Goal: Task Accomplishment & Management: Manage account settings

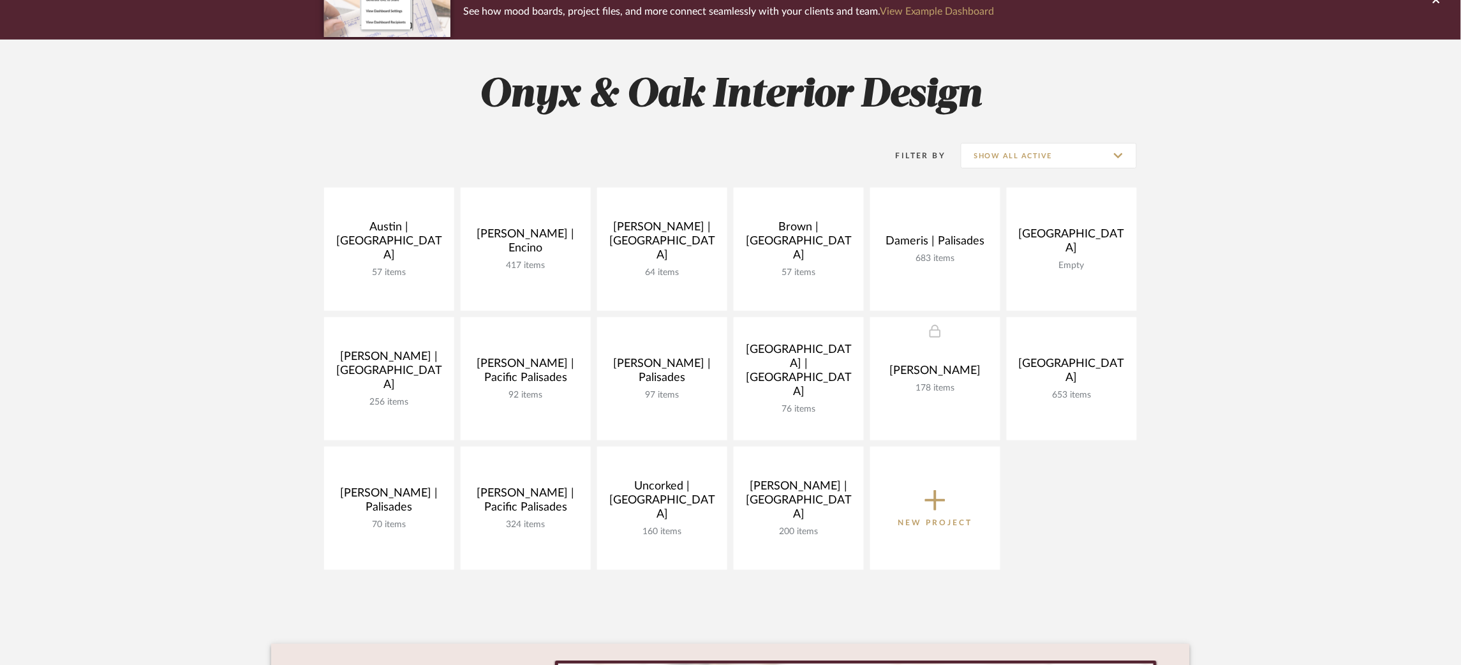
scroll to position [135, 0]
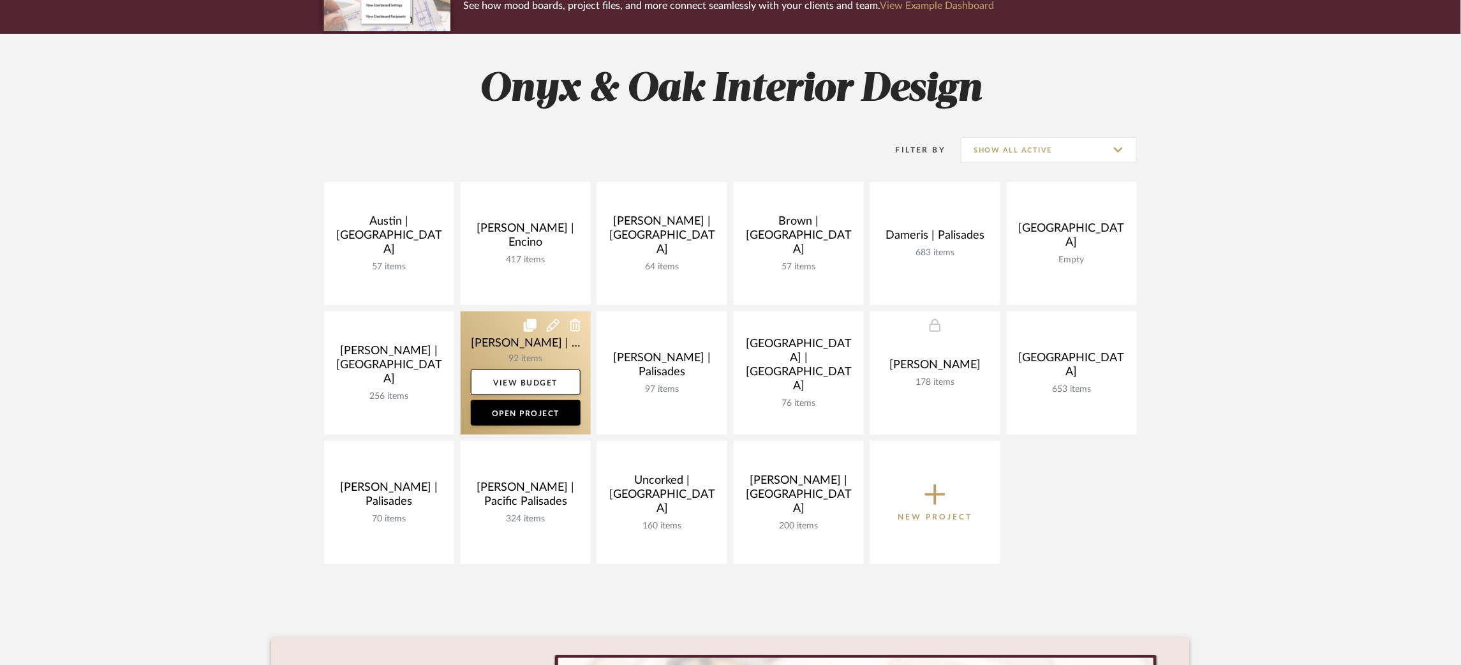
click at [501, 334] on link at bounding box center [526, 372] width 130 height 123
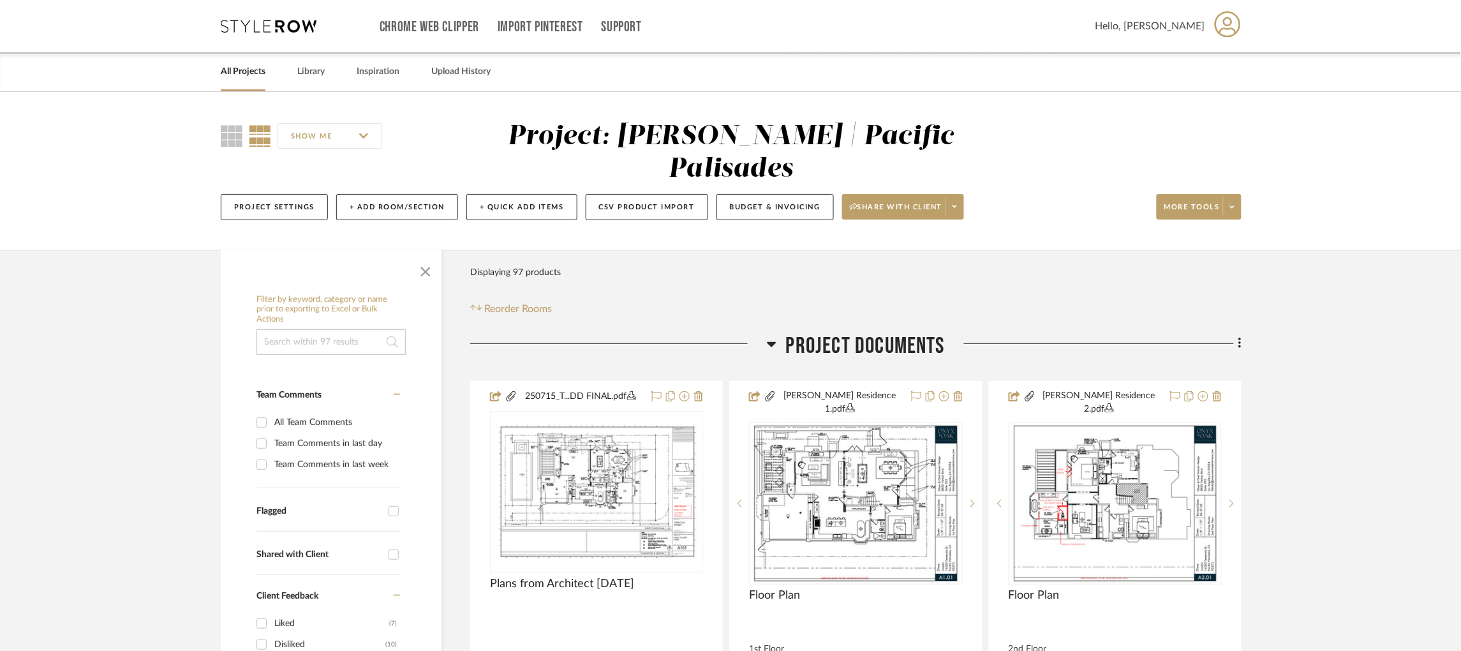
click at [772, 336] on icon at bounding box center [772, 343] width 10 height 15
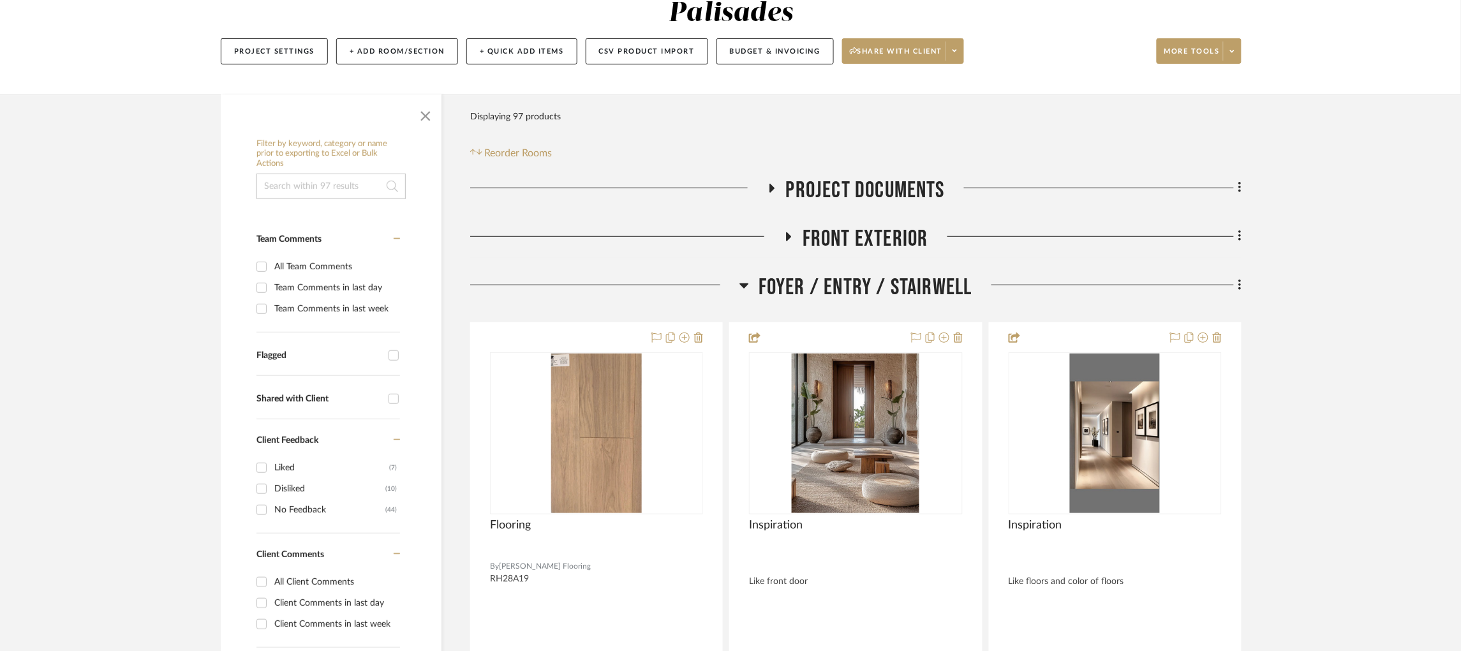
scroll to position [156, 0]
click at [740, 277] on icon at bounding box center [745, 284] width 10 height 15
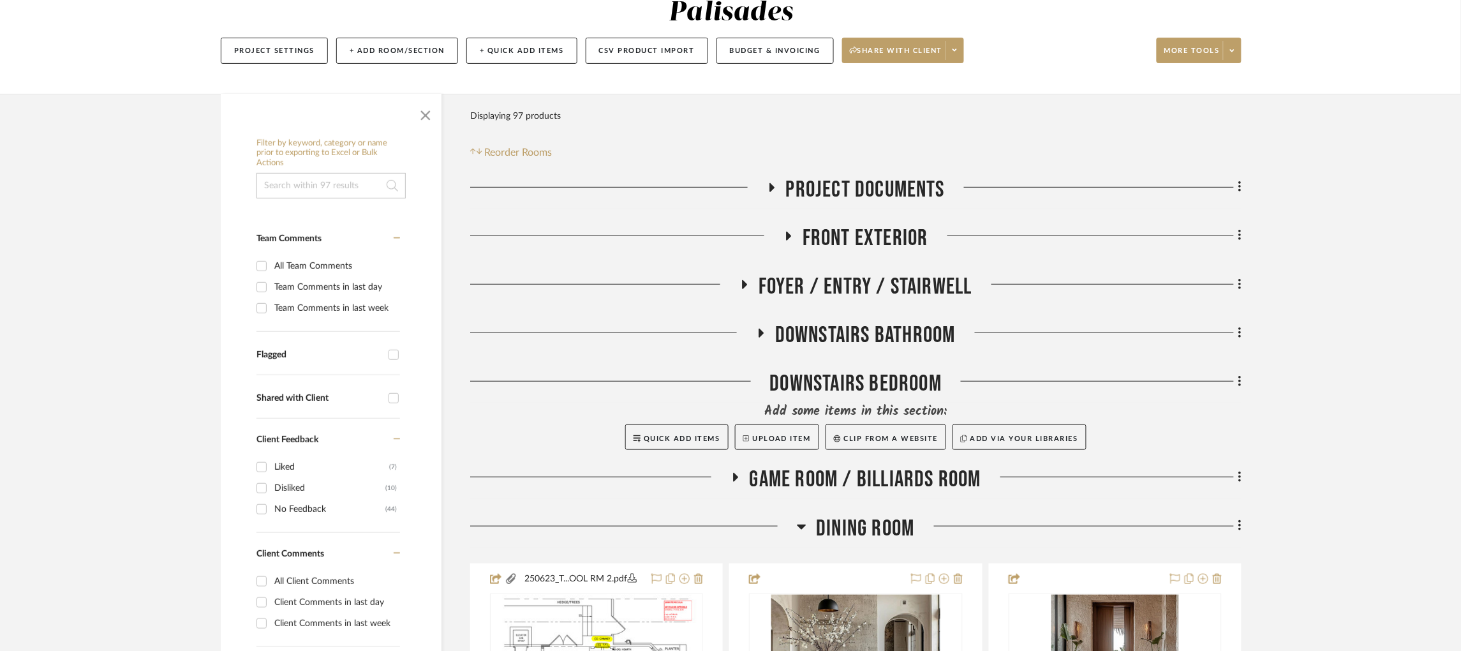
scroll to position [359, 0]
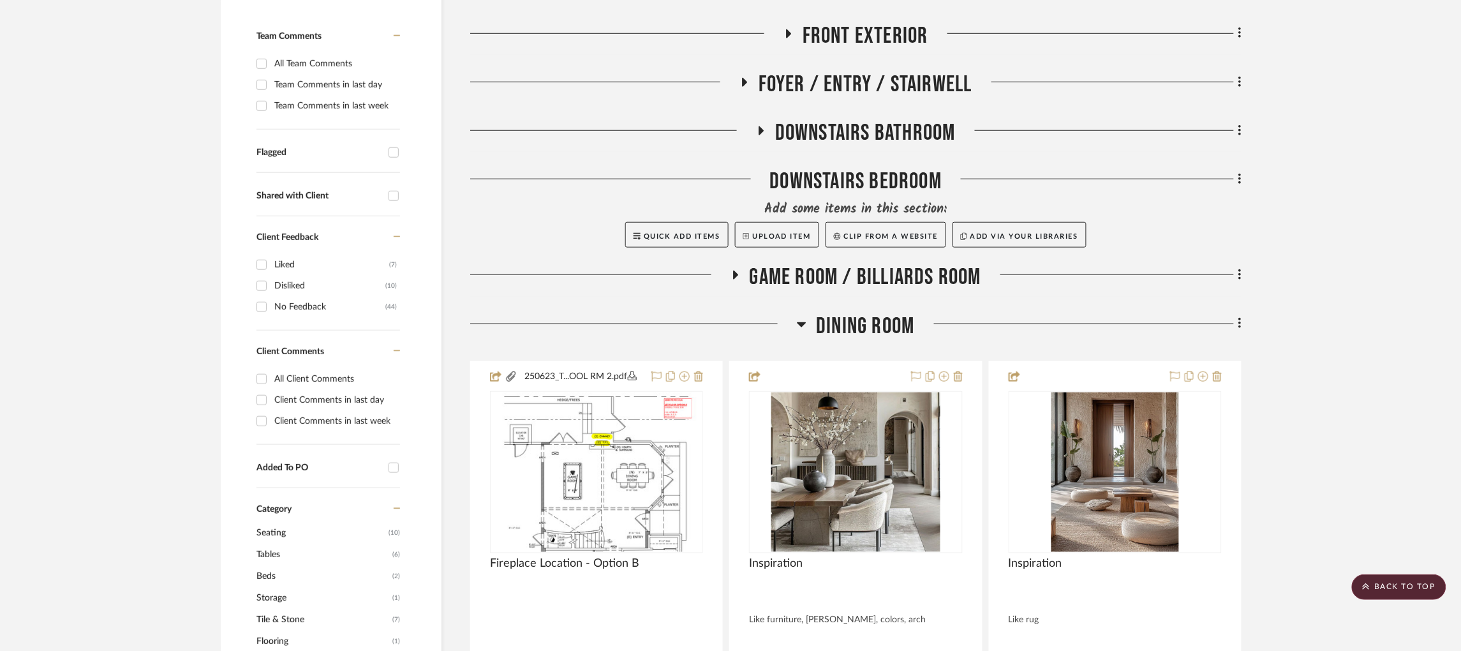
click at [809, 313] on h3 "Dining Room" at bounding box center [855, 326] width 117 height 27
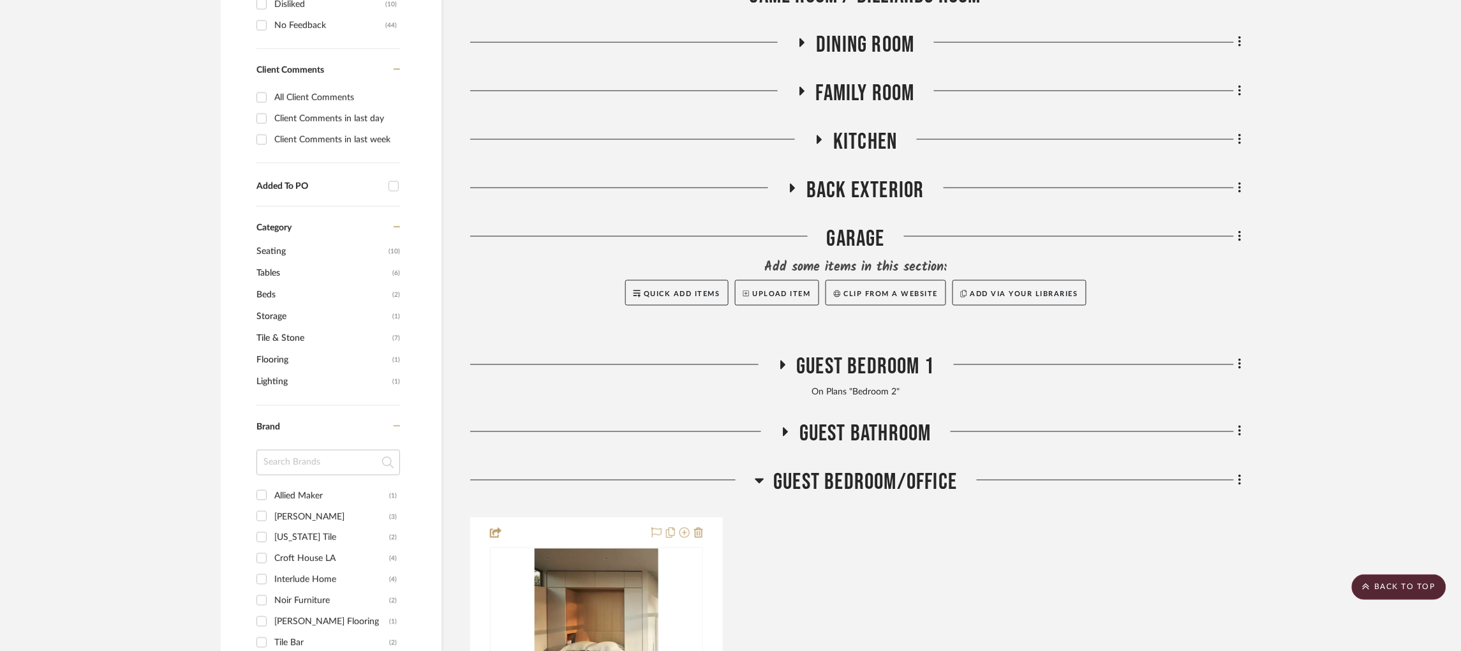
scroll to position [641, 0]
click at [759, 477] on icon at bounding box center [759, 479] width 9 height 5
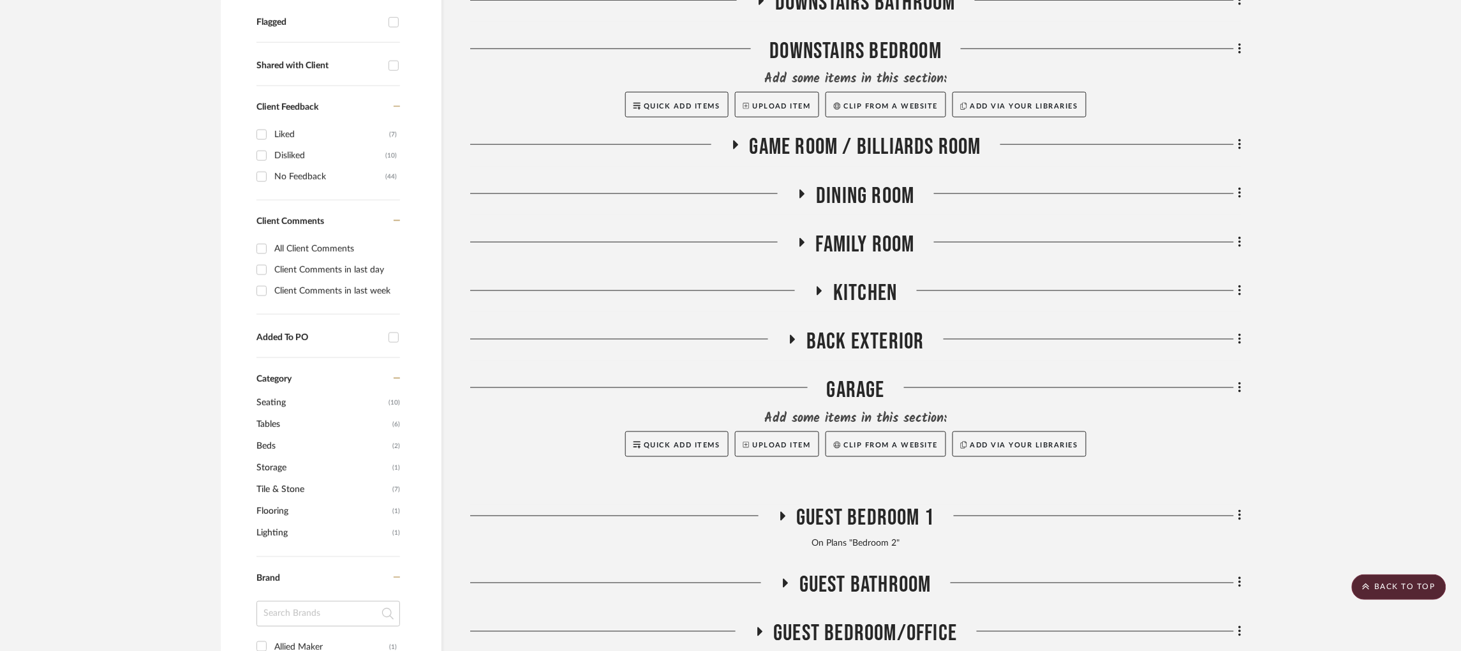
scroll to position [481, 0]
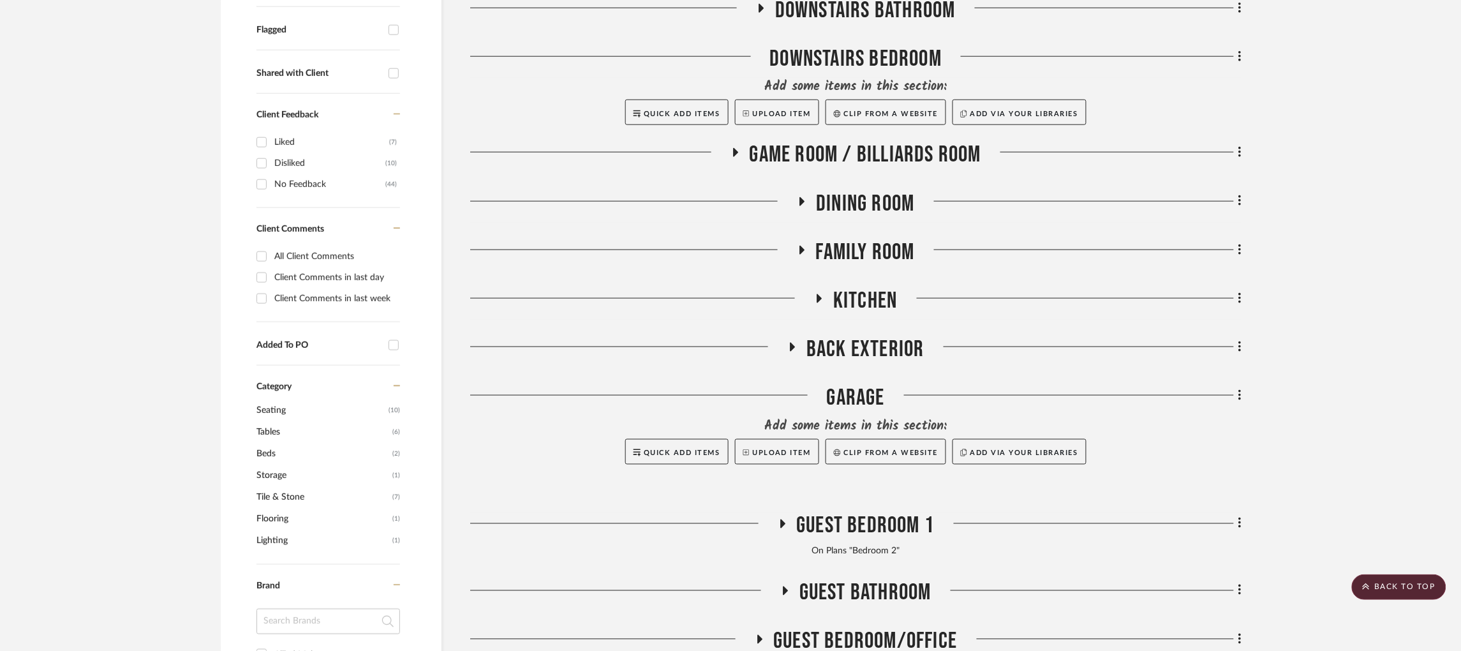
click at [802, 245] on icon at bounding box center [801, 250] width 15 height 10
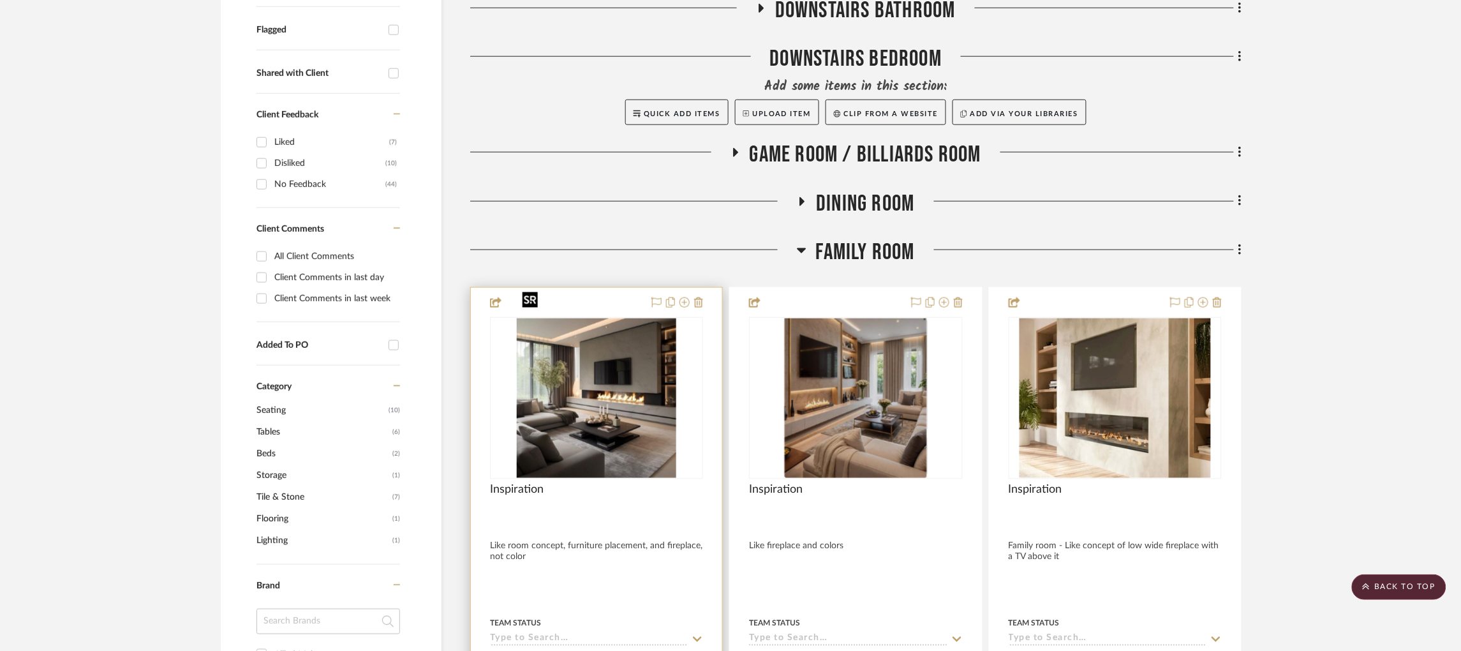
click at [629, 350] on img "0" at bounding box center [597, 398] width 160 height 160
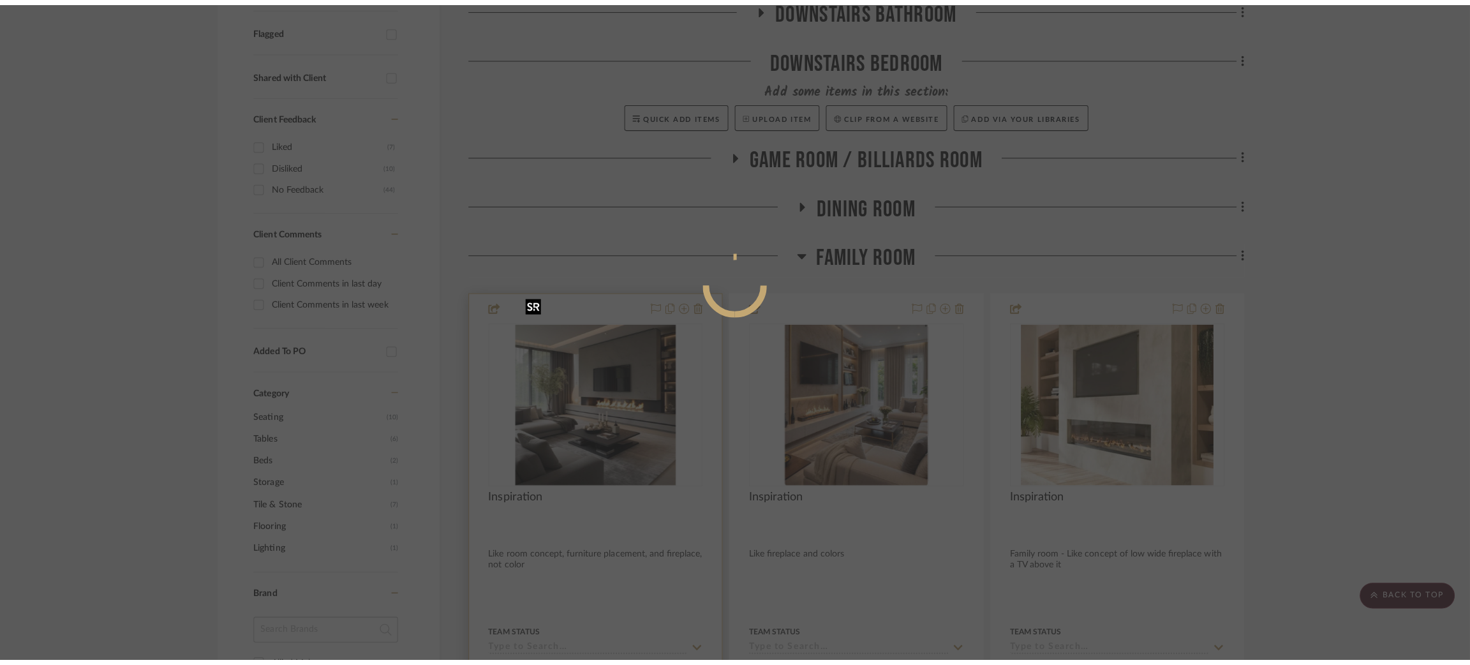
scroll to position [0, 0]
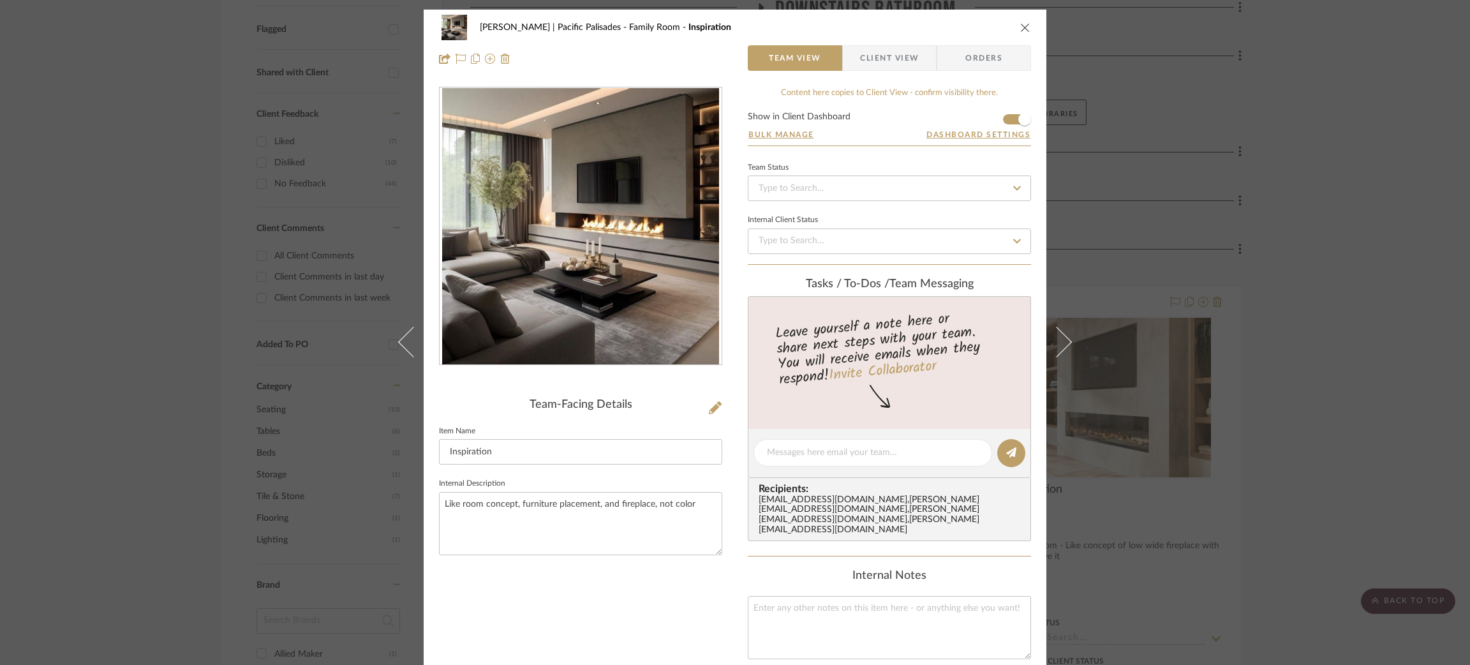
click at [1250, 174] on div "Jacobs | Pacific Palisades Family Room Inspiration Team View Client View Orders…" at bounding box center [735, 332] width 1470 height 665
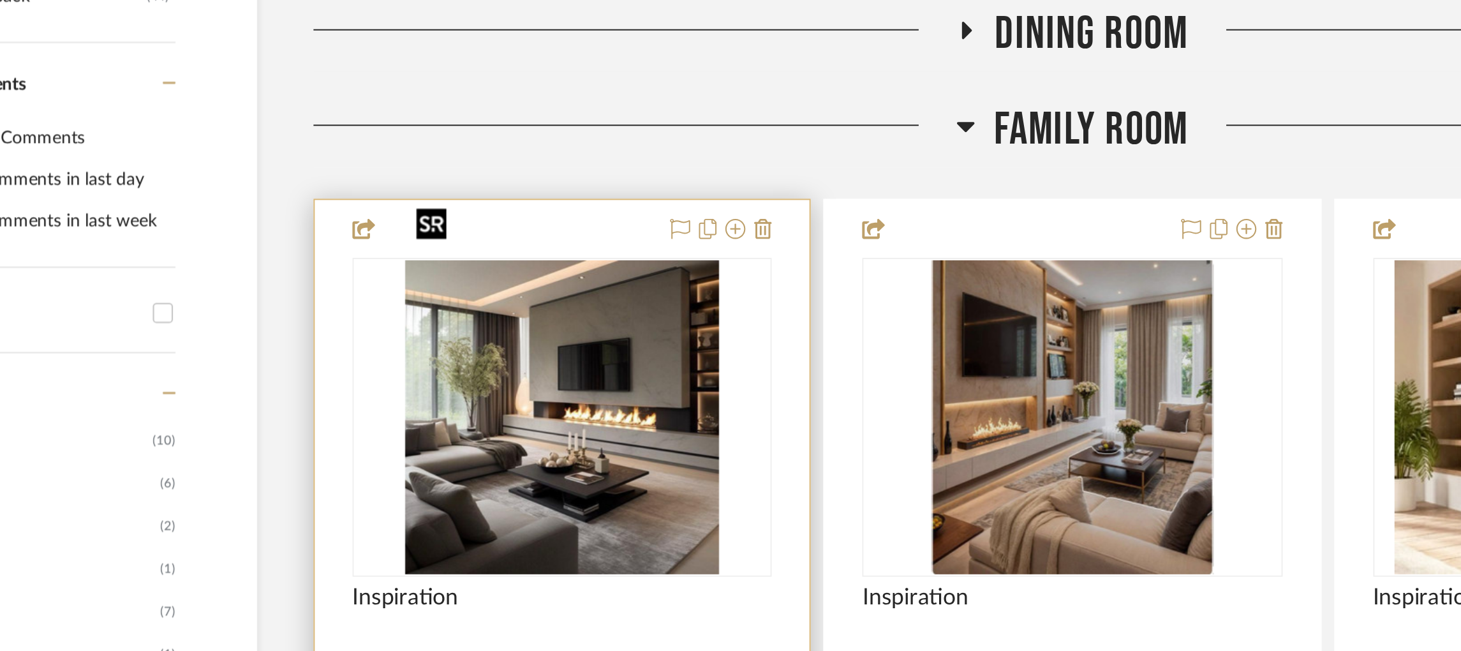
scroll to position [465, 0]
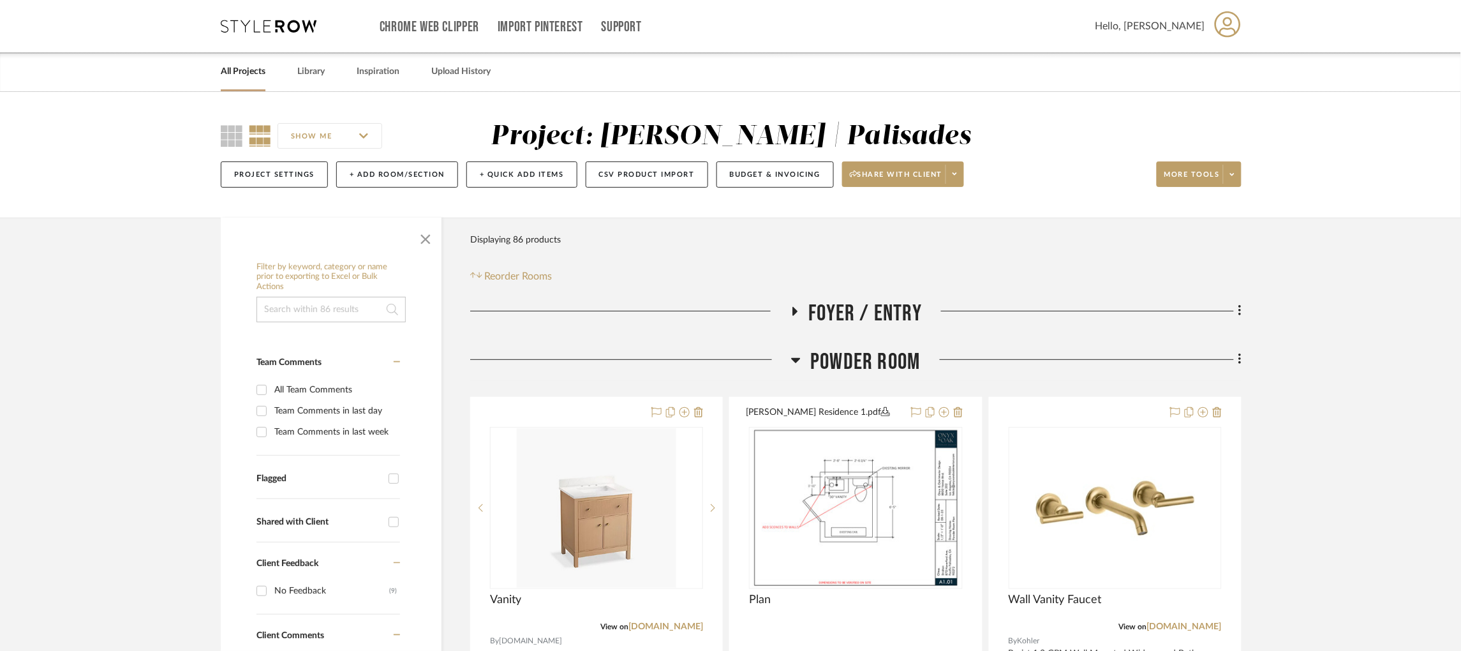
click at [262, 28] on icon at bounding box center [269, 26] width 96 height 13
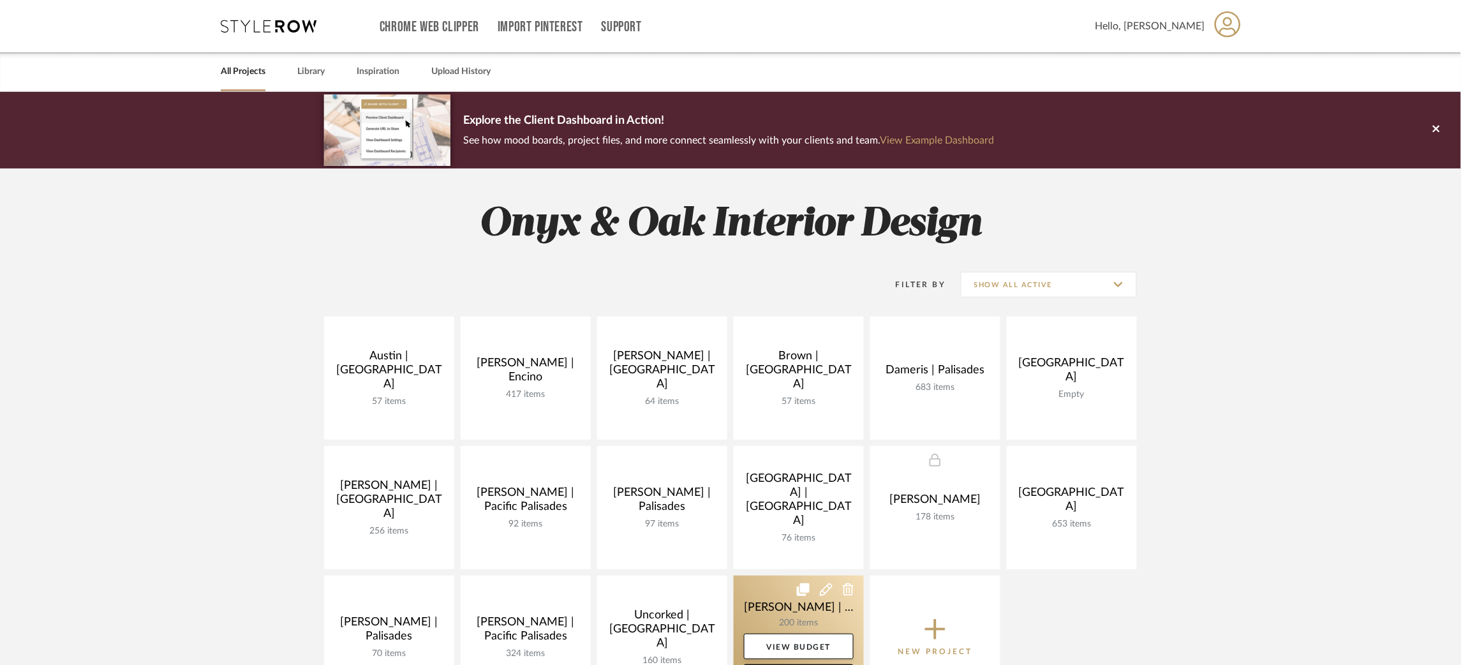
click at [748, 604] on link at bounding box center [799, 637] width 130 height 123
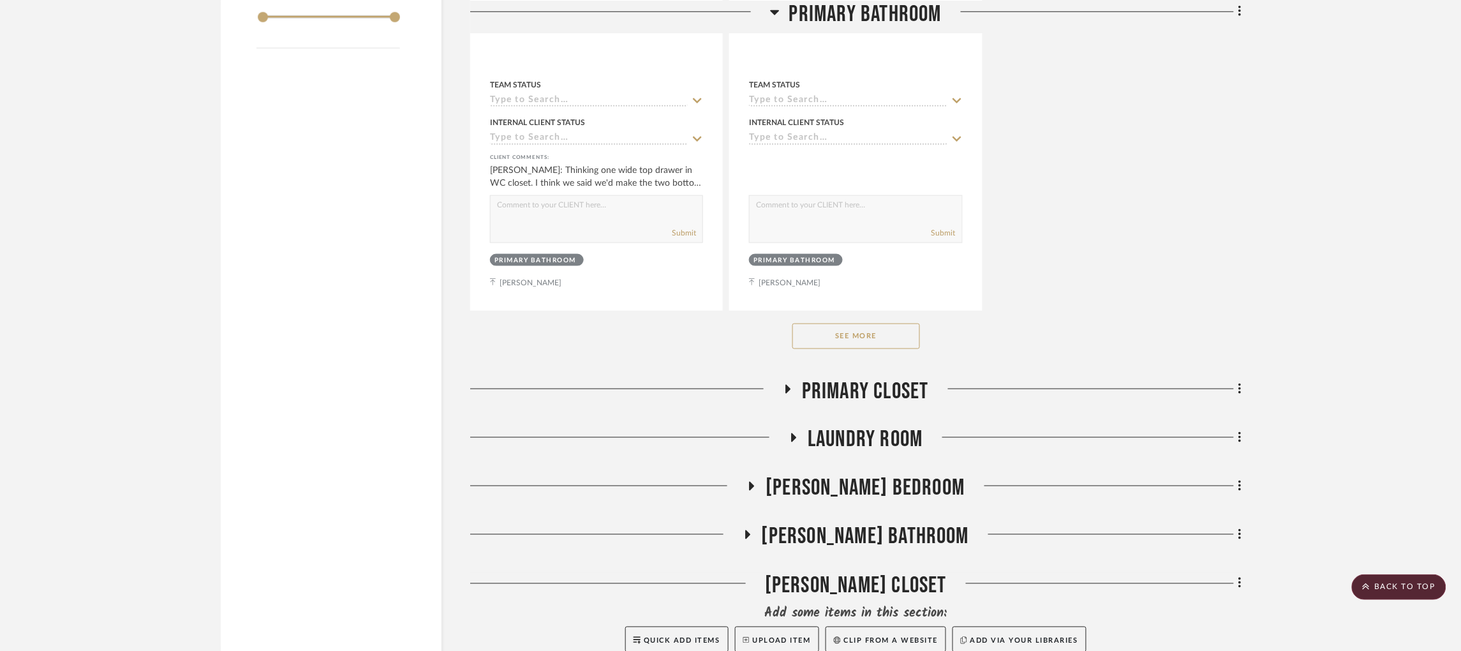
scroll to position [2331, 0]
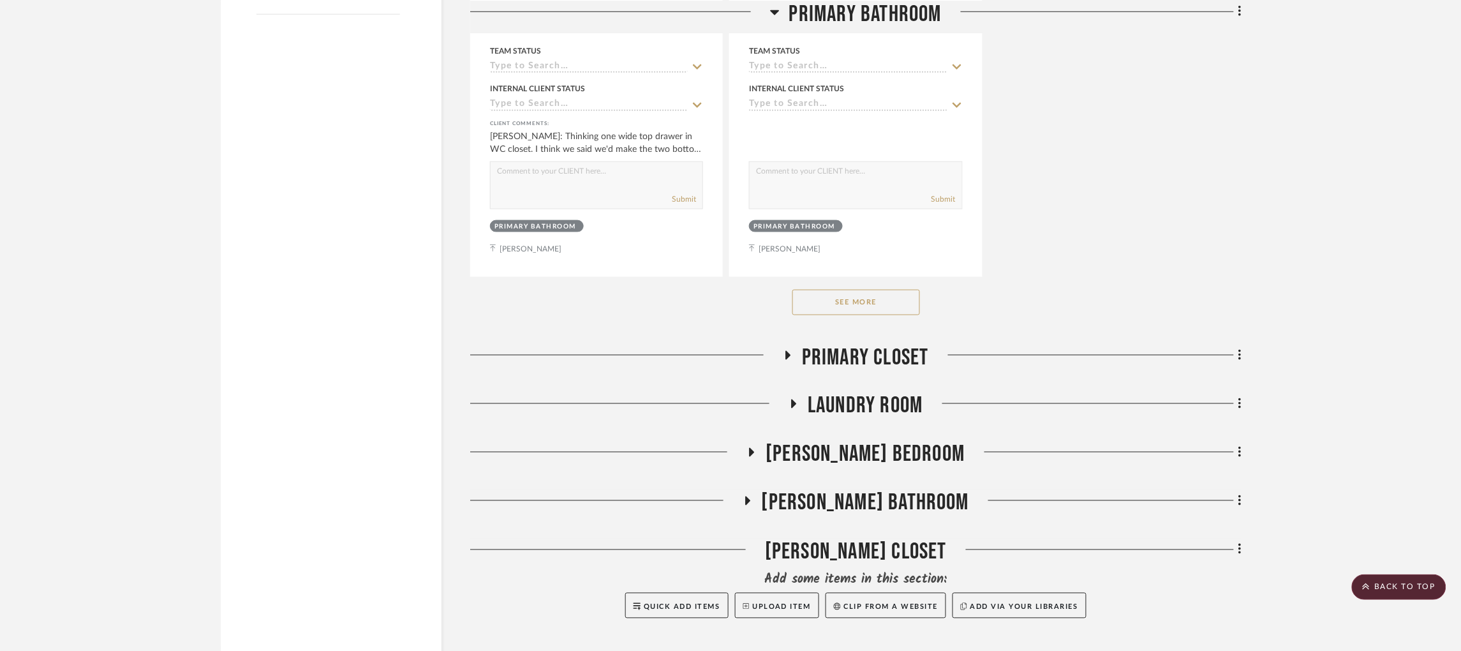
click at [830, 290] on button "See More" at bounding box center [857, 303] width 128 height 26
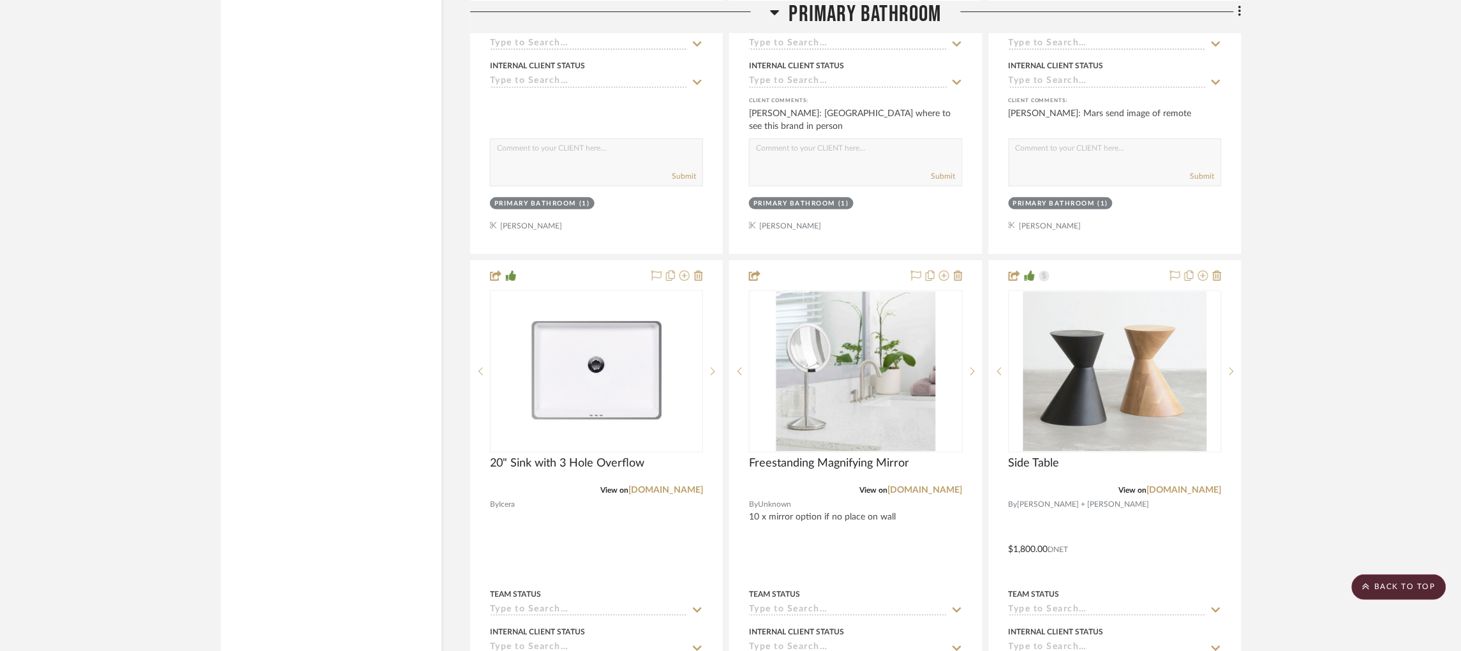
scroll to position [7454, 0]
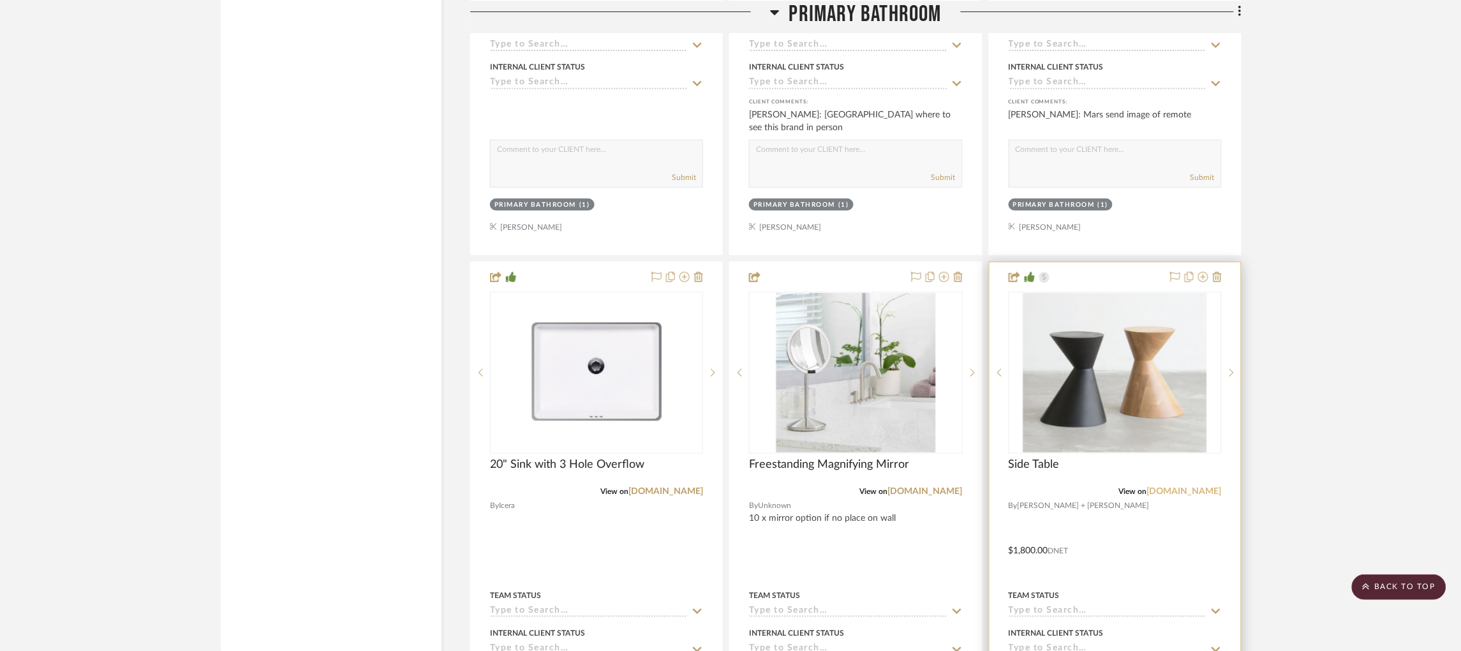
click at [1181, 487] on link "hollisandmorris.com" at bounding box center [1184, 491] width 75 height 9
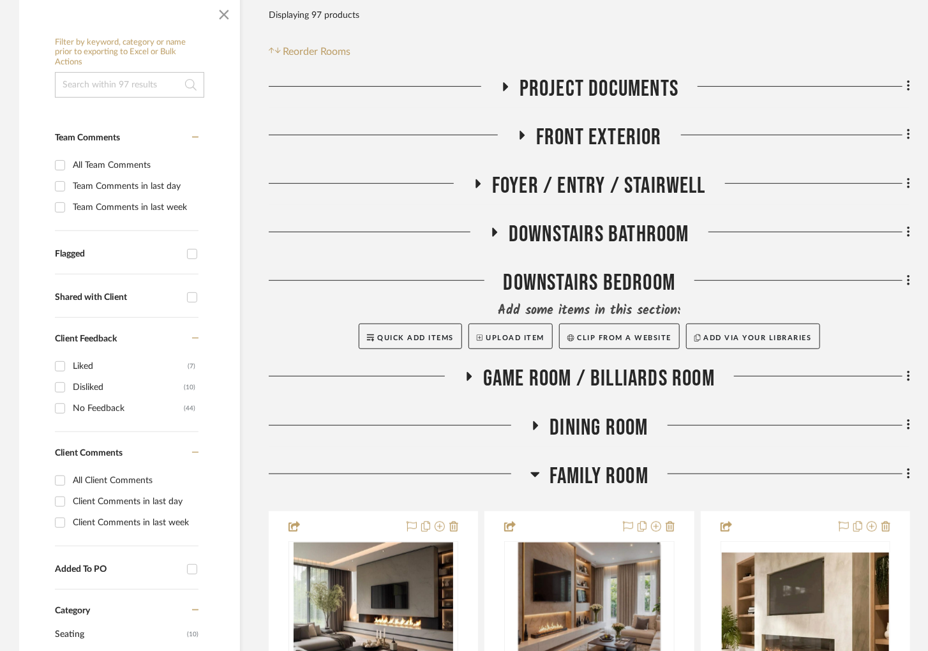
scroll to position [258, 53]
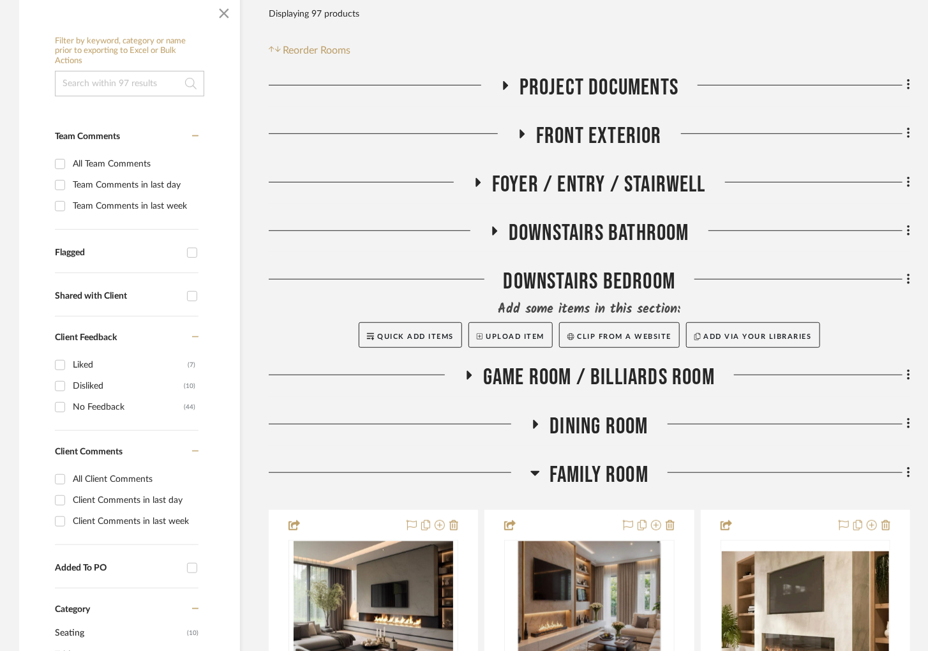
click at [528, 422] on icon at bounding box center [535, 424] width 15 height 10
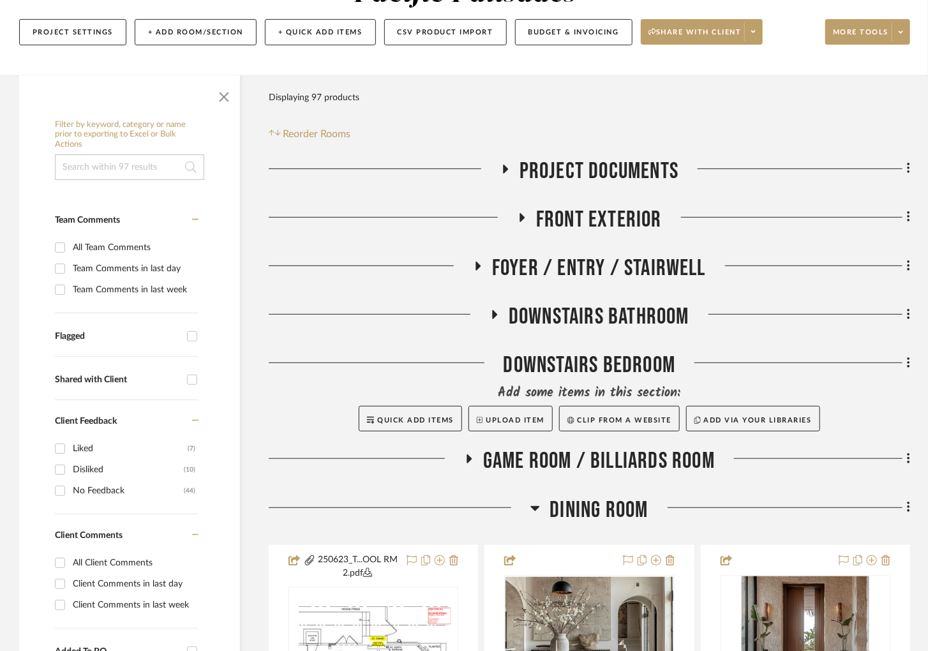
scroll to position [177, 53]
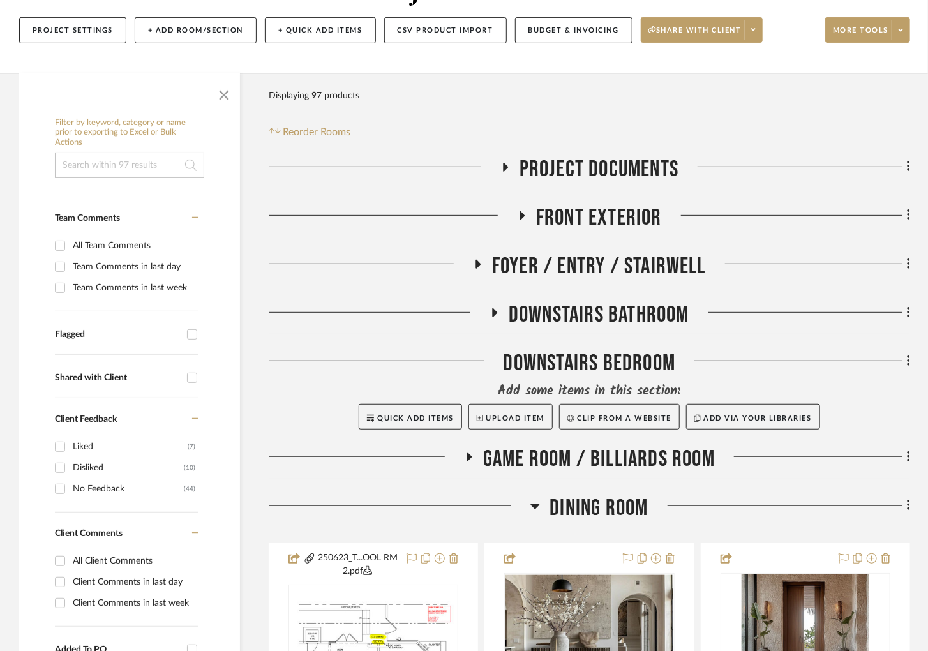
click at [530, 508] on icon at bounding box center [535, 505] width 10 height 15
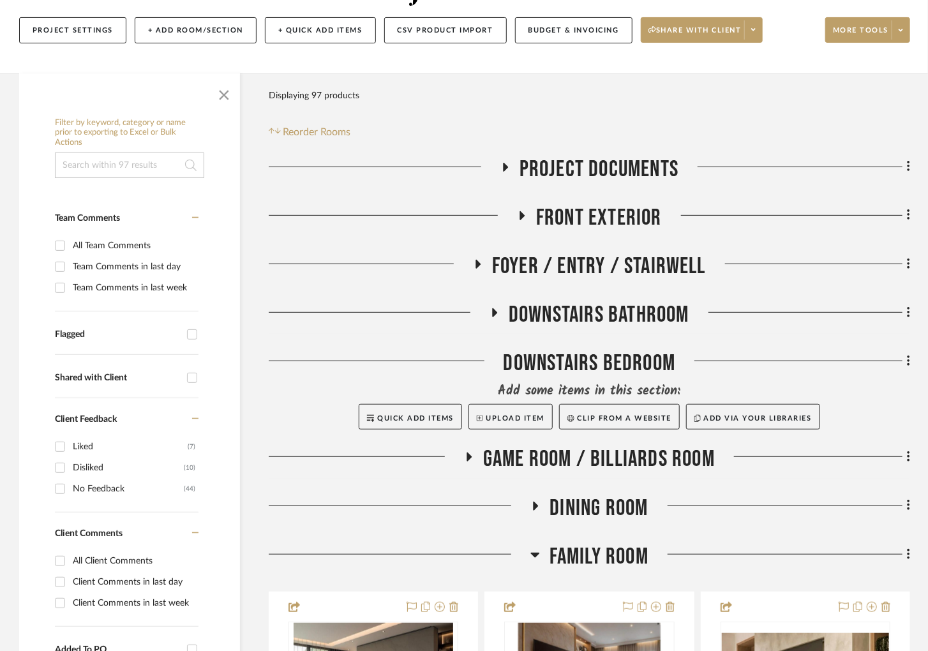
scroll to position [0, 53]
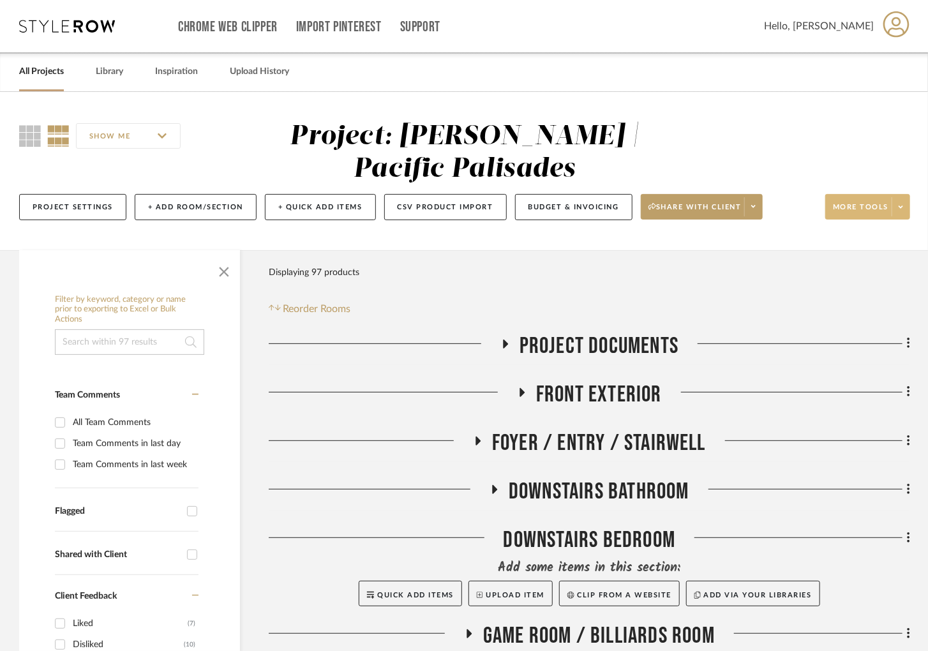
click at [891, 204] on span at bounding box center [900, 206] width 18 height 19
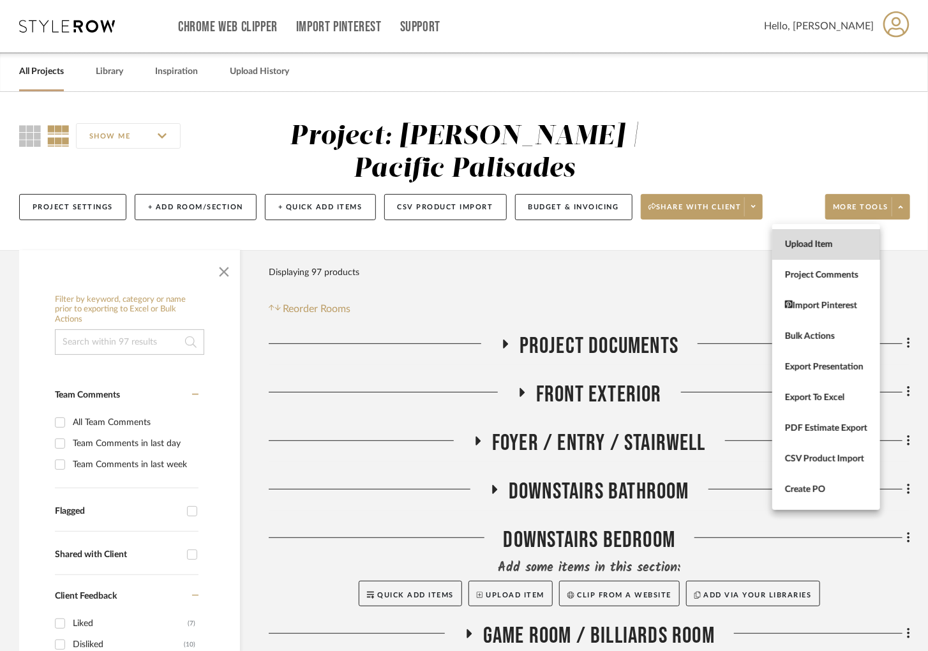
click at [807, 240] on span "Upload Item" at bounding box center [826, 244] width 82 height 11
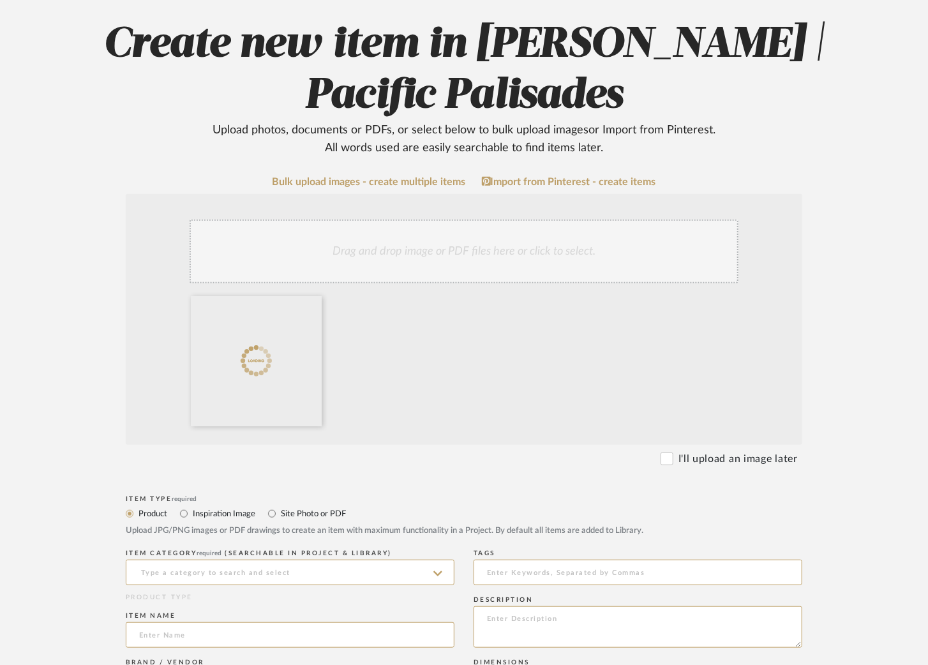
scroll to position [137, 0]
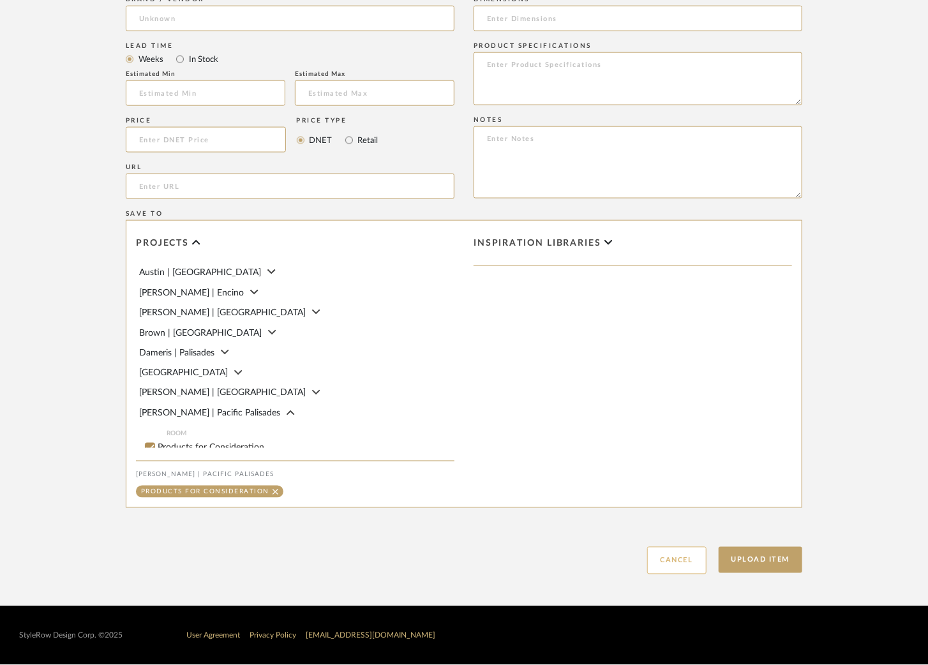
click at [689, 558] on button "Cancel" at bounding box center [676, 560] width 59 height 27
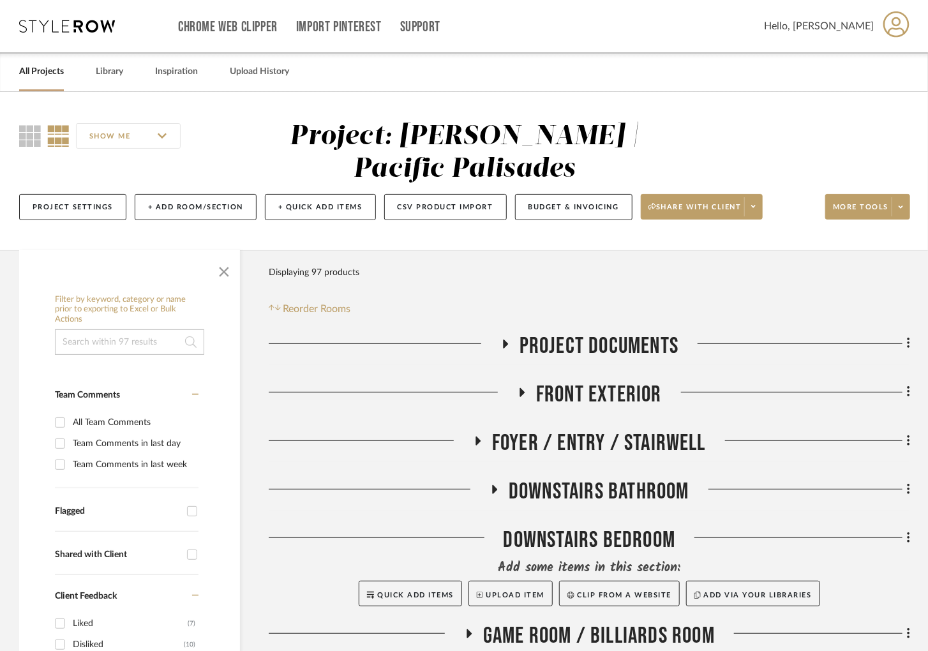
click at [506, 343] on icon at bounding box center [505, 343] width 5 height 9
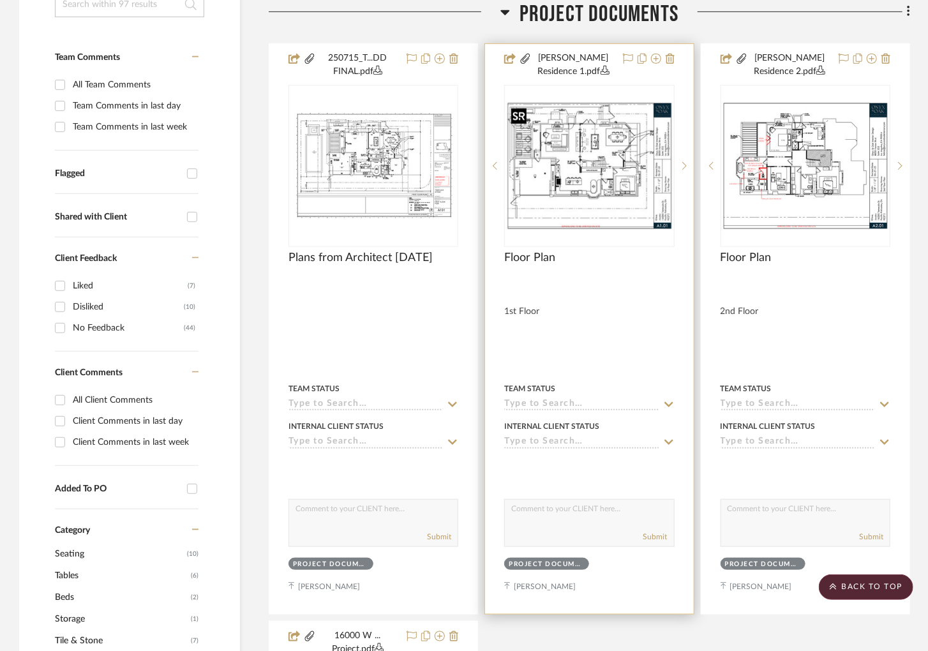
scroll to position [317, 0]
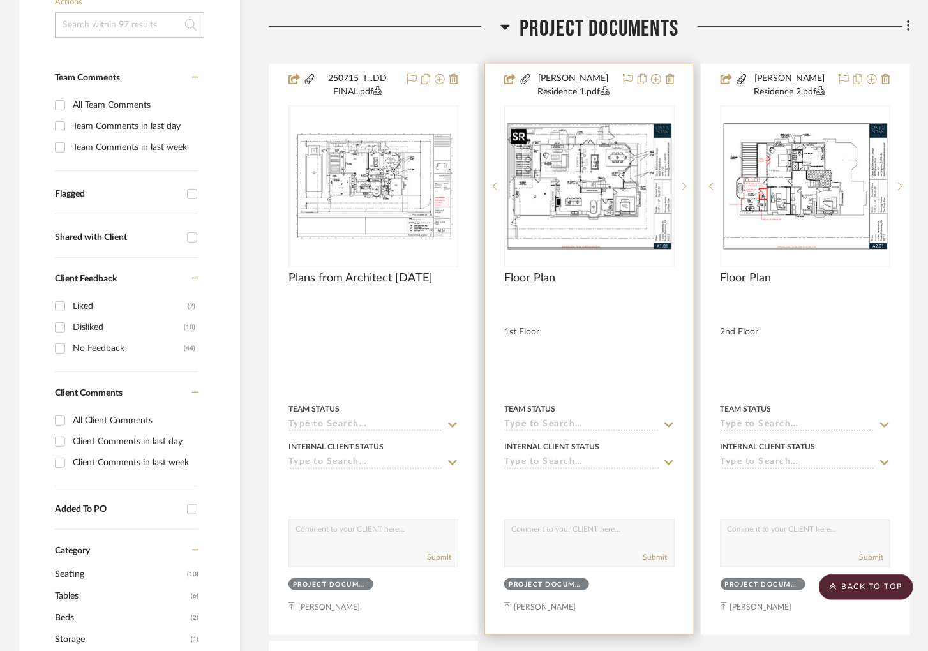
click at [618, 177] on img "0" at bounding box center [588, 186] width 167 height 129
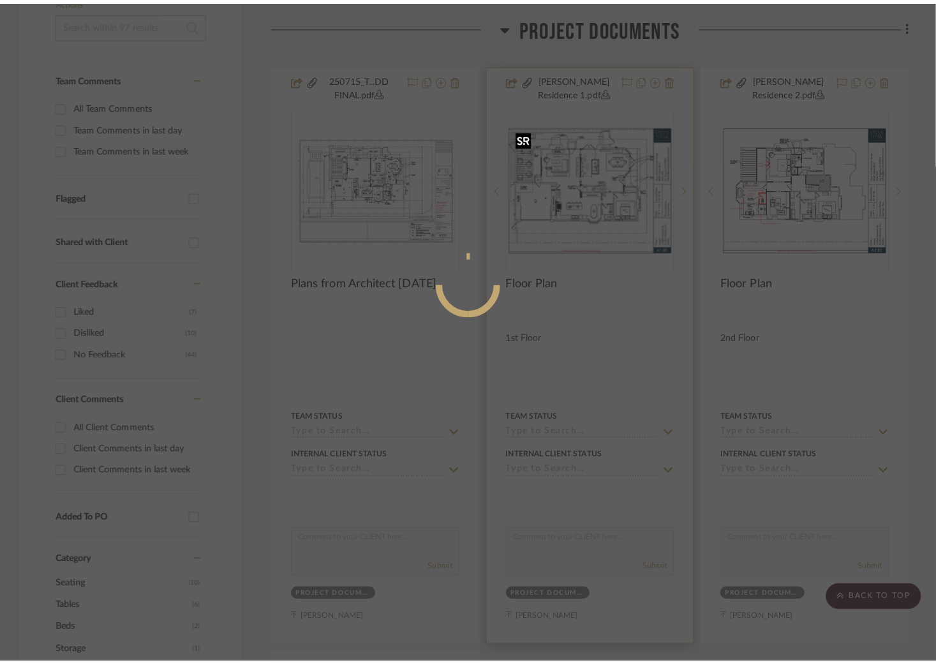
scroll to position [0, 0]
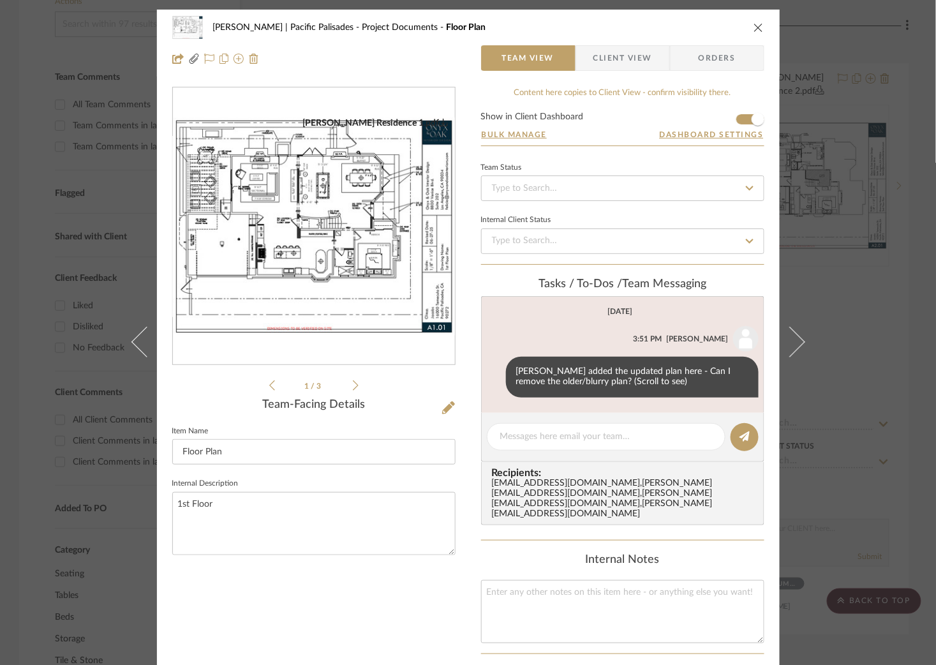
click at [353, 388] on icon at bounding box center [356, 385] width 6 height 11
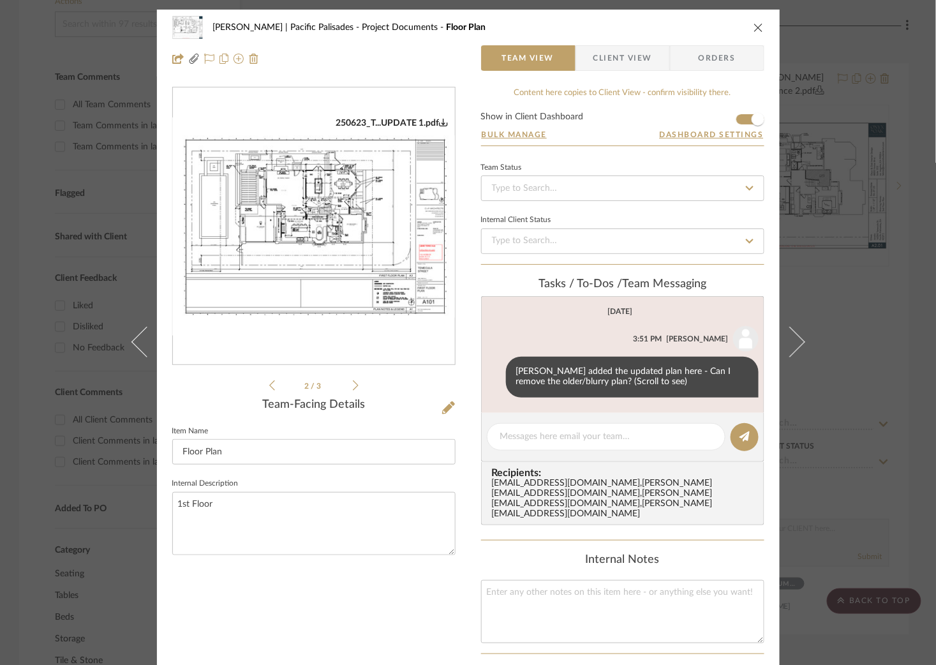
click at [353, 388] on icon at bounding box center [356, 385] width 6 height 11
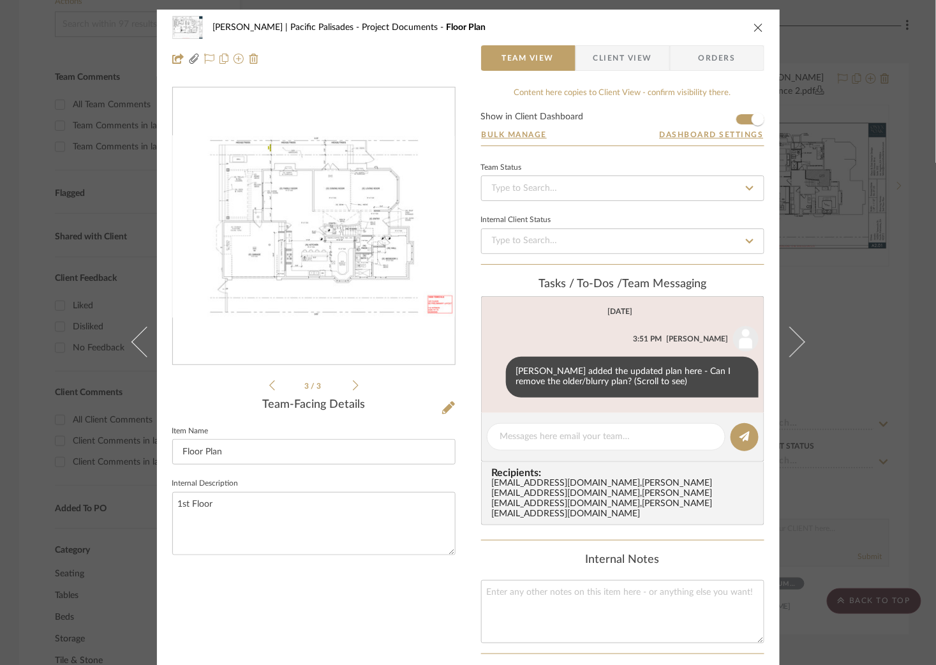
click at [269, 383] on icon at bounding box center [272, 385] width 6 height 10
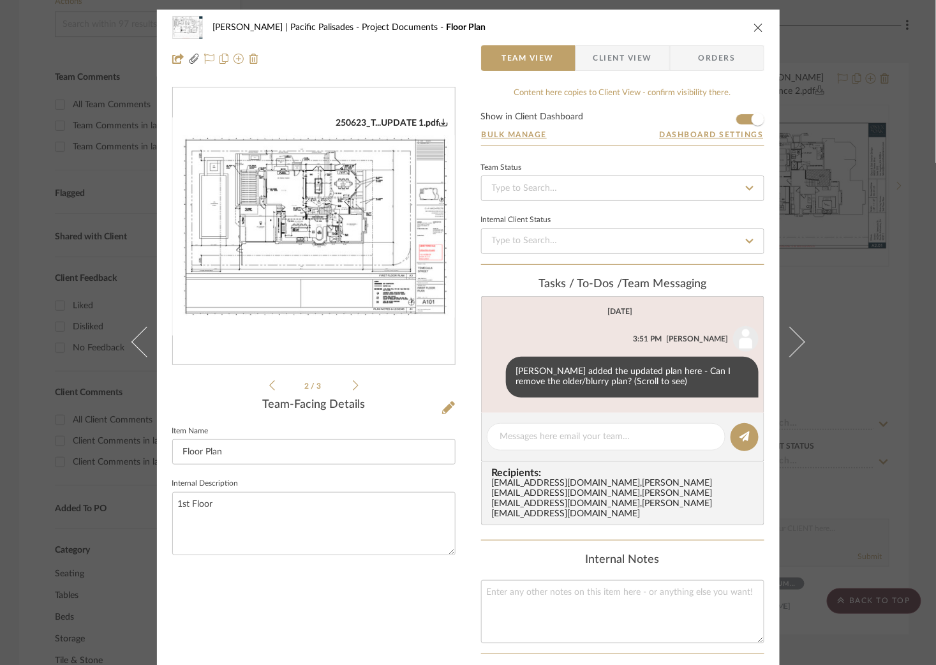
click at [269, 383] on icon at bounding box center [272, 385] width 6 height 10
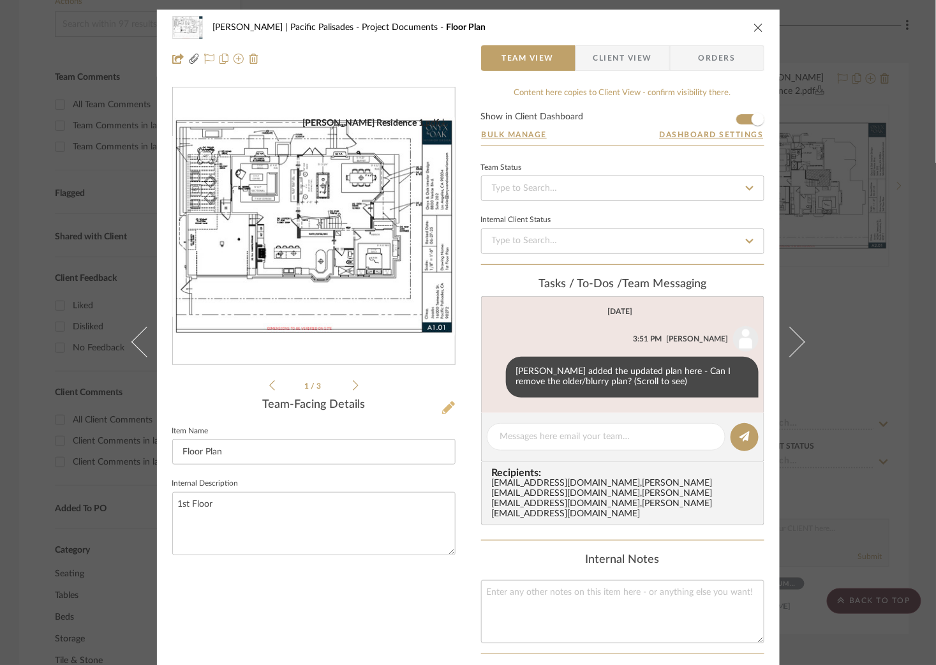
click at [442, 408] on icon at bounding box center [448, 407] width 13 height 13
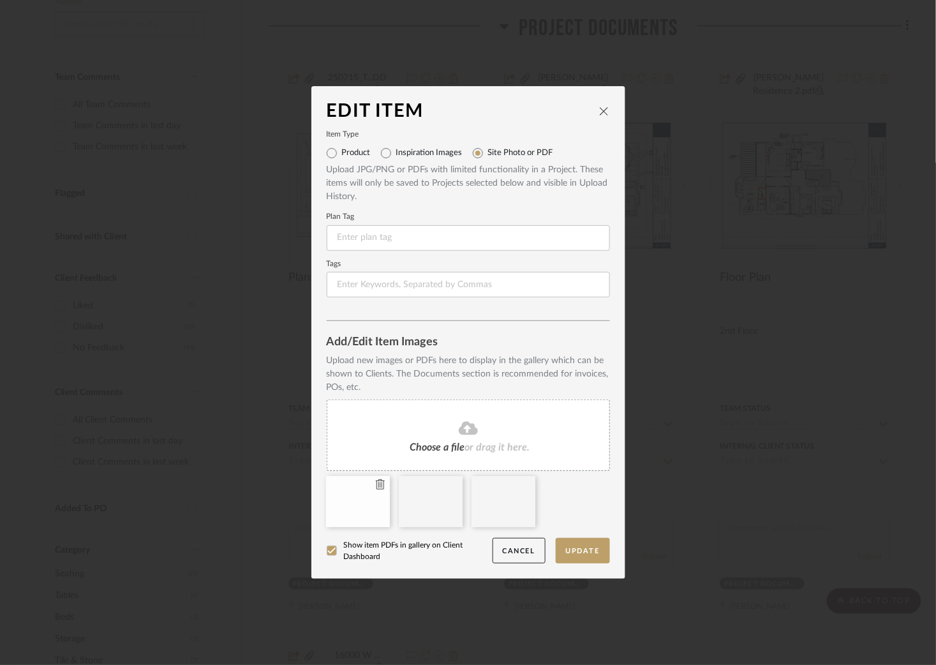
click at [376, 484] on icon at bounding box center [380, 484] width 9 height 10
click at [594, 482] on icon at bounding box center [598, 484] width 9 height 10
click at [572, 549] on button "Update" at bounding box center [583, 551] width 54 height 26
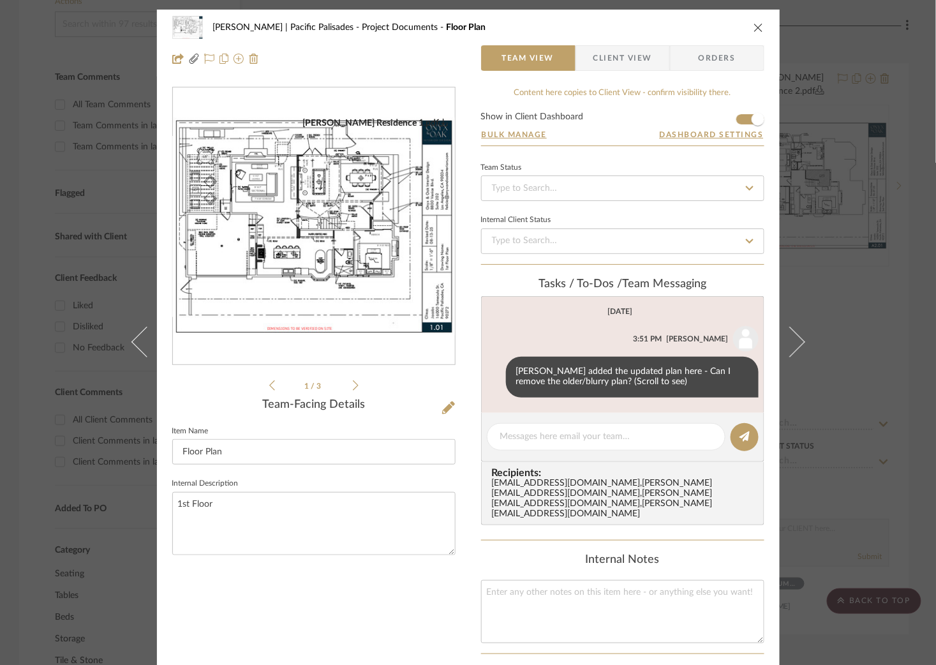
click at [883, 239] on div "Jacobs | Pacific Palisades Project Documents Floor Plan Team View Client View O…" at bounding box center [468, 332] width 936 height 665
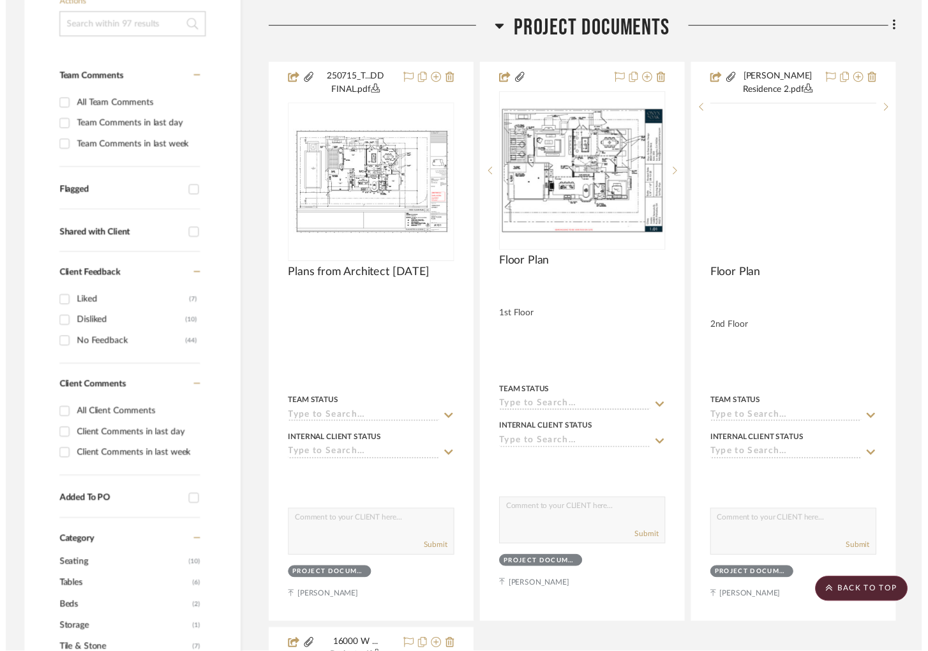
scroll to position [317, 0]
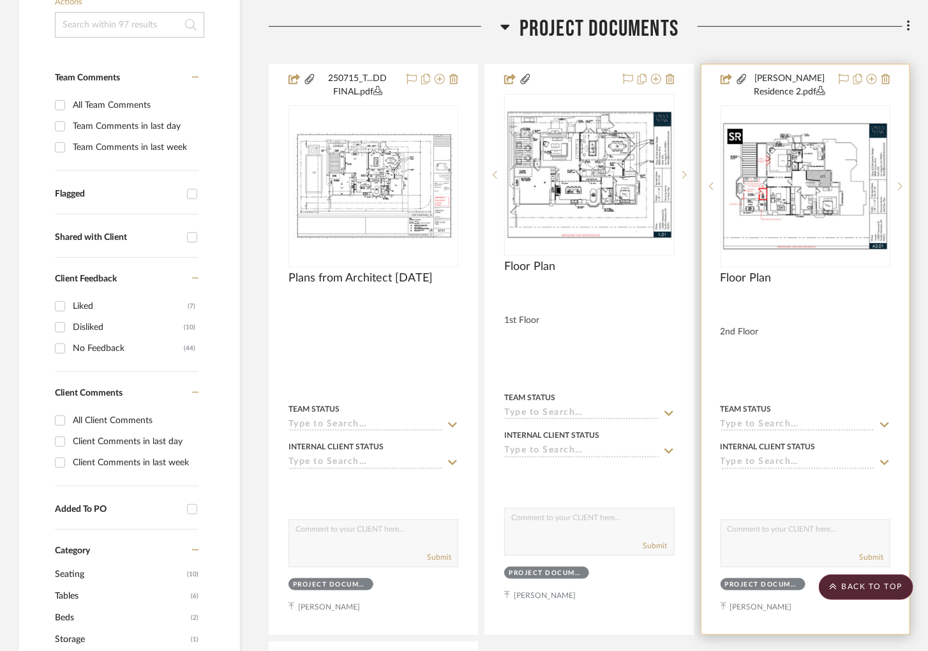
click at [795, 200] on img "0" at bounding box center [805, 186] width 167 height 129
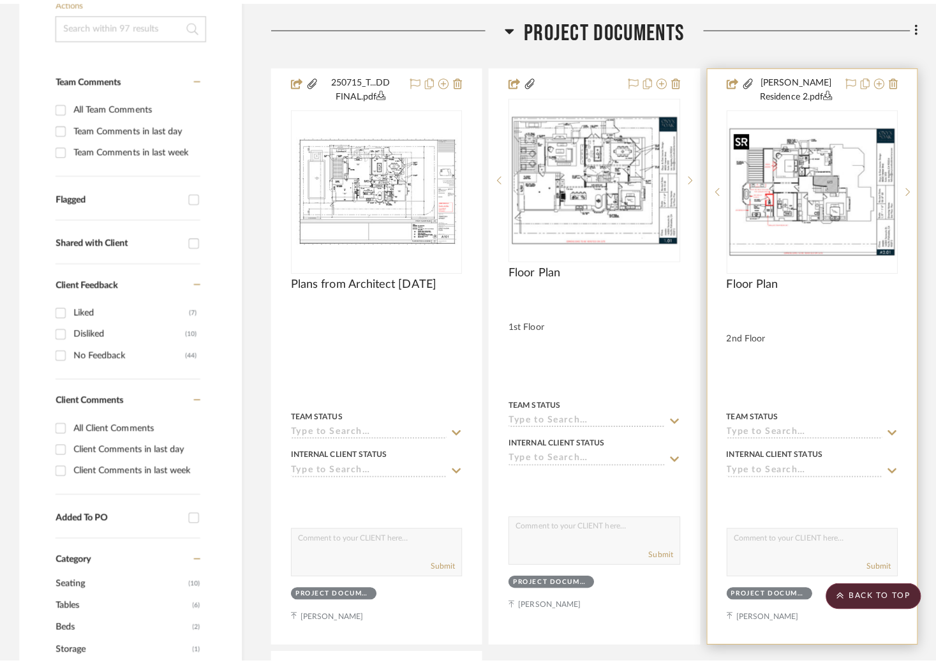
scroll to position [0, 0]
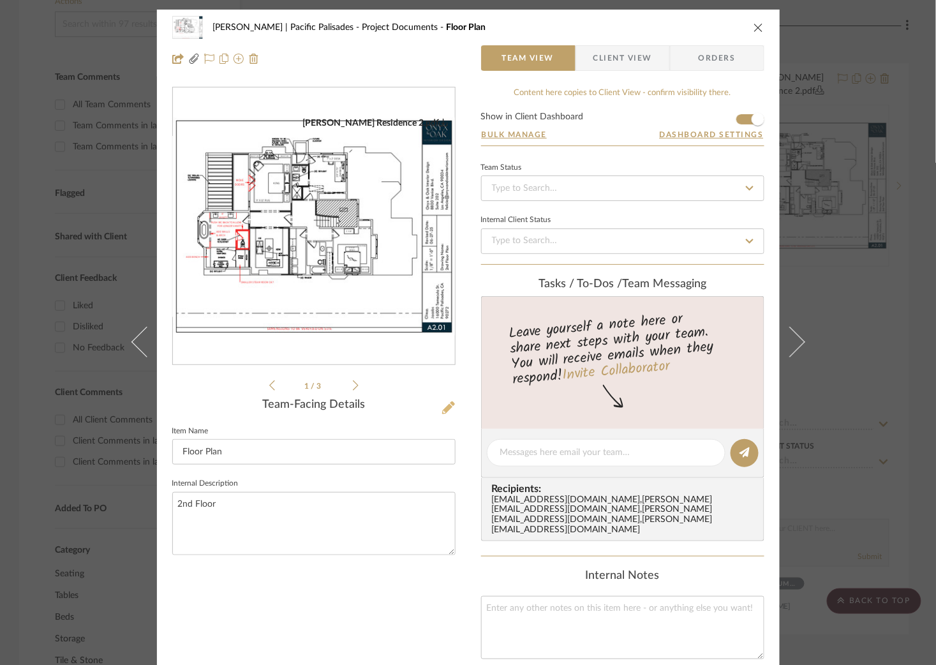
click at [443, 404] on icon at bounding box center [448, 407] width 13 height 13
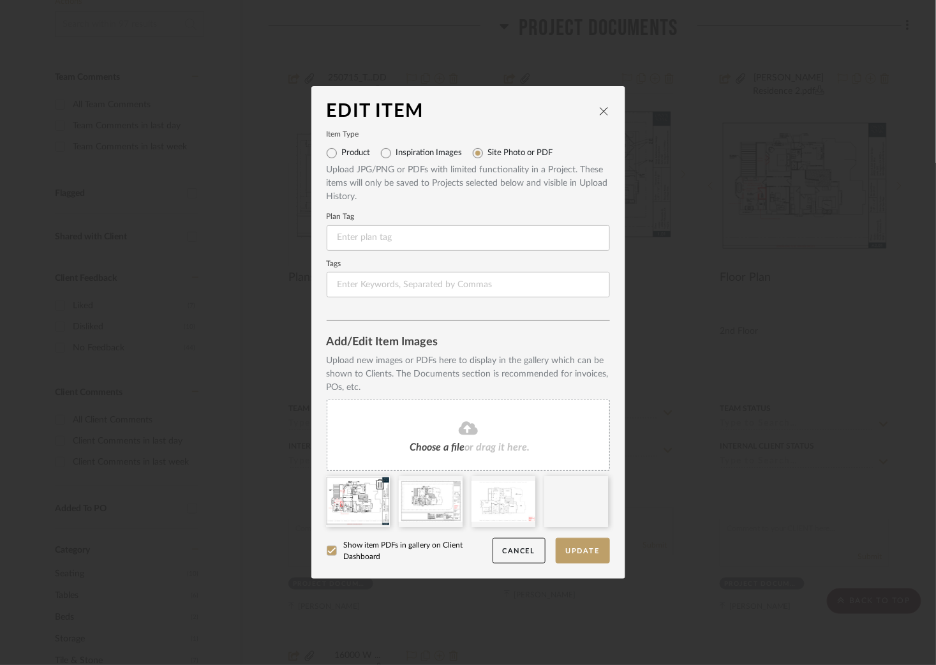
click at [376, 482] on icon at bounding box center [380, 484] width 9 height 10
click at [586, 551] on button "Update" at bounding box center [583, 551] width 54 height 26
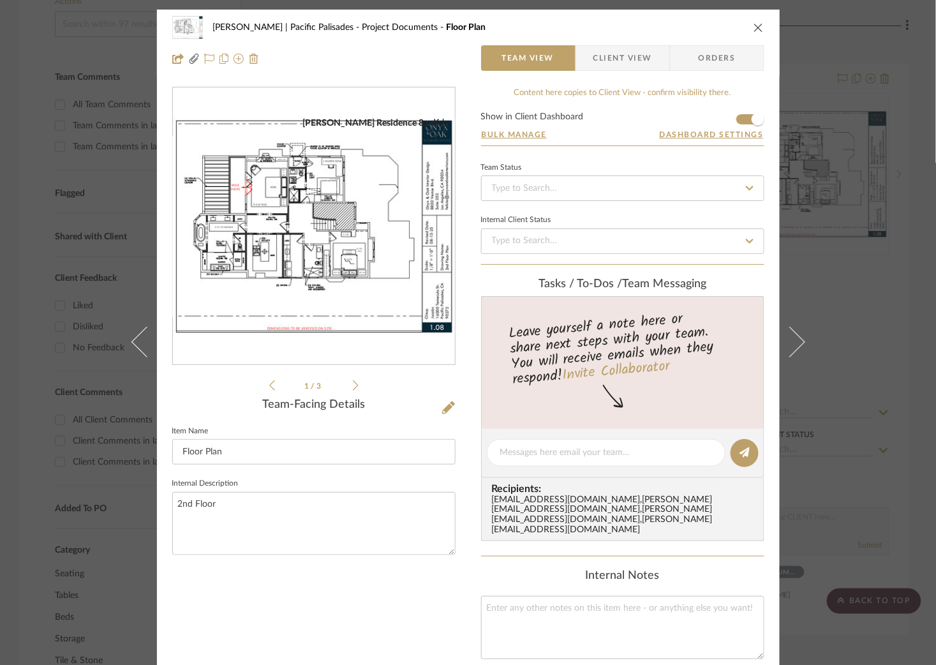
click at [844, 211] on div "Jacobs | Pacific Palisades Project Documents Floor Plan Team View Client View O…" at bounding box center [468, 332] width 936 height 665
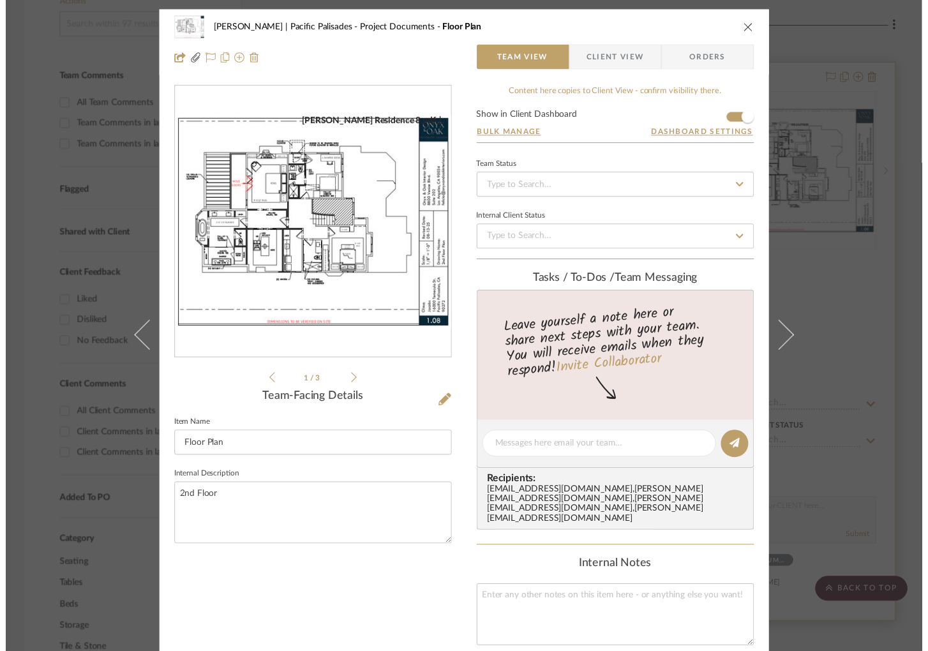
scroll to position [317, 0]
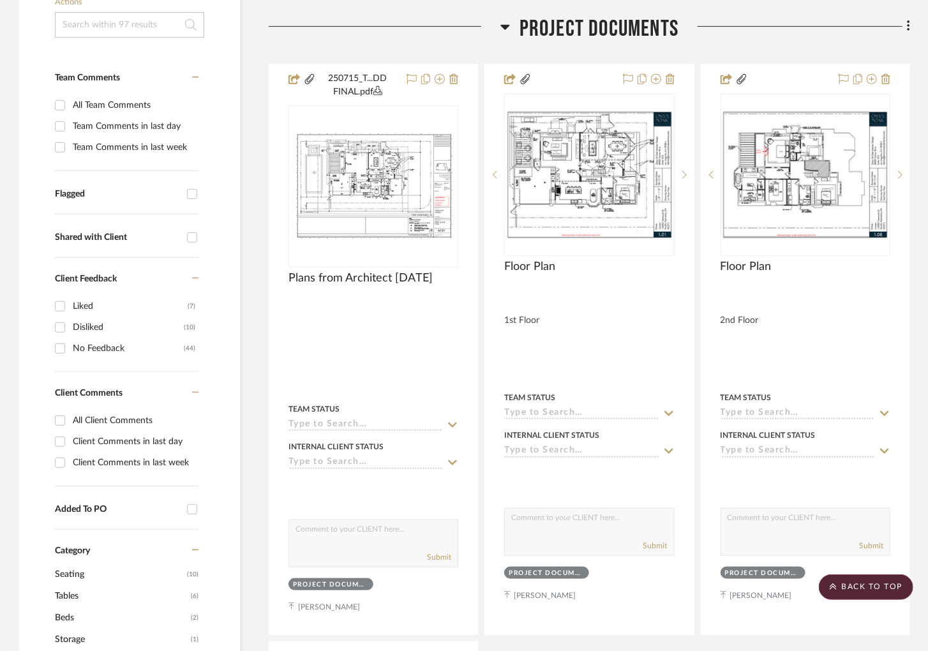
click at [508, 22] on icon at bounding box center [505, 26] width 10 height 15
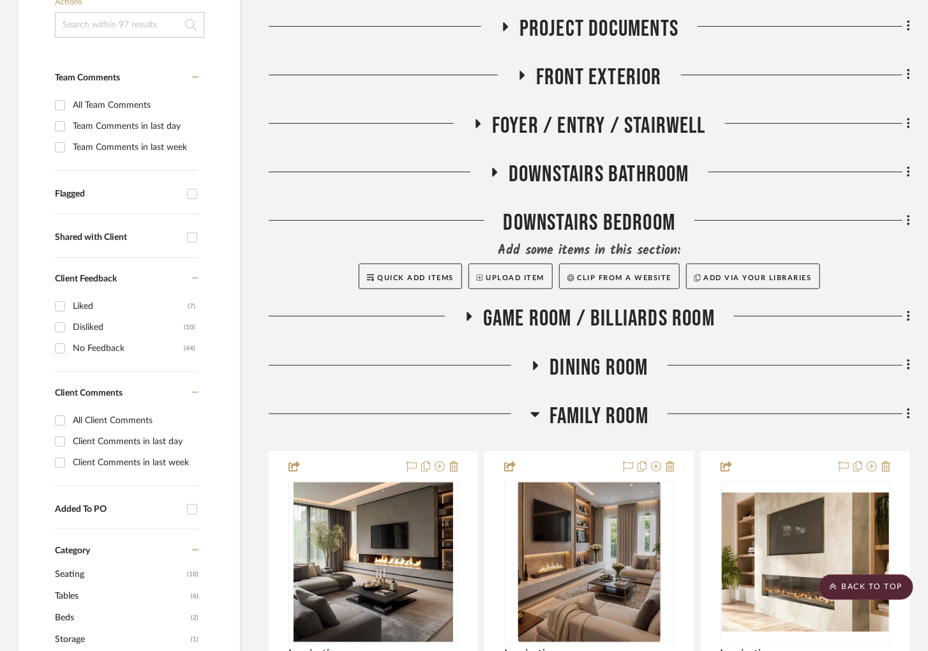
click at [538, 369] on icon at bounding box center [535, 366] width 15 height 10
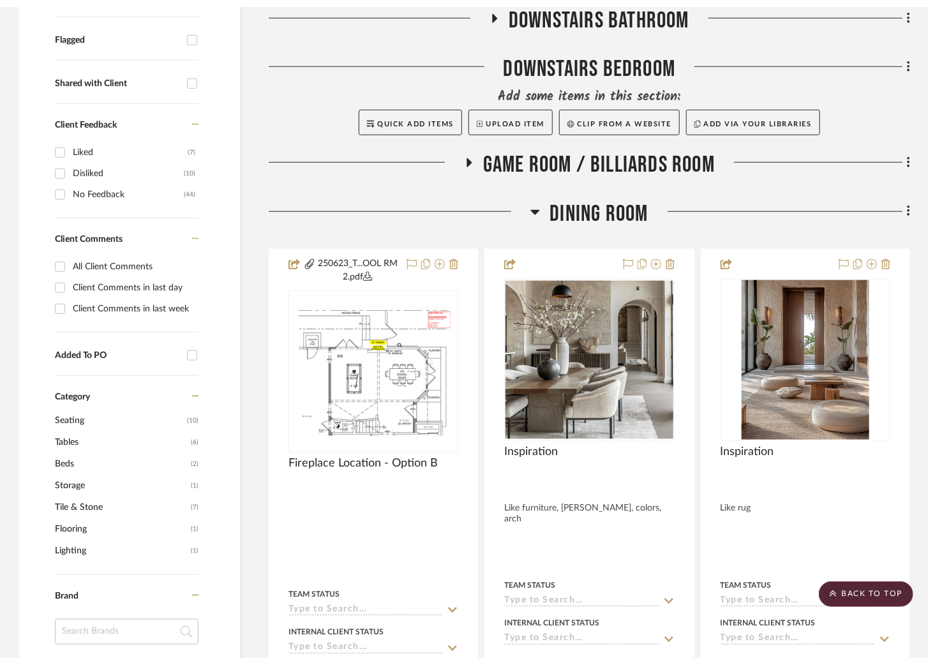
scroll to position [0, 0]
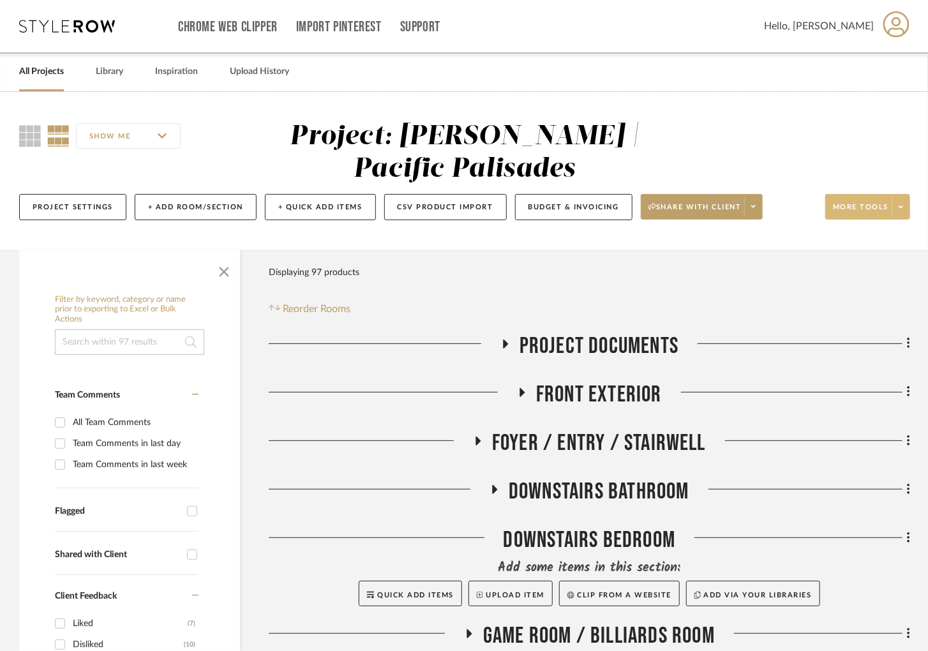
click at [895, 205] on span at bounding box center [900, 206] width 18 height 19
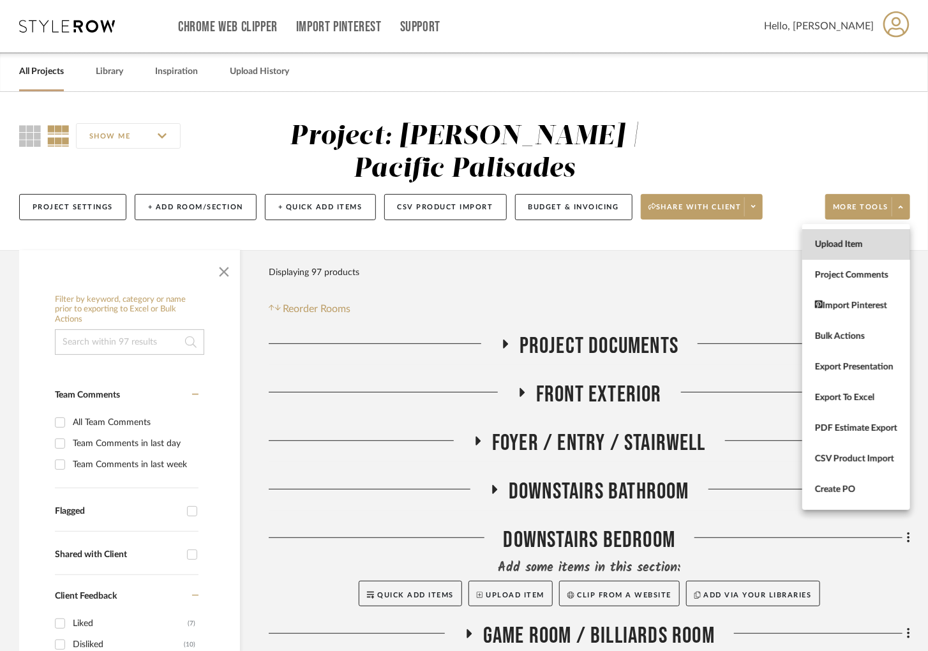
click at [836, 242] on span "Upload Item" at bounding box center [856, 244] width 82 height 11
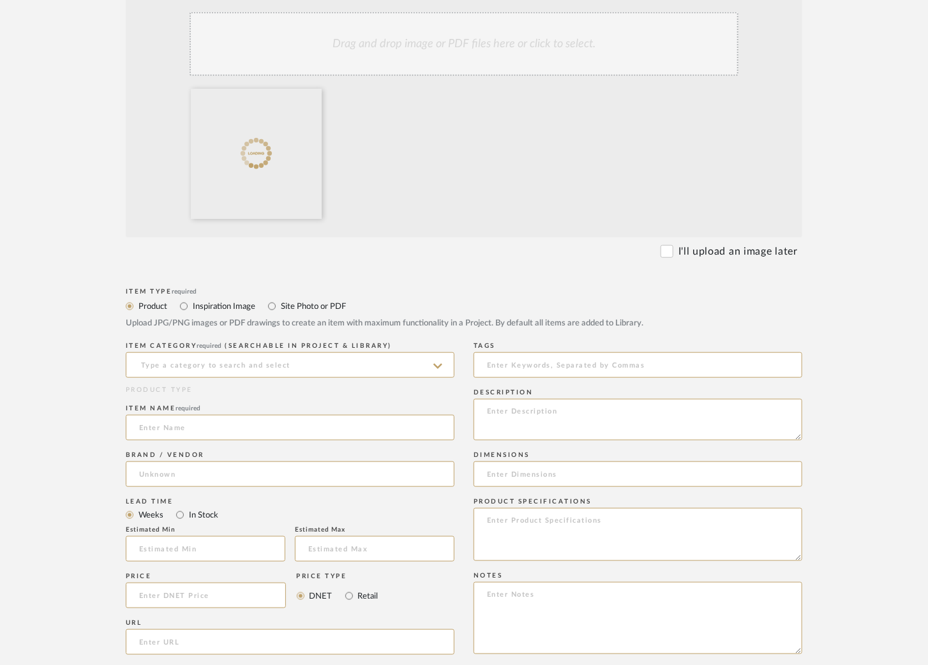
scroll to position [383, 0]
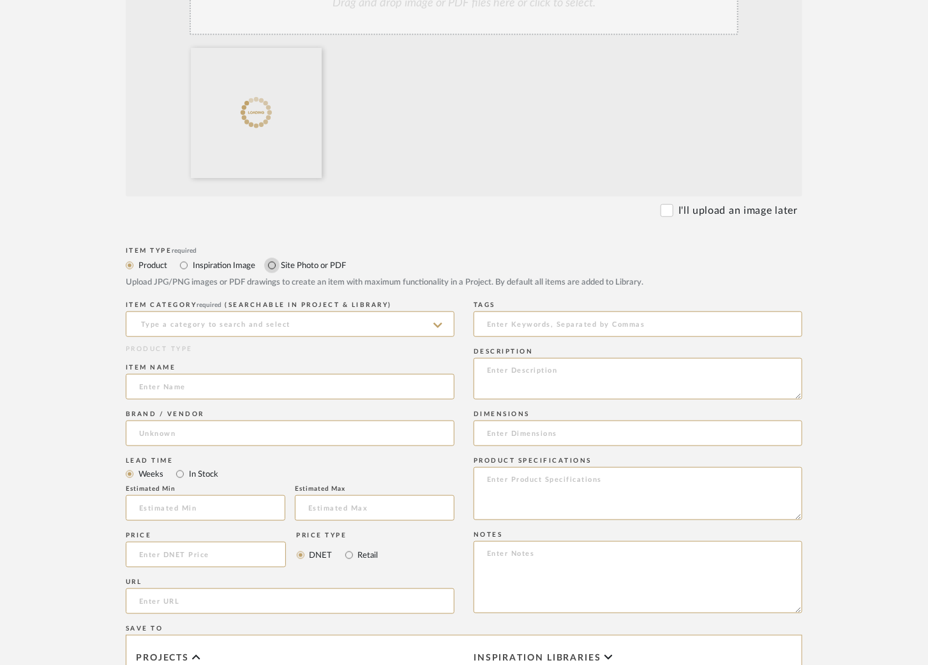
click at [267, 265] on input "Site Photo or PDF" at bounding box center [271, 265] width 15 height 15
radio input "true"
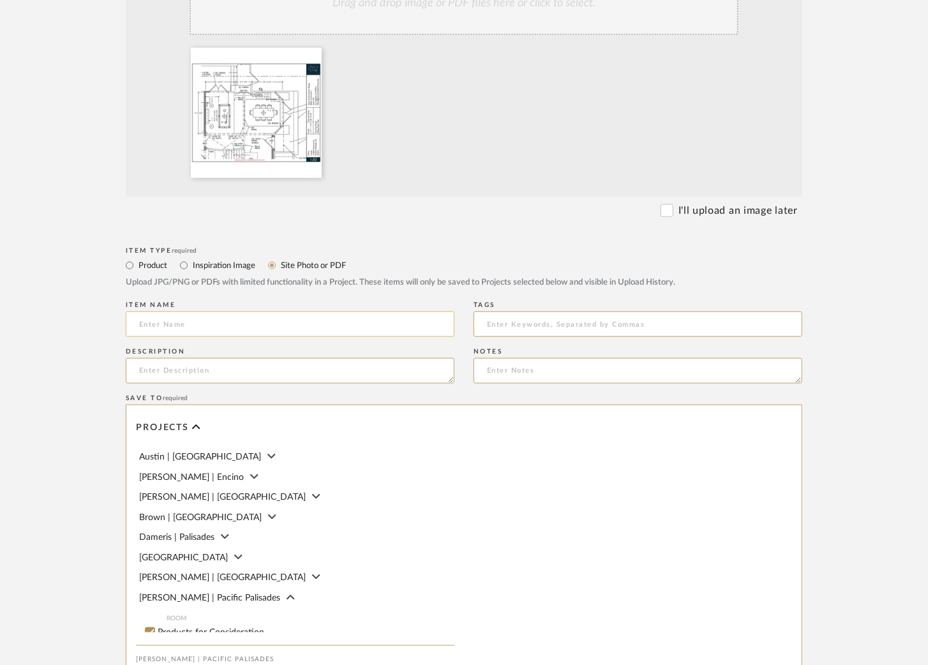
click at [232, 324] on input at bounding box center [290, 324] width 329 height 26
type input "F"
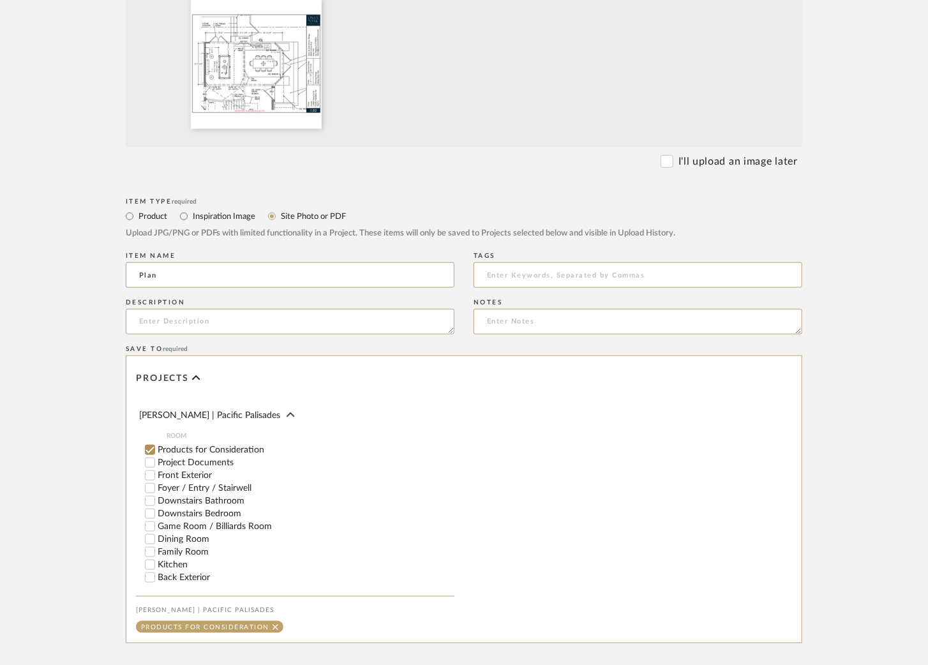
scroll to position [141, 0]
type input "Plan"
click at [151, 538] on input "Dining Room" at bounding box center [150, 531] width 13 height 13
checkbox input "false"
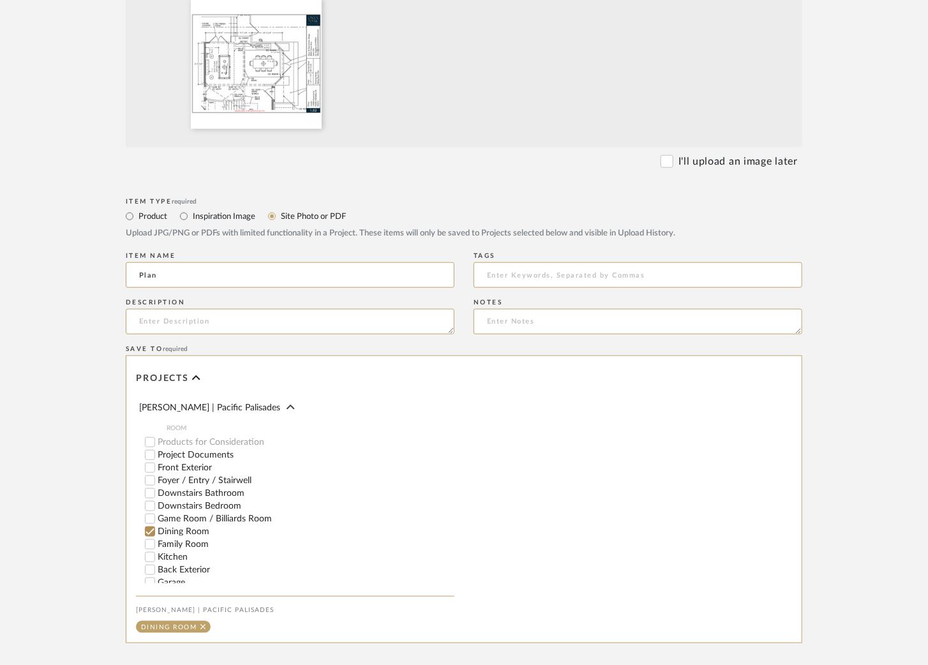
click at [149, 522] on input "Game Room / Billiards Room" at bounding box center [150, 518] width 13 height 13
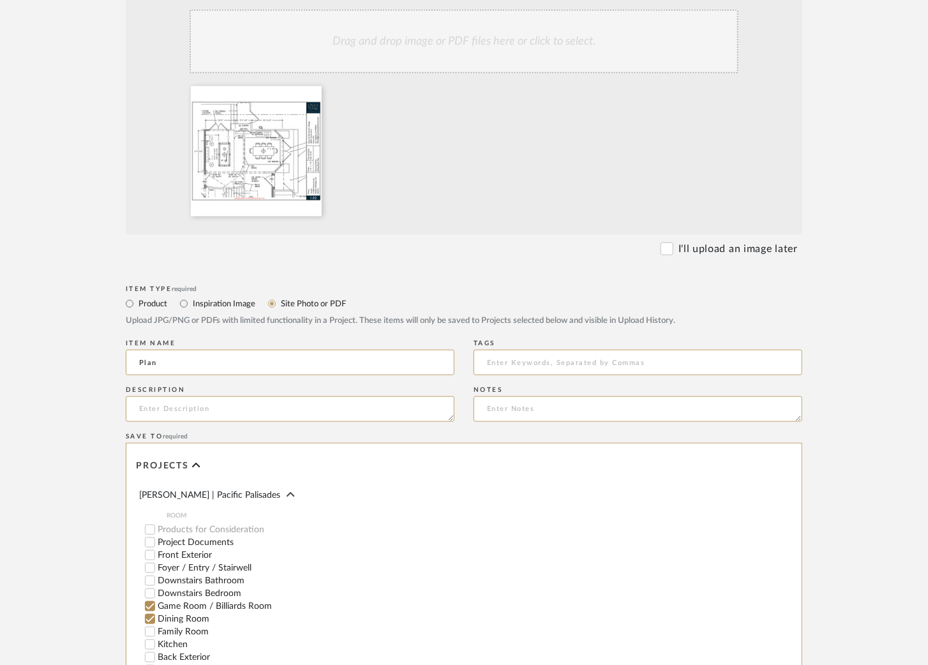
scroll to position [570, 0]
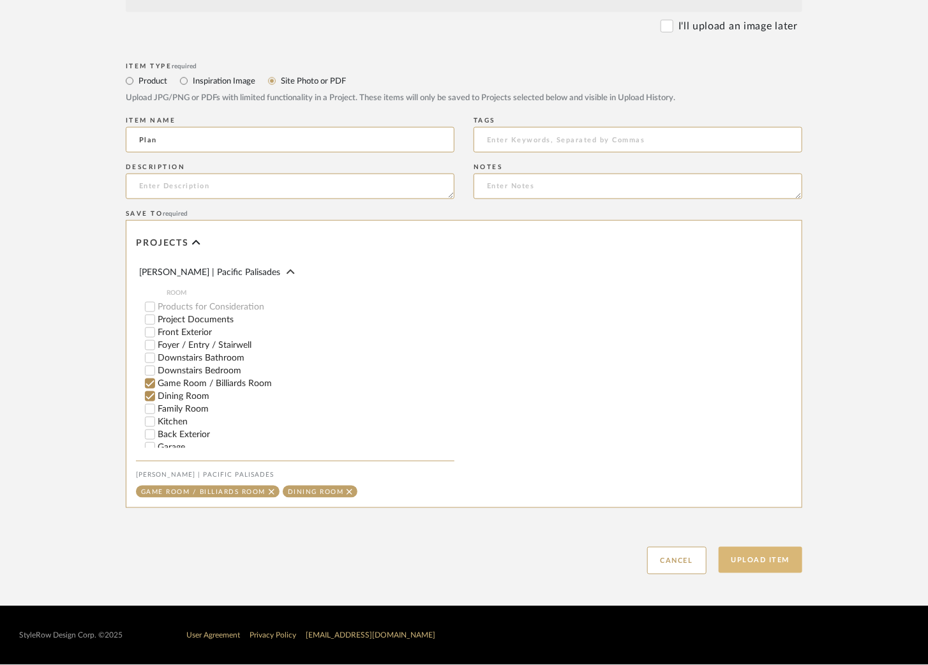
click at [745, 557] on button "Upload Item" at bounding box center [761, 560] width 84 height 26
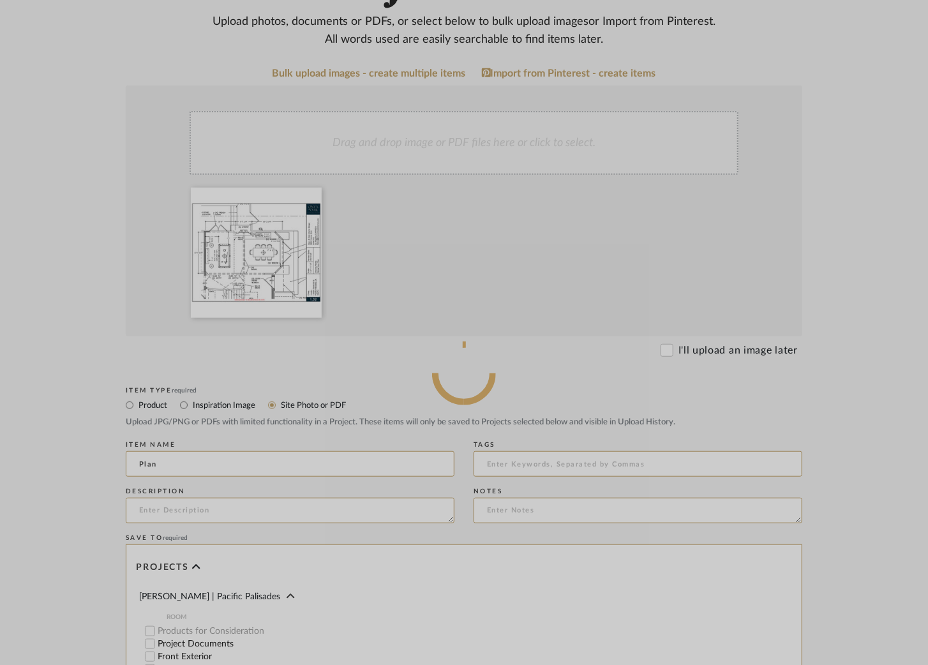
scroll to position [244, 0]
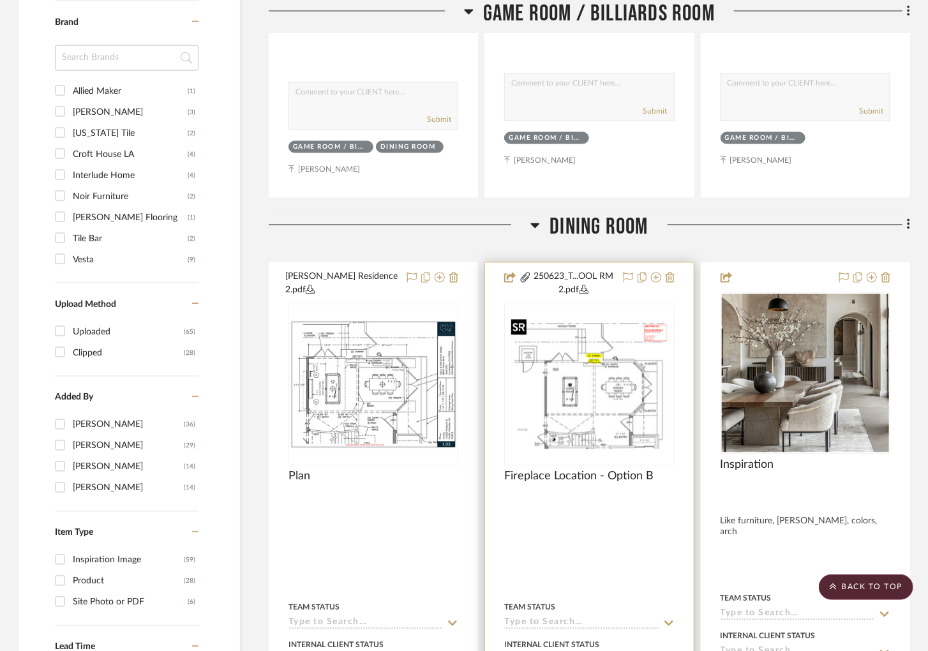
scroll to position [1044, 0]
click at [591, 389] on img "0" at bounding box center [588, 385] width 167 height 129
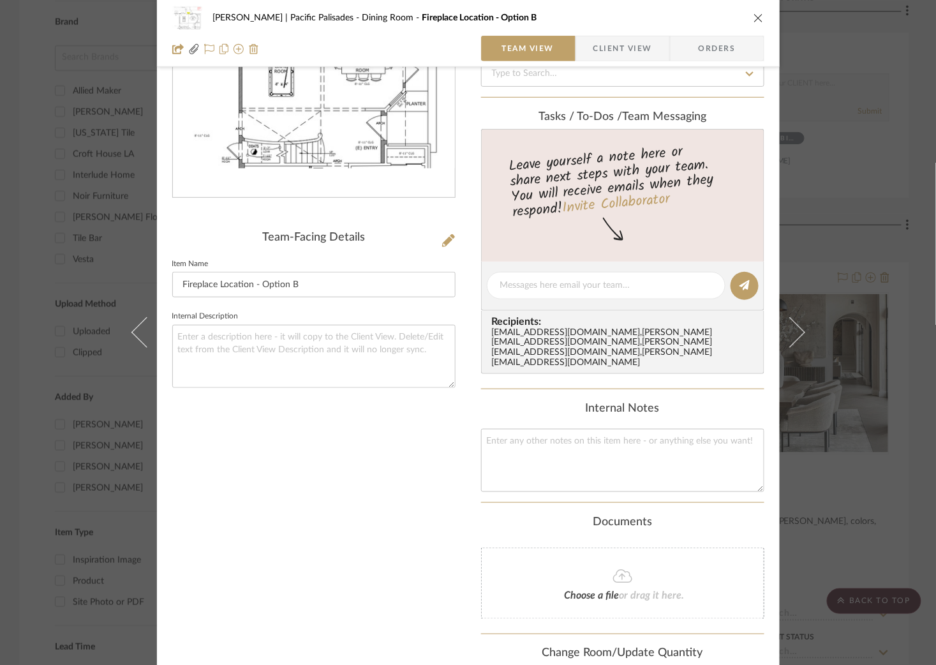
scroll to position [168, 0]
click at [601, 281] on textarea at bounding box center [606, 284] width 212 height 13
type textarea "Can I remove this?"
click at [740, 283] on icon at bounding box center [745, 284] width 10 height 10
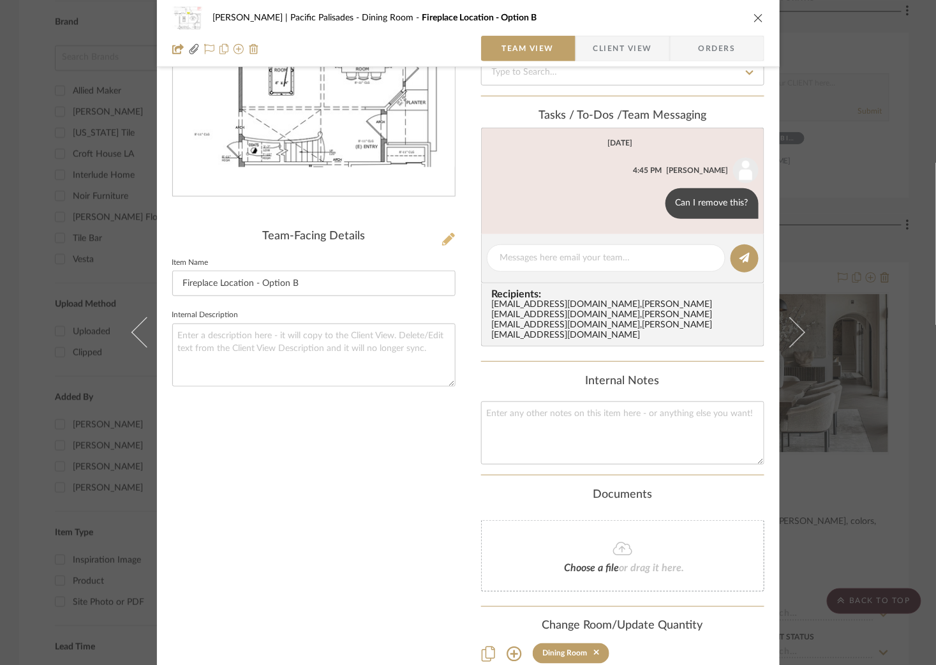
scroll to position [0, 0]
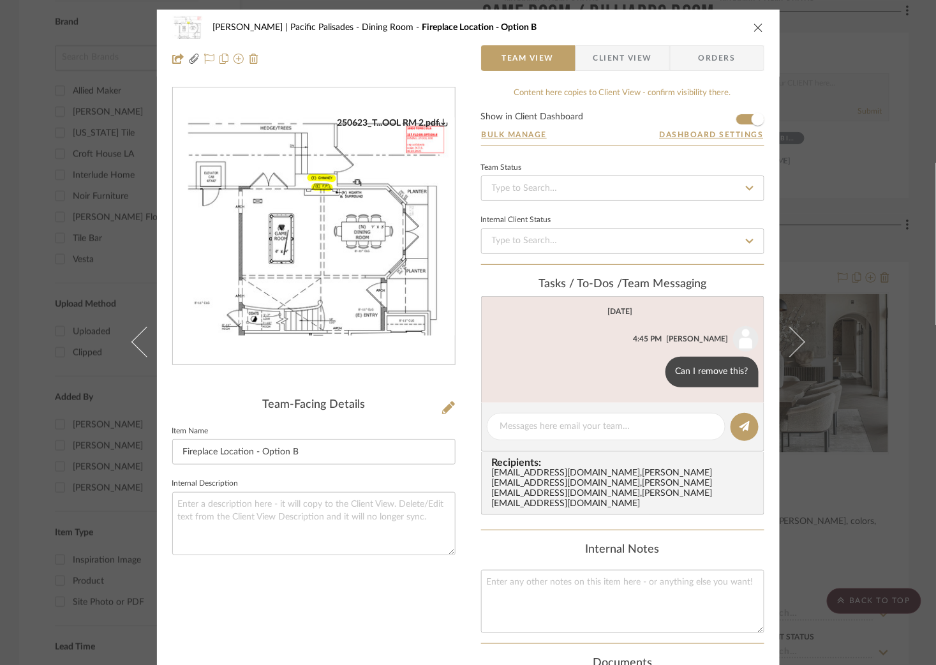
click at [857, 206] on div "Jacobs | Pacific Palisades Dining Room Fireplace Location - Option B Team View …" at bounding box center [468, 332] width 936 height 665
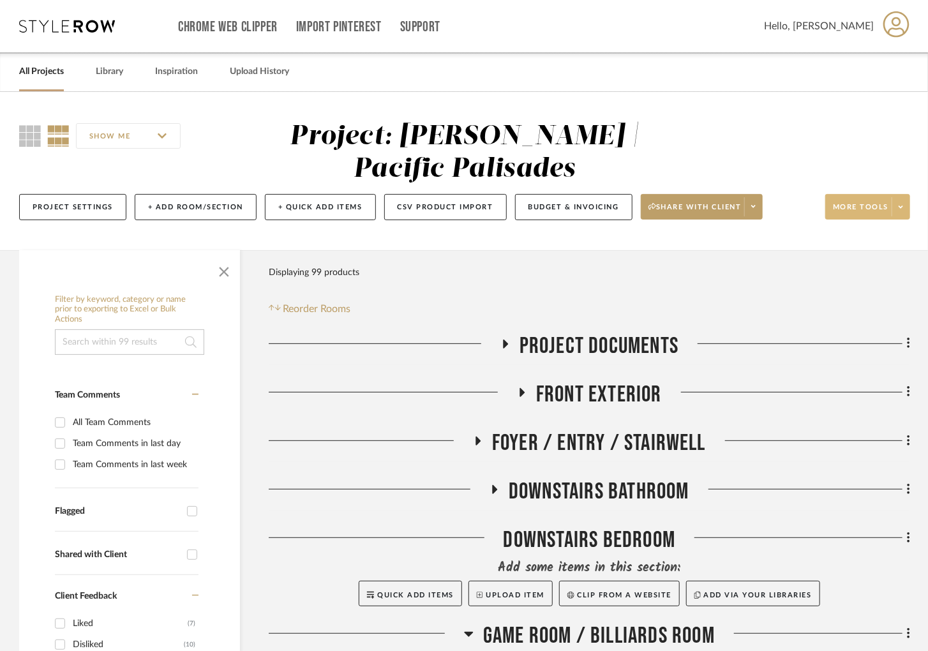
click at [902, 201] on span at bounding box center [900, 206] width 18 height 19
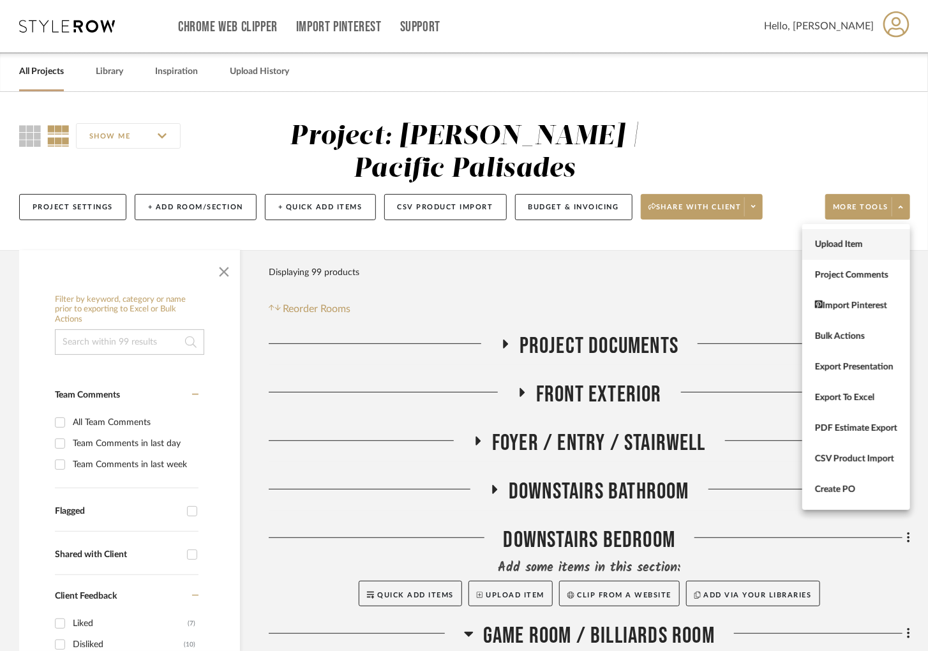
click at [853, 235] on button "Upload Item" at bounding box center [856, 244] width 108 height 31
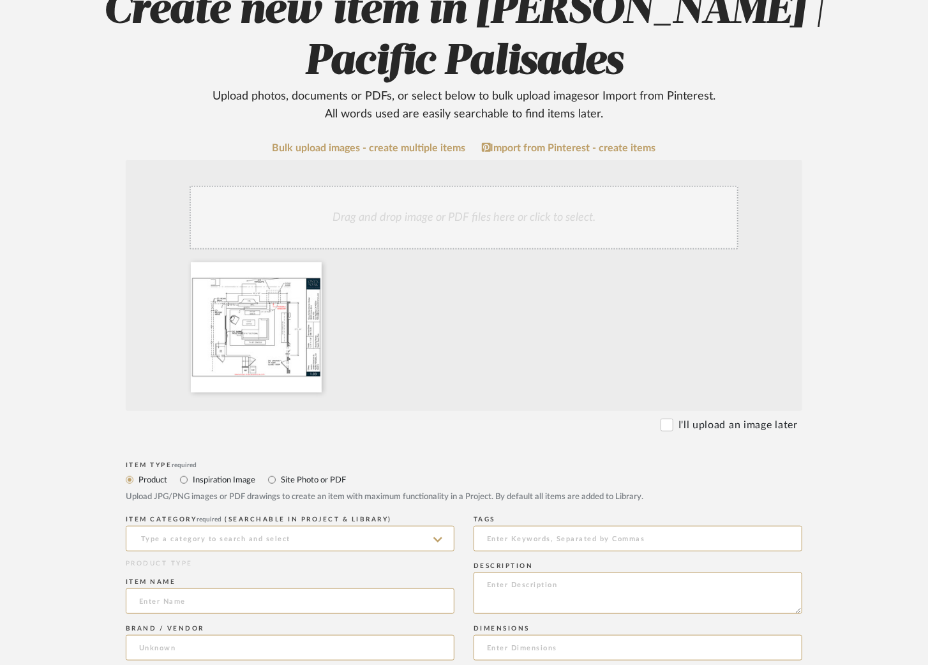
scroll to position [263, 0]
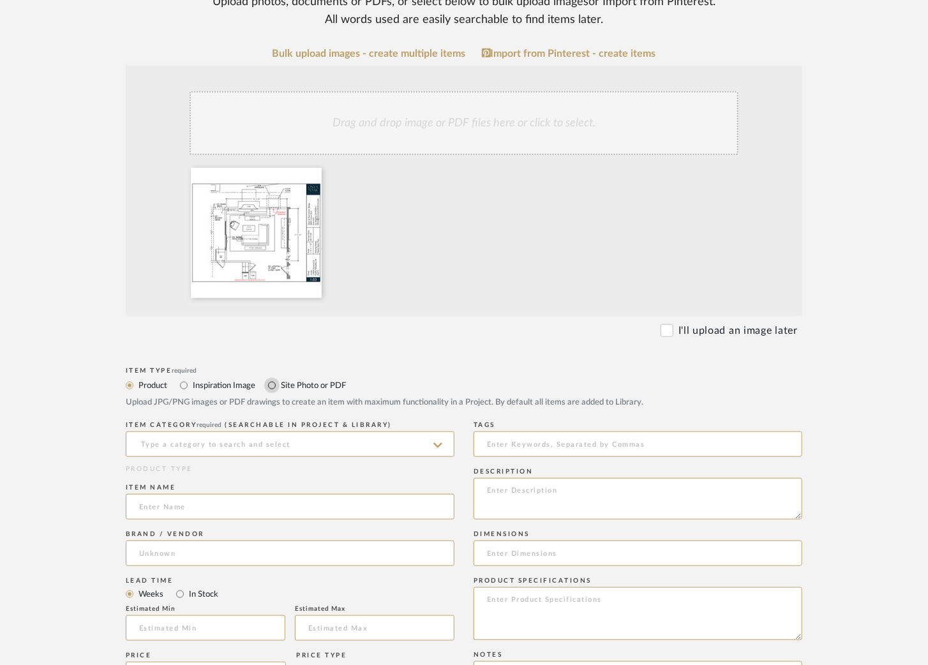
click at [275, 381] on input "Site Photo or PDF" at bounding box center [271, 385] width 15 height 15
radio input "true"
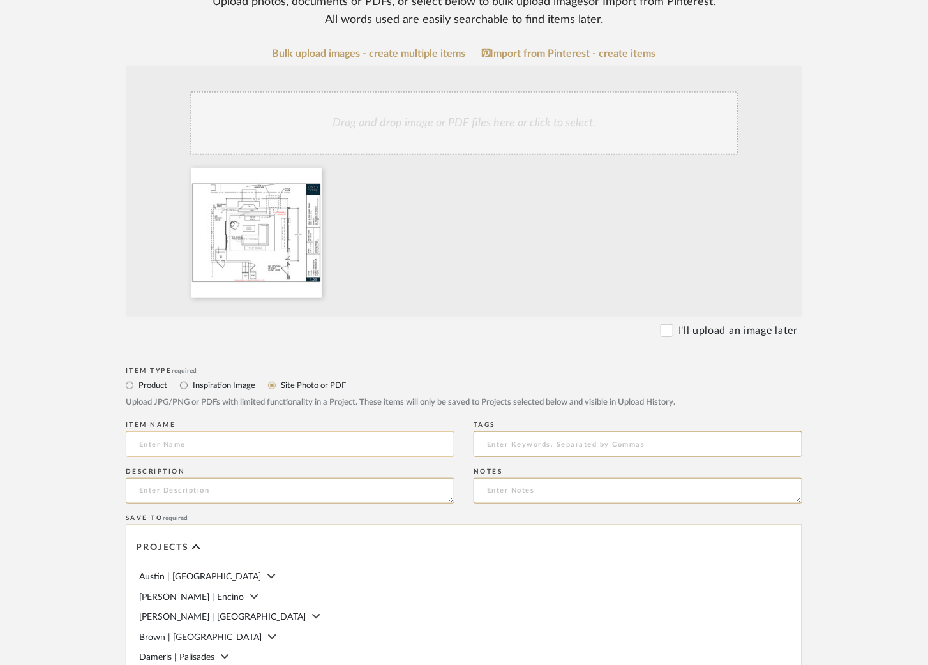
click at [214, 436] on input at bounding box center [290, 444] width 329 height 26
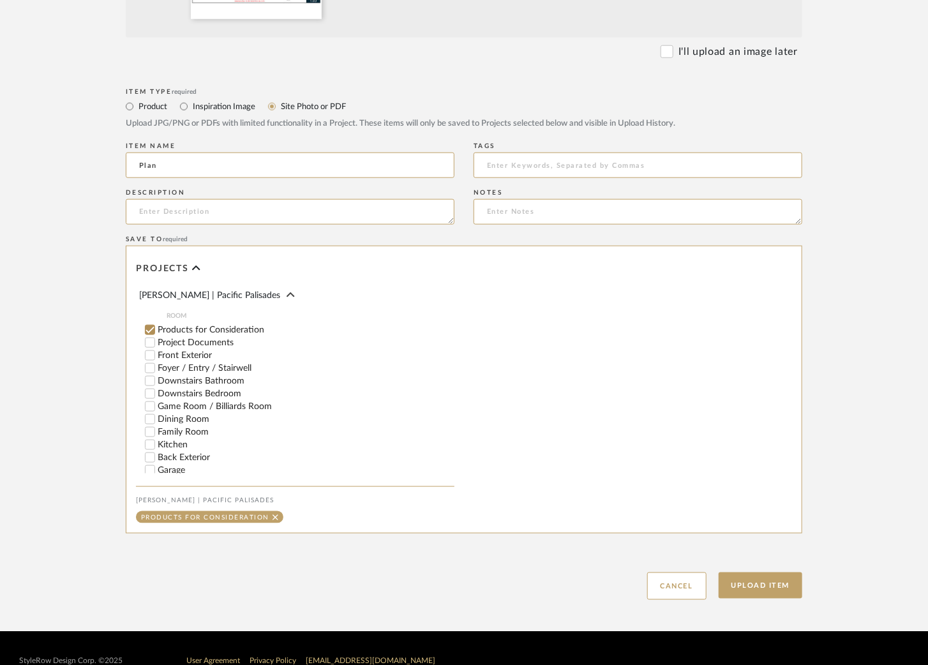
scroll to position [144, 0]
type input "Plan"
click at [154, 435] on input "Family Room" at bounding box center [150, 431] width 13 height 13
checkbox input "false"
click at [748, 600] on div "Upload Item Cancel" at bounding box center [464, 570] width 676 height 59
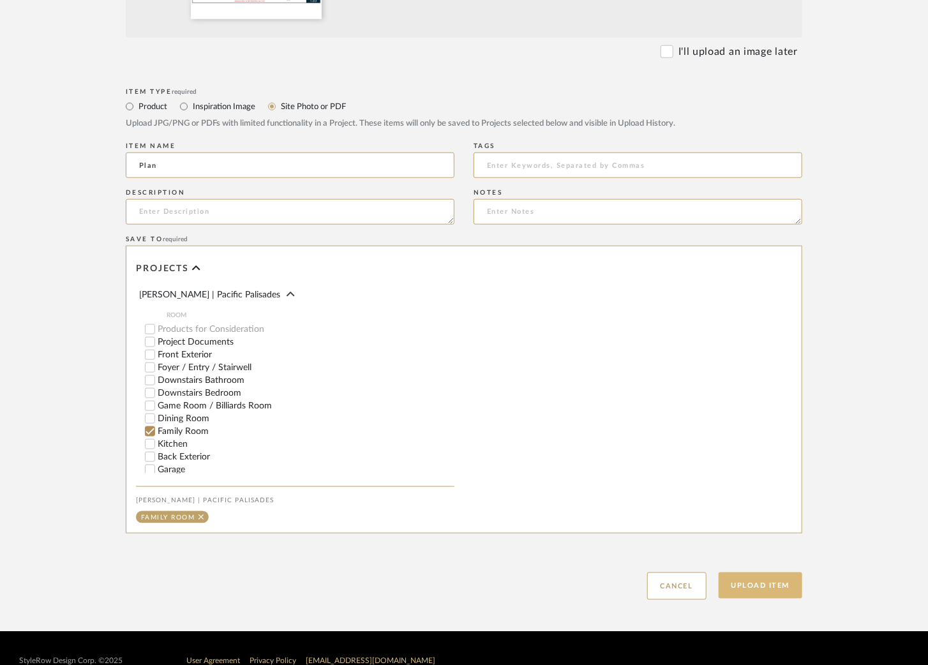
click at [748, 583] on button "Upload Item" at bounding box center [761, 585] width 84 height 26
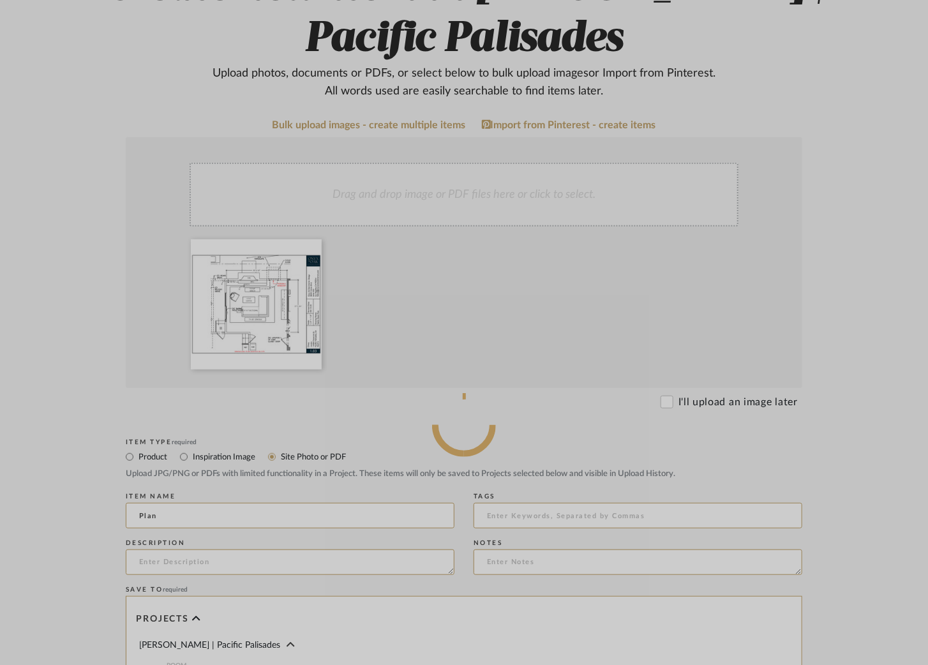
scroll to position [190, 0]
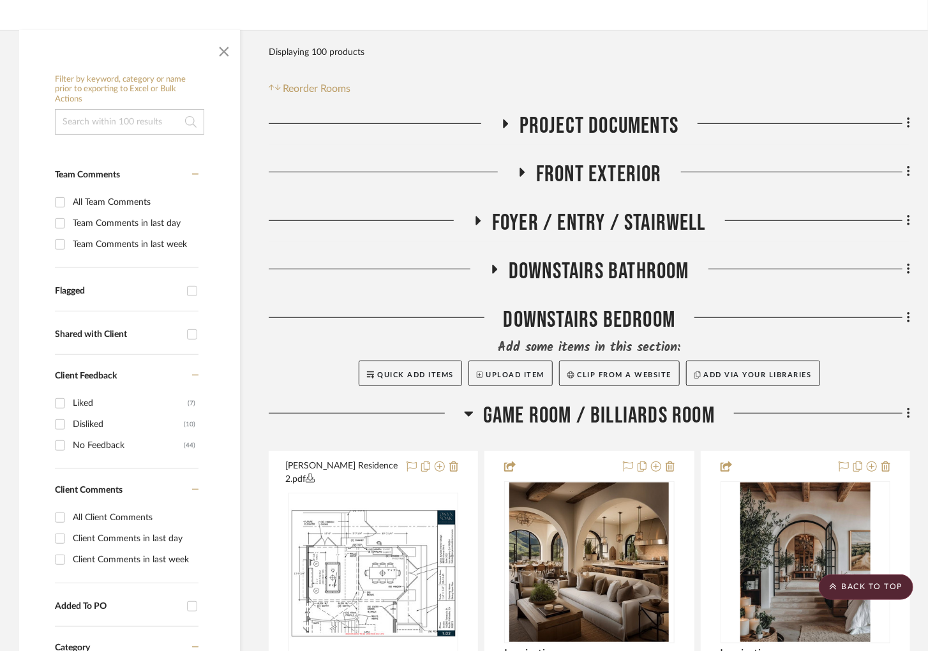
scroll to position [141, 0]
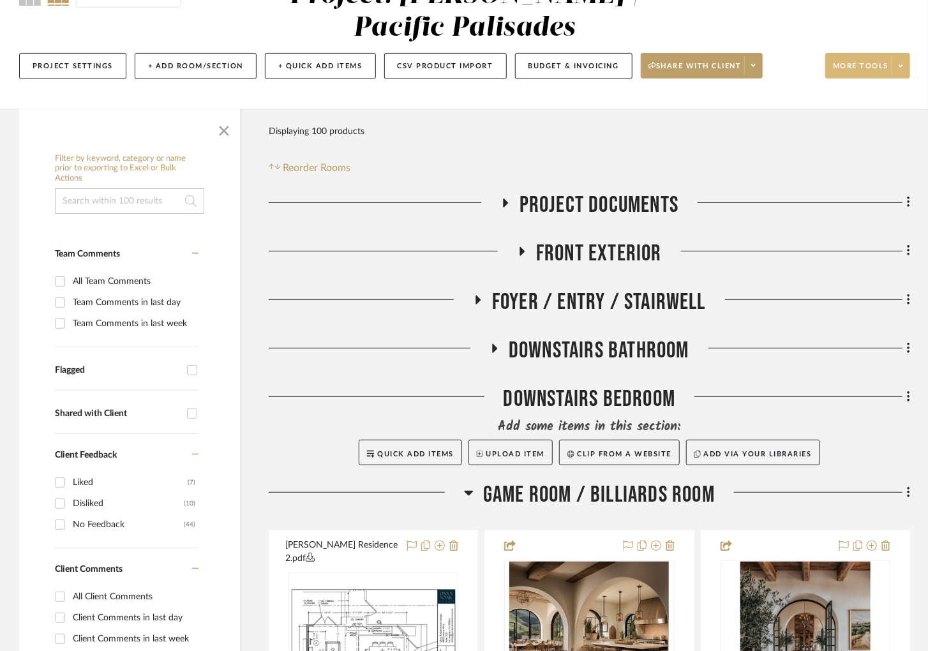
click at [902, 64] on icon at bounding box center [901, 65] width 4 height 3
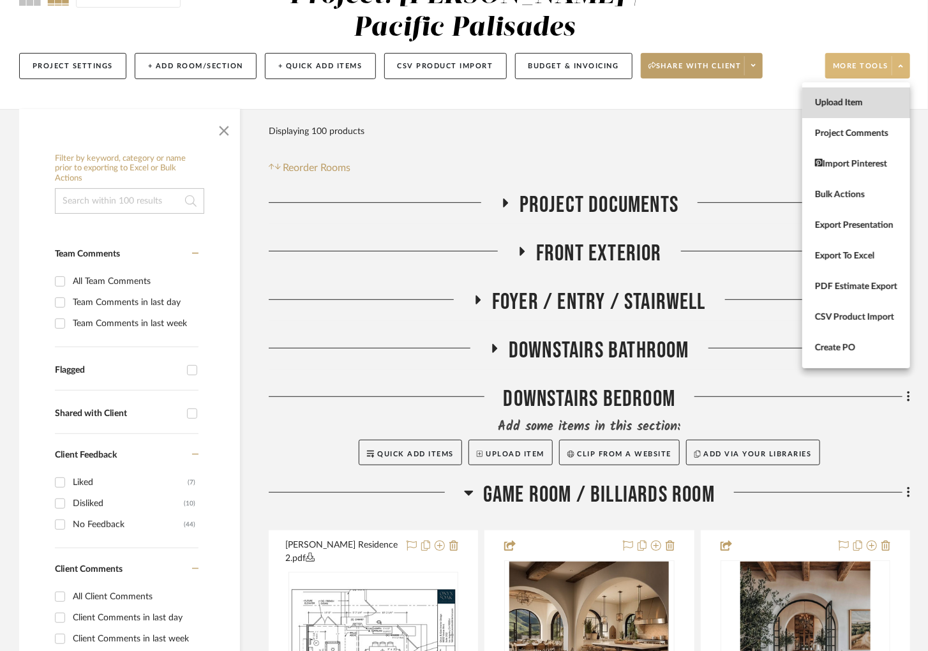
click at [847, 110] on button "Upload Item" at bounding box center [856, 102] width 108 height 31
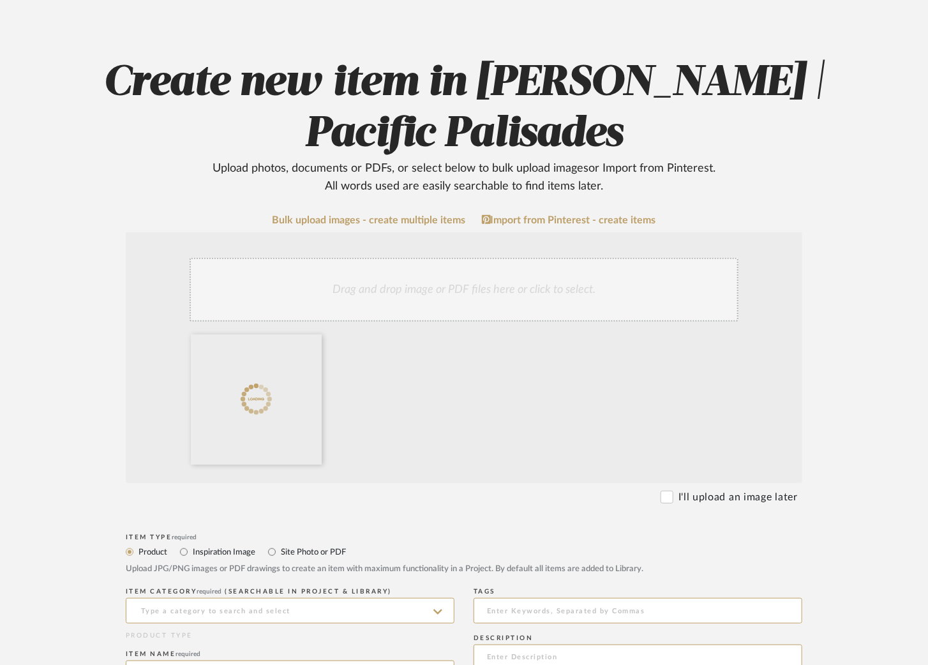
scroll to position [98, 0]
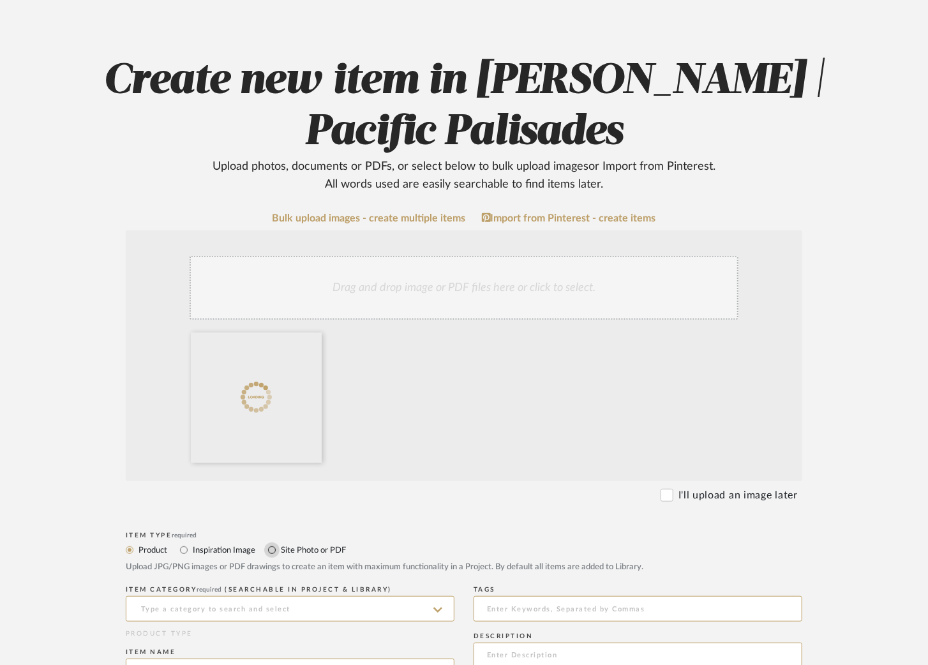
click at [271, 543] on input "Site Photo or PDF" at bounding box center [271, 549] width 15 height 15
radio input "true"
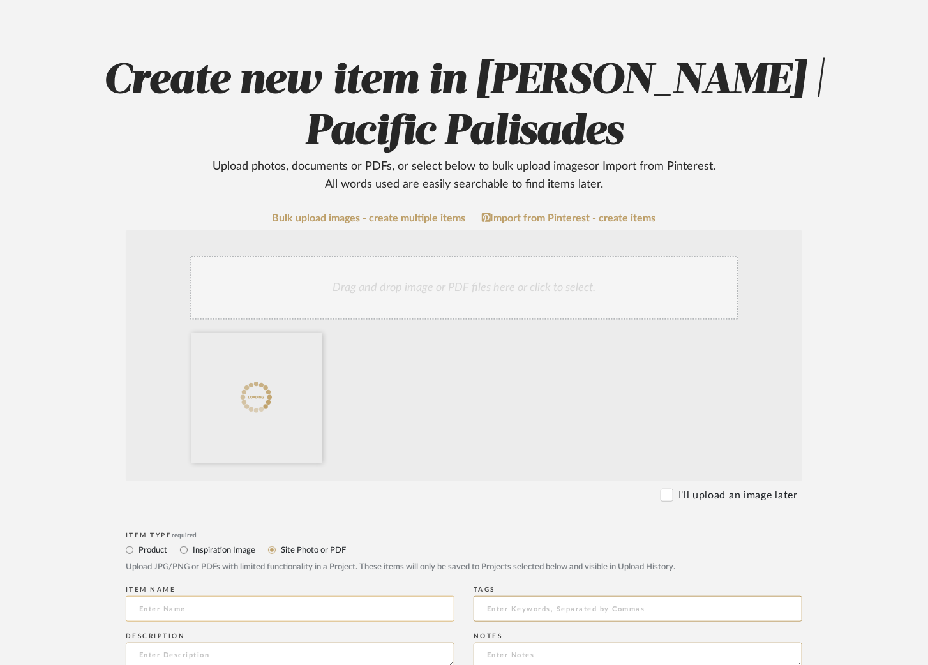
click at [213, 614] on input at bounding box center [290, 609] width 329 height 26
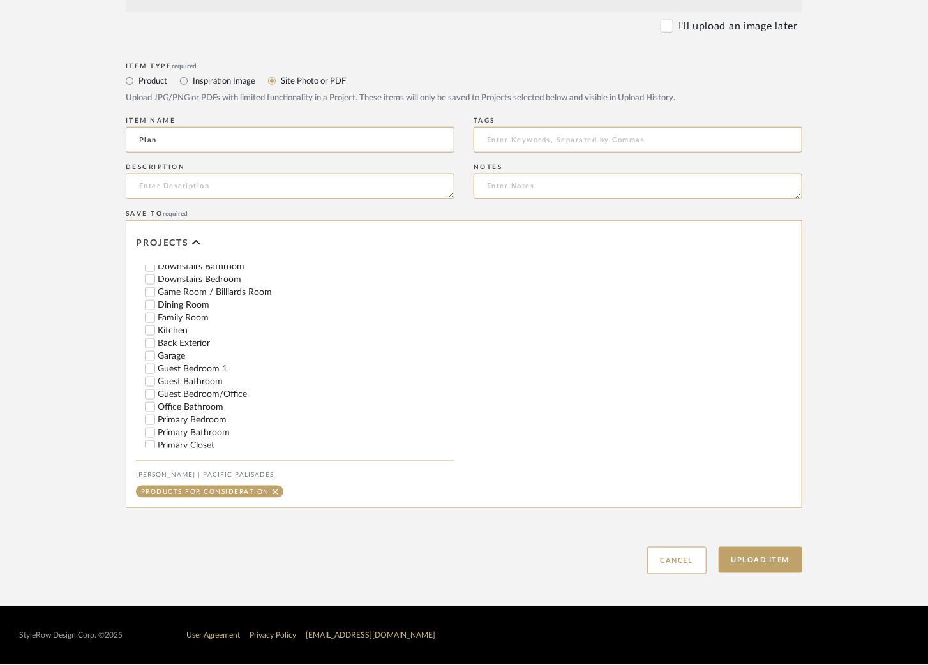
scroll to position [232, 0]
type input "Plan"
click at [146, 348] on input "Back Exterior" at bounding box center [150, 344] width 13 height 13
checkbox input "false"
click at [775, 551] on button "Upload Item" at bounding box center [761, 560] width 84 height 26
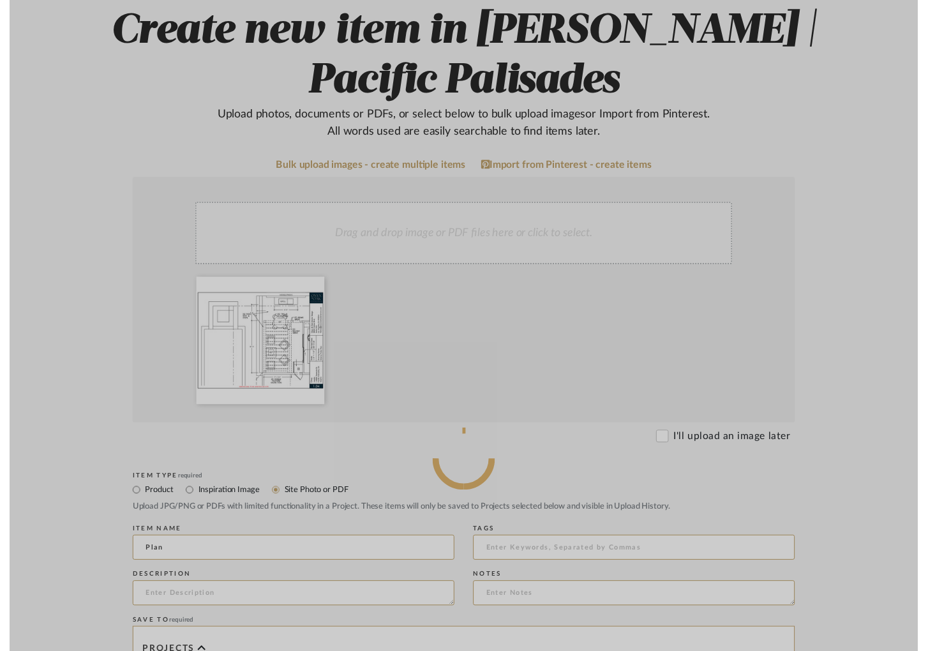
scroll to position [0, 0]
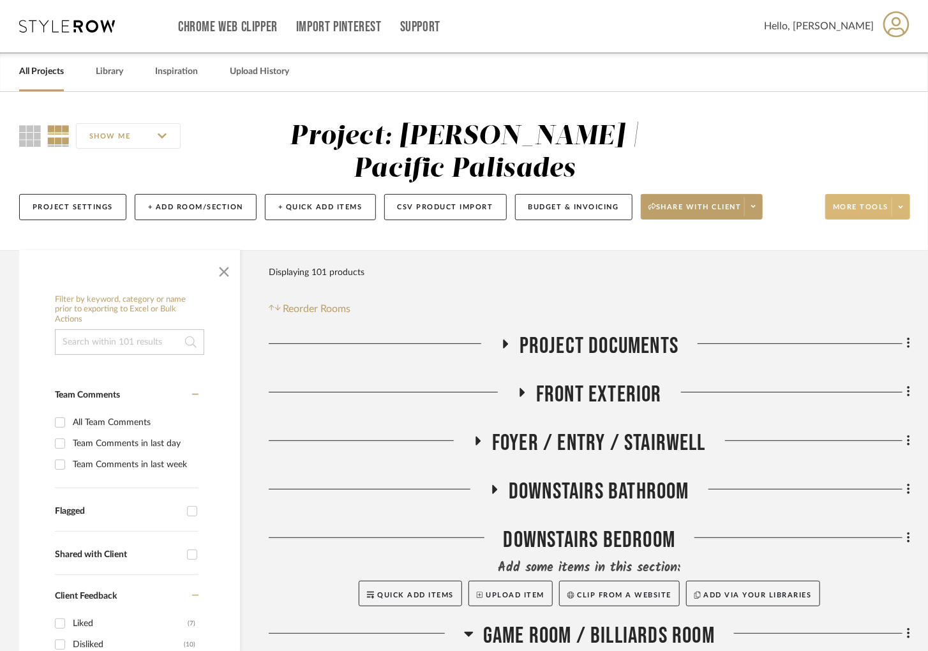
click at [902, 202] on span at bounding box center [900, 206] width 18 height 19
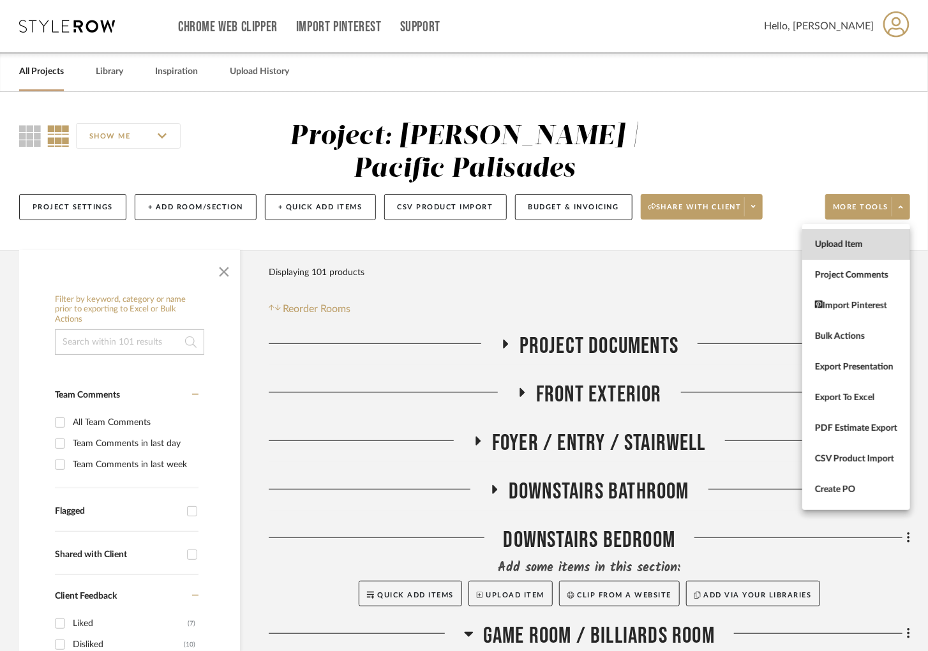
click at [845, 248] on span "Upload Item" at bounding box center [856, 244] width 82 height 11
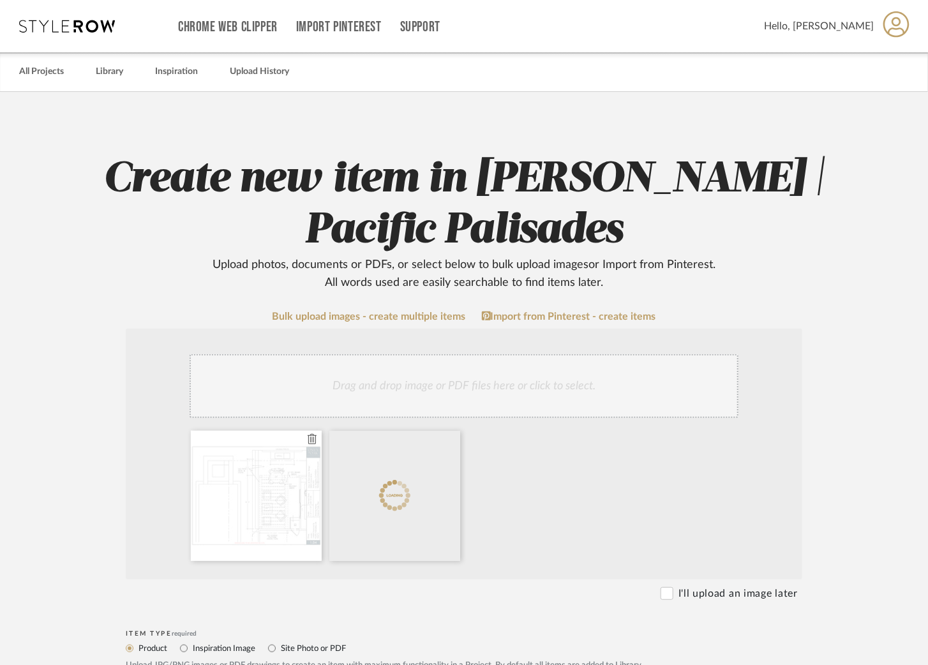
click at [311, 436] on icon at bounding box center [312, 439] width 9 height 10
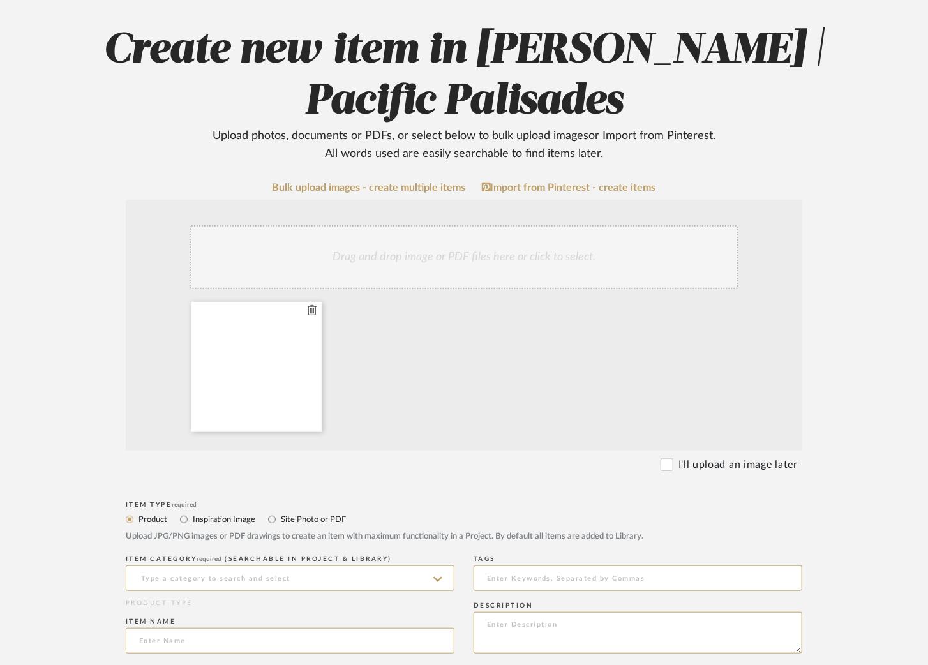
scroll to position [236, 0]
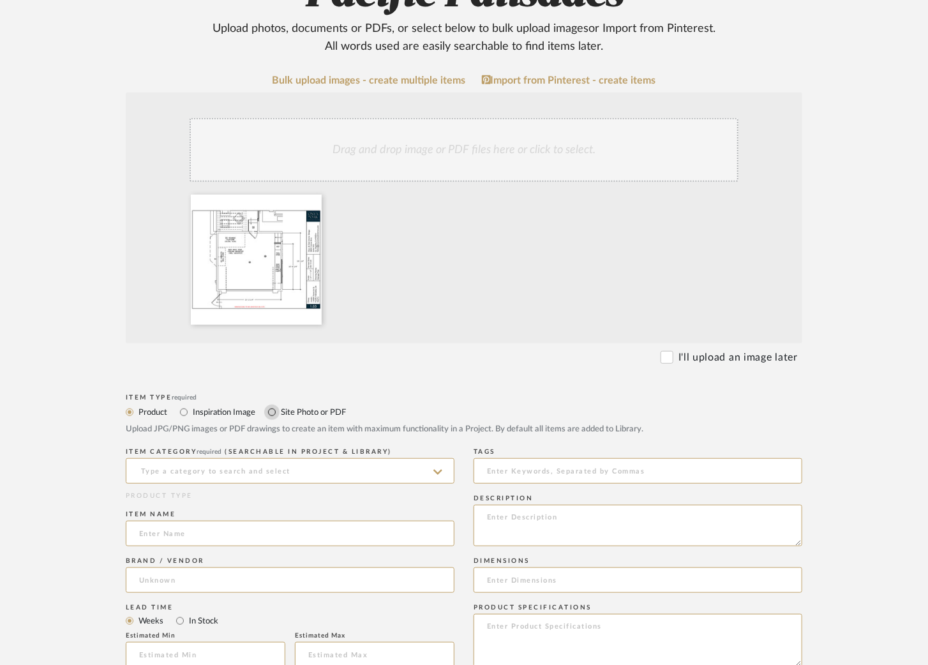
click at [267, 410] on input "Site Photo or PDF" at bounding box center [271, 412] width 15 height 15
radio input "true"
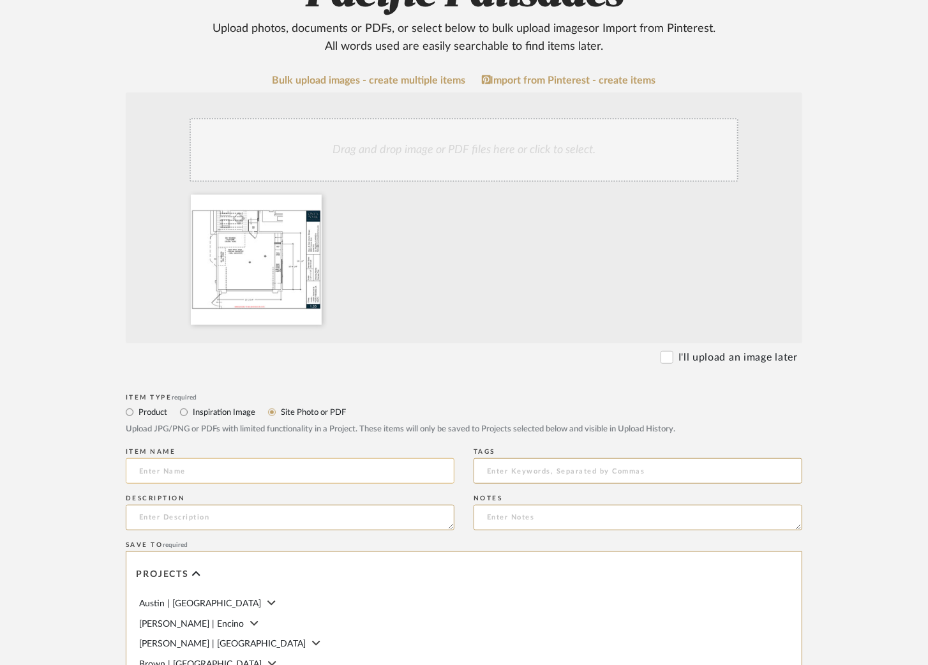
click at [186, 466] on input at bounding box center [290, 471] width 329 height 26
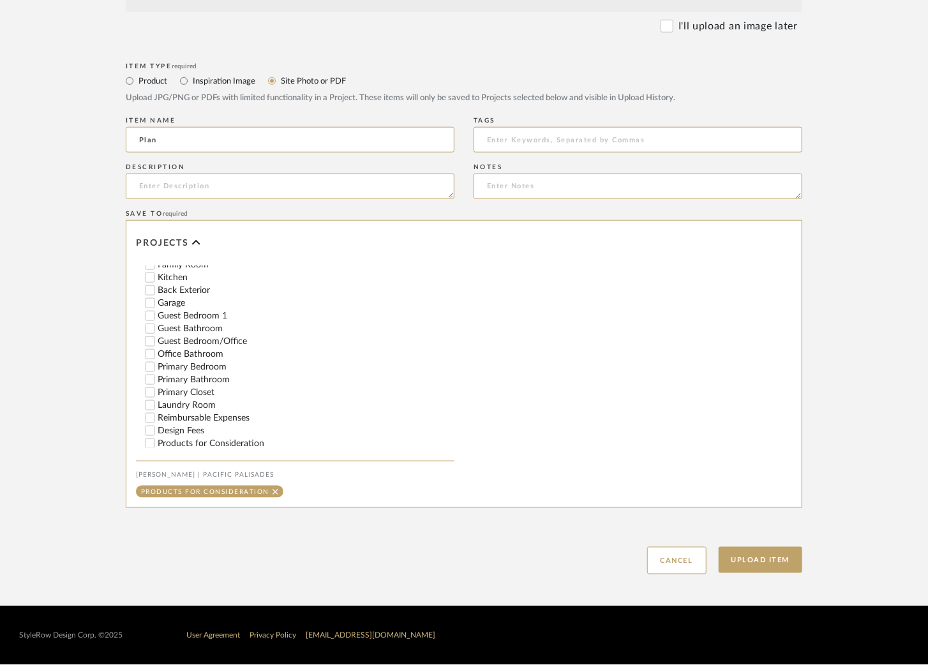
scroll to position [280, 0]
type input "Plan"
click at [152, 308] on input "Garage" at bounding box center [150, 308] width 13 height 13
checkbox input "false"
click at [768, 563] on button "Upload Item" at bounding box center [761, 560] width 84 height 26
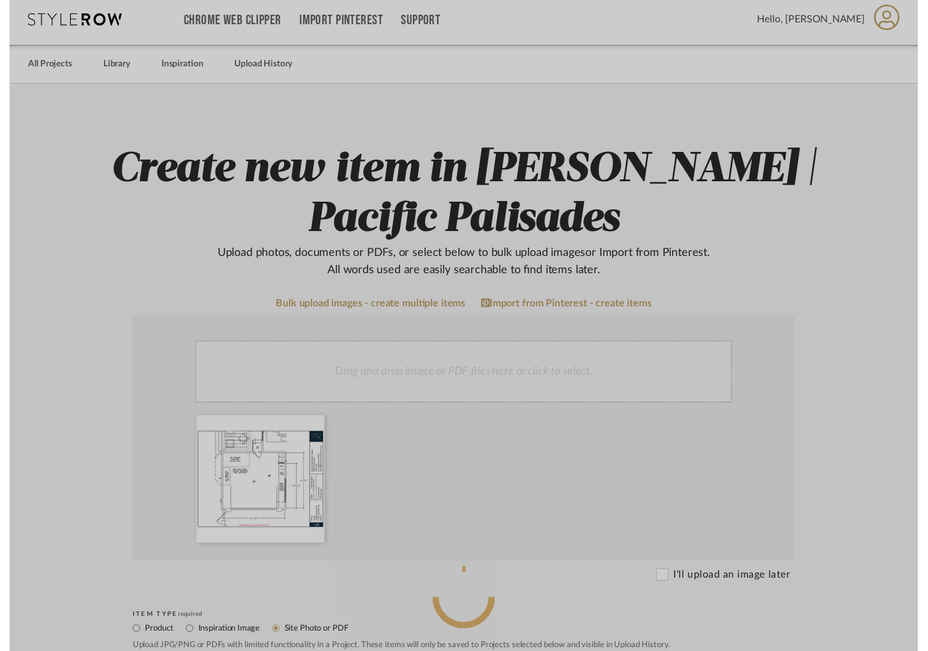
scroll to position [0, 0]
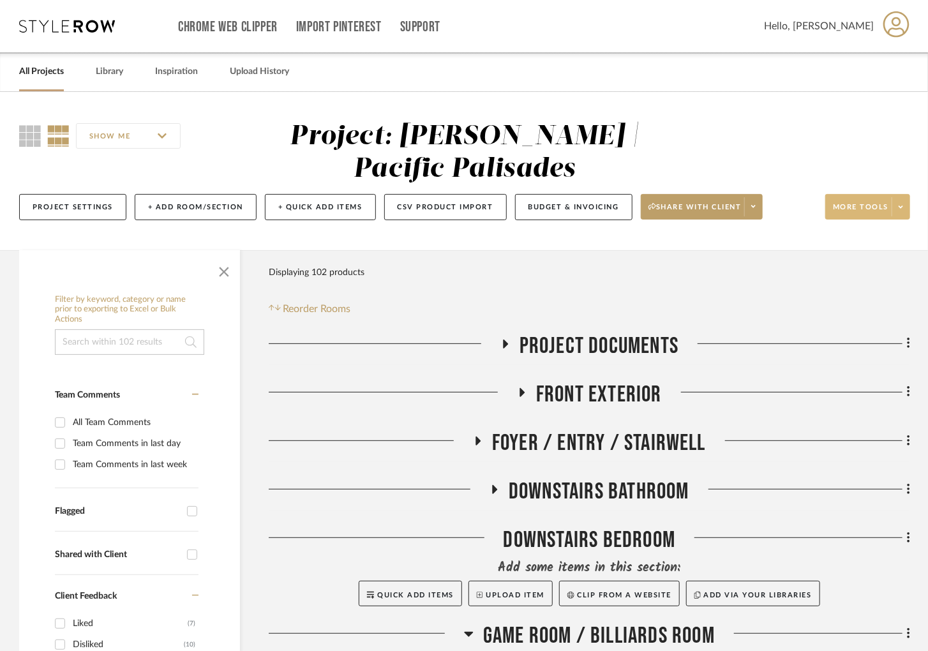
click at [905, 203] on span at bounding box center [900, 206] width 18 height 19
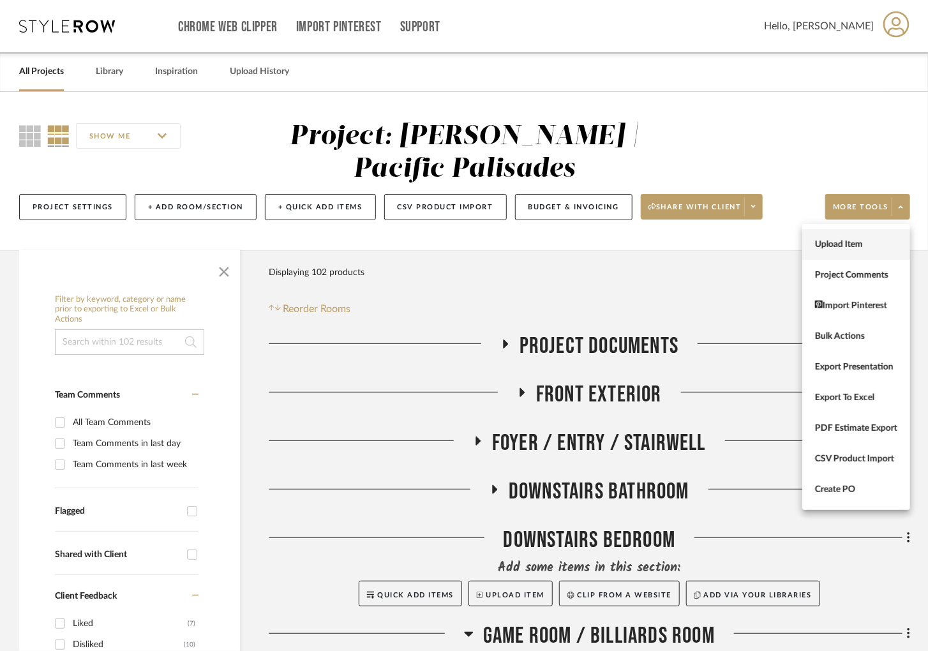
click at [863, 239] on span "Upload Item" at bounding box center [856, 244] width 82 height 11
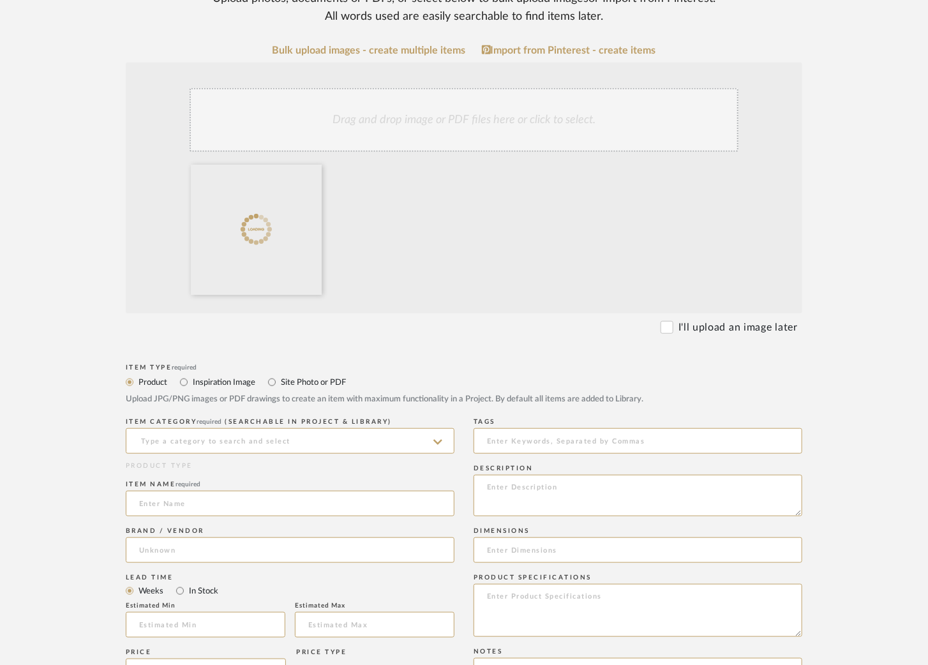
scroll to position [272, 0]
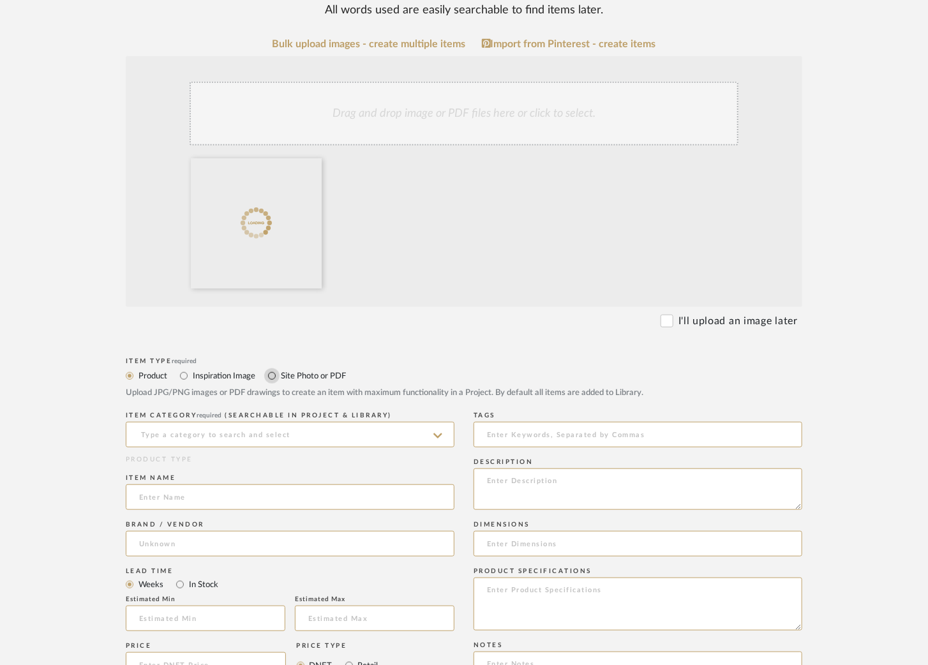
click at [276, 378] on input "Site Photo or PDF" at bounding box center [271, 375] width 15 height 15
radio input "true"
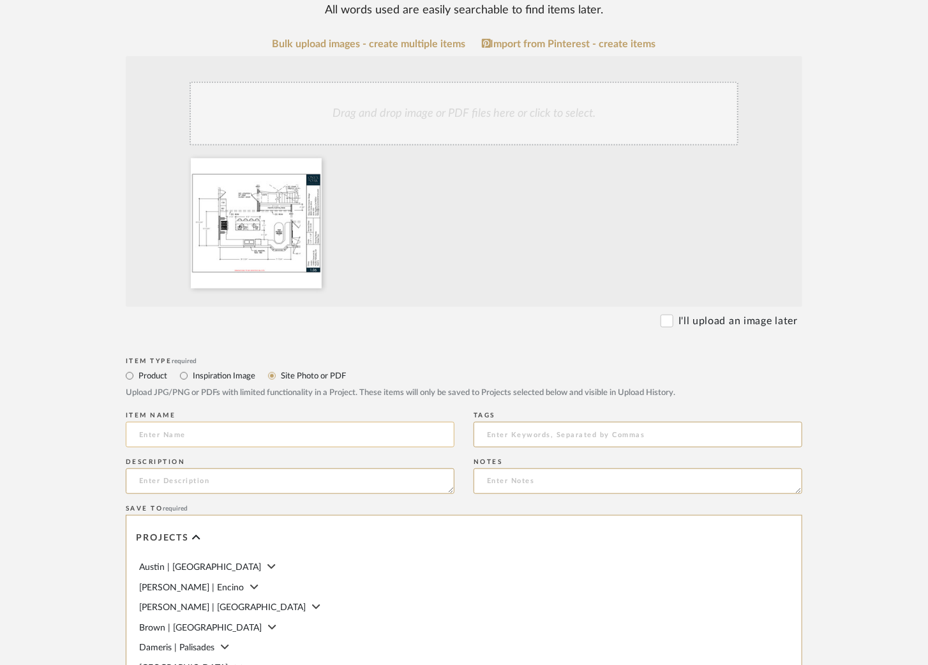
click at [200, 436] on input at bounding box center [290, 435] width 329 height 26
type input "K"
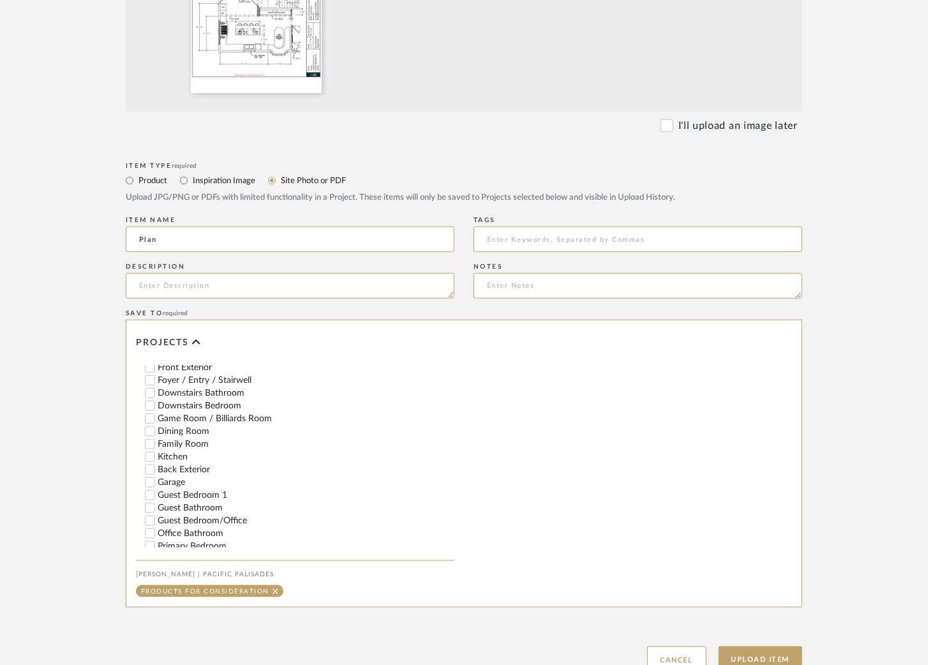
scroll to position [209, 0]
type input "Plan"
click at [154, 454] on input "Kitchen" at bounding box center [150, 453] width 13 height 13
checkbox input "false"
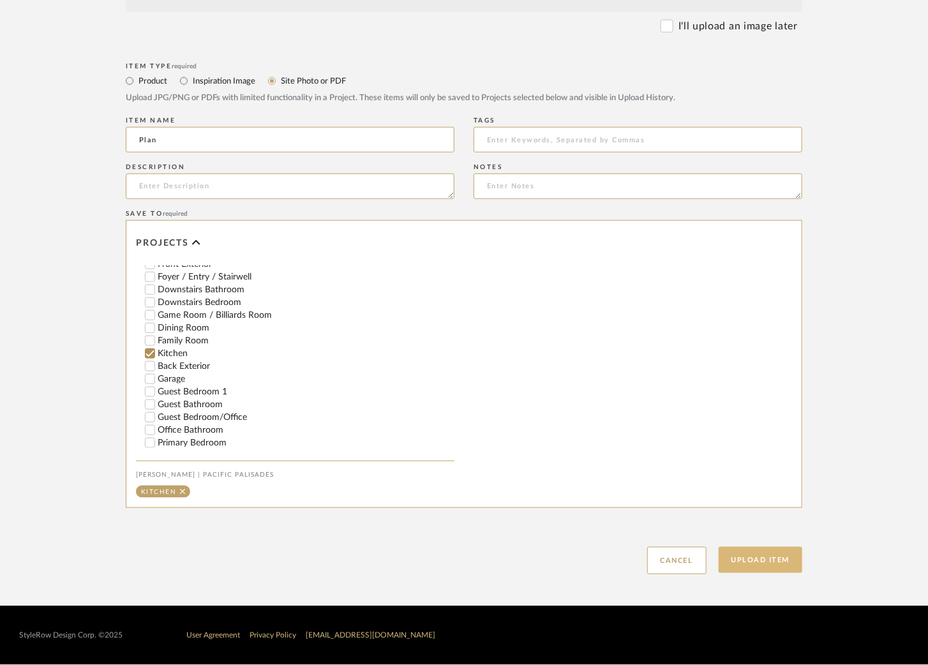
scroll to position [569, 0]
click at [750, 564] on button "Upload Item" at bounding box center [761, 560] width 84 height 26
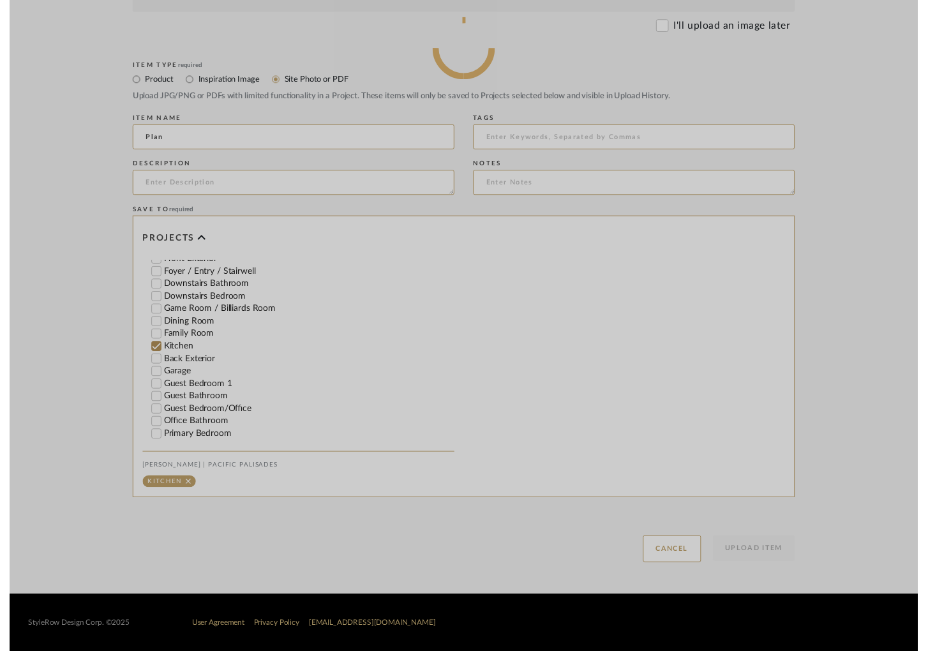
scroll to position [0, 0]
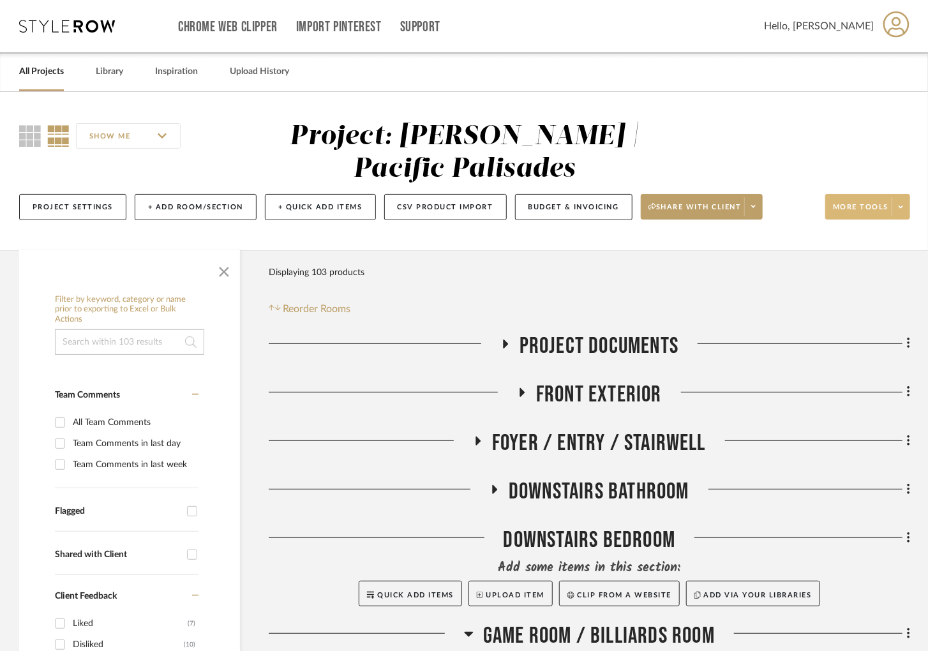
click at [903, 197] on button "More tools" at bounding box center [867, 207] width 85 height 26
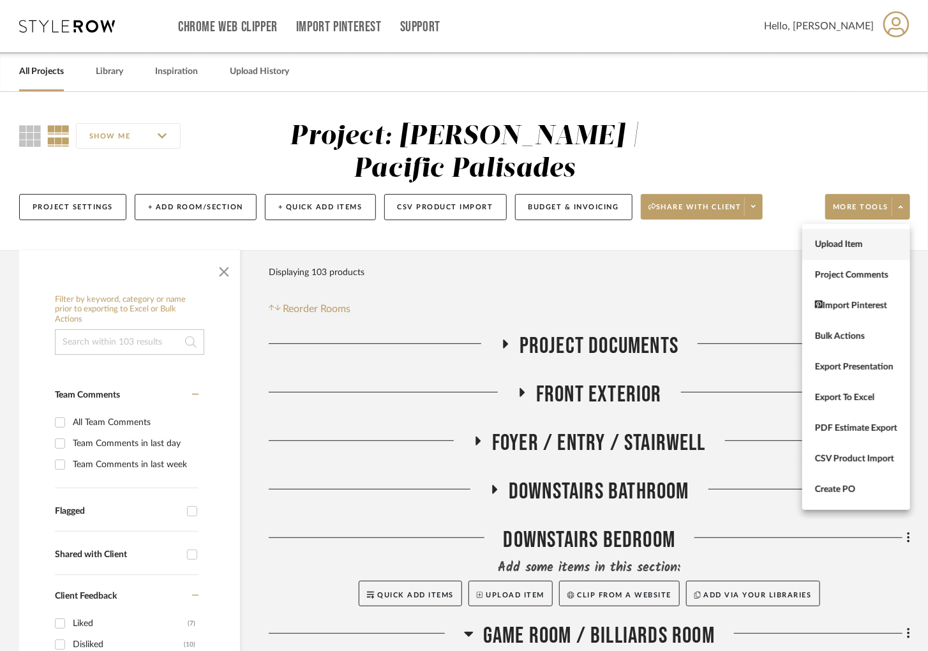
click at [821, 245] on span "Upload Item" at bounding box center [856, 244] width 82 height 11
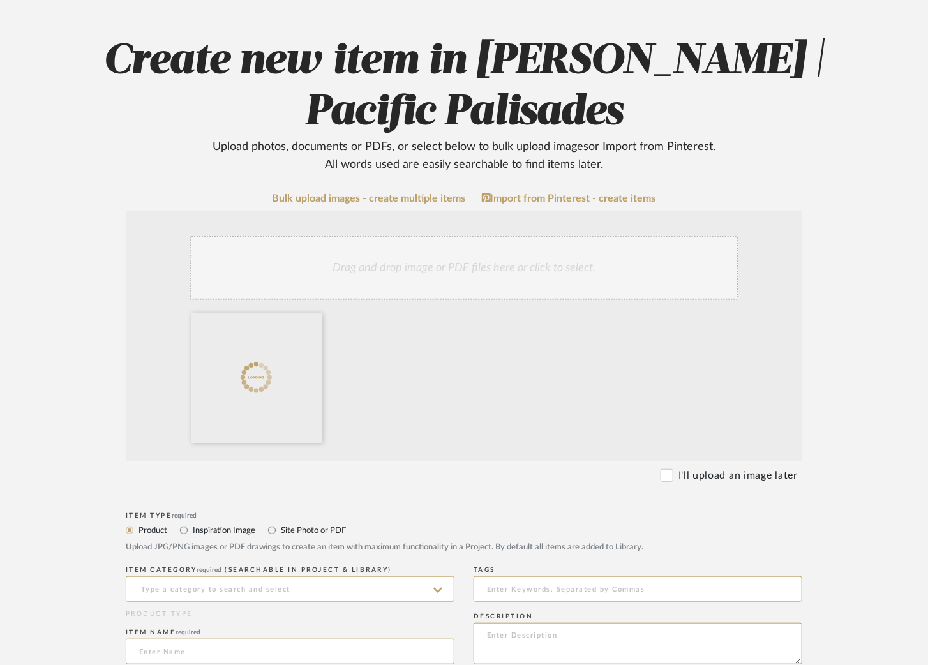
scroll to position [125, 0]
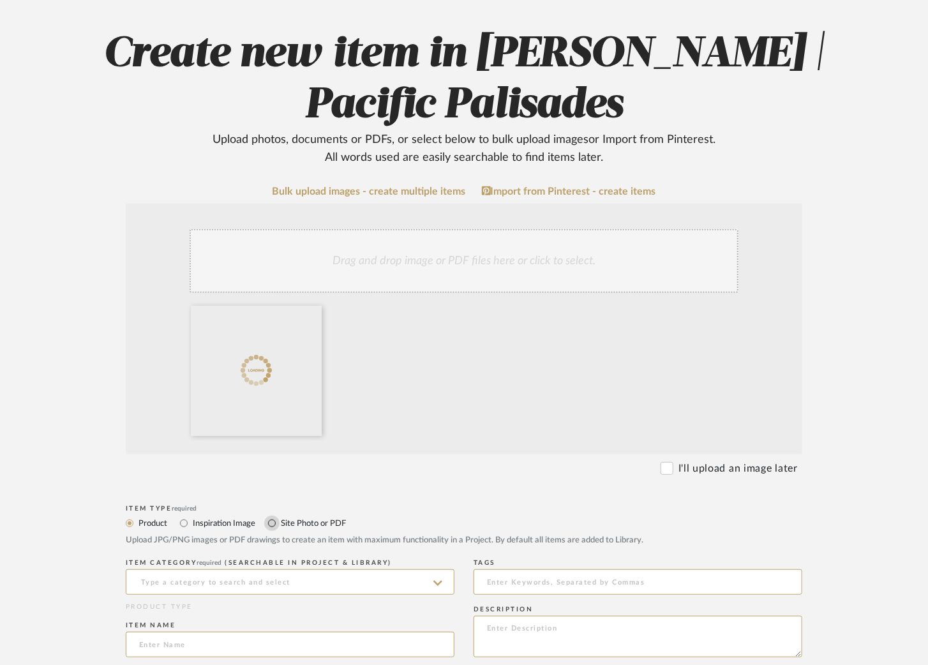
click at [273, 523] on input "Site Photo or PDF" at bounding box center [271, 523] width 15 height 15
radio input "true"
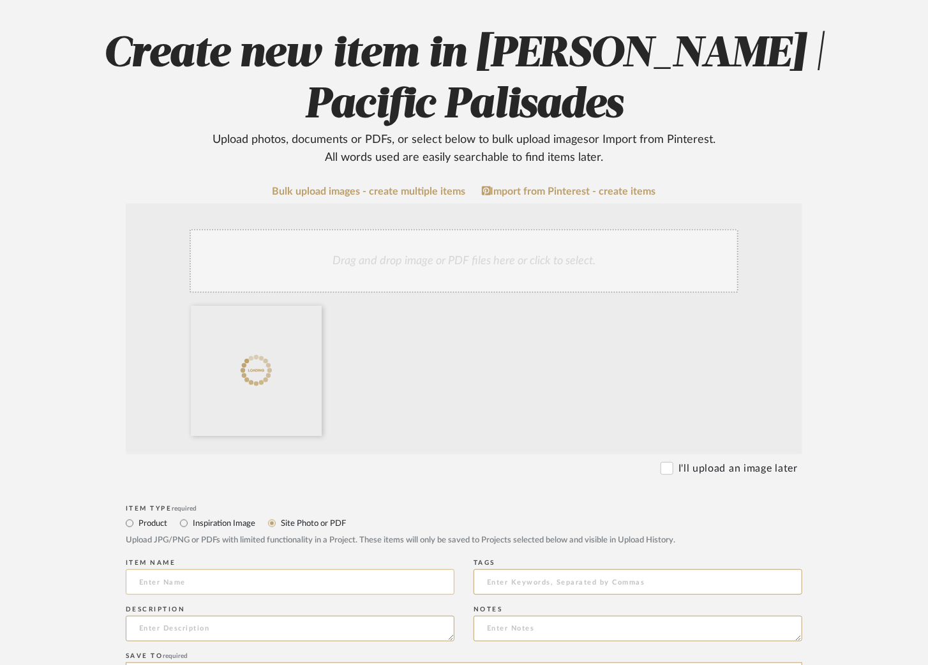
click at [186, 576] on input at bounding box center [290, 582] width 329 height 26
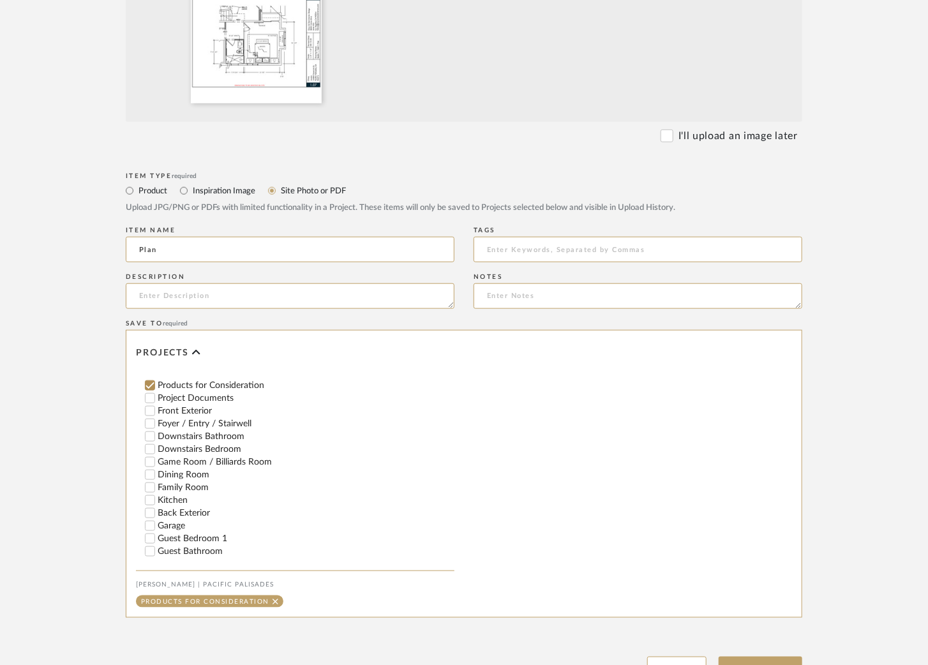
scroll to position [173, 0]
type input "Plan"
click at [151, 451] on input "Downstairs Bedroom" at bounding box center [150, 448] width 13 height 13
checkbox input "false"
click at [151, 442] on input "Downstairs Bathroom" at bounding box center [150, 435] width 13 height 13
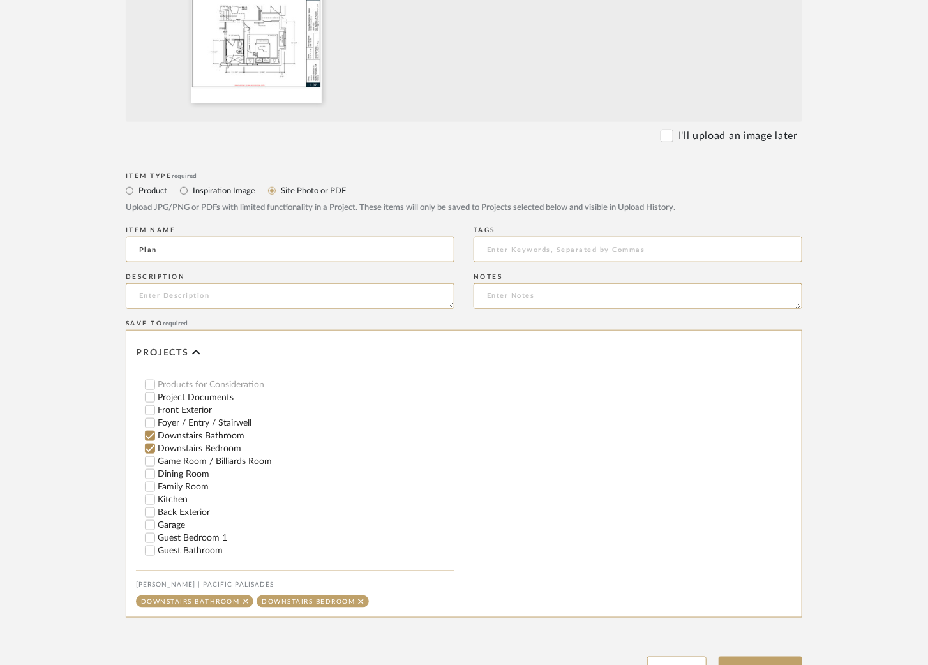
scroll to position [570, 0]
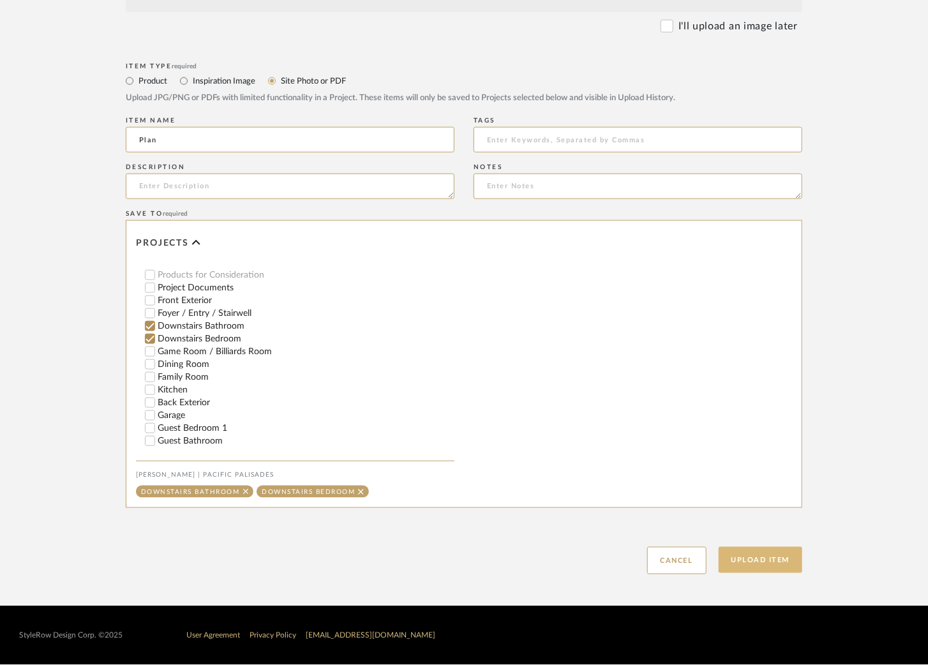
click at [748, 557] on button "Upload Item" at bounding box center [761, 560] width 84 height 26
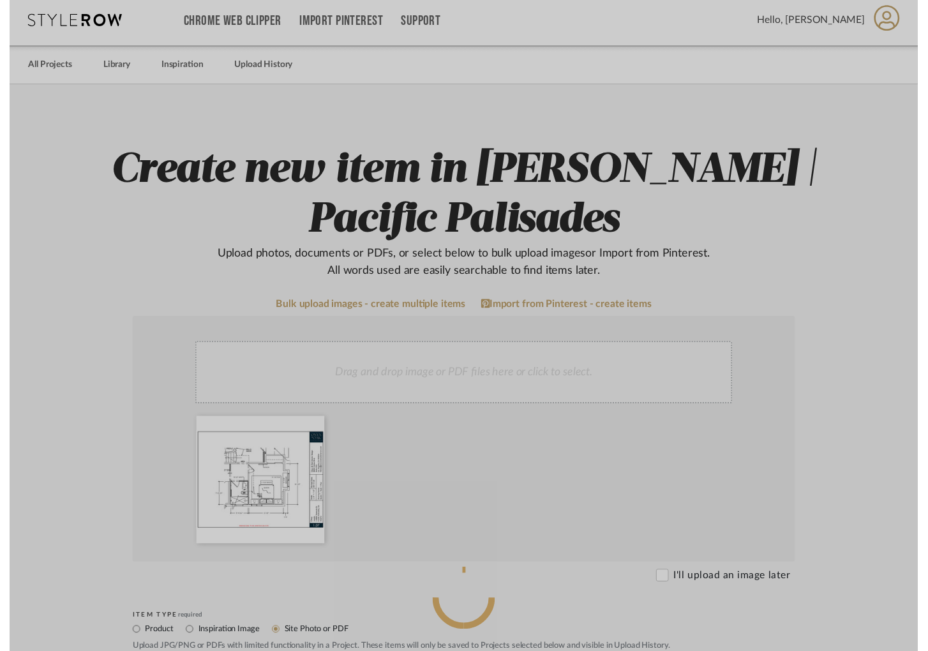
scroll to position [0, 0]
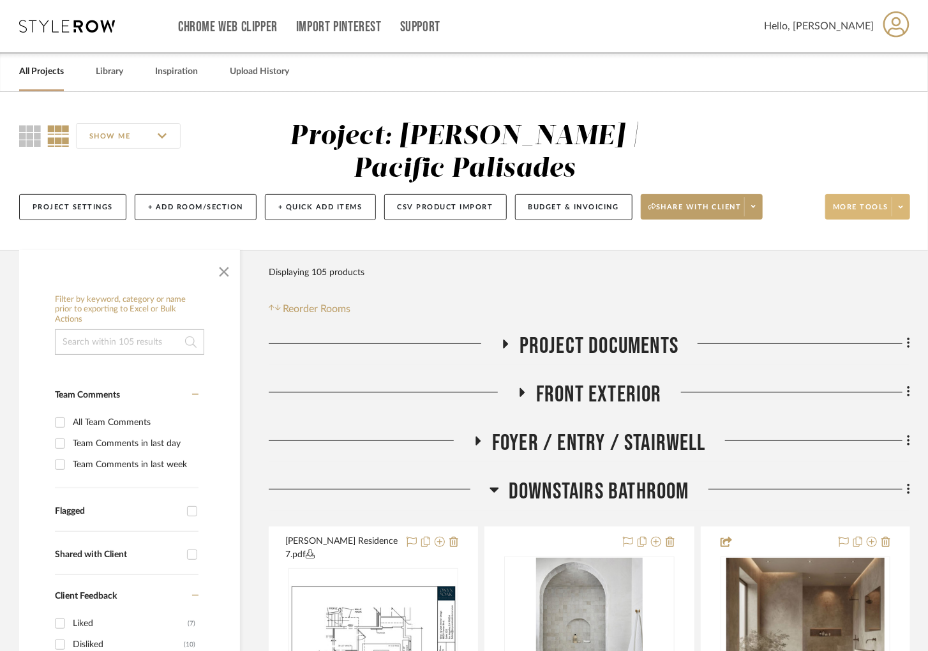
click at [906, 198] on span at bounding box center [900, 206] width 18 height 19
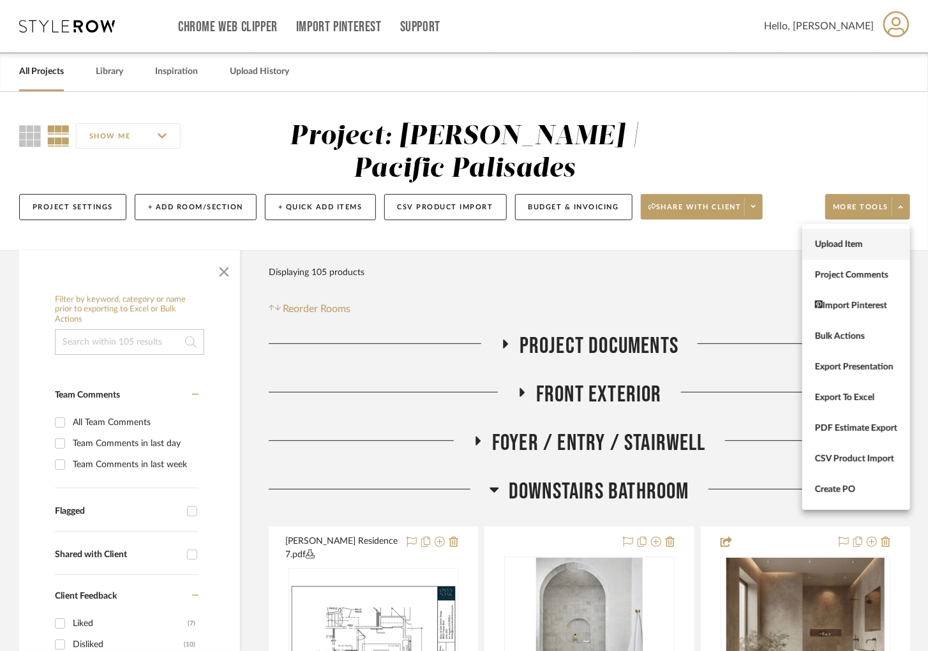
click at [856, 239] on span "Upload Item" at bounding box center [856, 244] width 82 height 11
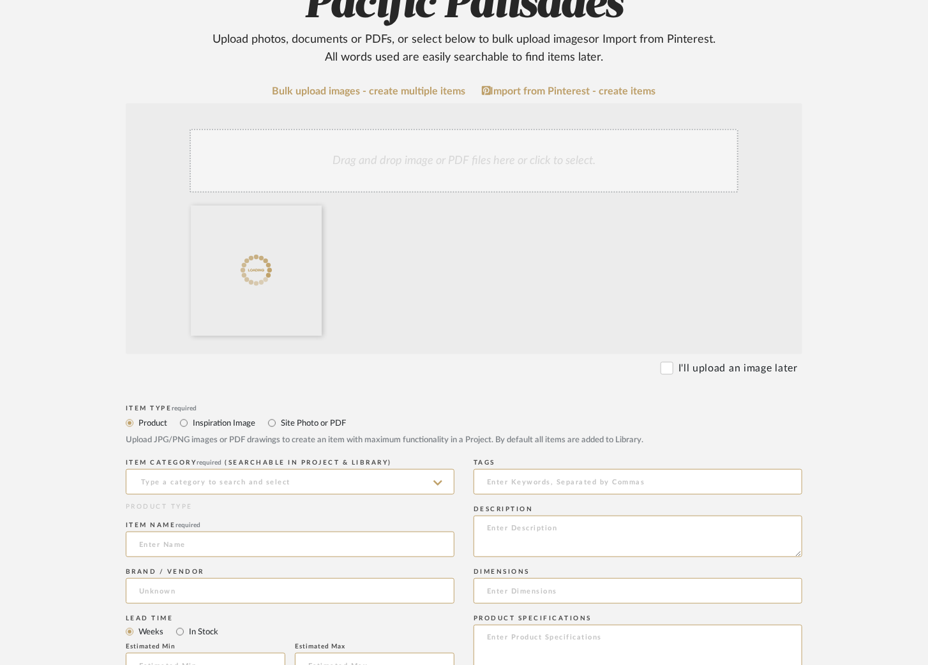
scroll to position [230, 0]
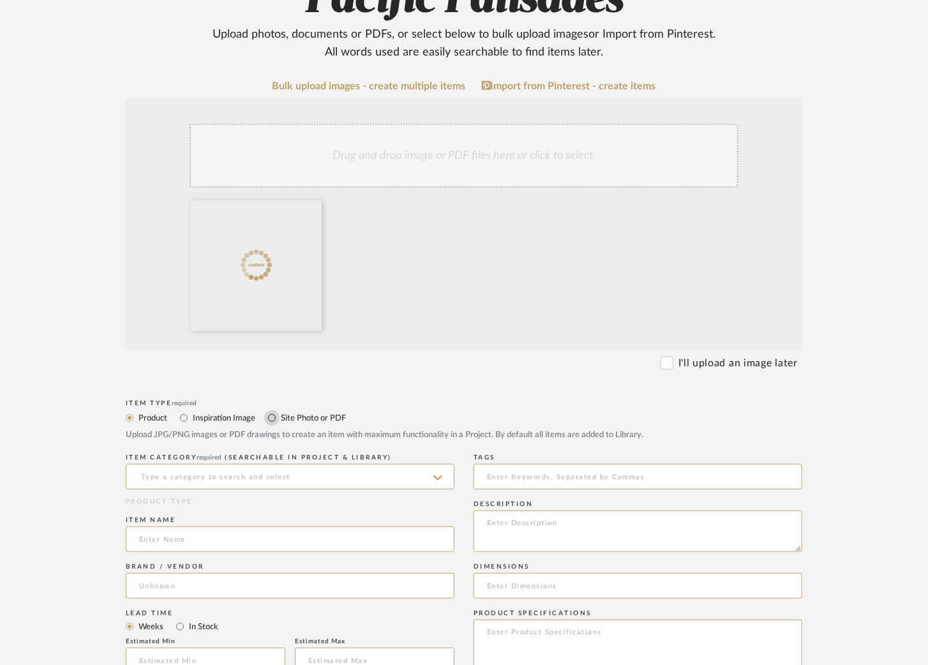
click at [271, 423] on input "Site Photo or PDF" at bounding box center [271, 417] width 15 height 15
radio input "true"
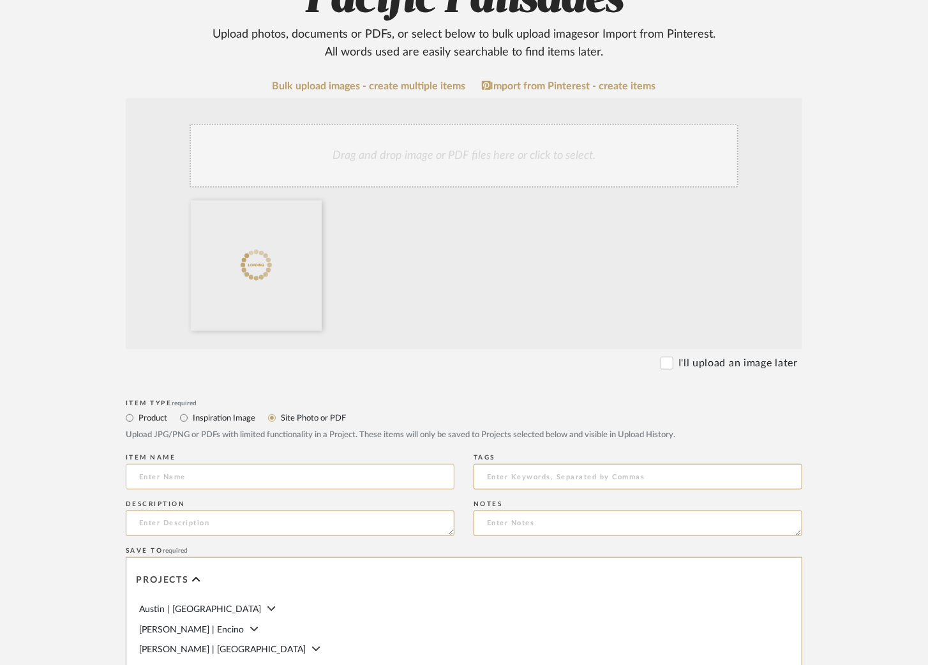
click at [234, 470] on input at bounding box center [290, 477] width 329 height 26
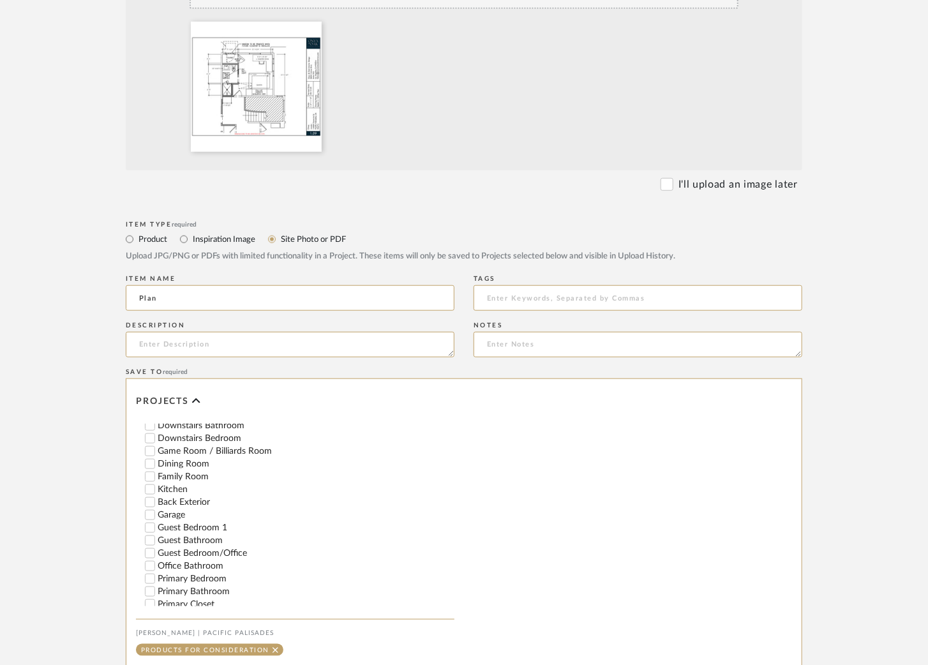
scroll to position [232, 0]
type input "Plan"
click at [150, 555] on input "Guest Bedroom/Office" at bounding box center [150, 552] width 13 height 13
checkbox input "false"
click at [151, 567] on input "Office Bathroom" at bounding box center [150, 565] width 13 height 13
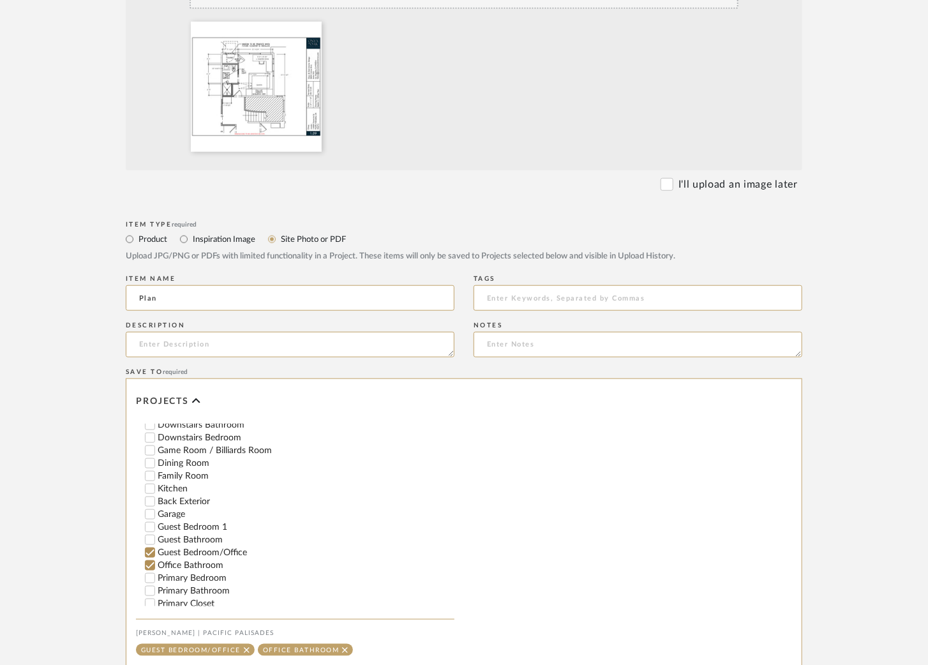
scroll to position [569, 0]
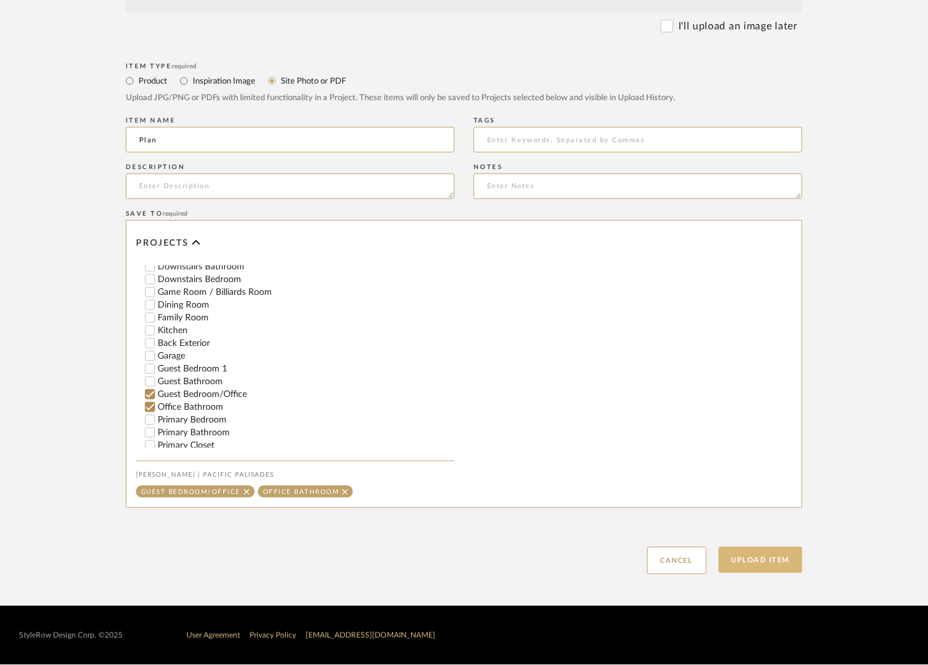
click at [741, 564] on button "Upload Item" at bounding box center [761, 560] width 84 height 26
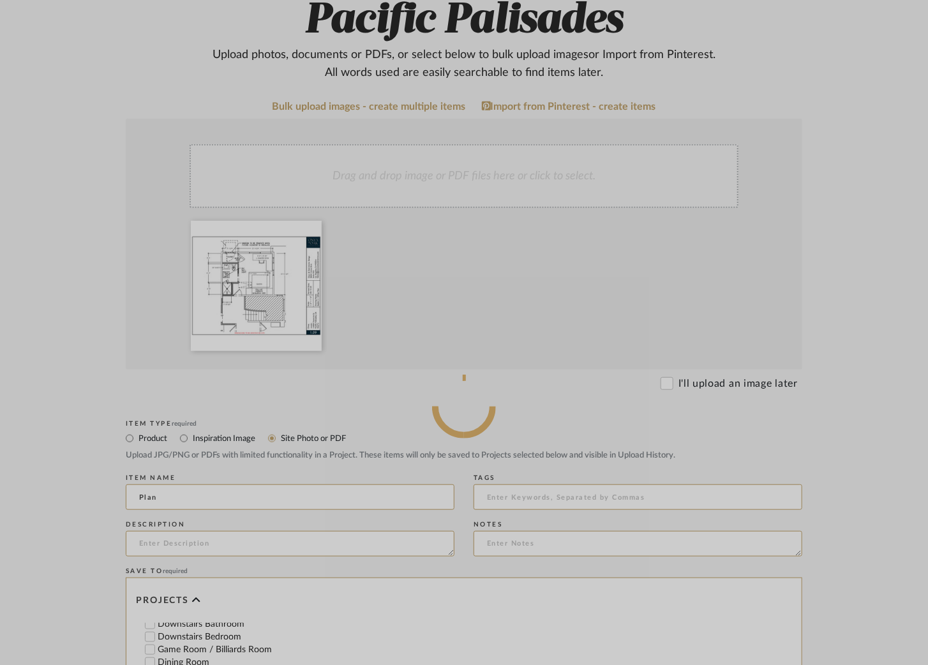
scroll to position [209, 0]
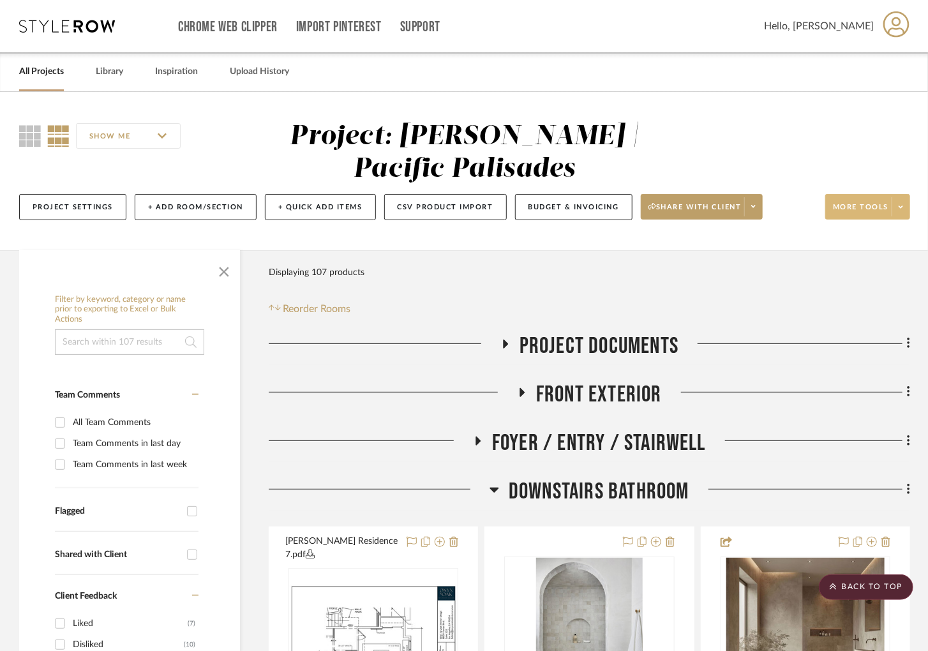
click at [883, 204] on span "More tools" at bounding box center [861, 211] width 56 height 19
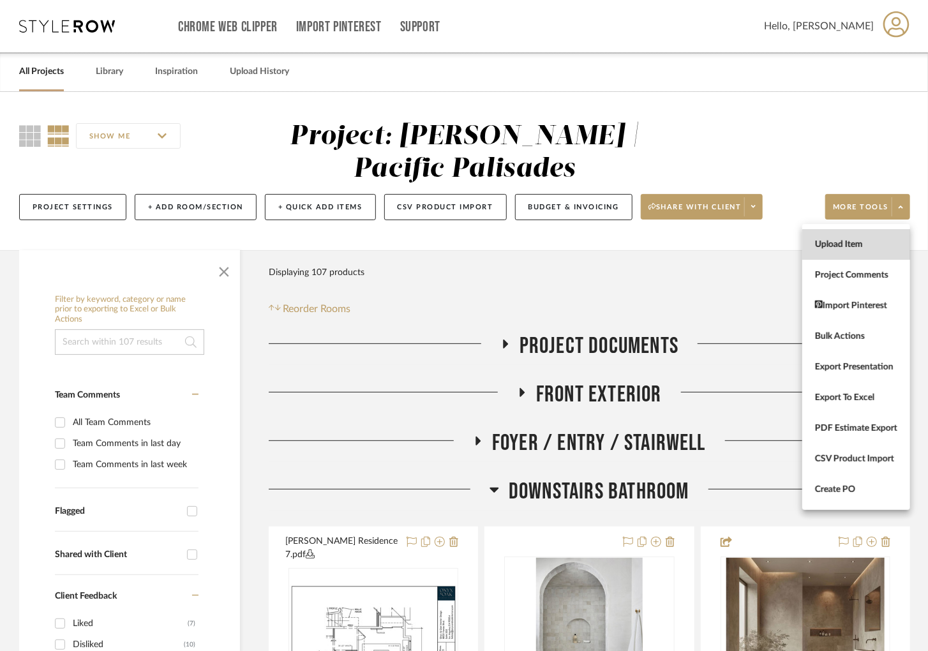
click at [832, 240] on span "Upload Item" at bounding box center [856, 244] width 82 height 11
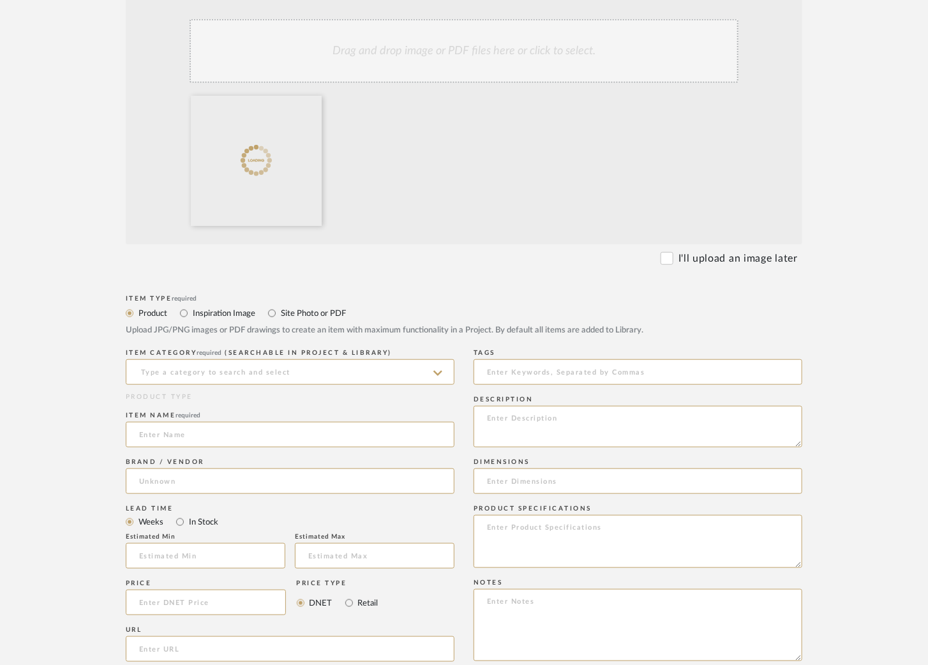
scroll to position [337, 0]
click at [271, 318] on input "Site Photo or PDF" at bounding box center [271, 311] width 15 height 15
radio input "true"
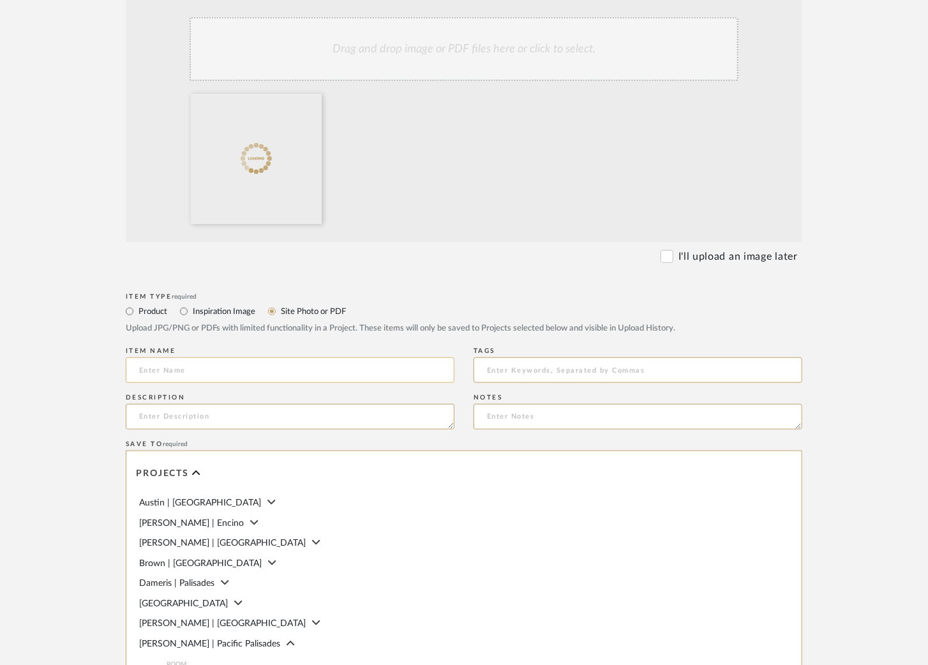
click at [227, 375] on input at bounding box center [290, 370] width 329 height 26
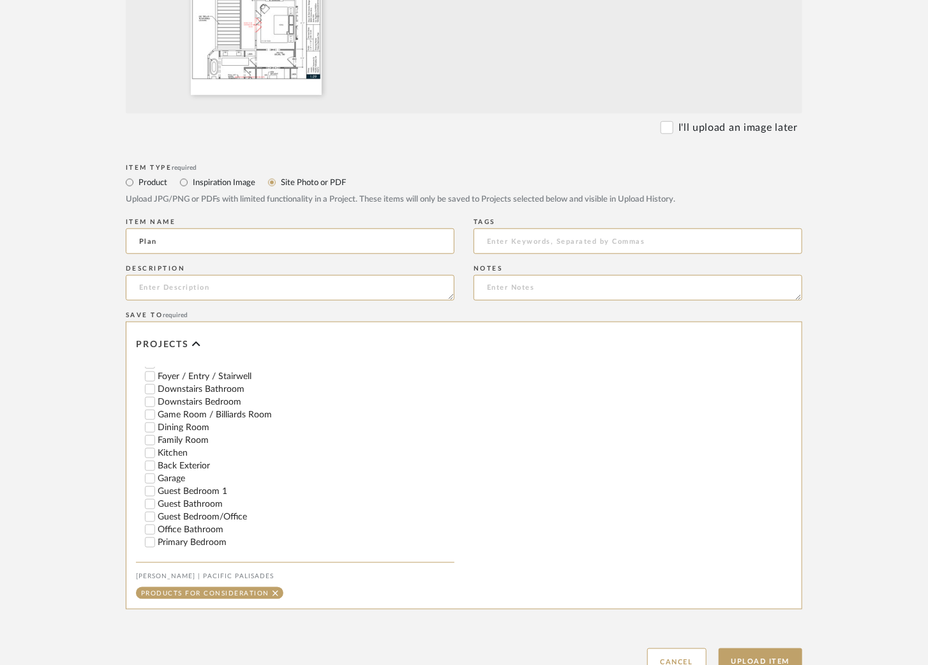
scroll to position [213, 0]
type input "Plan"
click at [151, 546] on input "Primary Bedroom" at bounding box center [150, 541] width 13 height 13
checkbox input "false"
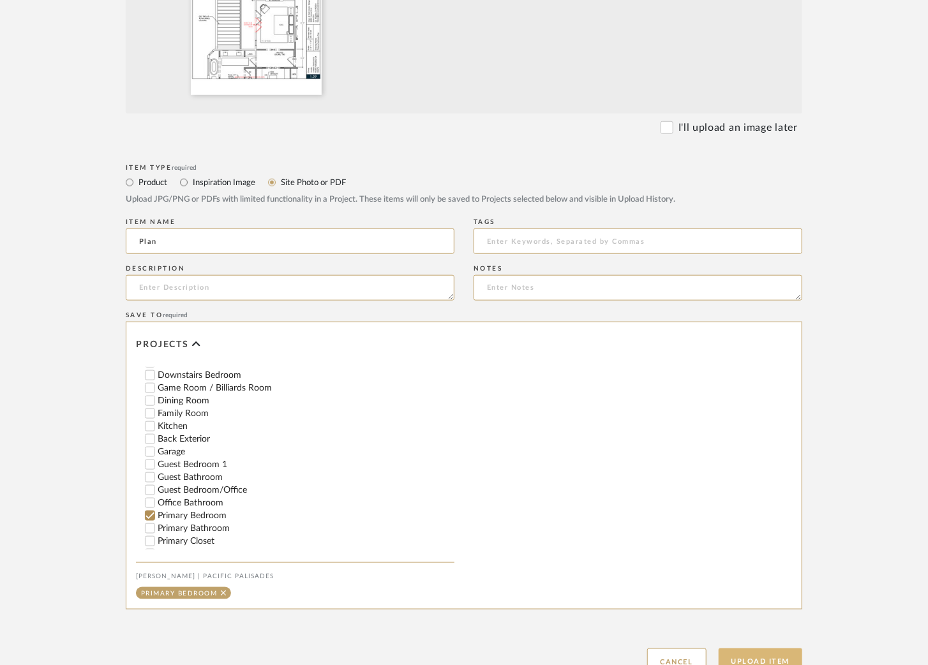
click at [745, 650] on button "Upload Item" at bounding box center [761, 661] width 84 height 26
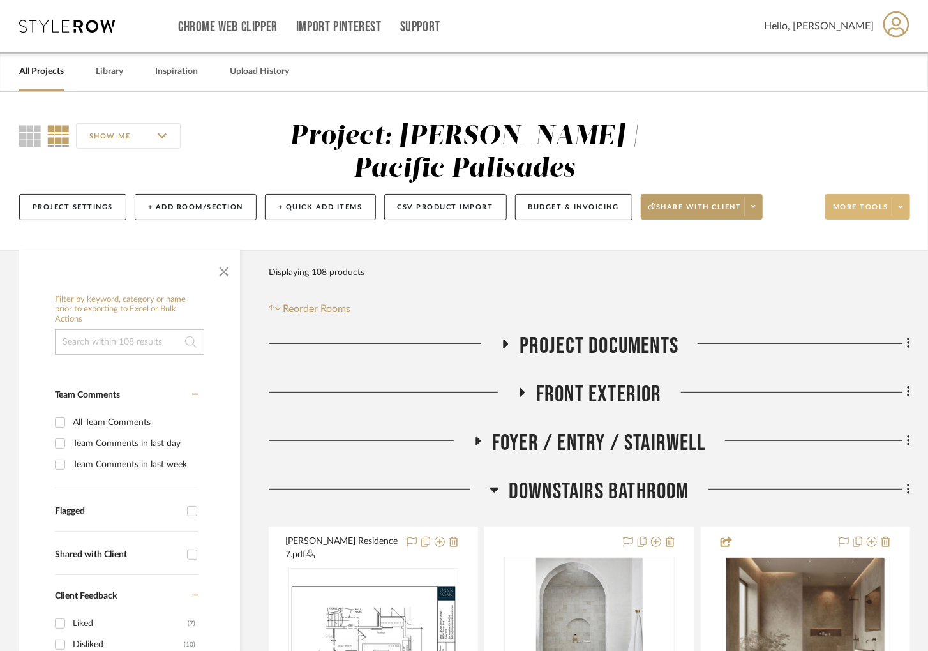
click at [902, 206] on icon at bounding box center [901, 206] width 4 height 3
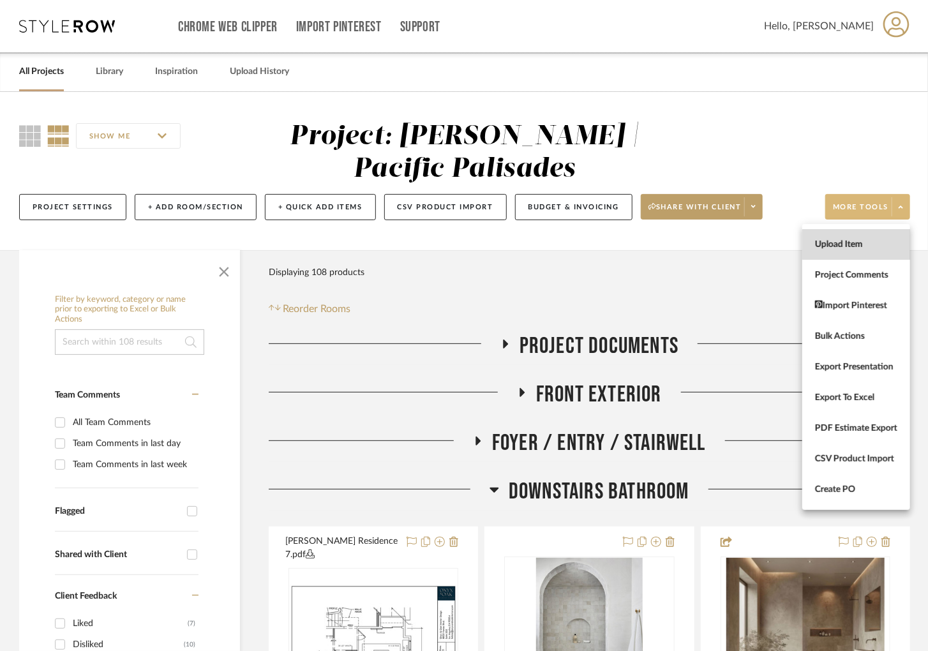
click at [870, 239] on span "Upload Item" at bounding box center [856, 244] width 82 height 11
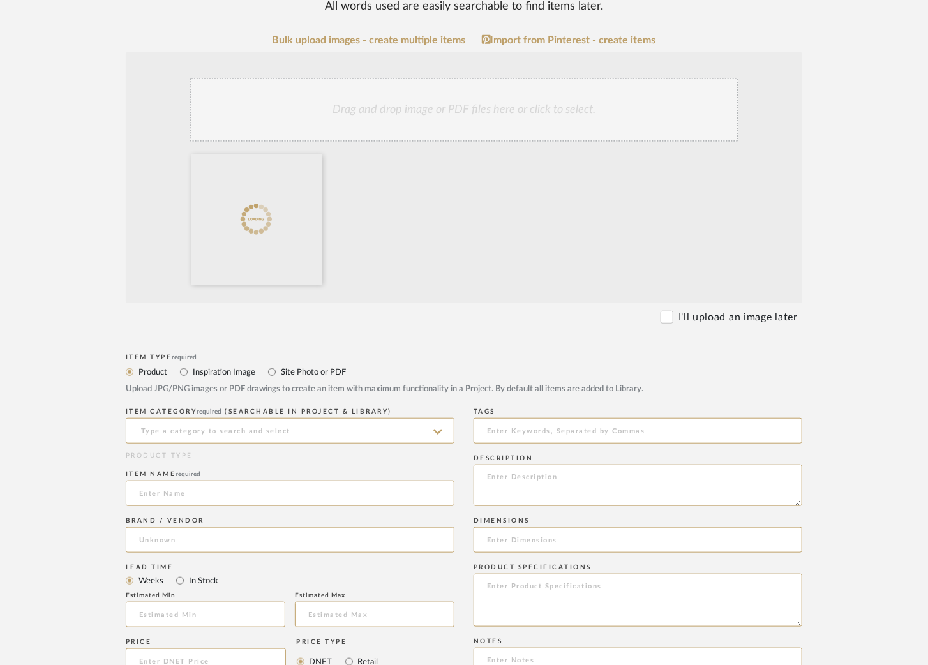
scroll to position [278, 0]
click at [276, 374] on input "Site Photo or PDF" at bounding box center [271, 370] width 15 height 15
radio input "true"
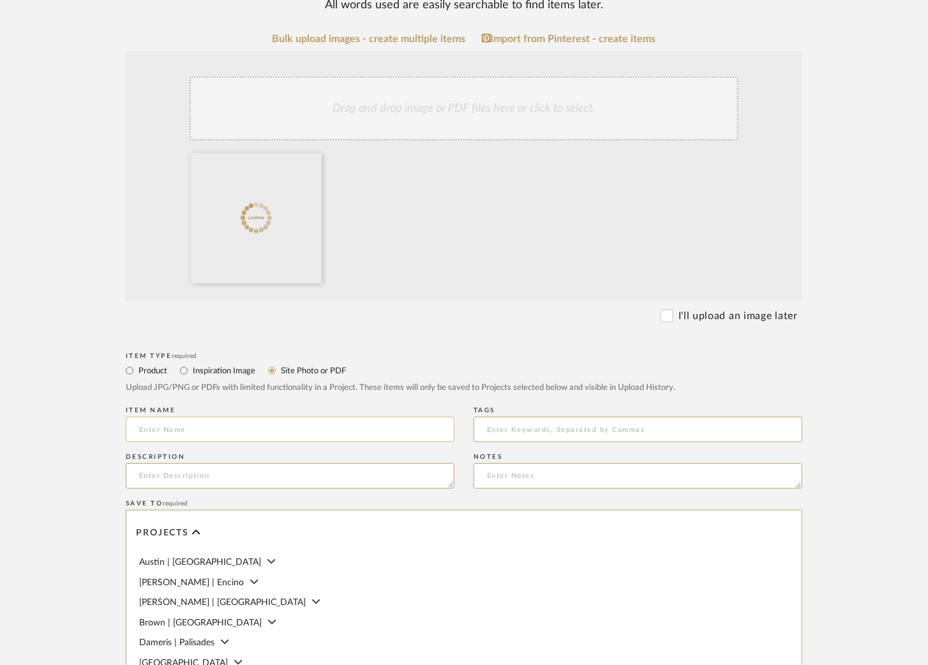
click at [232, 432] on input at bounding box center [290, 430] width 329 height 26
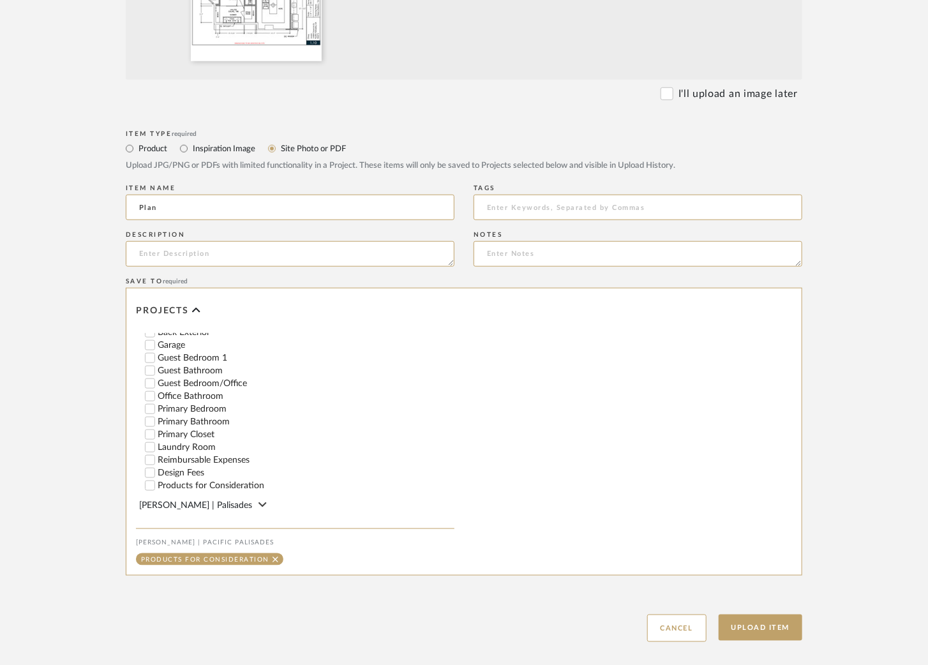
scroll to position [313, 0]
type input "Plan"
click at [149, 424] on input "Primary Bathroom" at bounding box center [150, 420] width 13 height 13
checkbox input "false"
click at [784, 630] on button "Upload Item" at bounding box center [761, 628] width 84 height 26
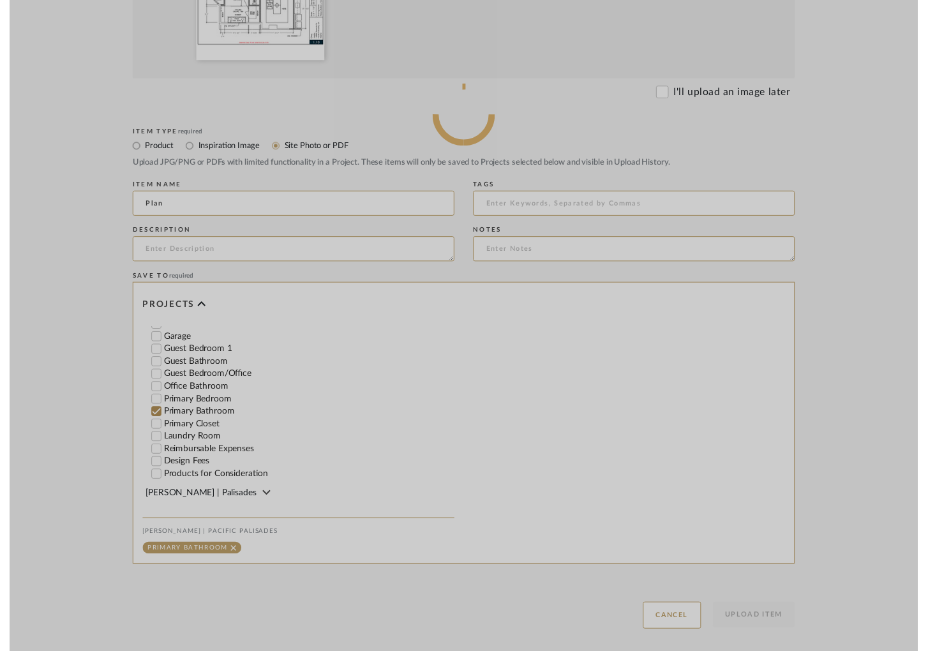
scroll to position [0, 0]
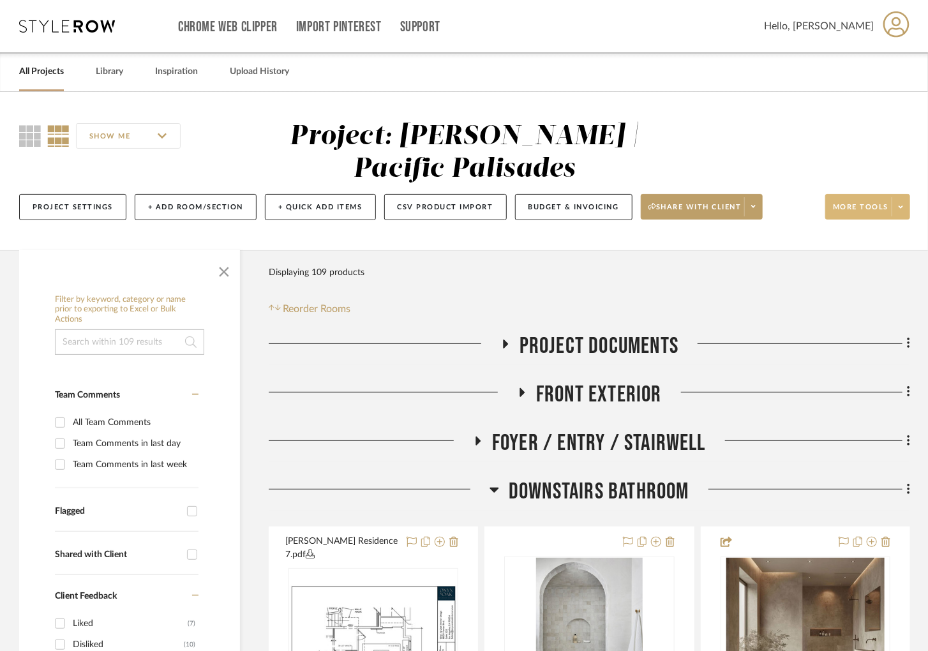
click at [907, 211] on span at bounding box center [900, 206] width 18 height 19
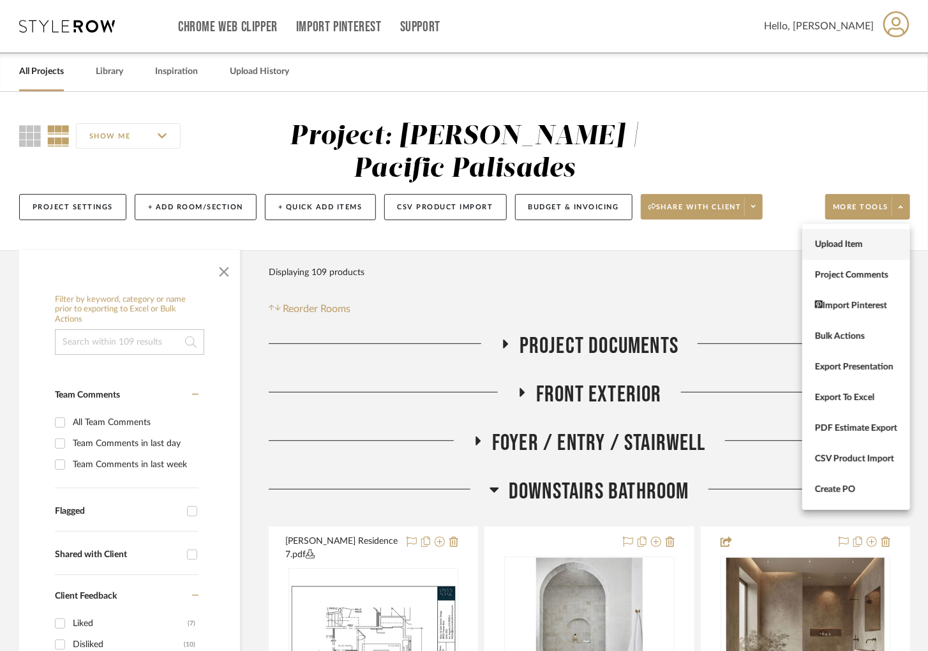
click at [852, 242] on span "Upload Item" at bounding box center [856, 244] width 82 height 11
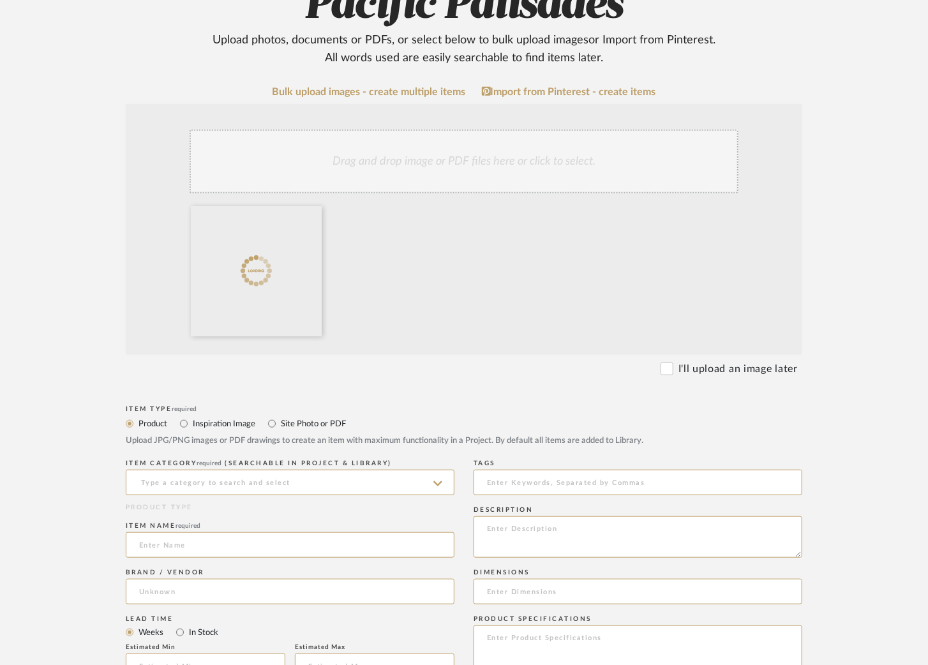
scroll to position [228, 0]
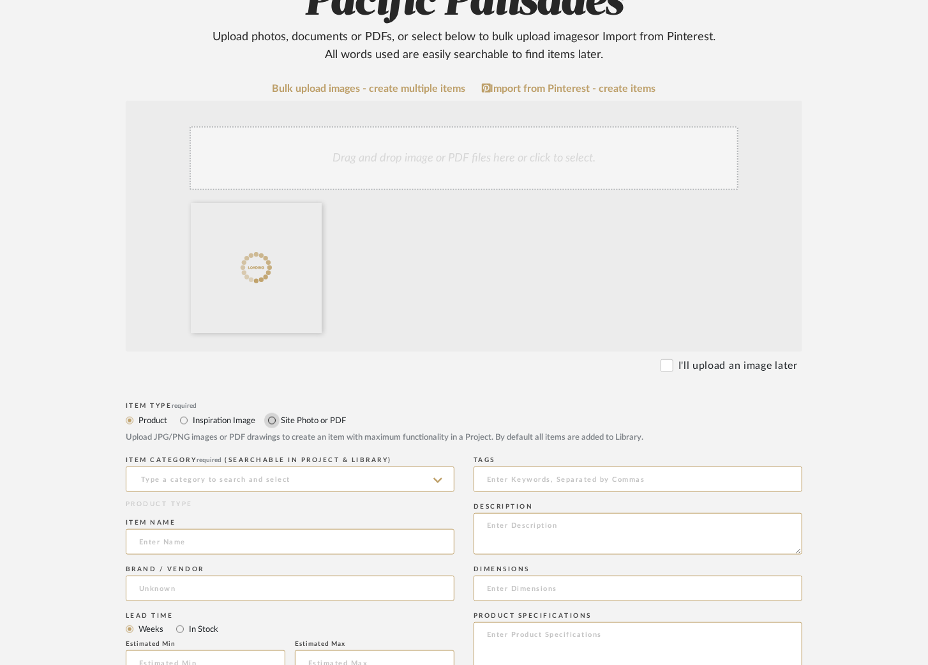
click at [272, 421] on input "Site Photo or PDF" at bounding box center [271, 420] width 15 height 15
radio input "true"
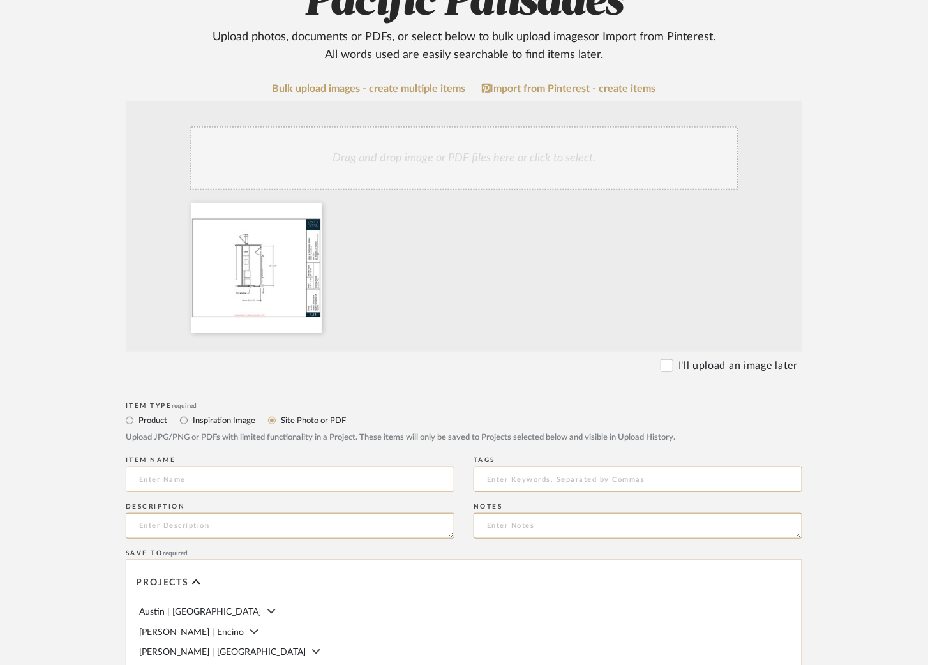
click at [200, 481] on input at bounding box center [290, 479] width 329 height 26
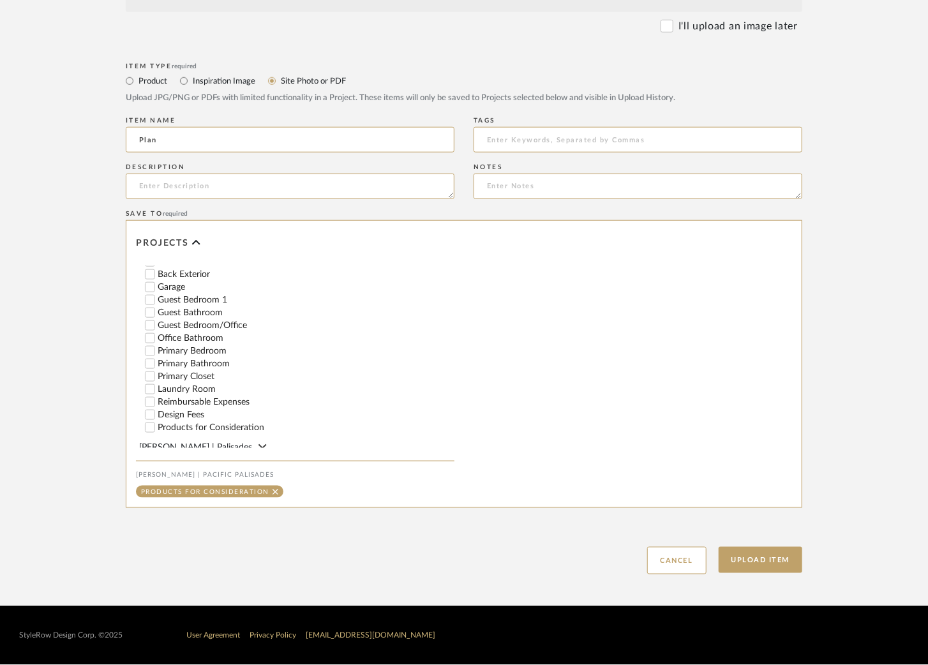
scroll to position [303, 0]
type input "Plan"
click at [151, 386] on input "Laundry Room" at bounding box center [150, 387] width 13 height 13
checkbox input "false"
click at [782, 571] on button "Upload Item" at bounding box center [761, 560] width 84 height 26
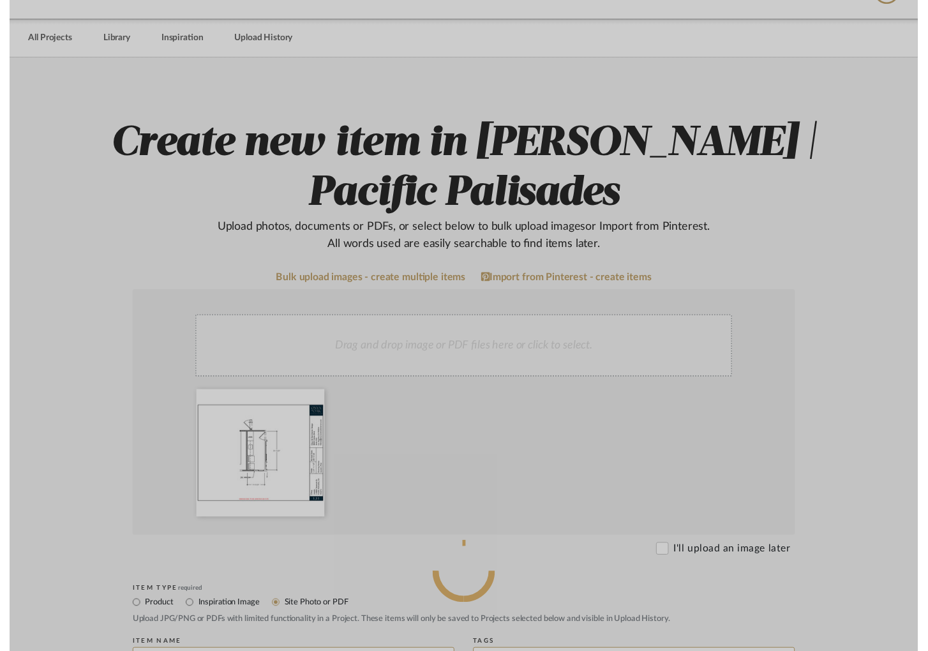
scroll to position [0, 0]
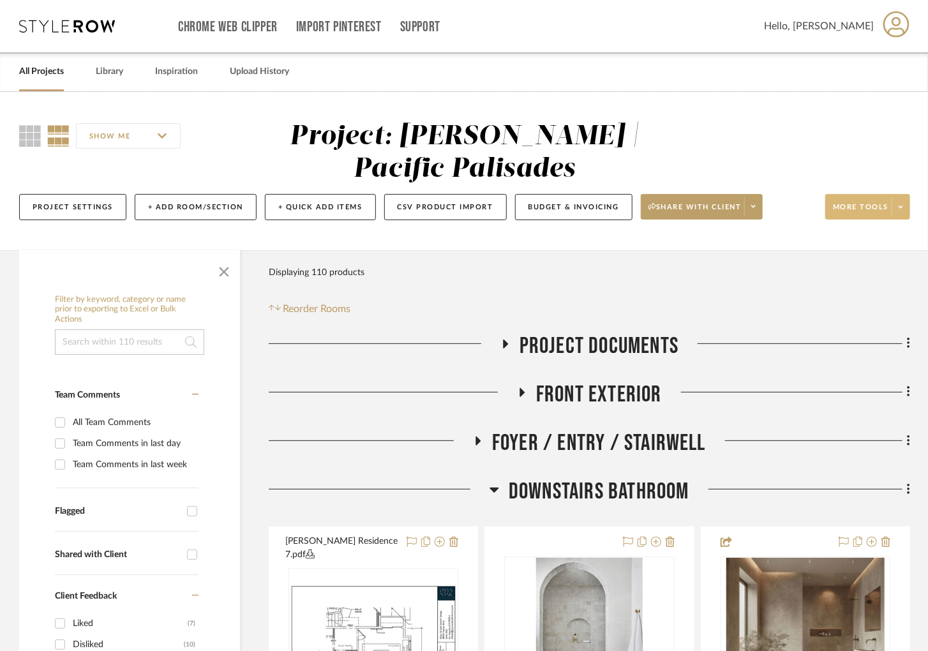
click at [881, 211] on span "More tools" at bounding box center [861, 211] width 56 height 19
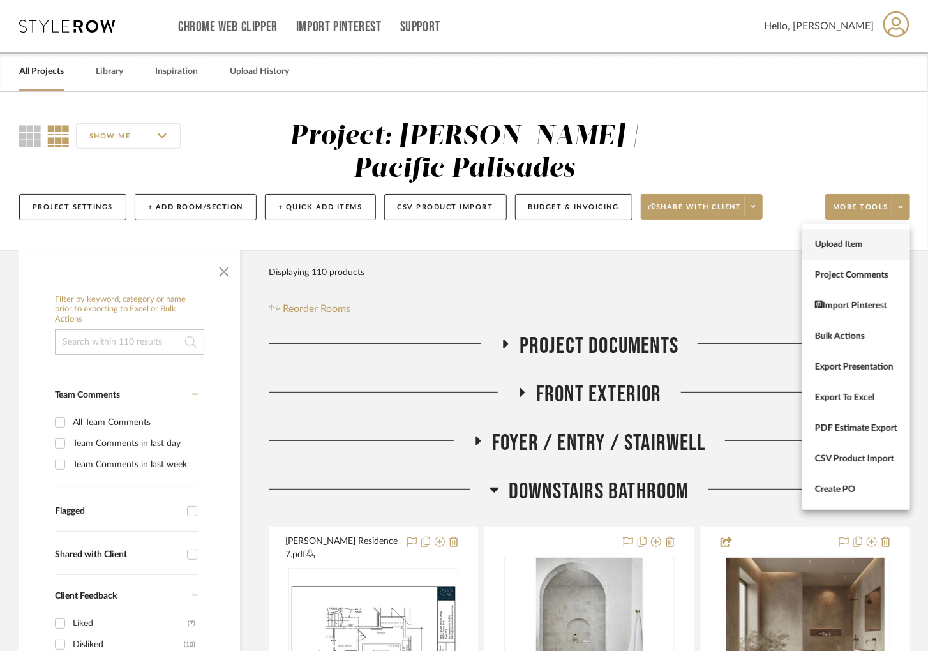
click at [847, 242] on span "Upload Item" at bounding box center [856, 244] width 82 height 11
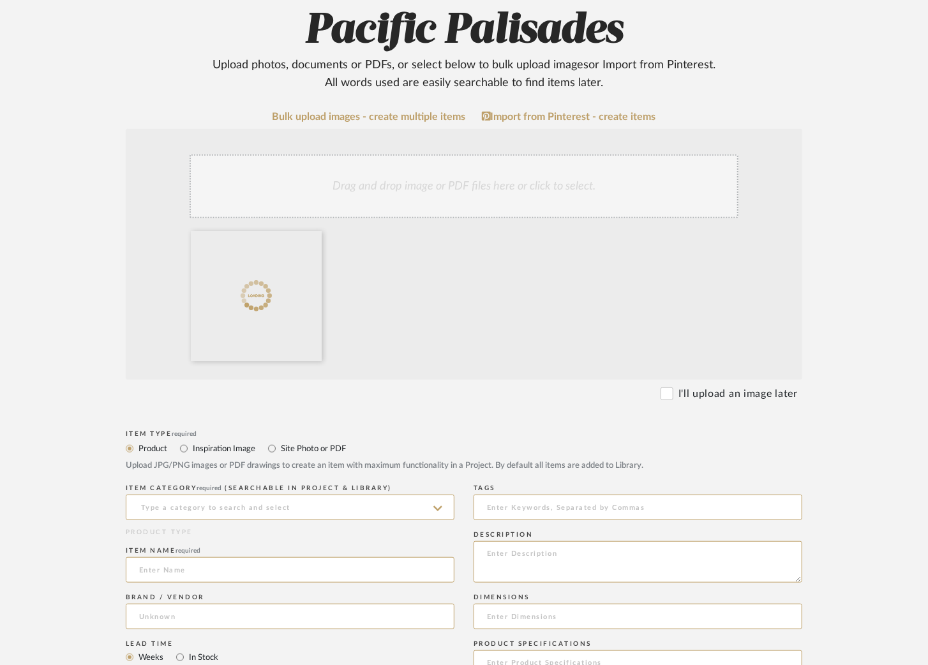
scroll to position [225, 0]
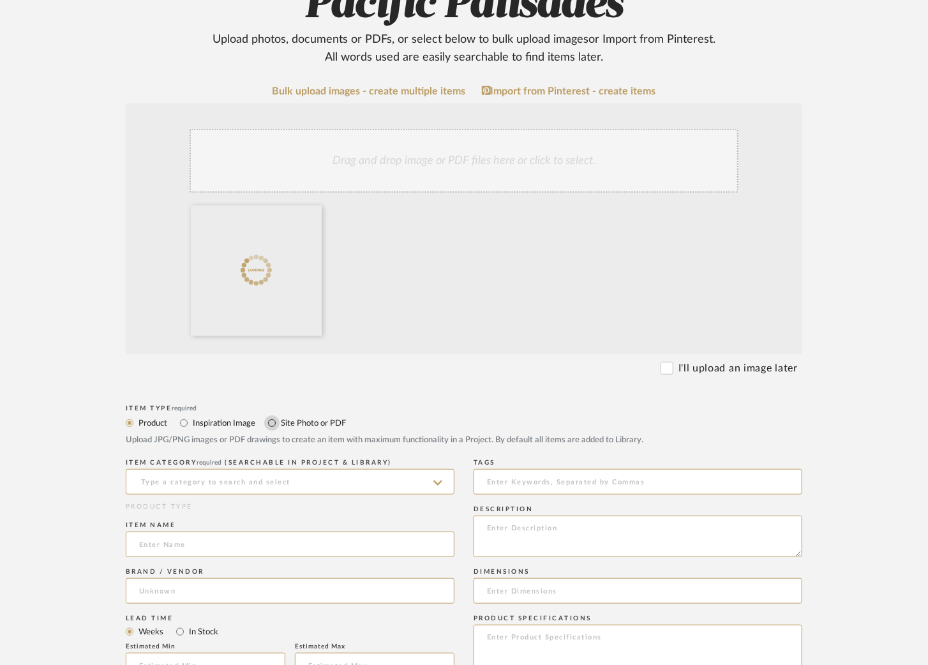
click at [275, 422] on input "Site Photo or PDF" at bounding box center [271, 422] width 15 height 15
radio input "true"
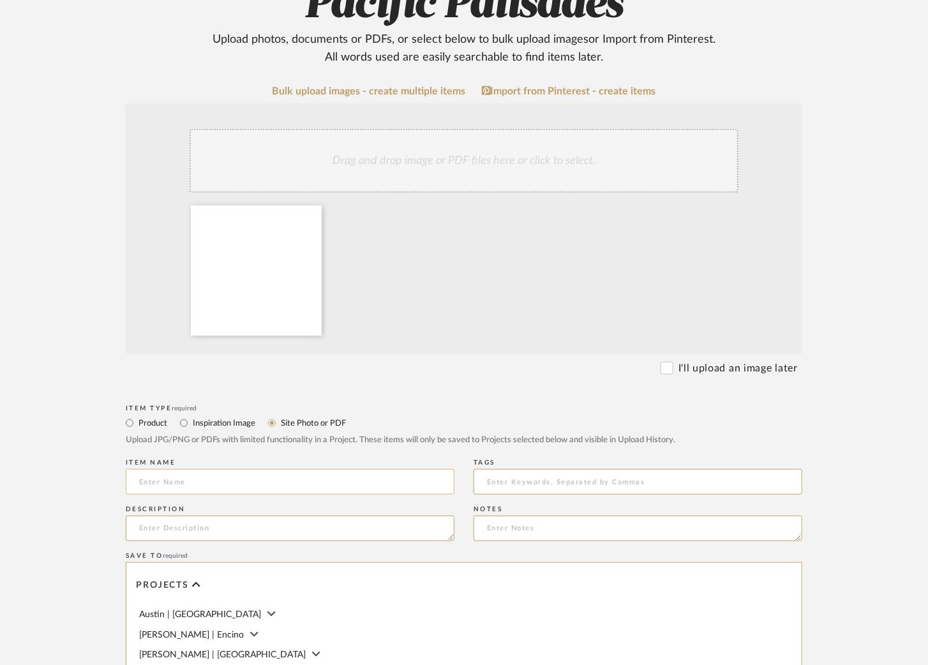
click at [198, 489] on input at bounding box center [290, 482] width 329 height 26
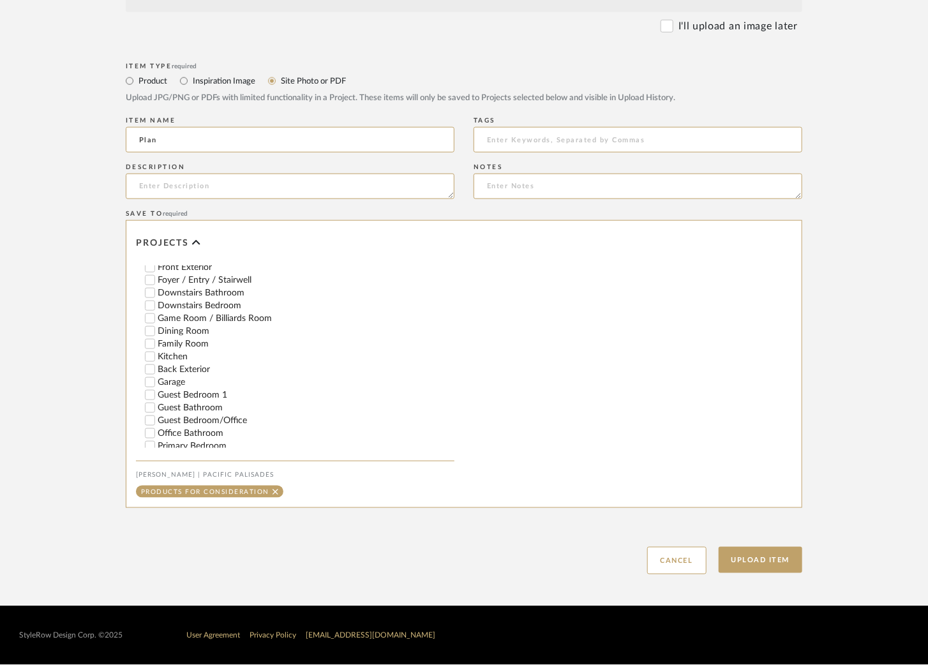
scroll to position [216, 0]
type input "Plan"
click at [154, 393] on input "Guest Bathroom" at bounding box center [150, 397] width 13 height 13
checkbox input "false"
click at [154, 384] on input "Guest Bedroom 1" at bounding box center [150, 384] width 13 height 13
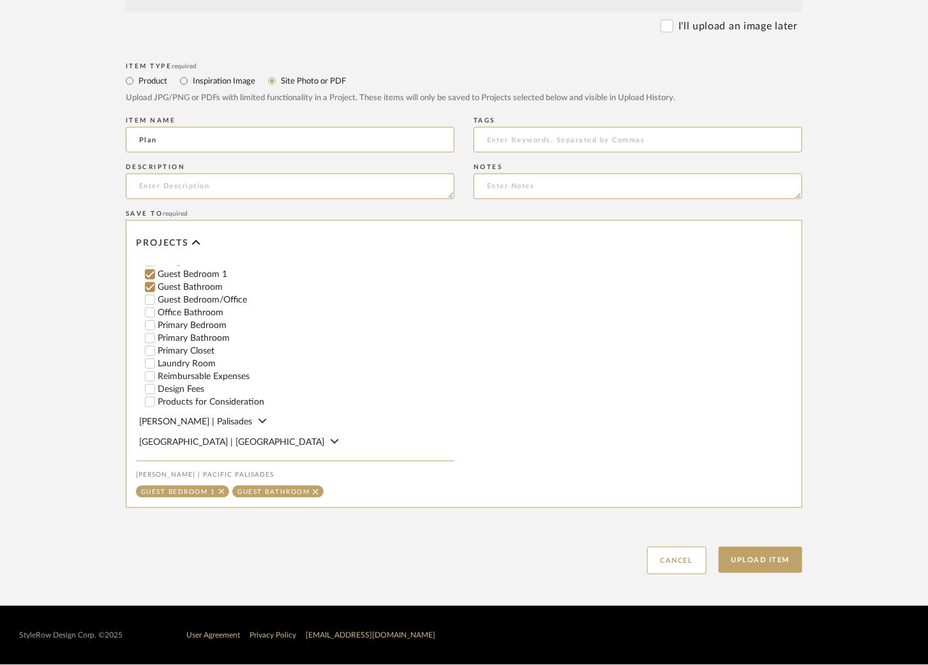
scroll to position [354, 0]
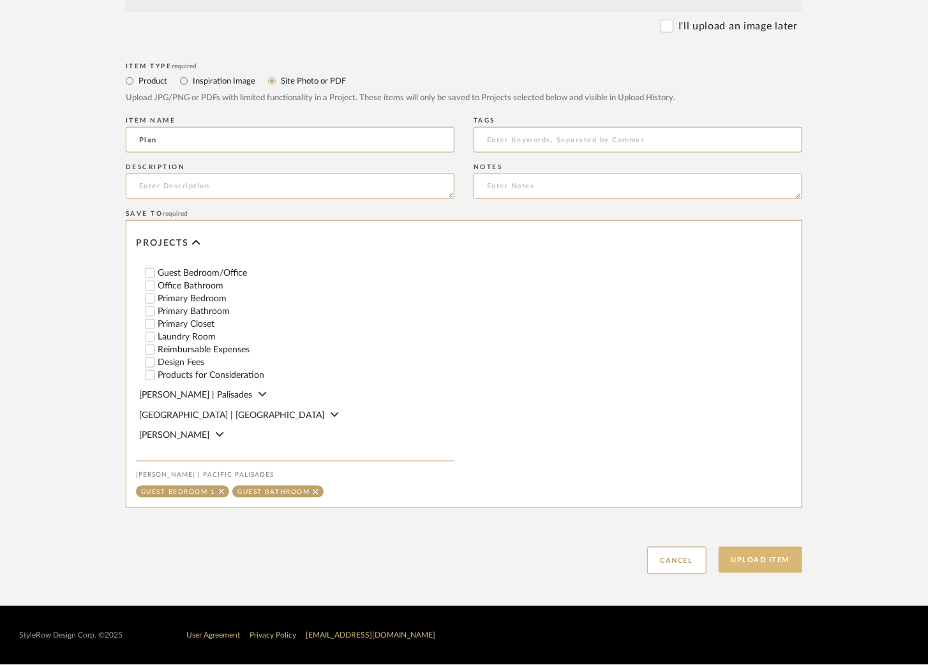
click at [759, 560] on button "Upload Item" at bounding box center [761, 560] width 84 height 26
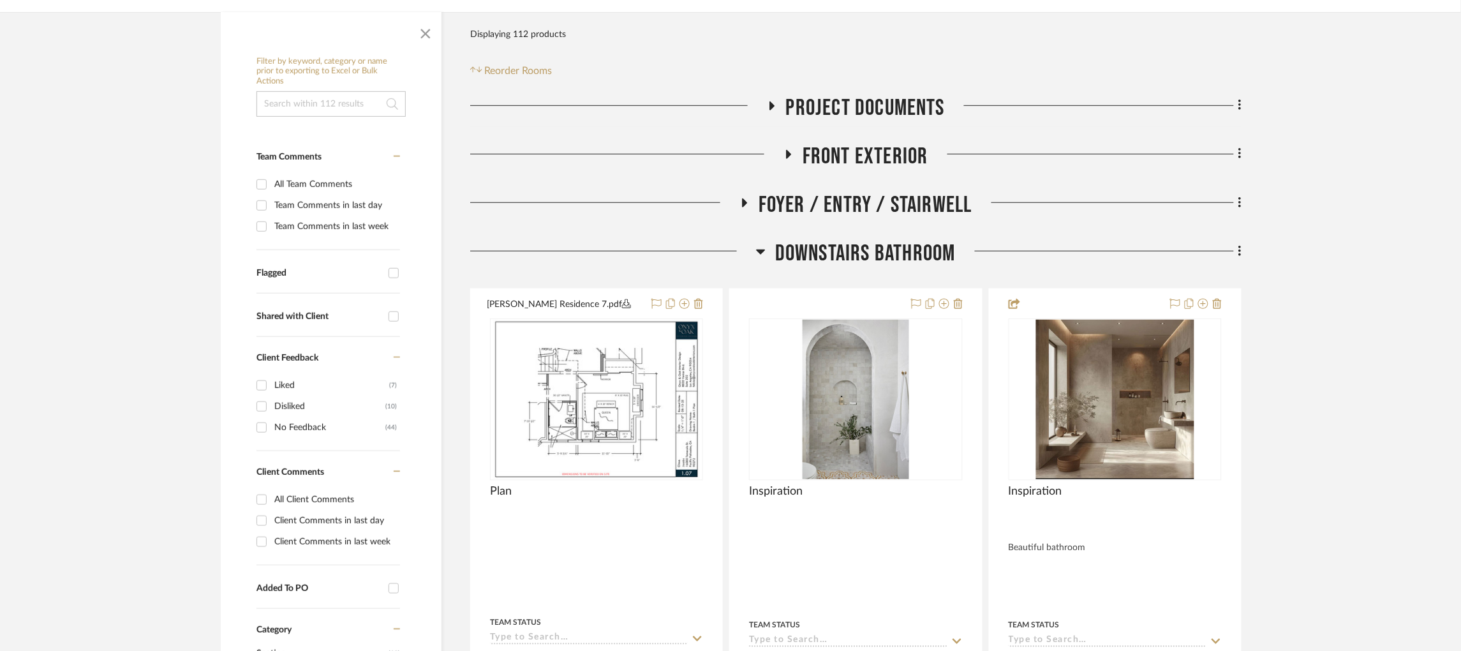
scroll to position [287, 0]
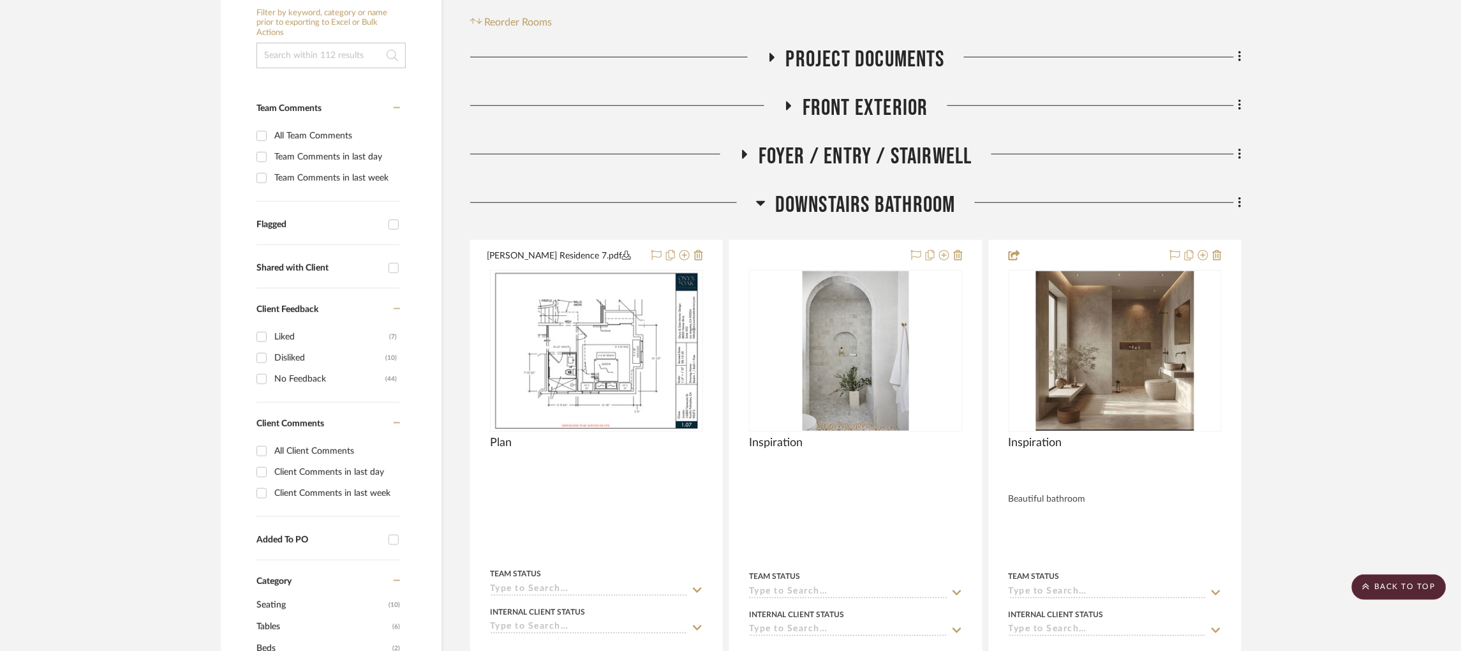
click at [738, 149] on icon at bounding box center [744, 154] width 15 height 10
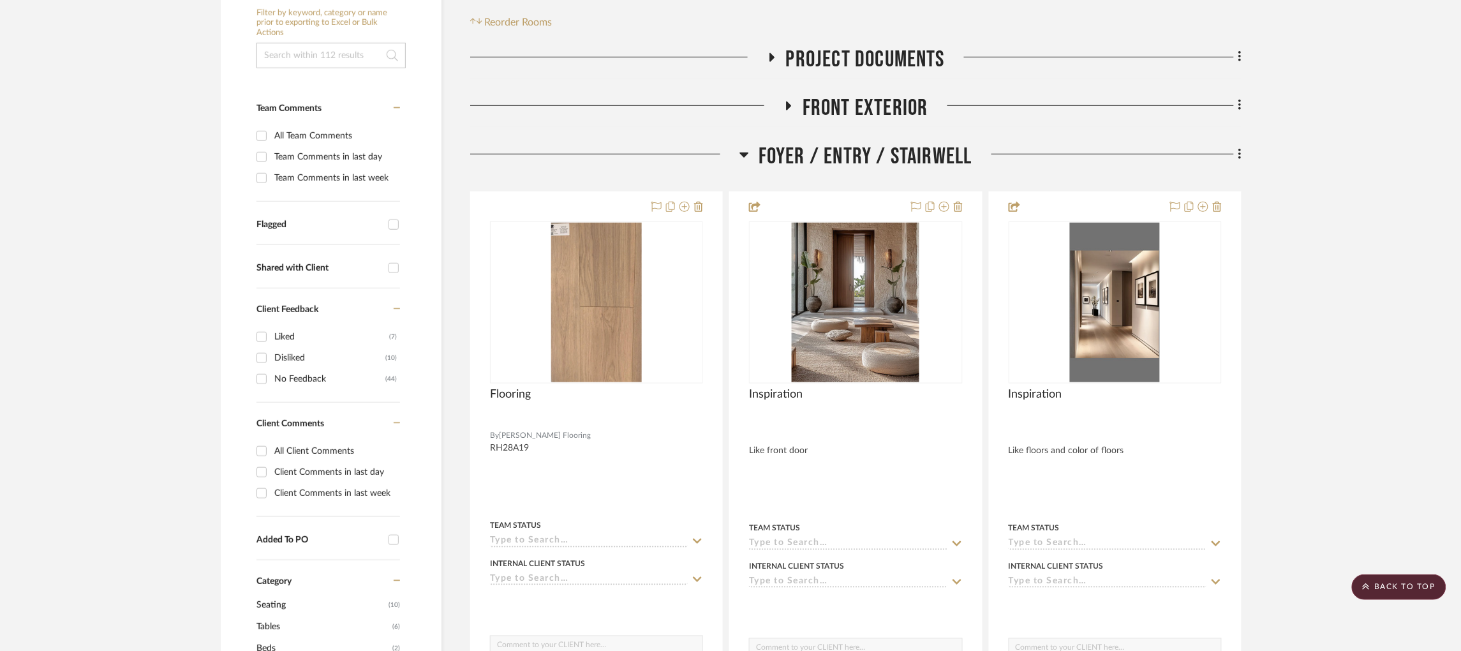
click at [791, 101] on icon at bounding box center [789, 105] width 5 height 9
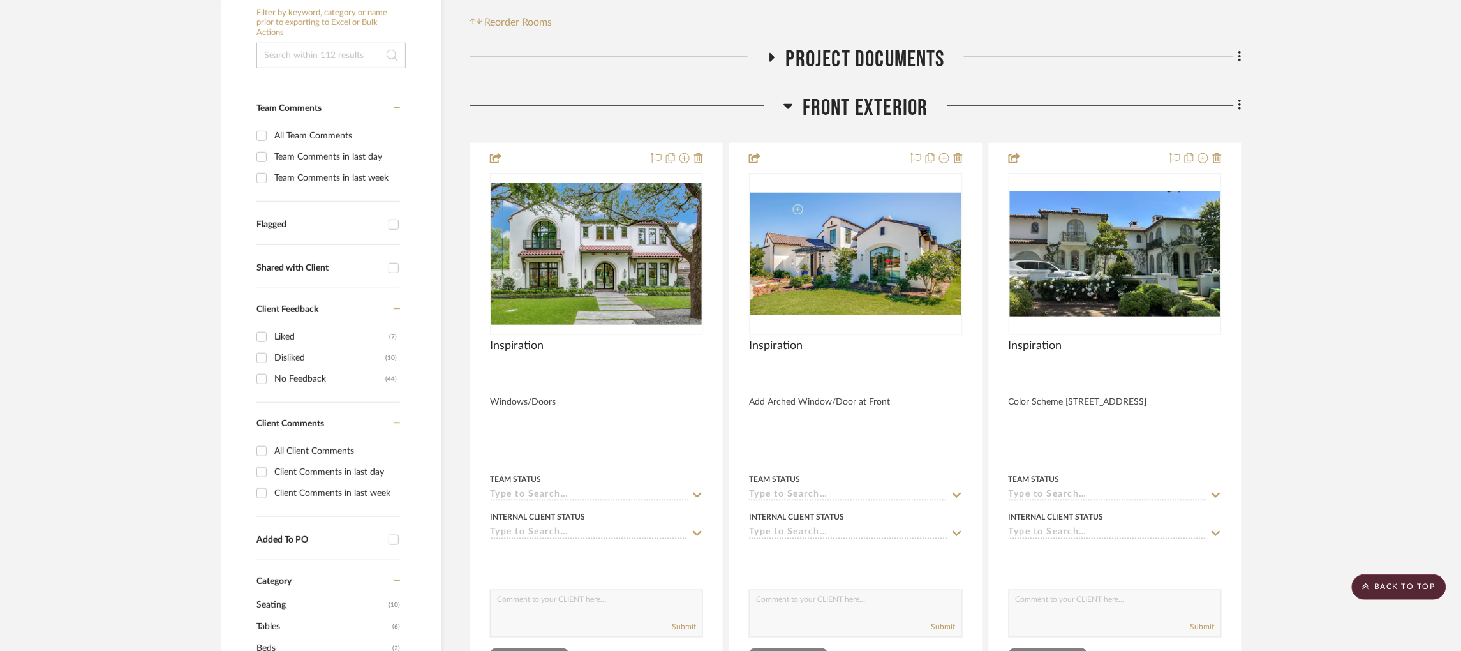
click at [770, 53] on icon at bounding box center [772, 57] width 5 height 9
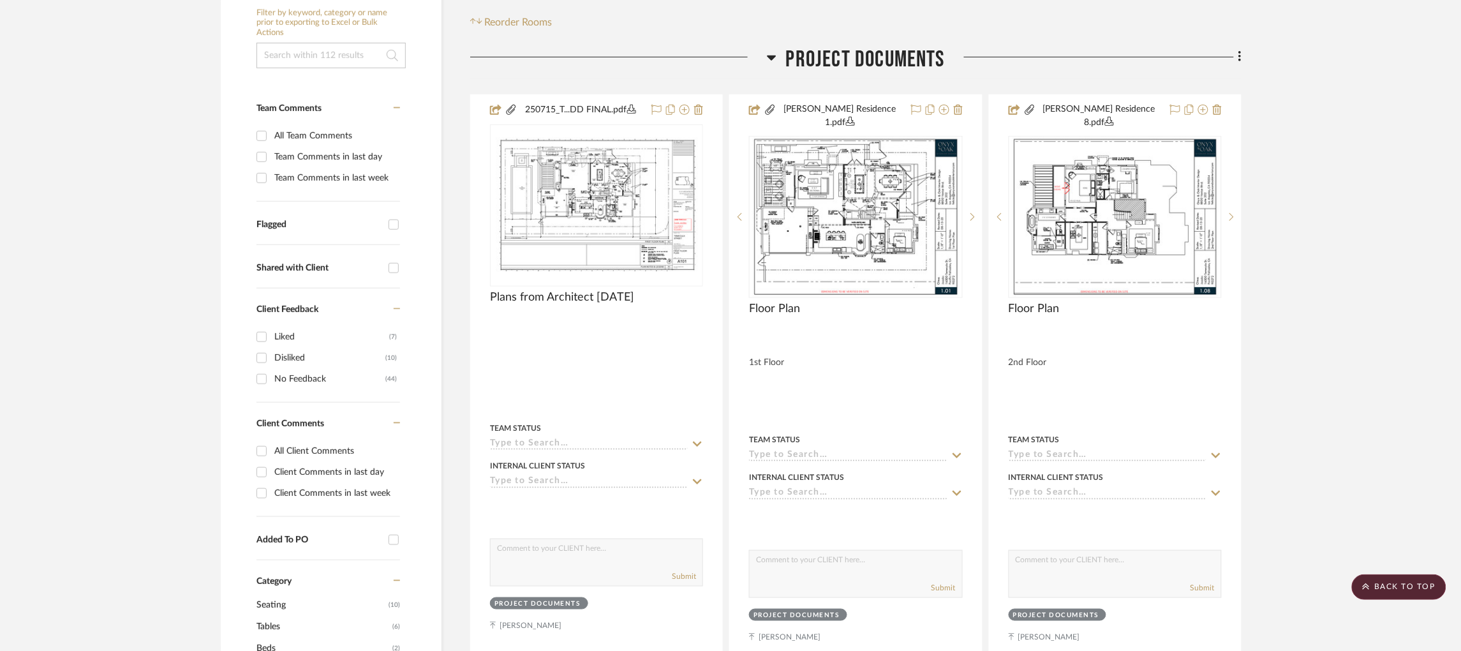
click at [770, 50] on icon at bounding box center [772, 57] width 10 height 15
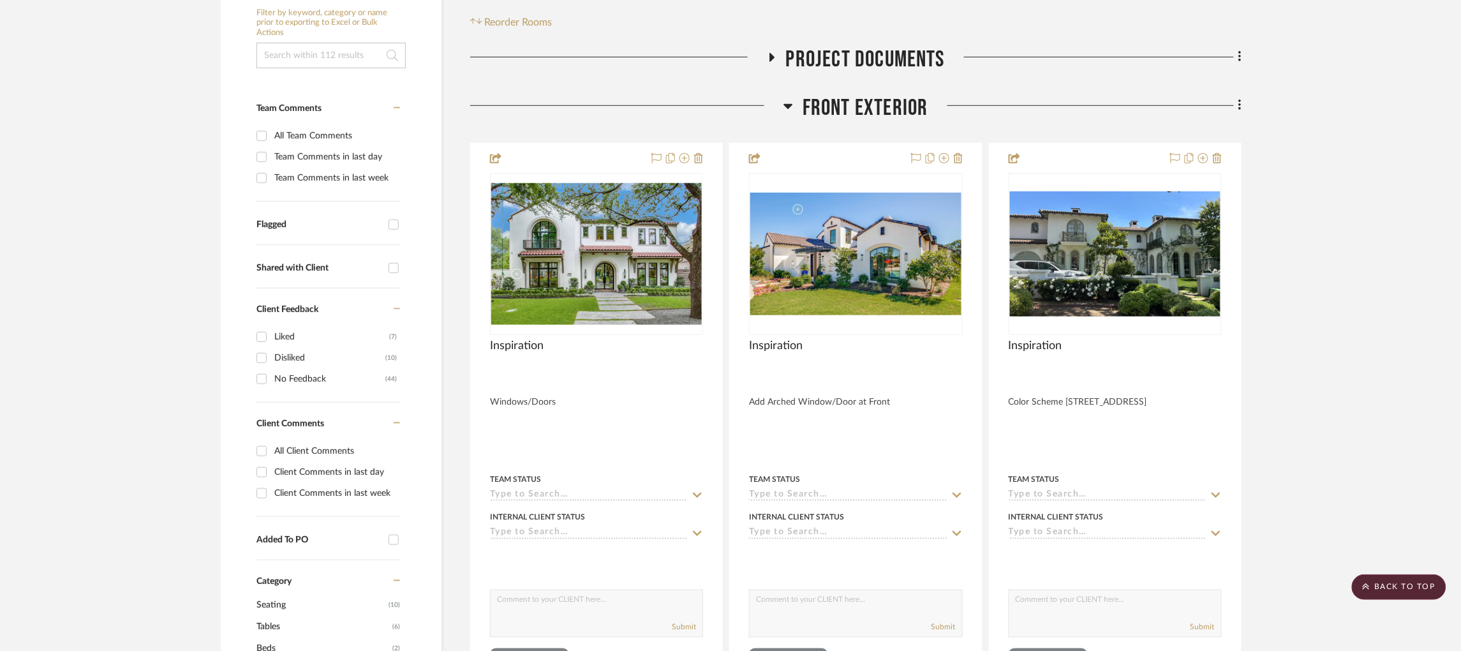
click at [793, 98] on icon at bounding box center [789, 105] width 10 height 15
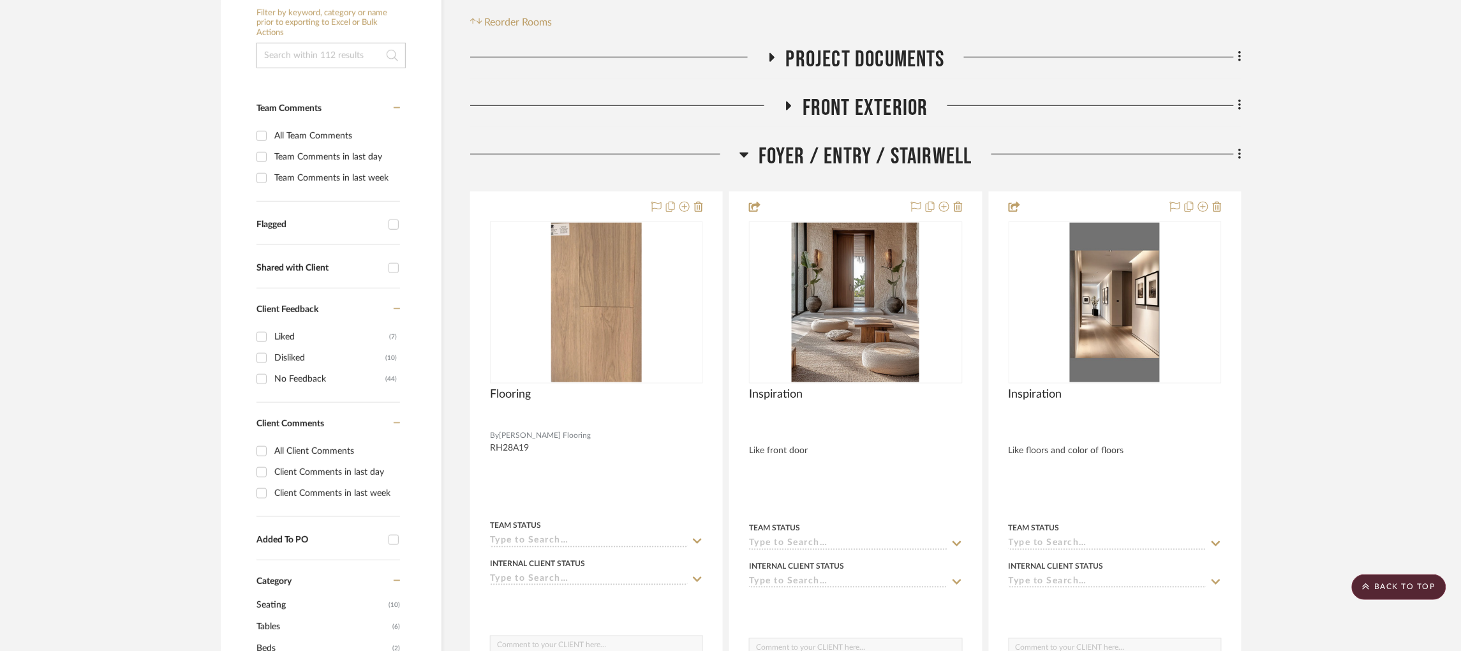
click at [743, 153] on icon at bounding box center [744, 155] width 9 height 5
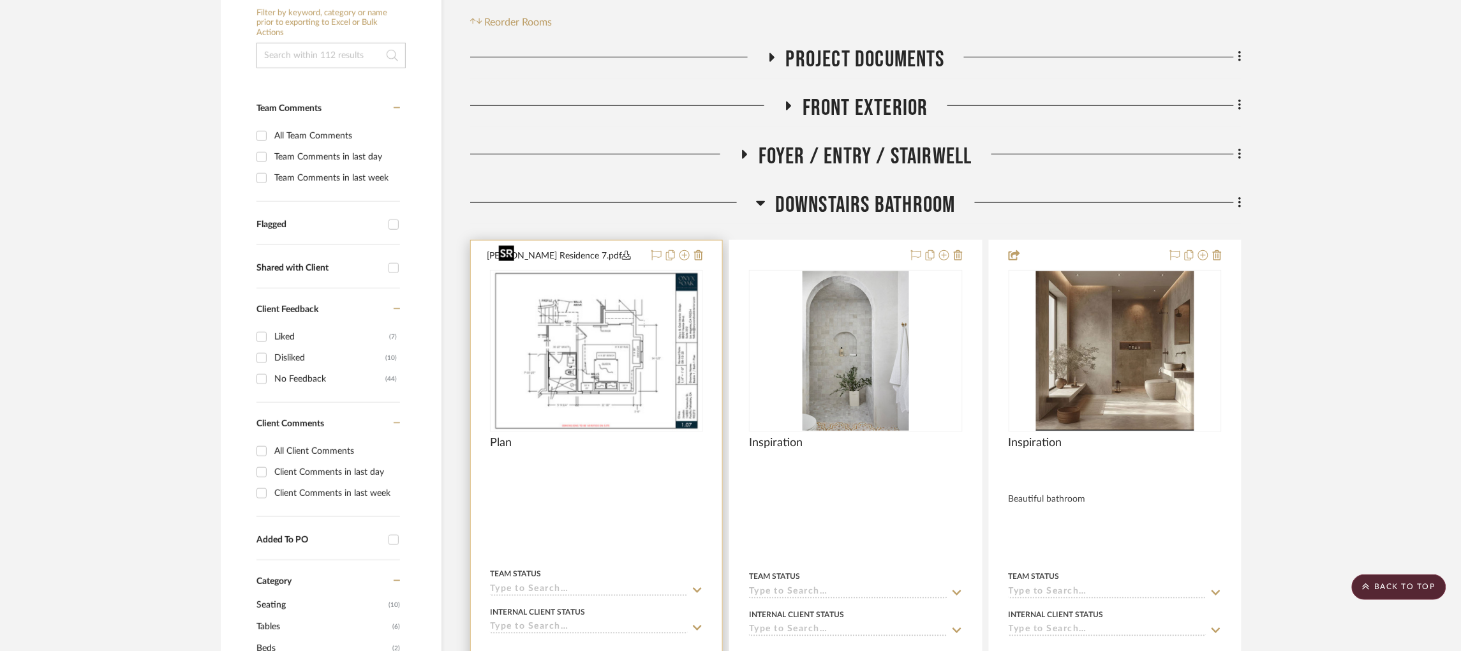
click at [0, 0] on img at bounding box center [0, 0] width 0 height 0
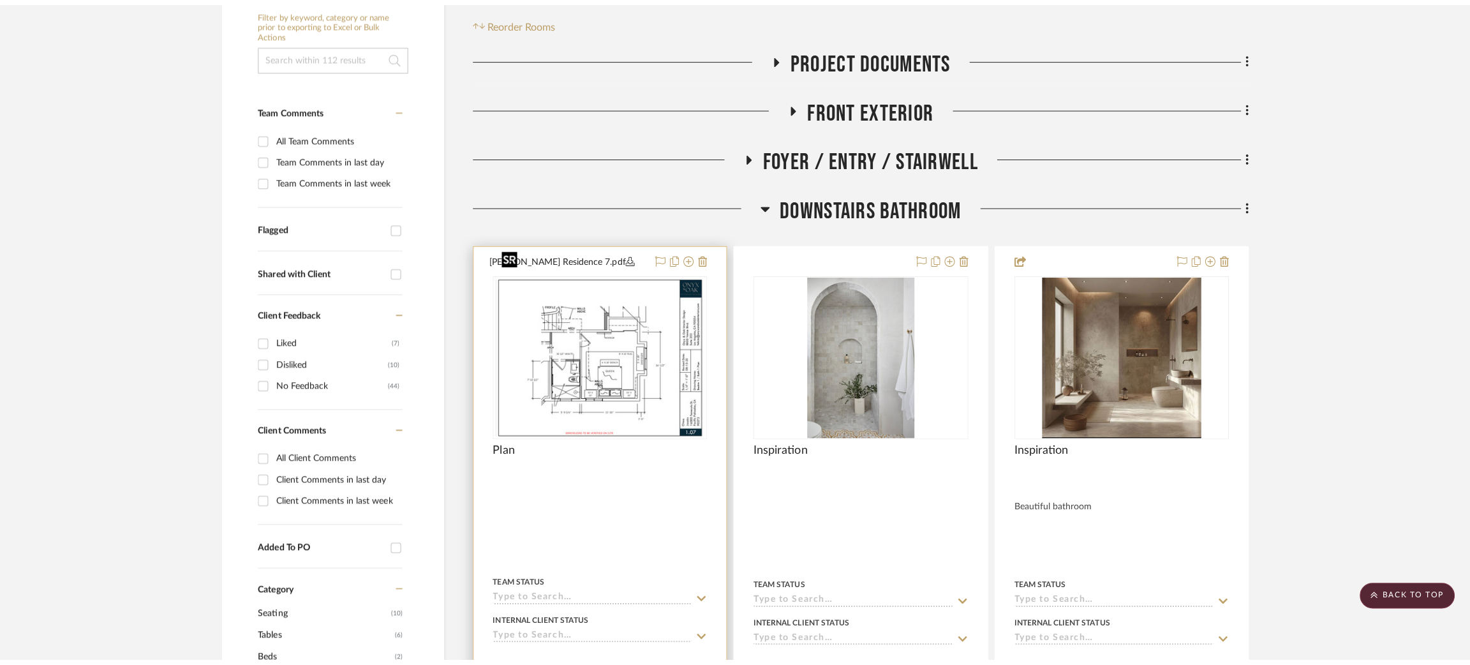
scroll to position [0, 0]
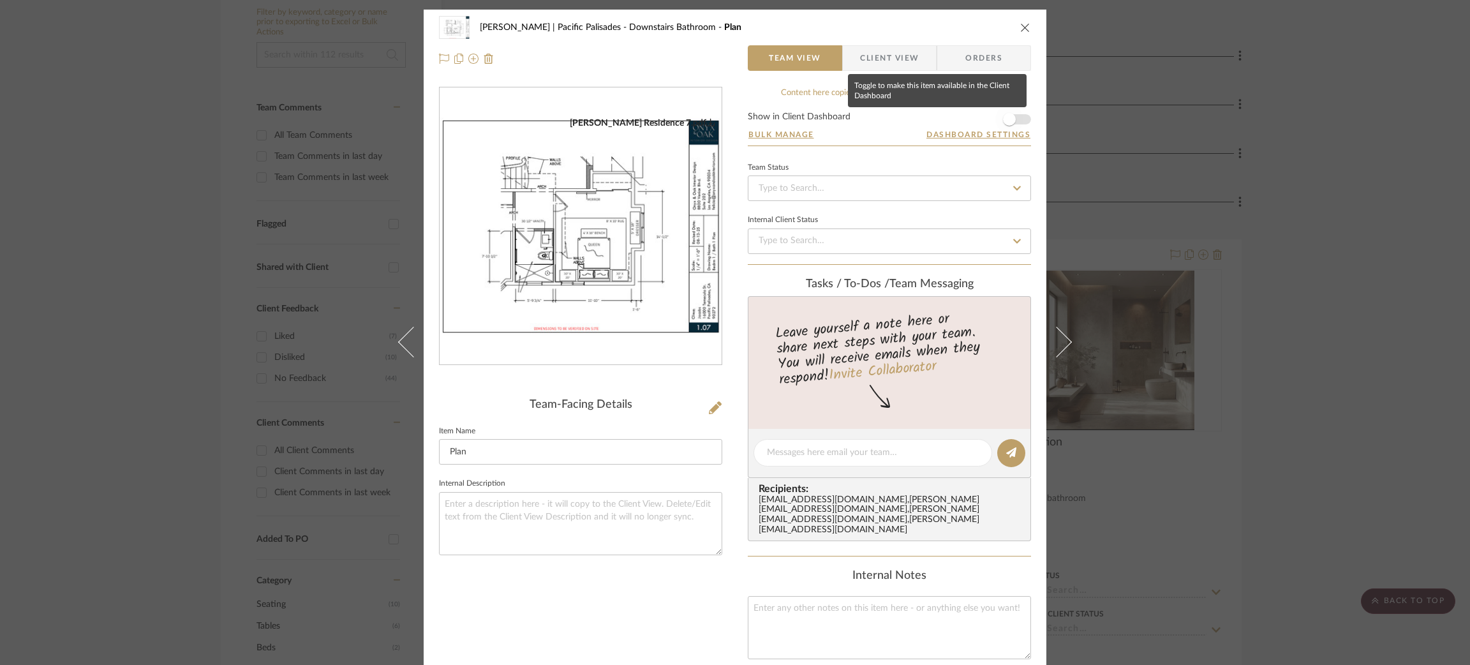
click at [927, 119] on span "button" at bounding box center [1009, 119] width 13 height 13
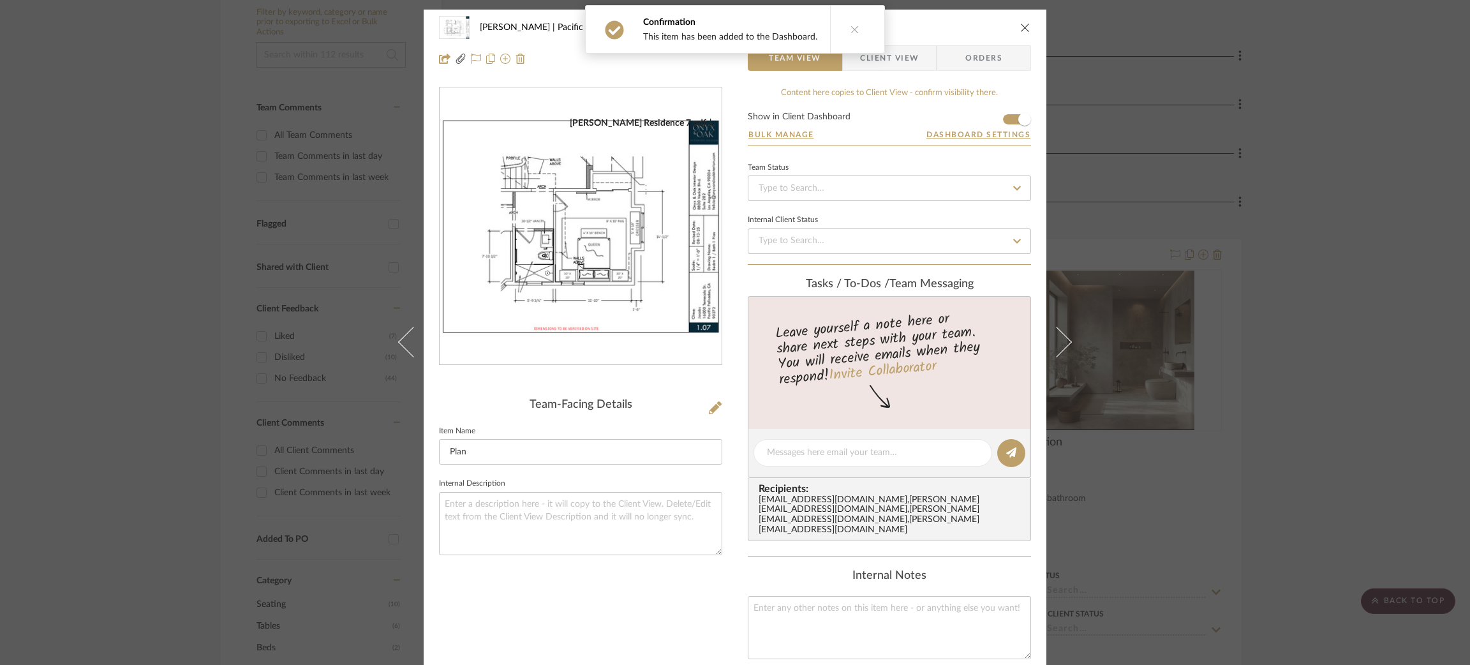
click at [927, 133] on div "Jacobs | Pacific Palisades Downstairs Bathroom Plan Team View Client View Order…" at bounding box center [735, 332] width 1470 height 665
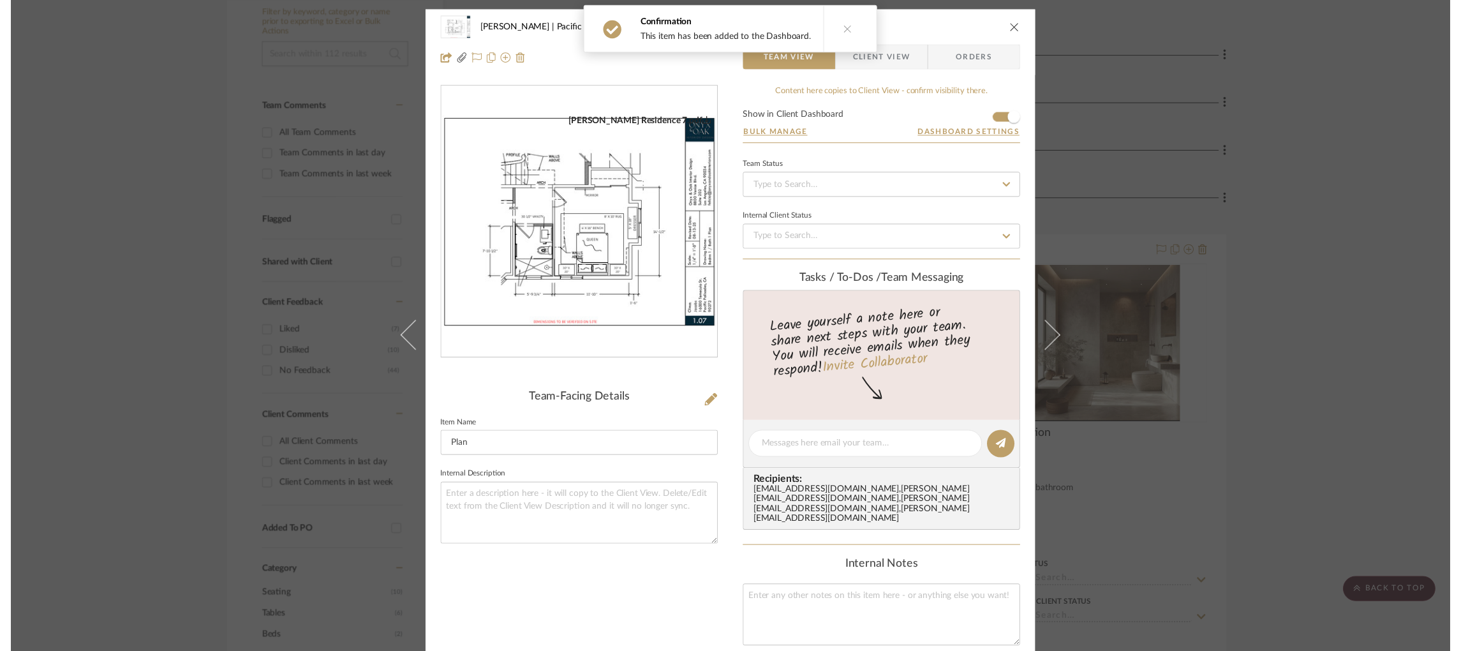
scroll to position [287, 0]
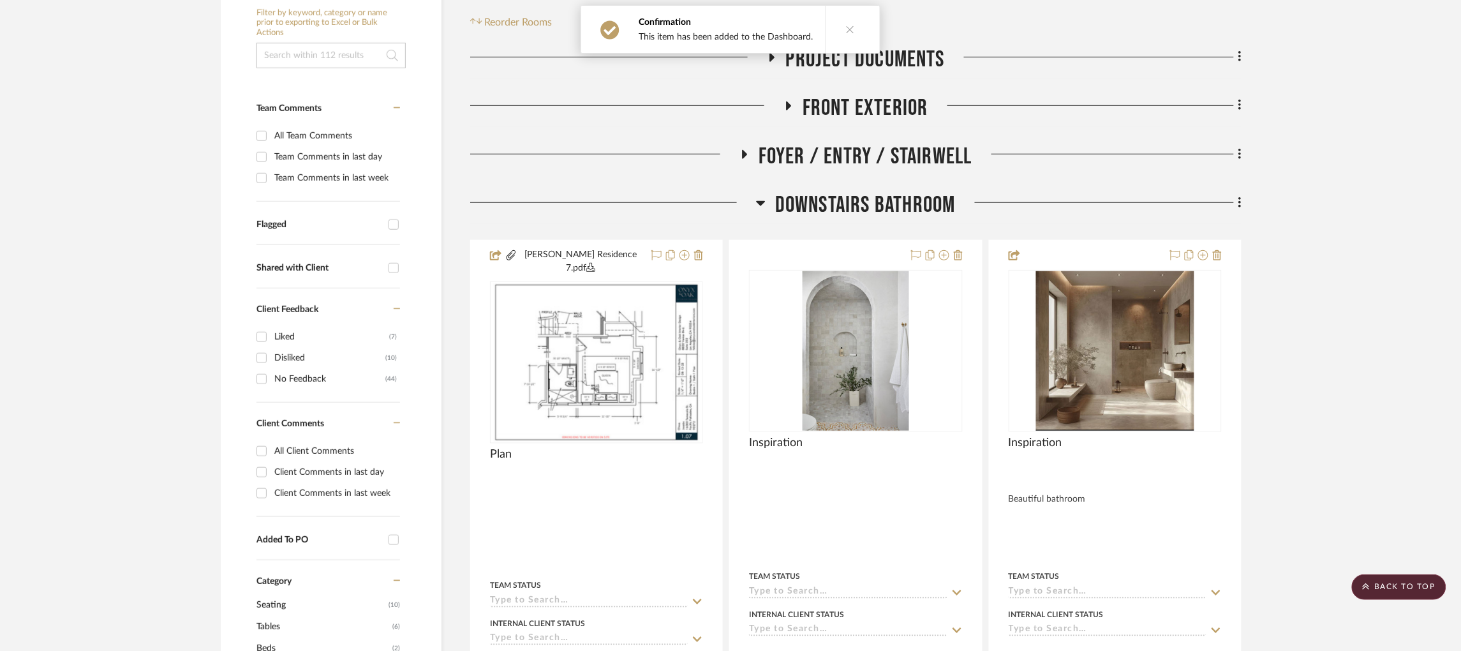
click at [743, 150] on icon at bounding box center [745, 154] width 5 height 9
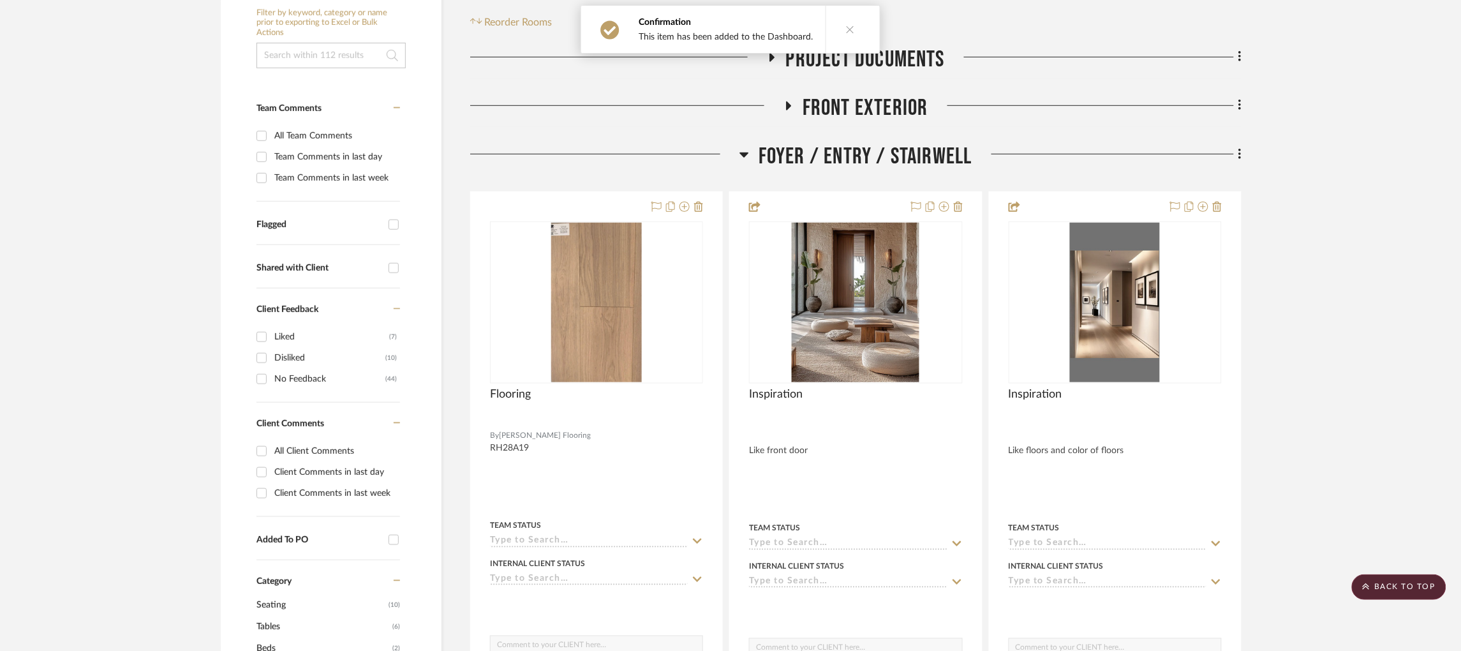
click at [743, 147] on icon at bounding box center [745, 154] width 10 height 15
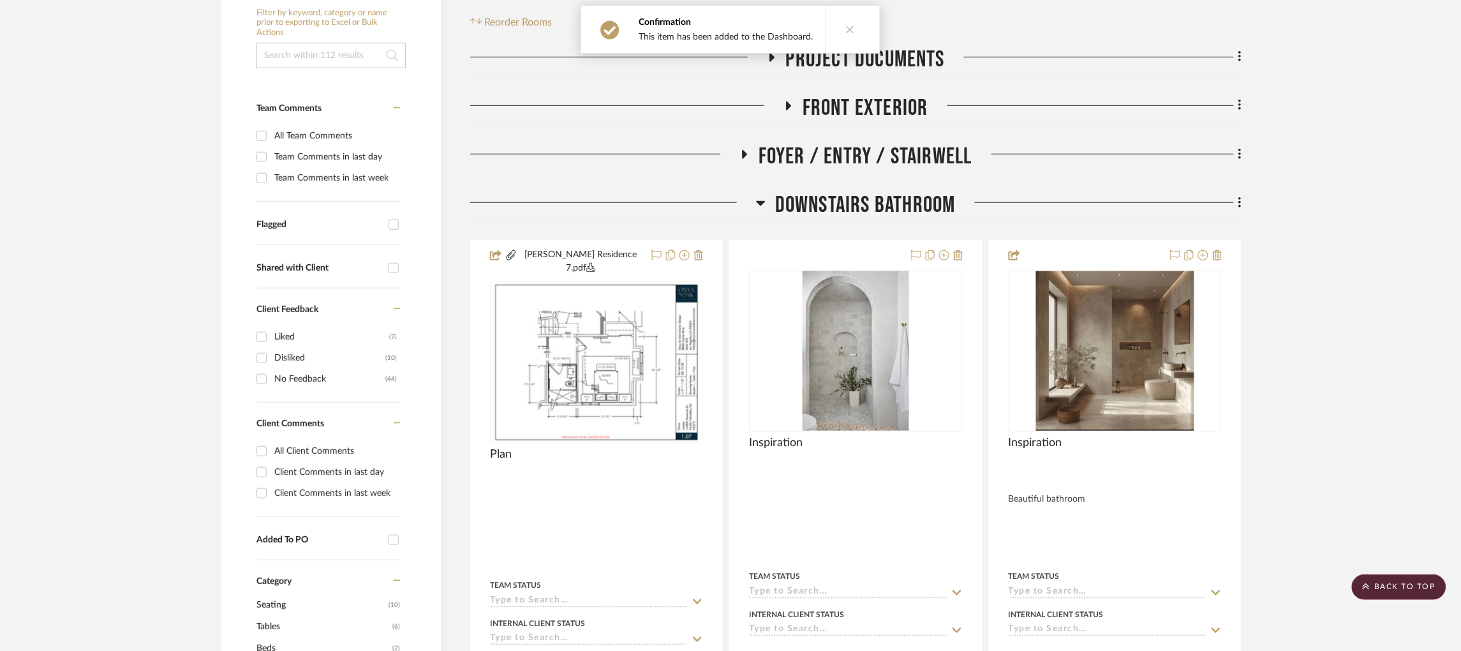
click at [791, 101] on fa-icon at bounding box center [789, 110] width 10 height 19
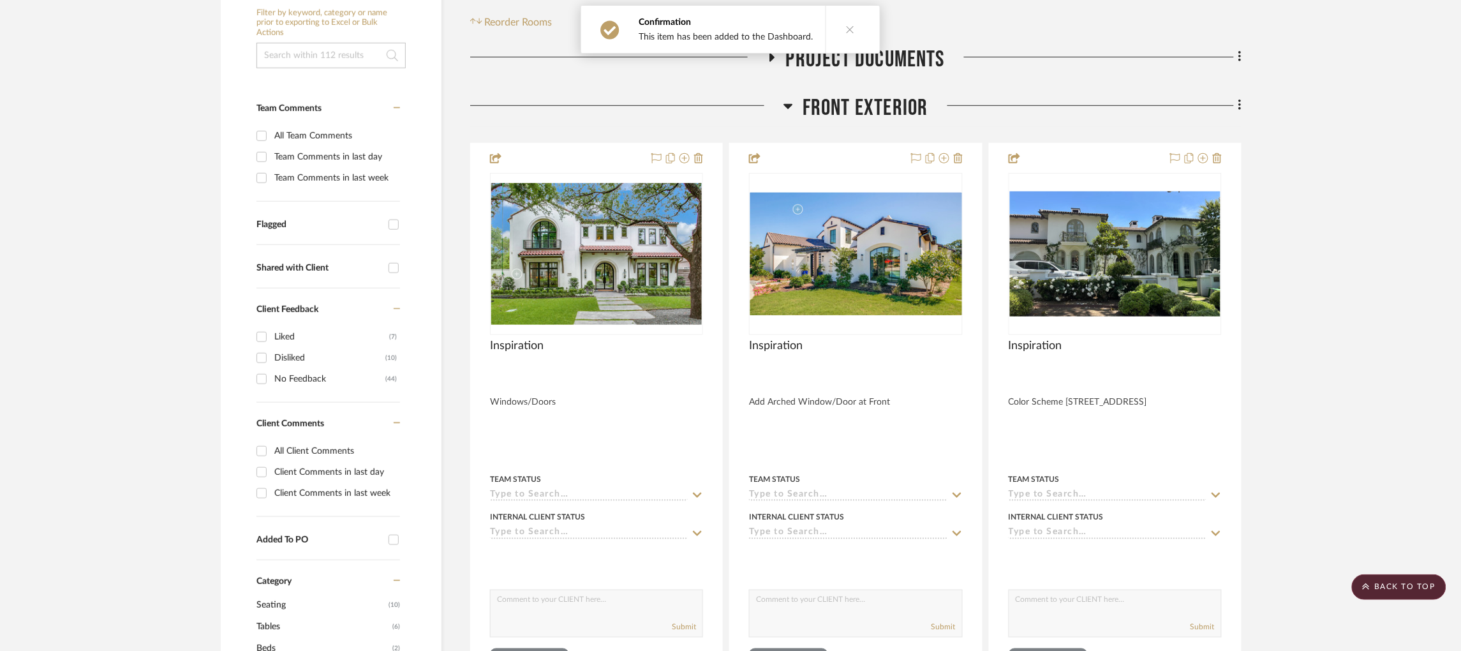
click at [798, 94] on h3 "Front Exterior" at bounding box center [856, 107] width 145 height 27
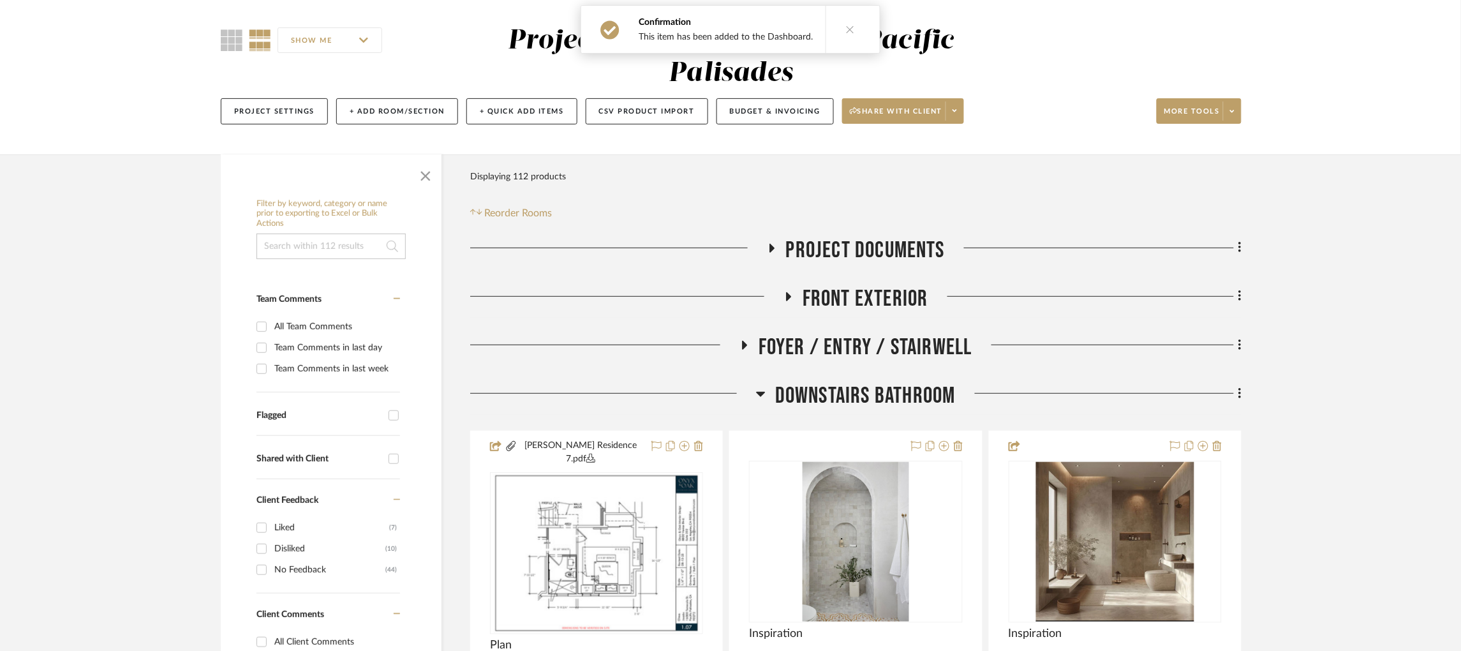
click at [772, 244] on icon at bounding box center [772, 248] width 5 height 9
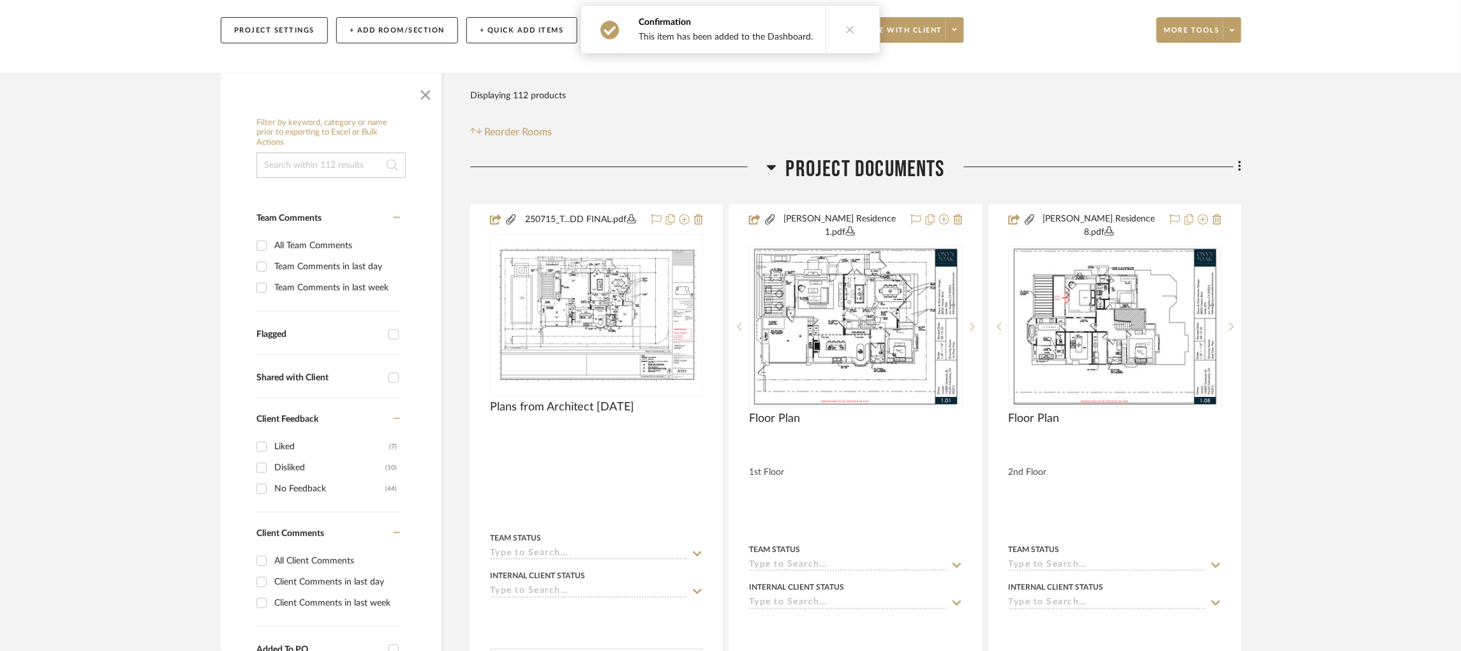
scroll to position [191, 0]
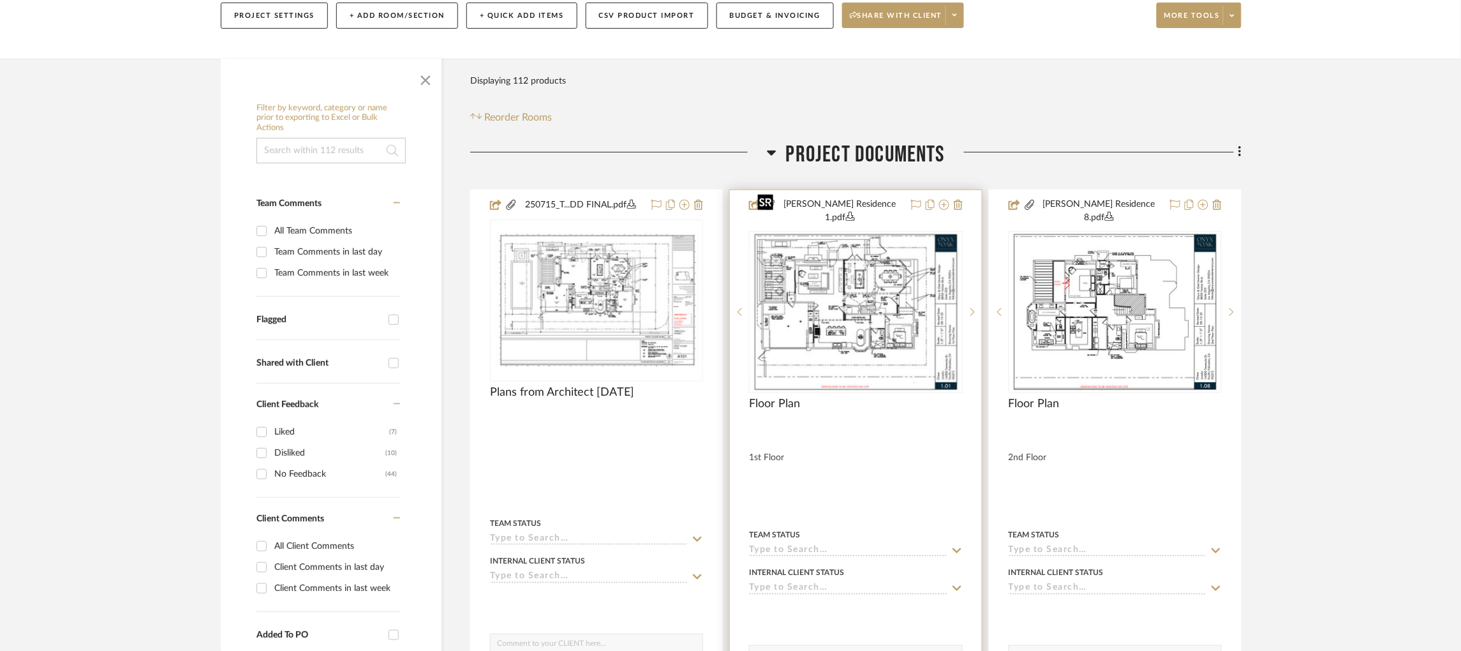
click at [856, 264] on img "0" at bounding box center [855, 312] width 207 height 160
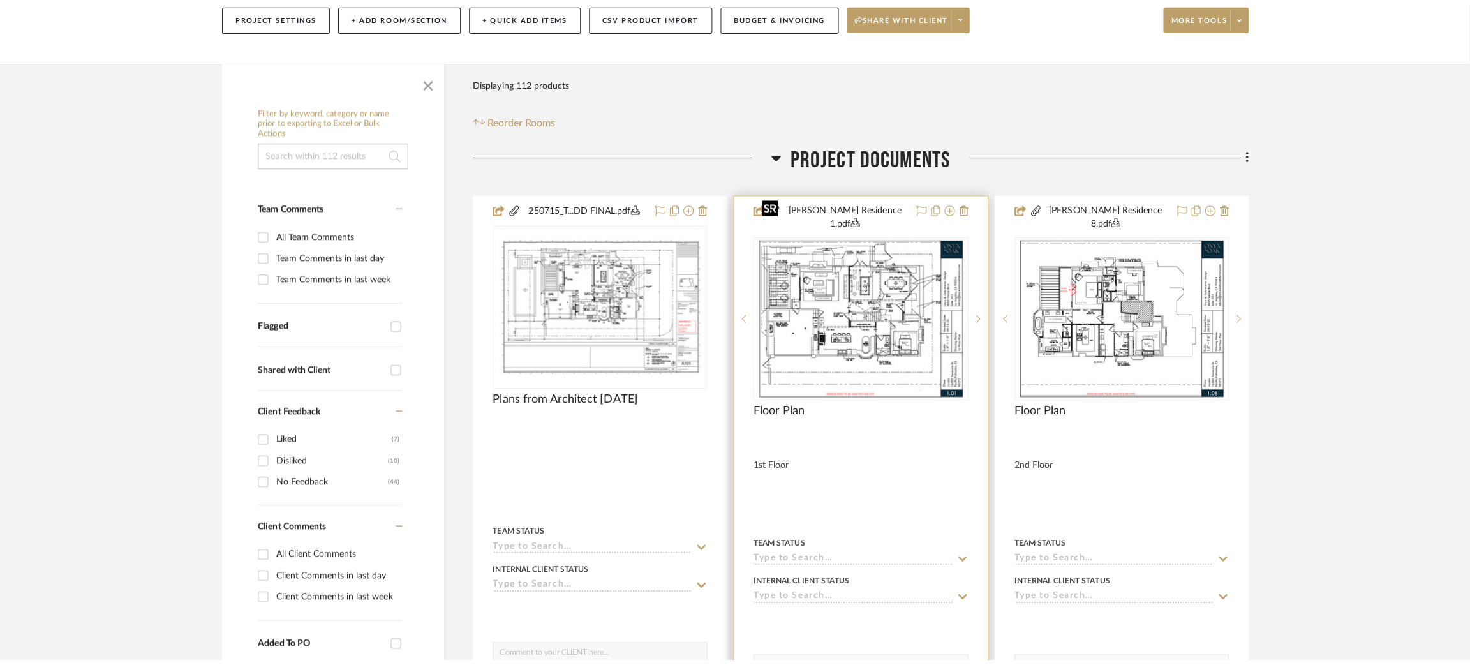
scroll to position [0, 0]
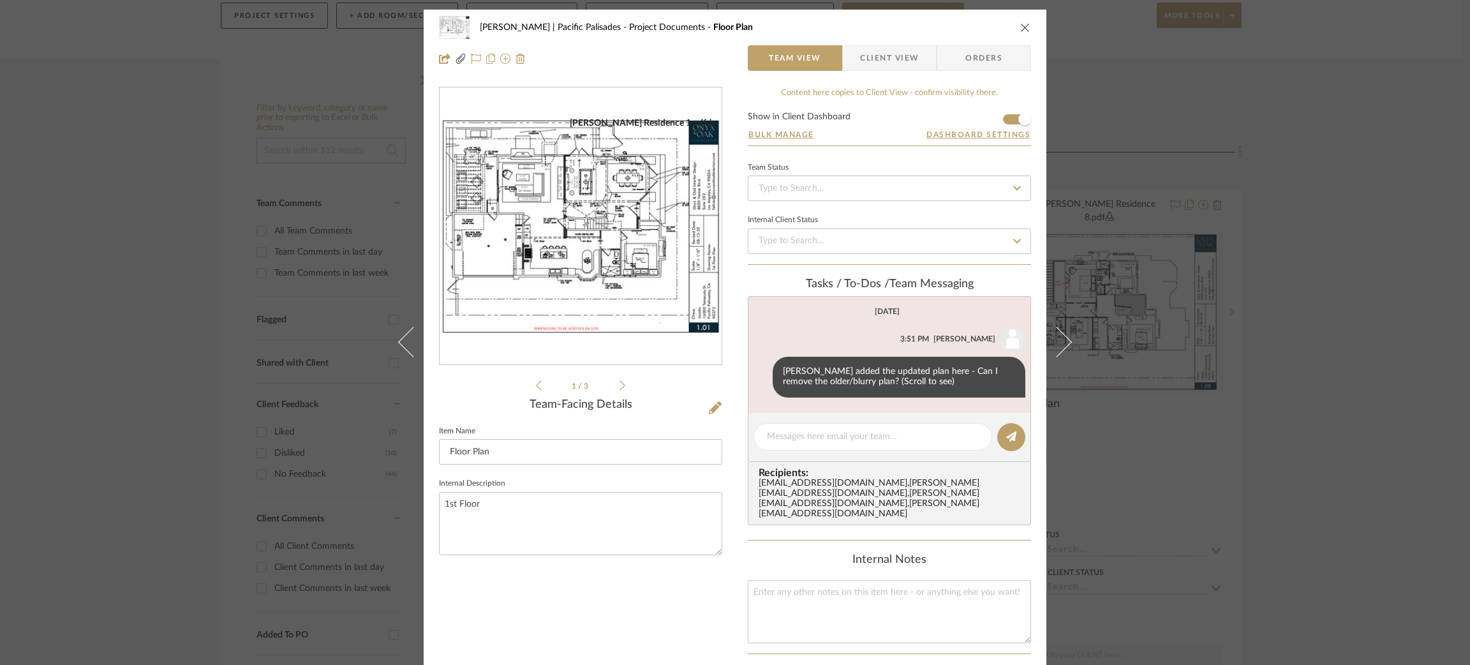
drag, startPoint x: 1377, startPoint y: 126, endPoint x: 1234, endPoint y: 128, distance: 143.6
click at [927, 126] on div "Jacobs | Pacific Palisades Project Documents Floor Plan Team View Client View O…" at bounding box center [735, 332] width 1470 height 665
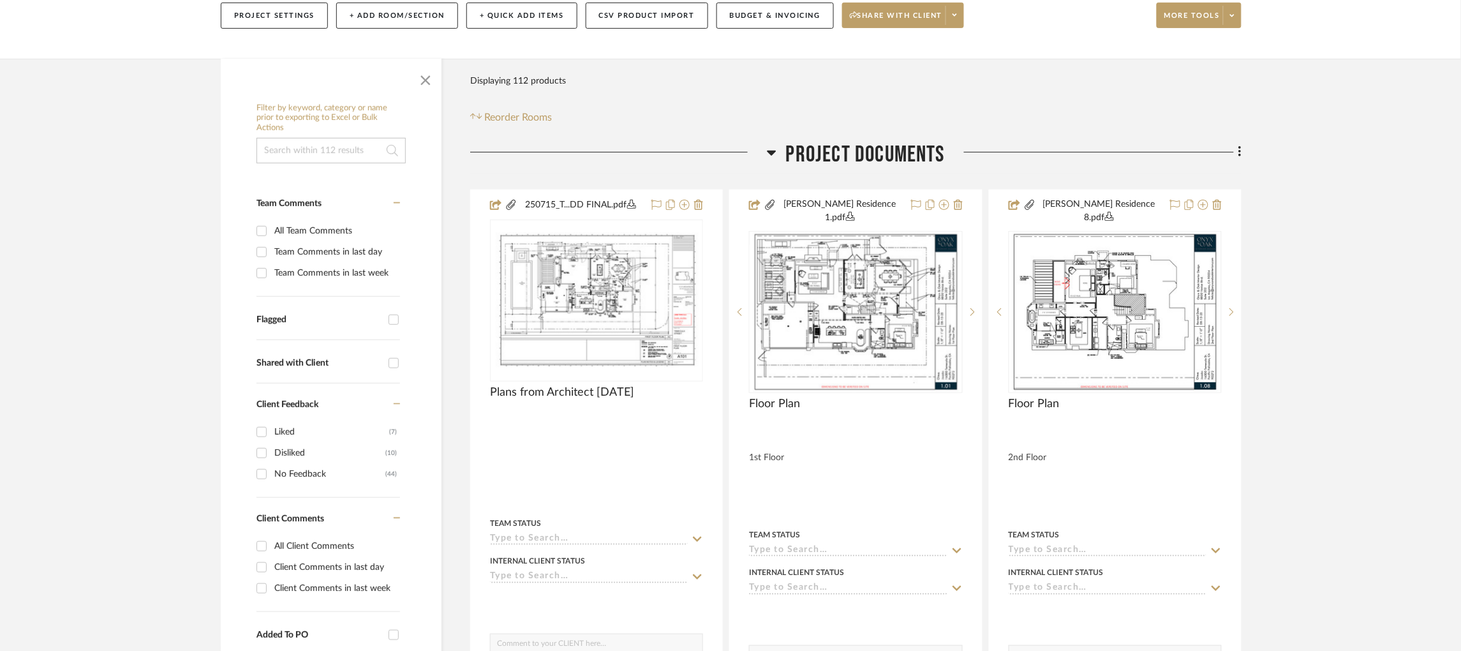
click at [772, 151] on icon at bounding box center [771, 153] width 9 height 5
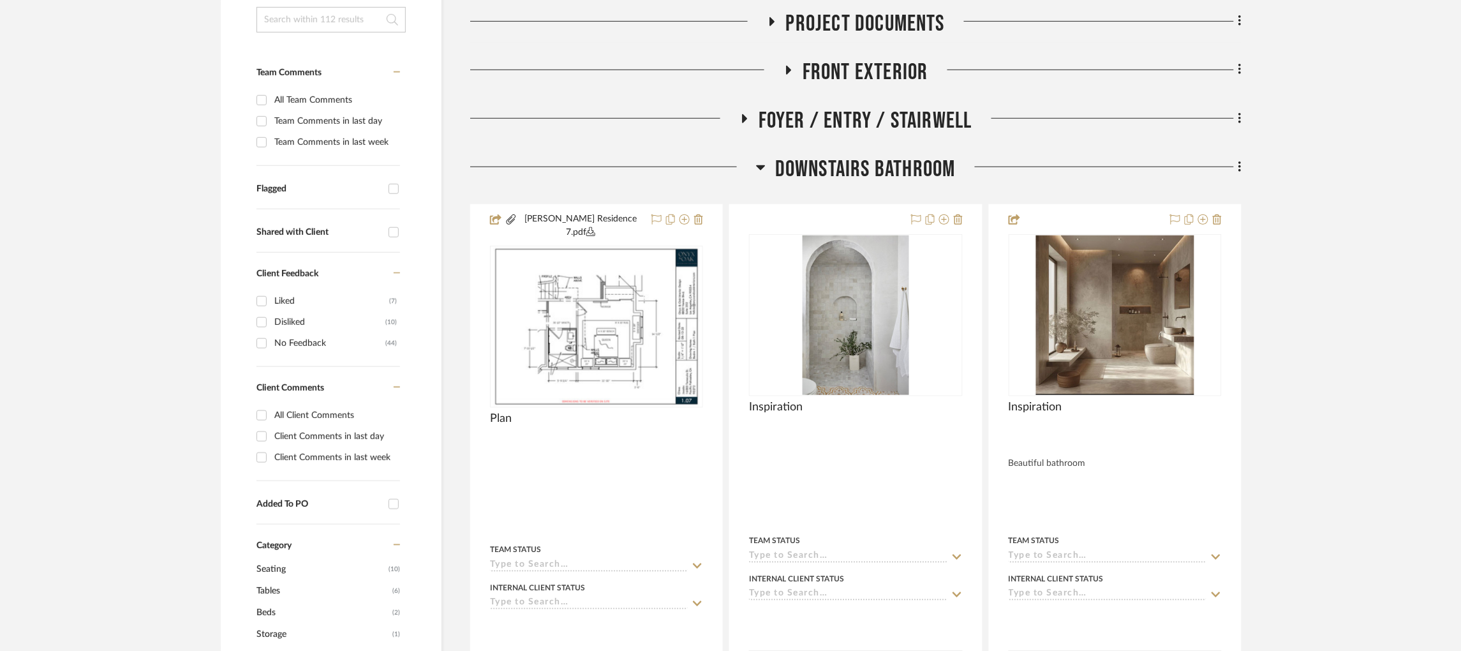
scroll to position [383, 0]
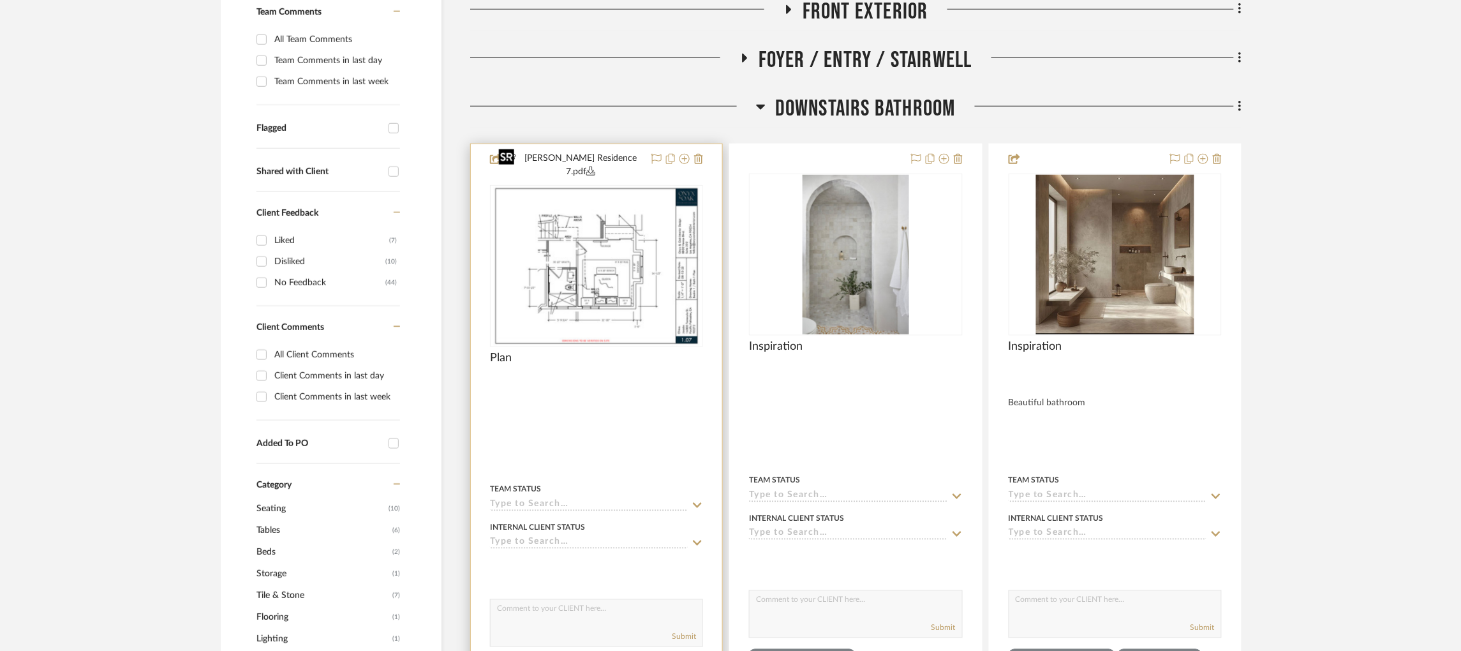
click at [629, 186] on img "0" at bounding box center [596, 266] width 207 height 160
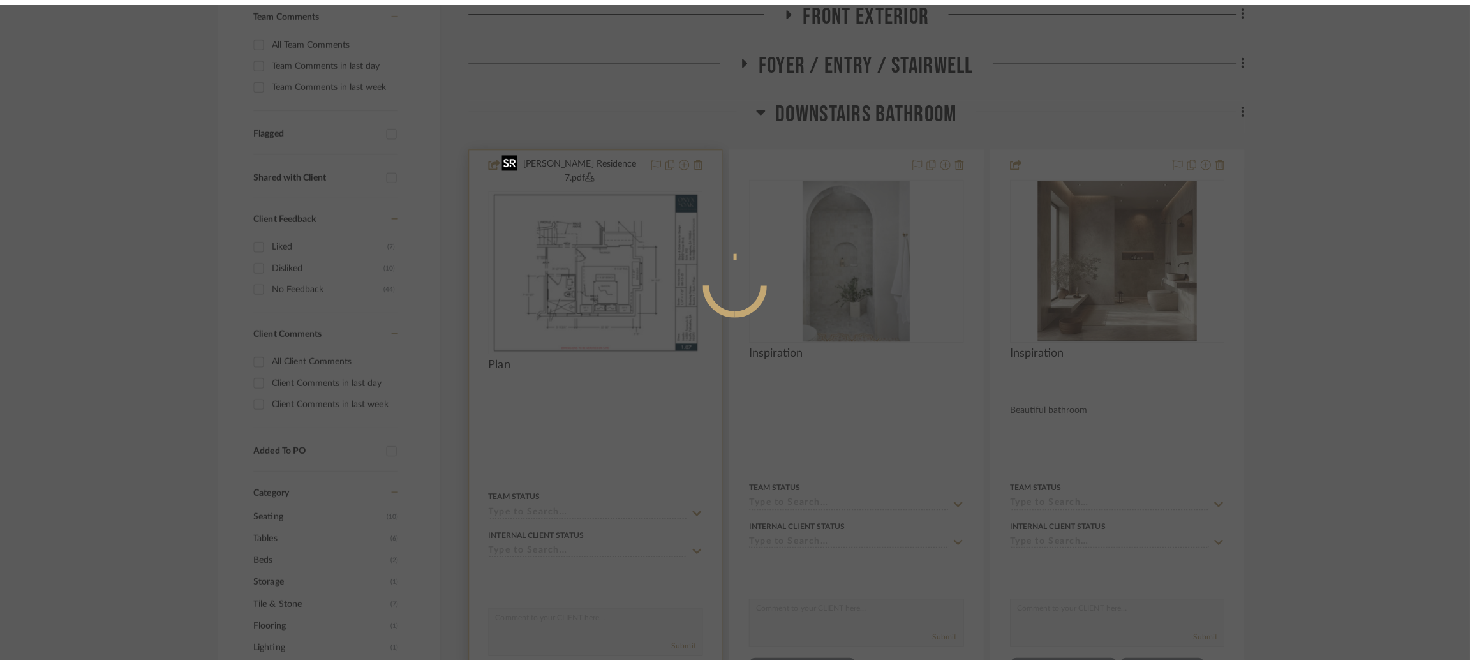
scroll to position [0, 0]
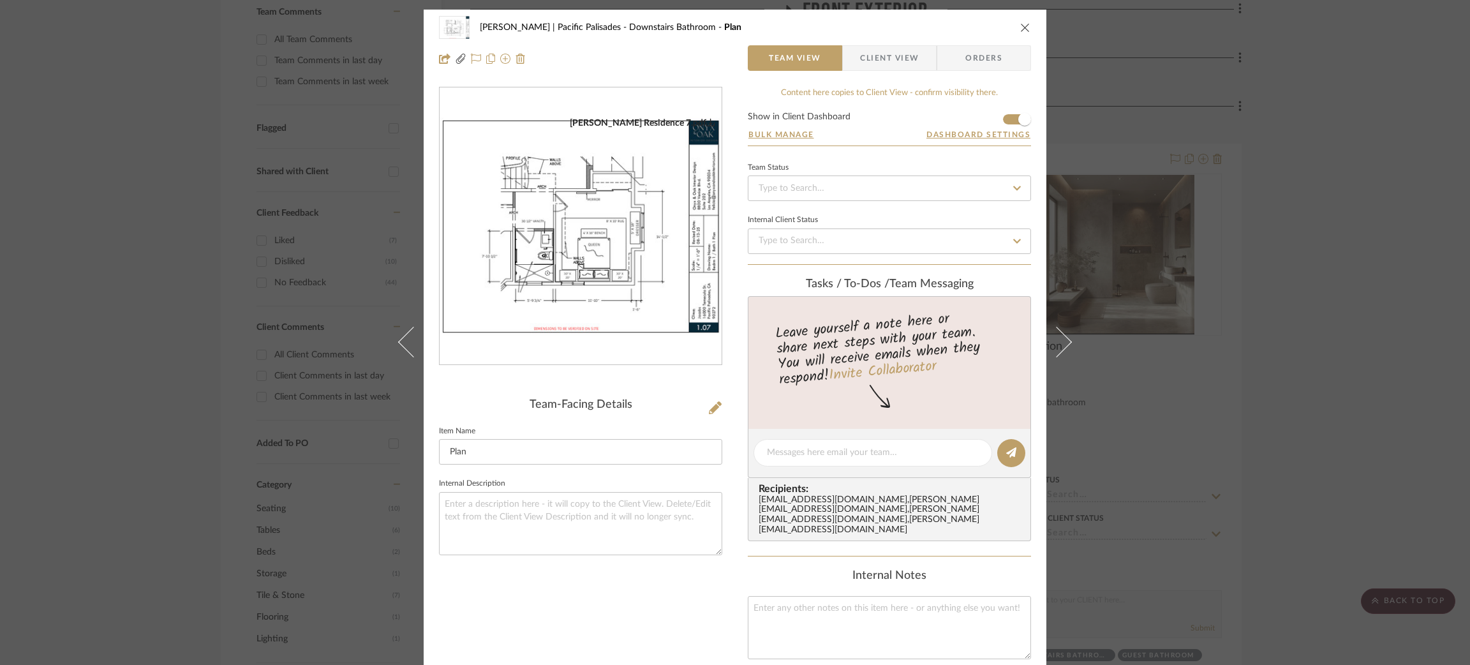
click at [927, 201] on div "Jacobs | Pacific Palisades Downstairs Bathroom Plan Team View Client View Order…" at bounding box center [735, 332] width 1470 height 665
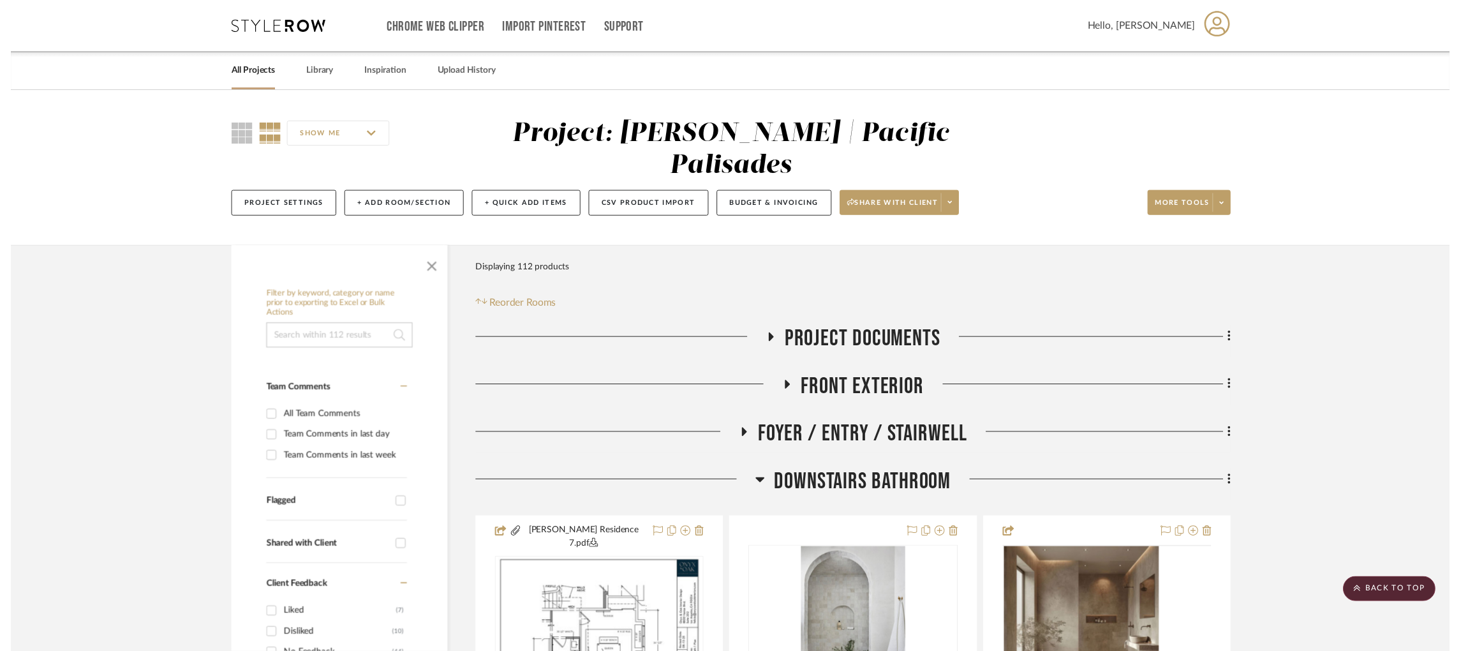
scroll to position [383, 0]
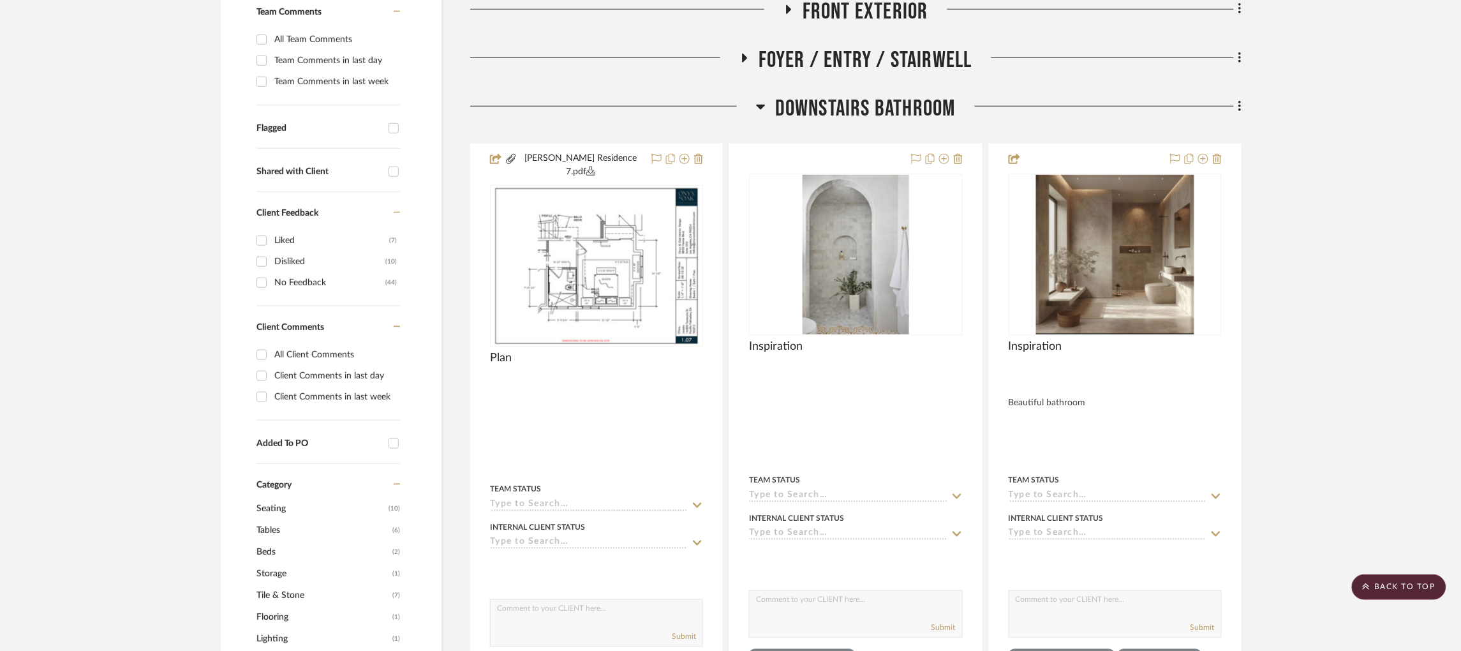
click at [759, 105] on icon at bounding box center [761, 107] width 9 height 5
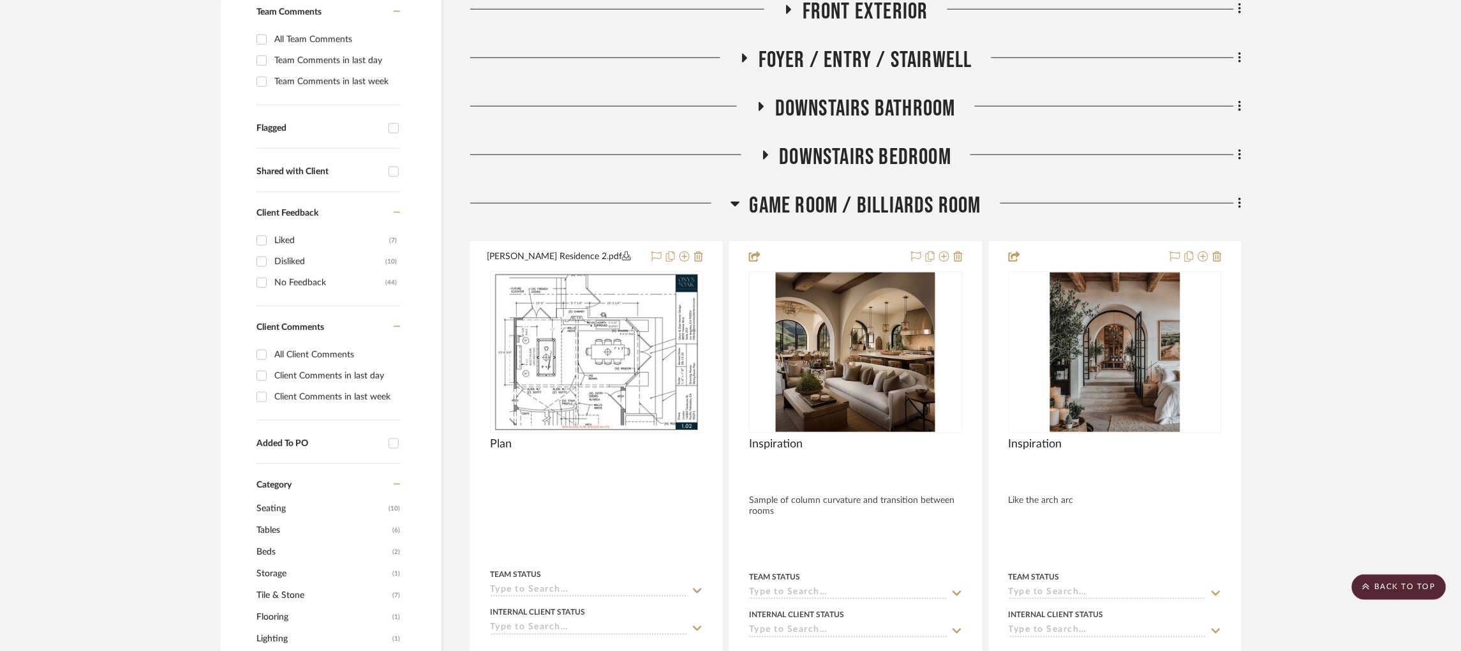
click at [761, 151] on icon at bounding box center [764, 156] width 15 height 10
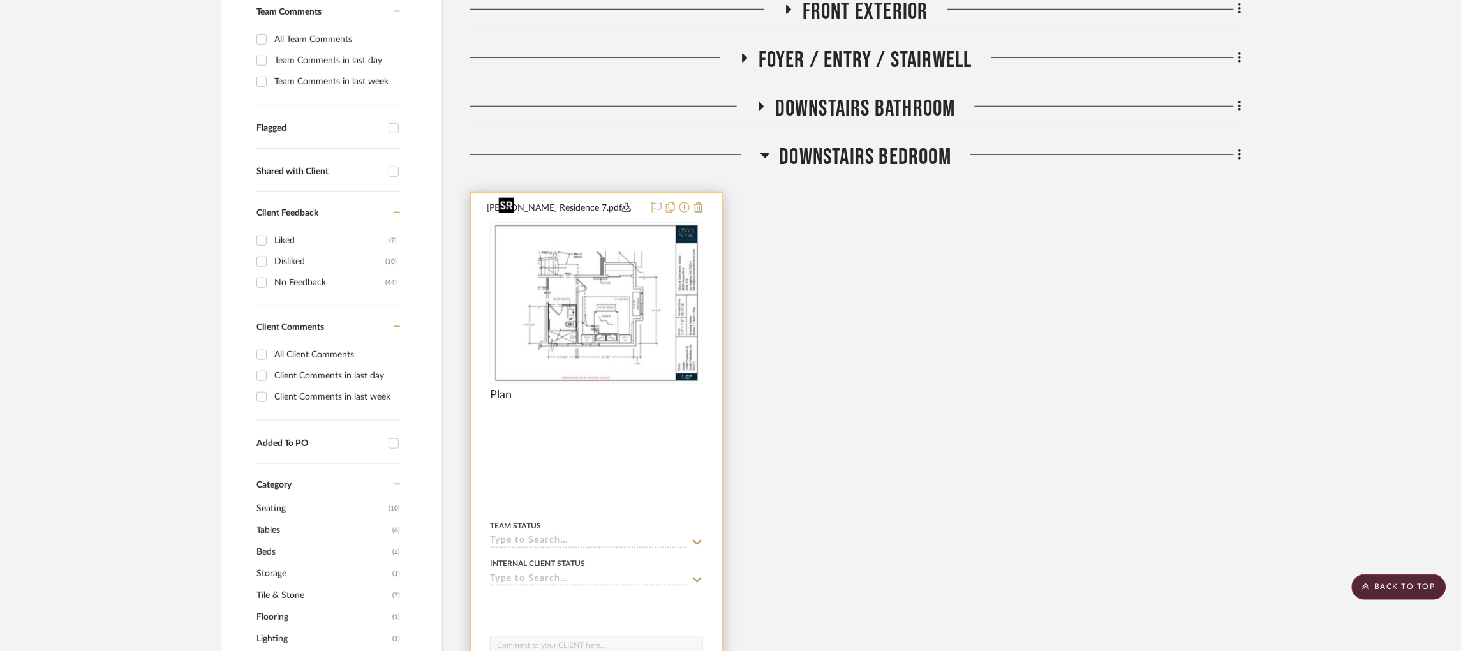
click at [0, 0] on img at bounding box center [0, 0] width 0 height 0
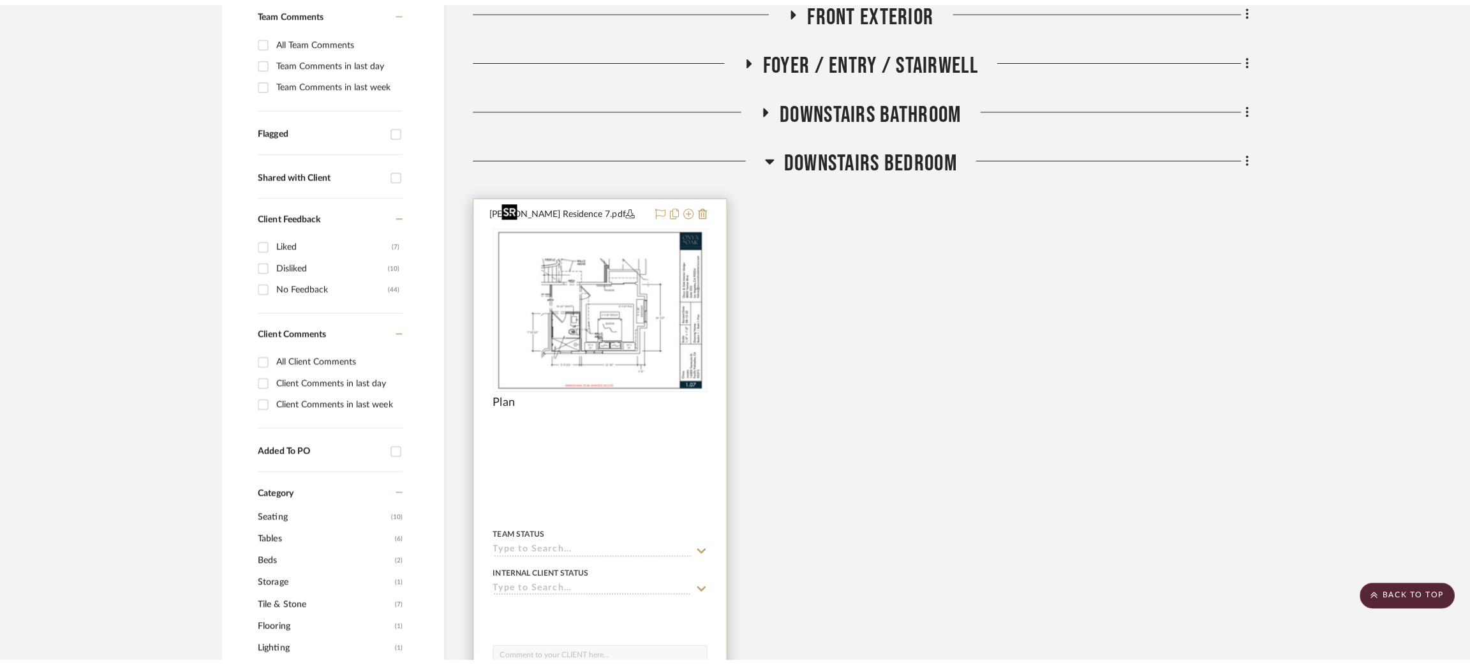
scroll to position [0, 0]
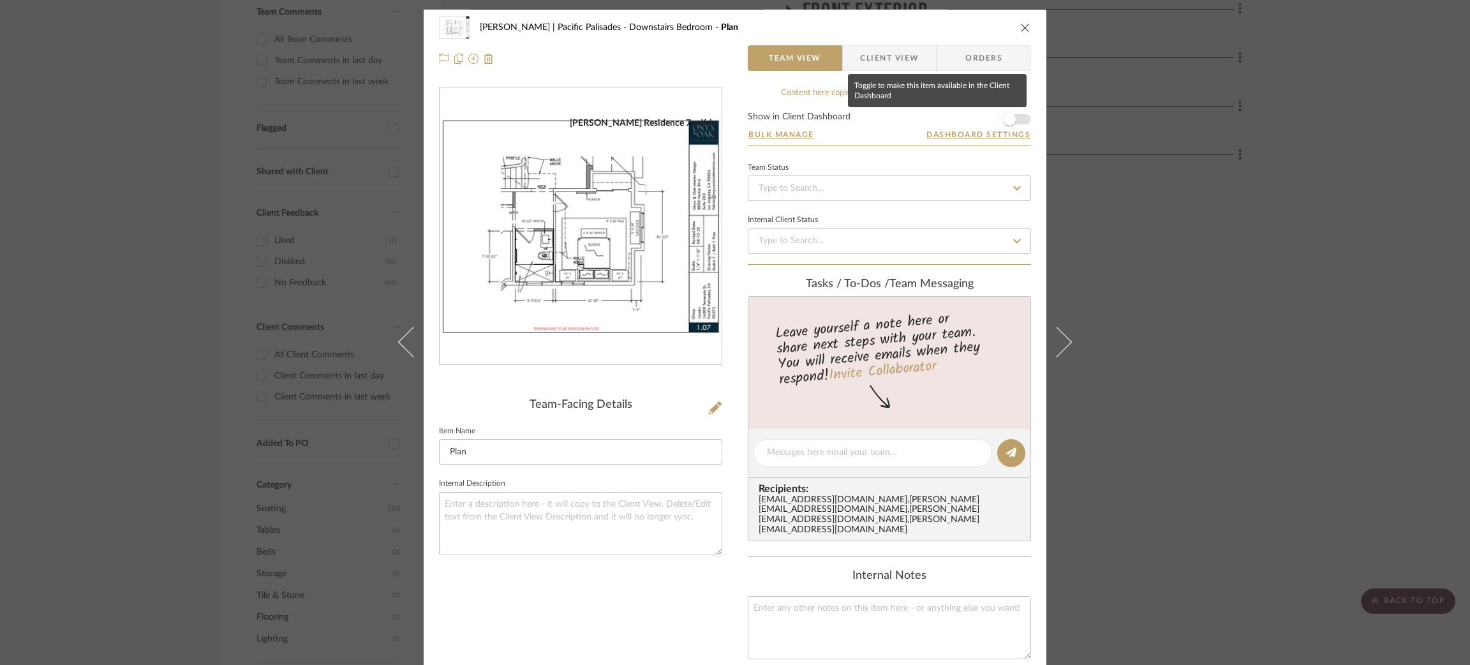
click at [927, 117] on span "button" at bounding box center [1009, 119] width 13 height 13
click at [927, 149] on div "Jacobs | Pacific Palisades Downstairs Bedroom Plan Team View Client View Orders…" at bounding box center [735, 332] width 1470 height 665
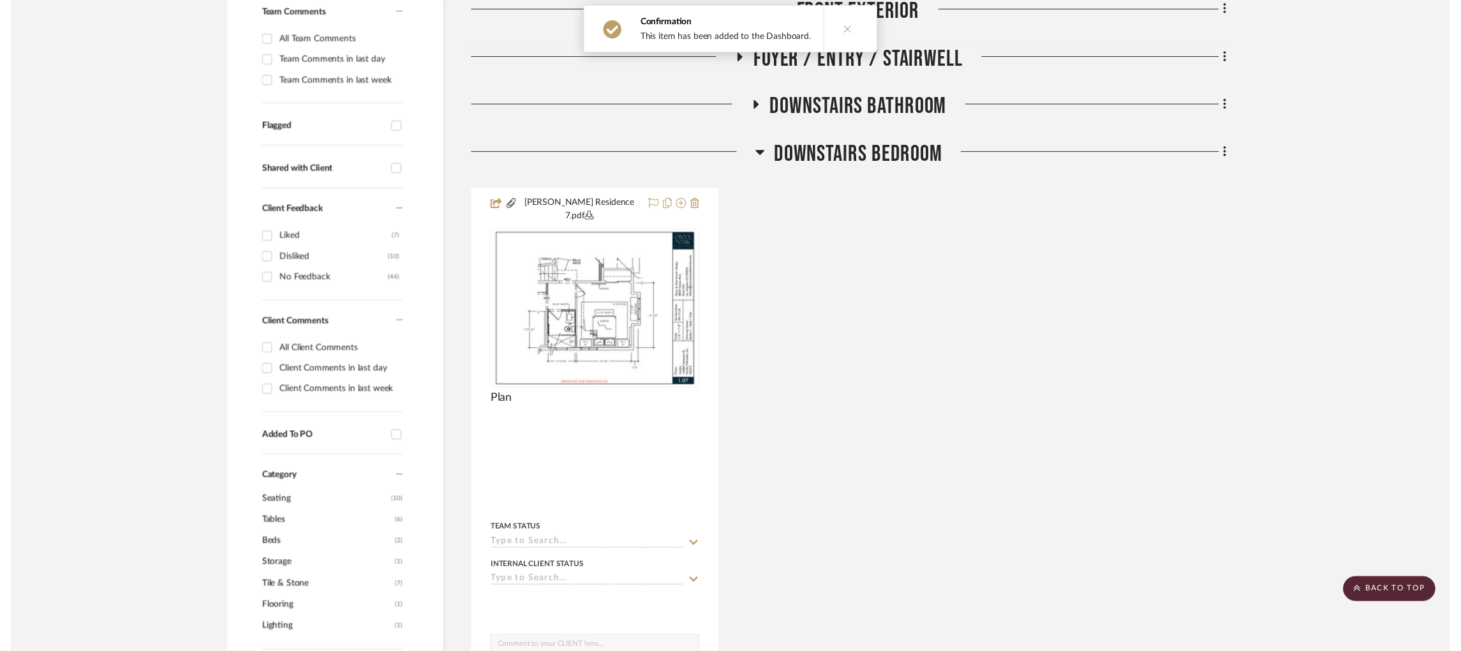
scroll to position [383, 0]
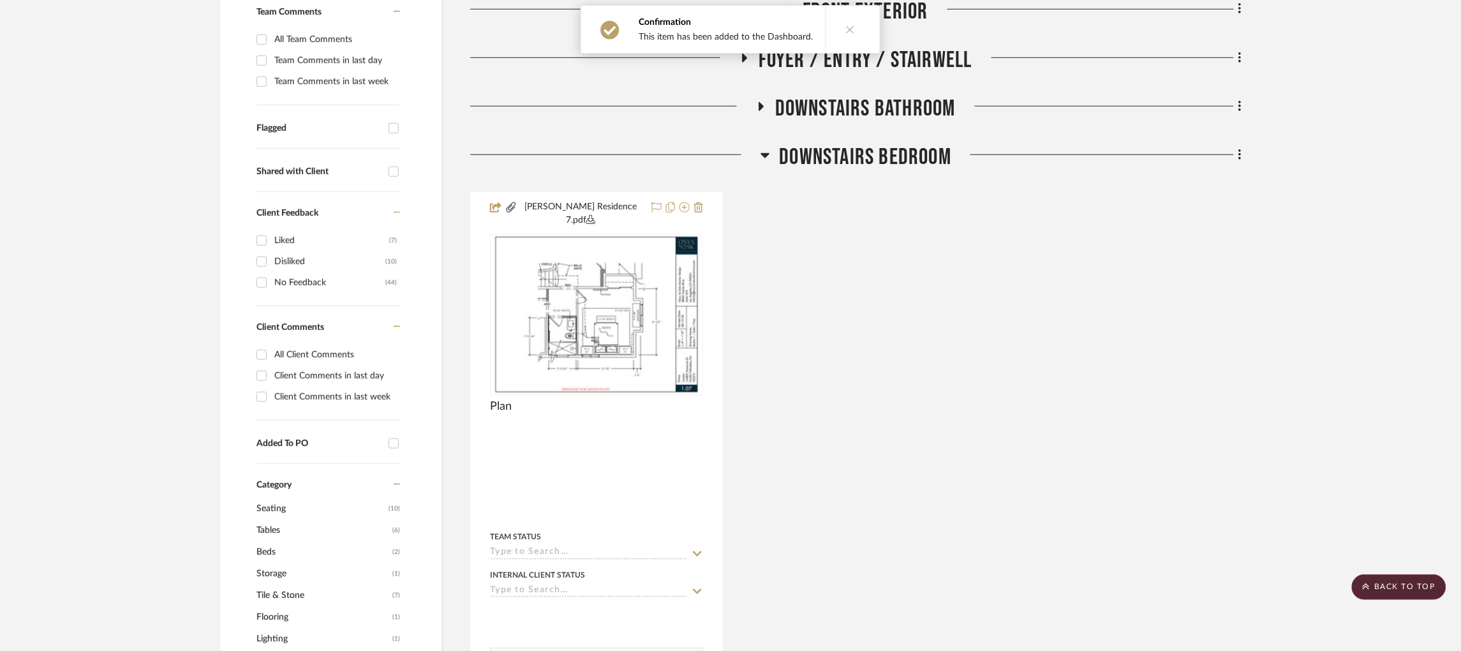
click at [761, 147] on icon at bounding box center [766, 154] width 10 height 15
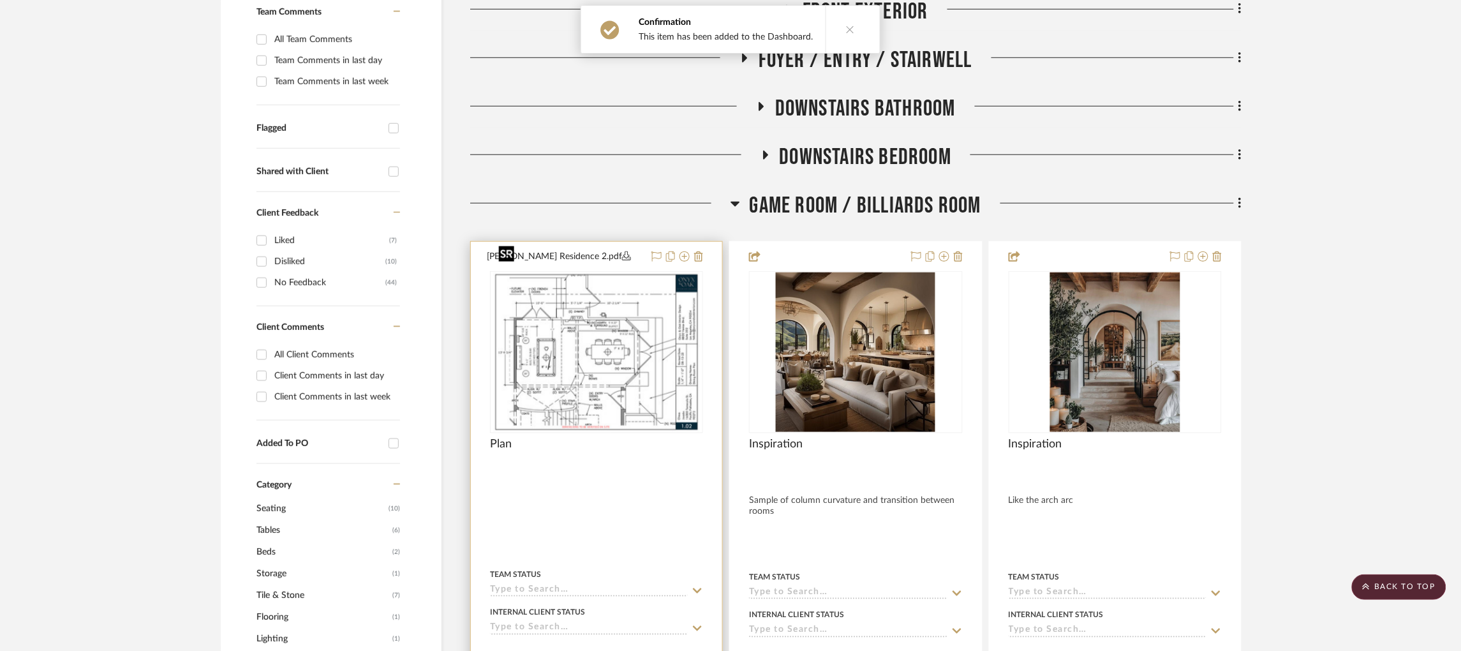
click at [0, 0] on img at bounding box center [0, 0] width 0 height 0
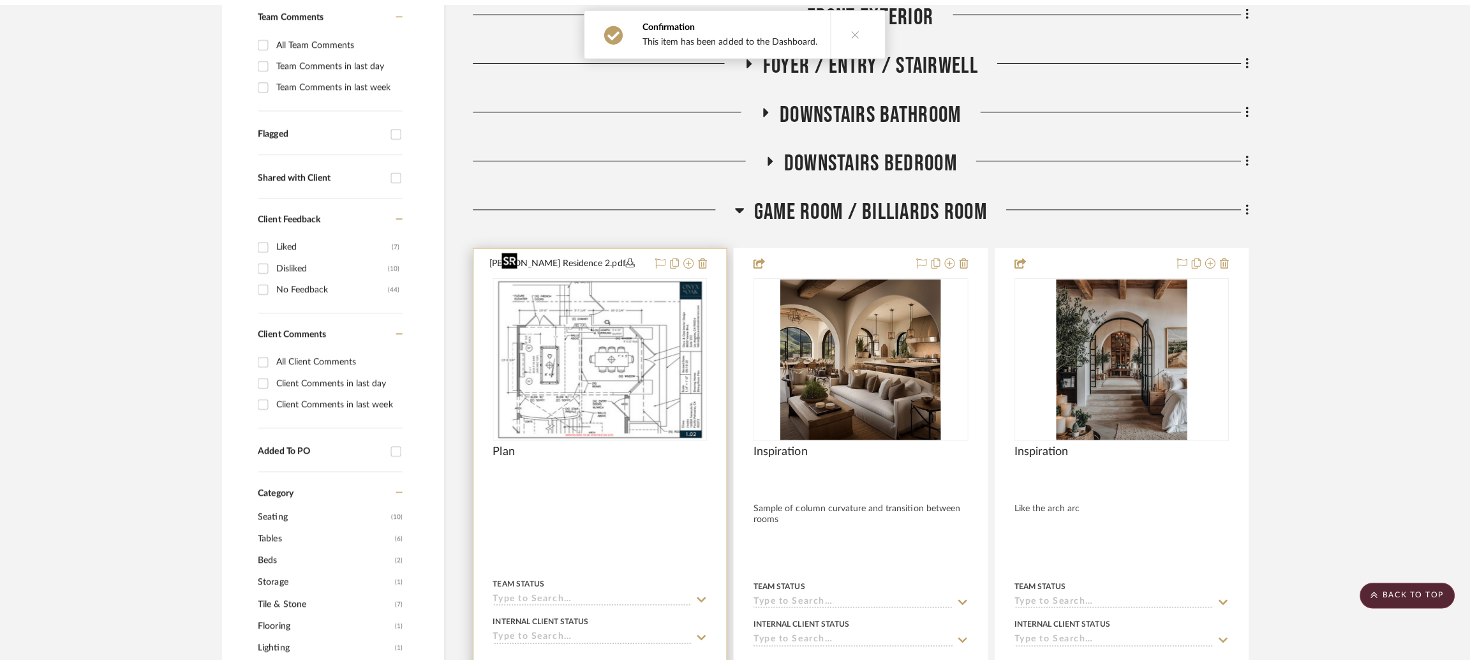
scroll to position [0, 0]
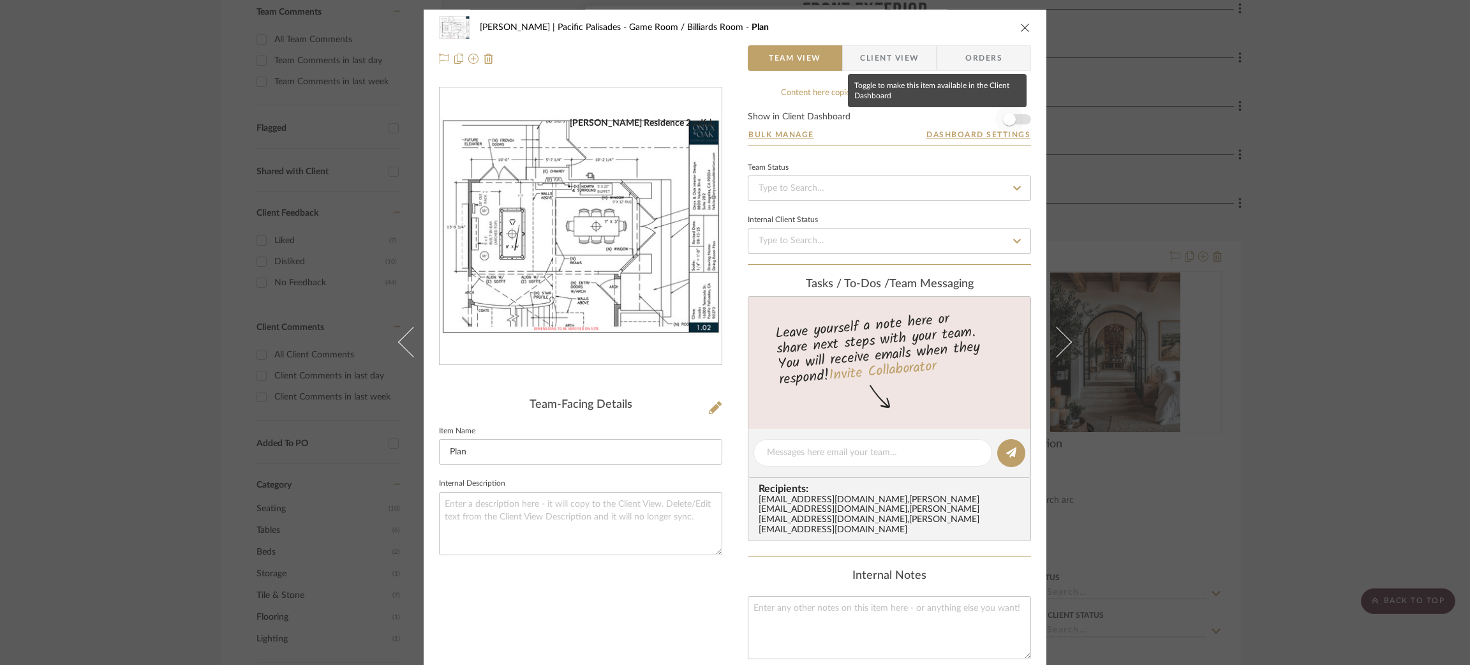
click at [927, 115] on span "button" at bounding box center [1010, 119] width 28 height 28
click at [927, 198] on div "Jacobs | Pacific Palisades Game Room / Billiards Room Plan Team View Client Vie…" at bounding box center [735, 332] width 1470 height 665
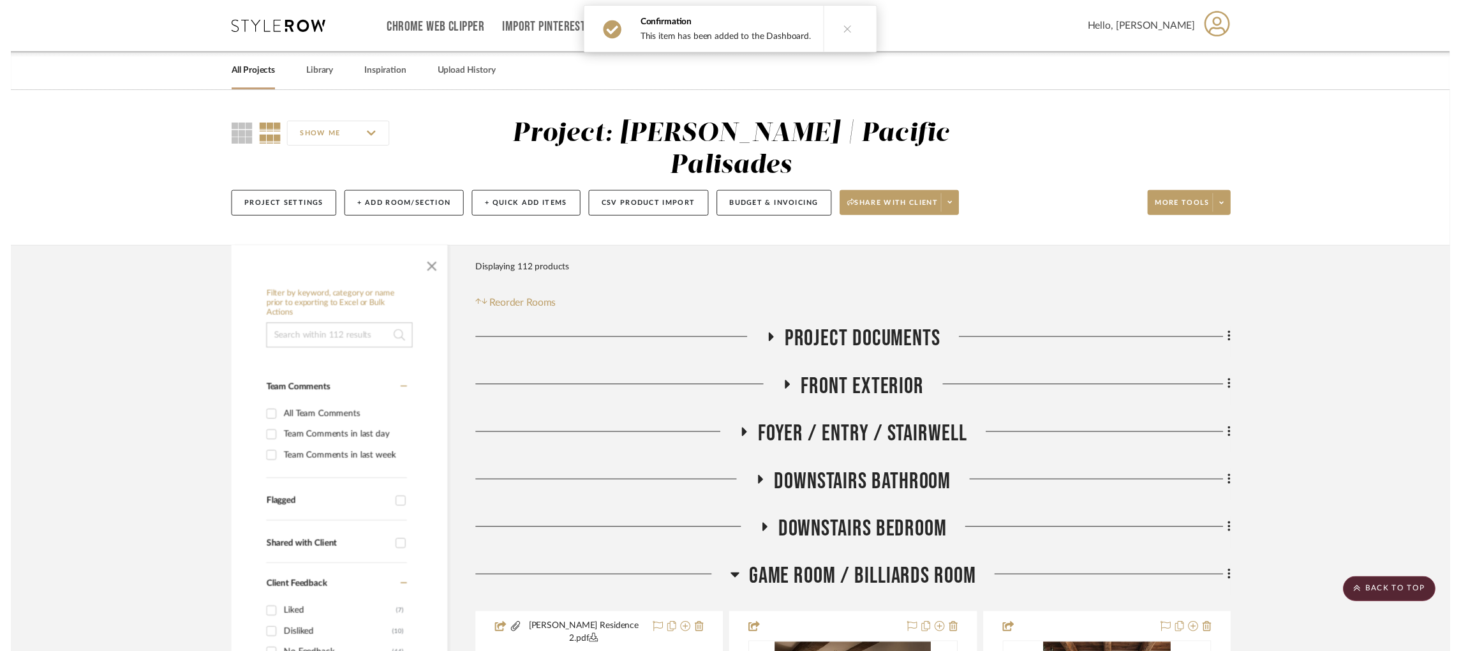
scroll to position [383, 0]
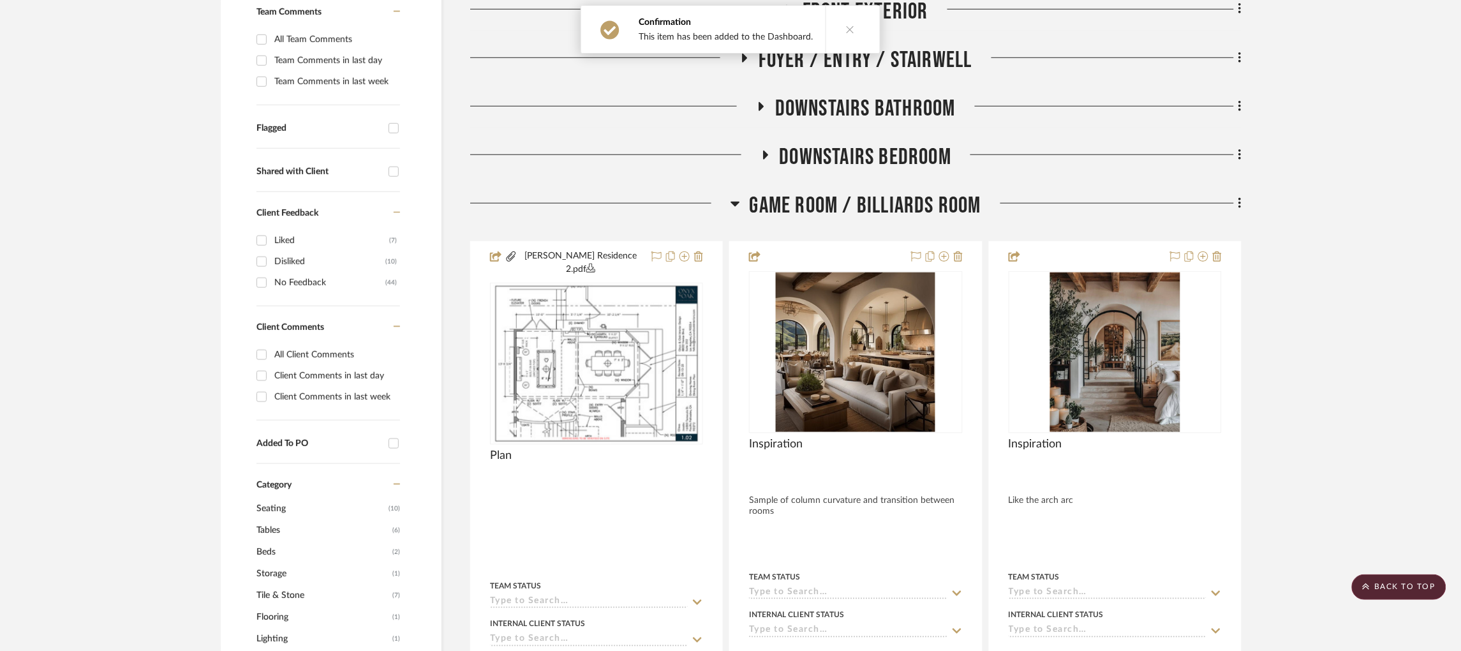
click at [736, 196] on icon at bounding box center [736, 203] width 10 height 15
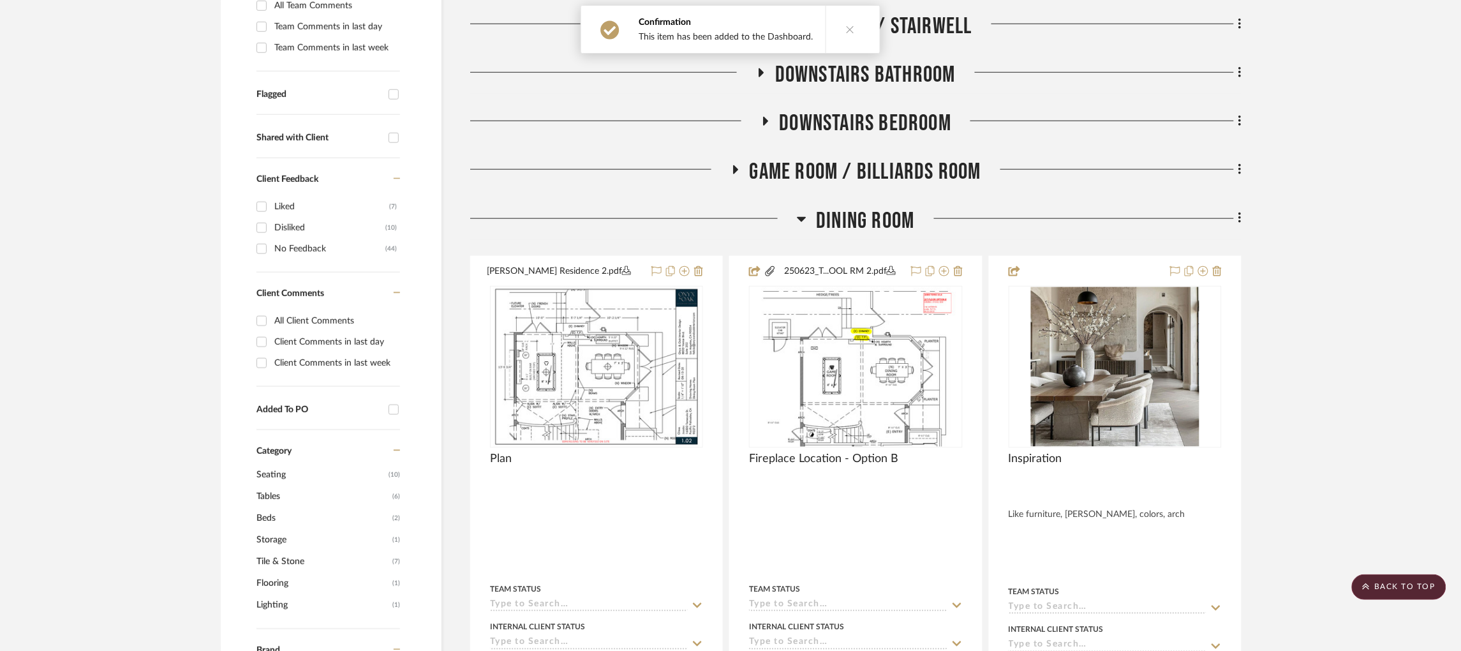
scroll to position [478, 0]
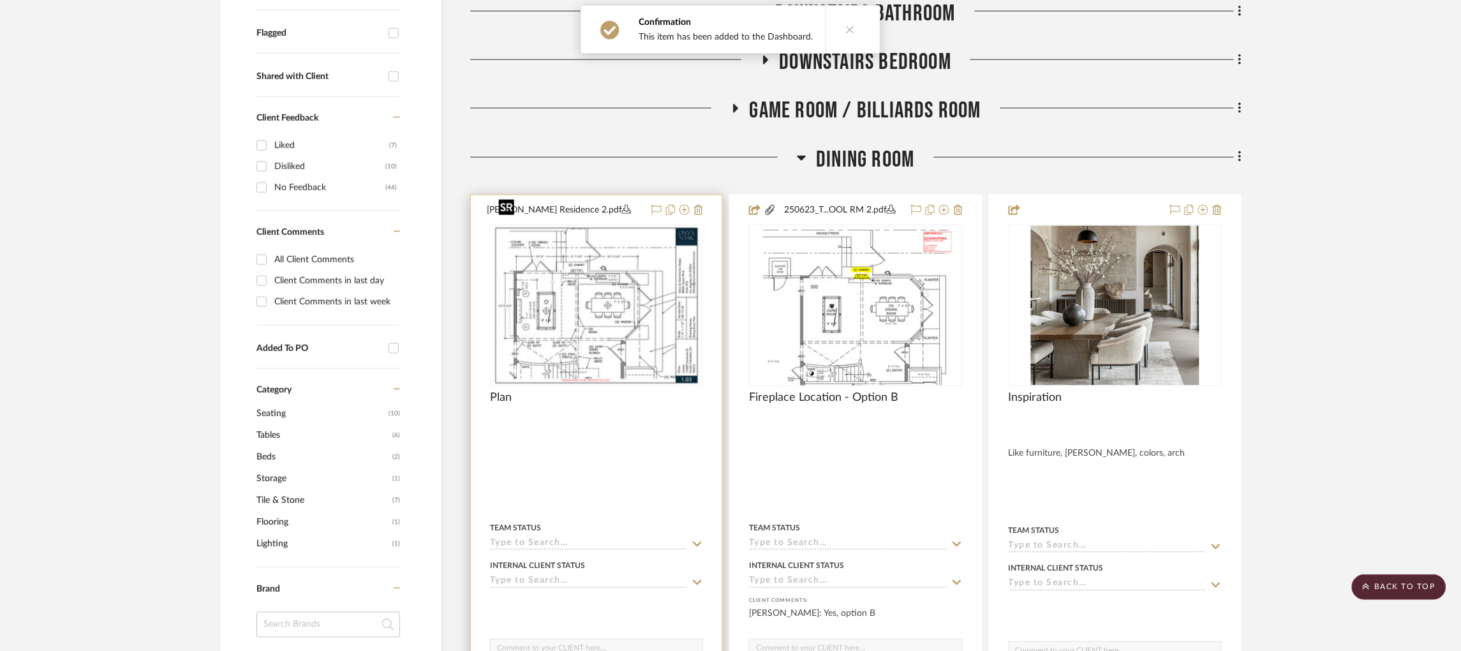
click at [0, 0] on img at bounding box center [0, 0] width 0 height 0
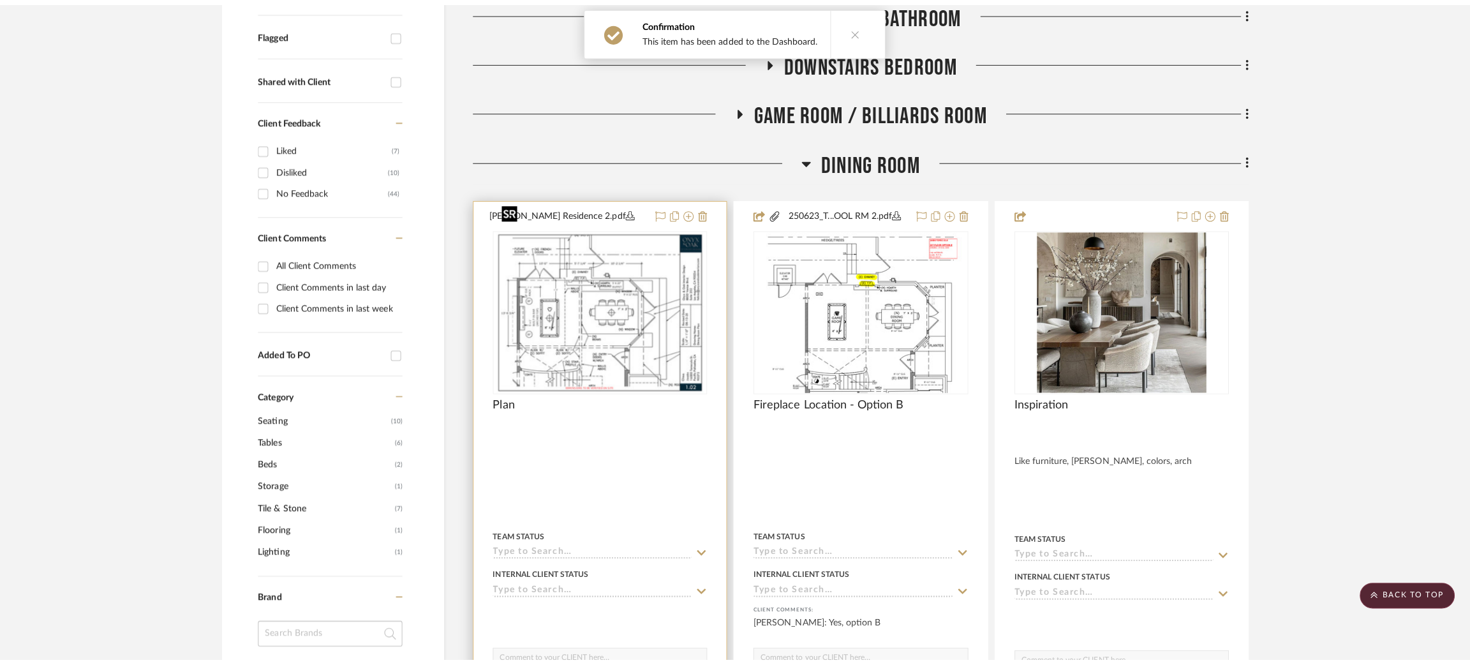
scroll to position [0, 0]
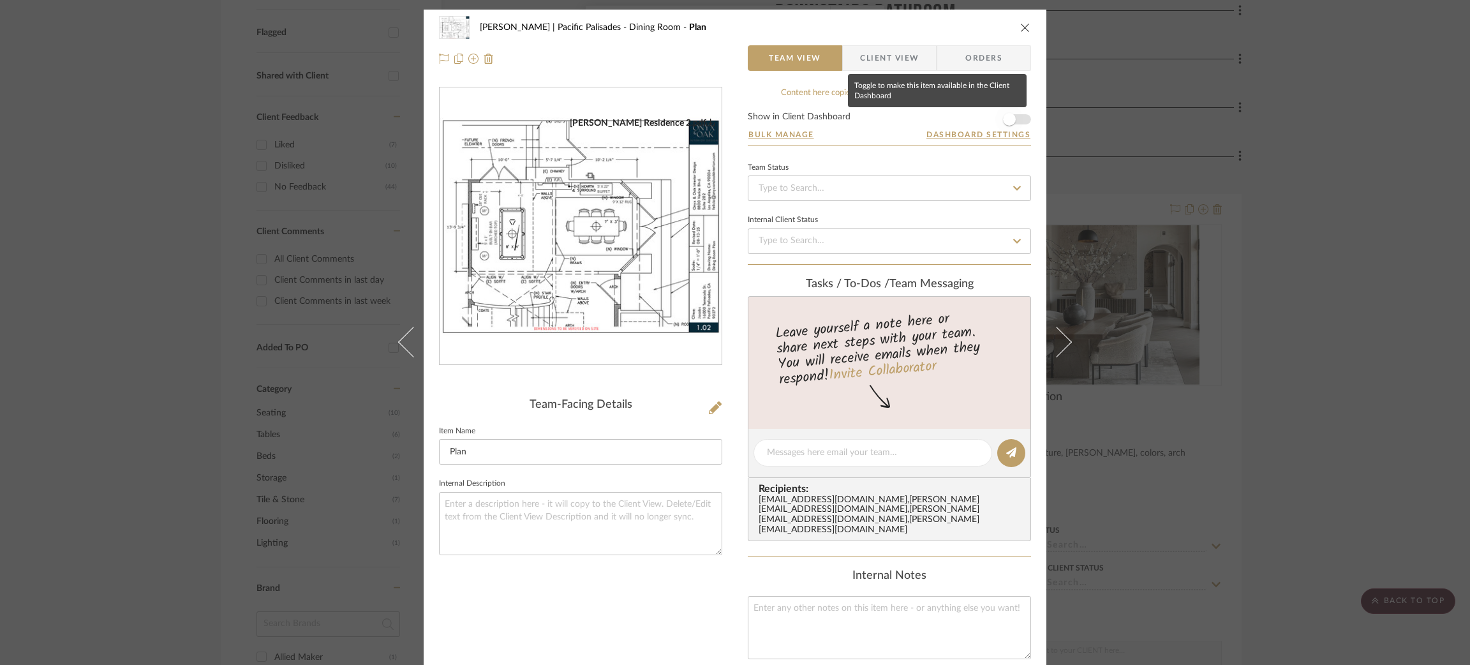
click at [927, 118] on span "button" at bounding box center [1009, 119] width 13 height 13
click at [927, 195] on div "Jacobs | Pacific Palisades Dining Room Plan Team View Client View Orders Jacobs…" at bounding box center [735, 332] width 1470 height 665
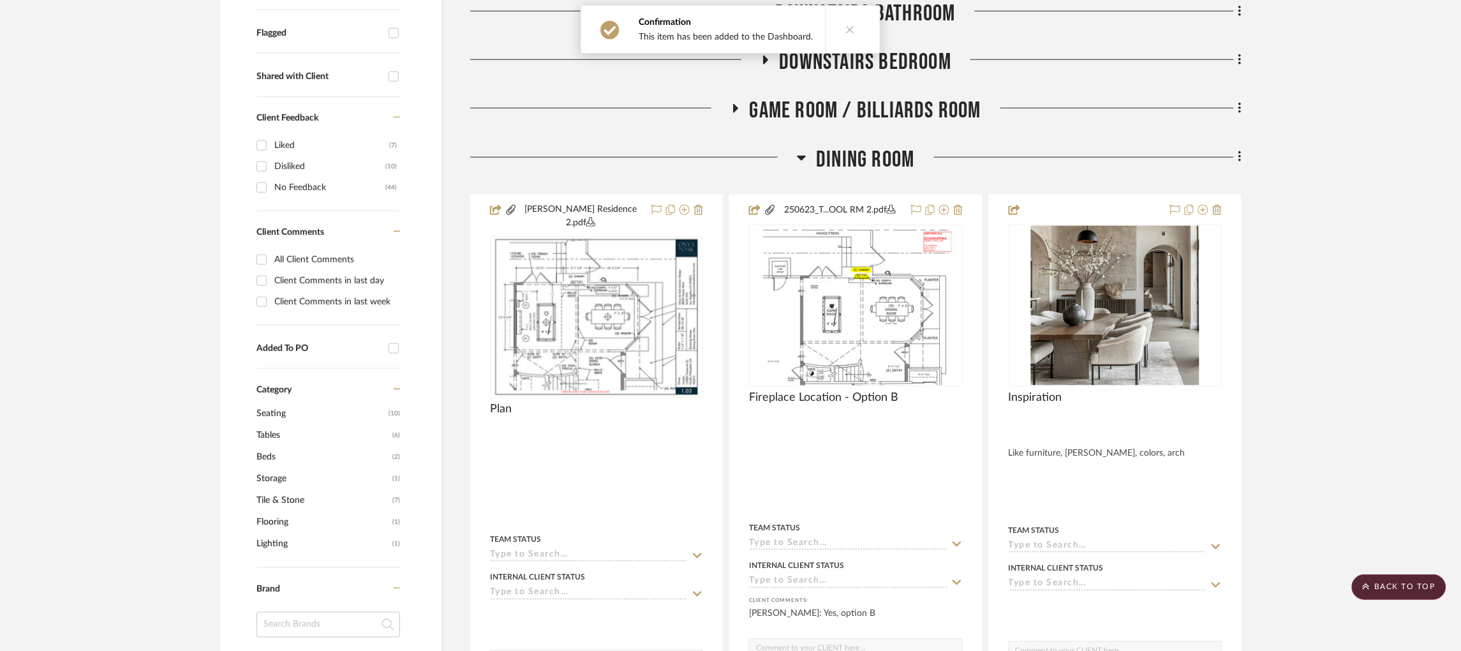
click at [803, 156] on icon at bounding box center [802, 158] width 9 height 5
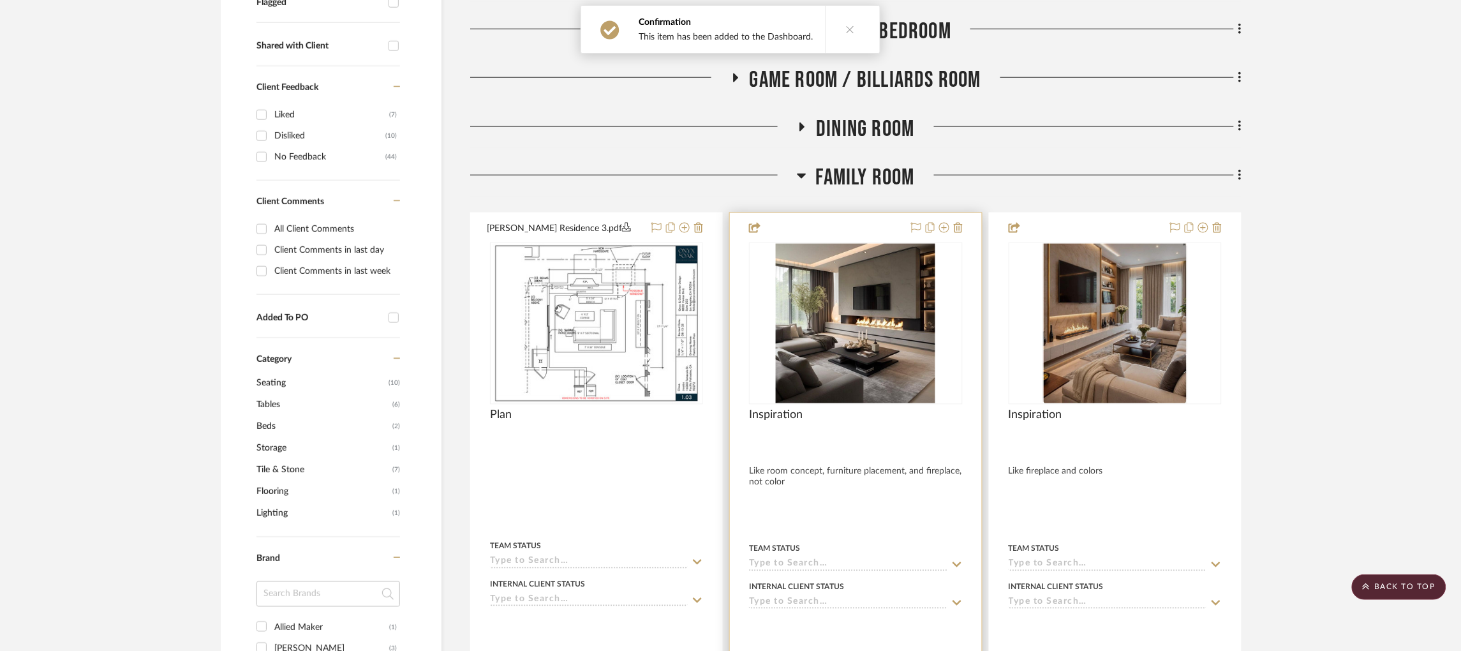
scroll to position [574, 0]
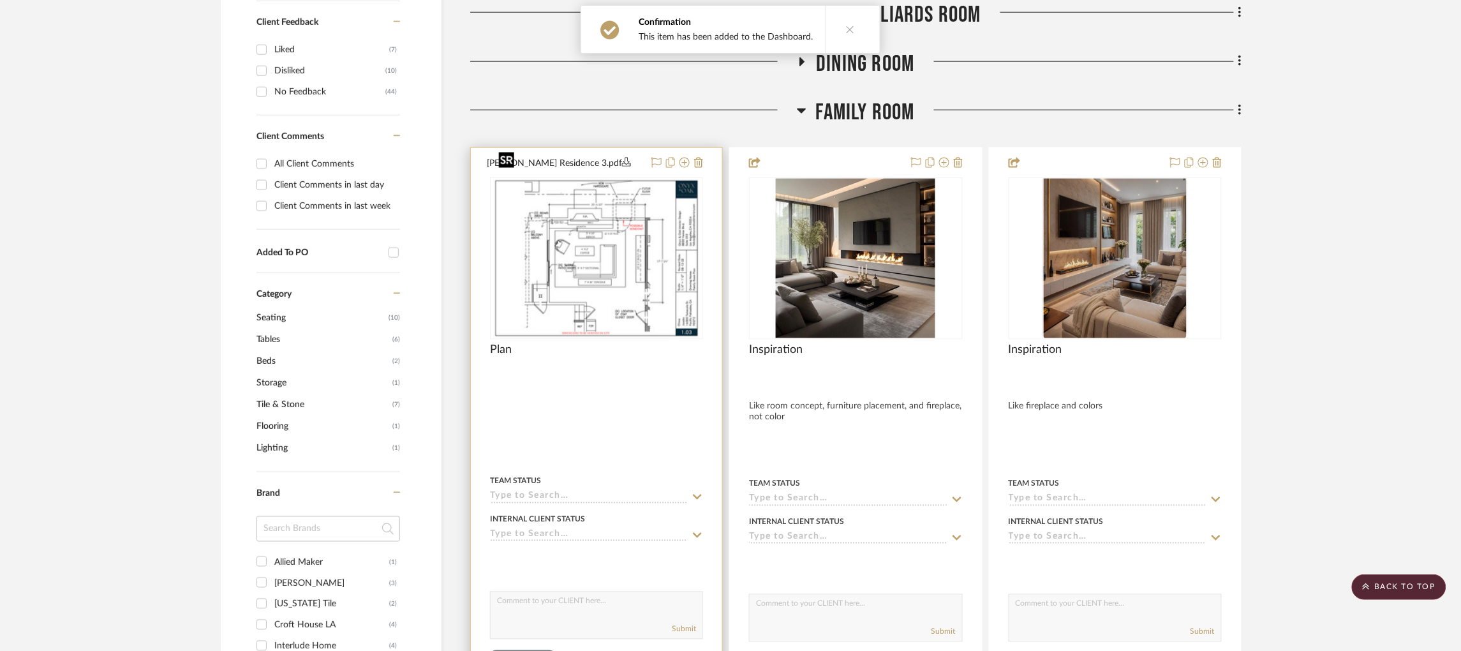
click at [0, 0] on img at bounding box center [0, 0] width 0 height 0
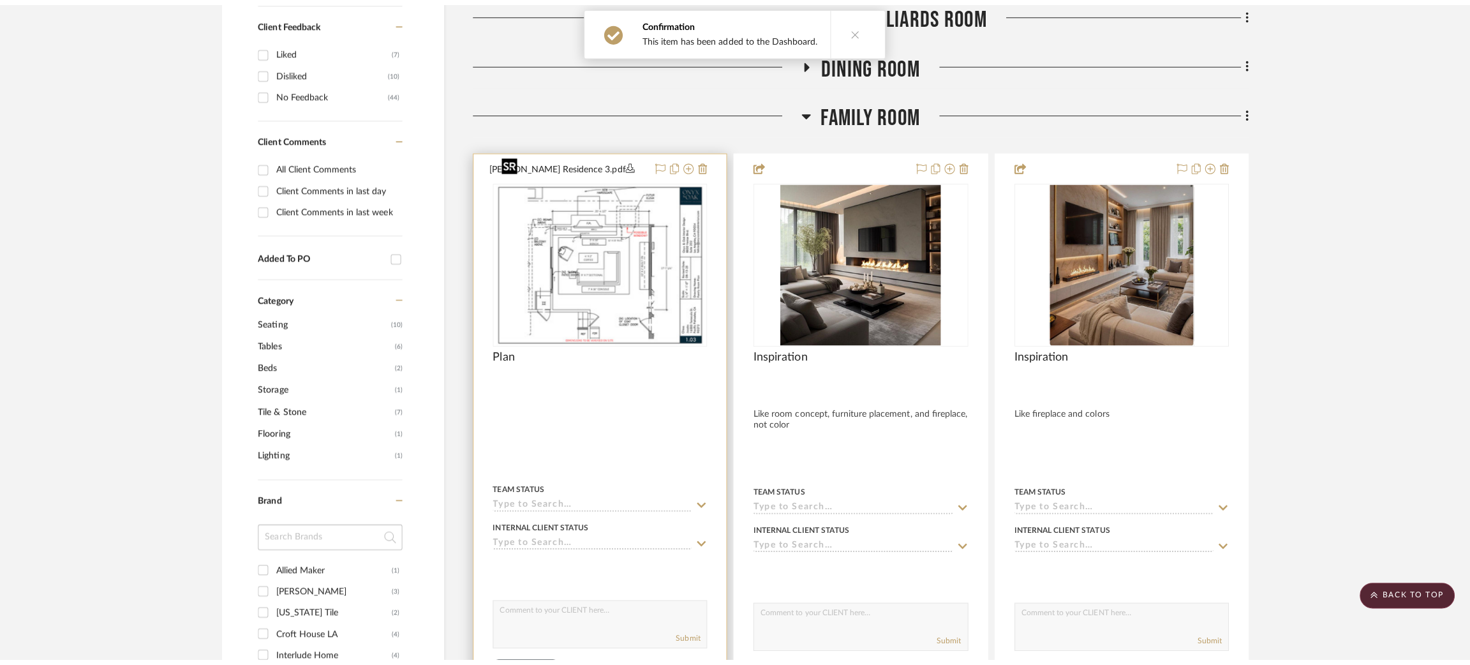
scroll to position [0, 0]
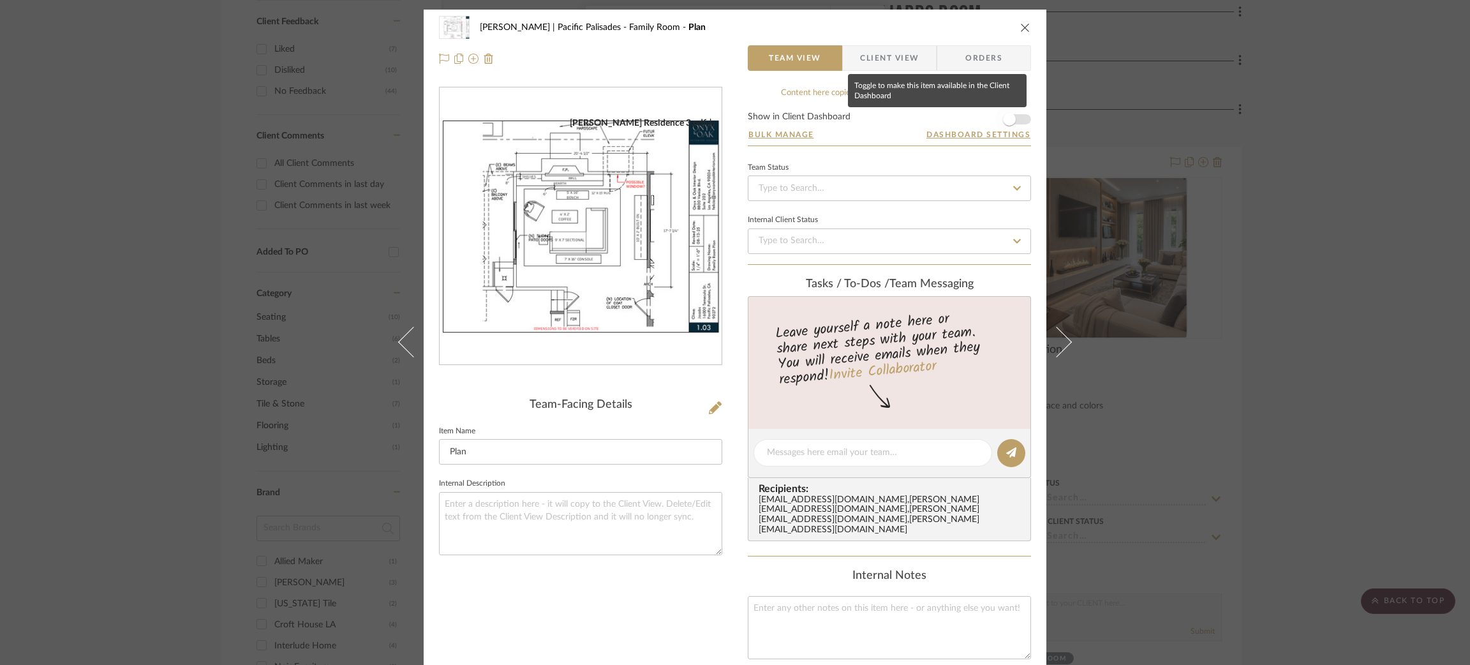
click at [927, 114] on span "button" at bounding box center [1009, 119] width 13 height 13
click at [927, 159] on div "Jacobs | Pacific Palisades Family Room Plan Team View Client View Orders Jacobs…" at bounding box center [735, 332] width 1470 height 665
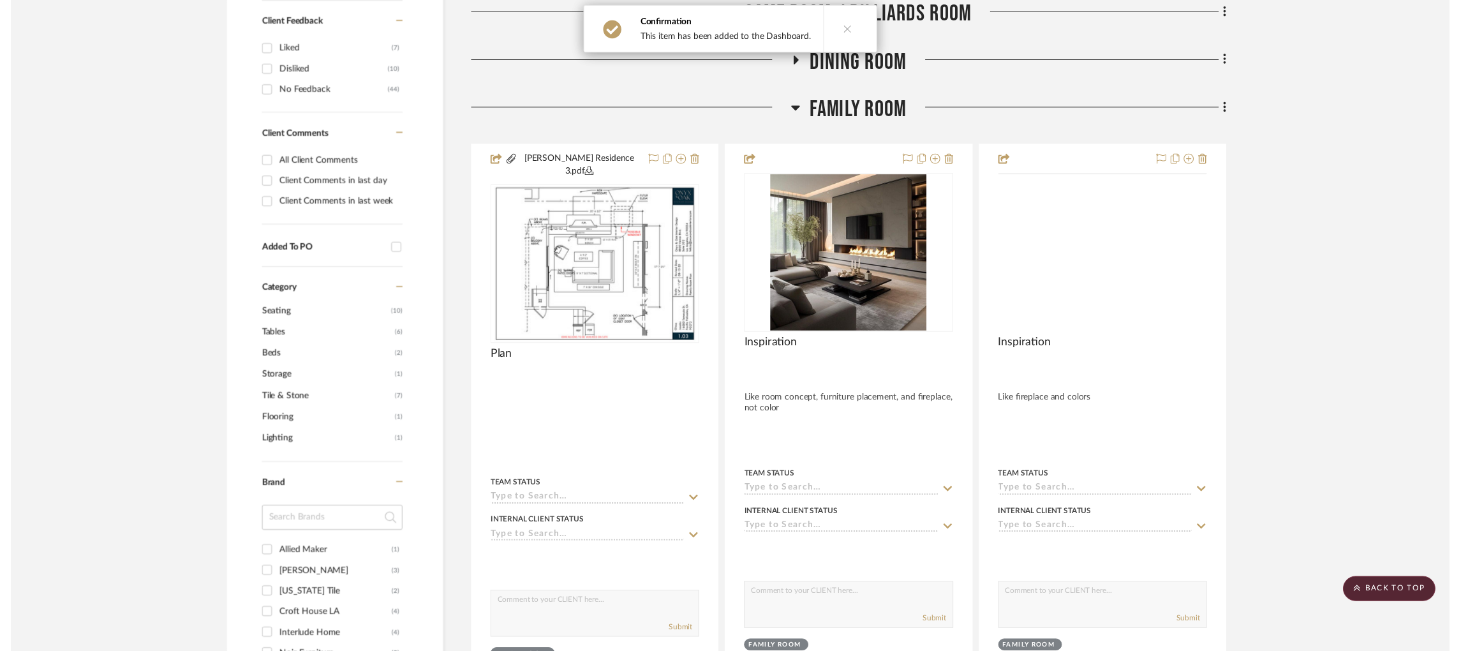
scroll to position [574, 0]
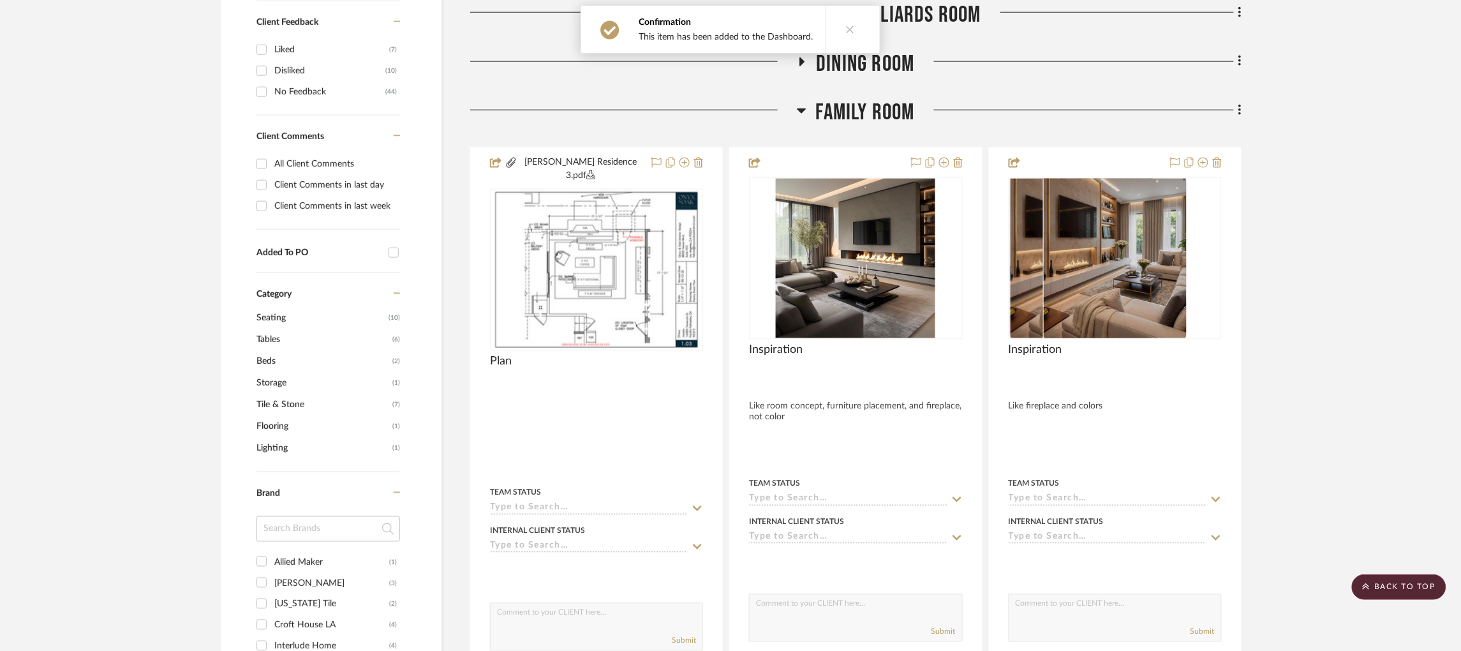
click at [797, 103] on icon at bounding box center [802, 110] width 10 height 15
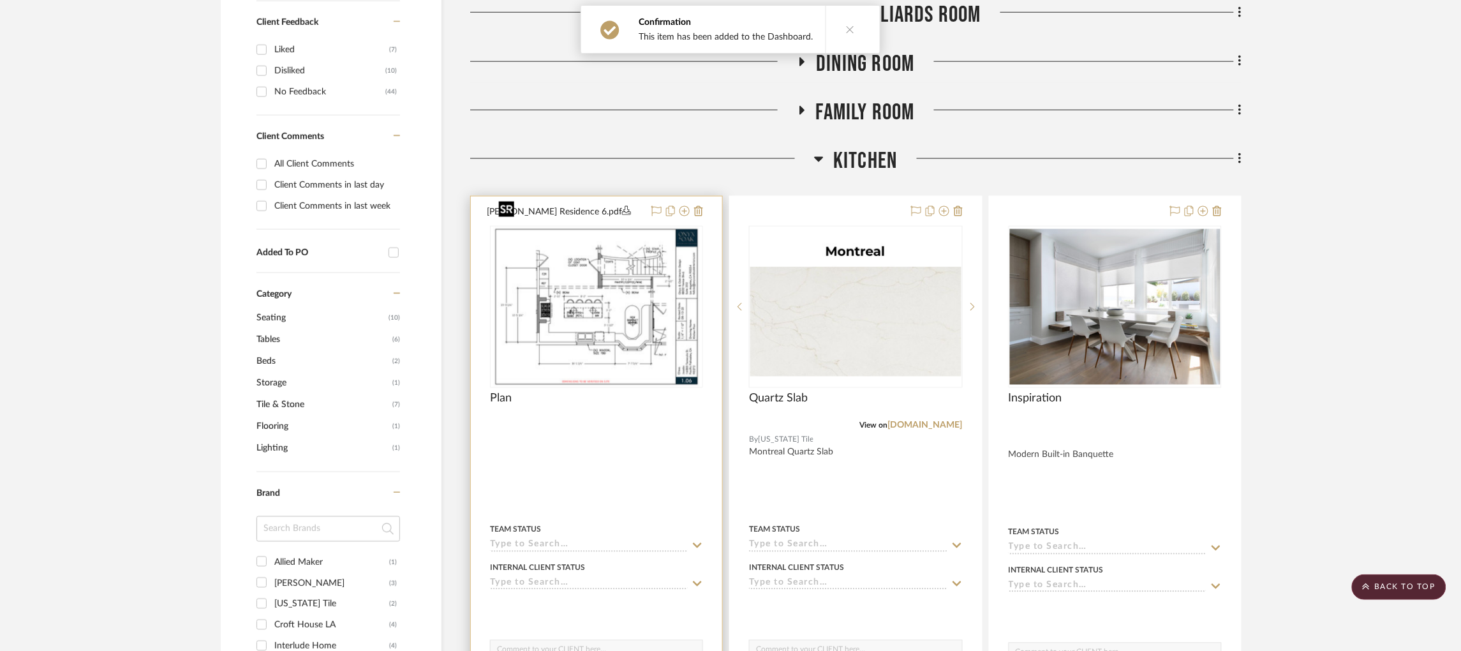
click at [0, 0] on img at bounding box center [0, 0] width 0 height 0
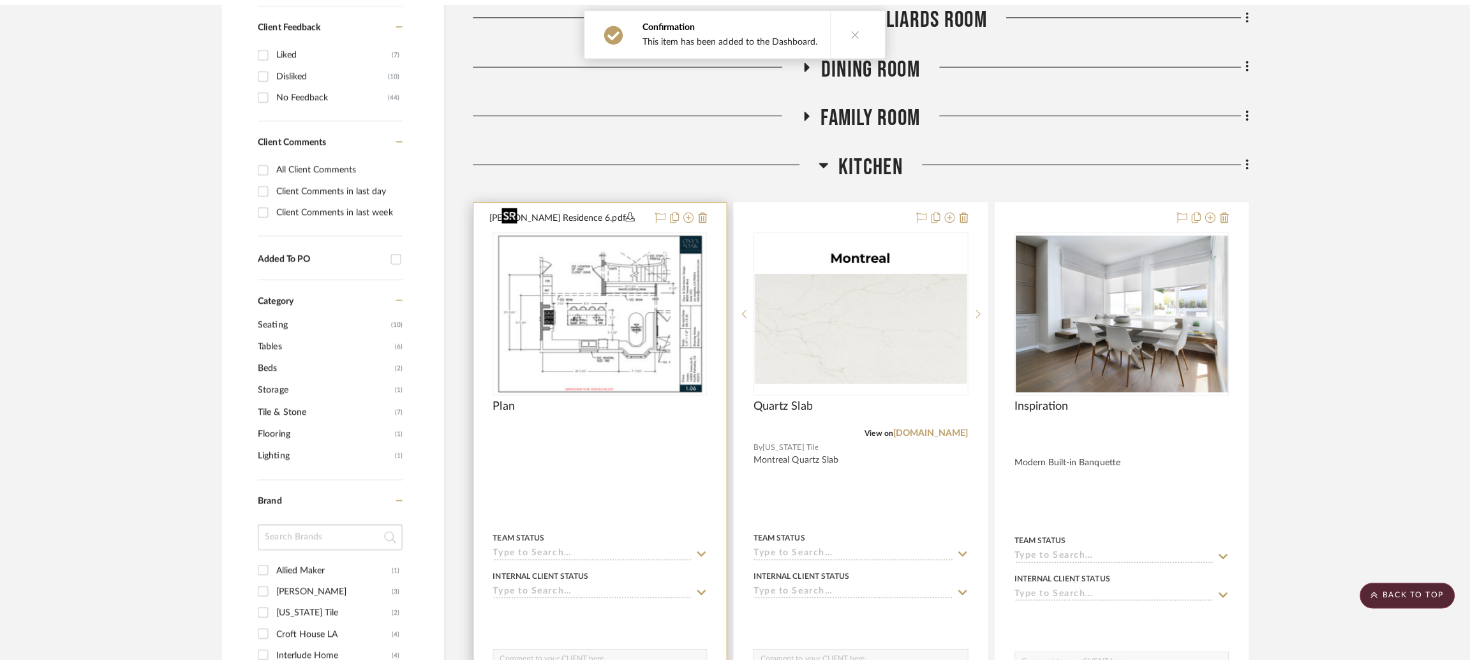
scroll to position [0, 0]
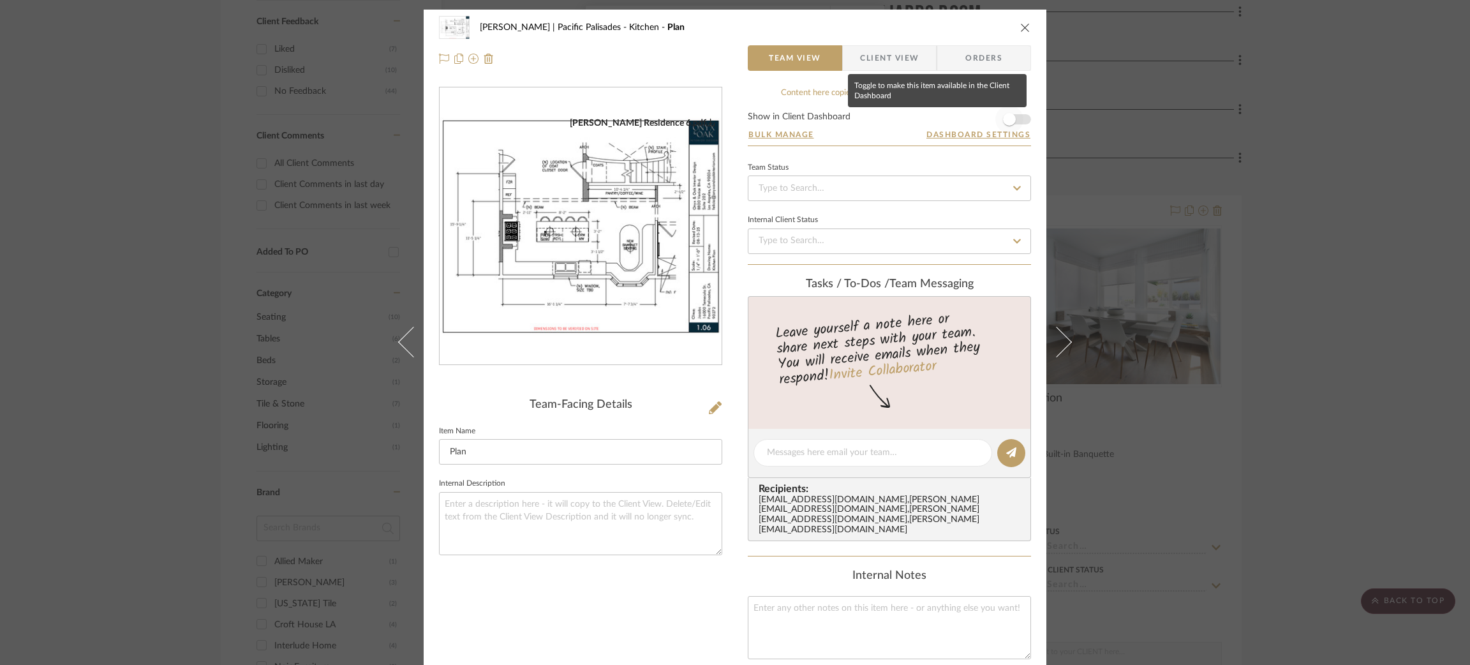
click at [927, 112] on span "button" at bounding box center [1010, 119] width 28 height 28
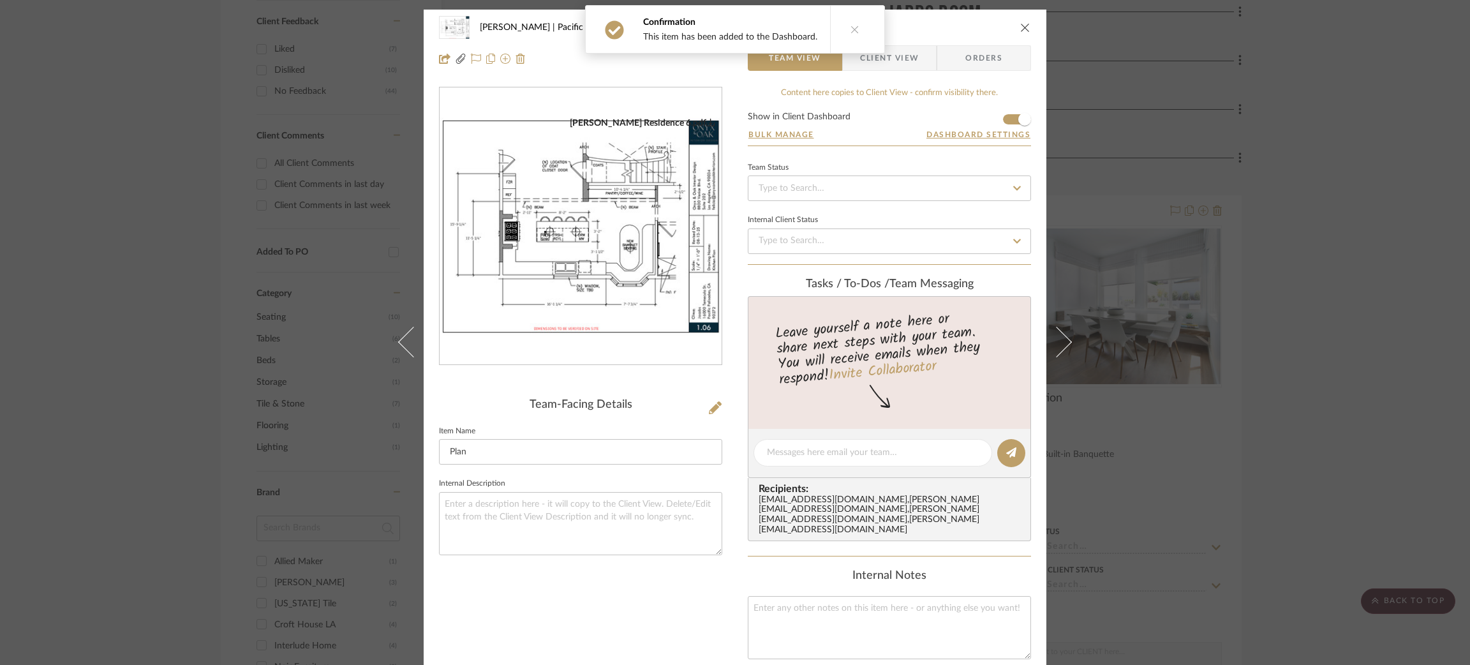
click at [927, 195] on div "Jacobs | Pacific Palisades Kitchen Plan Team View Client View Orders Jacobs Res…" at bounding box center [735, 332] width 1470 height 665
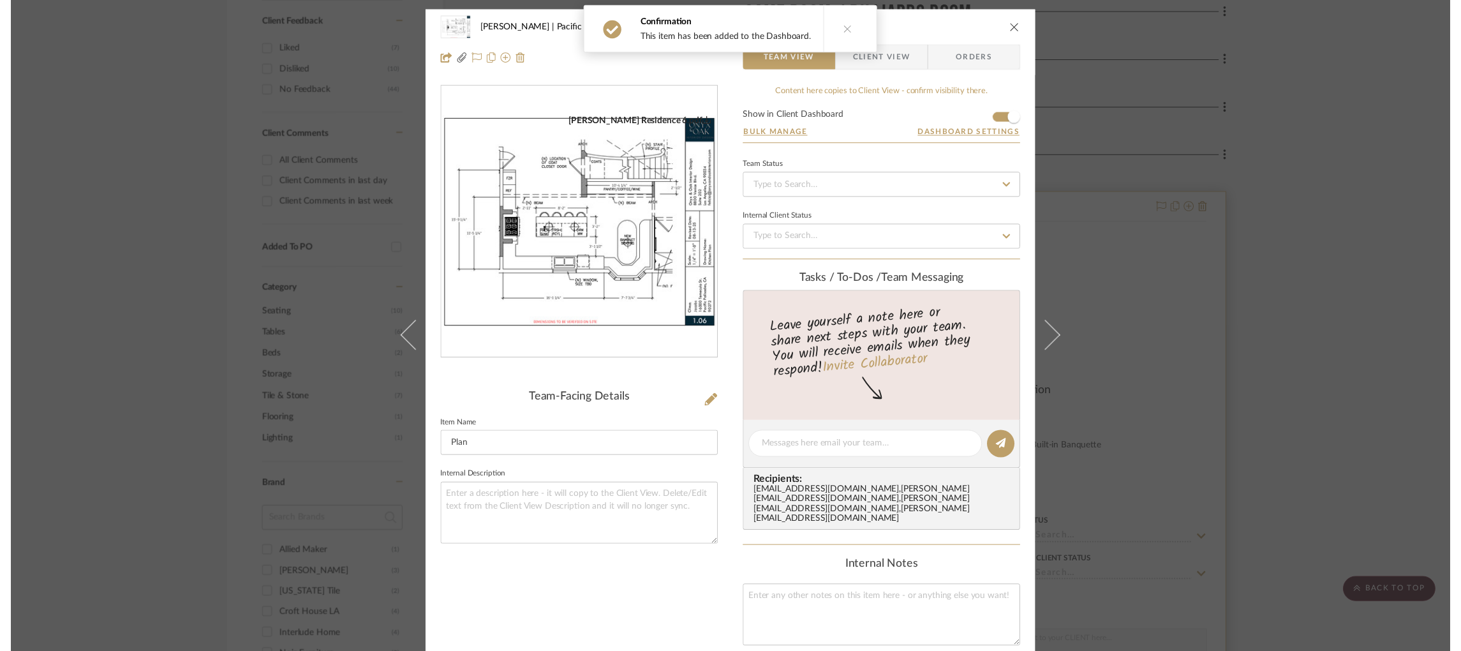
scroll to position [574, 0]
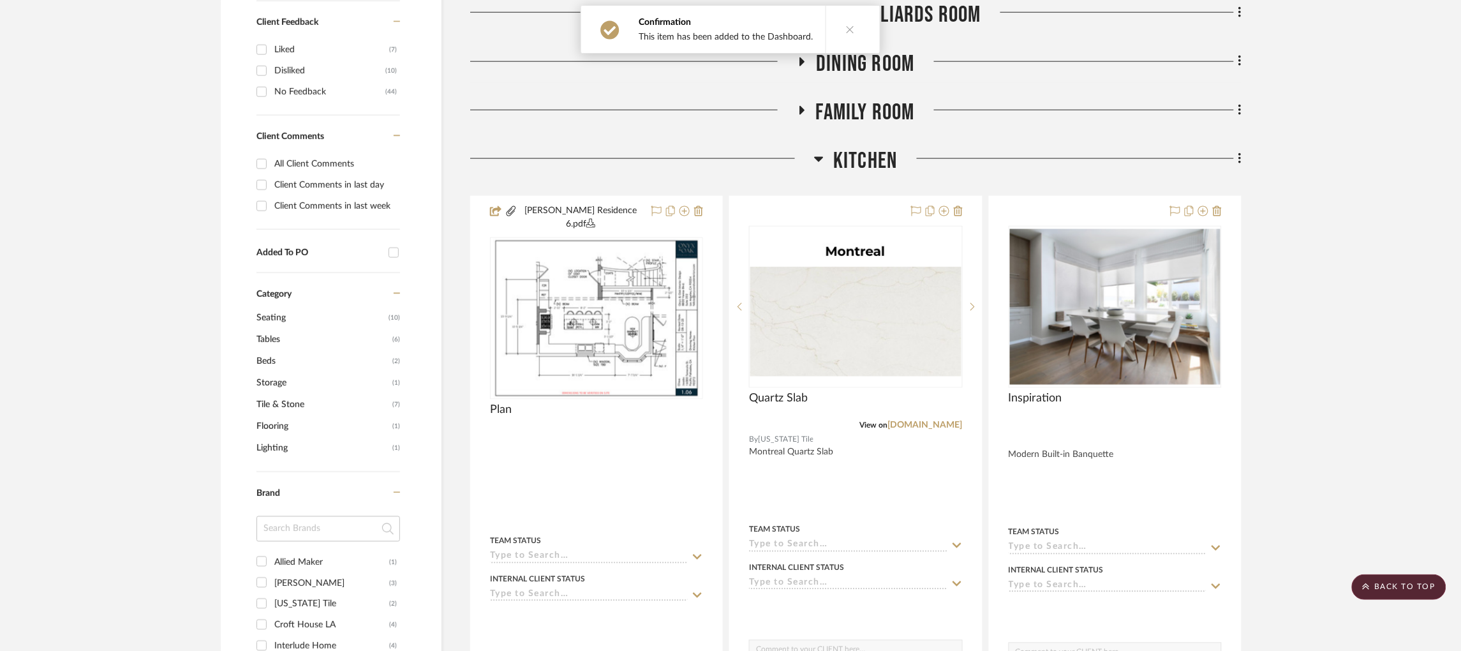
click at [818, 157] on icon at bounding box center [819, 159] width 9 height 5
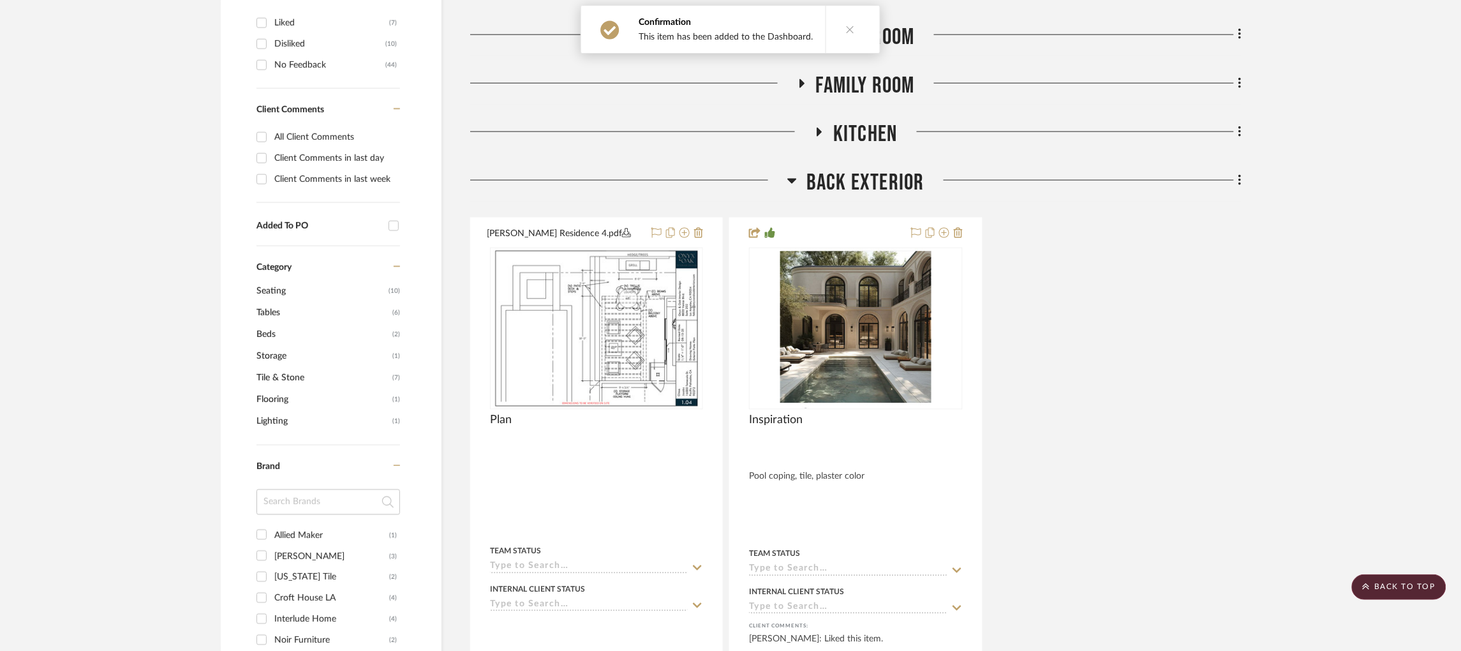
scroll to position [670, 0]
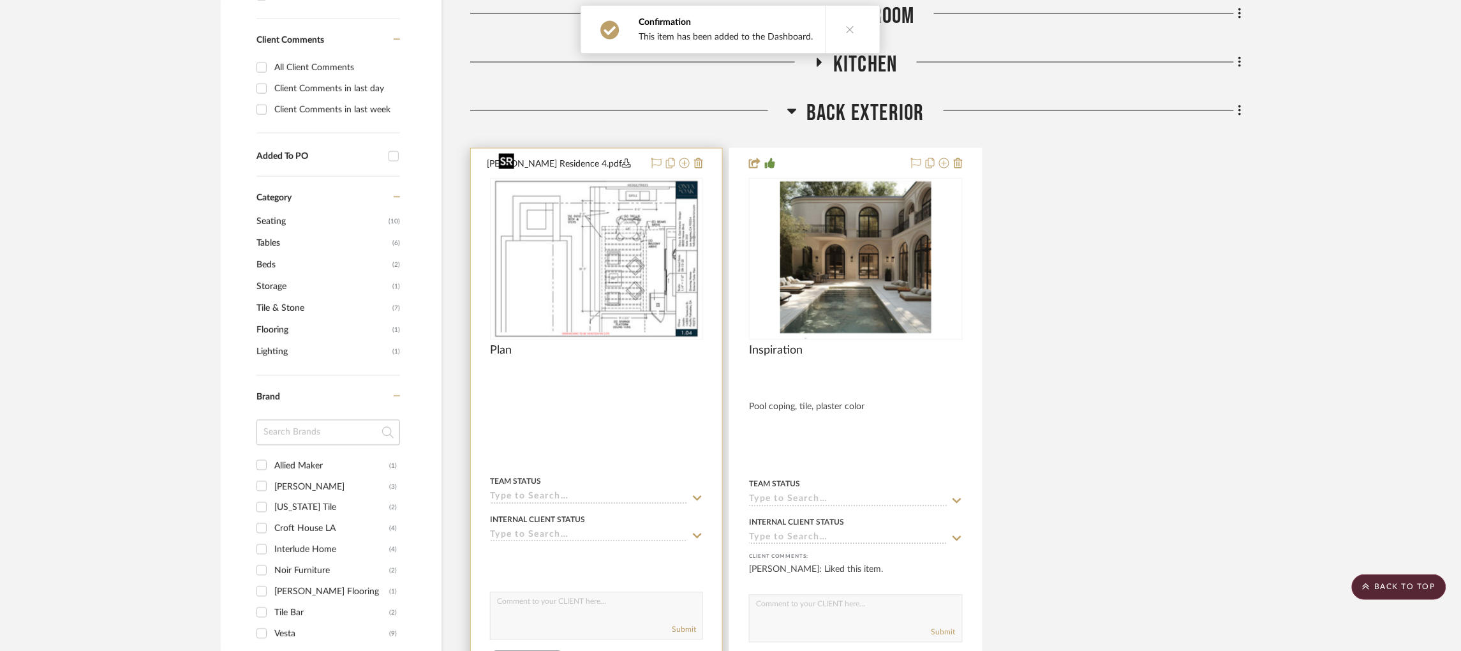
click at [0, 0] on img at bounding box center [0, 0] width 0 height 0
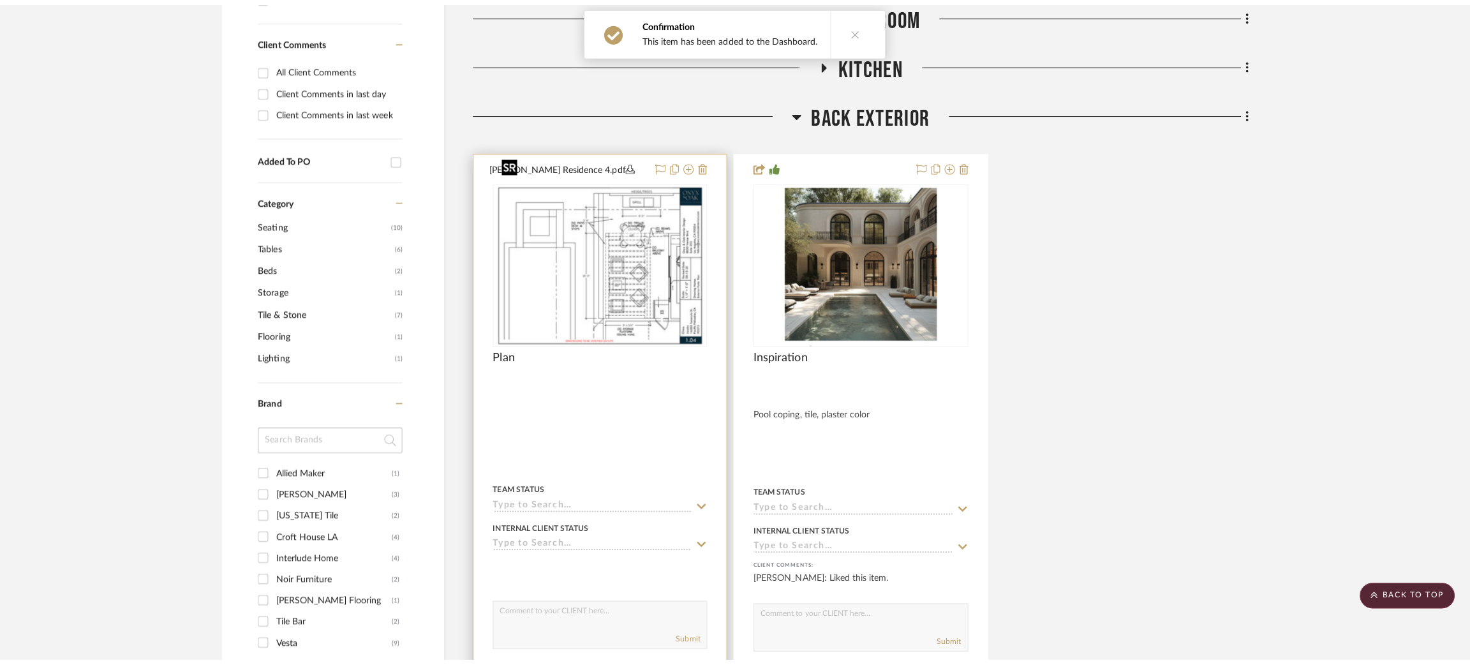
scroll to position [0, 0]
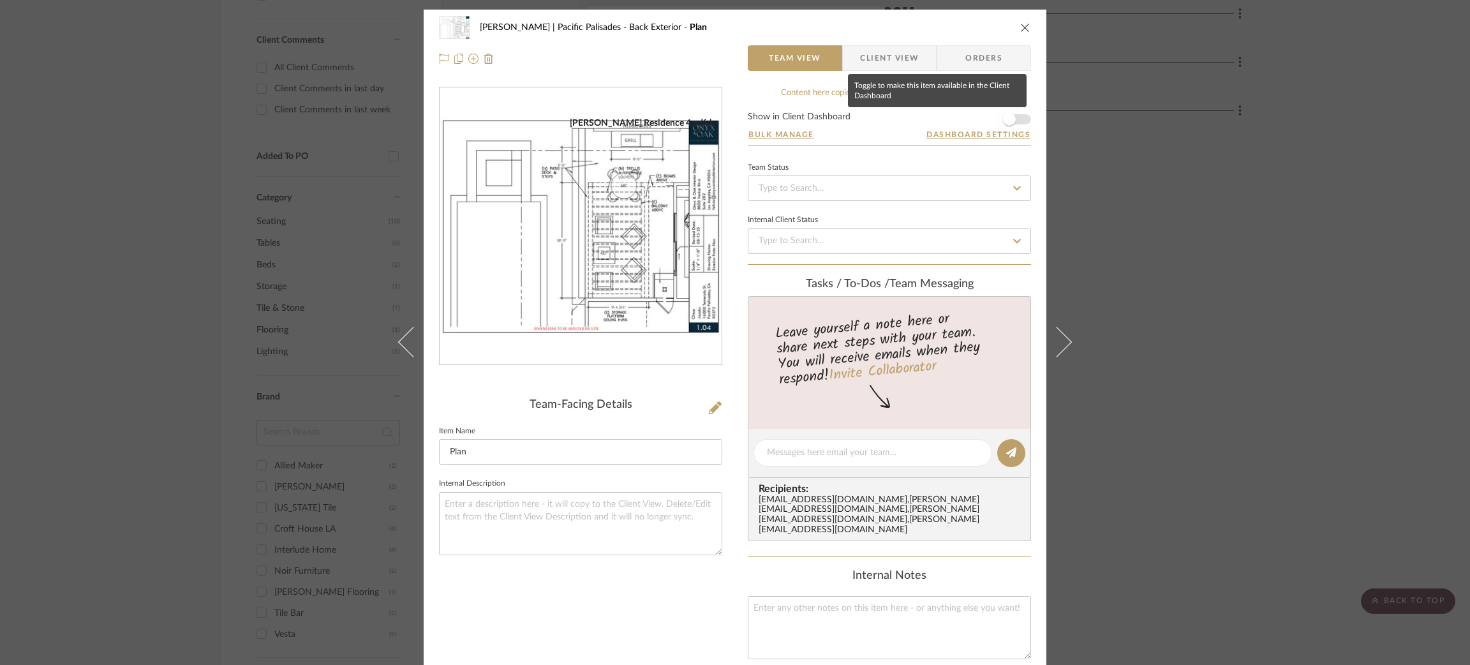
click at [927, 117] on span "button" at bounding box center [1010, 119] width 28 height 28
click at [927, 148] on div "Jacobs | Pacific Palisades Back Exterior Plan Team View Client View Orders Jaco…" at bounding box center [735, 332] width 1470 height 665
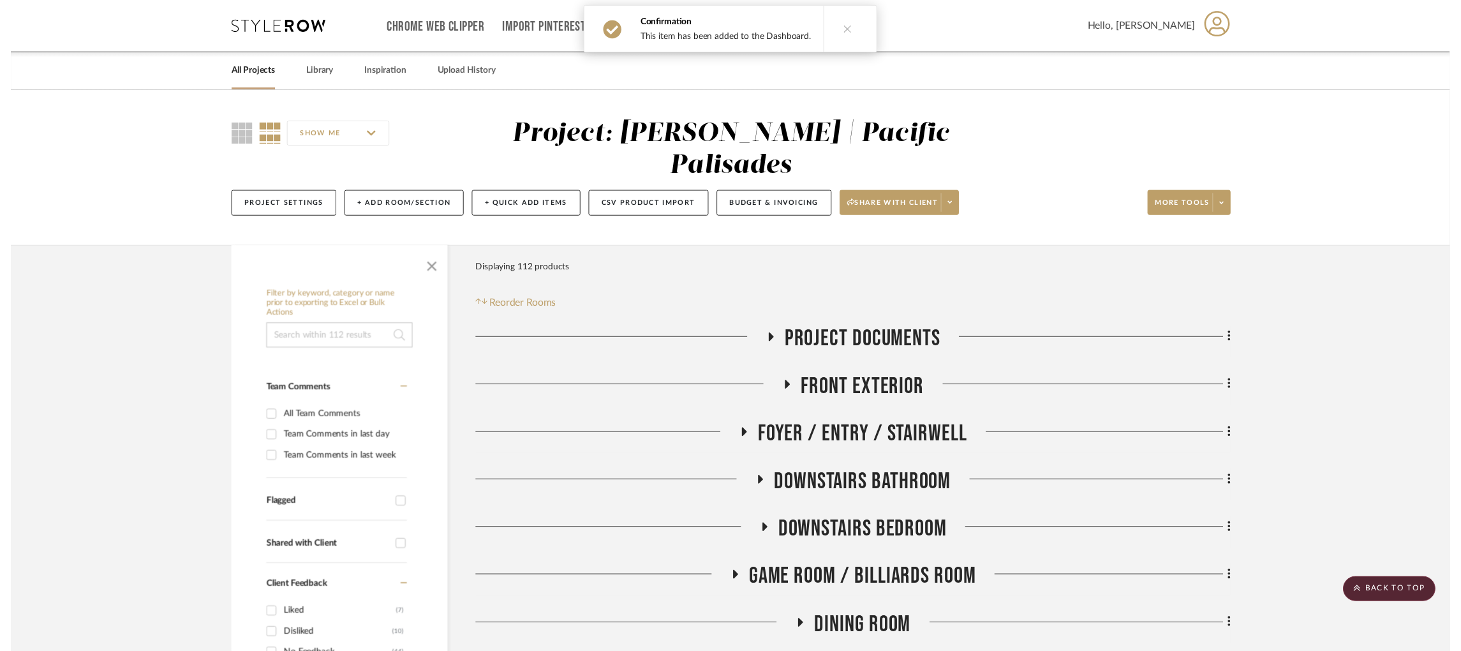
scroll to position [670, 0]
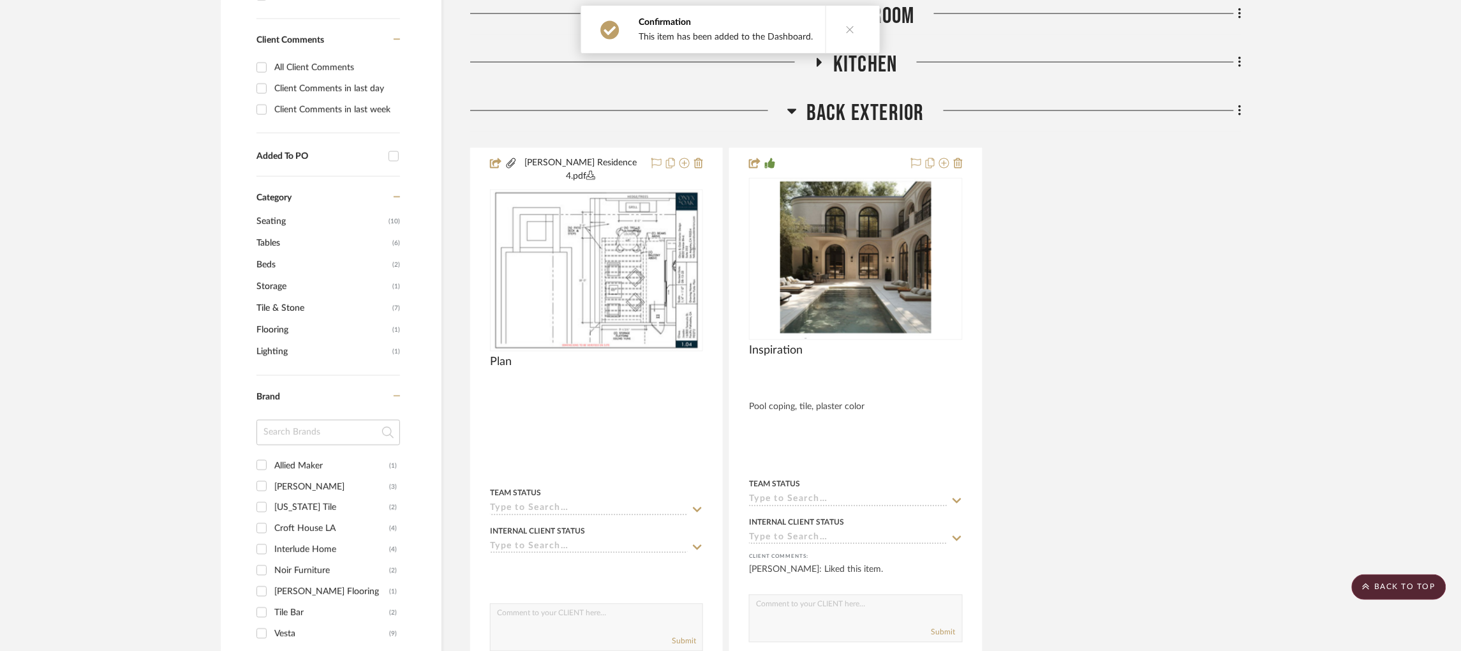
click at [787, 100] on div at bounding box center [628, 116] width 317 height 33
click at [789, 103] on icon at bounding box center [792, 110] width 10 height 15
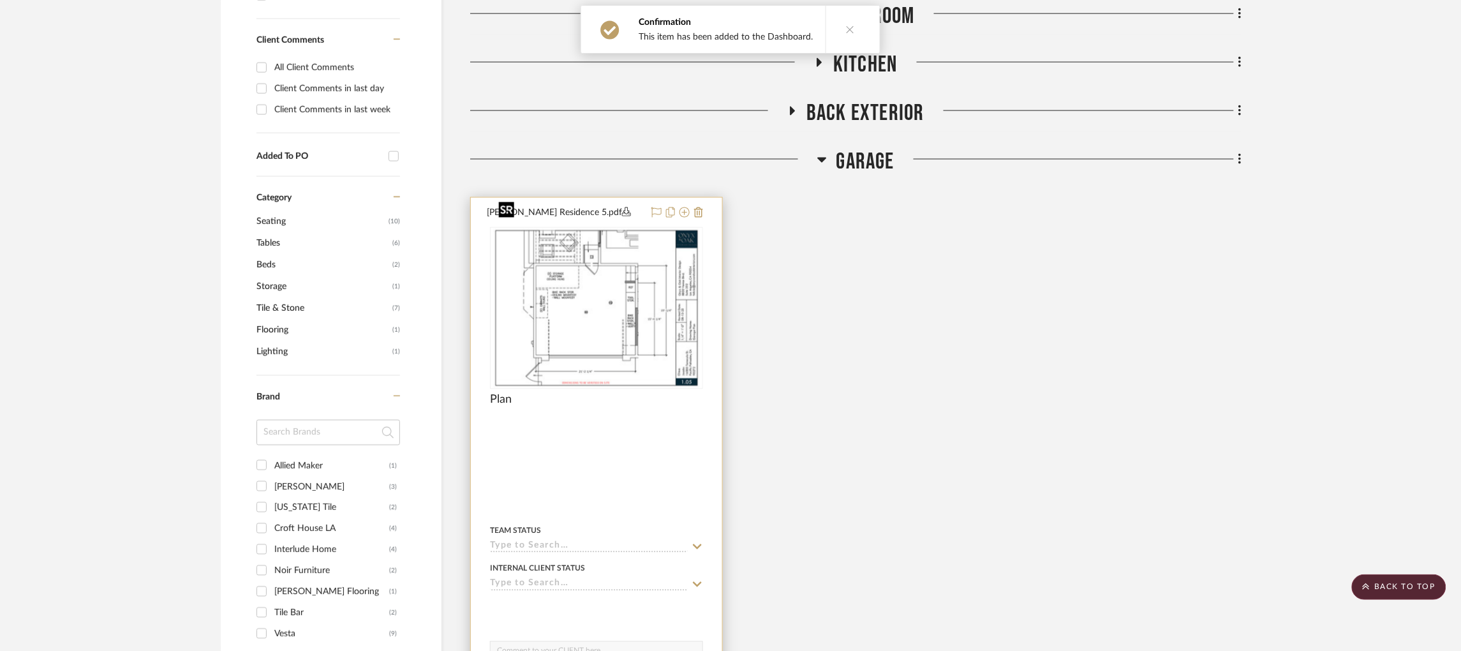
click at [0, 0] on img at bounding box center [0, 0] width 0 height 0
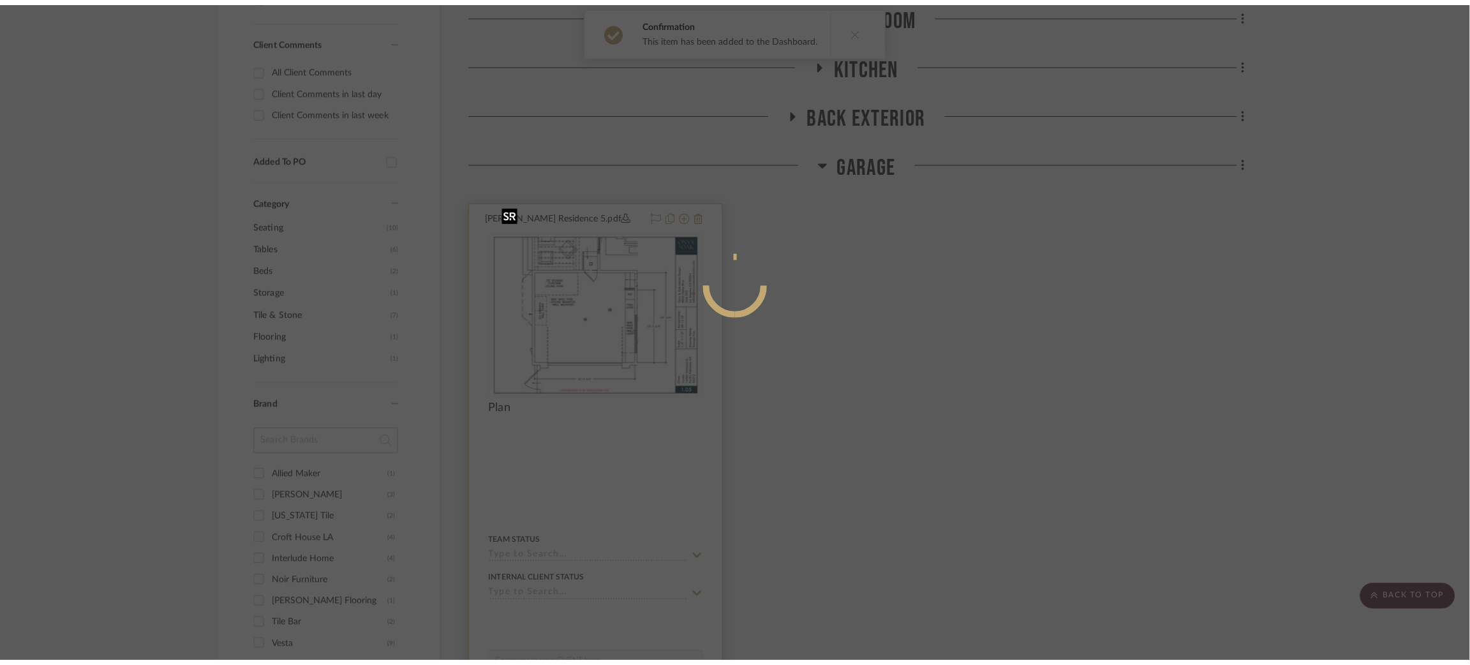
scroll to position [0, 0]
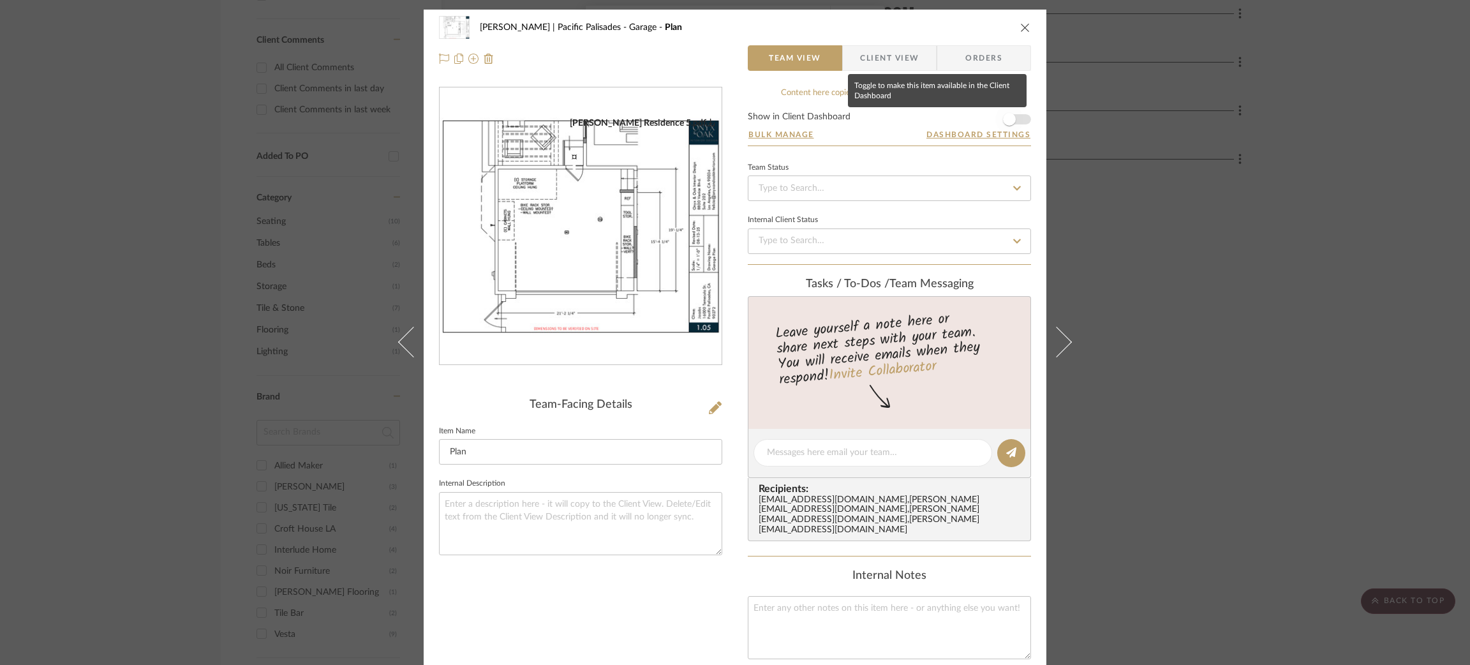
click at [927, 111] on span "button" at bounding box center [1010, 119] width 28 height 28
click at [927, 170] on div "Jacobs | Pacific Palisades Garage Plan Team View Client View Orders Jacobs Resi…" at bounding box center [735, 332] width 1470 height 665
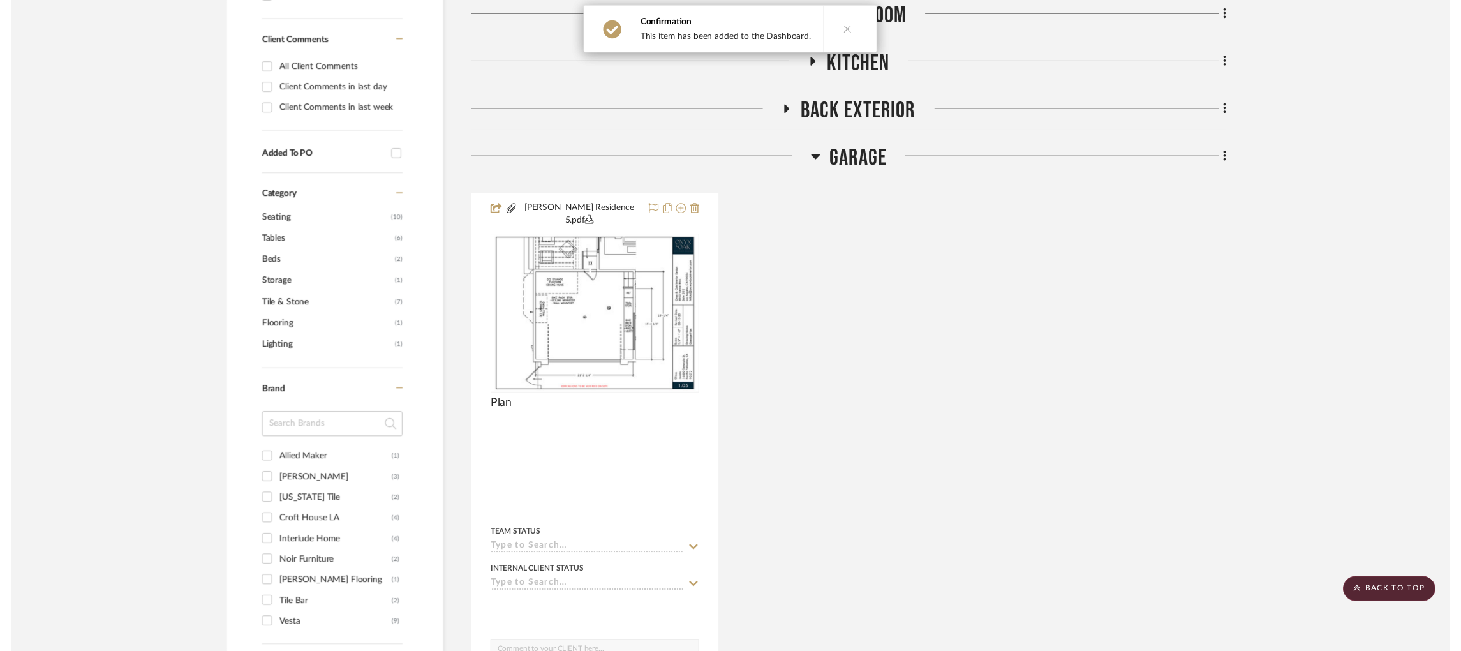
scroll to position [670, 0]
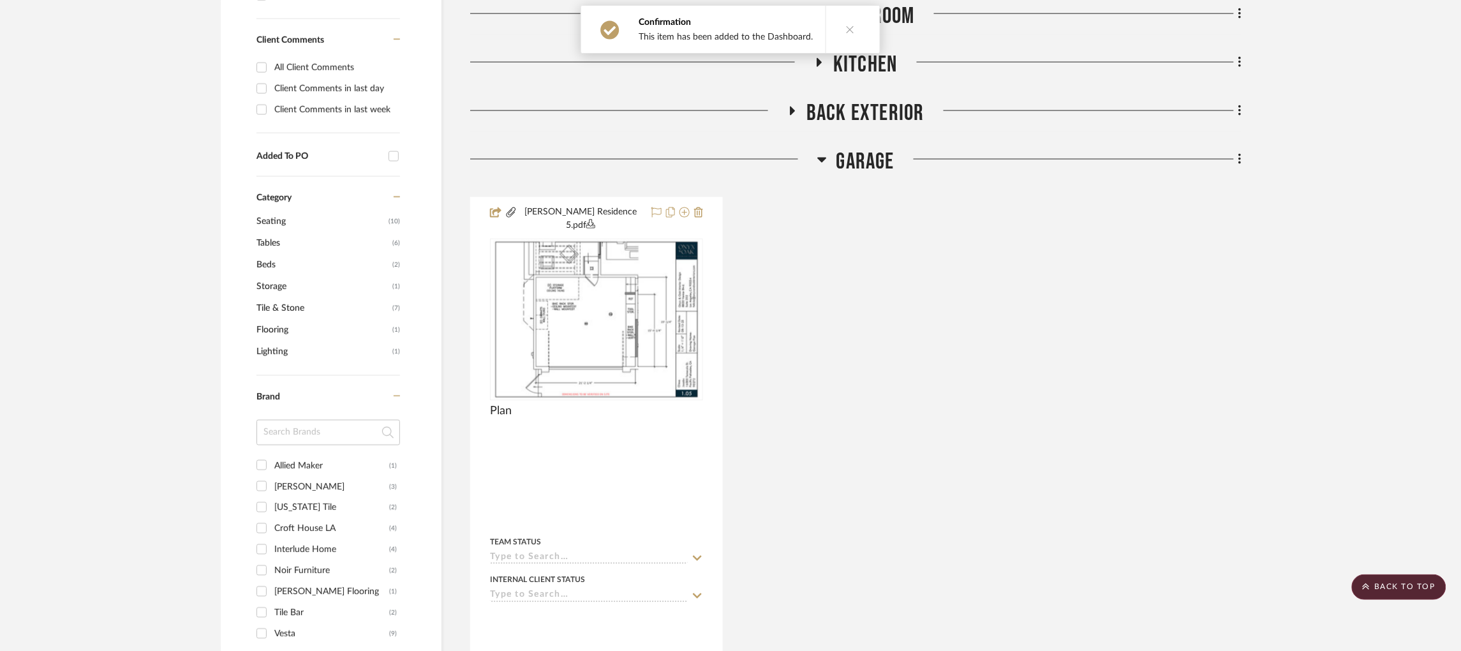
click at [819, 158] on icon at bounding box center [821, 160] width 9 height 5
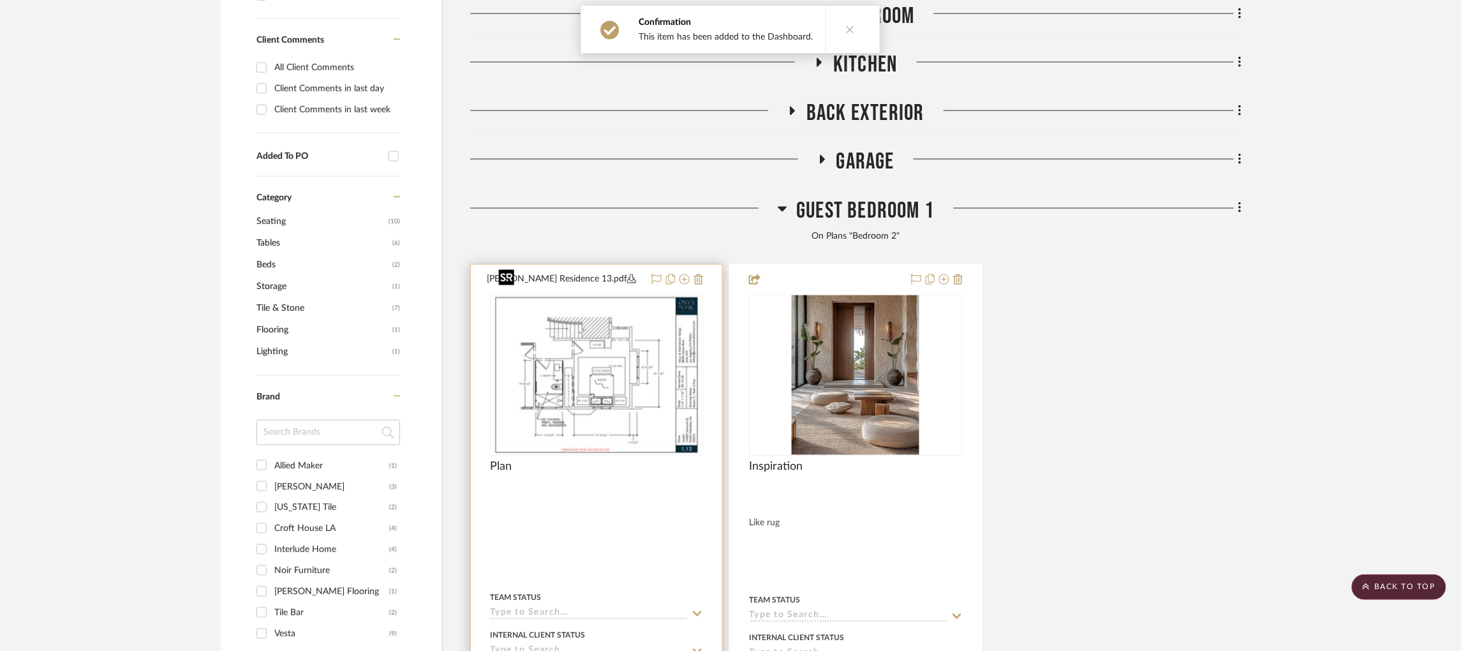
click at [627, 306] on img "0" at bounding box center [596, 375] width 207 height 160
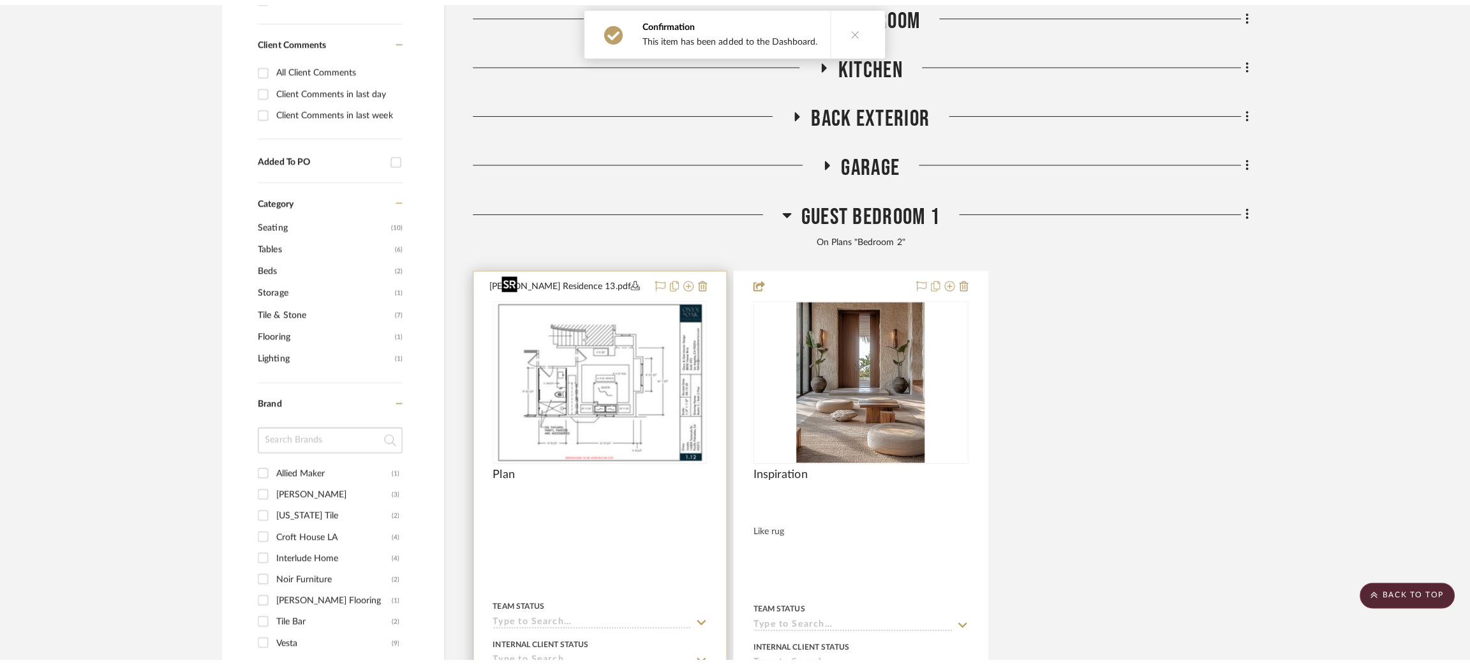
scroll to position [0, 0]
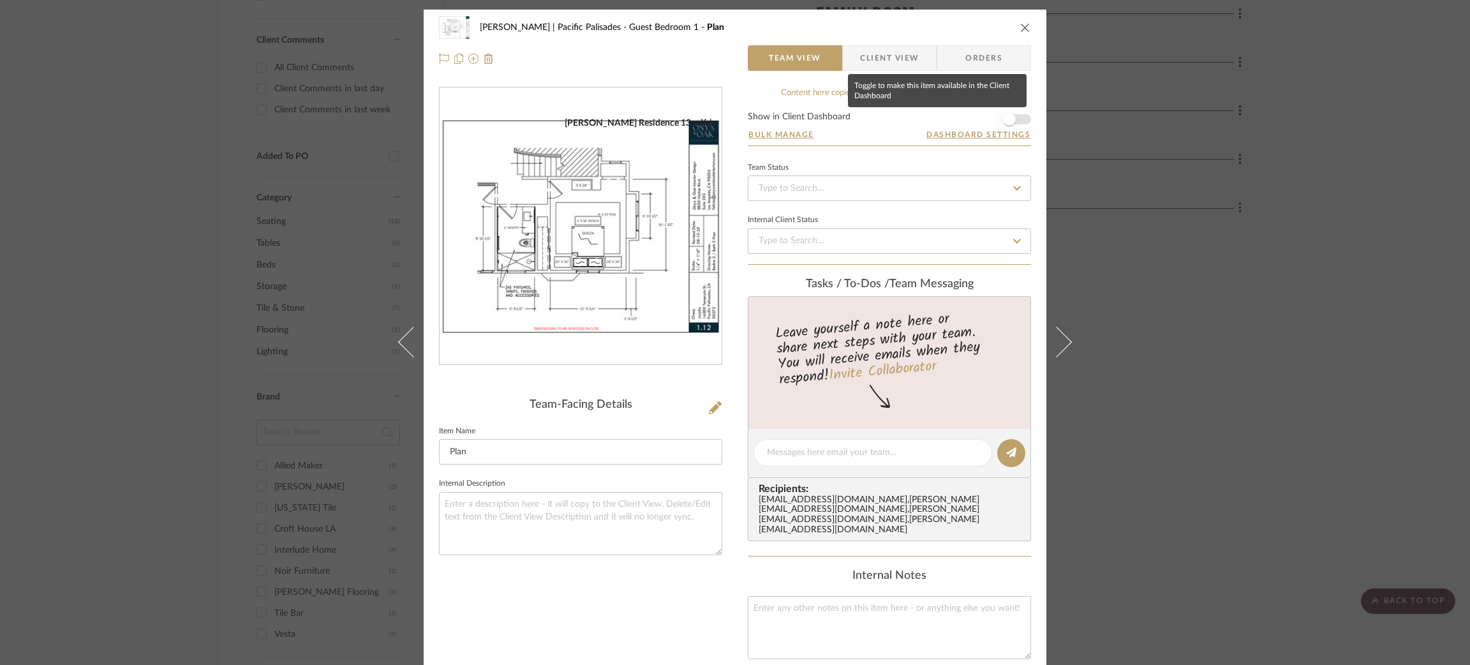
click at [927, 118] on span "button" at bounding box center [1010, 119] width 28 height 28
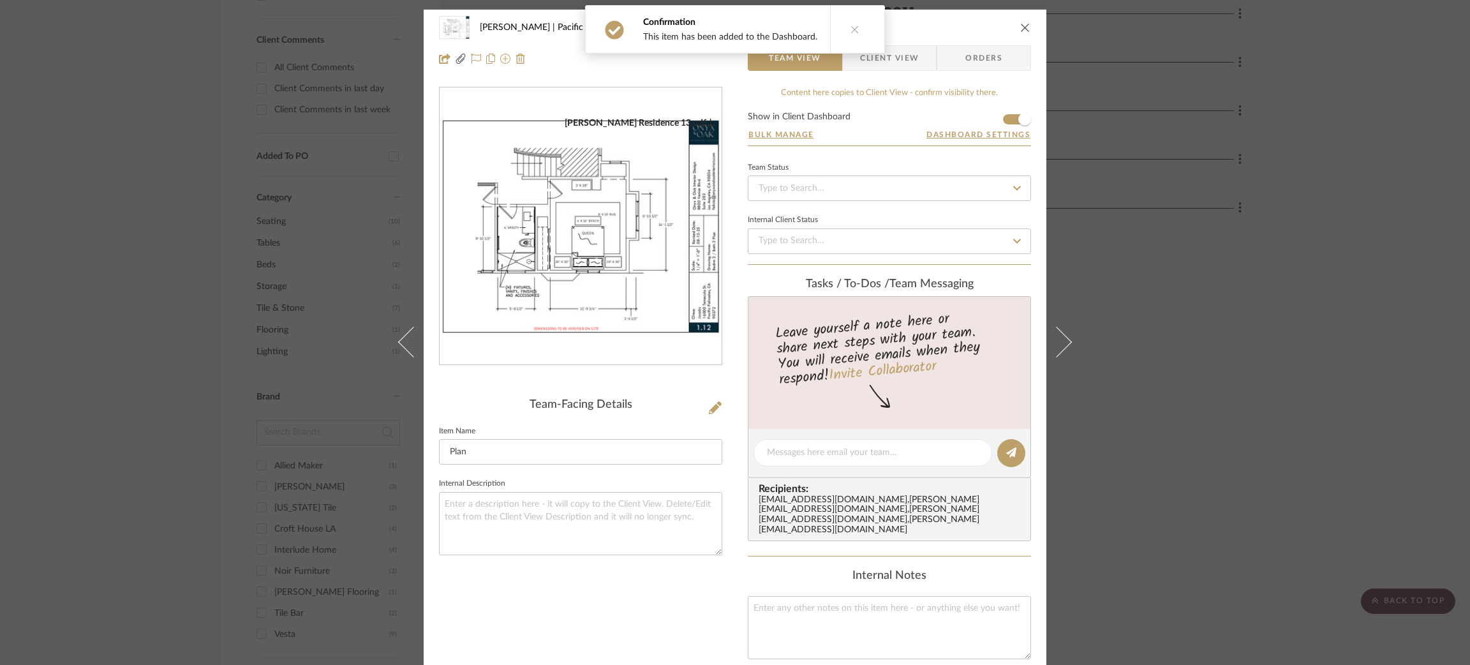
click at [927, 156] on div "Jacobs | Pacific Palisades Guest Bedroom 1 Plan Team View Client View Orders Ja…" at bounding box center [735, 332] width 1470 height 665
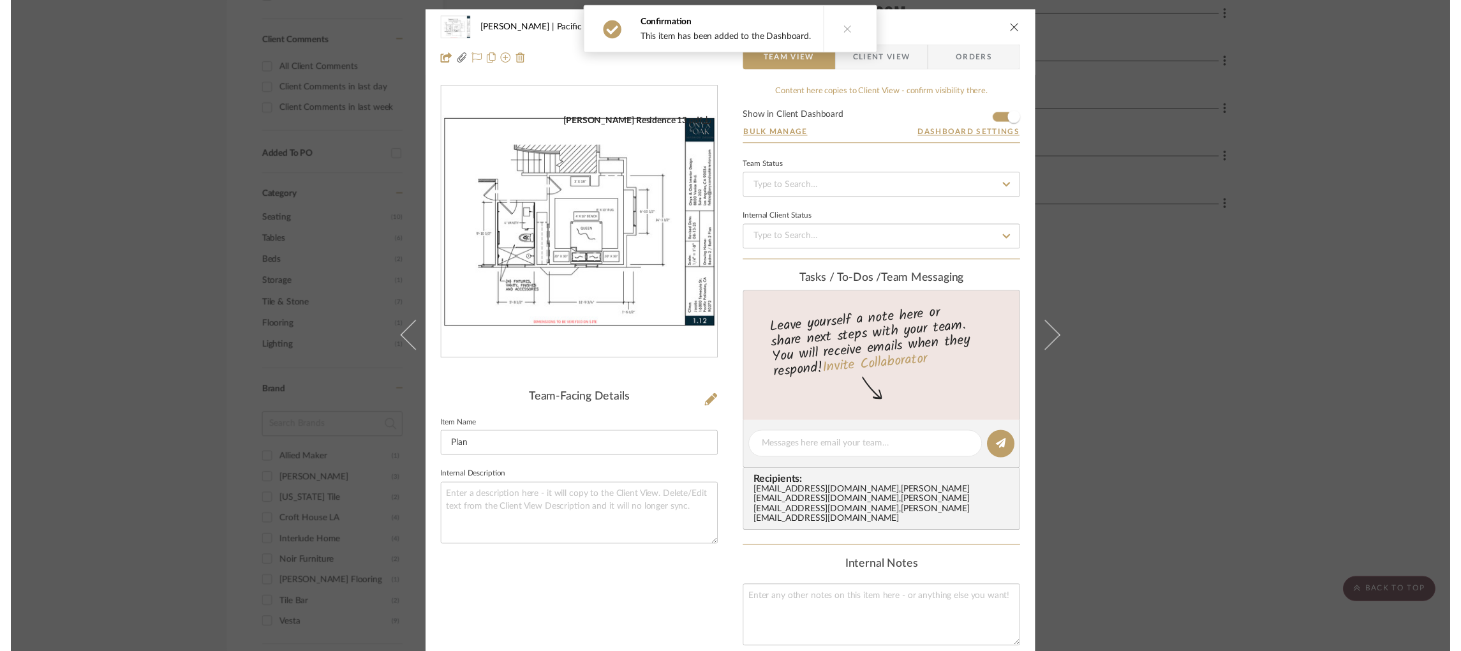
scroll to position [670, 0]
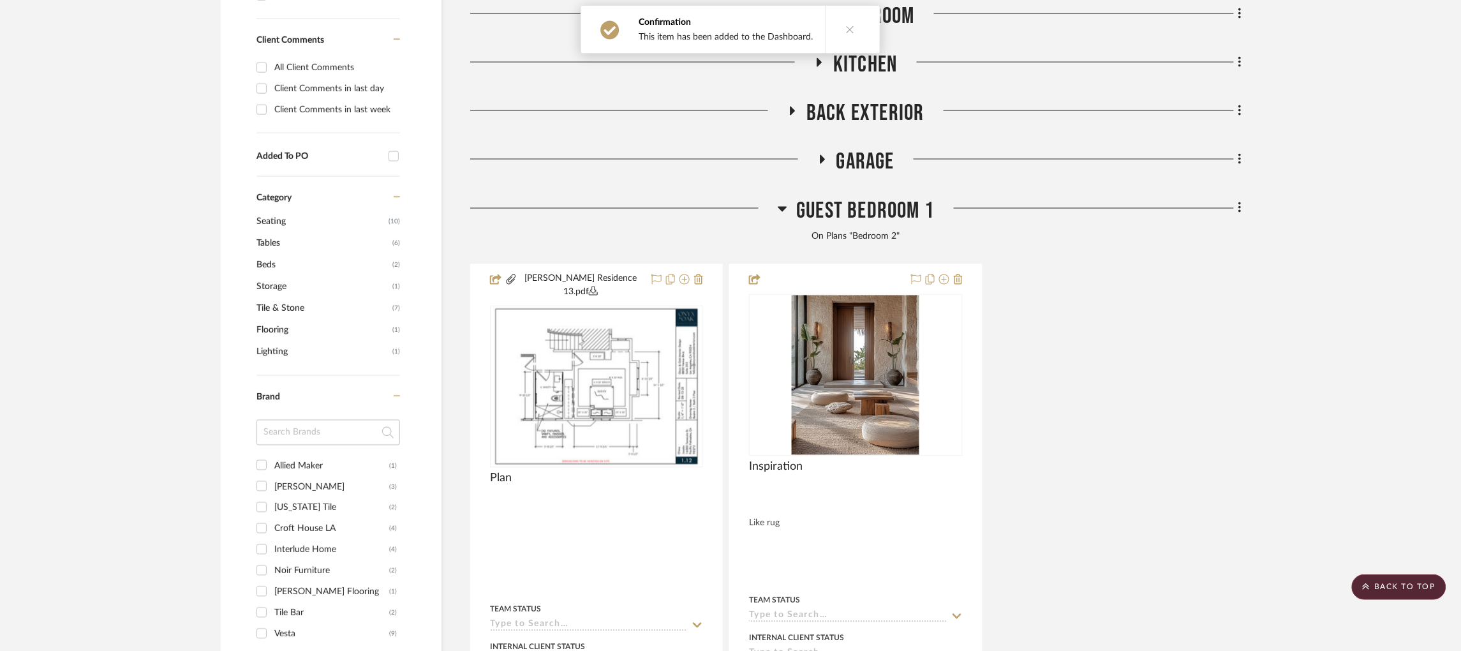
click at [784, 207] on icon at bounding box center [782, 209] width 9 height 5
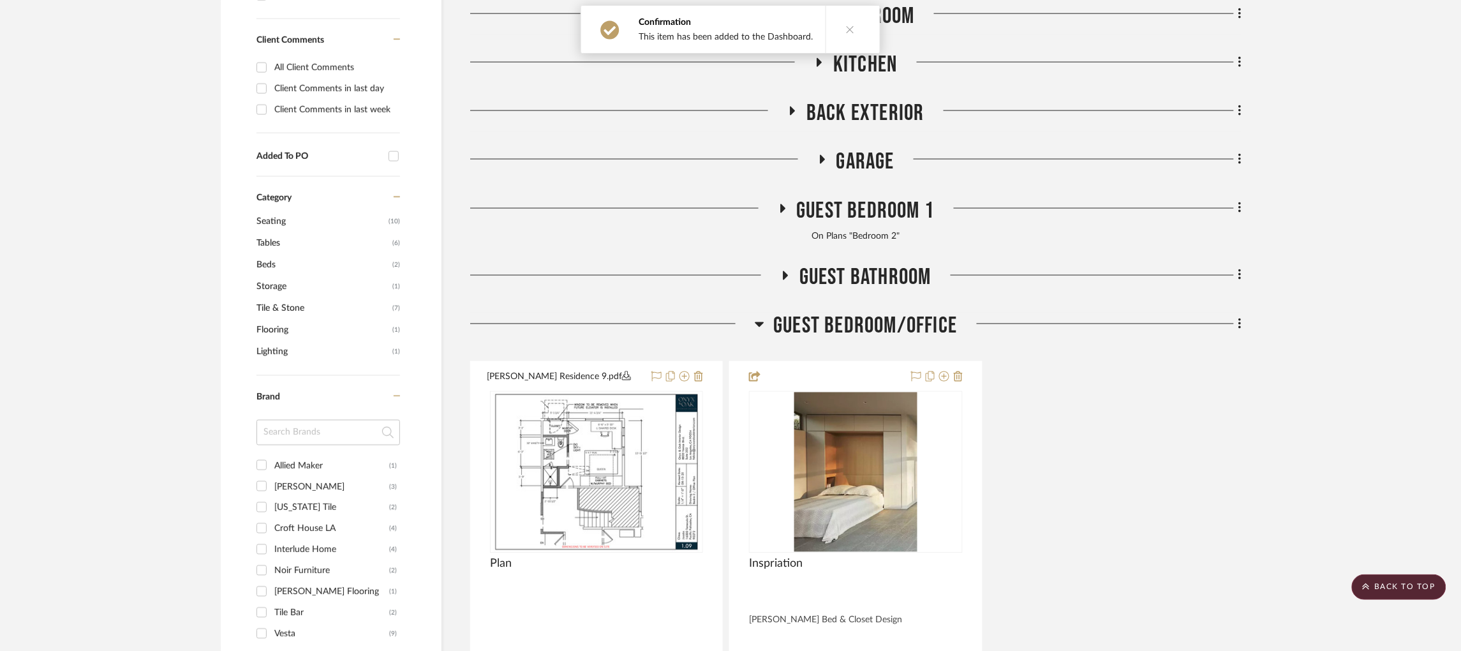
click at [779, 271] on icon at bounding box center [785, 276] width 15 height 10
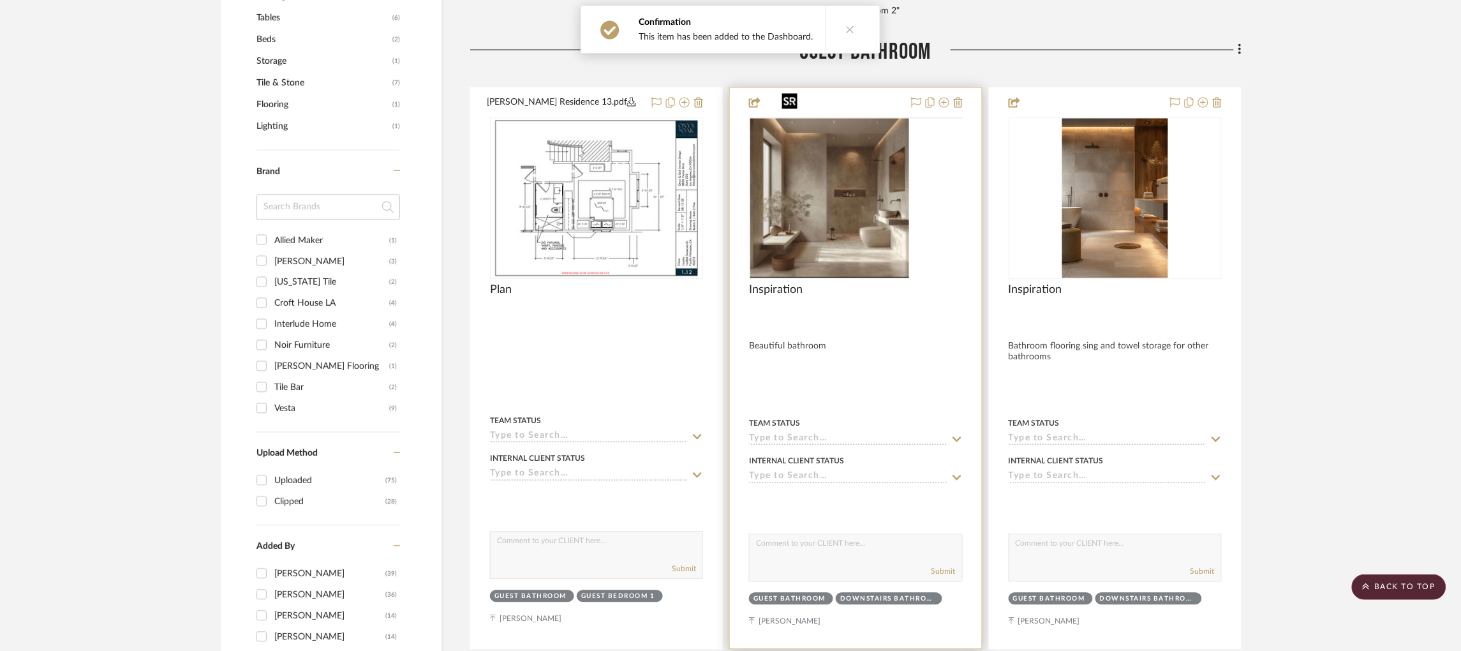
scroll to position [957, 0]
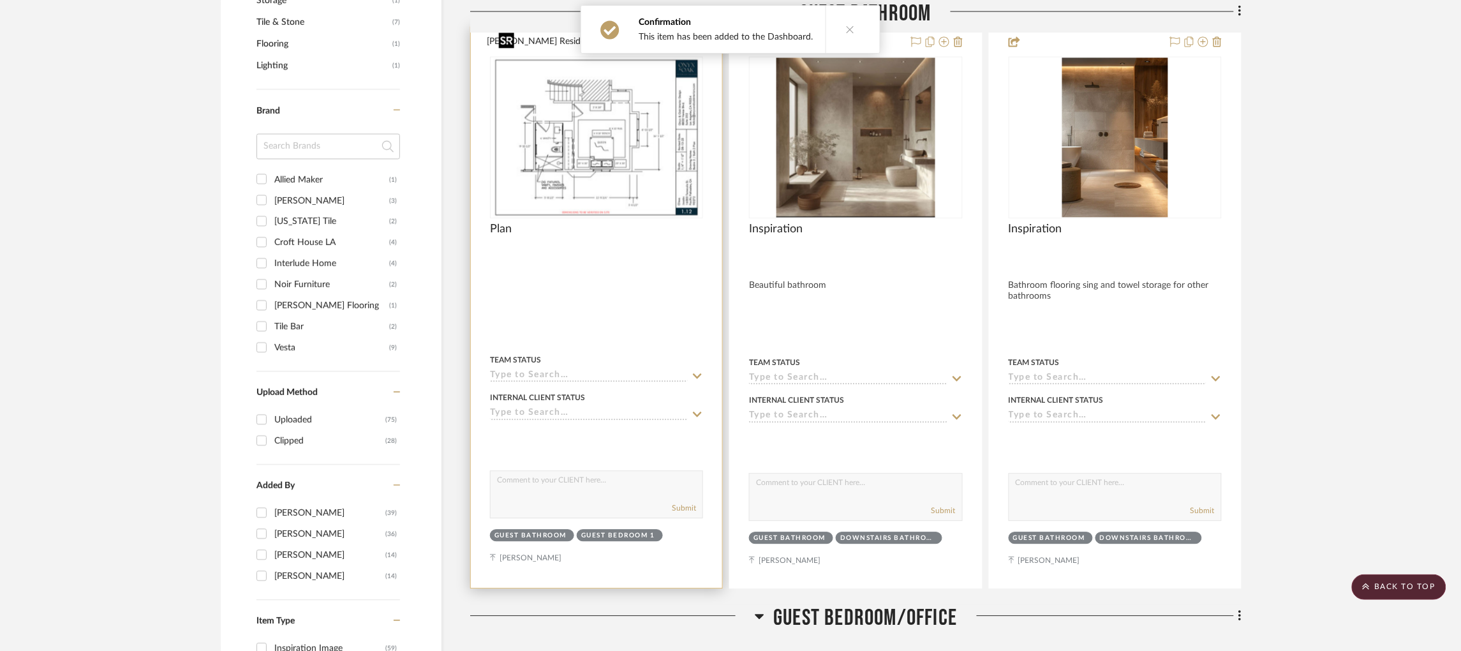
click at [0, 0] on img at bounding box center [0, 0] width 0 height 0
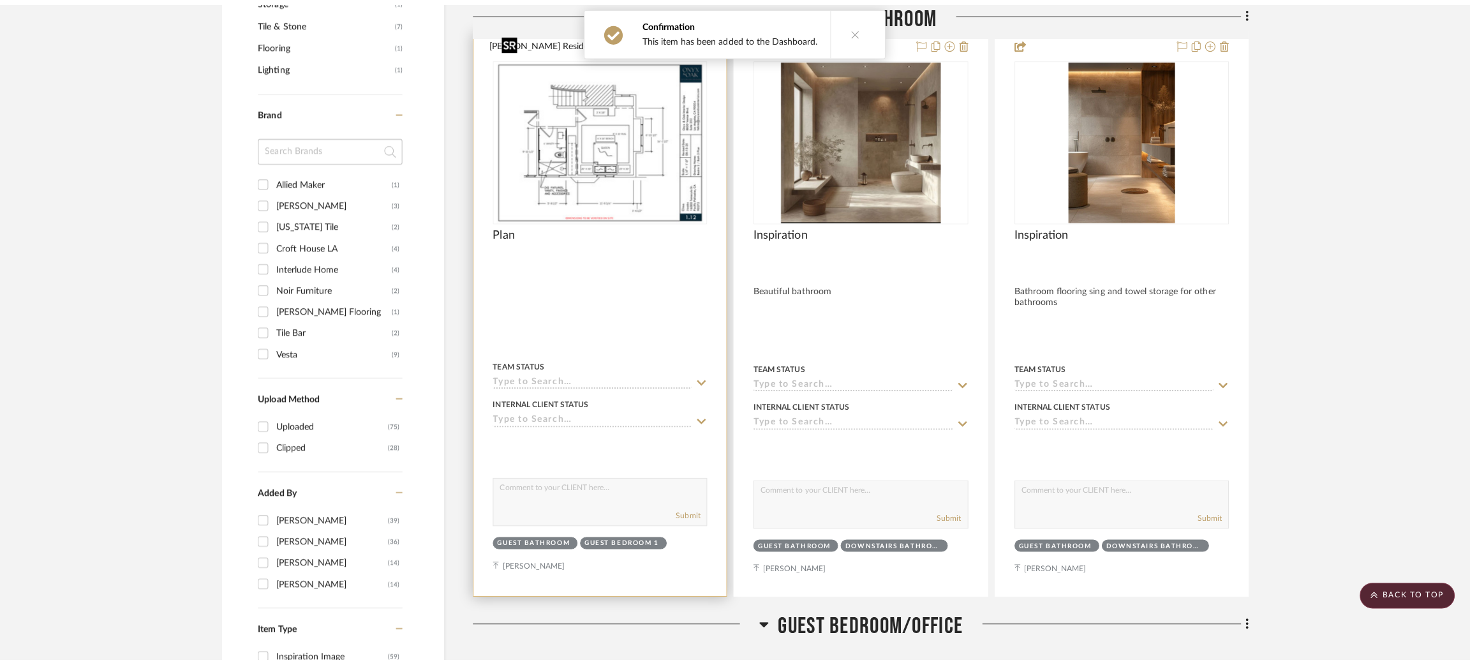
scroll to position [0, 0]
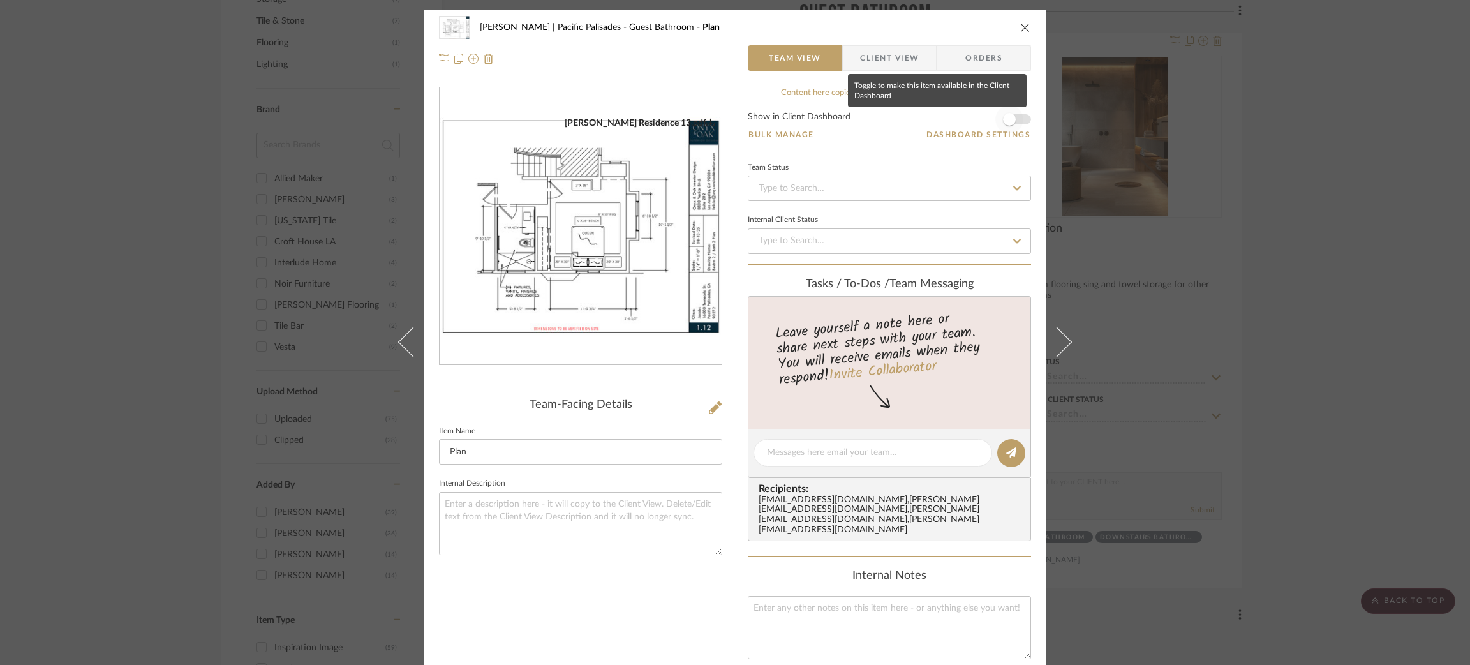
click at [927, 119] on span "button" at bounding box center [1010, 119] width 28 height 28
click at [927, 155] on div "Jacobs | Pacific Palisades Guest Bathroom Plan Team View Client View Orders Jac…" at bounding box center [735, 332] width 1470 height 665
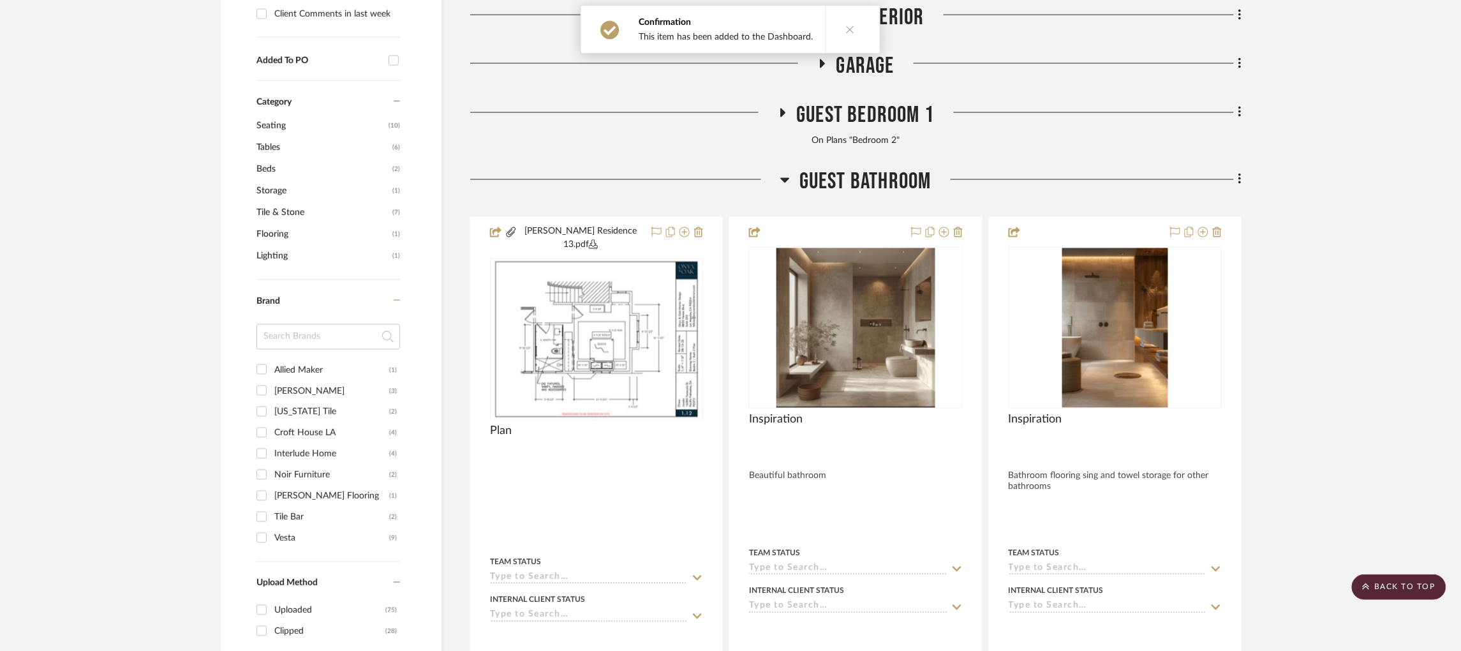
click at [788, 172] on icon at bounding box center [785, 179] width 10 height 15
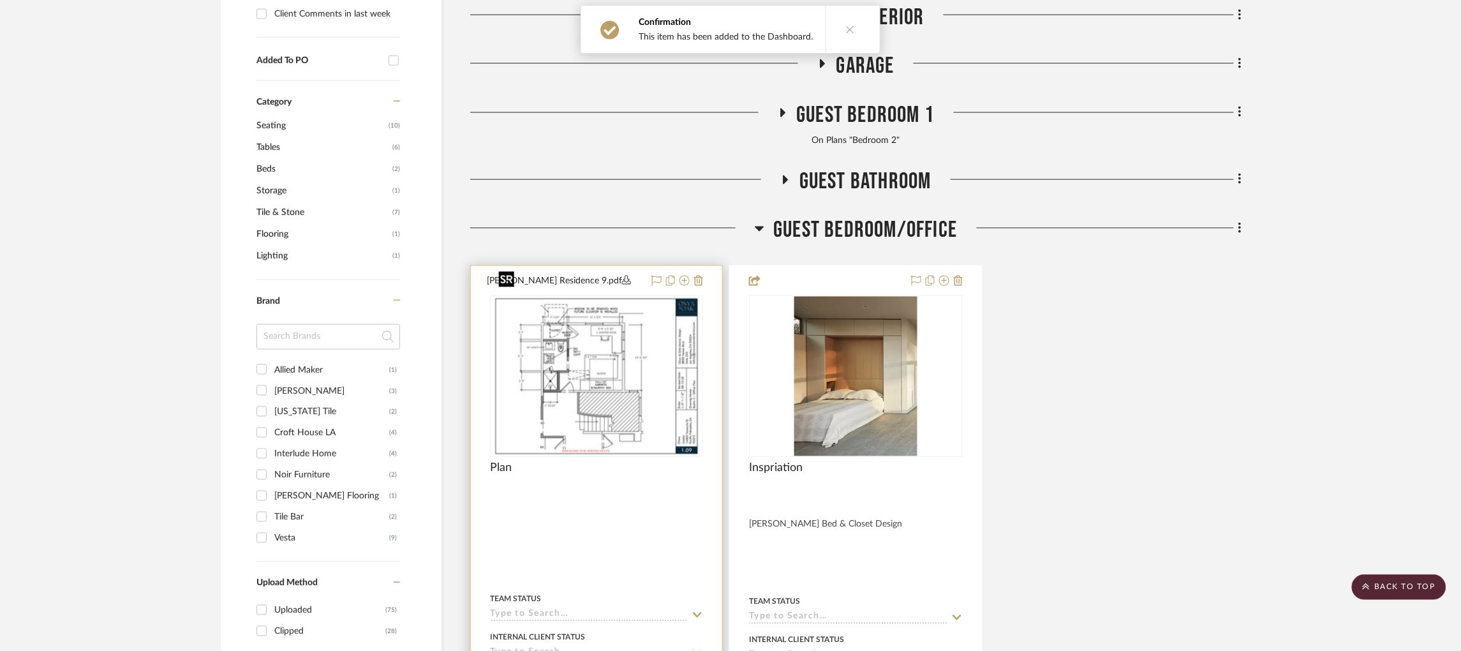
click at [0, 0] on img at bounding box center [0, 0] width 0 height 0
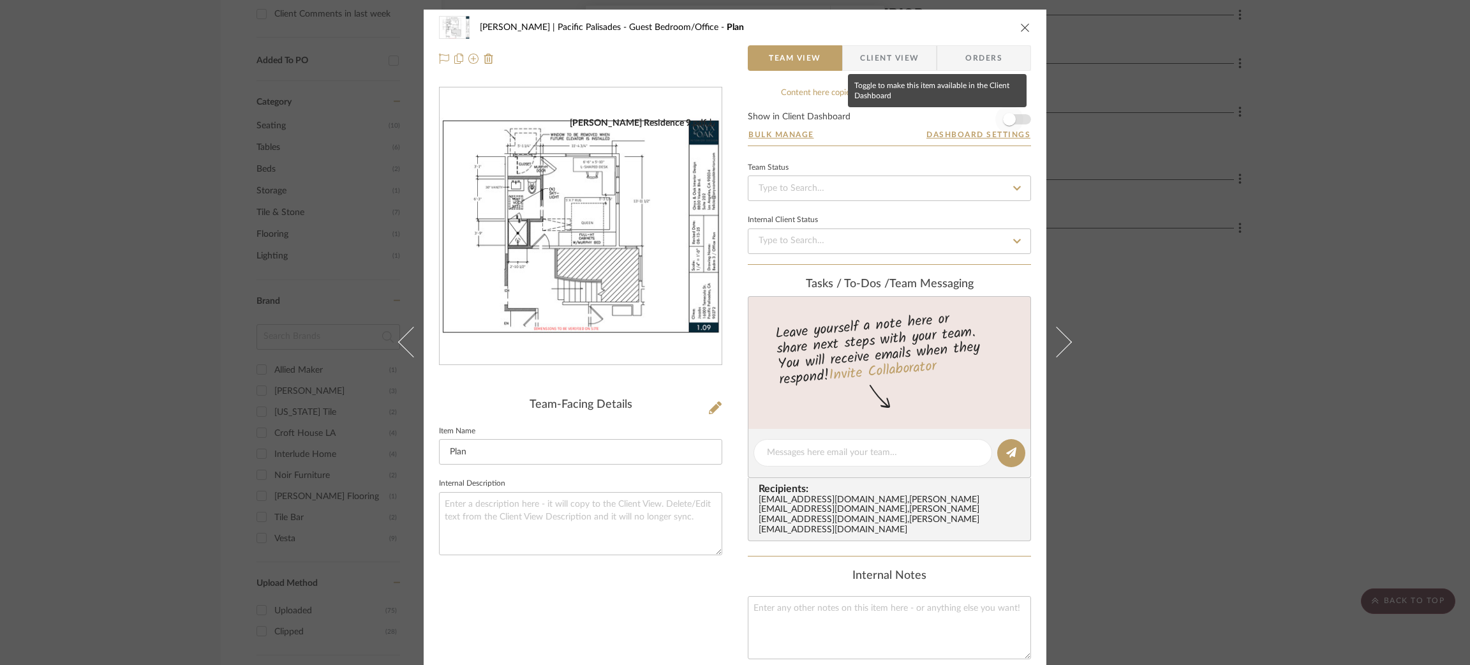
click at [927, 117] on span "button" at bounding box center [1010, 119] width 28 height 28
click at [927, 148] on div "Jacobs | Pacific Palisades Guest Bedroom/Office Plan Team View Client View Orde…" at bounding box center [735, 332] width 1470 height 665
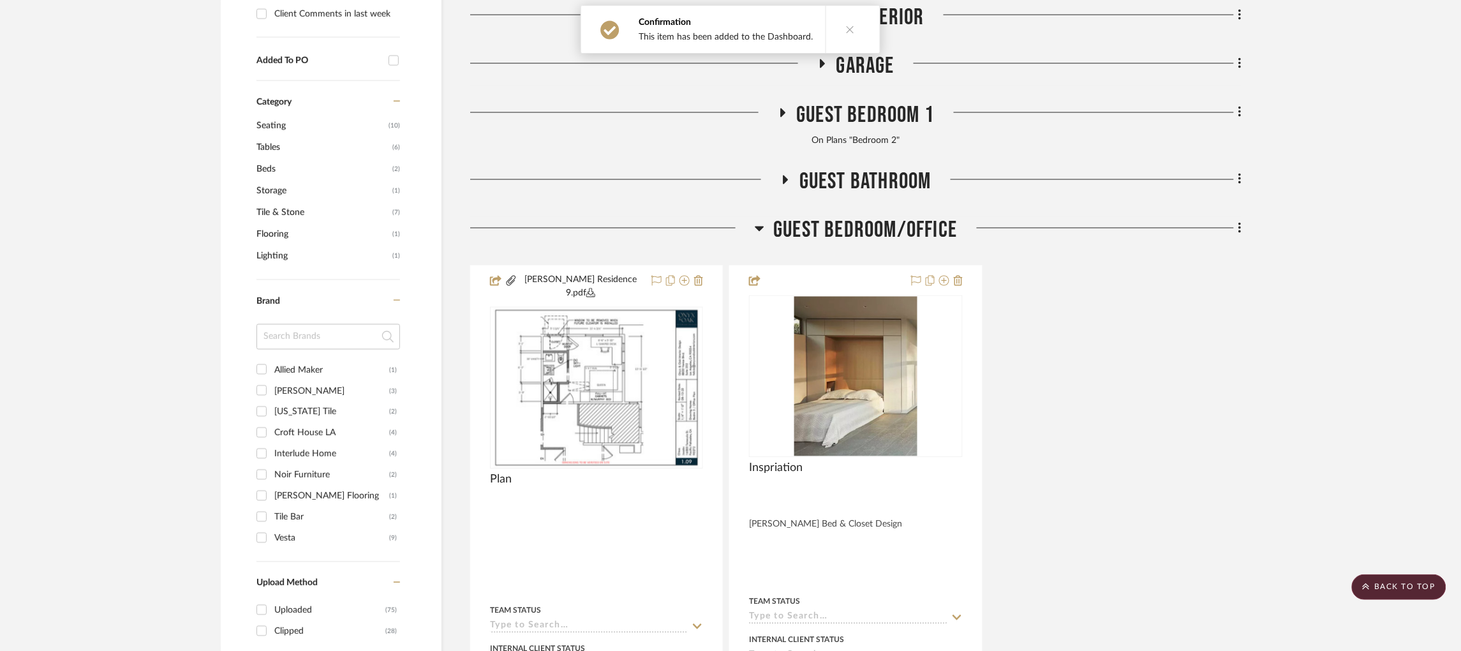
click at [760, 221] on icon at bounding box center [760, 228] width 10 height 15
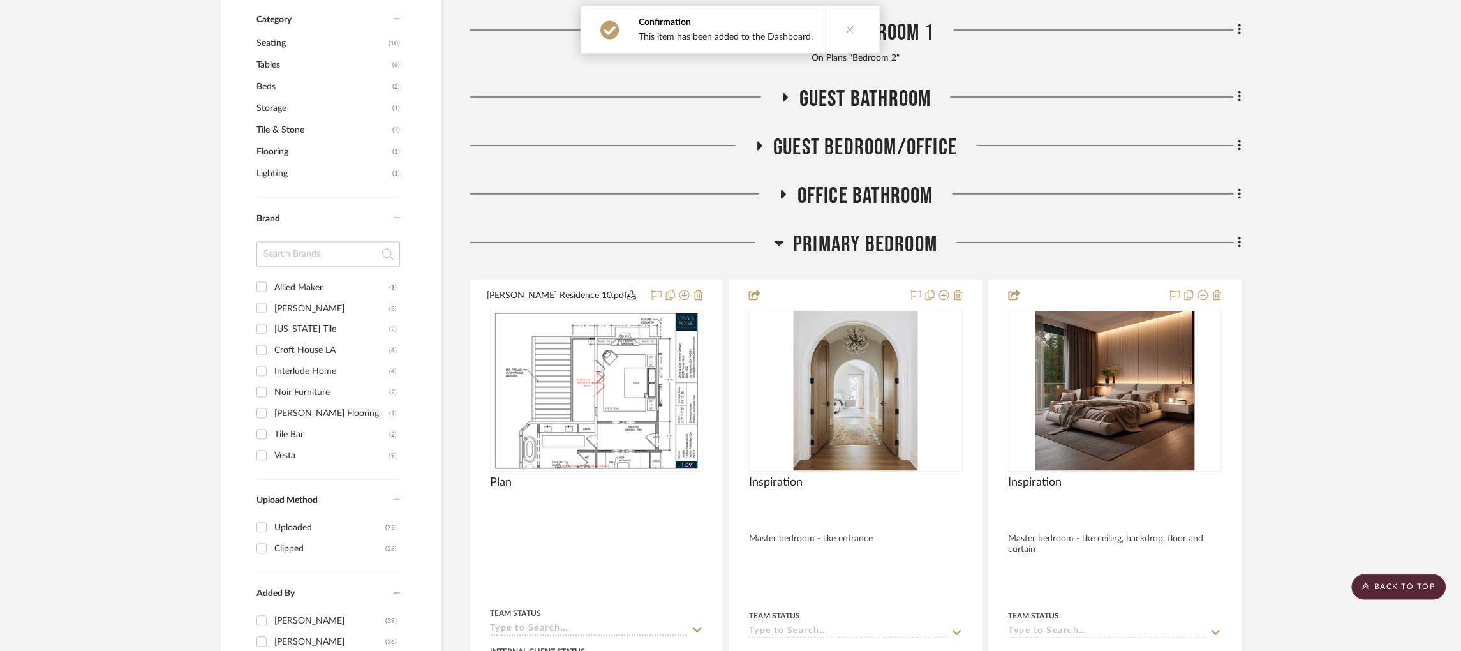
scroll to position [861, 0]
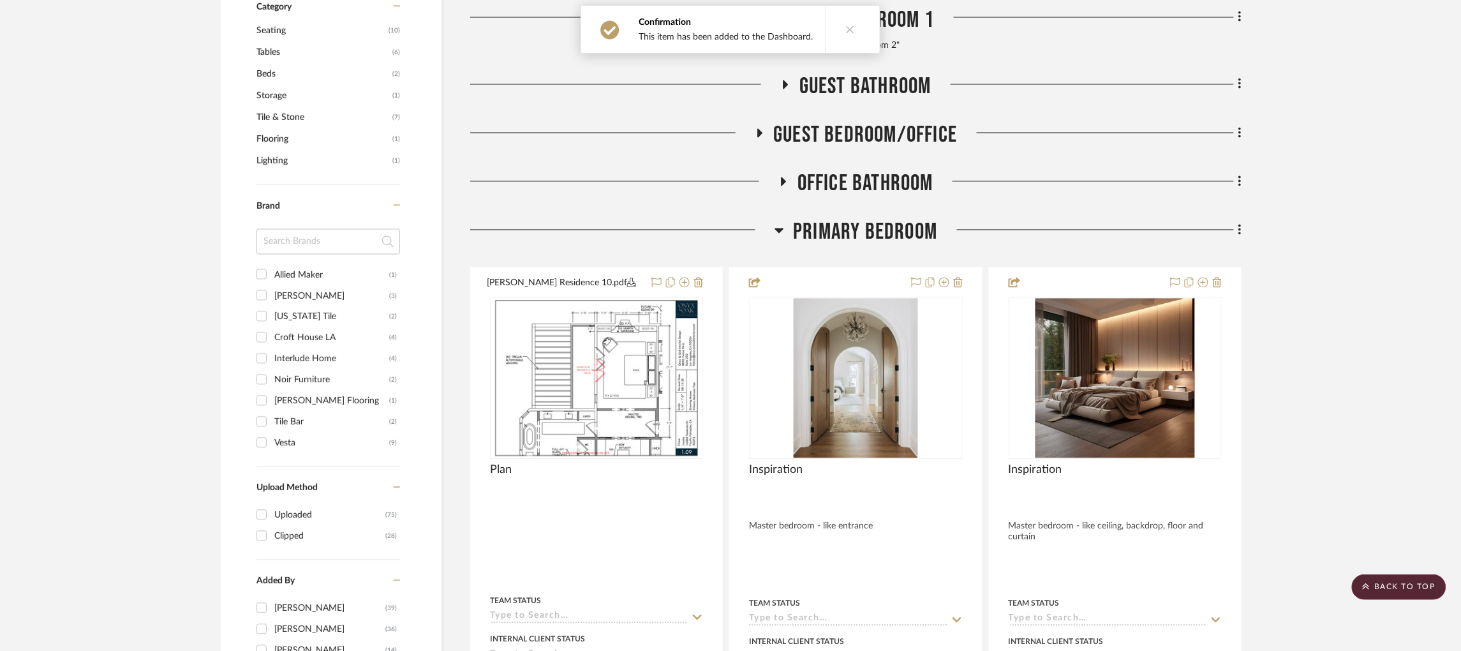
click at [779, 177] on icon at bounding box center [783, 182] width 15 height 10
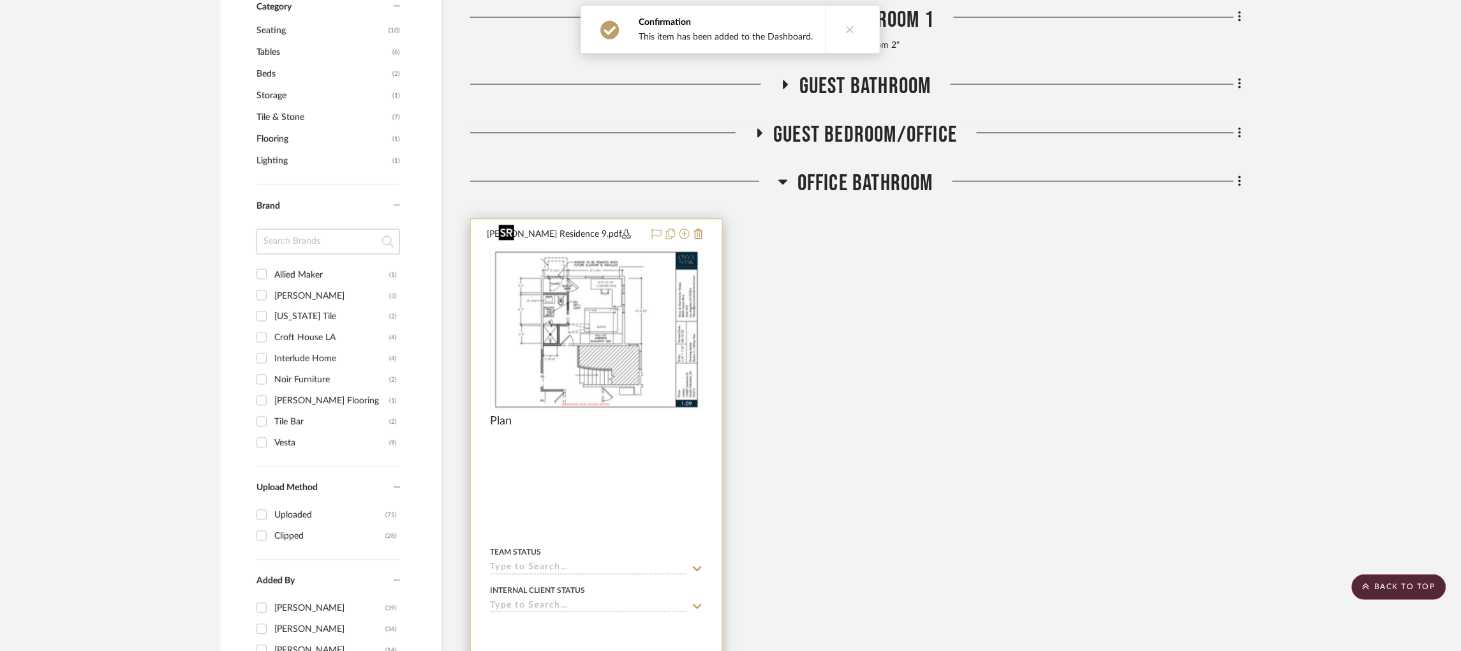
click at [0, 0] on img at bounding box center [0, 0] width 0 height 0
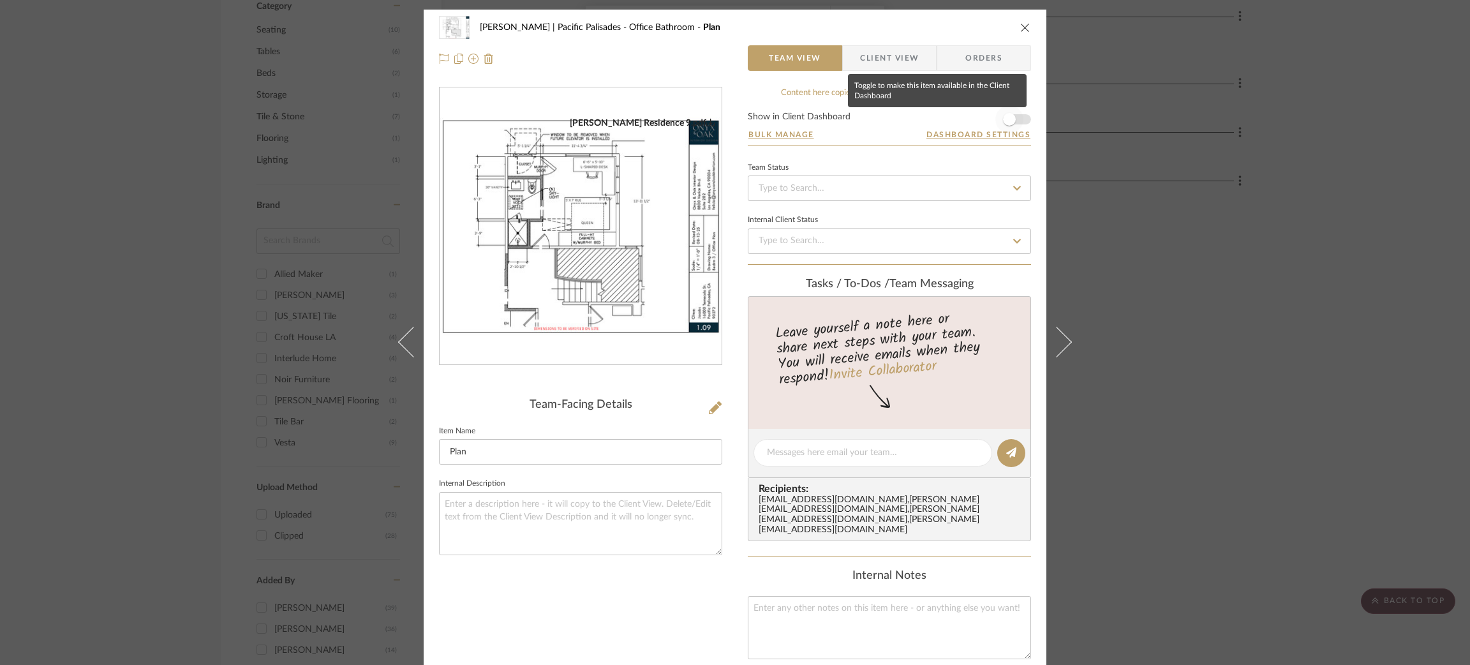
click at [927, 121] on span "button" at bounding box center [1010, 119] width 28 height 28
click at [927, 179] on div "Jacobs | Pacific Palisades Office Bathroom Plan Team View Client View Orders Ja…" at bounding box center [735, 332] width 1470 height 665
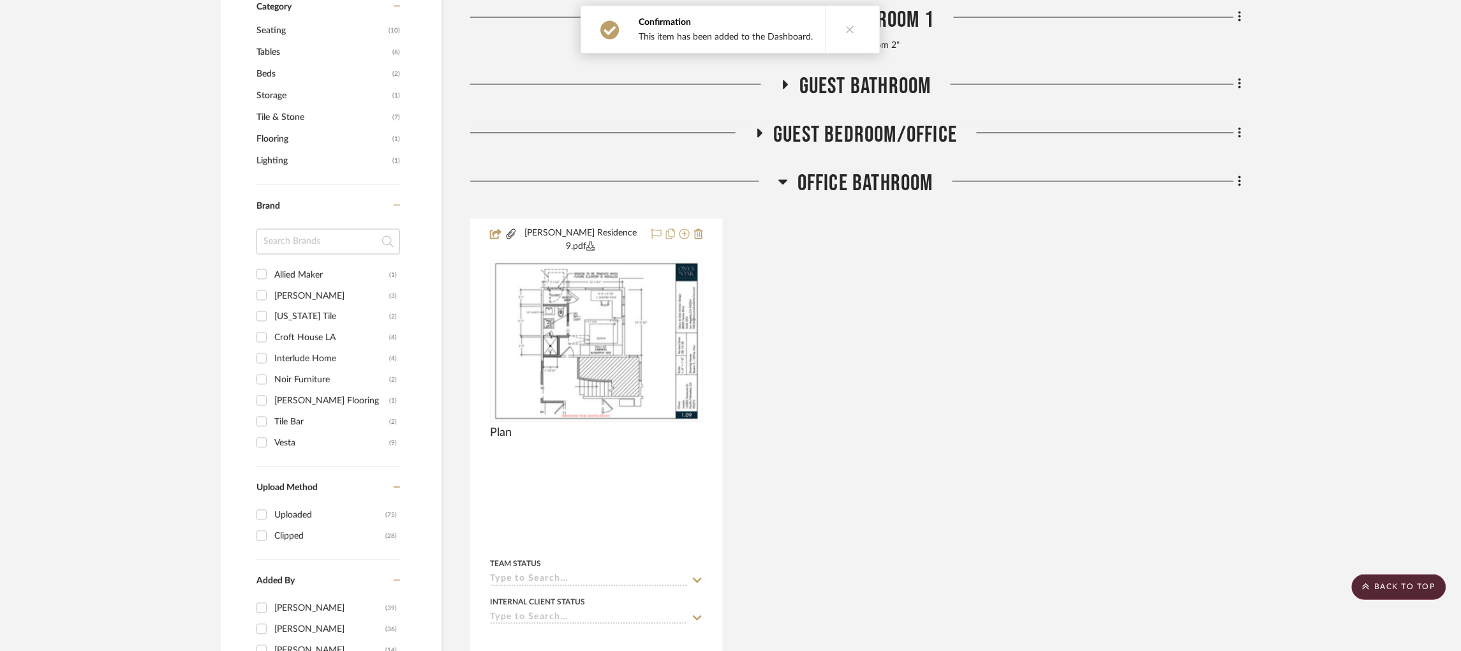
click at [786, 180] on icon at bounding box center [783, 182] width 9 height 5
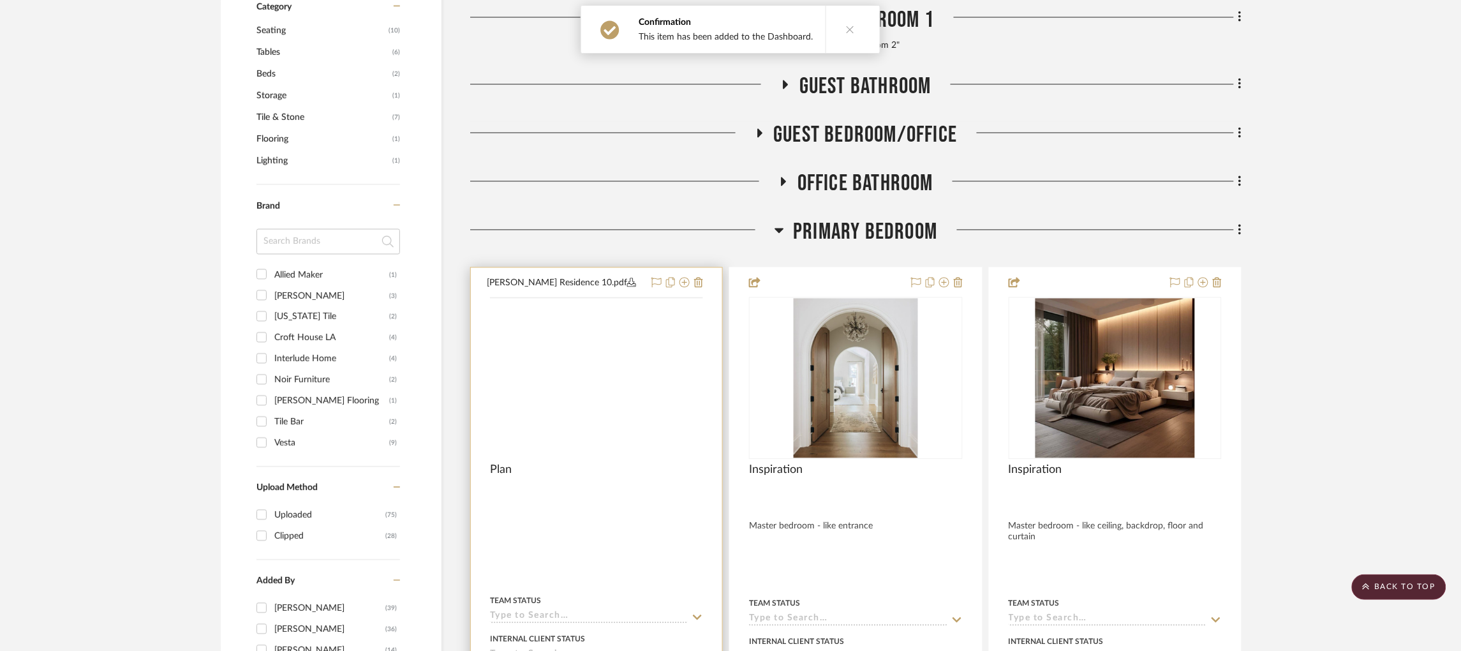
click at [0, 0] on img at bounding box center [0, 0] width 0 height 0
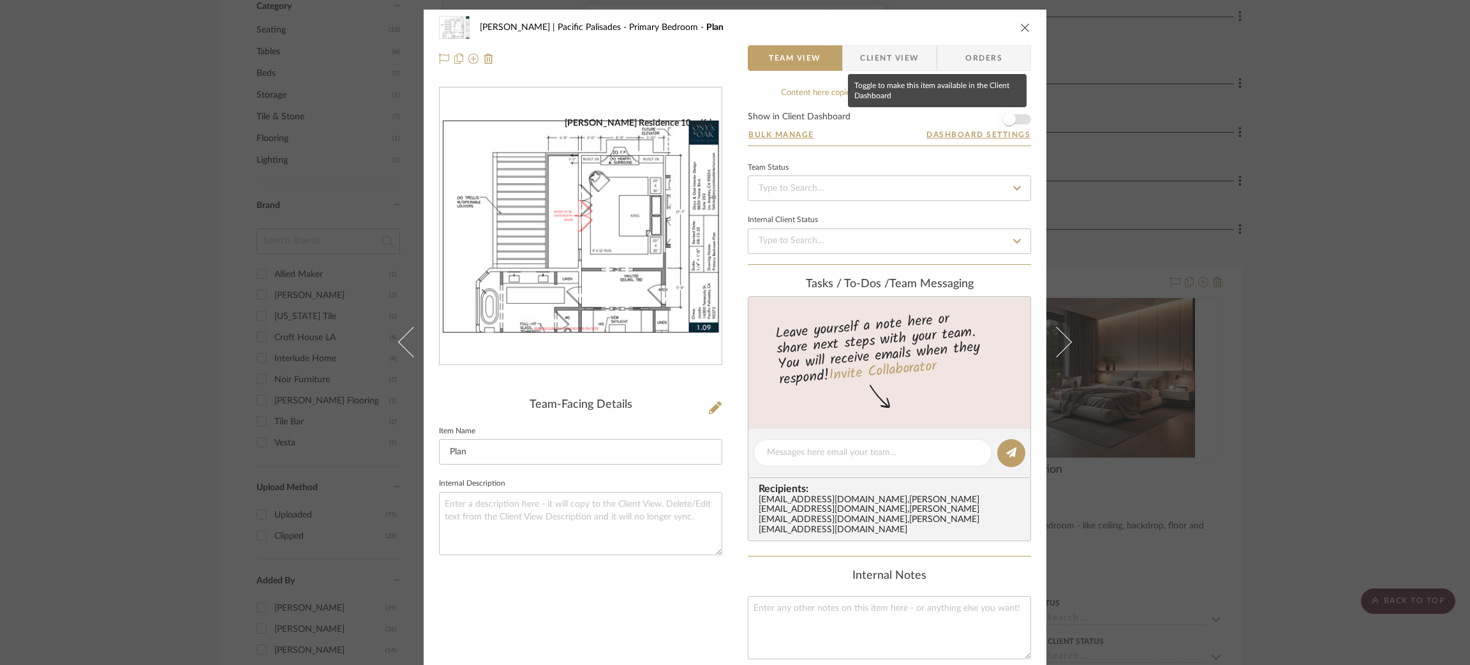
click at [927, 117] on span "button" at bounding box center [1009, 119] width 13 height 13
click at [927, 145] on div "Jacobs | Pacific Palisades Primary Bedroom Plan Team View Client View Orders Ja…" at bounding box center [735, 332] width 1470 height 665
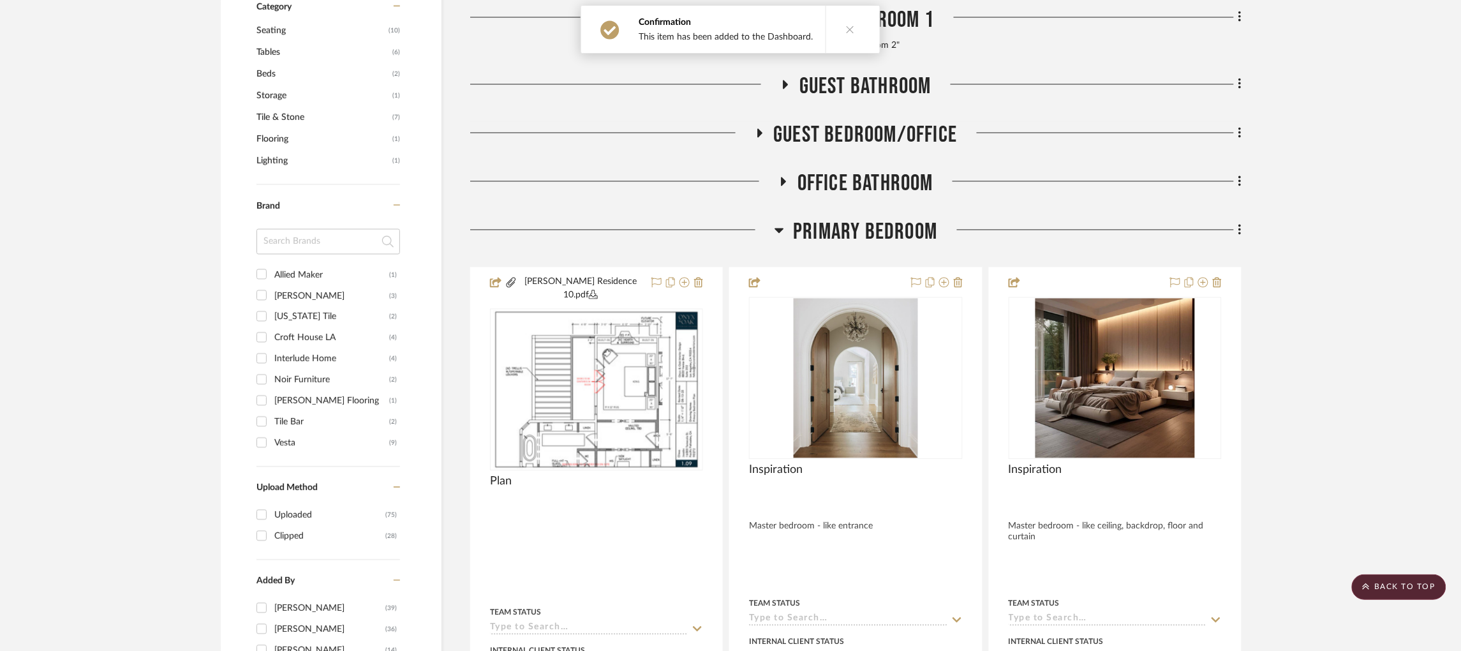
click at [784, 223] on icon at bounding box center [780, 230] width 10 height 15
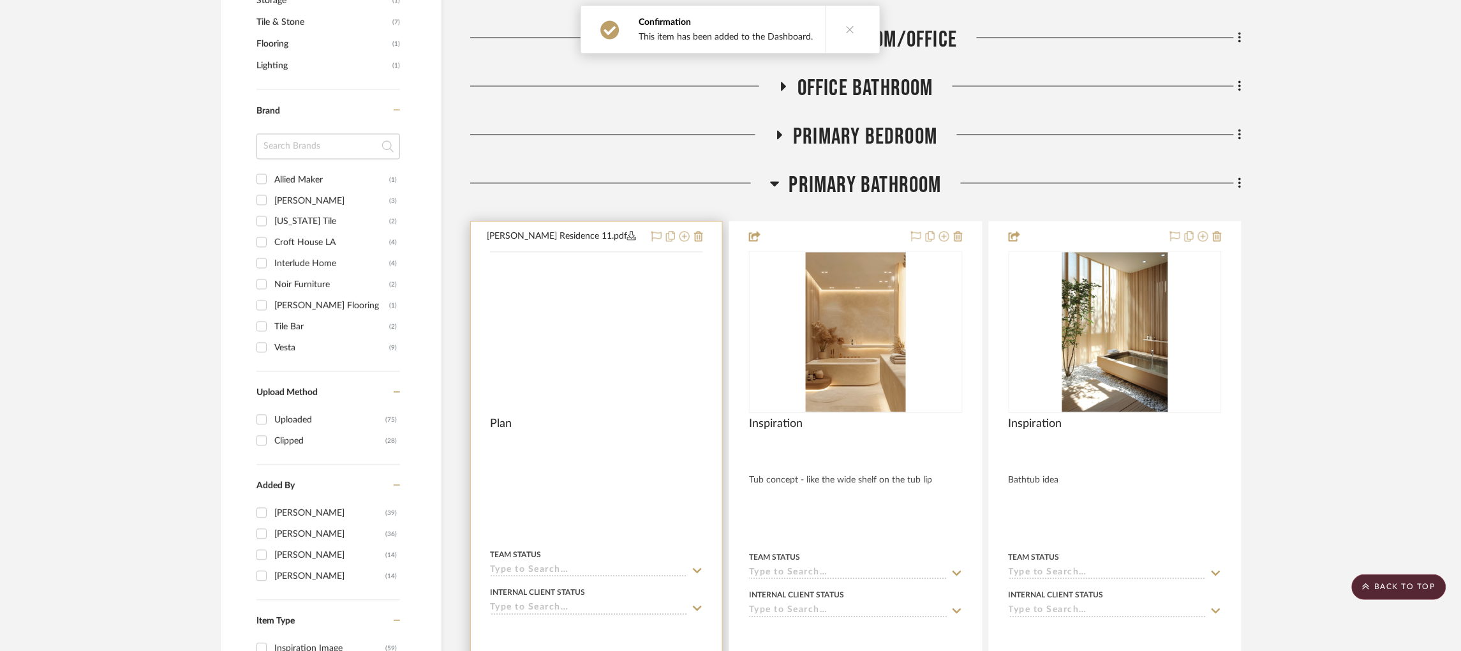
click at [0, 0] on img at bounding box center [0, 0] width 0 height 0
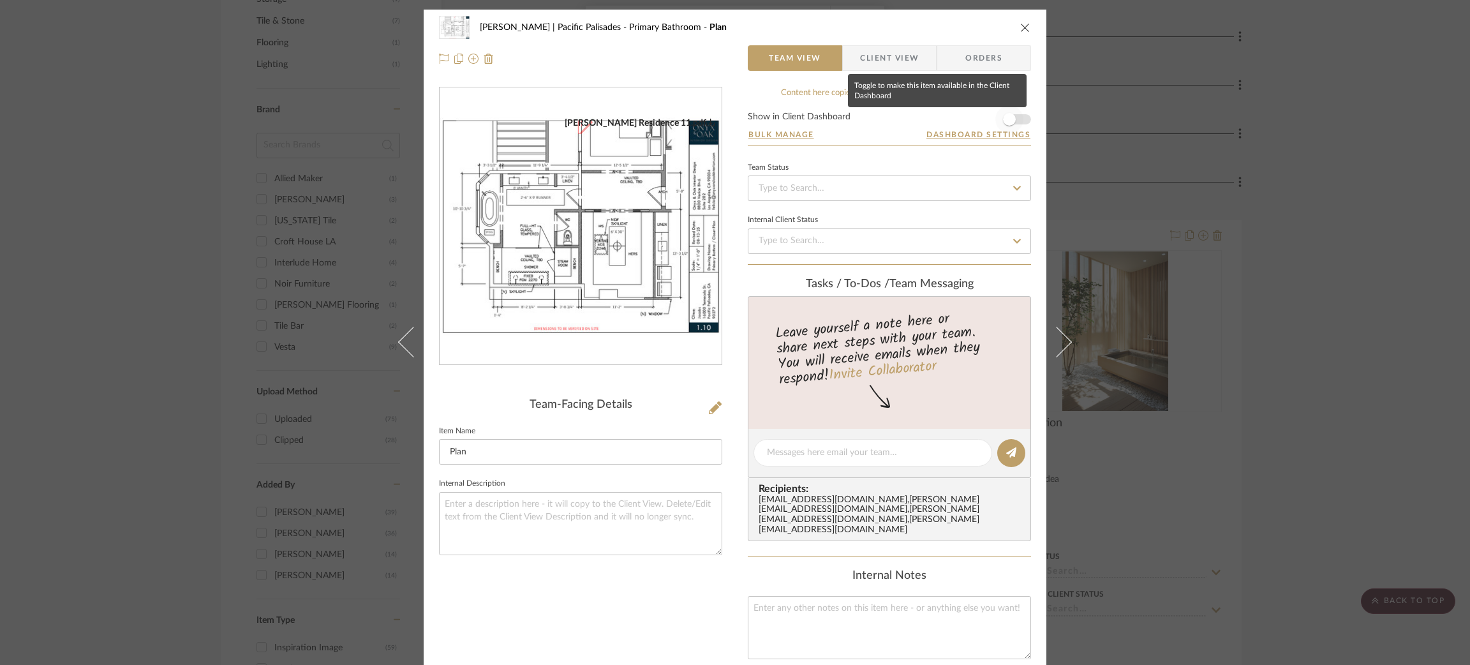
click at [927, 117] on span "button" at bounding box center [1009, 119] width 13 height 13
click at [927, 145] on div "Jacobs | Pacific Palisades Primary Bathroom Plan Team View Client View Orders J…" at bounding box center [735, 332] width 1470 height 665
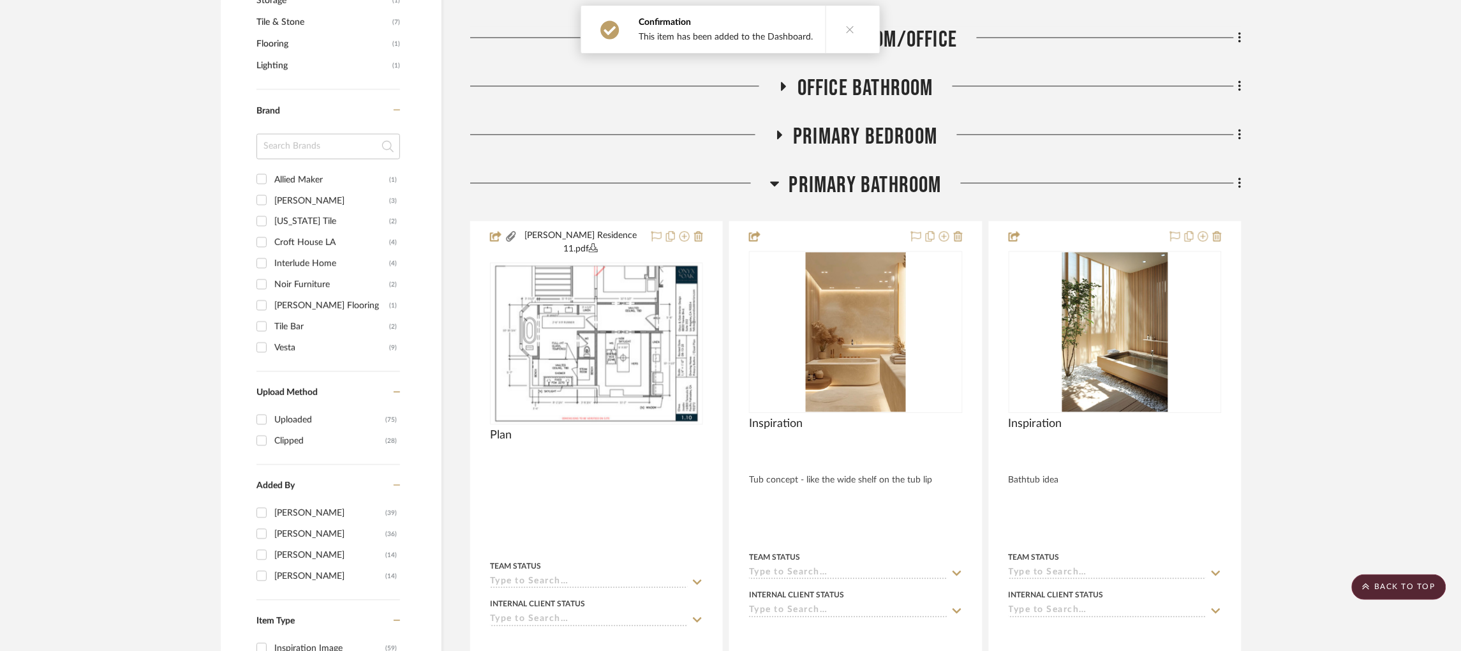
click at [779, 175] on icon at bounding box center [775, 182] width 10 height 15
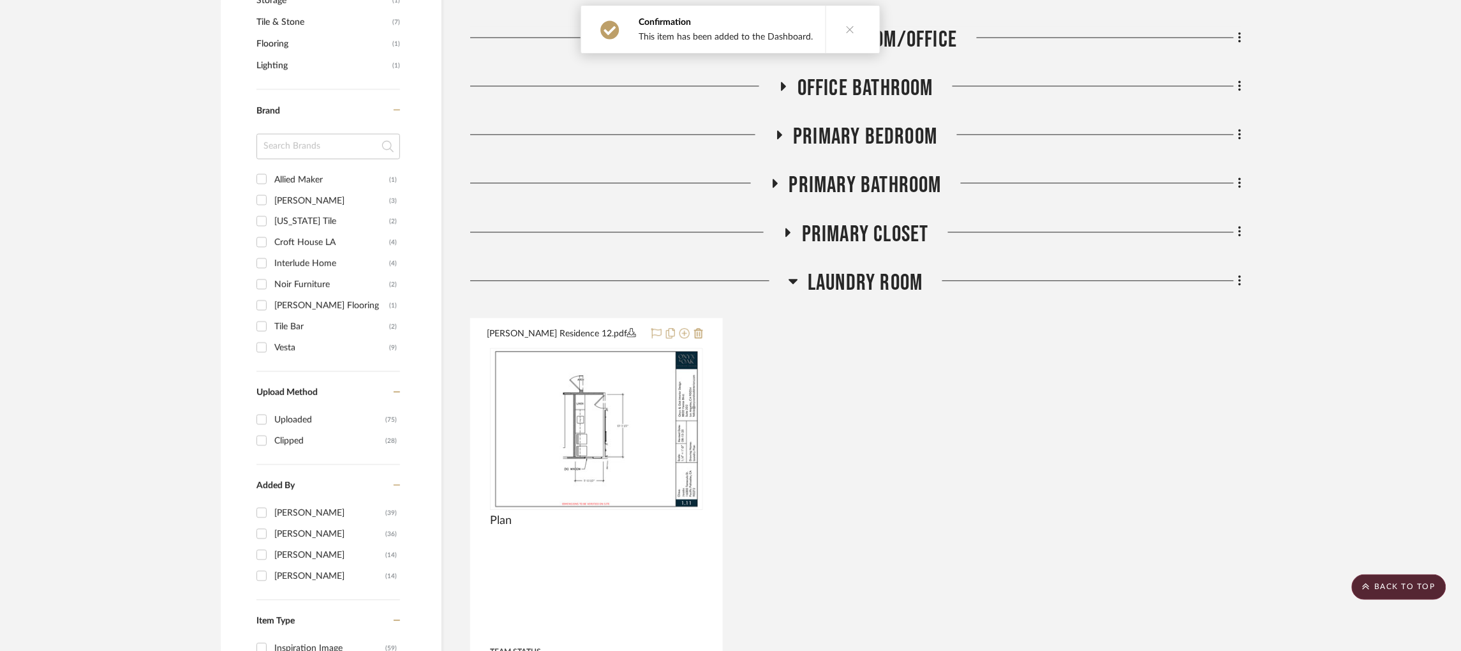
click at [788, 228] on icon at bounding box center [788, 232] width 5 height 9
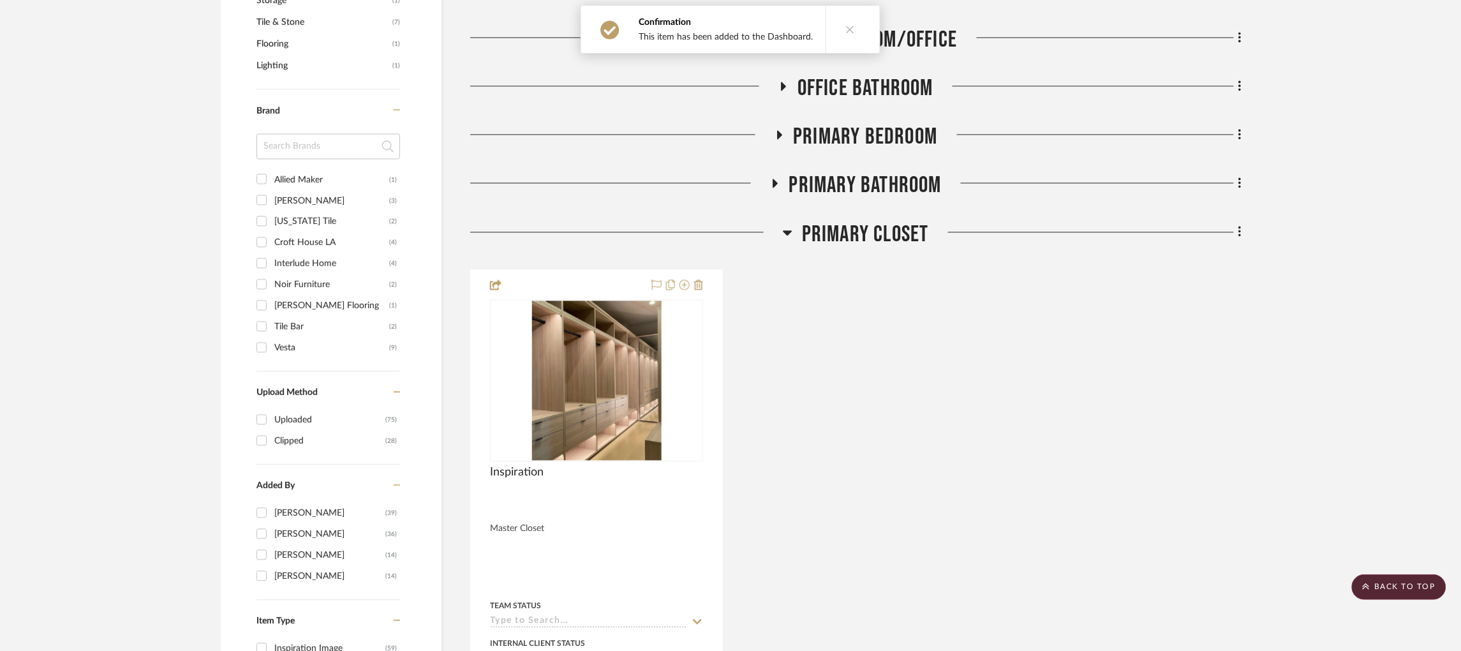
click at [789, 225] on icon at bounding box center [788, 232] width 10 height 15
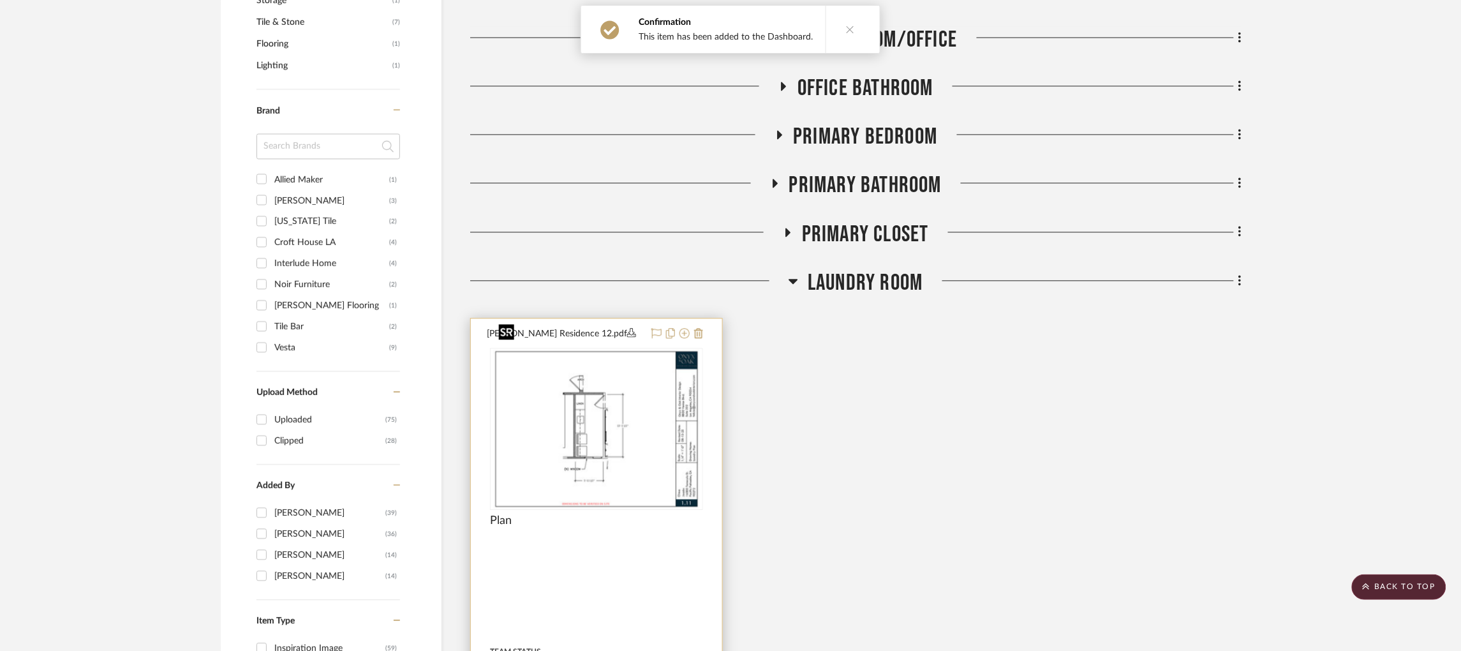
click at [0, 0] on img at bounding box center [0, 0] width 0 height 0
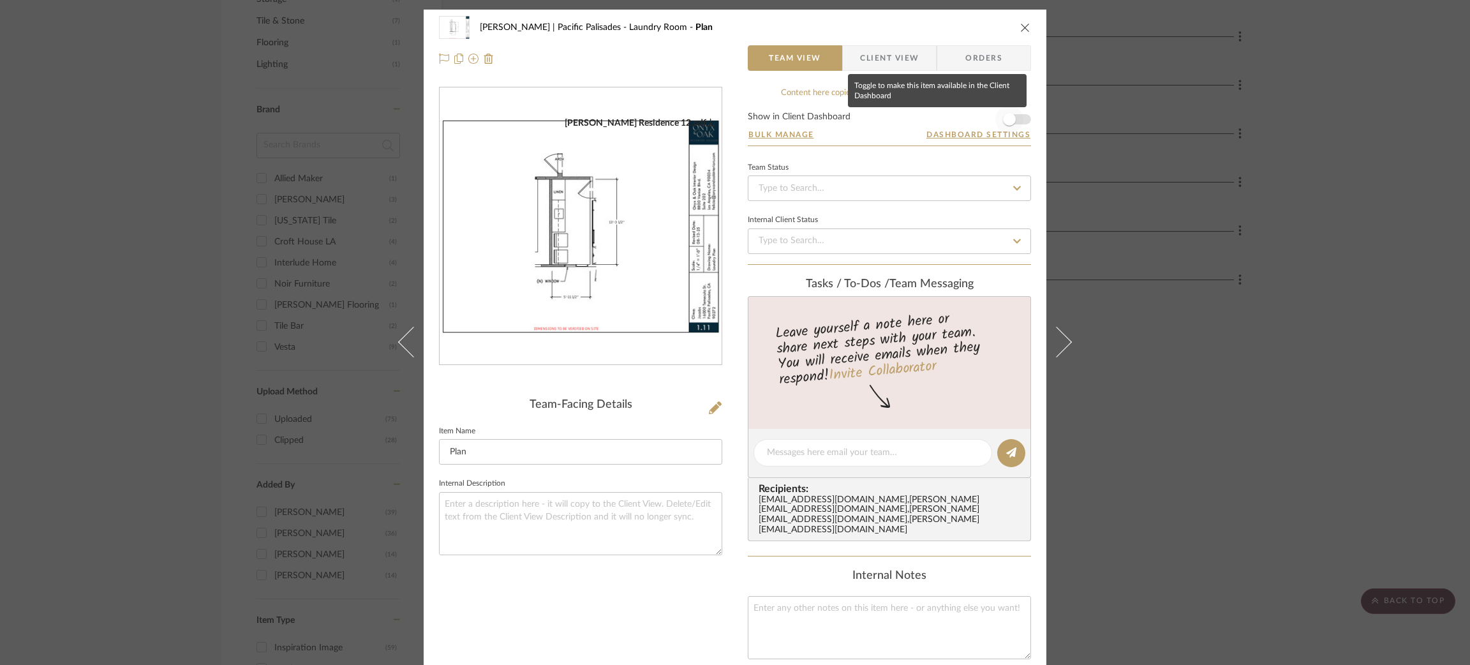
click at [927, 117] on span "button" at bounding box center [1009, 119] width 13 height 13
click at [927, 163] on div "Jacobs | Pacific Palisades Laundry Room Plan Team View Client View Orders Jacob…" at bounding box center [735, 332] width 1470 height 665
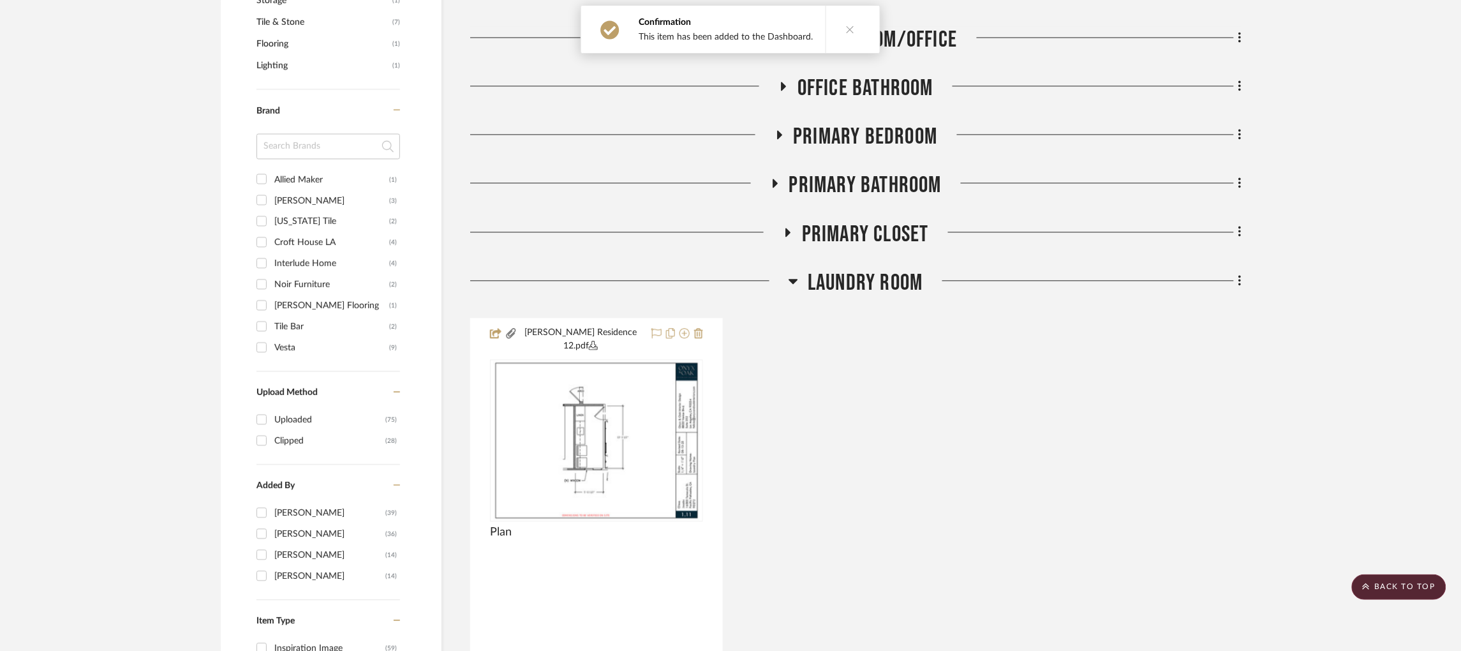
click at [791, 273] on icon at bounding box center [794, 280] width 10 height 15
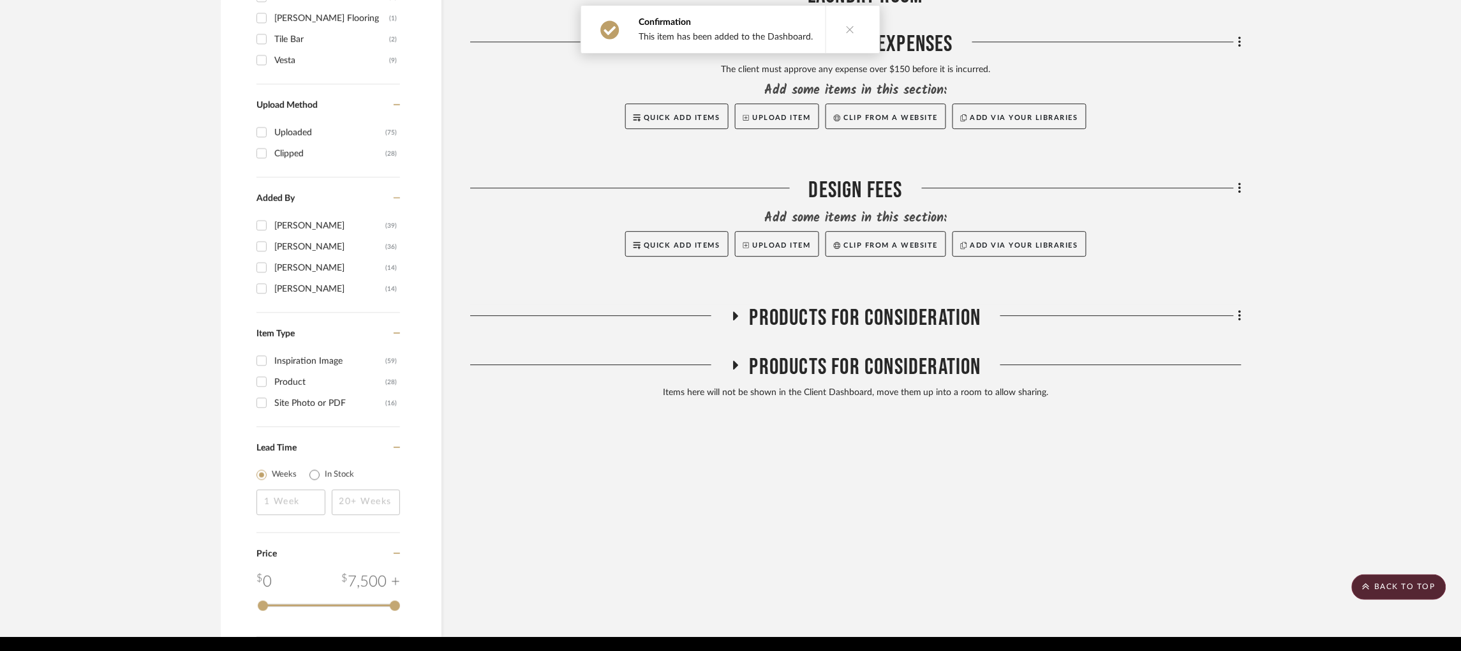
click at [737, 311] on icon at bounding box center [735, 315] width 5 height 9
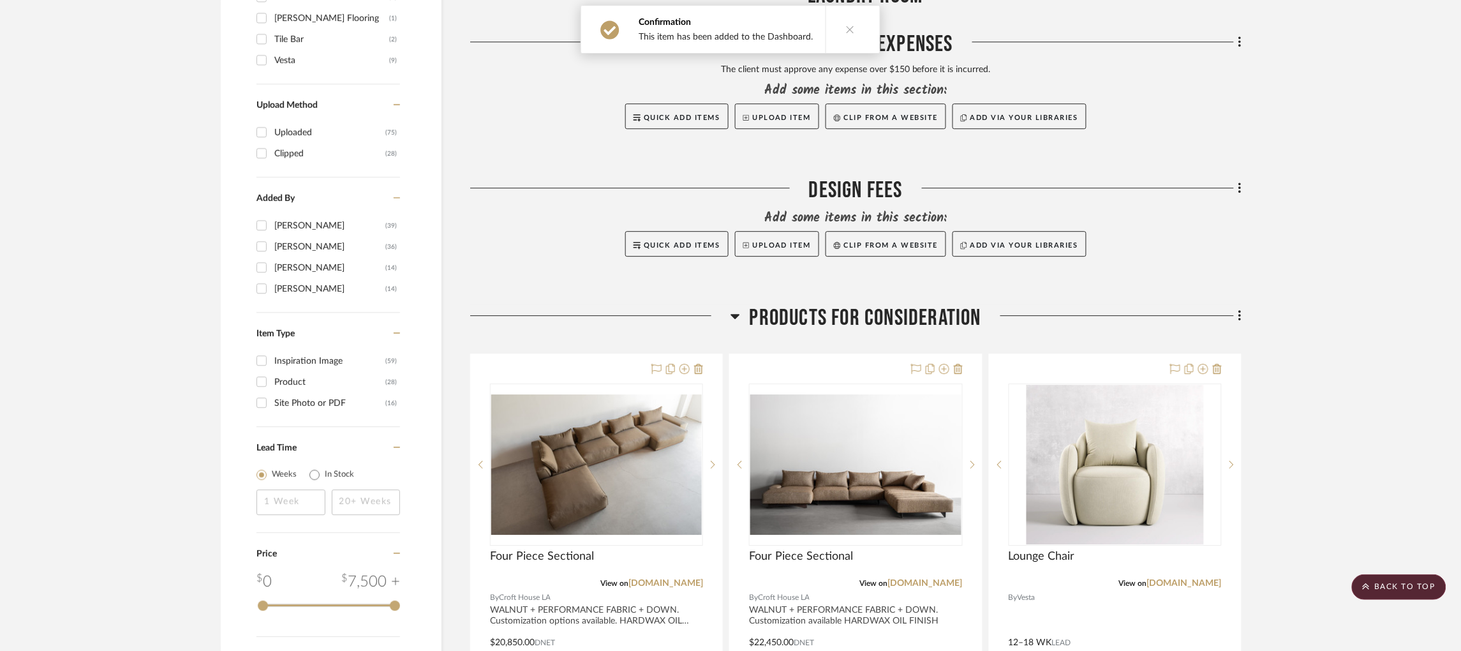
click at [737, 314] on icon at bounding box center [735, 316] width 9 height 5
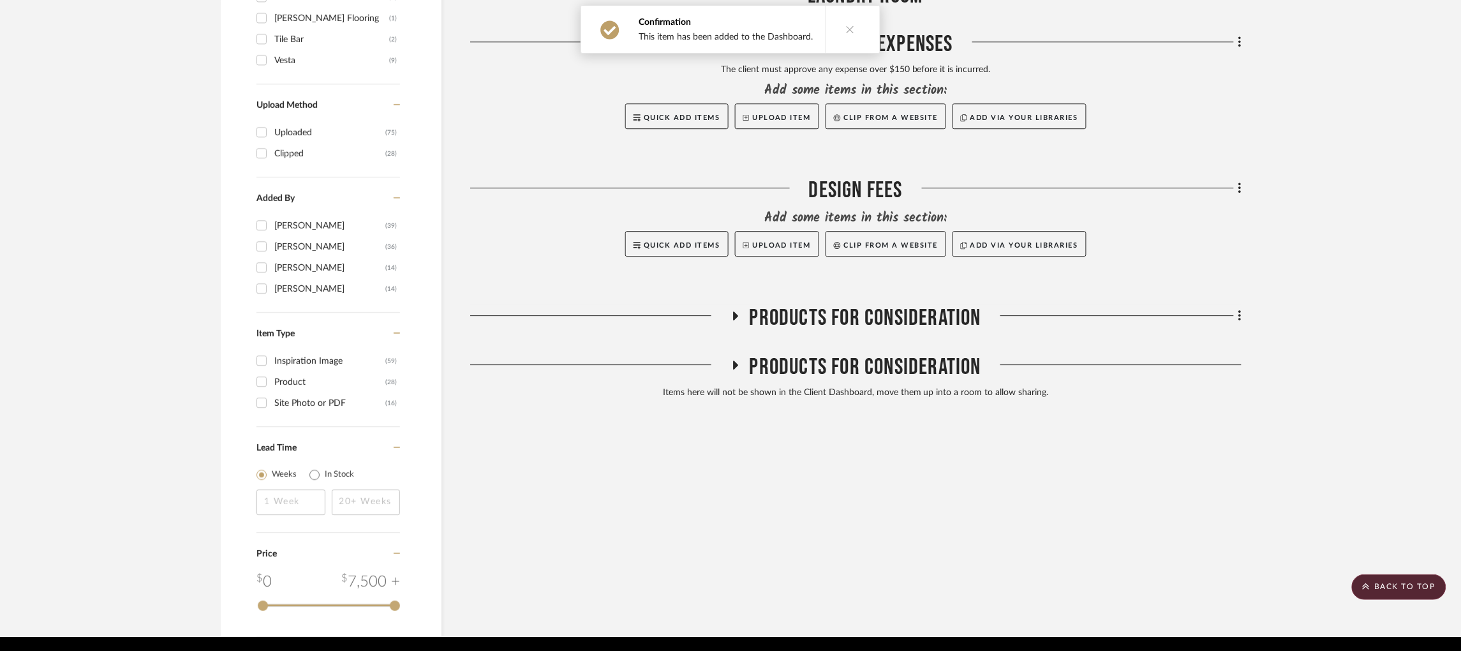
click at [733, 360] on icon at bounding box center [734, 365] width 15 height 10
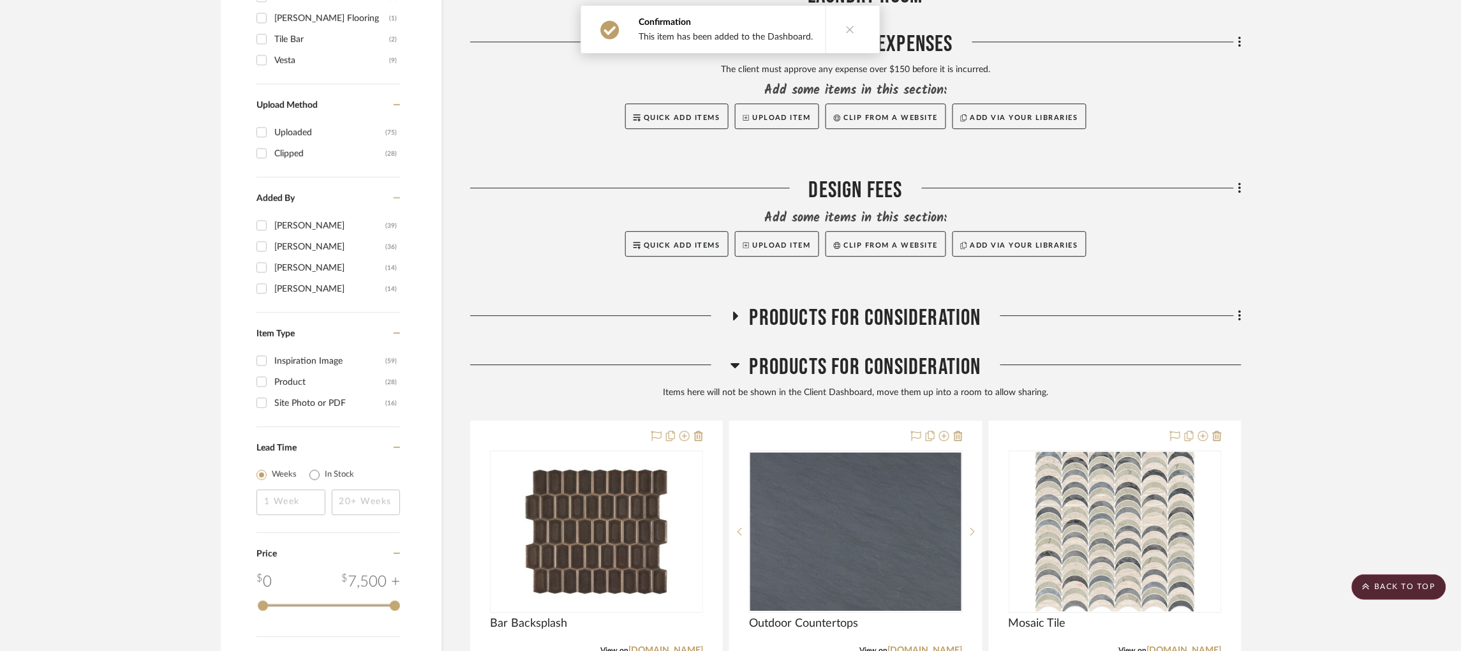
click at [733, 363] on icon at bounding box center [735, 365] width 9 height 5
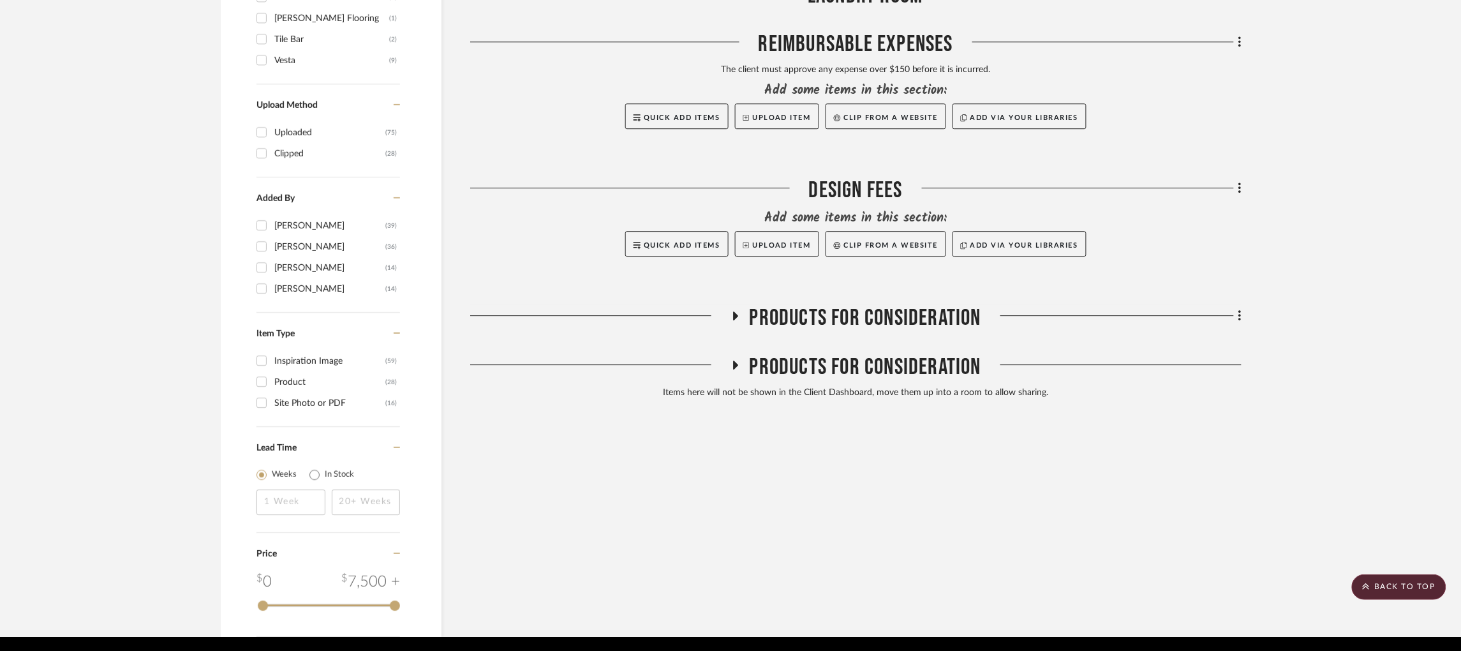
click at [737, 311] on icon at bounding box center [734, 316] width 15 height 10
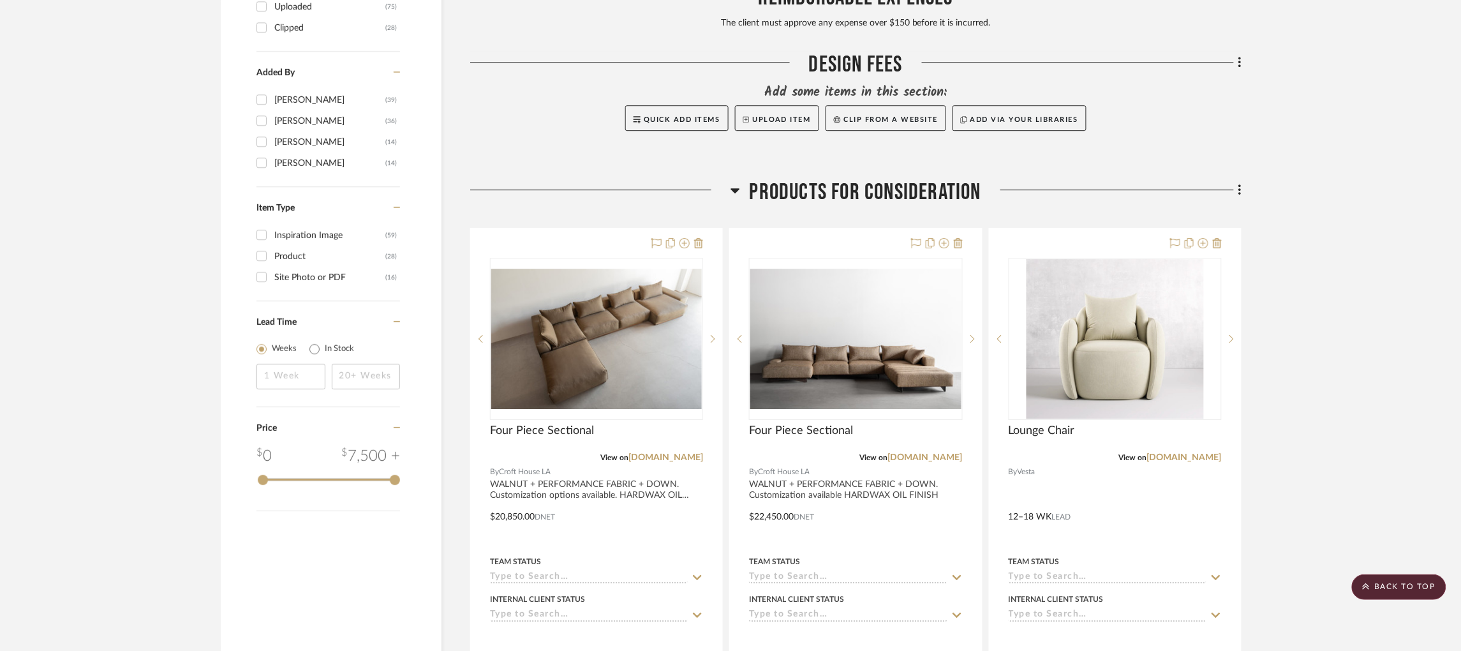
scroll to position [1340, 0]
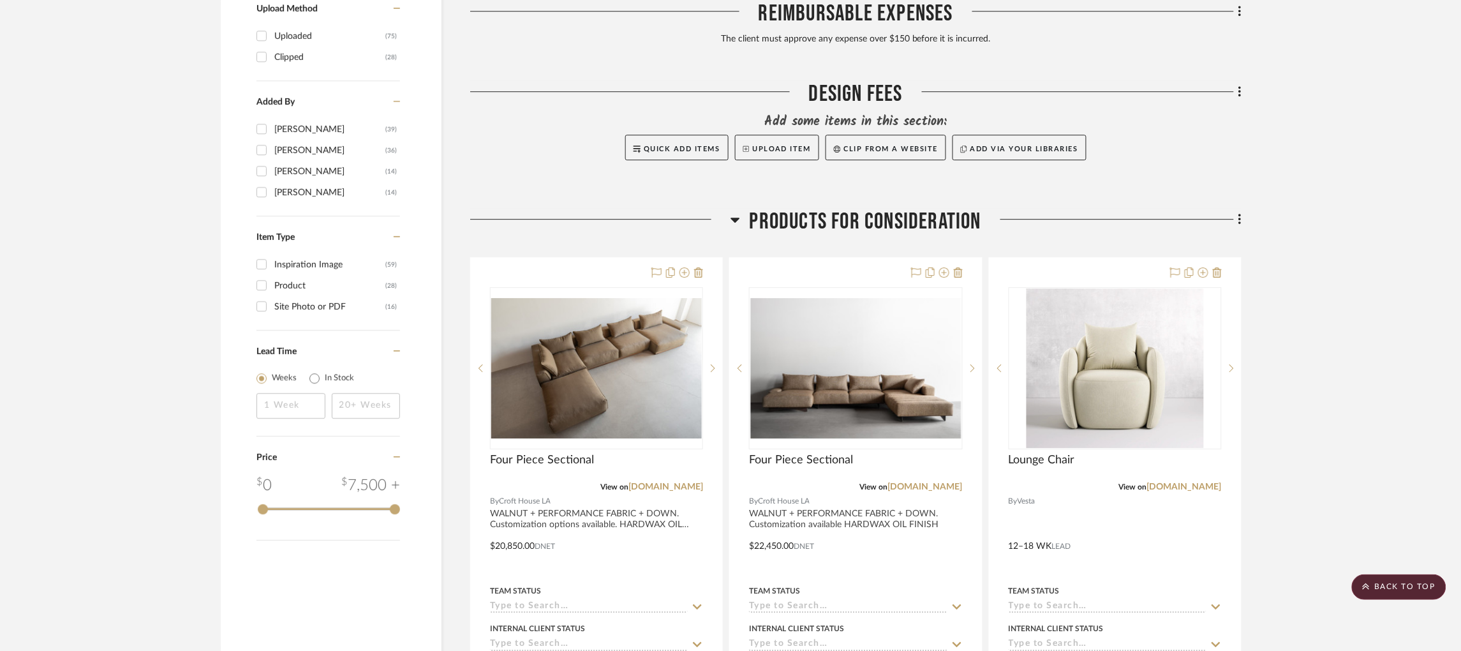
click at [733, 218] on icon at bounding box center [735, 220] width 9 height 5
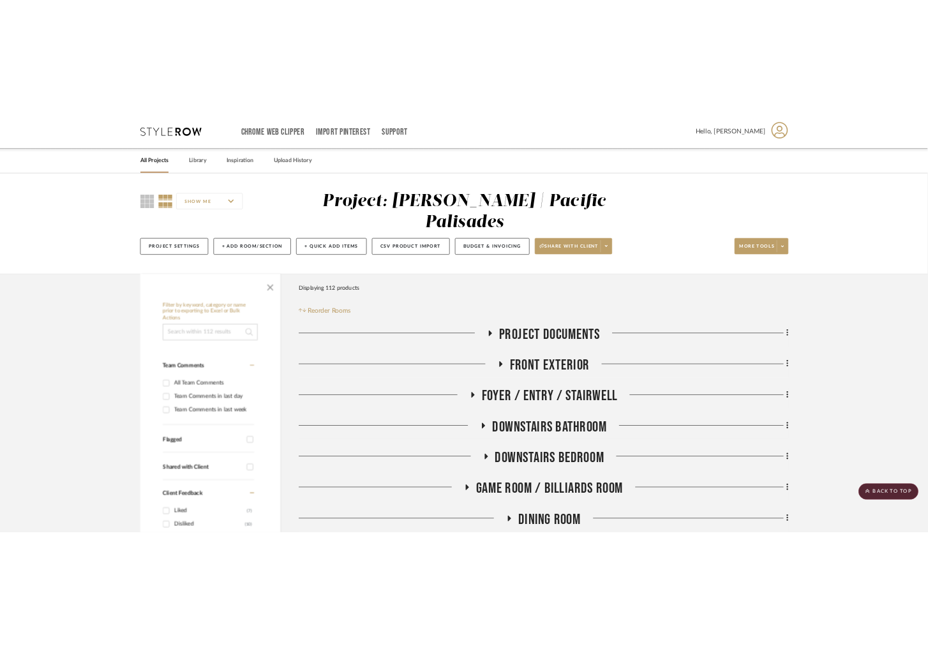
scroll to position [0, 0]
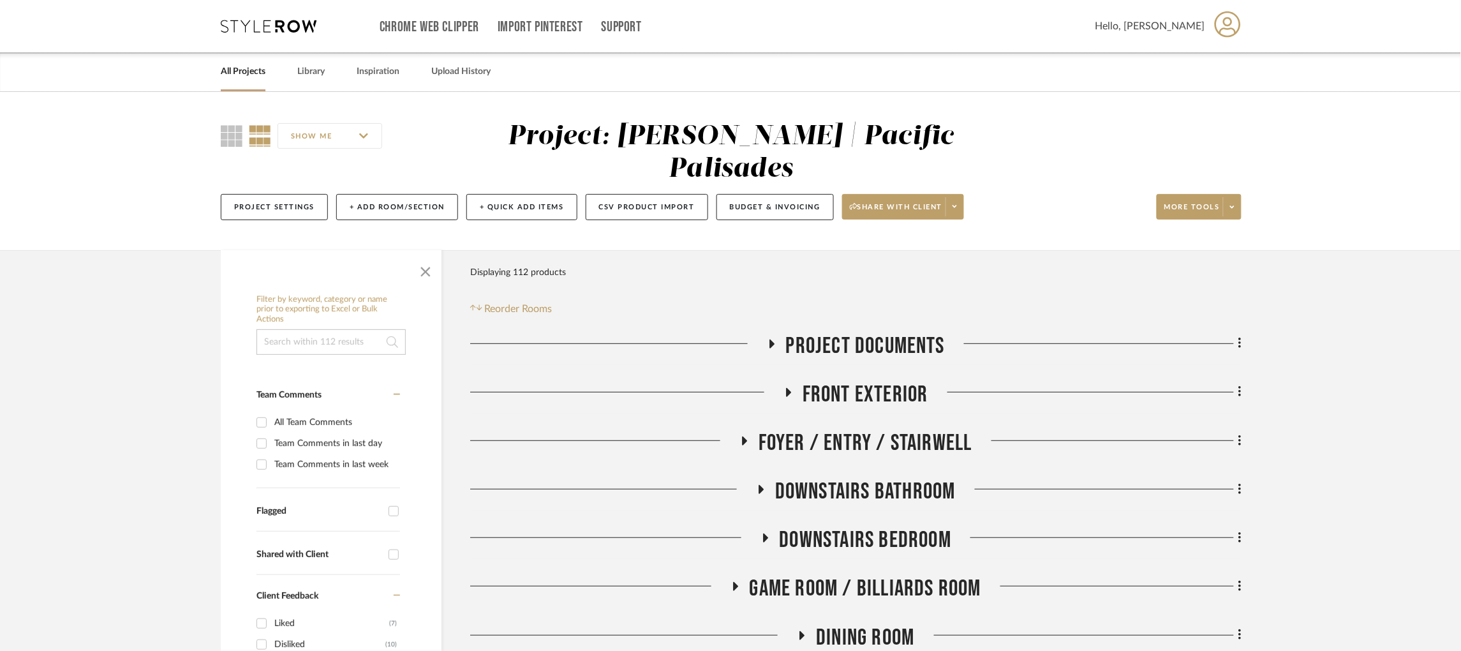
click at [301, 329] on input at bounding box center [331, 342] width 149 height 26
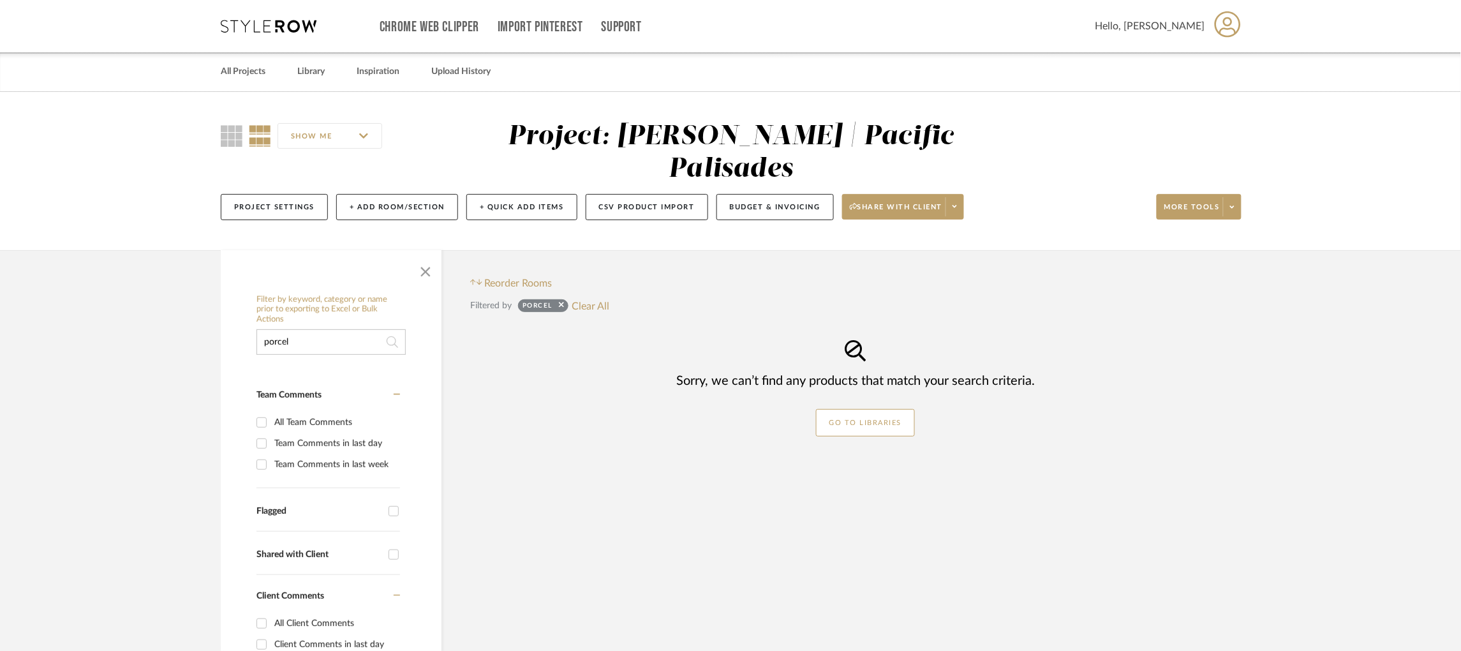
click at [308, 329] on input "porcel" at bounding box center [331, 342] width 149 height 26
drag, startPoint x: 308, startPoint y: 310, endPoint x: 255, endPoint y: 308, distance: 53.0
click at [255, 308] on div "Filter by keyword, category or name prior to exporting to Excel or Bulk Actions…" at bounding box center [331, 615] width 221 height 655
type input "stones"
drag, startPoint x: 362, startPoint y: 310, endPoint x: 252, endPoint y: 305, distance: 109.9
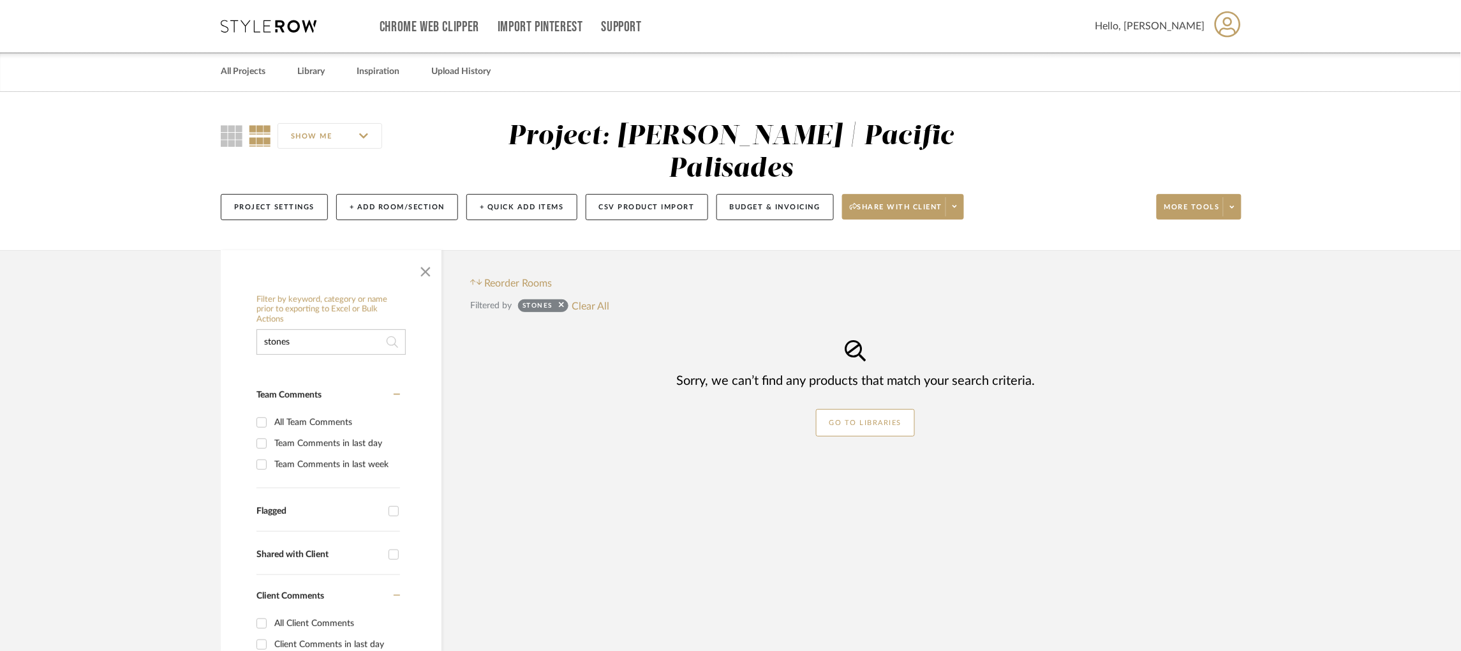
click at [252, 305] on div "Filter by keyword, category or name prior to exporting to Excel or Bulk Actions…" at bounding box center [331, 615] width 221 height 655
click at [188, 302] on project-details-page "SHOW ME Project: Jacobs | Pacific Palisades Project Settings + Add Room/Section…" at bounding box center [730, 517] width 1461 height 851
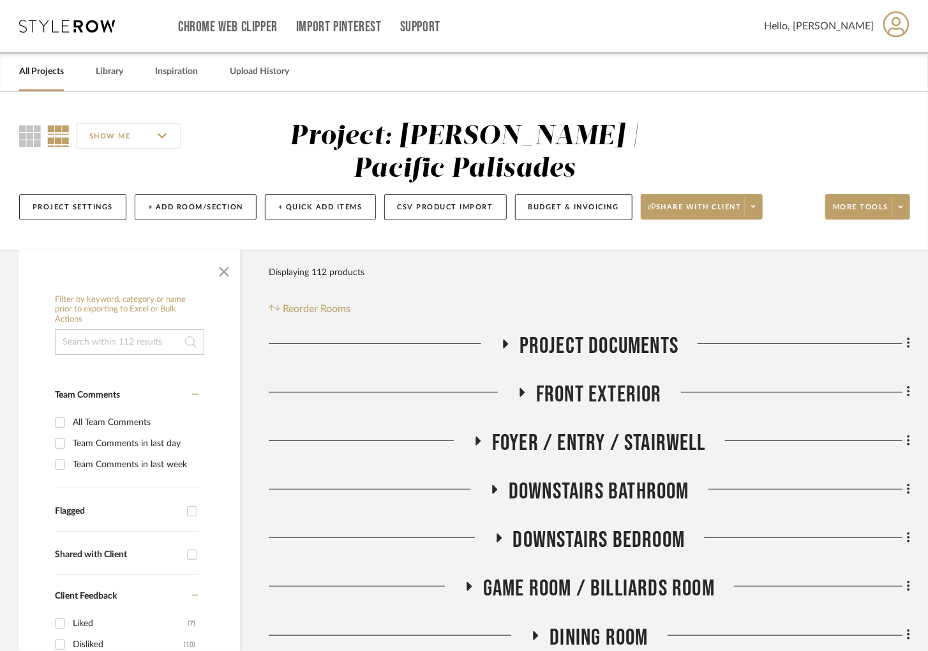
click at [504, 339] on h3 "Project Documents" at bounding box center [589, 345] width 178 height 27
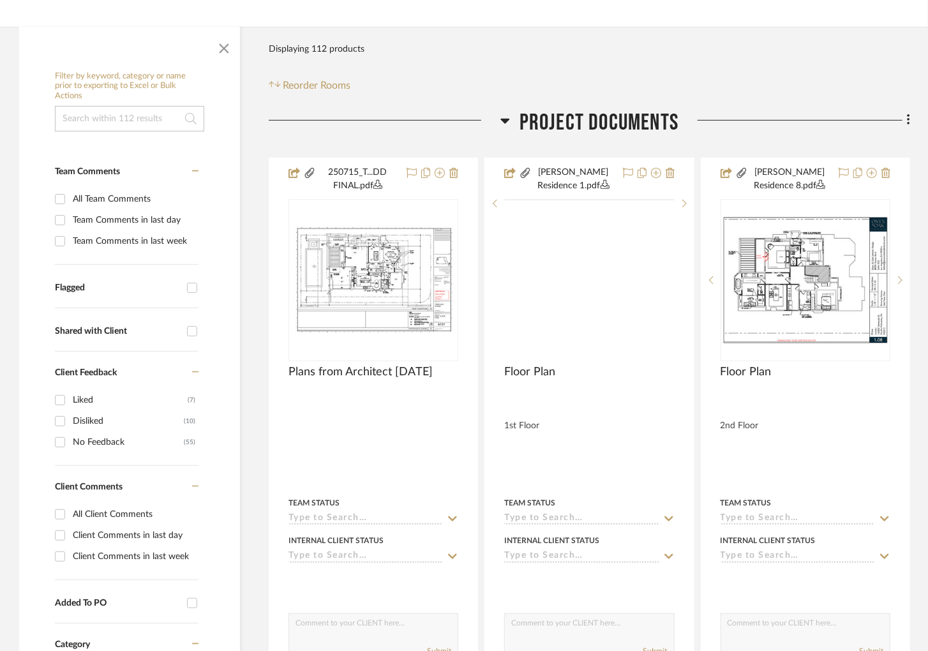
scroll to position [383, 0]
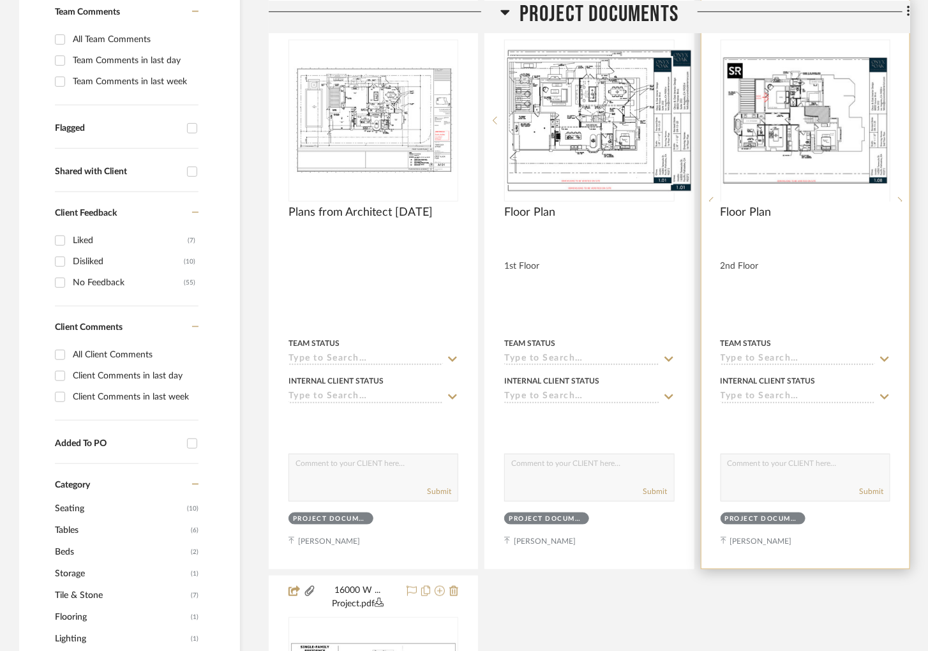
click at [797, 135] on div at bounding box center [805, 201] width 170 height 323
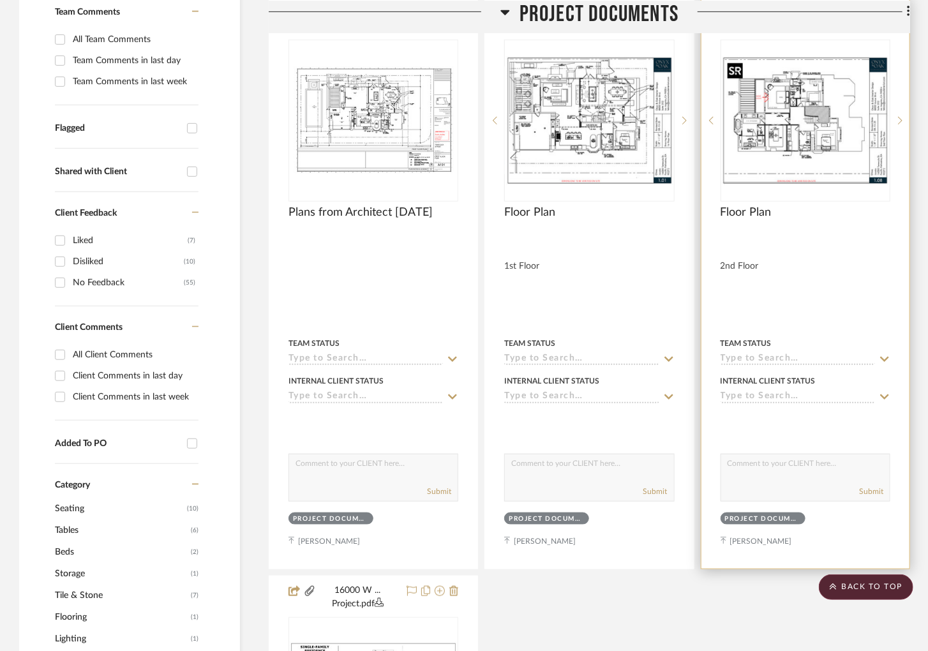
click at [802, 134] on img "0" at bounding box center [805, 120] width 167 height 129
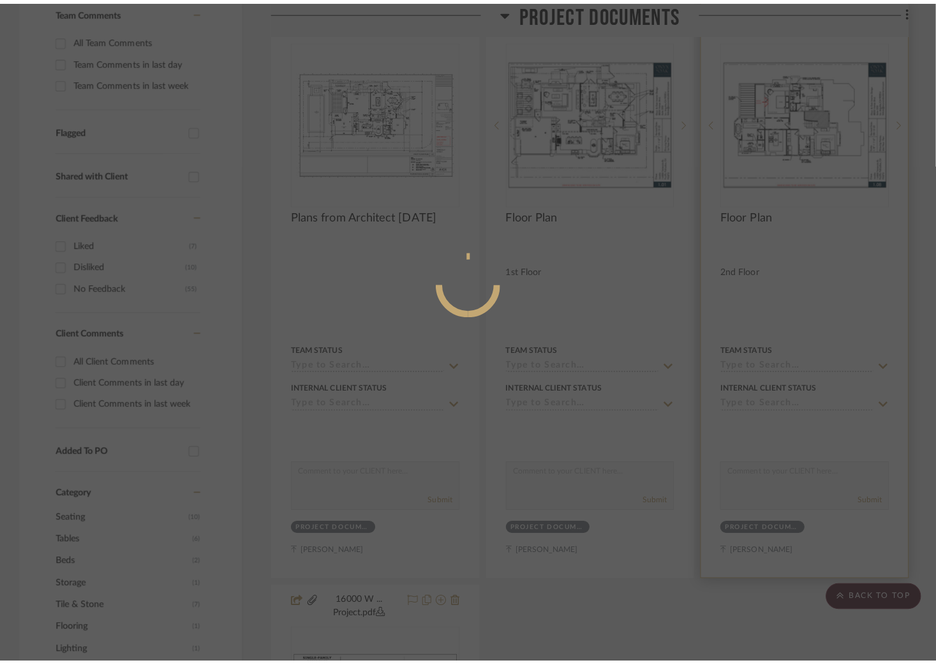
scroll to position [0, 0]
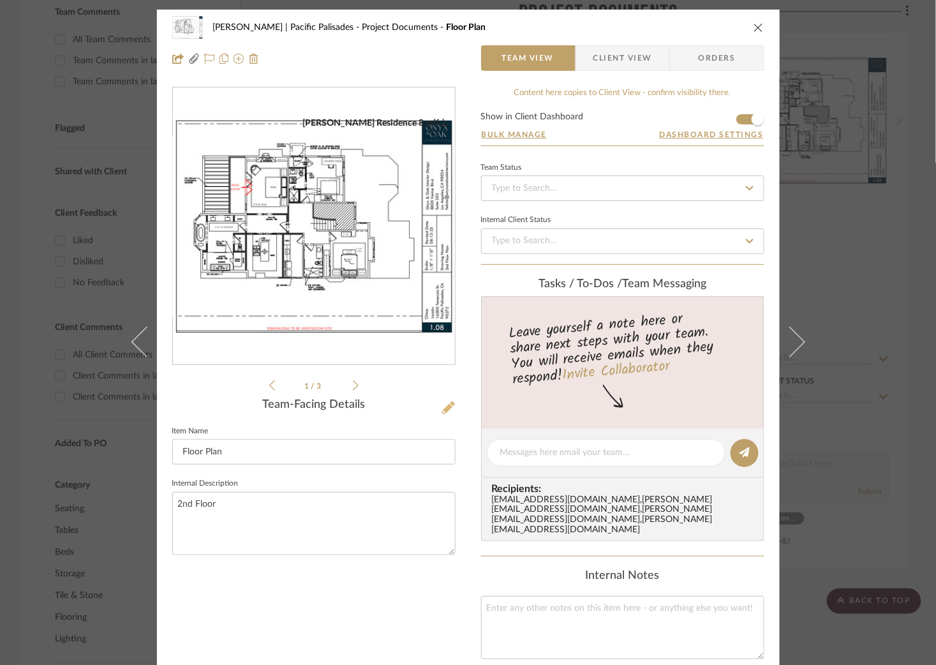
click at [444, 409] on icon at bounding box center [448, 407] width 13 height 13
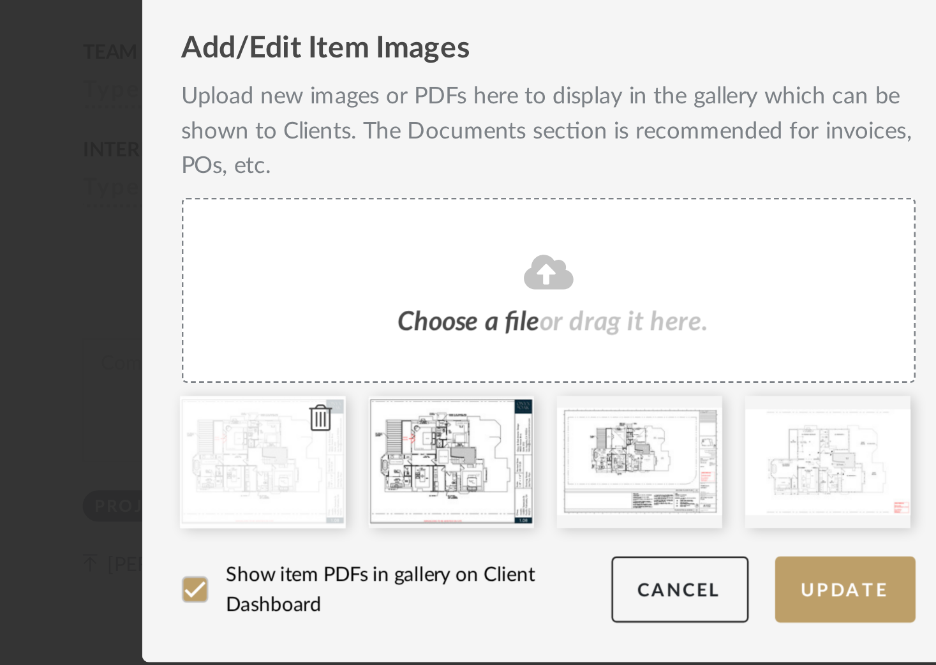
click at [377, 482] on icon at bounding box center [380, 484] width 9 height 10
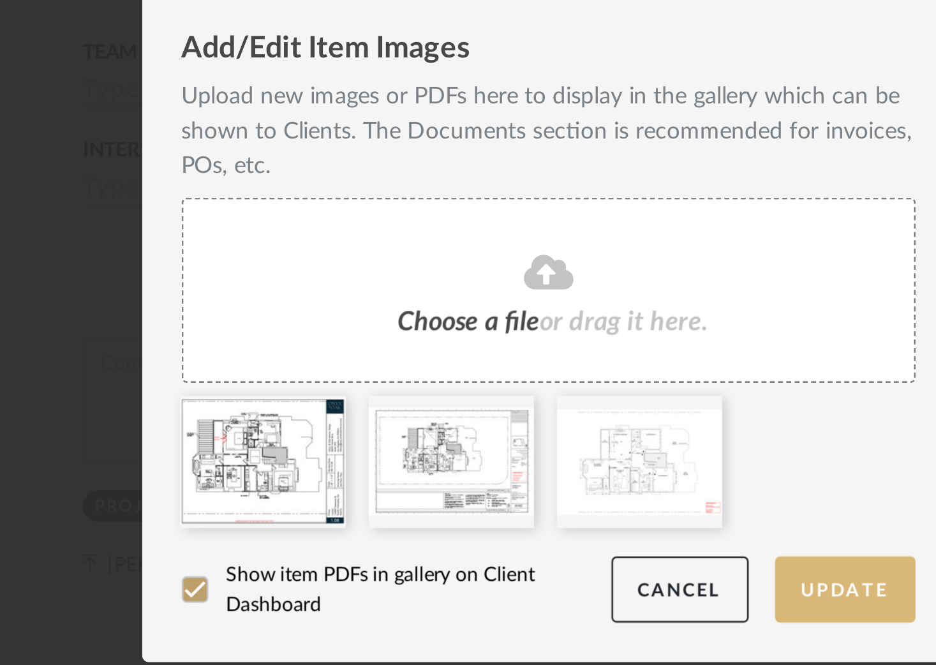
click at [590, 549] on button "Update" at bounding box center [583, 551] width 54 height 26
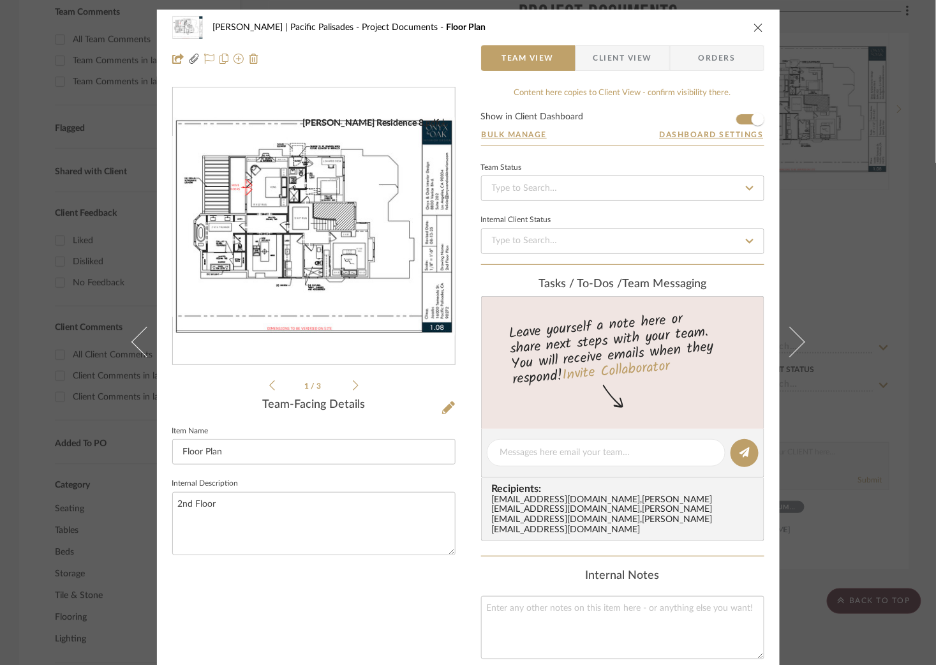
click at [856, 123] on div "Jacobs | Pacific Palisades Project Documents Floor Plan Team View Client View O…" at bounding box center [468, 332] width 936 height 665
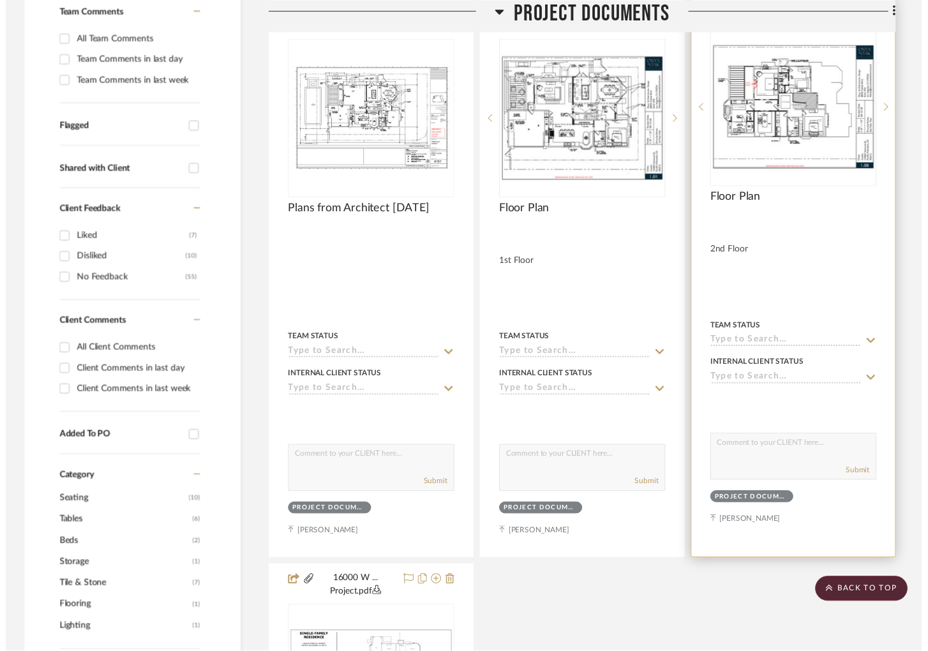
scroll to position [383, 0]
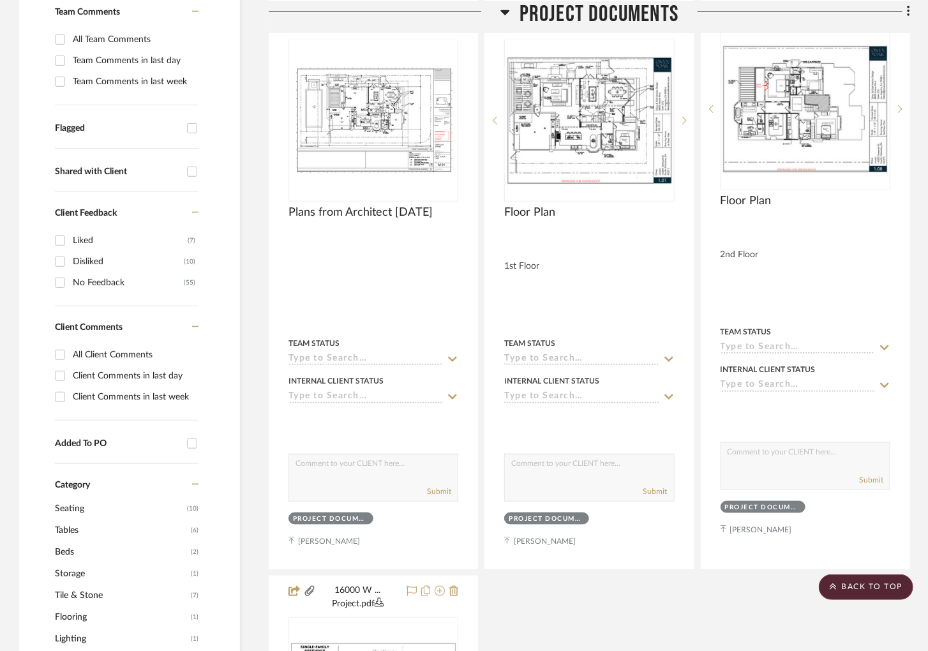
click at [508, 8] on icon at bounding box center [505, 11] width 10 height 15
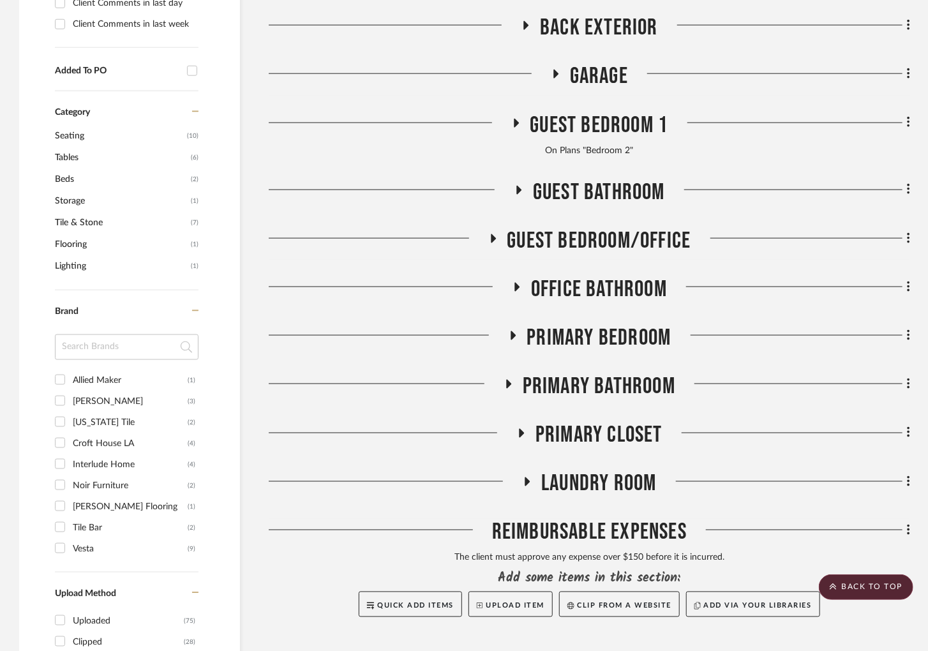
scroll to position [861, 0]
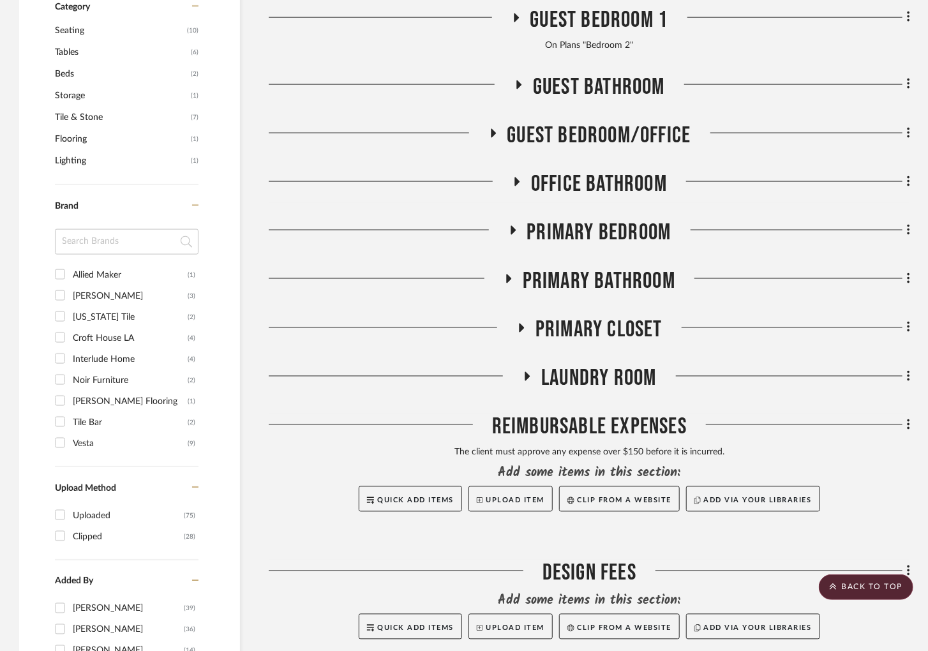
click at [519, 185] on icon at bounding box center [516, 182] width 15 height 10
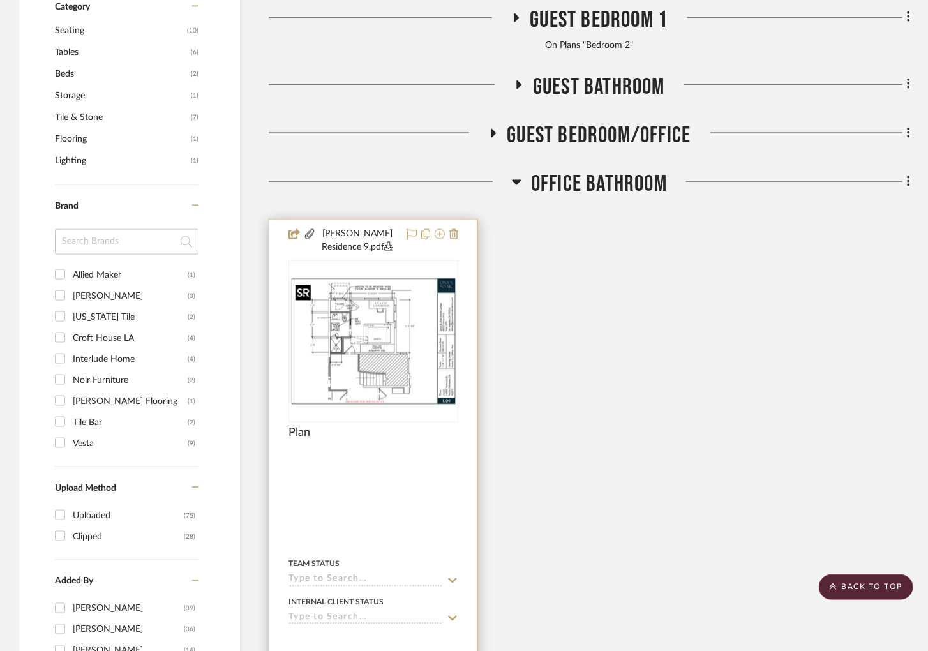
click at [0, 0] on img at bounding box center [0, 0] width 0 height 0
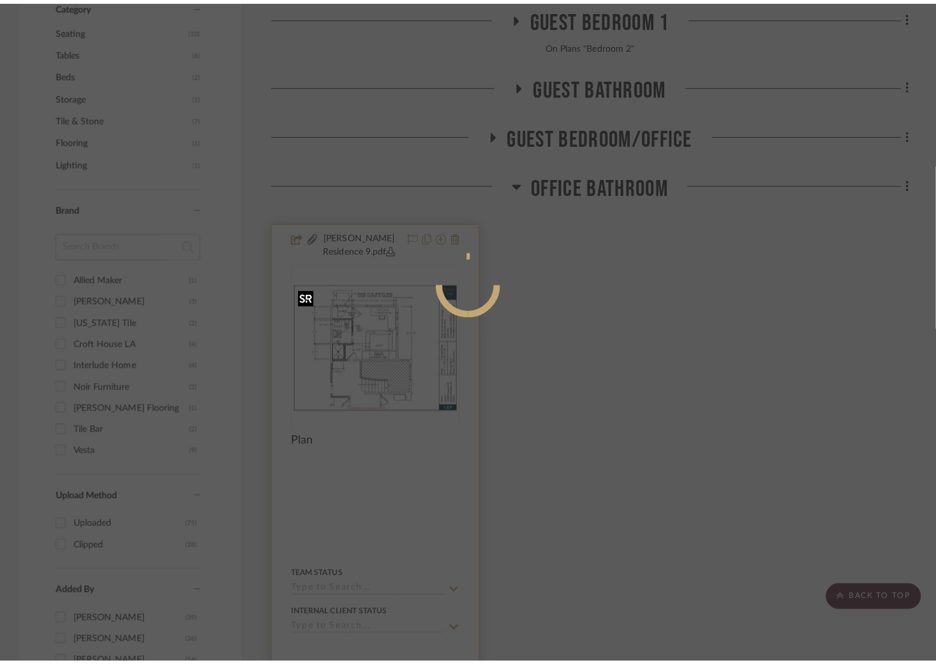
scroll to position [0, 0]
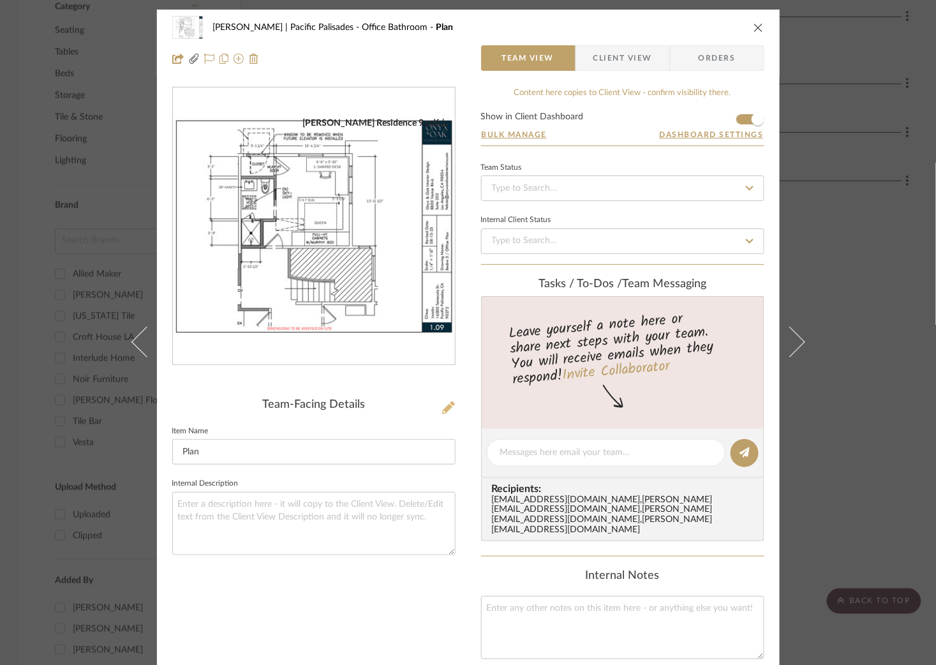
click at [442, 407] on icon at bounding box center [448, 407] width 13 height 13
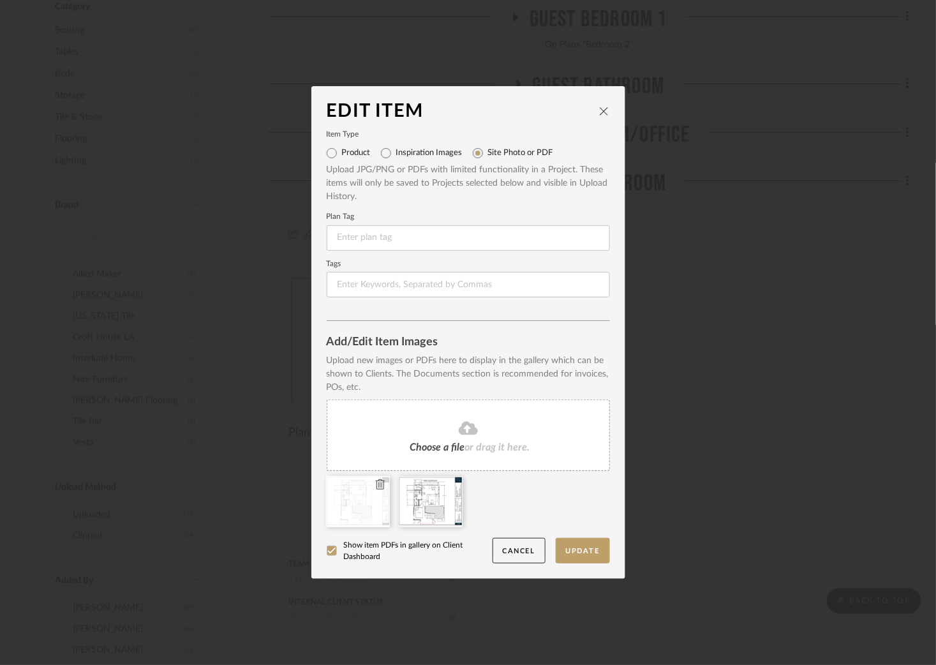
click at [377, 484] on icon at bounding box center [380, 484] width 9 height 10
click at [575, 549] on button "Update" at bounding box center [583, 551] width 54 height 26
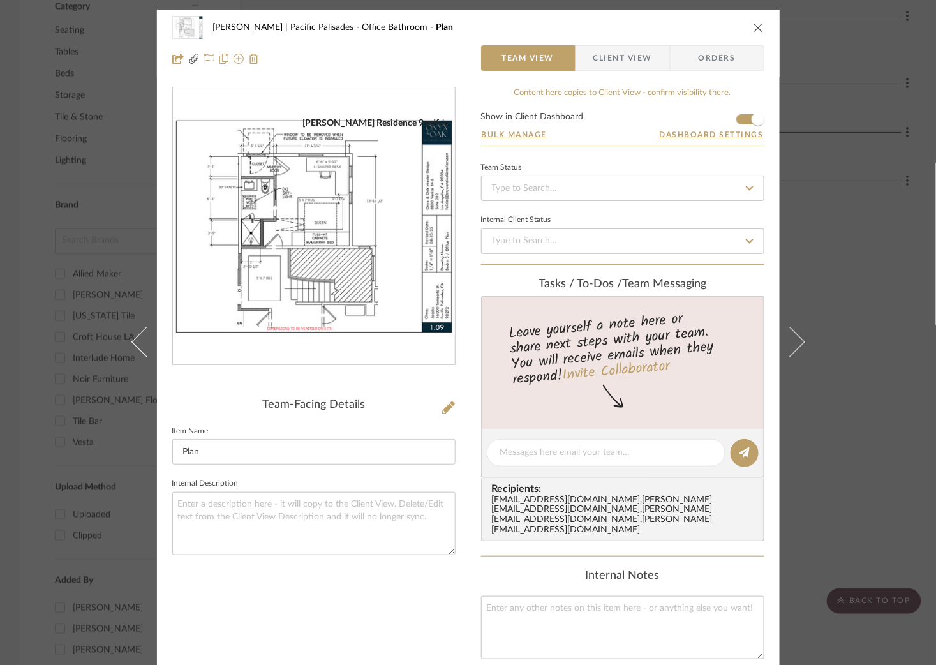
click at [841, 180] on div "Jacobs | Pacific Palisades Office Bathroom Plan Team View Client View Orders Ja…" at bounding box center [468, 332] width 936 height 665
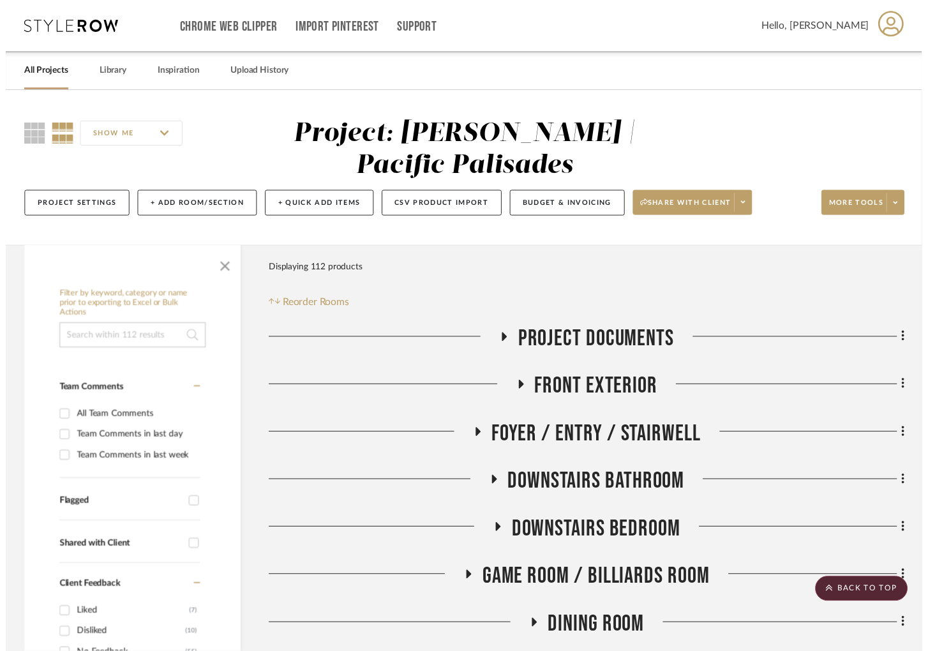
scroll to position [861, 0]
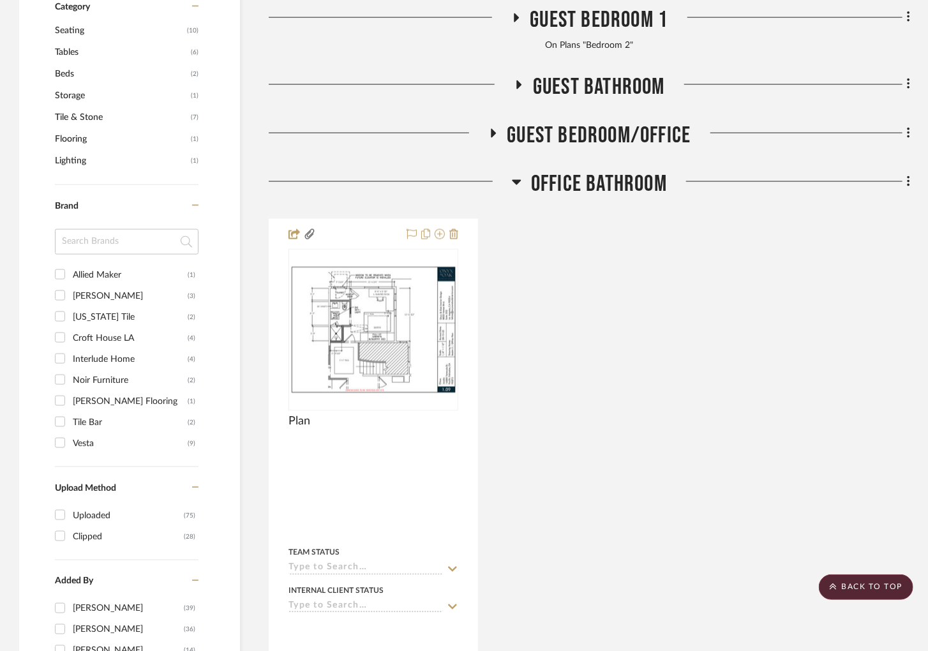
click at [519, 180] on icon at bounding box center [517, 181] width 10 height 15
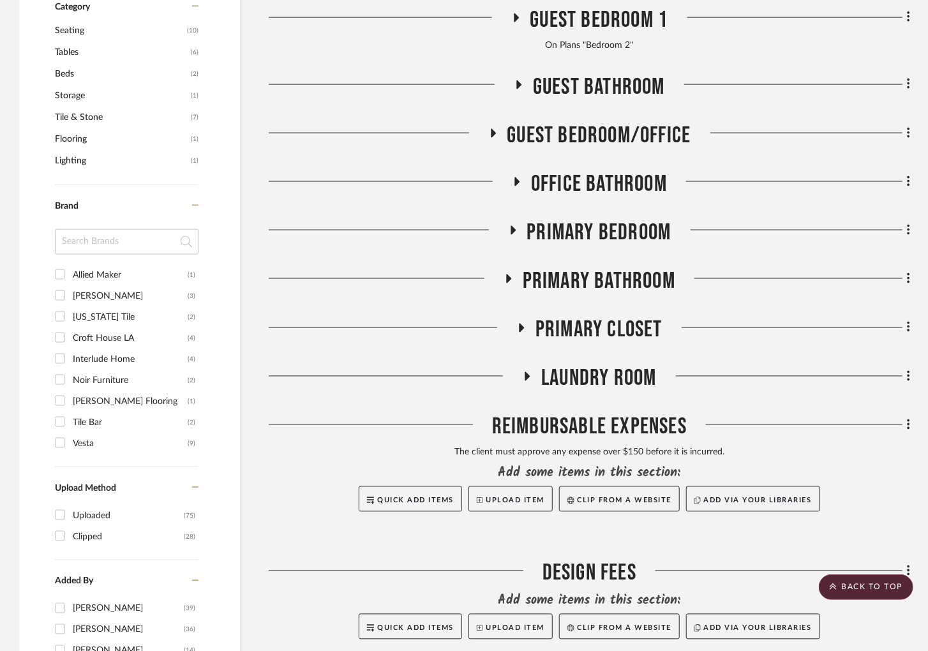
click at [512, 229] on icon at bounding box center [513, 230] width 5 height 9
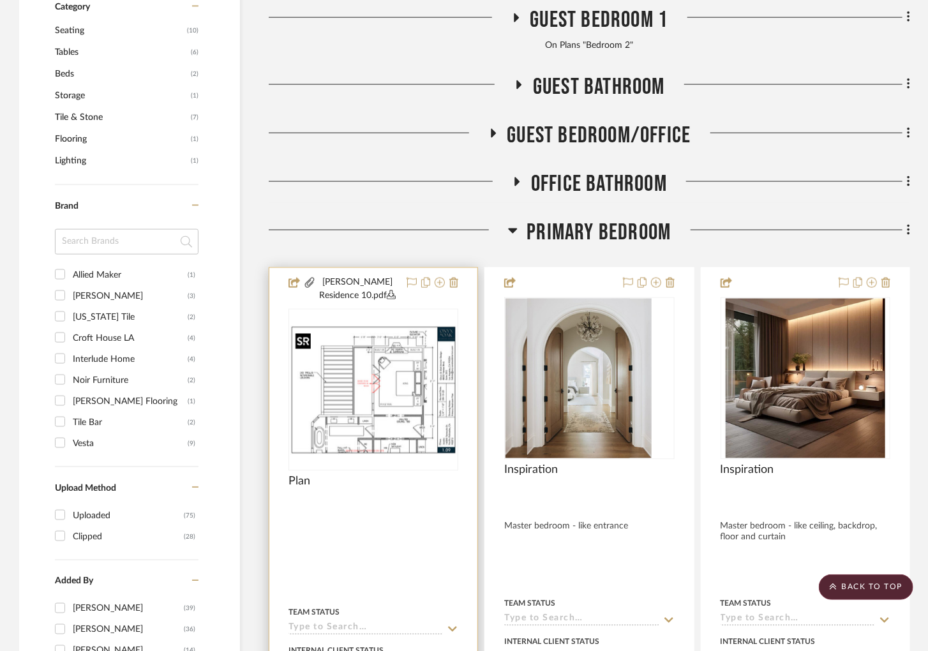
click at [0, 0] on img at bounding box center [0, 0] width 0 height 0
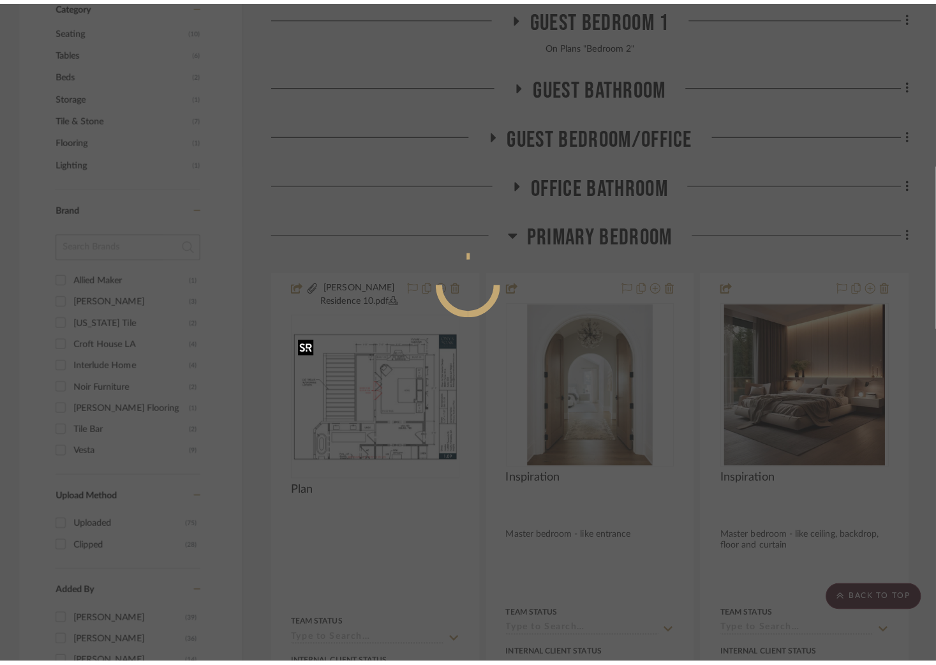
scroll to position [0, 0]
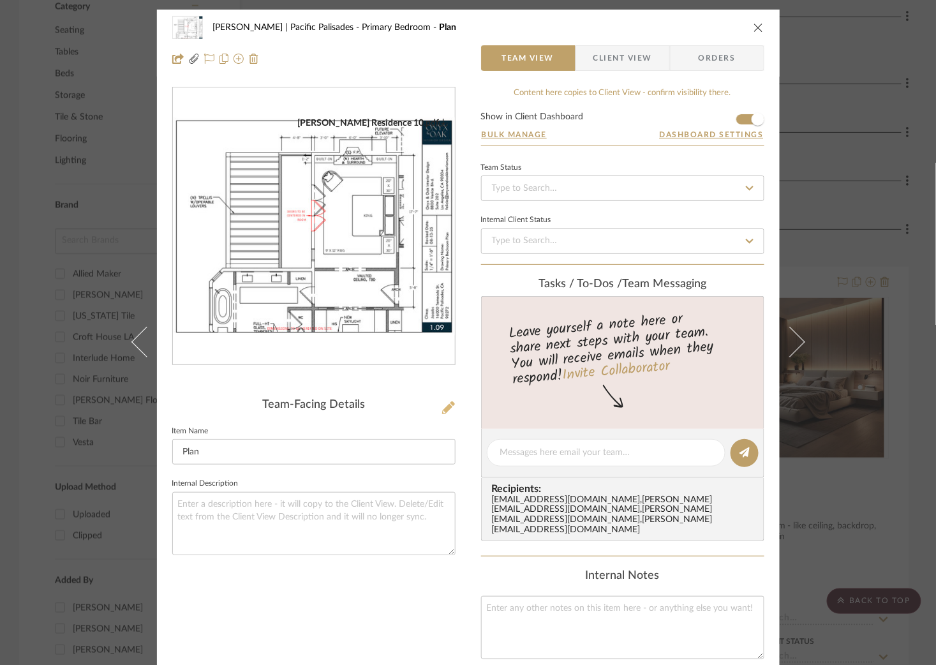
click at [449, 403] on icon at bounding box center [448, 407] width 13 height 13
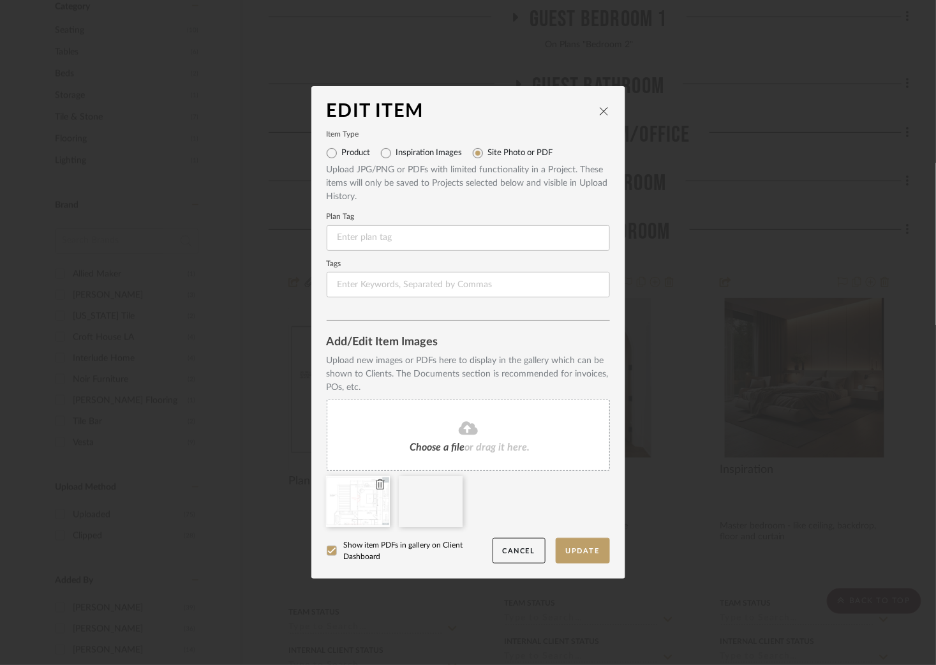
click at [376, 484] on icon at bounding box center [380, 484] width 9 height 10
click at [592, 551] on button "Update" at bounding box center [583, 551] width 54 height 26
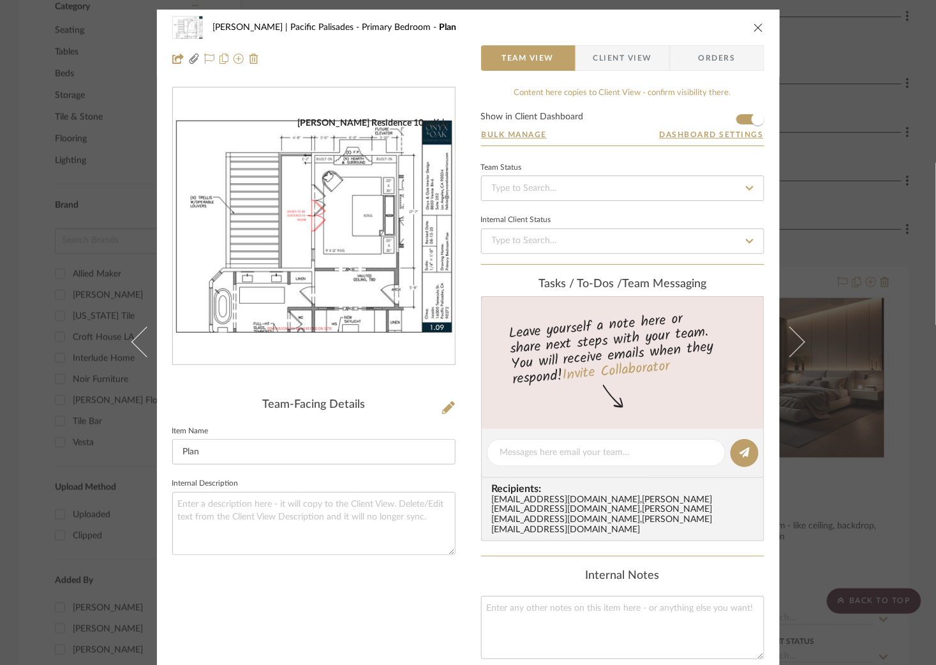
click at [835, 190] on div "Jacobs | Pacific Palisades Primary Bedroom Plan Team View Client View Orders Ja…" at bounding box center [468, 332] width 936 height 665
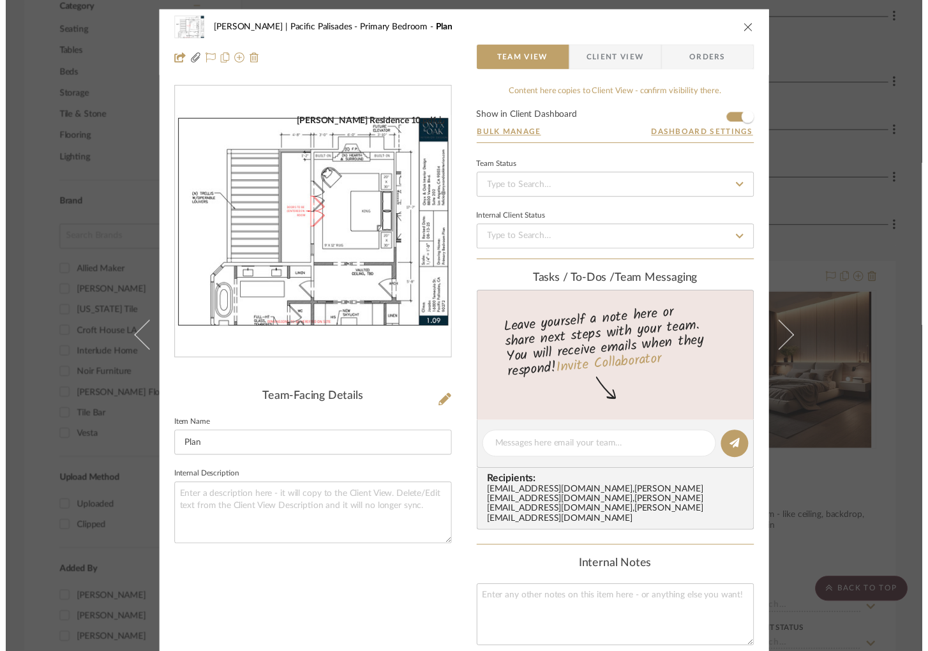
scroll to position [861, 0]
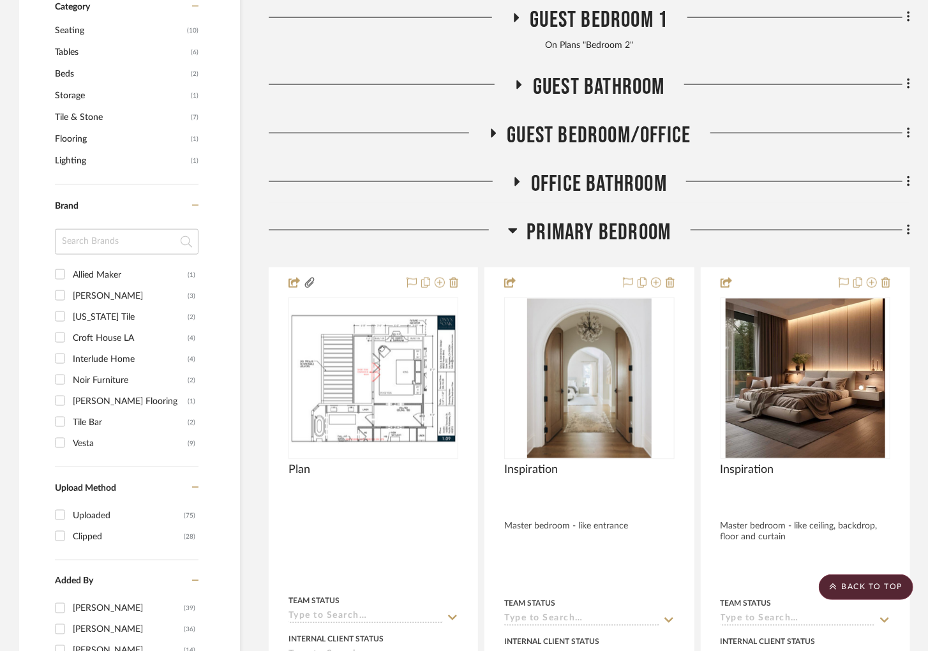
click at [512, 232] on icon at bounding box center [512, 230] width 9 height 5
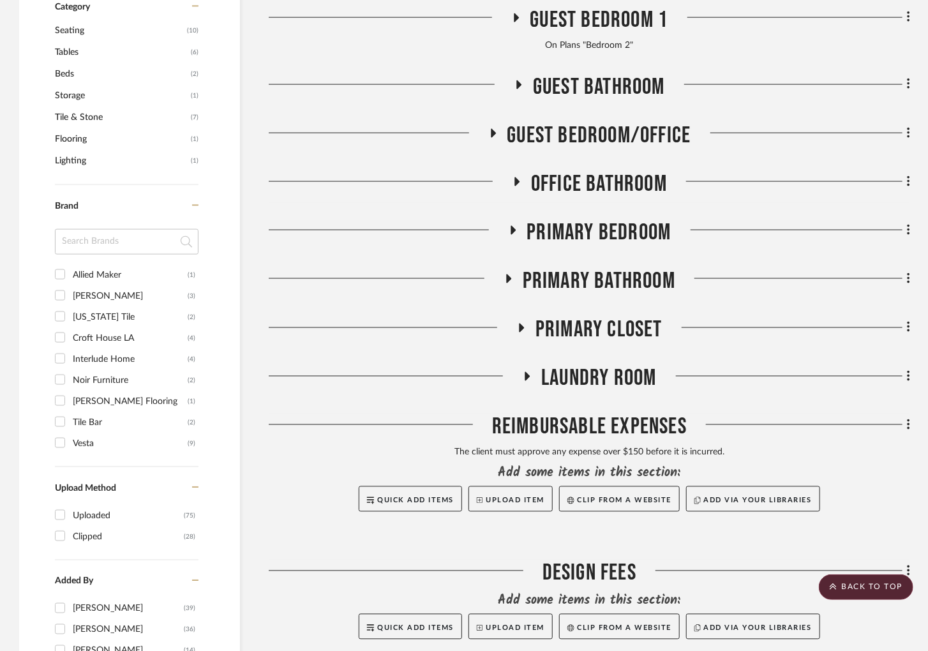
click at [509, 282] on icon at bounding box center [508, 279] width 5 height 9
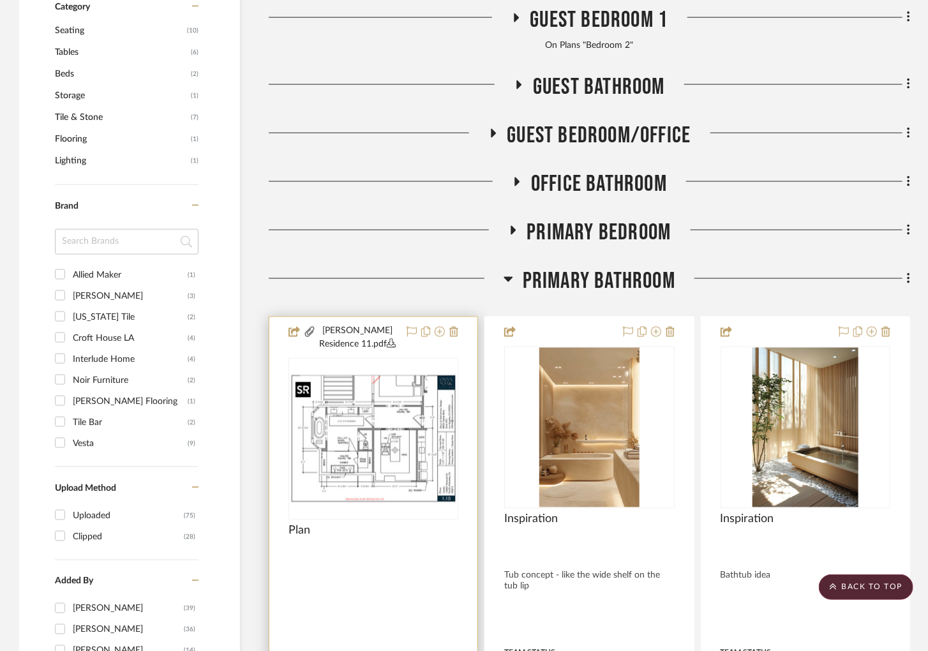
click at [0, 0] on img at bounding box center [0, 0] width 0 height 0
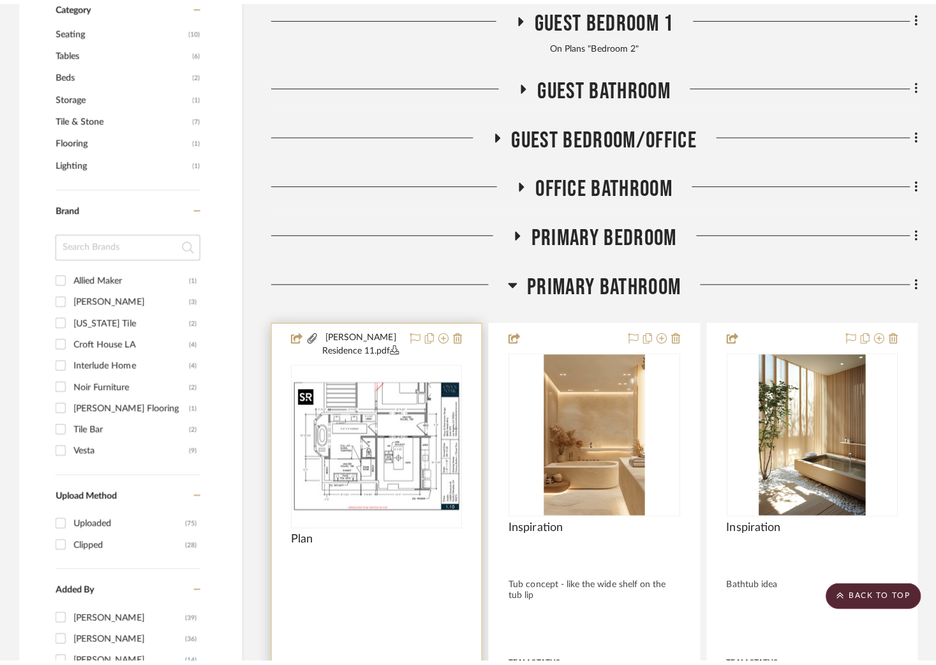
scroll to position [0, 0]
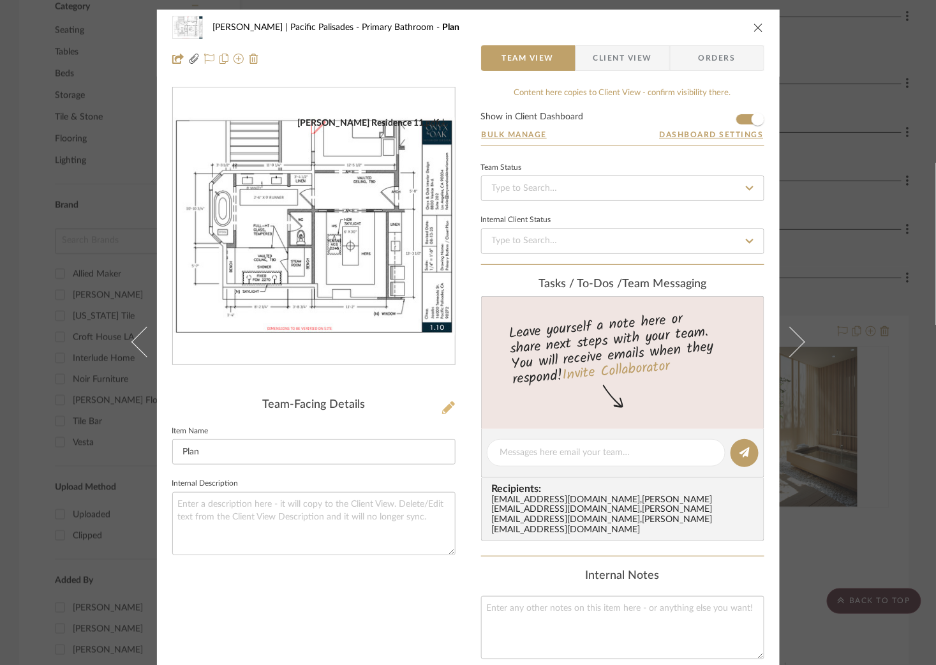
click at [442, 405] on icon at bounding box center [448, 407] width 13 height 13
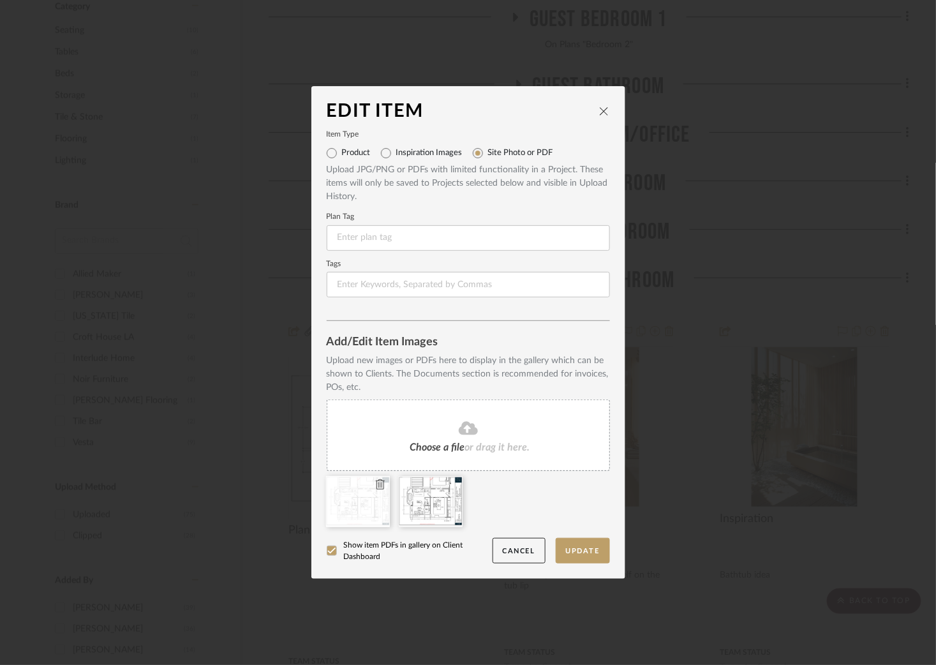
click at [377, 480] on icon at bounding box center [380, 484] width 9 height 10
click at [583, 551] on button "Update" at bounding box center [583, 551] width 54 height 26
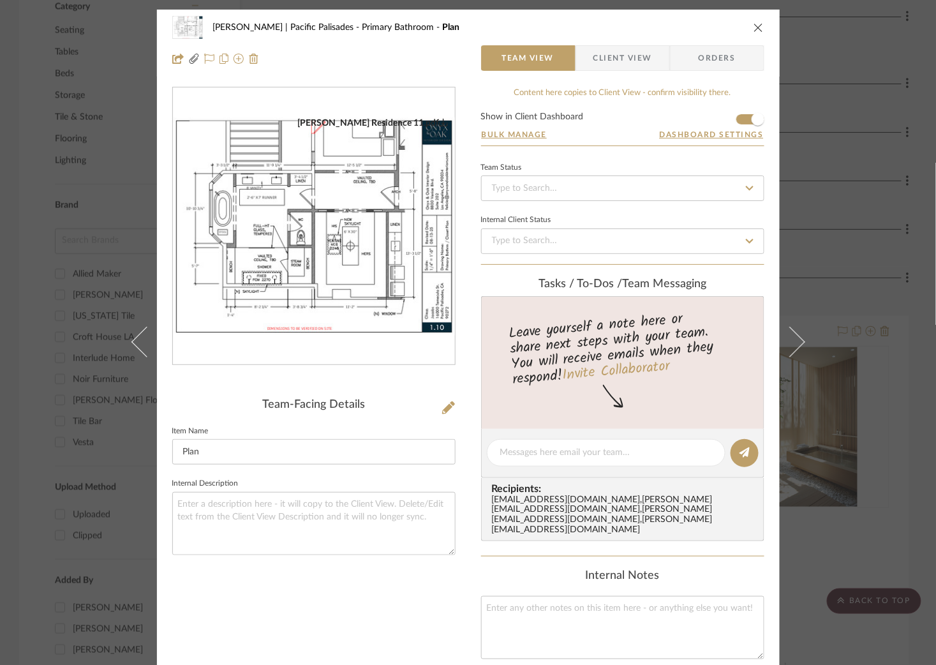
click at [826, 193] on div "Jacobs | Pacific Palisades Primary Bathroom Plan Team View Client View Orders J…" at bounding box center [468, 332] width 936 height 665
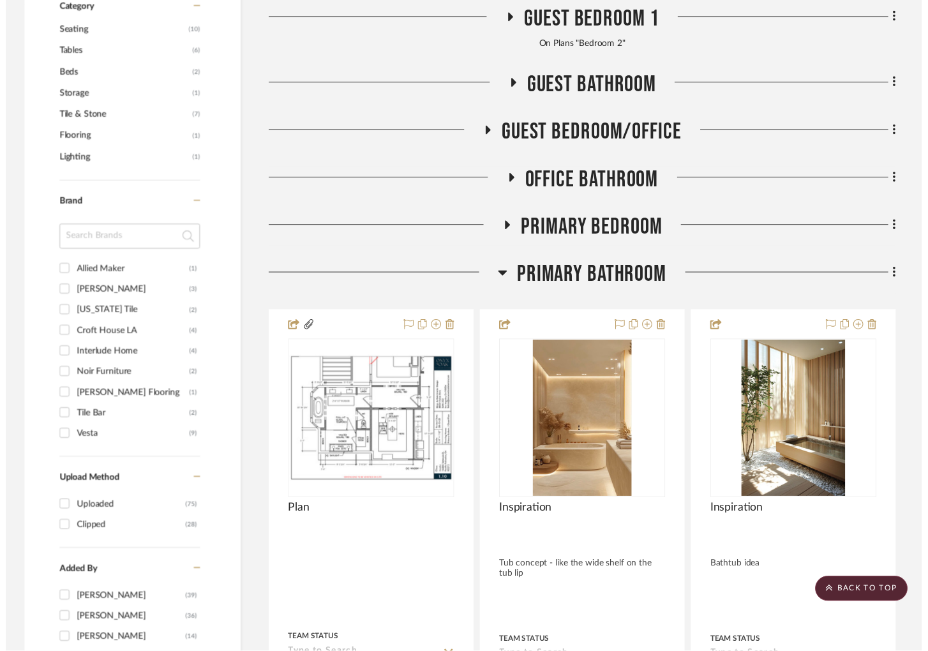
scroll to position [861, 0]
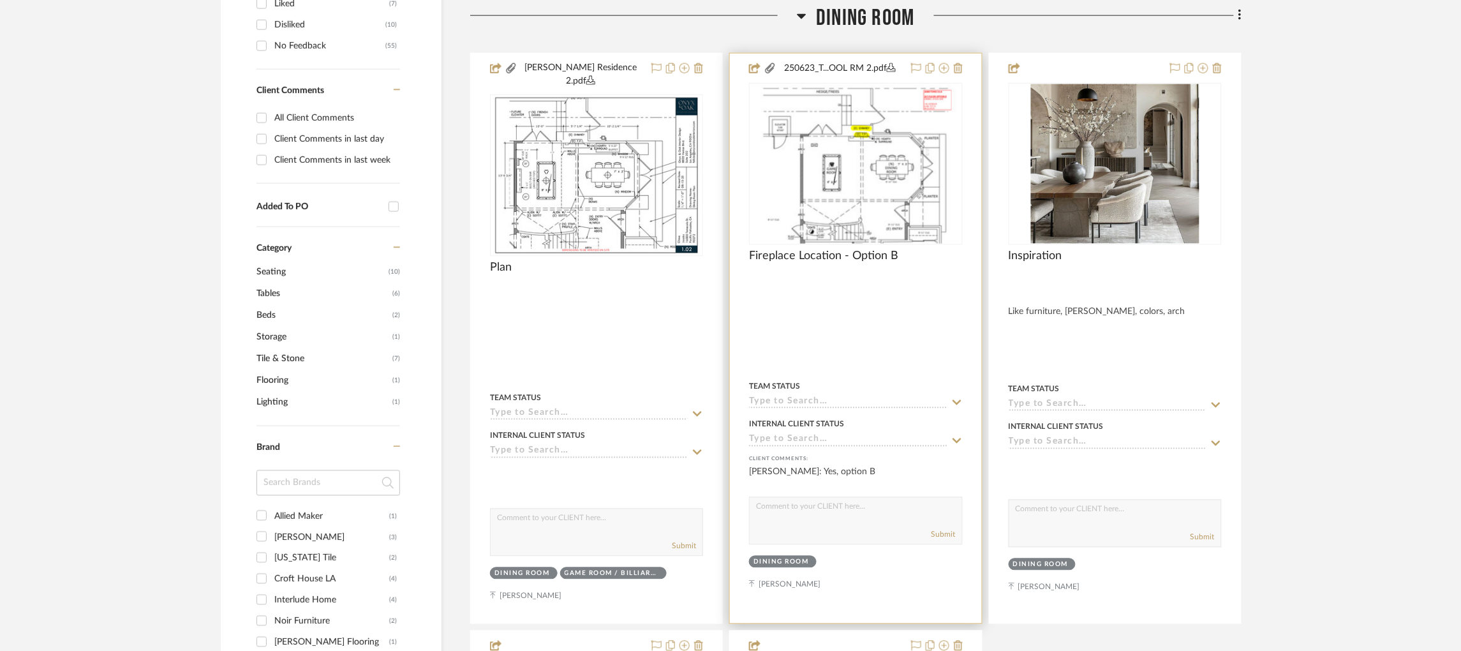
scroll to position [640, 0]
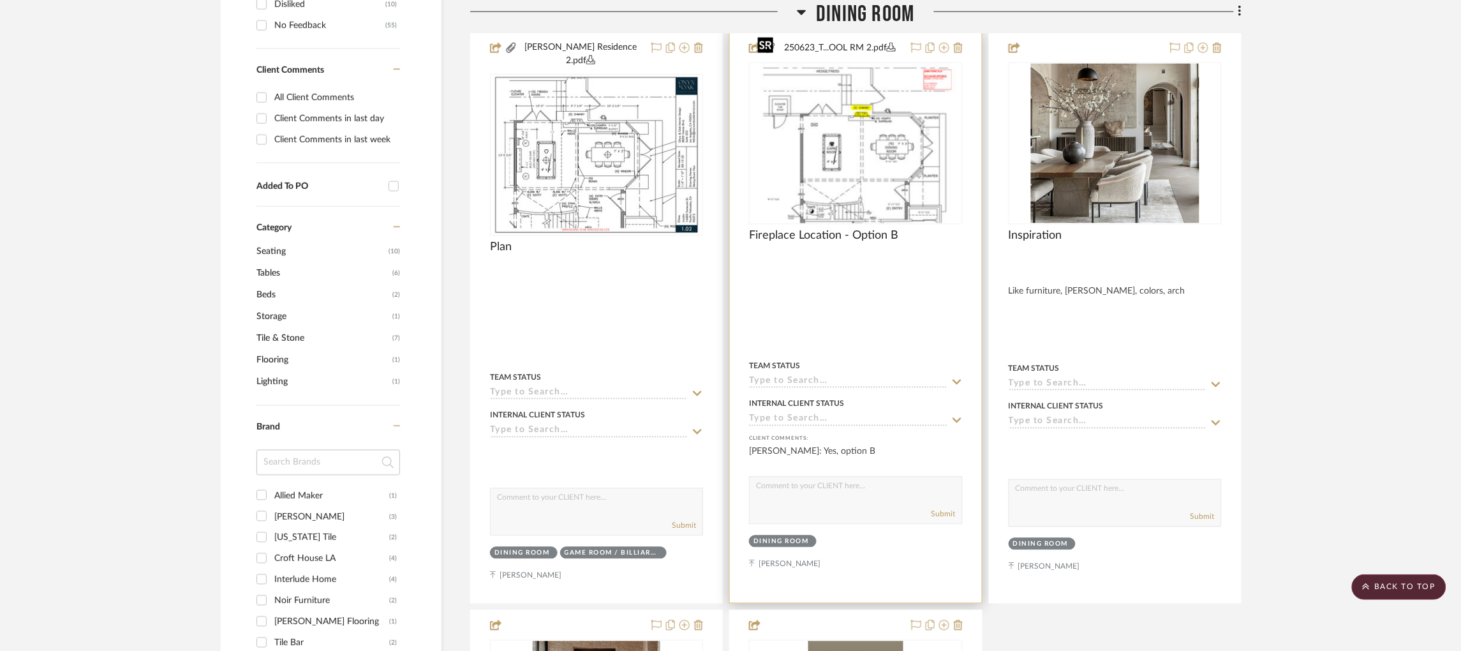
click at [875, 152] on img "0" at bounding box center [855, 144] width 207 height 160
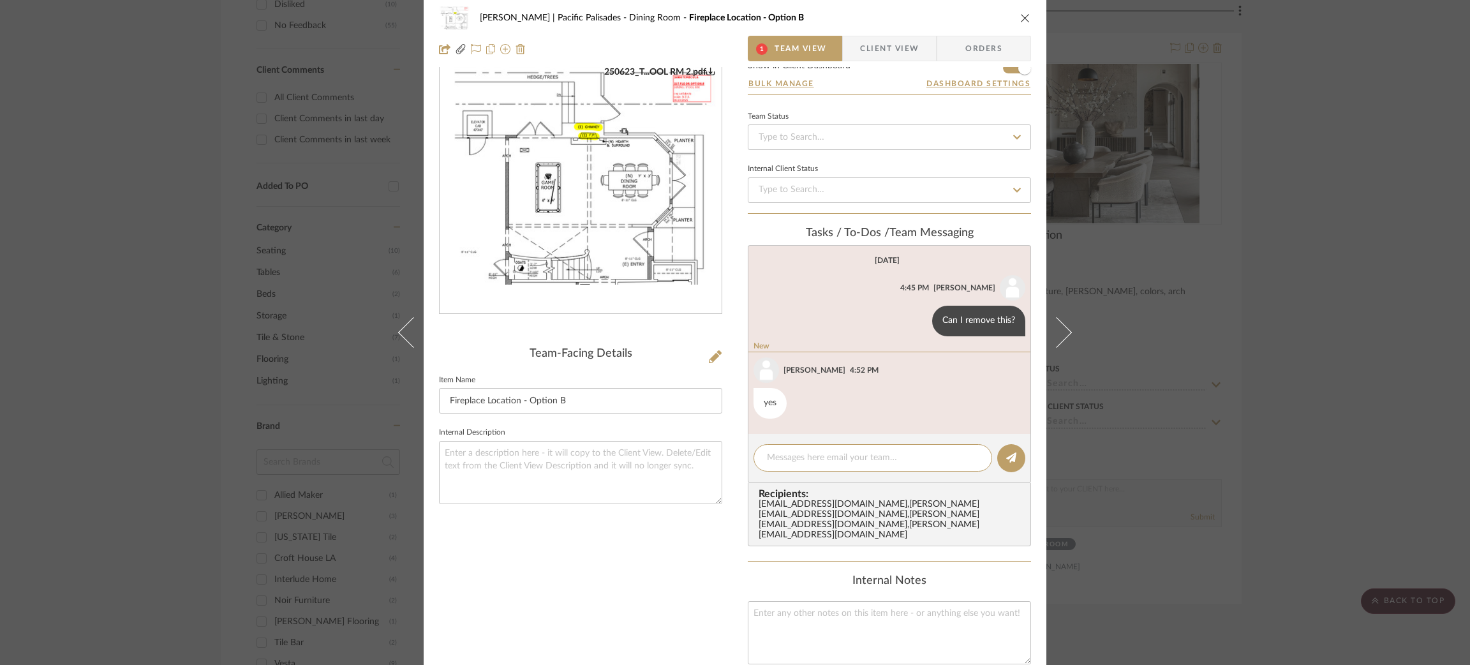
scroll to position [0, 0]
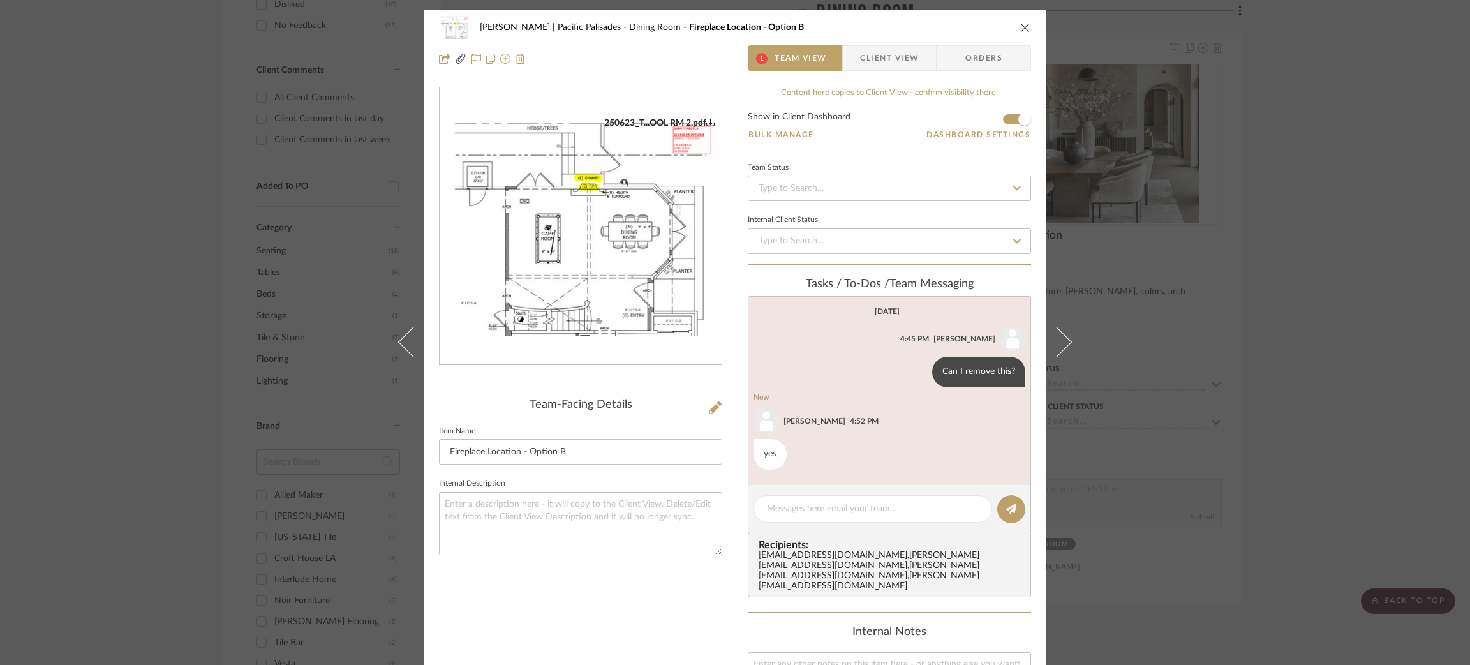
click at [1170, 182] on div "Jacobs | Pacific Palisades Dining Room Fireplace Location - Option B 1 Team Vie…" at bounding box center [735, 332] width 1470 height 665
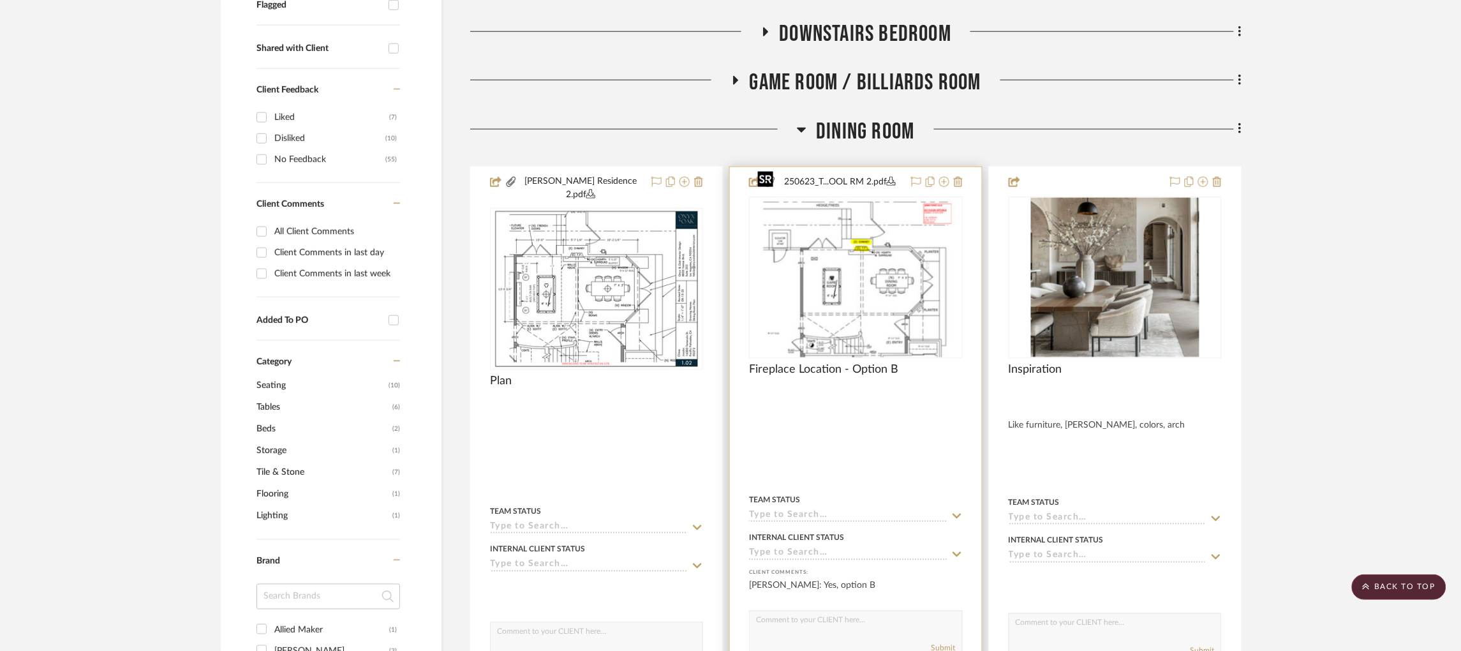
scroll to position [505, 0]
click at [959, 178] on icon at bounding box center [958, 183] width 9 height 10
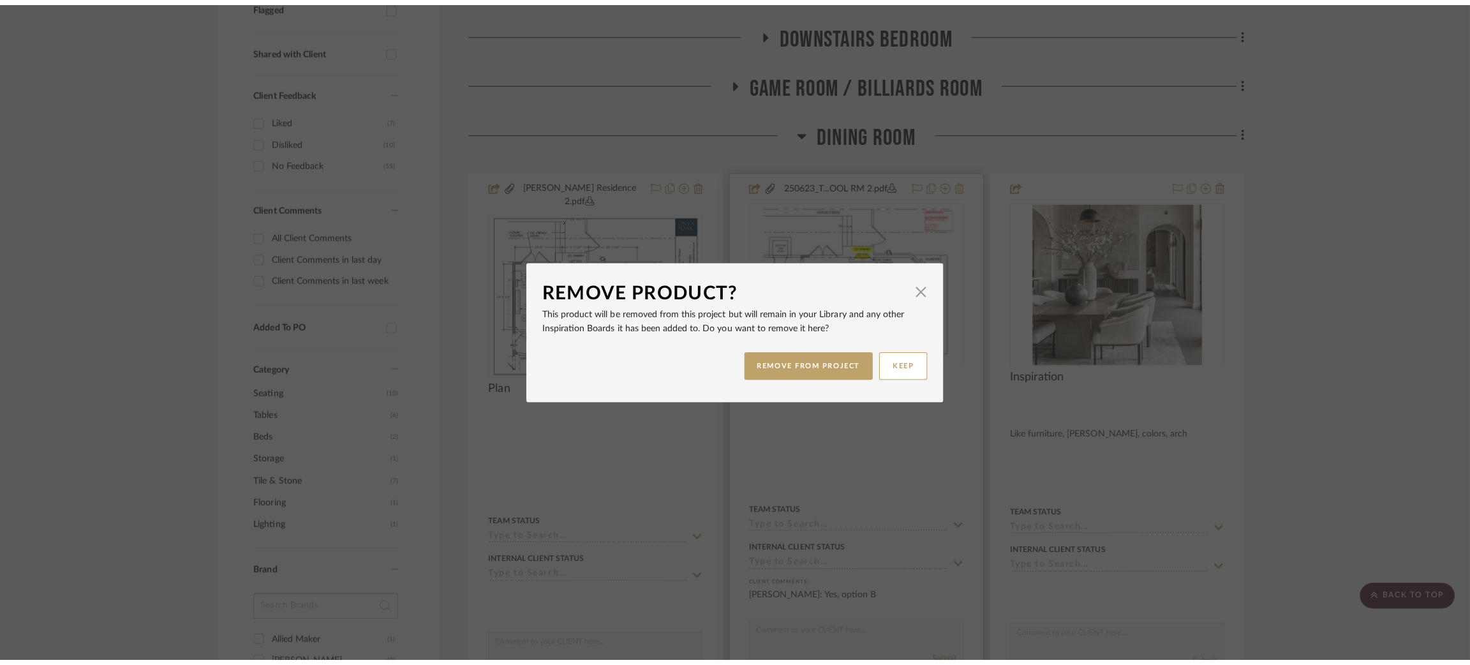
scroll to position [0, 0]
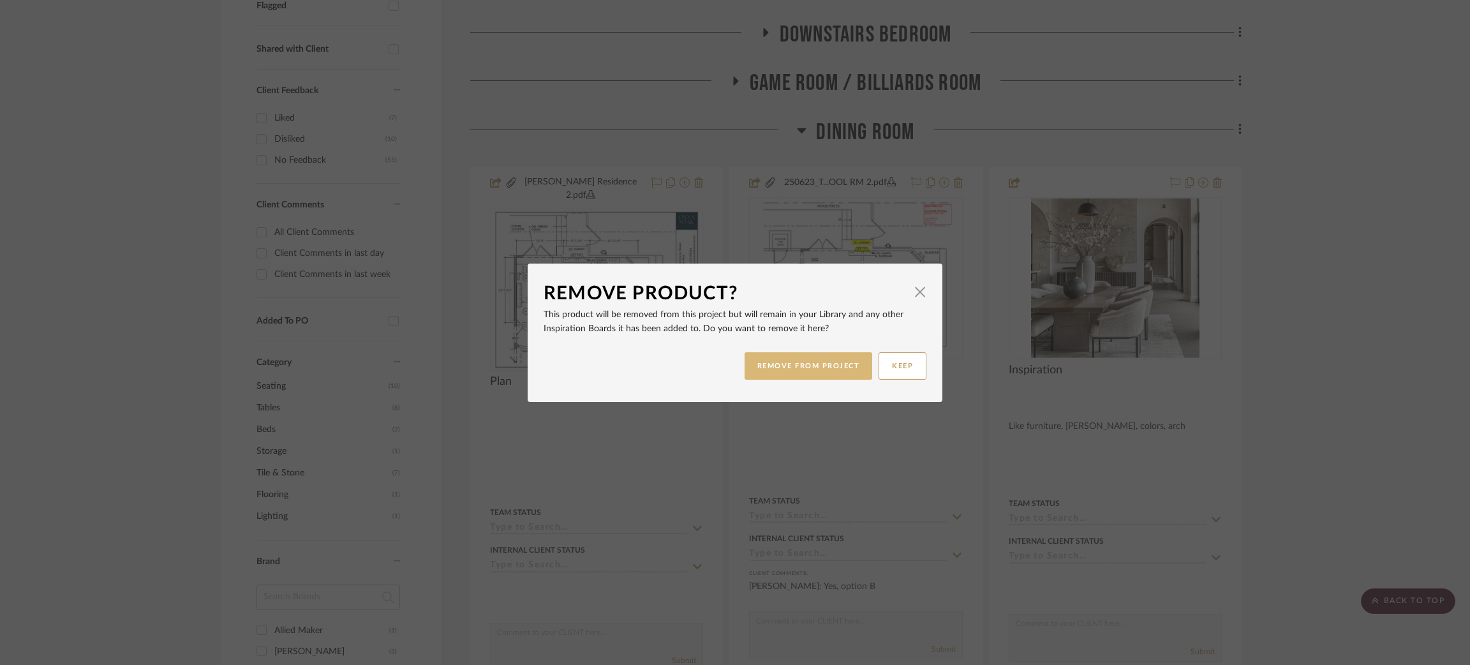
click at [813, 363] on button "REMOVE FROM PROJECT" at bounding box center [809, 365] width 128 height 27
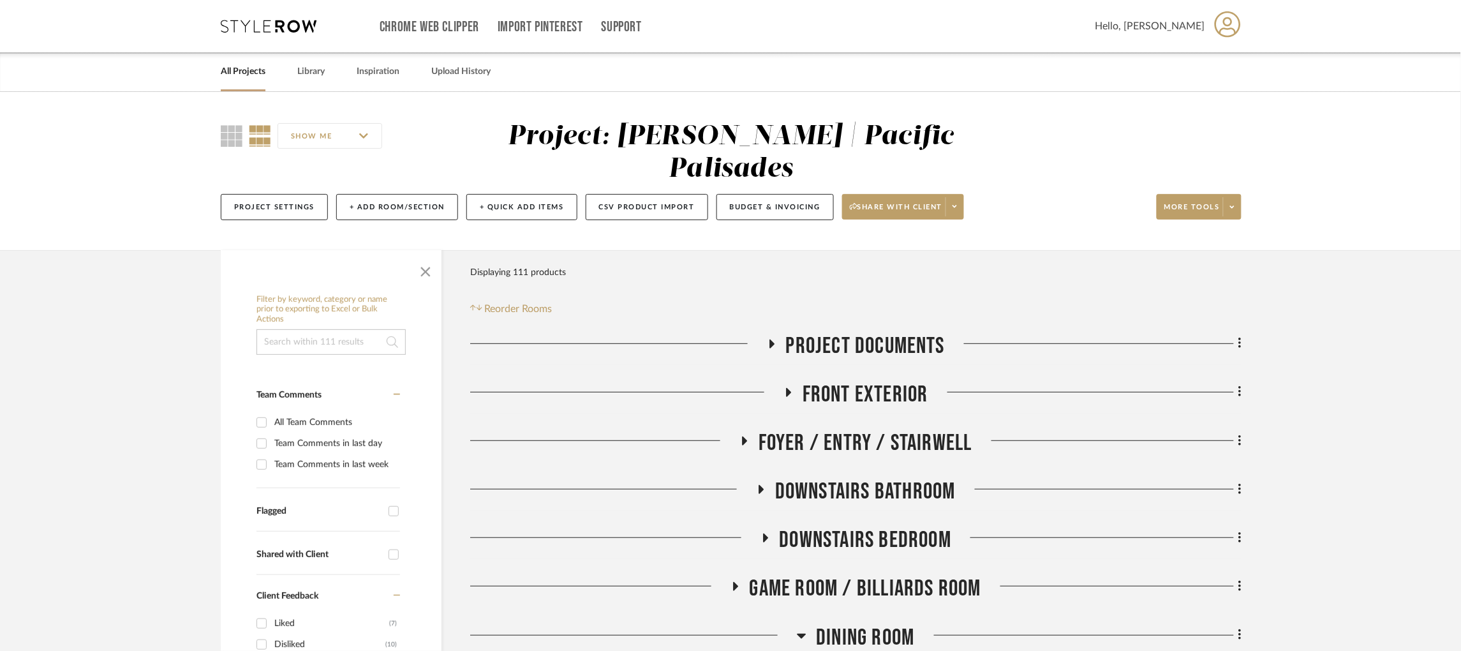
click at [297, 22] on icon at bounding box center [269, 26] width 96 height 13
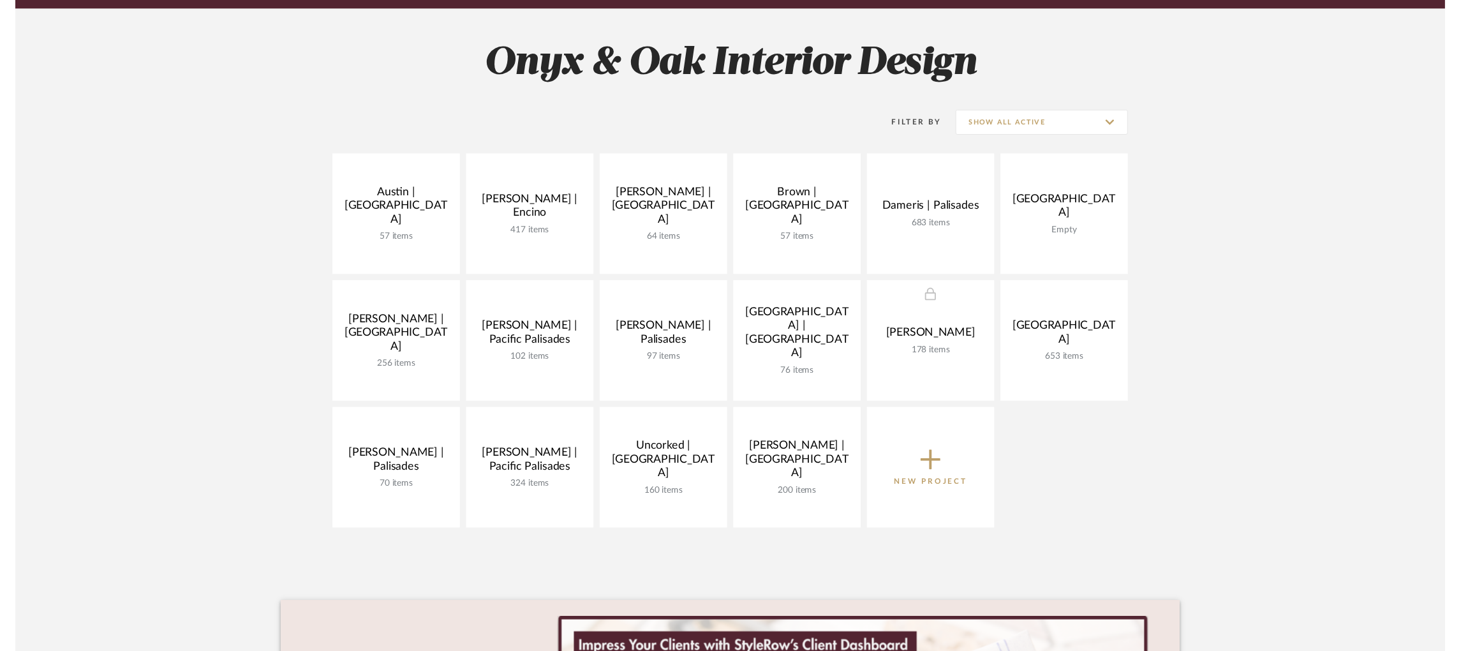
scroll to position [160, 0]
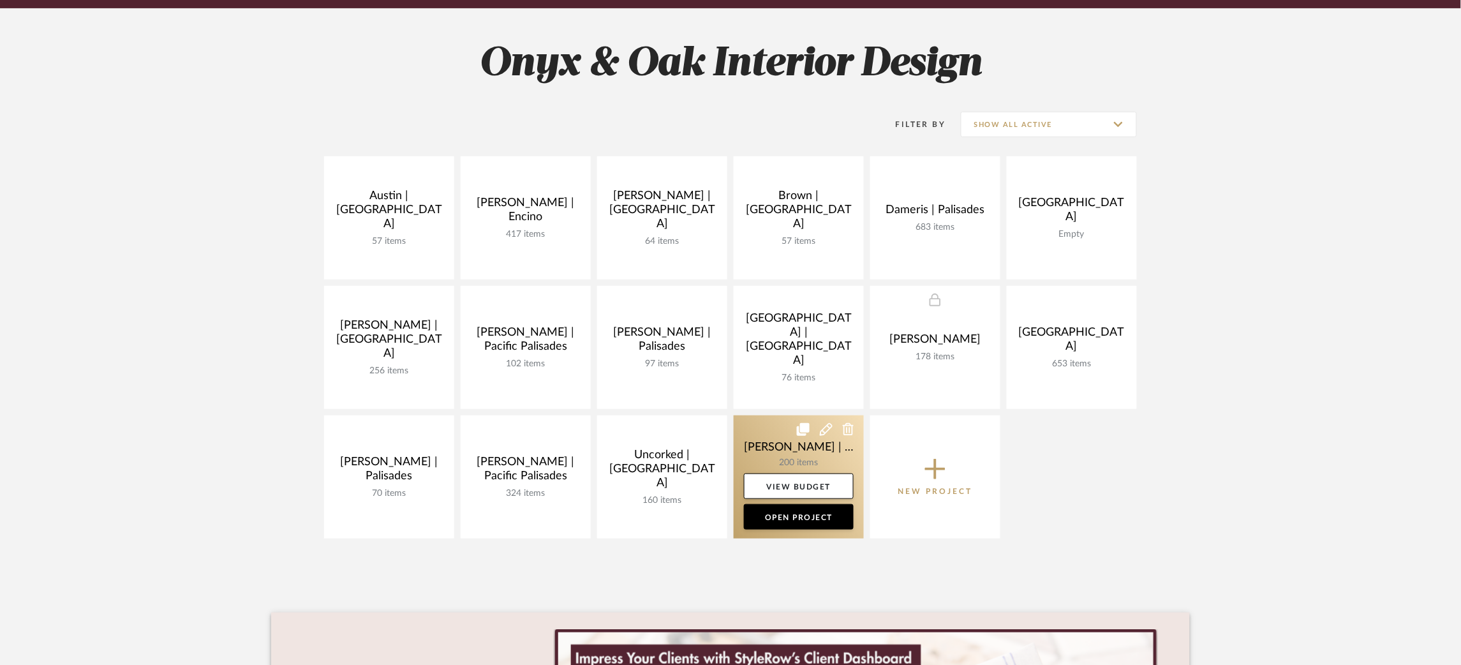
click at [749, 438] on link at bounding box center [799, 476] width 130 height 123
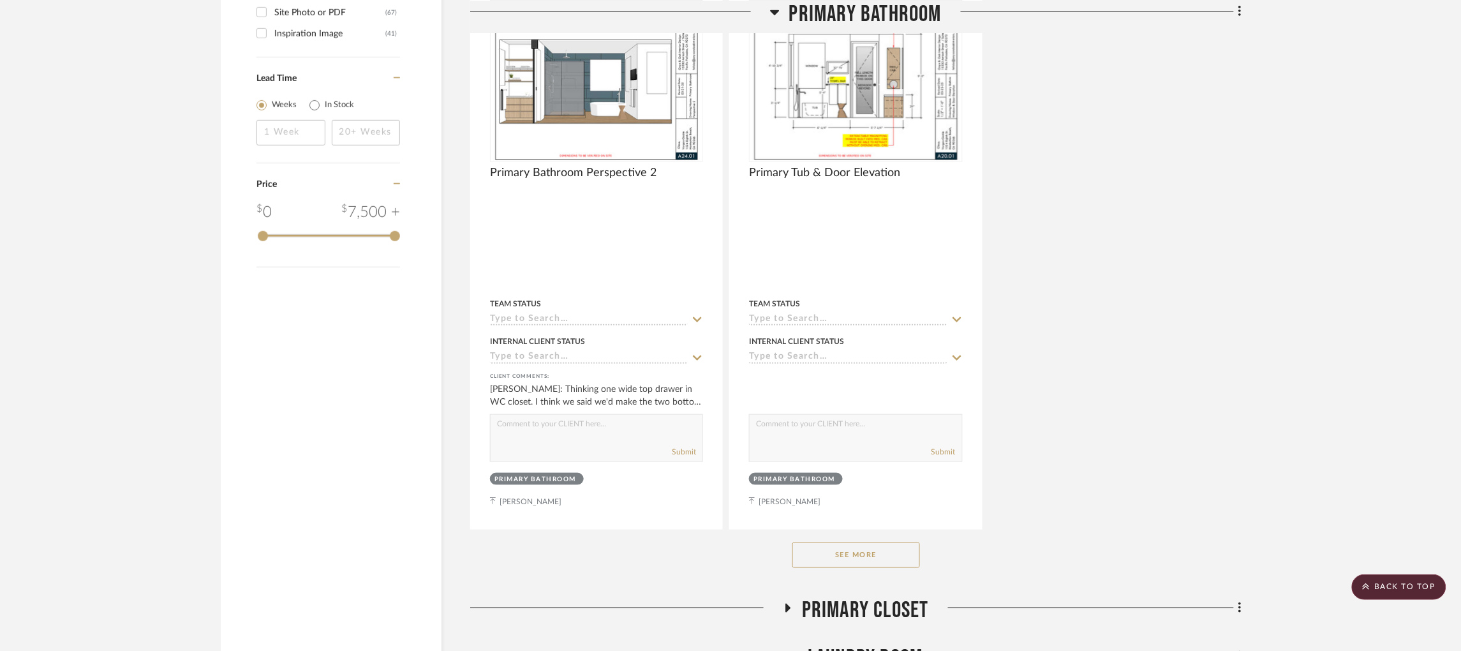
scroll to position [2110, 0]
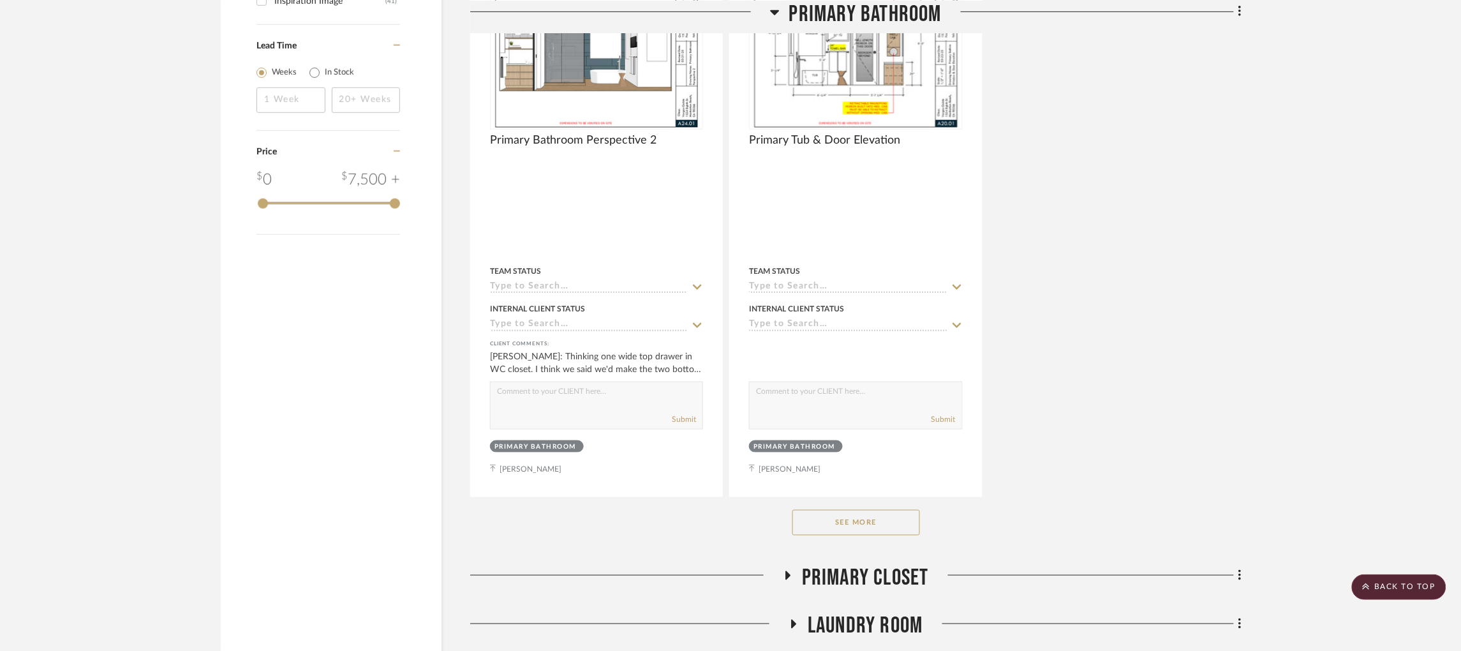
click at [851, 510] on button "See More" at bounding box center [857, 523] width 128 height 26
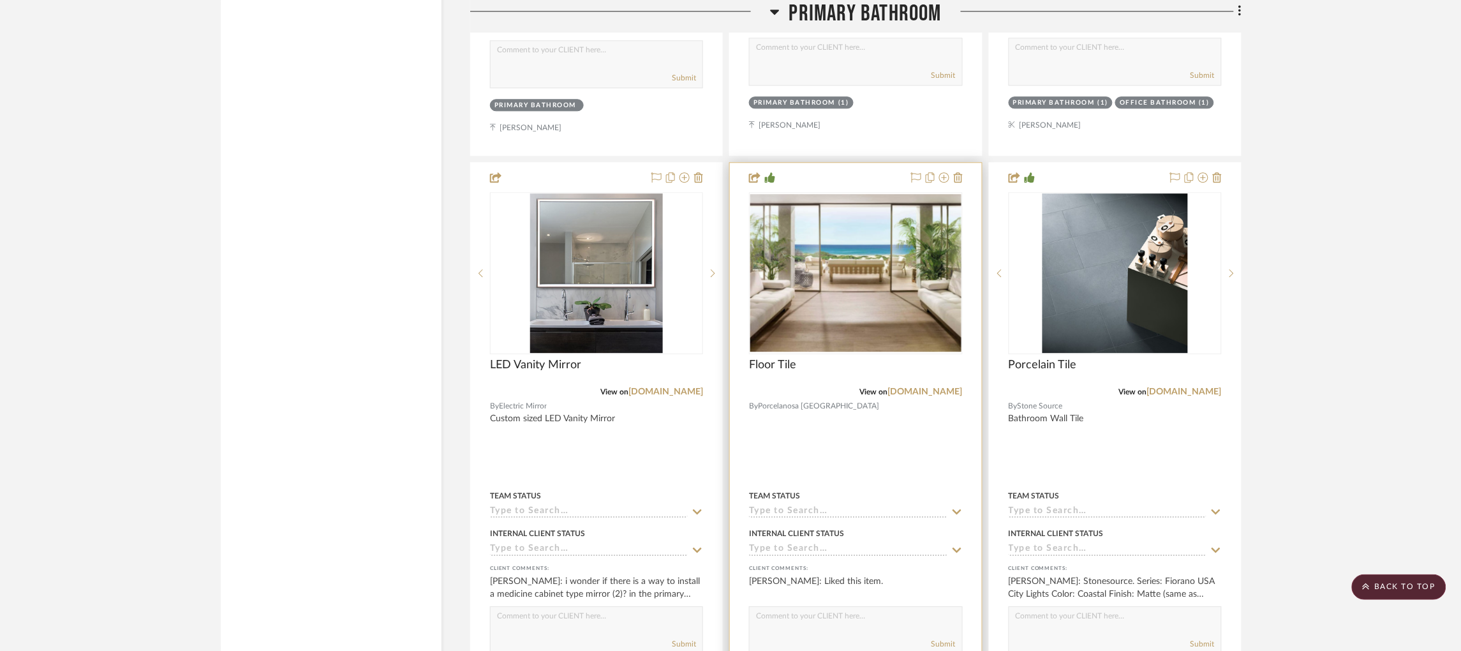
scroll to position [3020, 0]
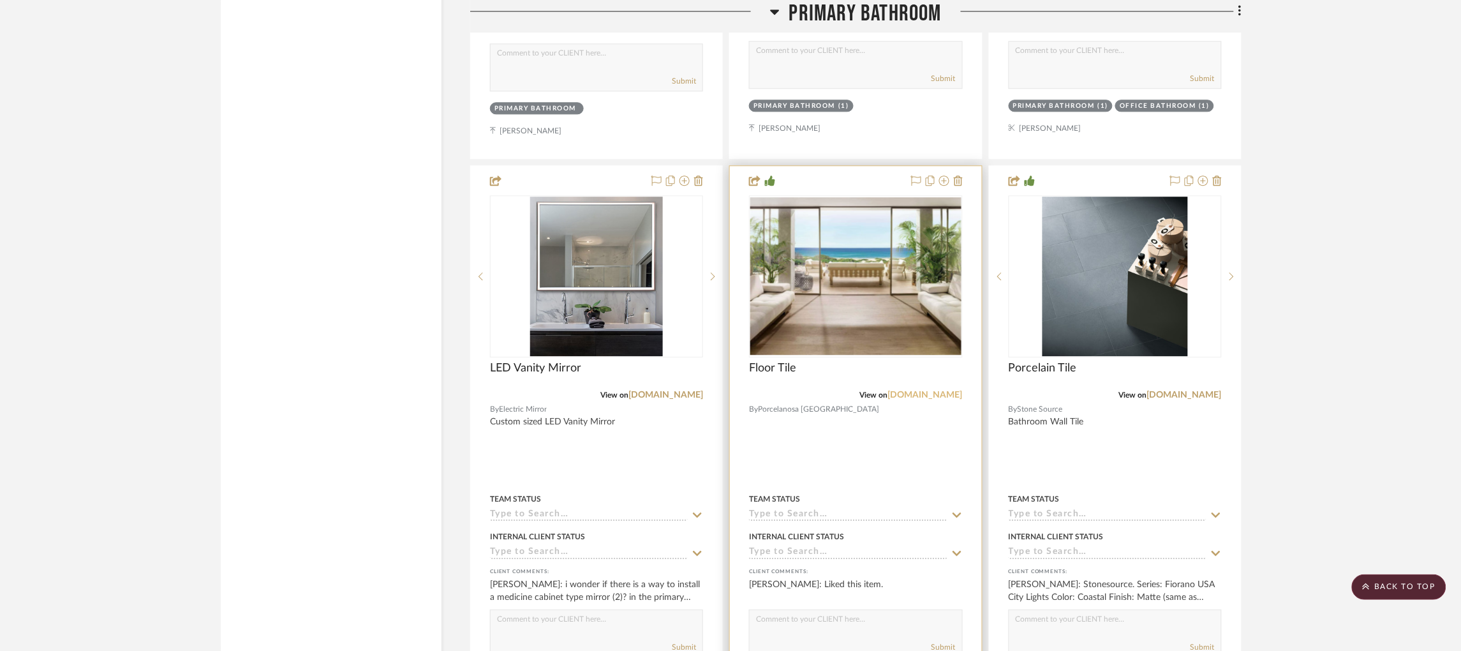
click at [925, 391] on link "[DOMAIN_NAME]" at bounding box center [925, 395] width 75 height 9
click at [880, 236] on img "0" at bounding box center [855, 276] width 211 height 158
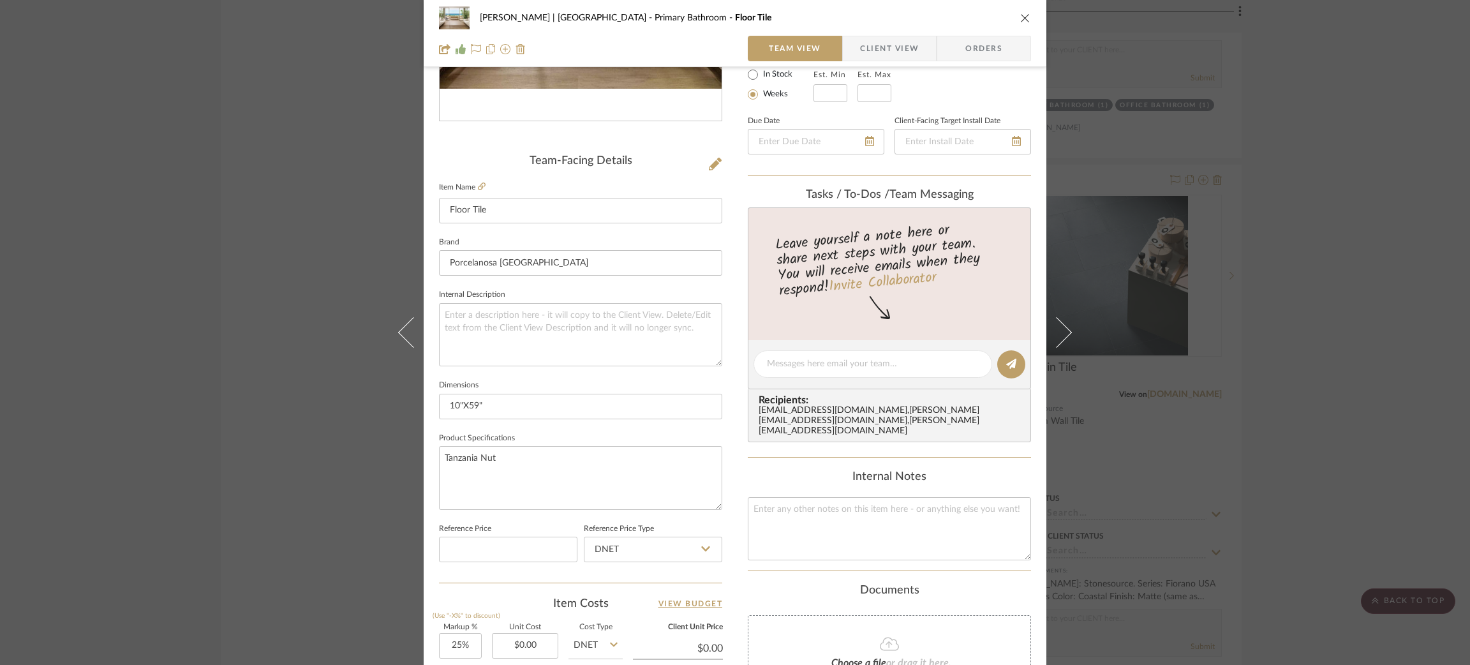
scroll to position [287, 0]
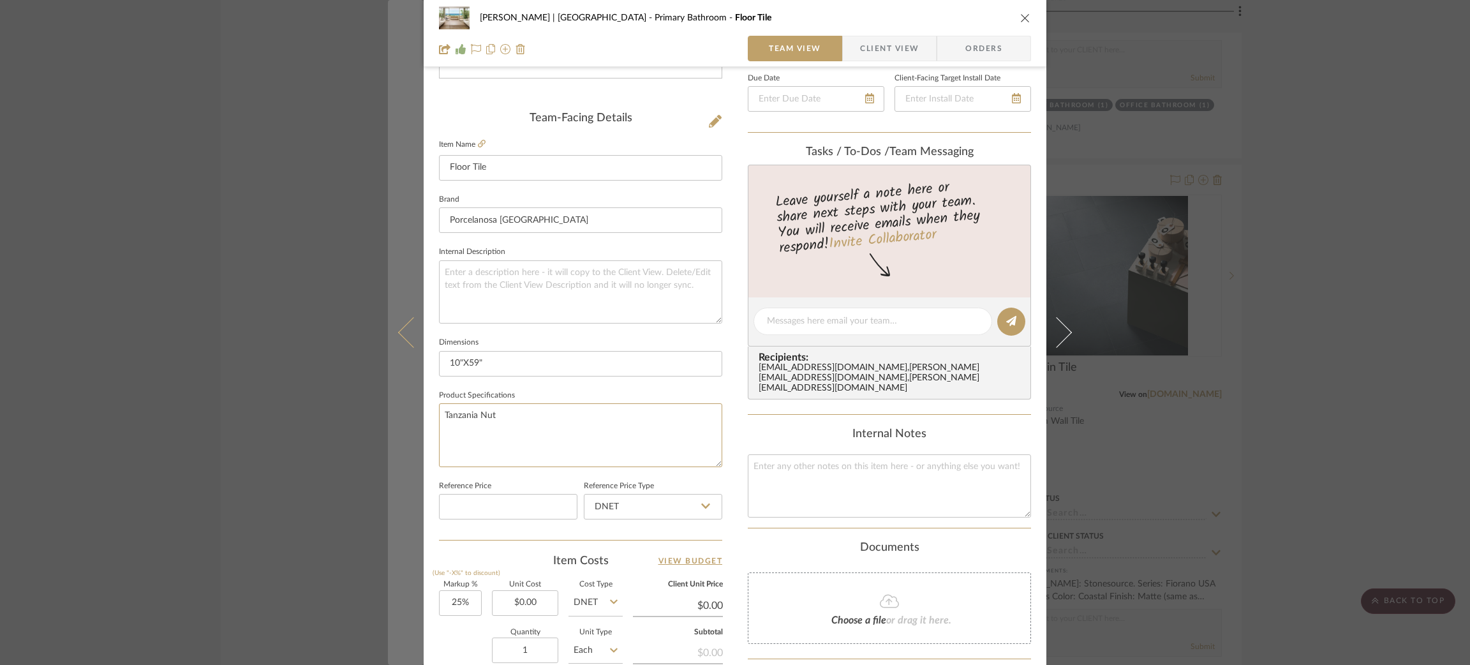
drag, startPoint x: 511, startPoint y: 405, endPoint x: 388, endPoint y: 389, distance: 123.6
click at [388, 389] on mat-dialog-content "Vargas-Gable | Manhattan Beach Primary Bathroom Floor Tile Team View Client Vie…" at bounding box center [735, 312] width 694 height 1179
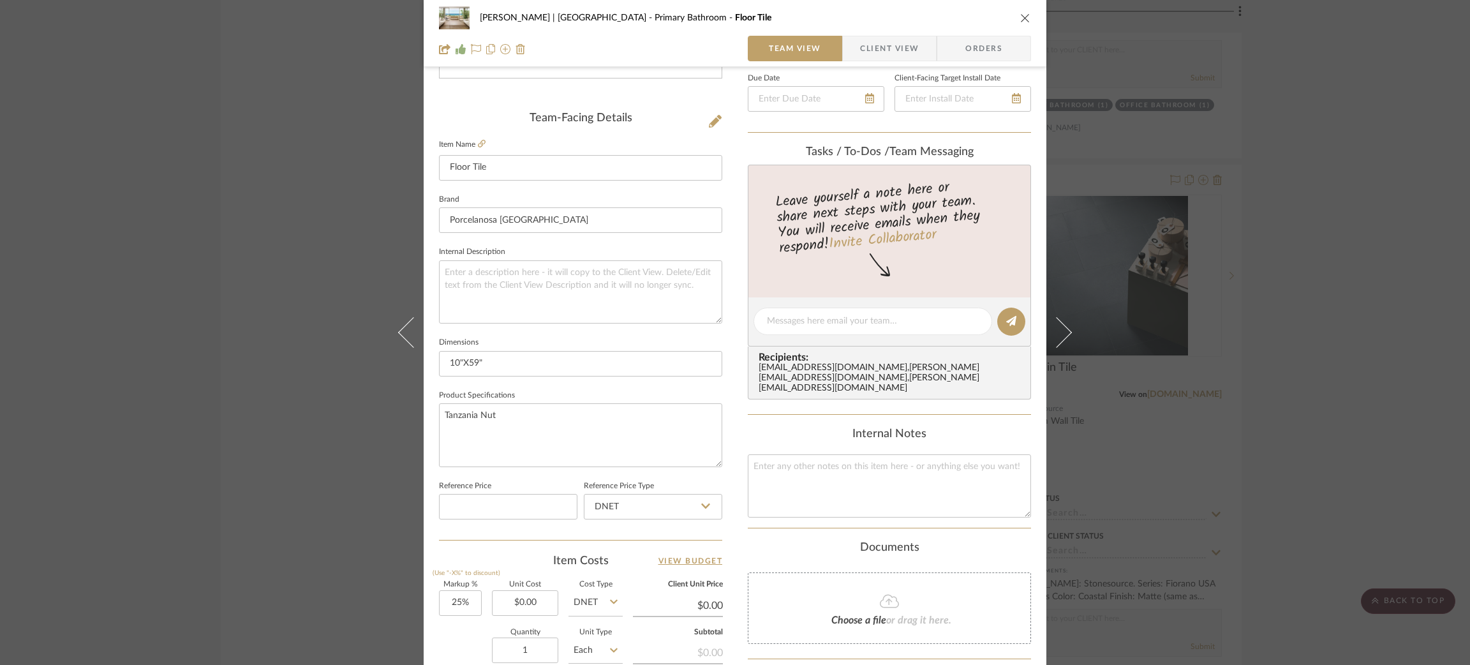
click at [590, 320] on sr-form-field "Internal Description" at bounding box center [580, 288] width 283 height 91
click at [286, 260] on div "Vargas-Gable | Manhattan Beach Primary Bathroom Floor Tile Team View Client Vie…" at bounding box center [735, 332] width 1470 height 665
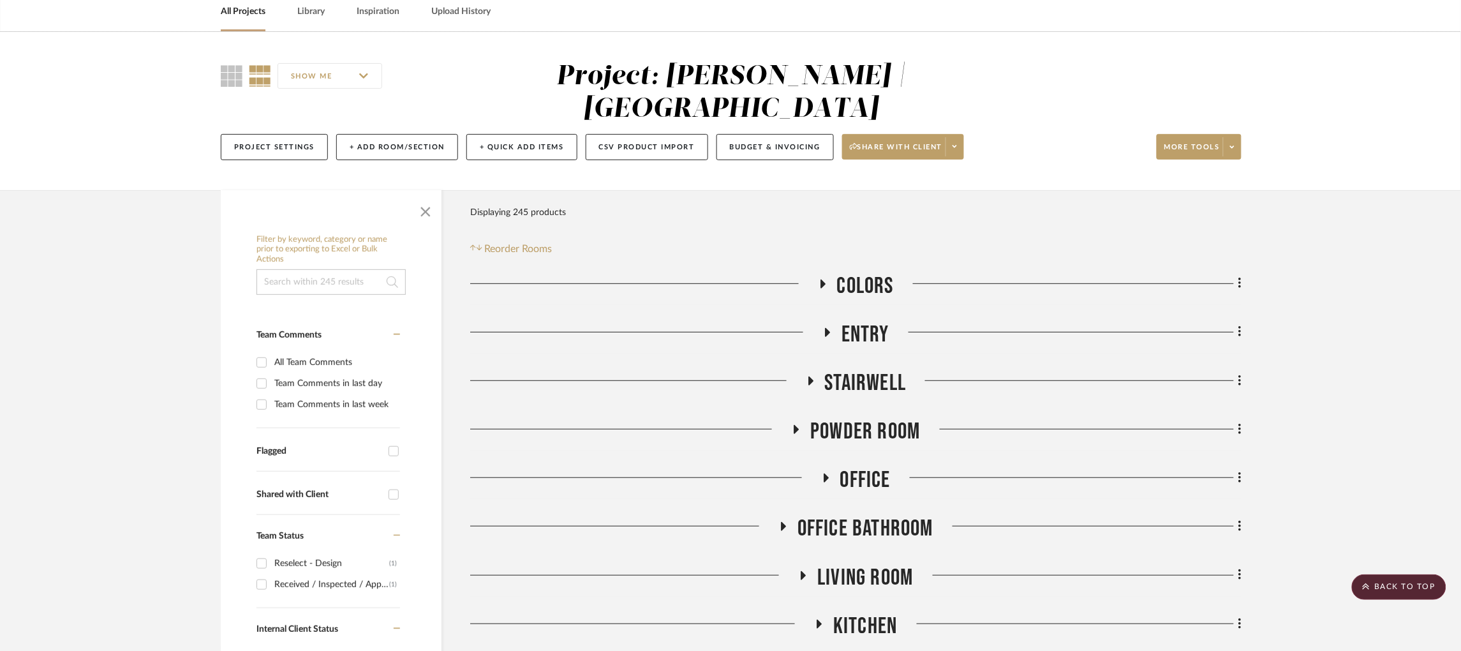
scroll to position [29, 0]
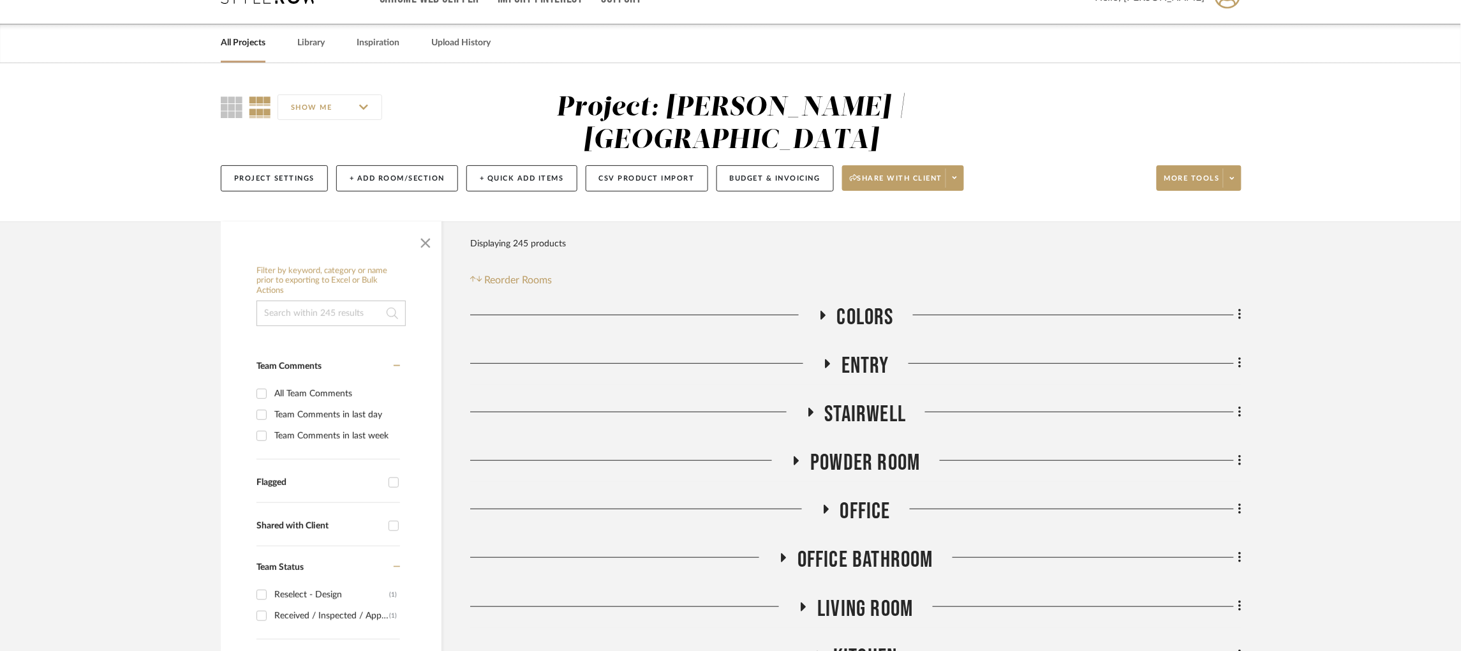
click at [324, 301] on input at bounding box center [331, 314] width 149 height 26
type input "porce"
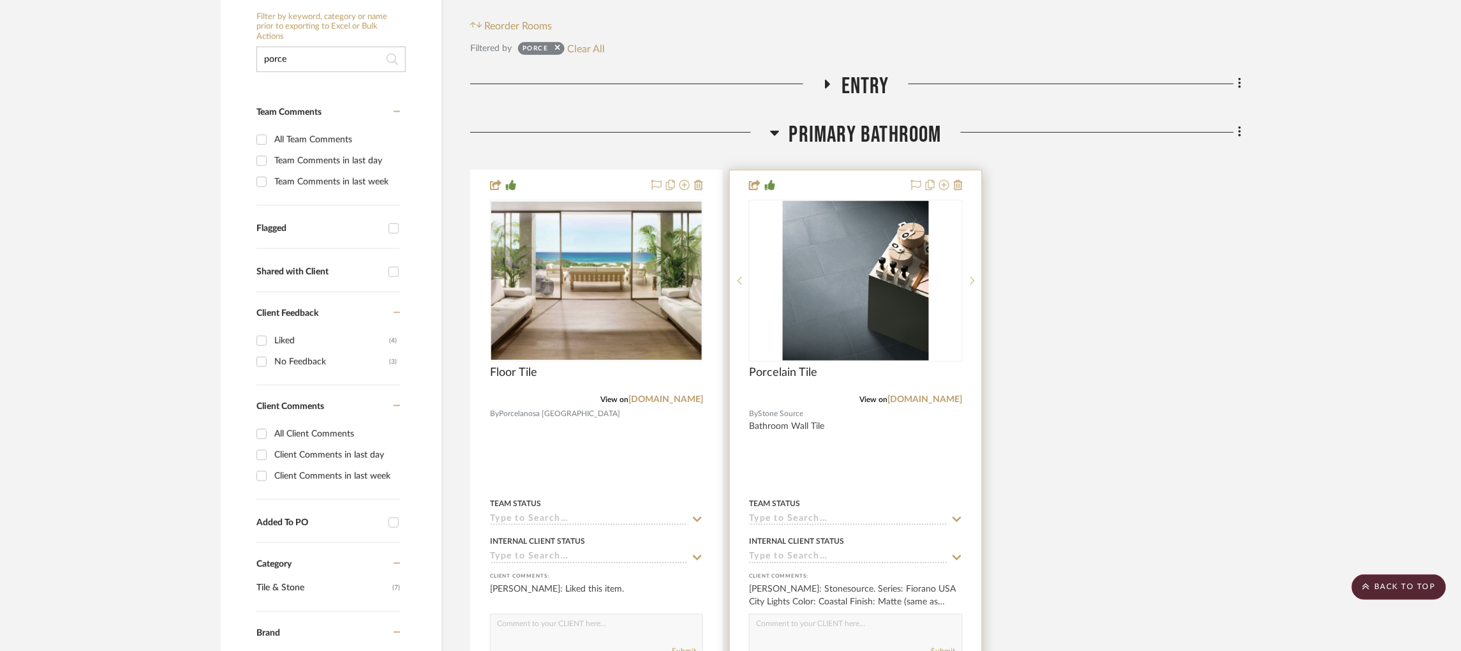
scroll to position [262, 0]
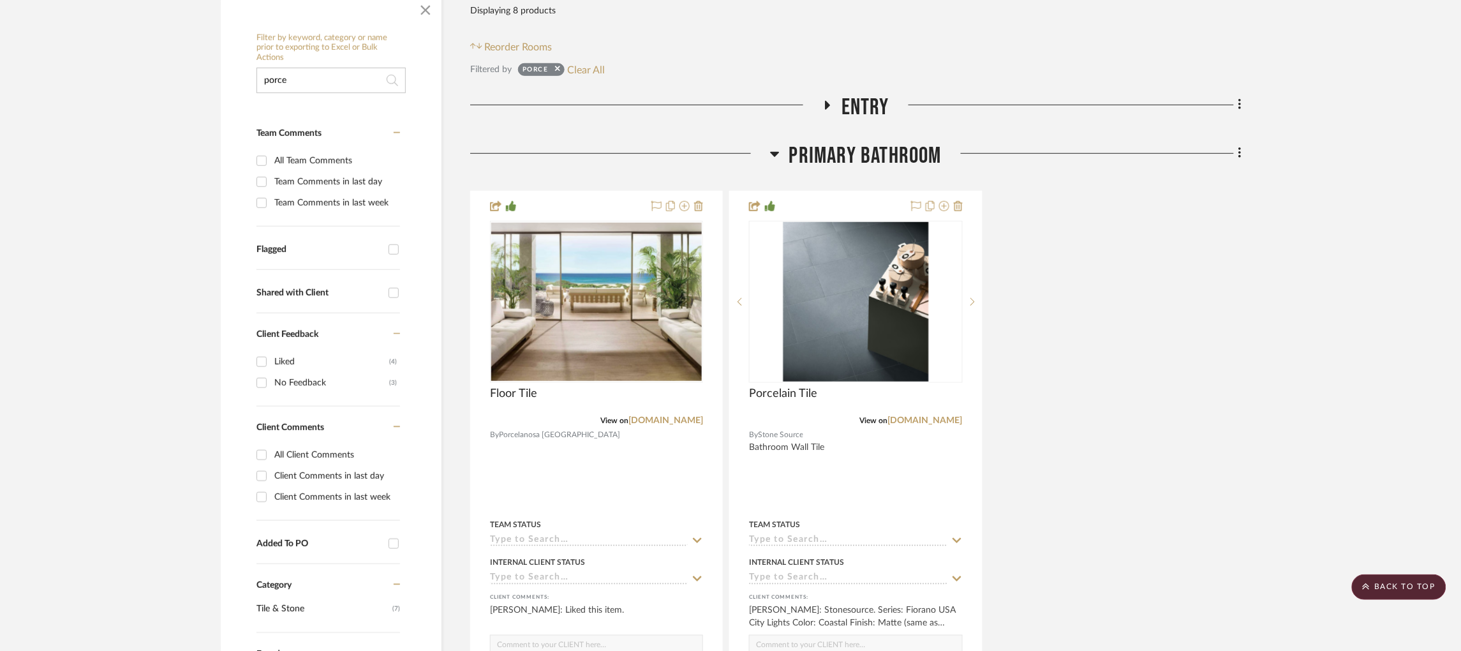
click at [826, 101] on icon at bounding box center [828, 105] width 5 height 9
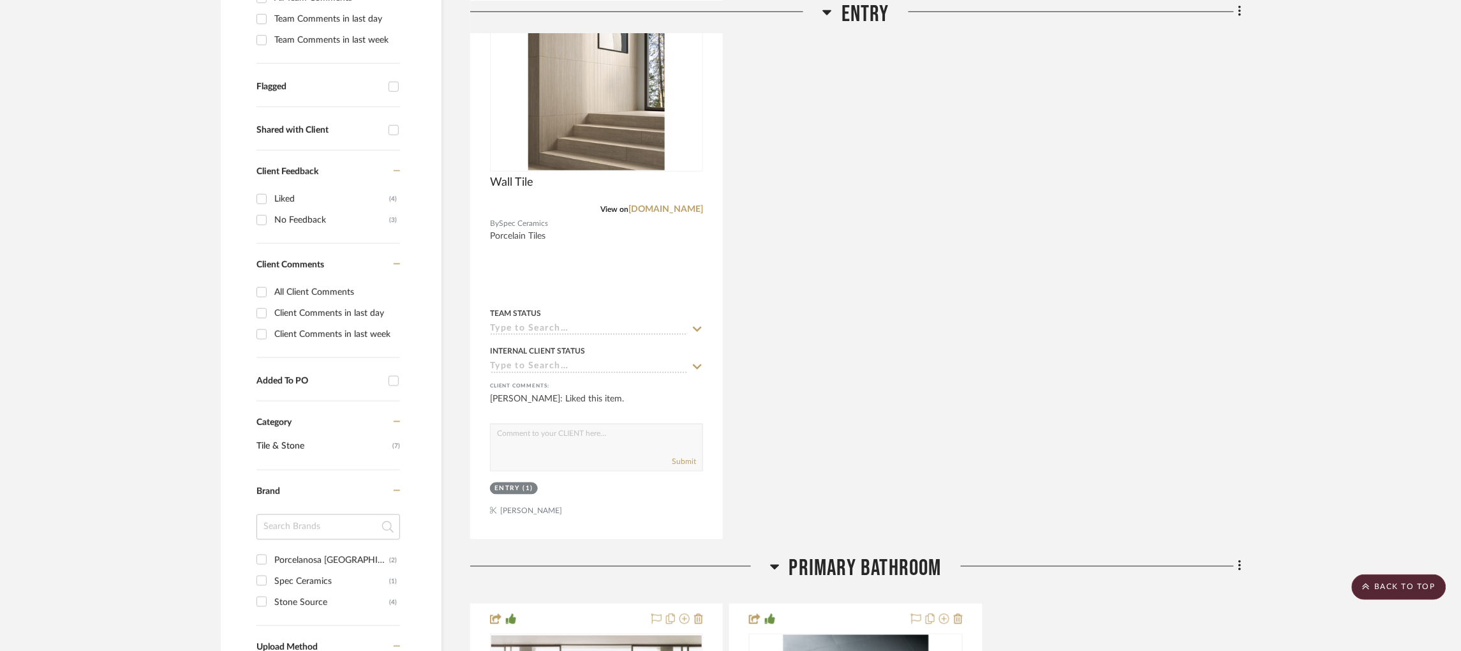
scroll to position [321, 0]
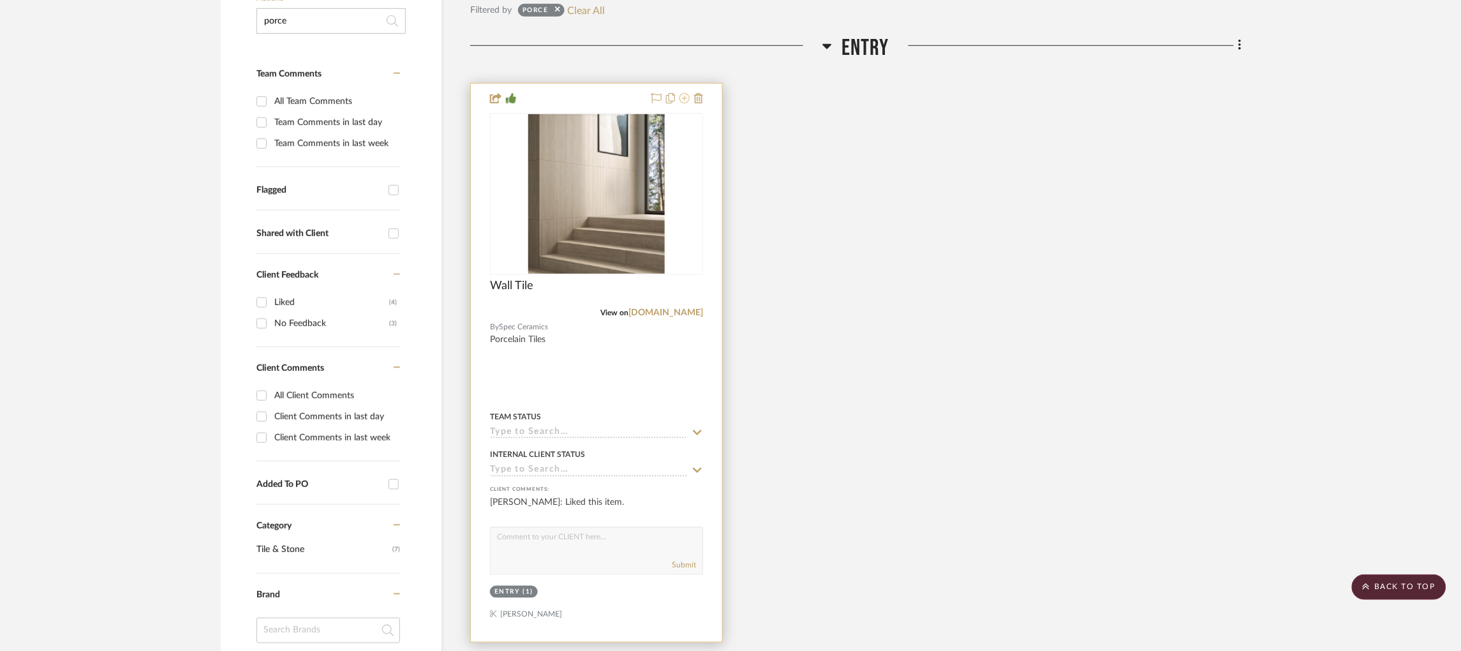
click at [684, 93] on icon at bounding box center [685, 98] width 10 height 10
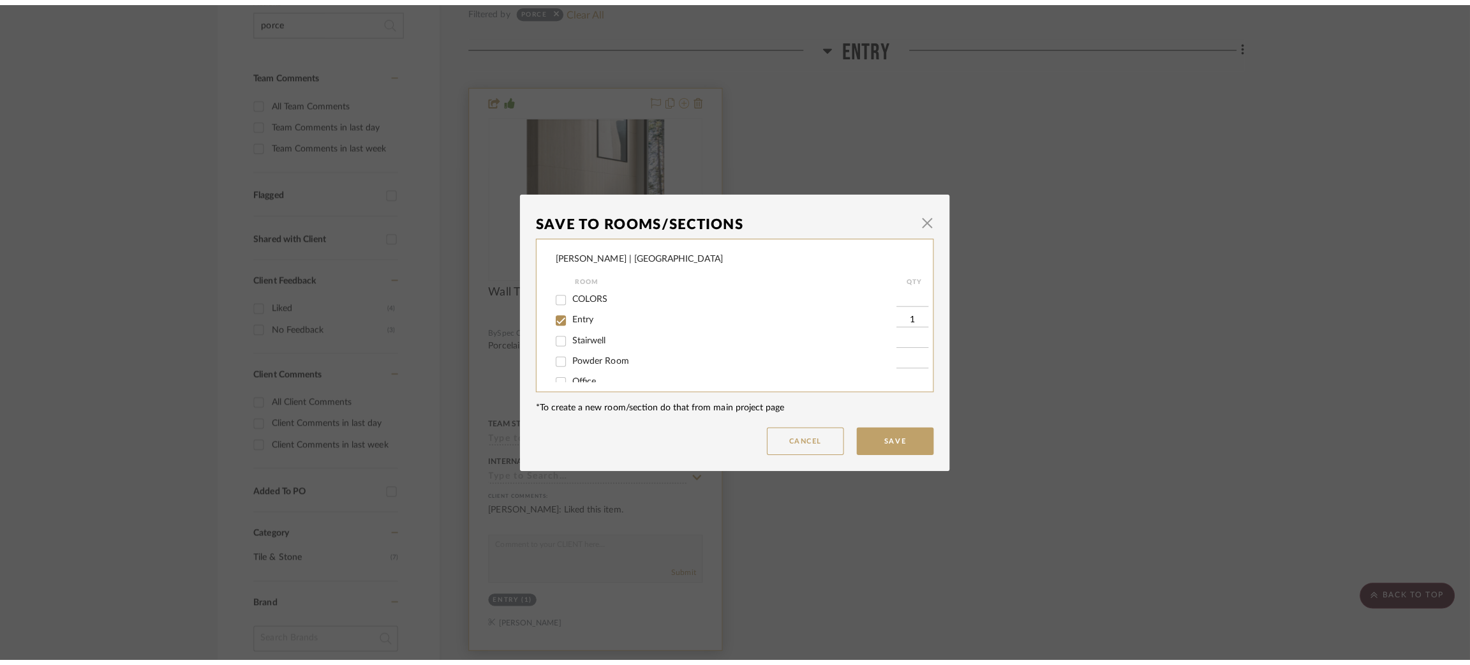
scroll to position [0, 0]
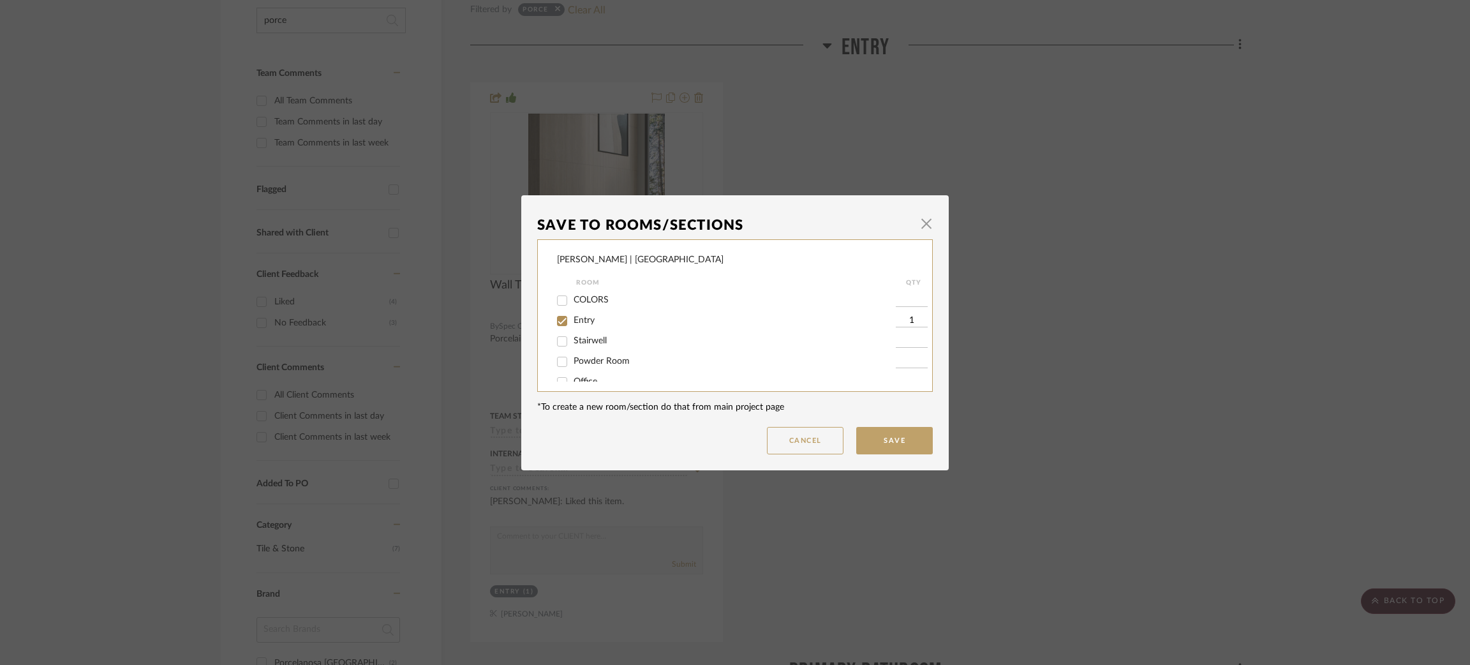
click at [1123, 274] on div "Save To Rooms/Sections × Vargas-Gable | Manhattan Beach Room QTY COLORS Entry 1…" at bounding box center [735, 332] width 1470 height 665
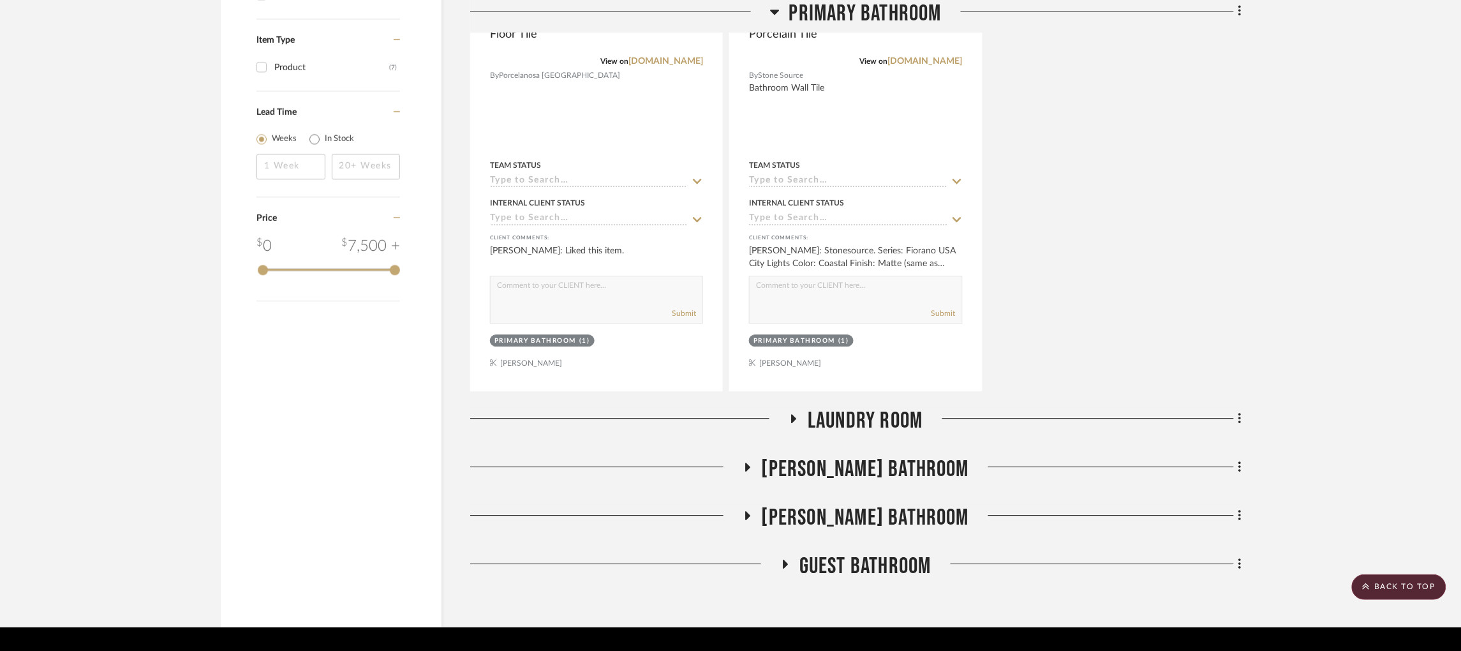
scroll to position [1200, 0]
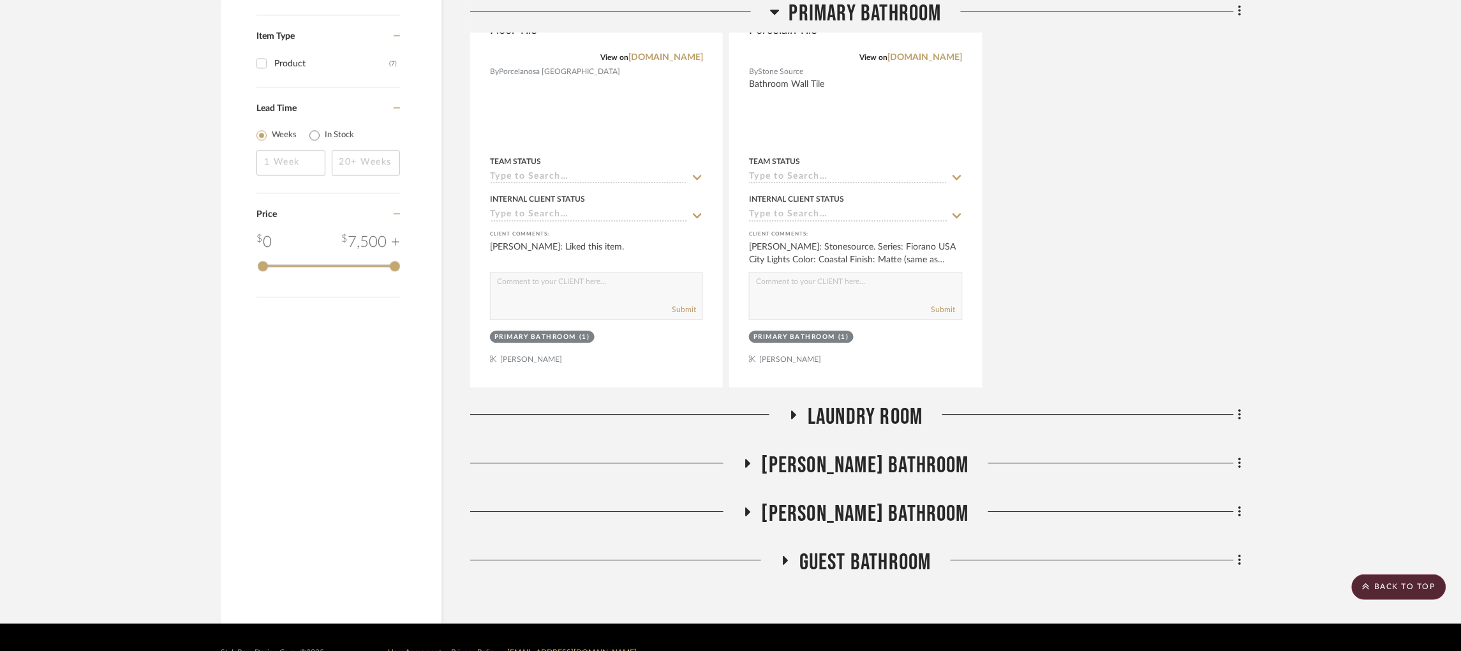
click at [793, 410] on icon at bounding box center [794, 414] width 5 height 9
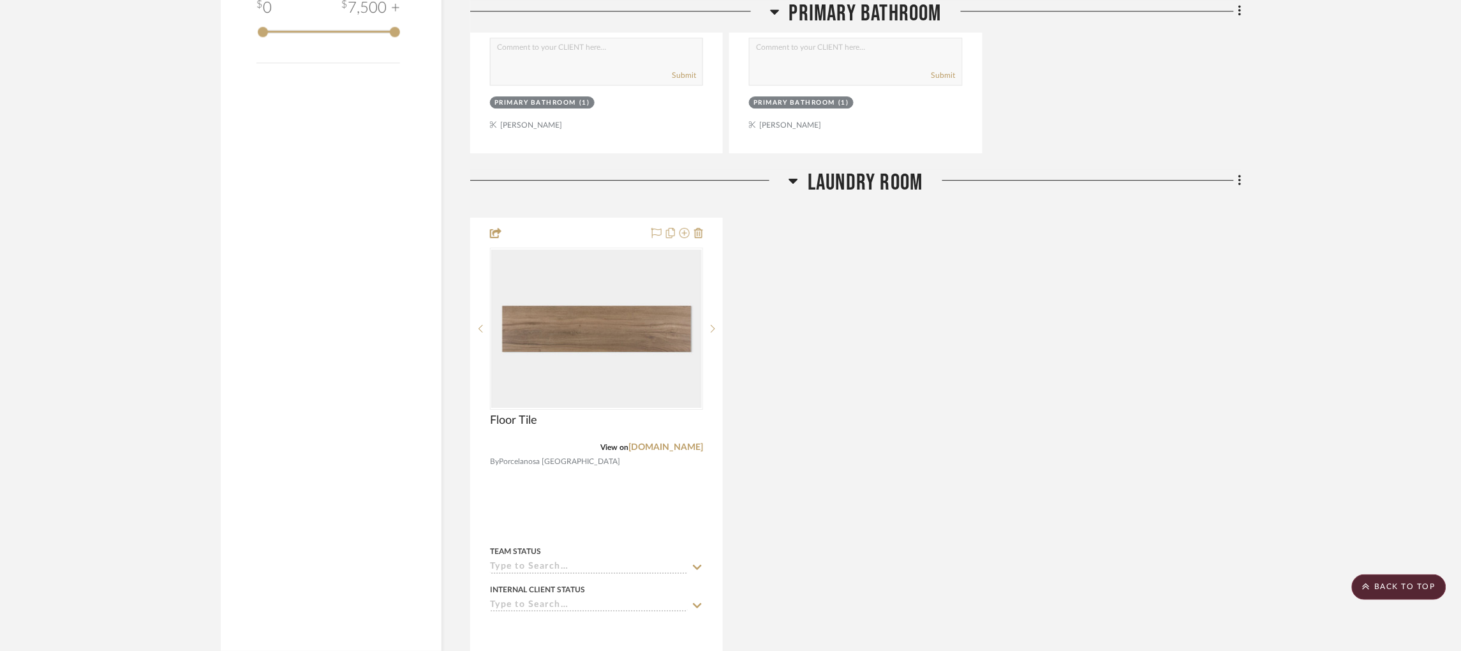
scroll to position [1776, 0]
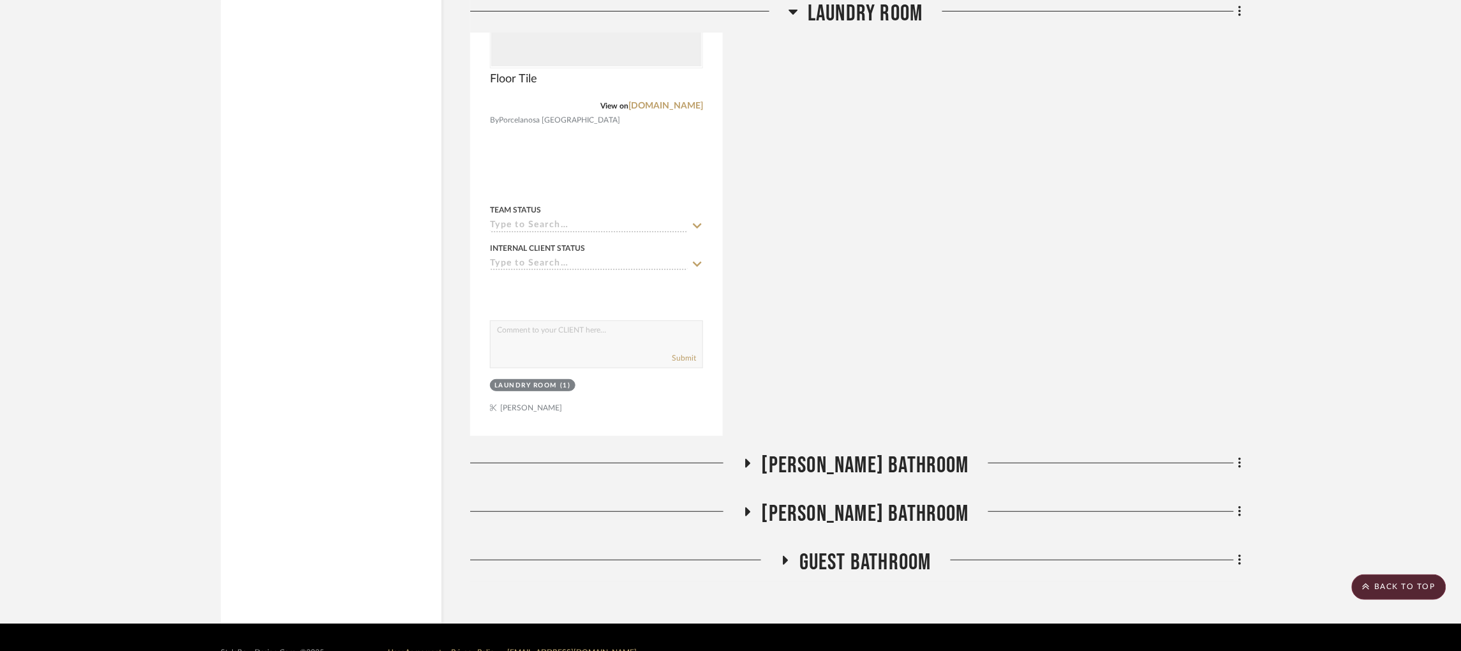
click at [755, 459] on icon at bounding box center [747, 464] width 15 height 10
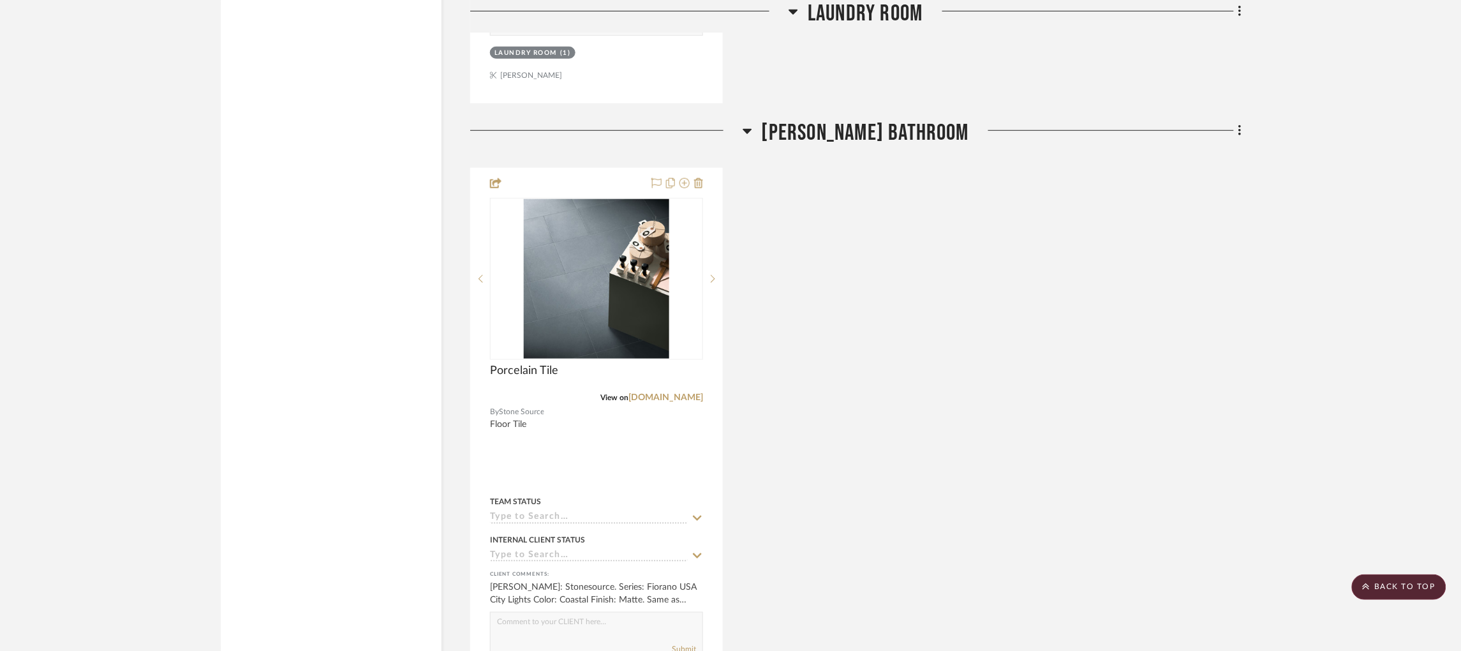
scroll to position [2353, 0]
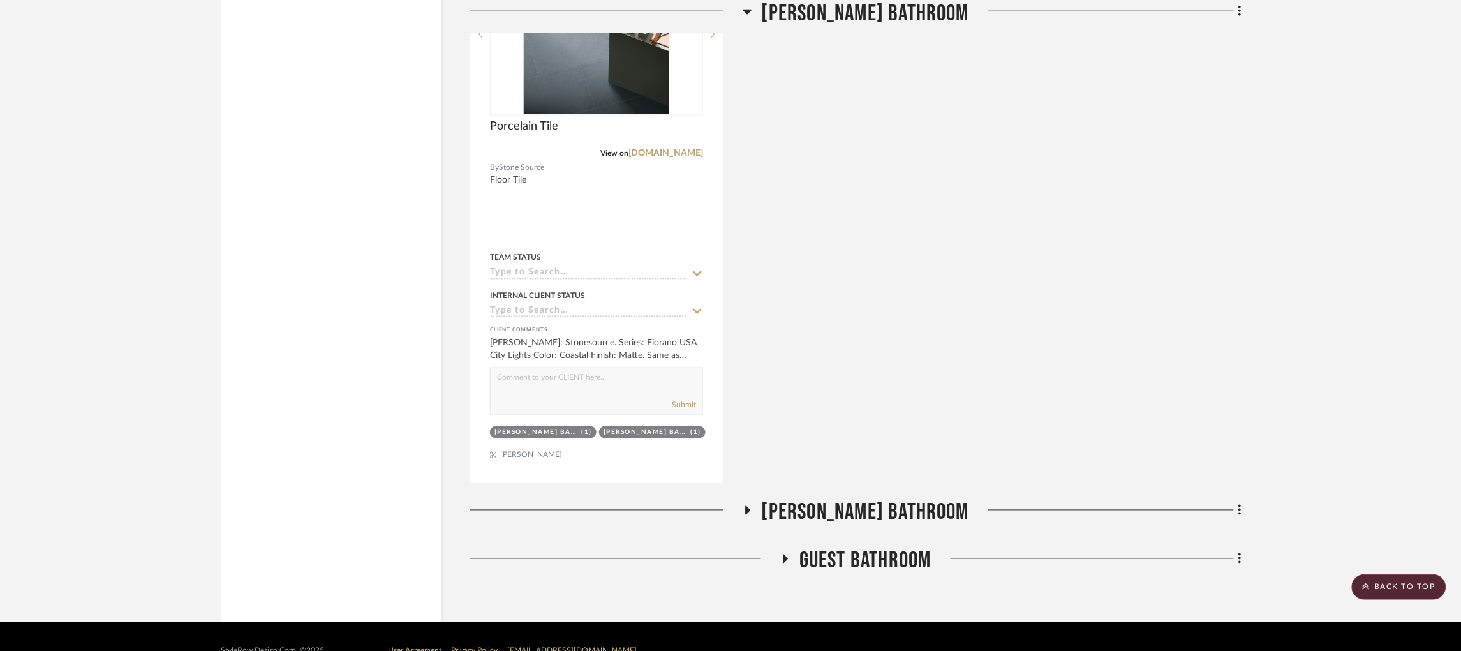
click at [755, 506] on icon at bounding box center [747, 511] width 15 height 10
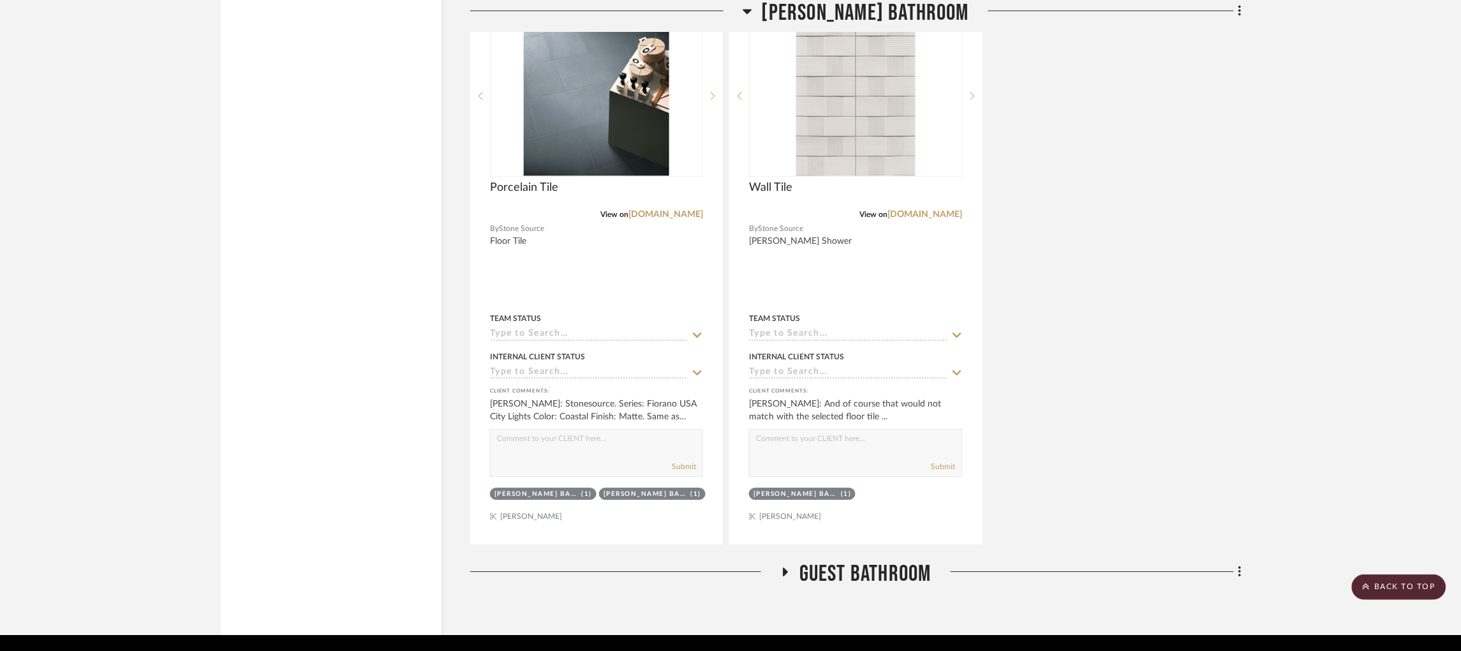
scroll to position [2913, 0]
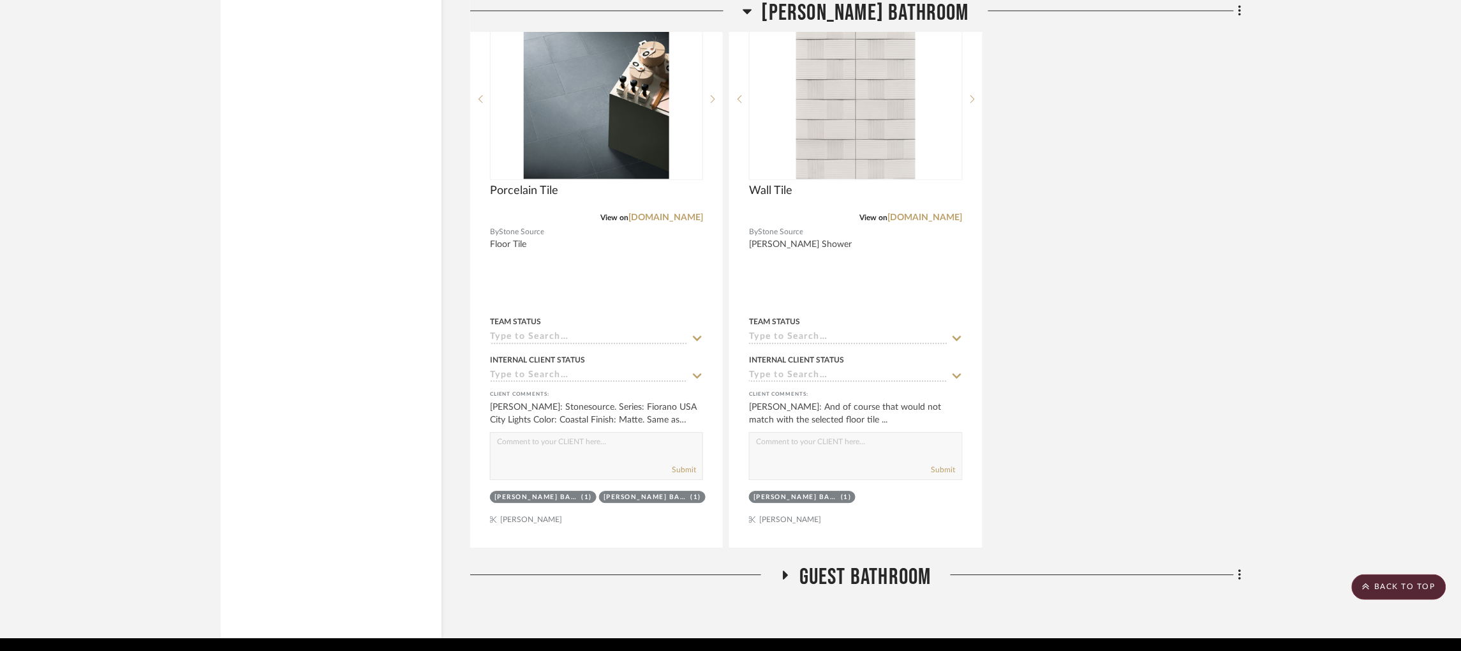
click at [786, 571] on icon at bounding box center [786, 575] width 5 height 9
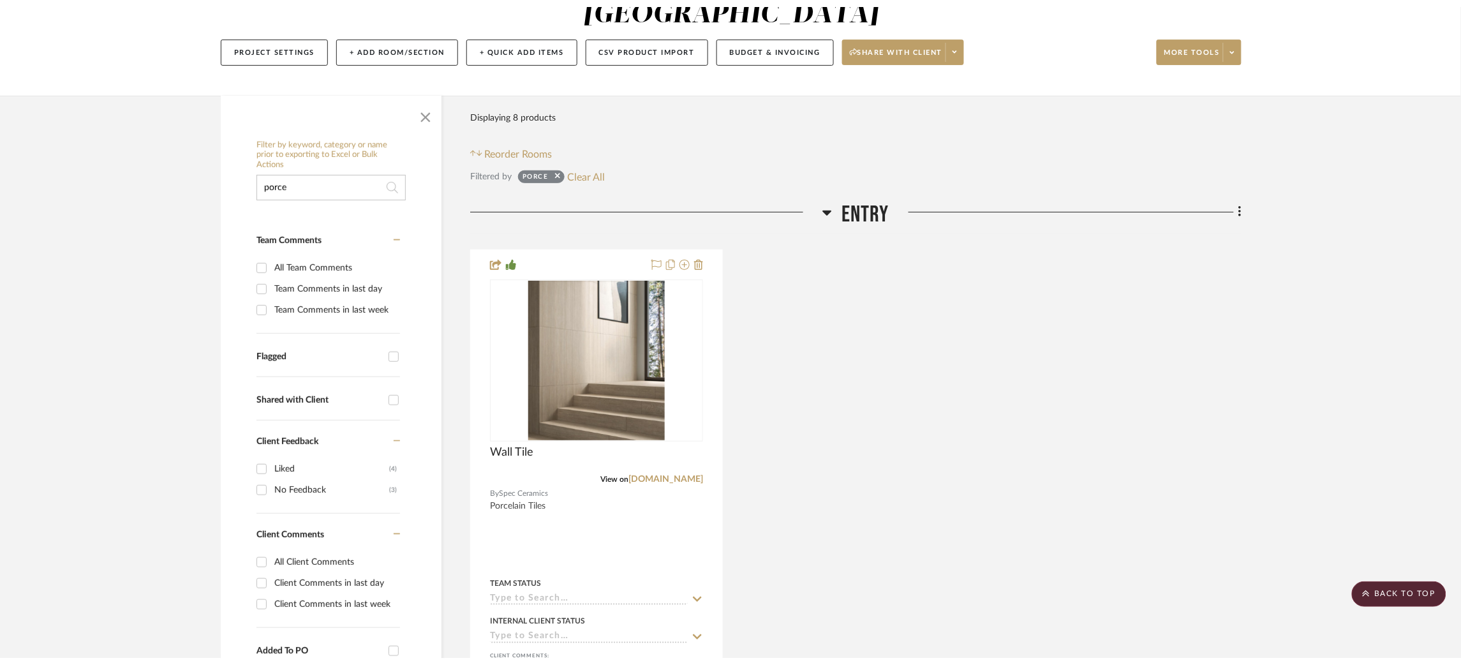
scroll to position [0, 0]
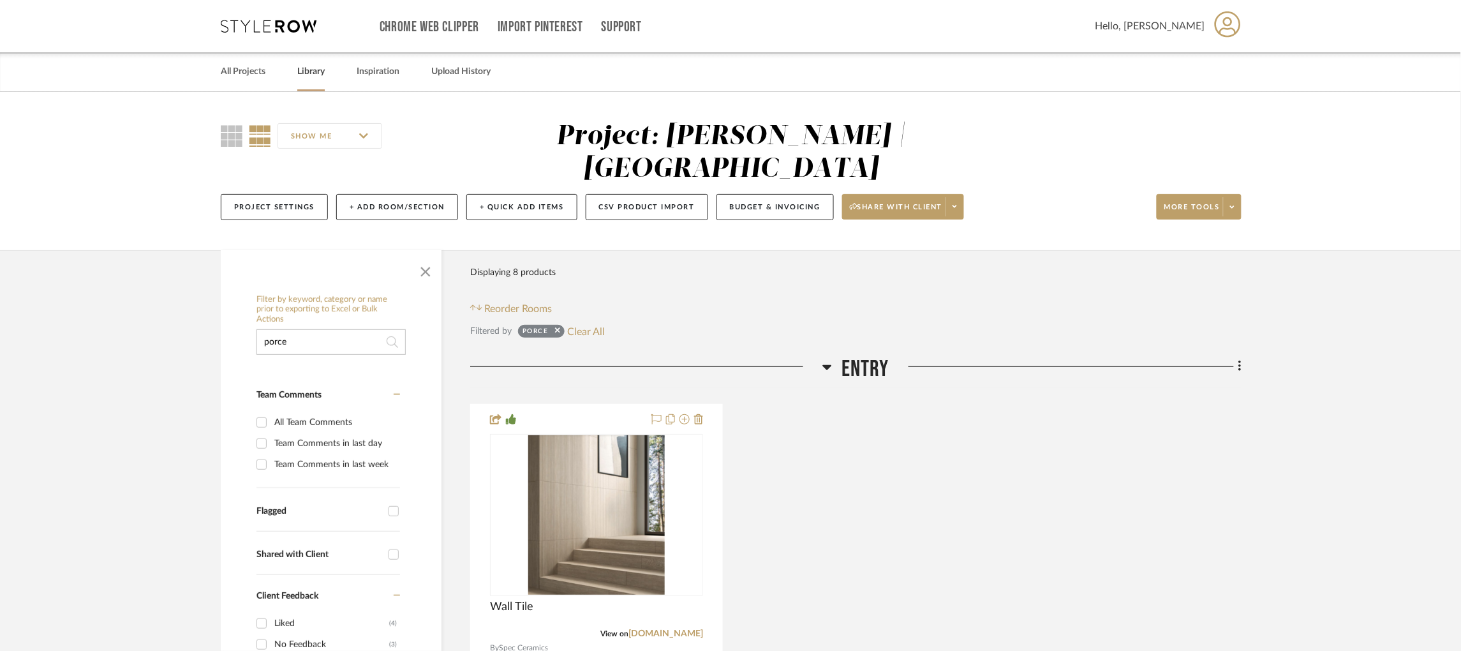
click at [309, 82] on div "Library" at bounding box center [310, 71] width 27 height 39
click at [311, 70] on link "Library" at bounding box center [310, 71] width 27 height 17
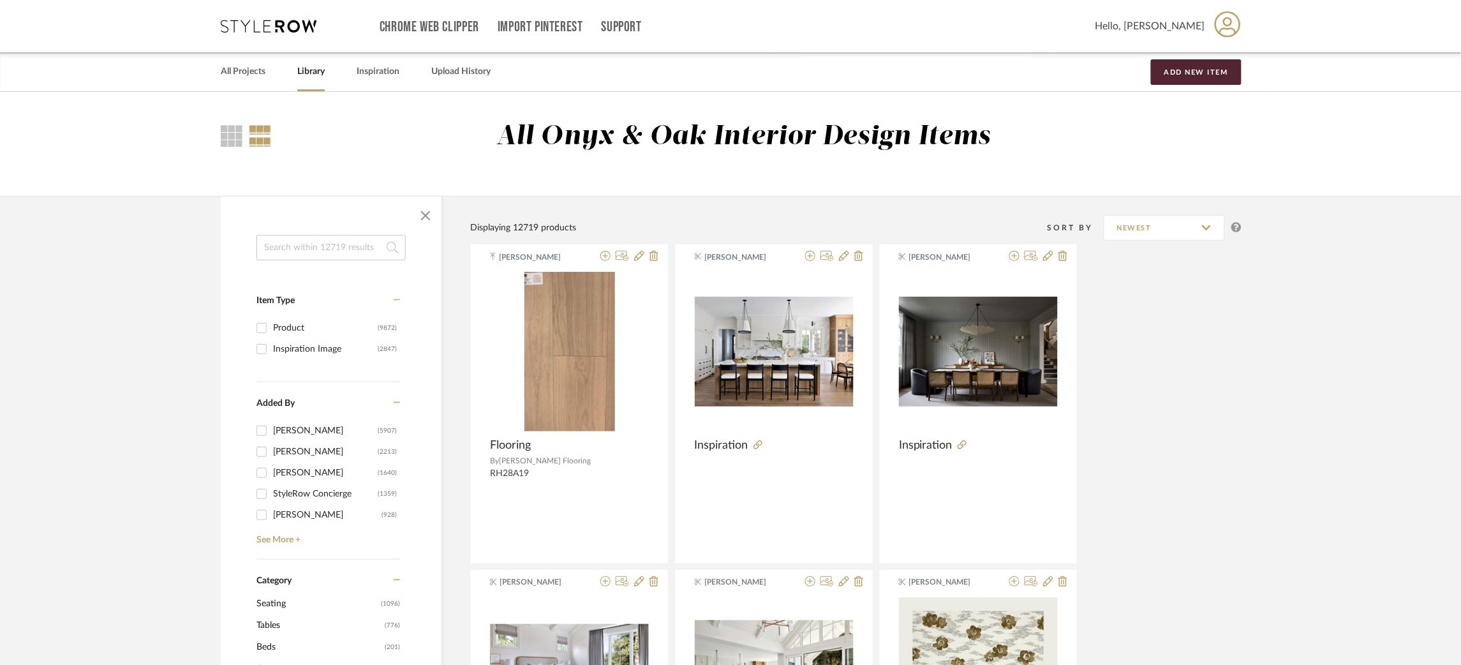
click at [301, 248] on input at bounding box center [331, 248] width 149 height 26
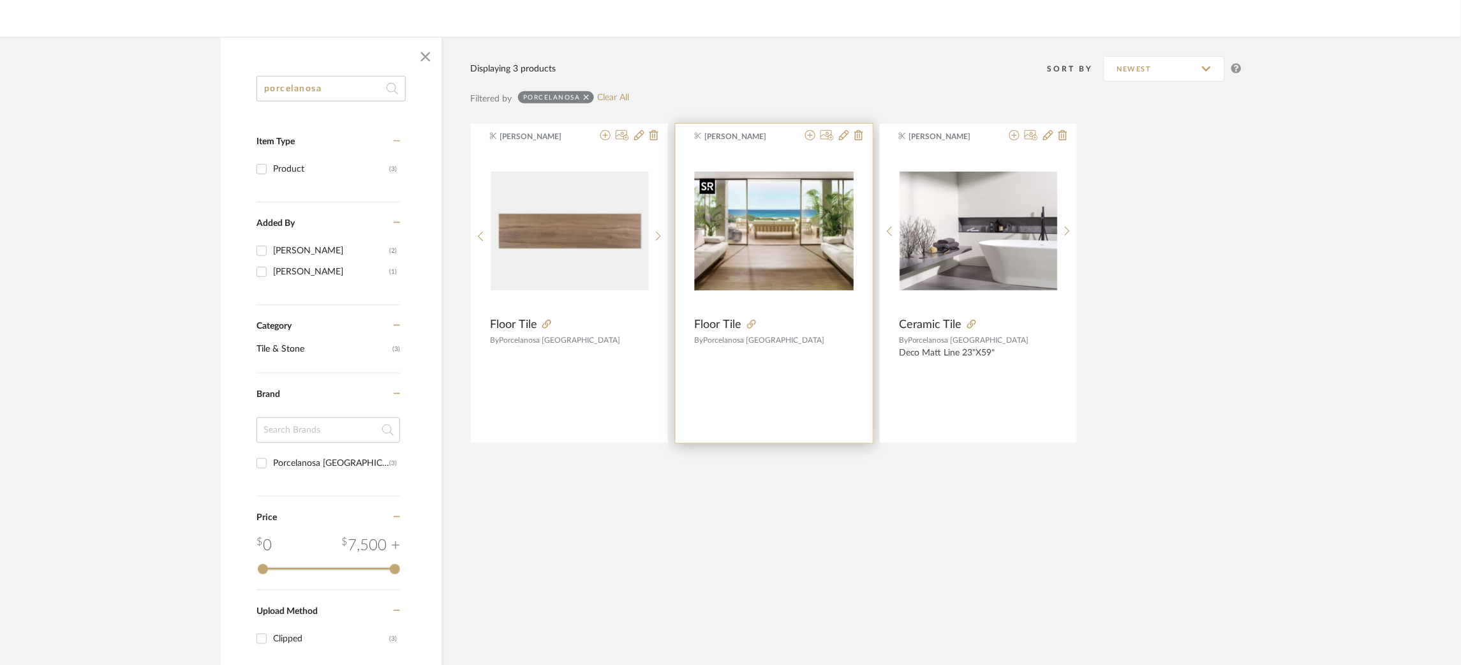
scroll to position [167, 0]
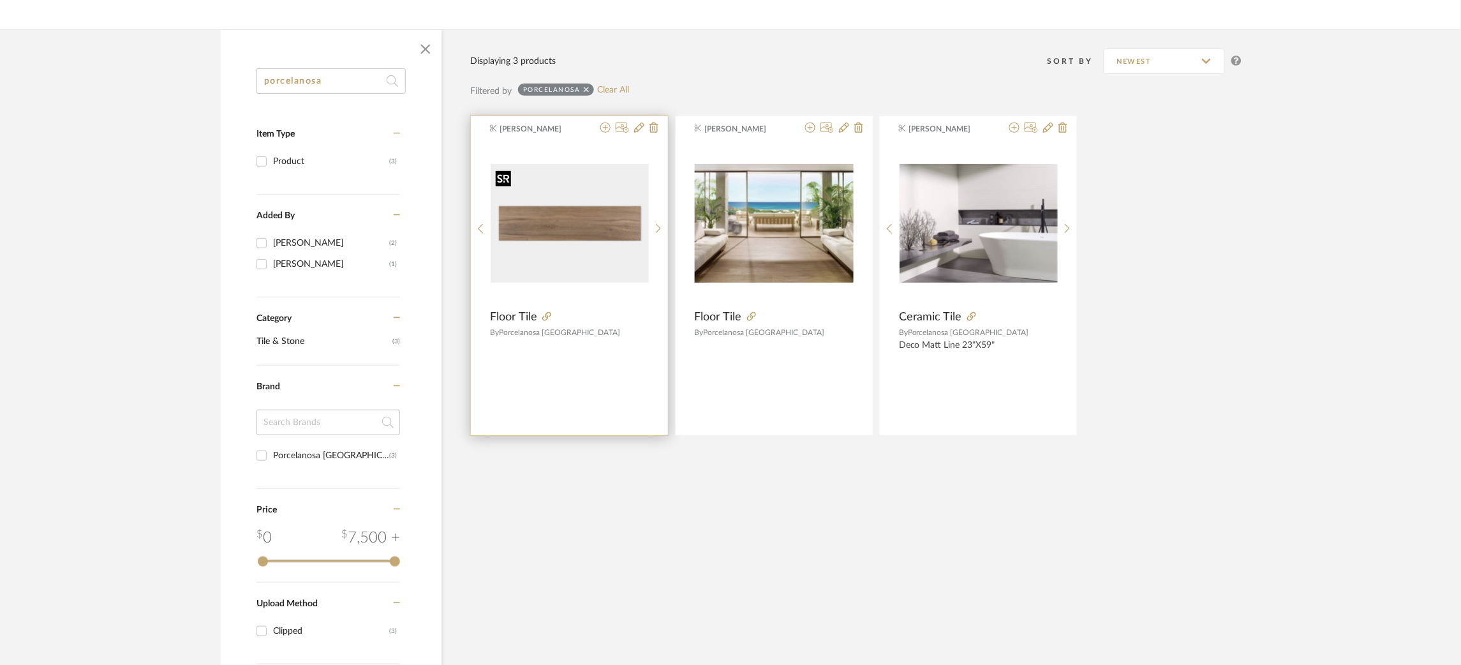
click at [604, 233] on img "0" at bounding box center [570, 223] width 158 height 119
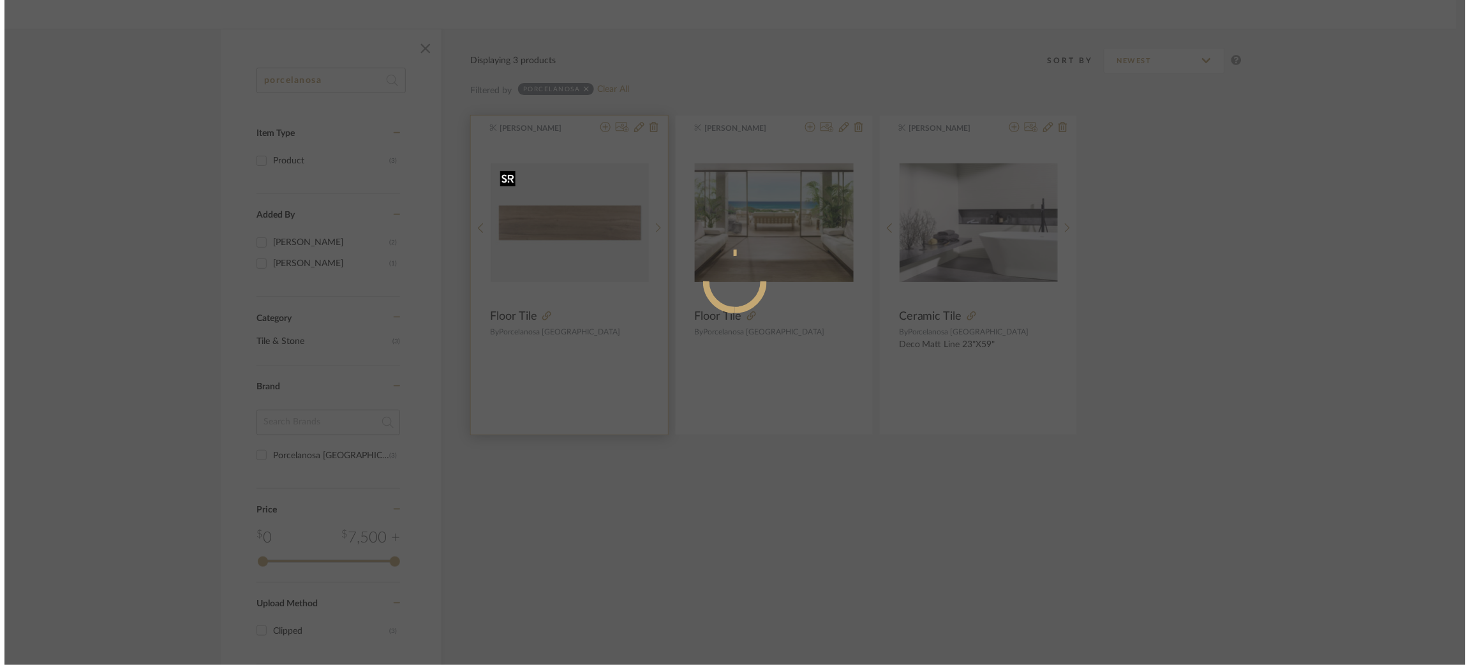
scroll to position [0, 0]
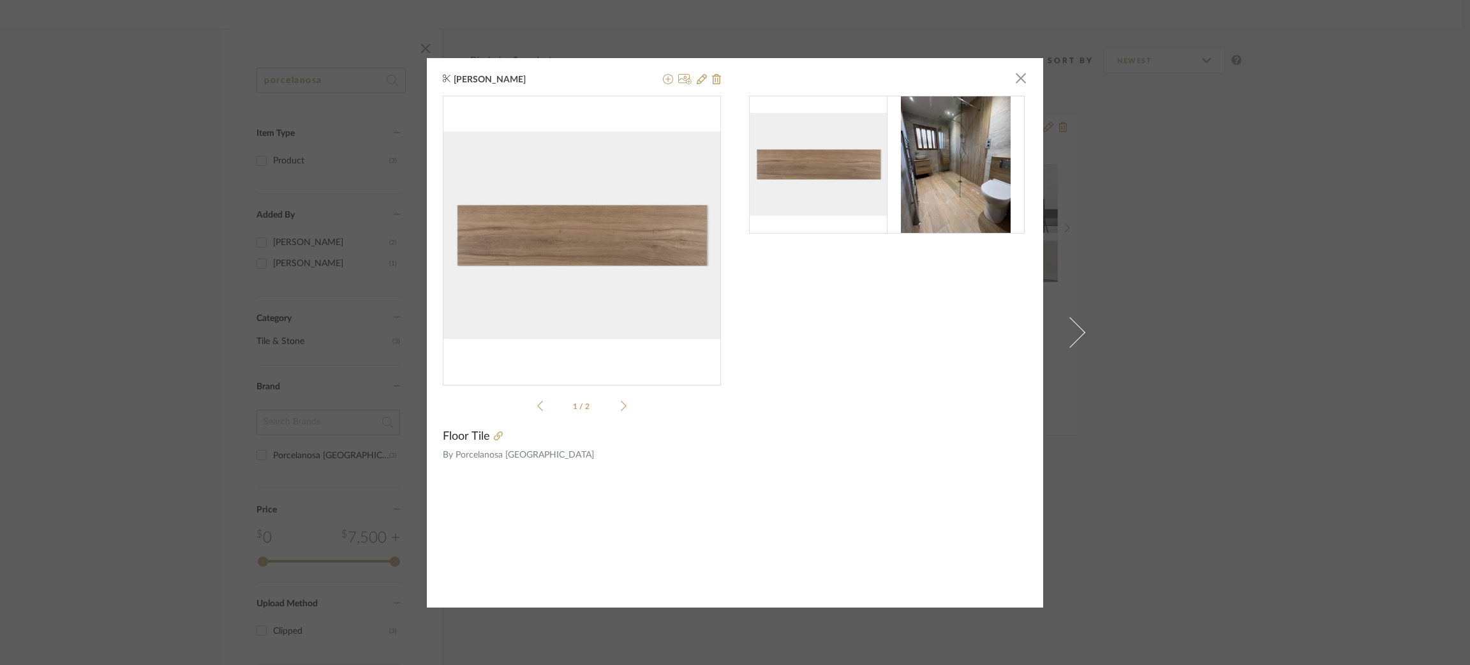
click at [1154, 268] on div "Molly Schirmang × 1 / 2 Floor Tile By Porcelanosa USA" at bounding box center [735, 332] width 1470 height 665
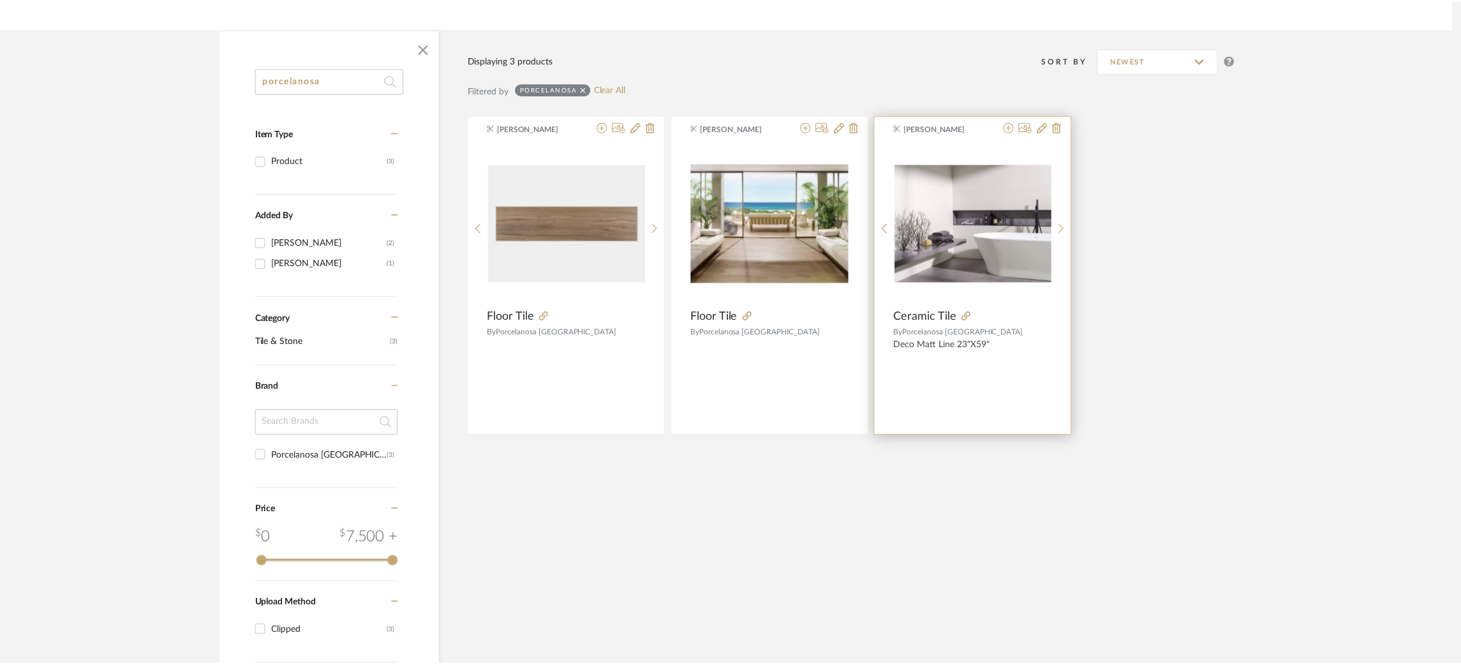
scroll to position [167, 0]
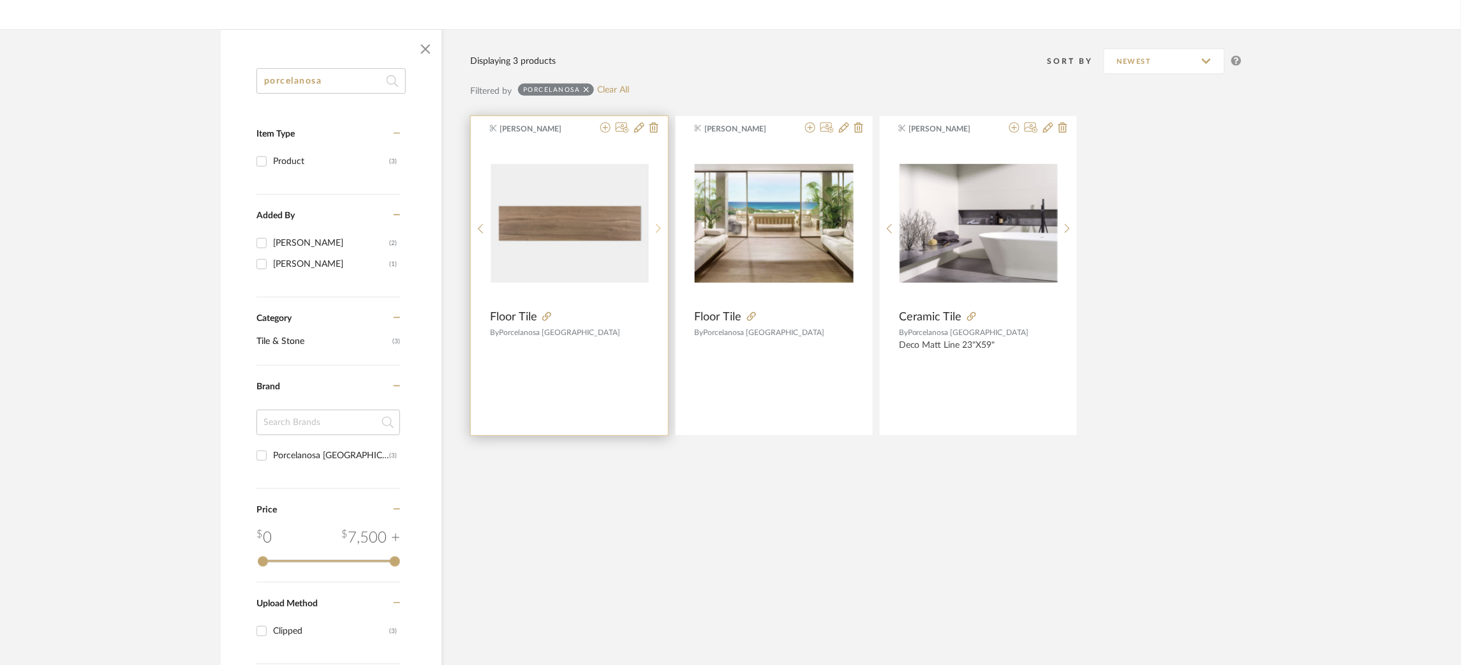
click at [660, 227] on icon at bounding box center [659, 228] width 6 height 11
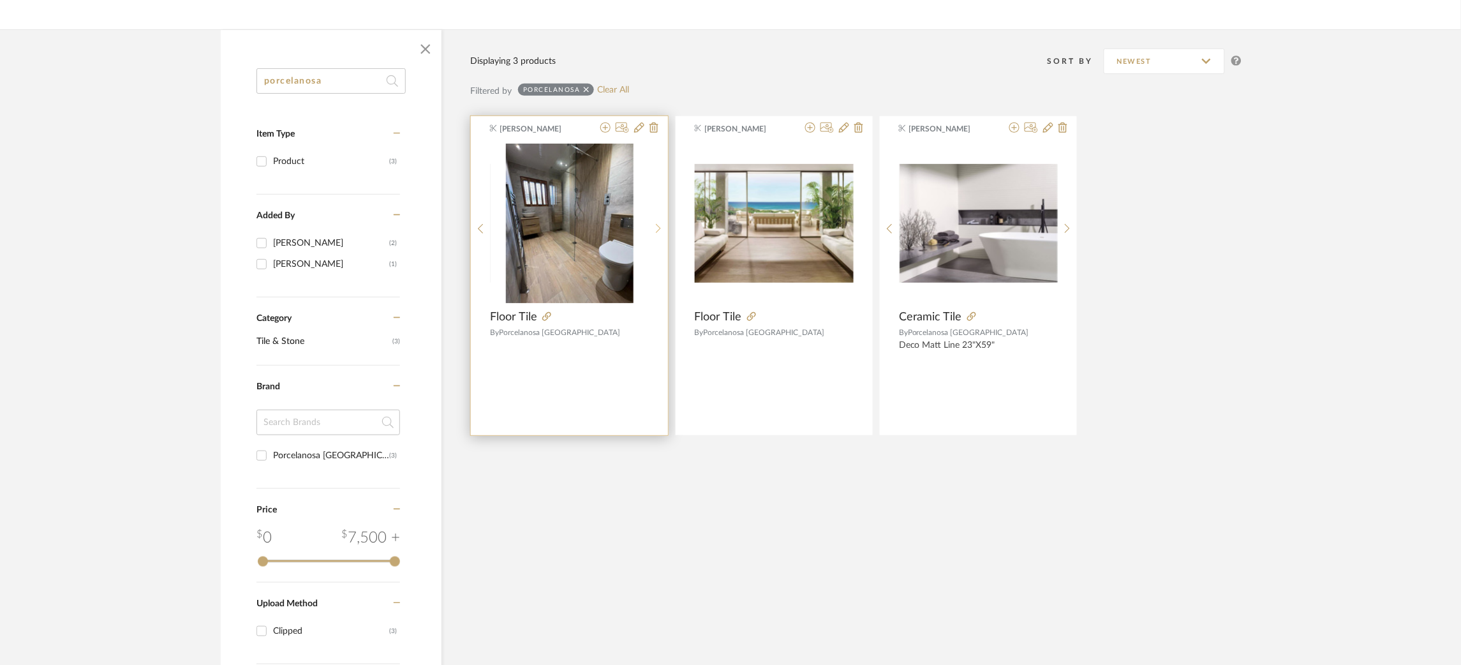
click at [660, 227] on icon at bounding box center [659, 228] width 6 height 11
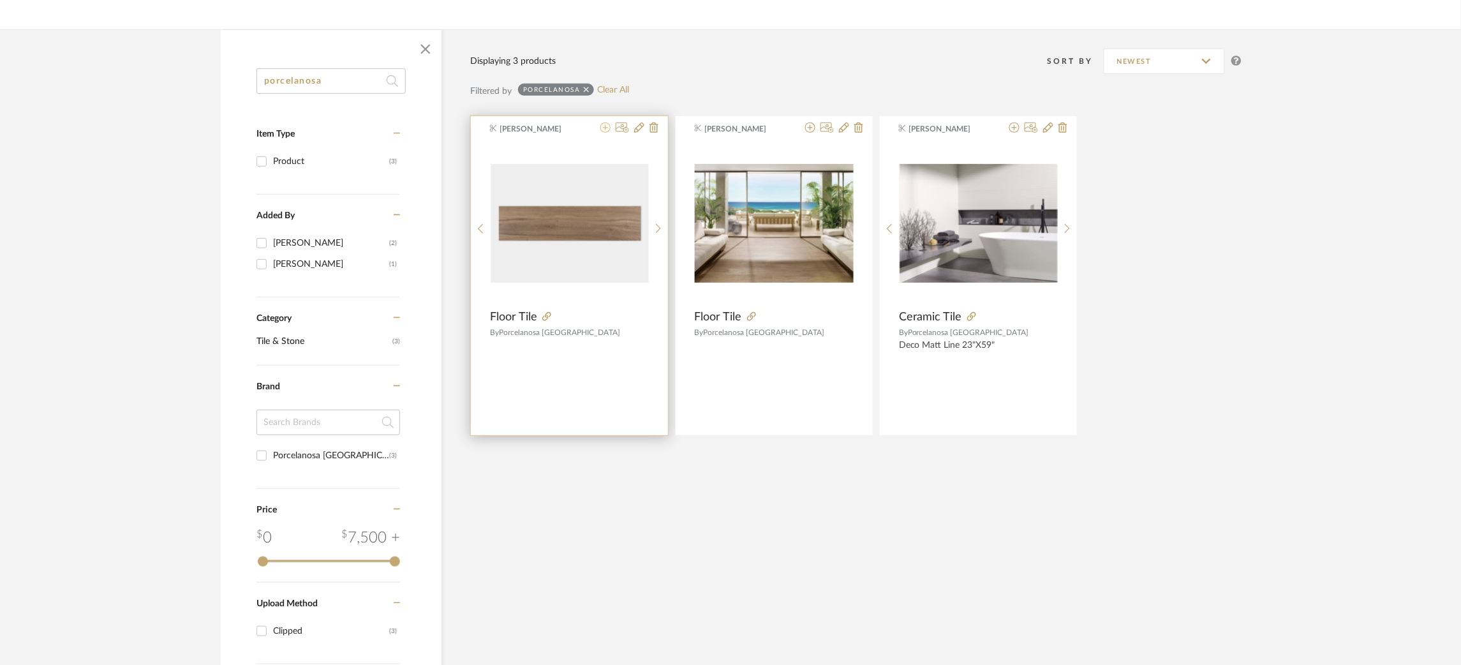
click at [604, 126] on icon at bounding box center [606, 128] width 10 height 10
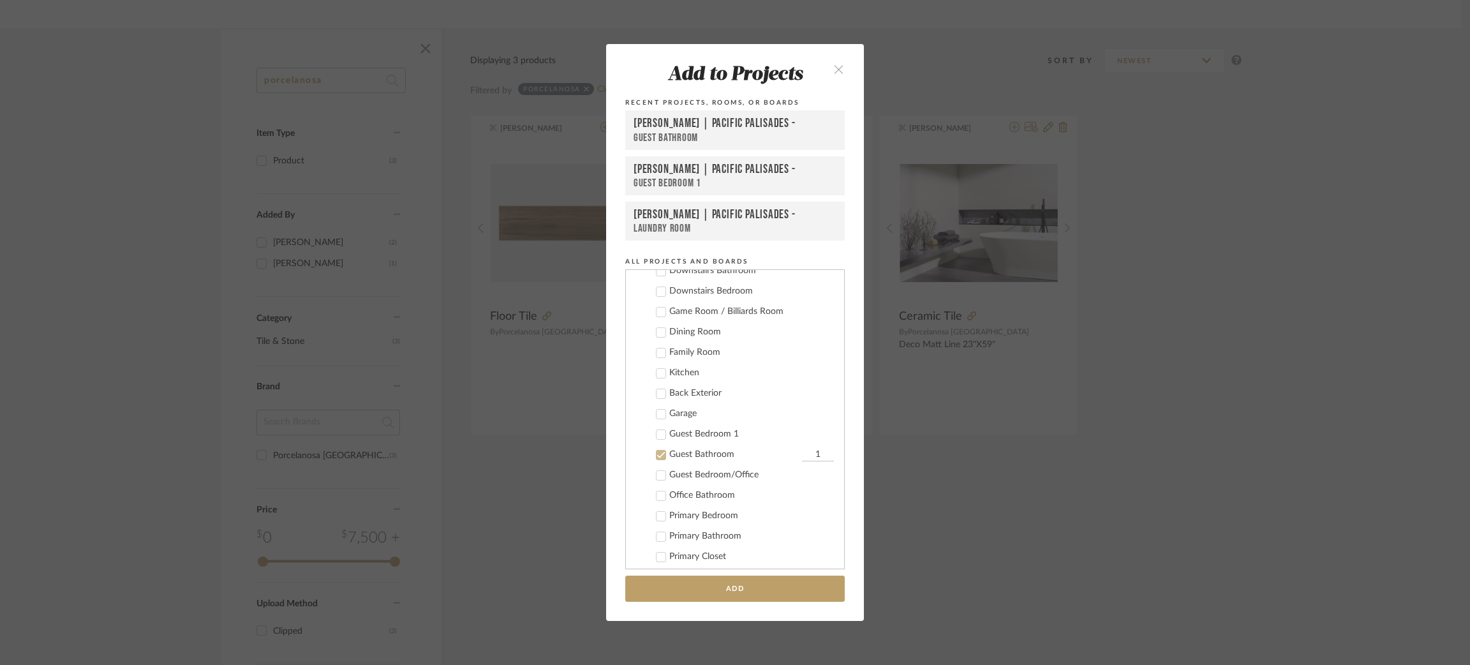
scroll to position [339, 0]
click at [658, 449] on icon at bounding box center [661, 453] width 9 height 9
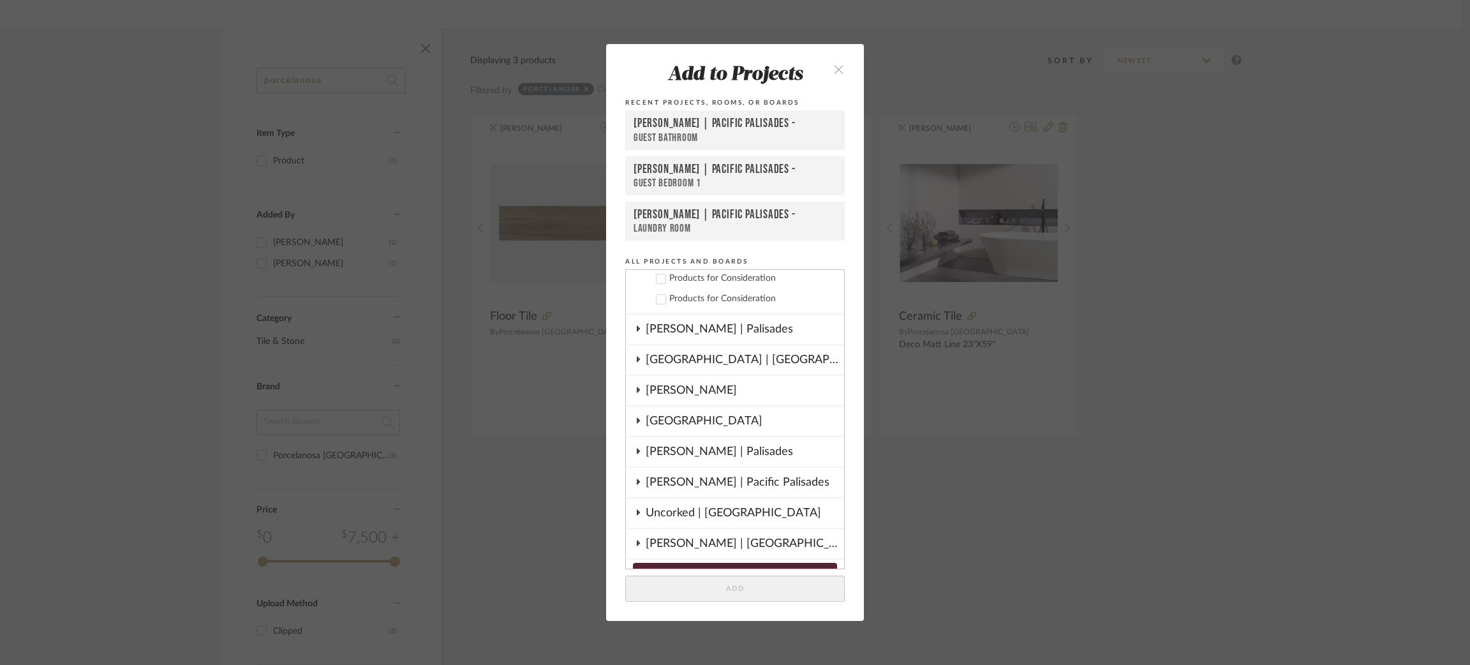
scroll to position [676, 0]
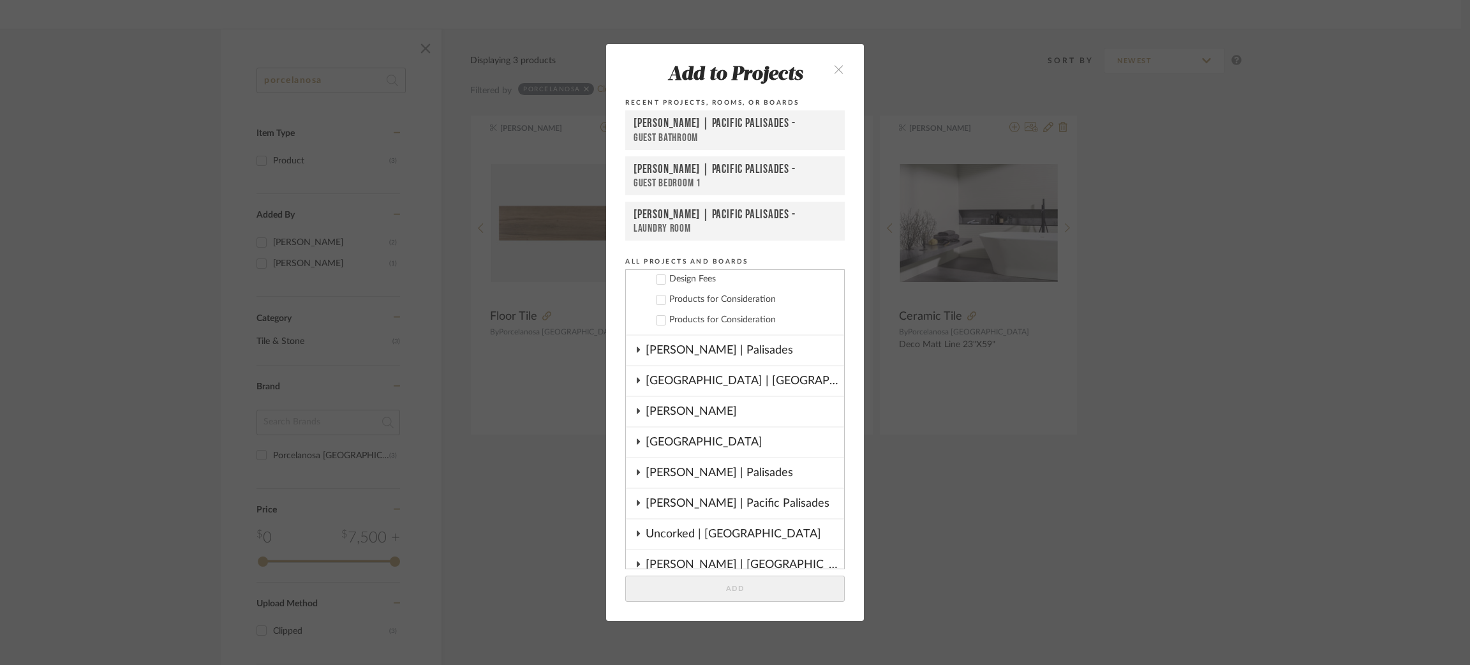
click at [657, 298] on icon at bounding box center [661, 299] width 9 height 9
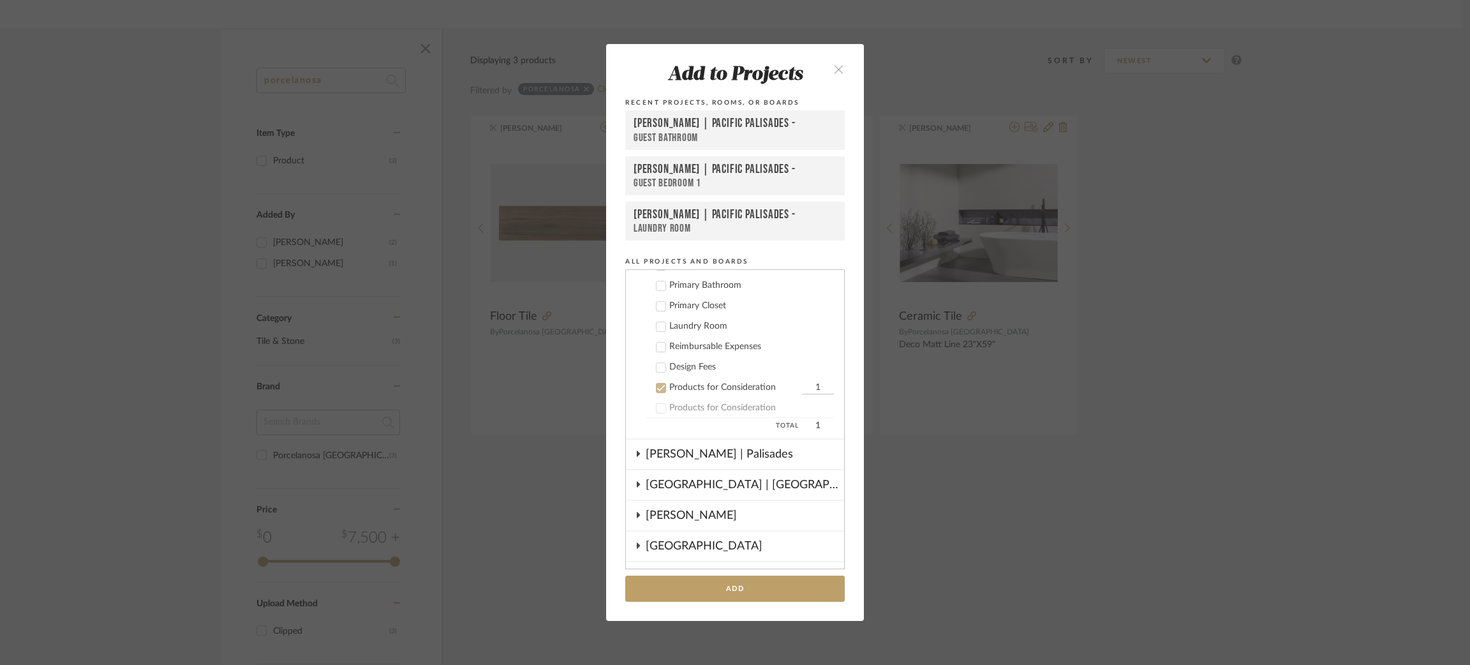
scroll to position [583, 0]
click at [657, 392] on icon at bounding box center [661, 393] width 9 height 9
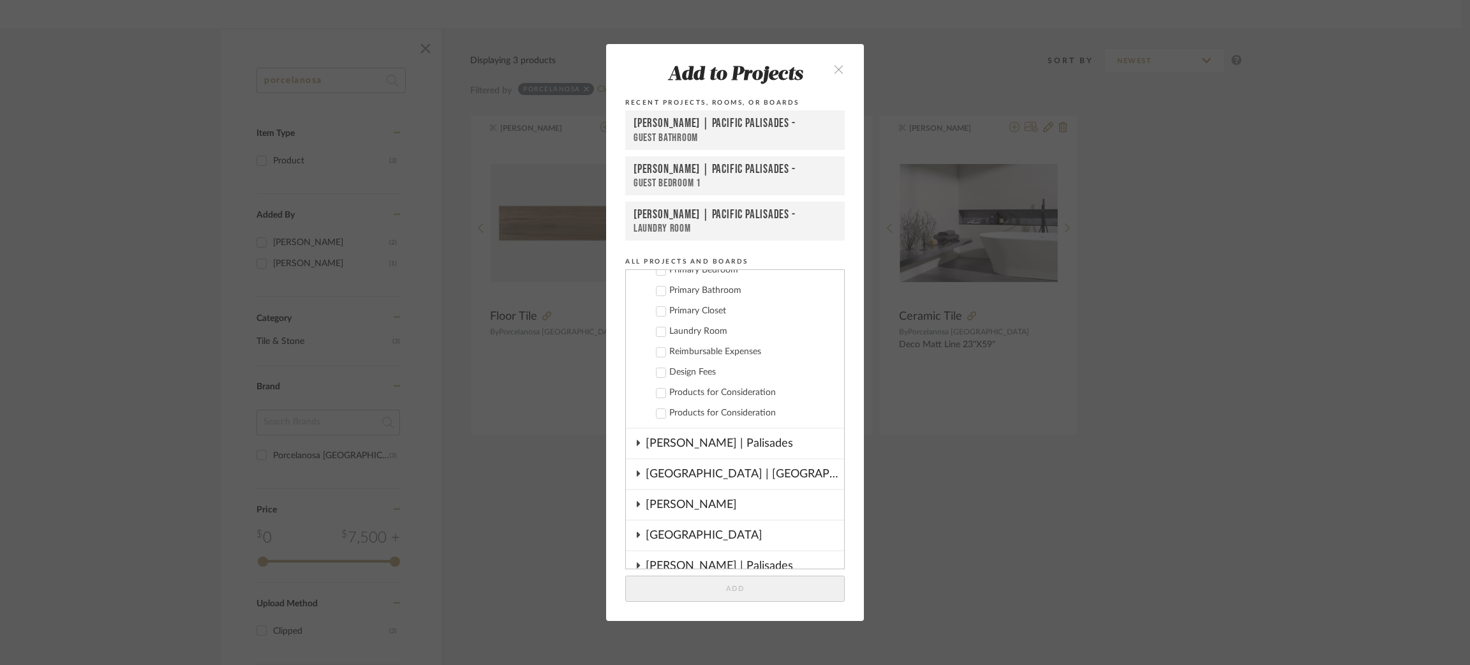
click at [657, 409] on icon at bounding box center [661, 413] width 9 height 9
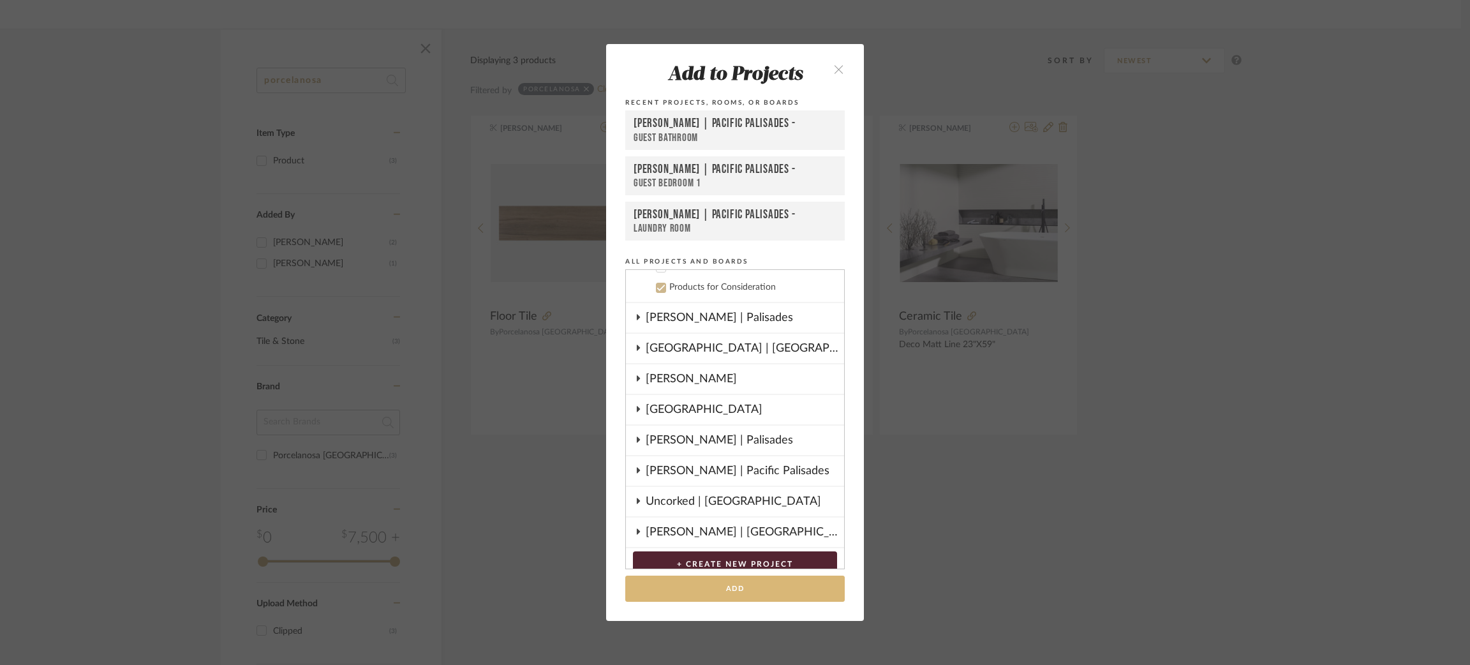
click at [715, 586] on button "Add" at bounding box center [735, 589] width 220 height 26
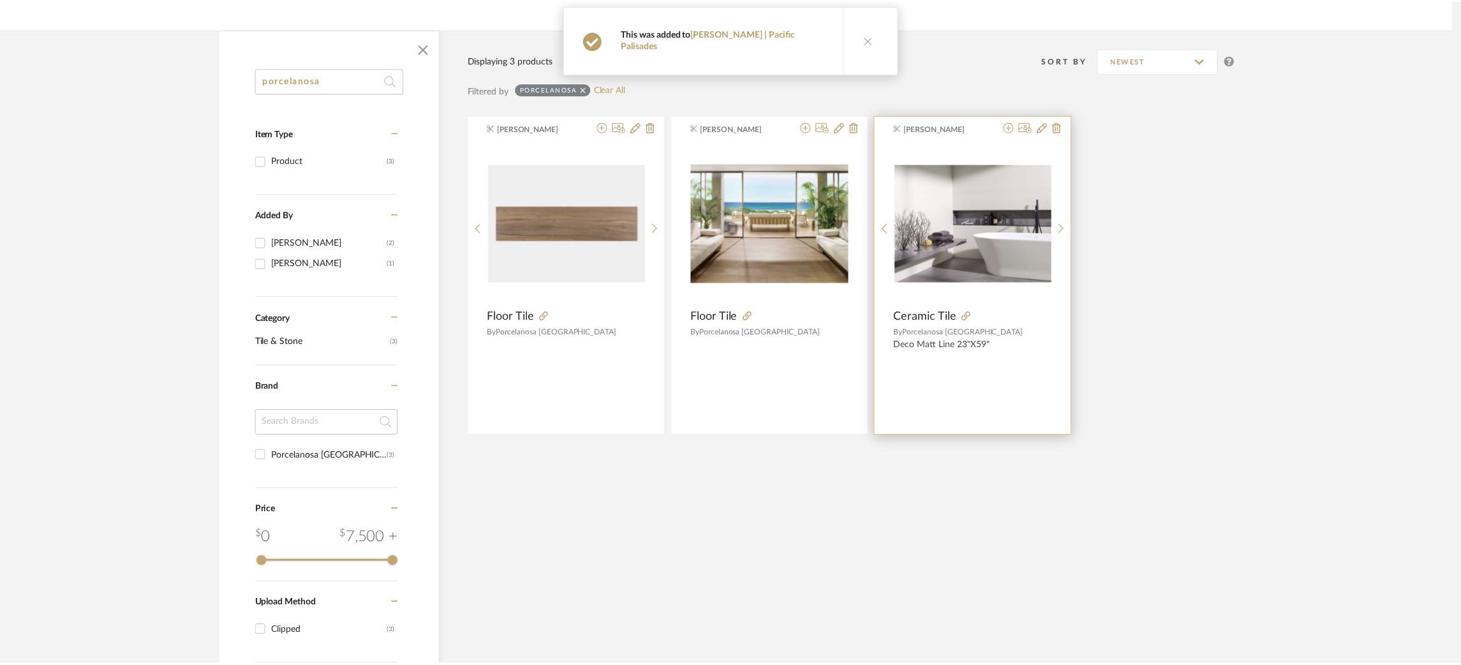
scroll to position [167, 0]
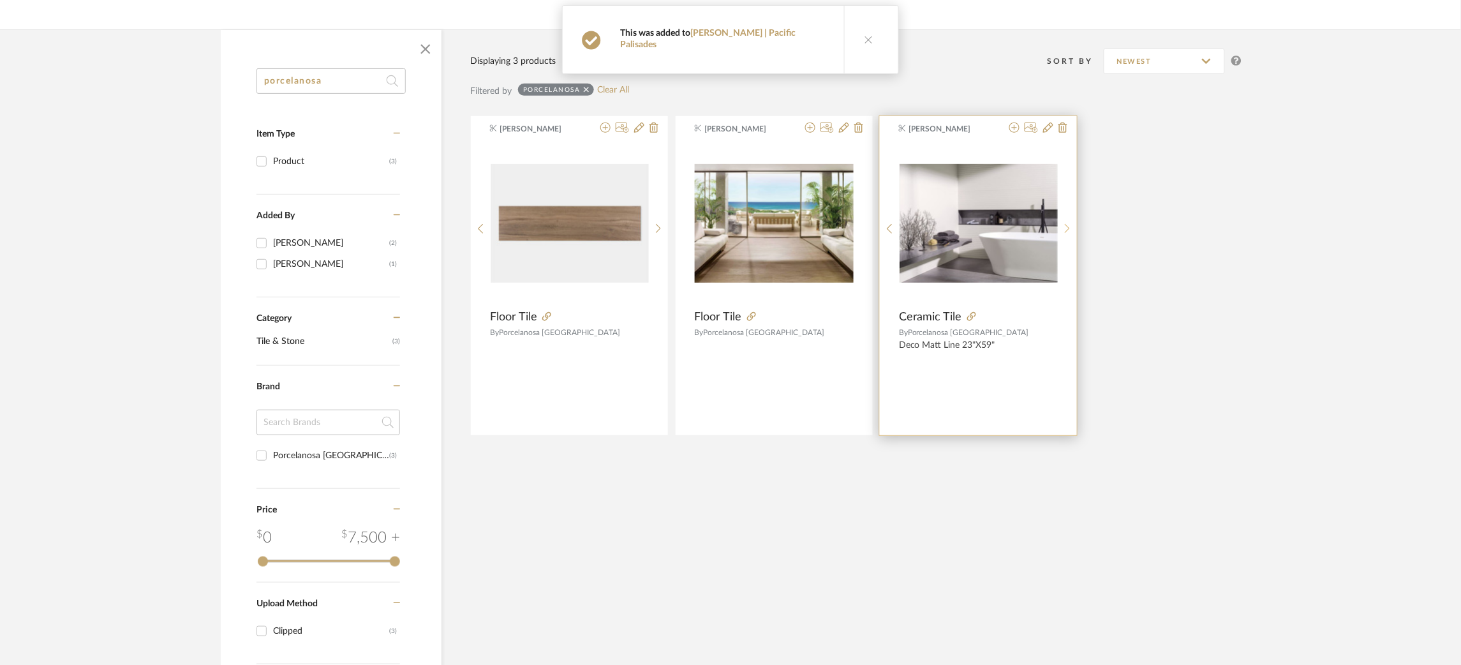
click at [1071, 231] on sr-next-btn at bounding box center [1068, 228] width 20 height 11
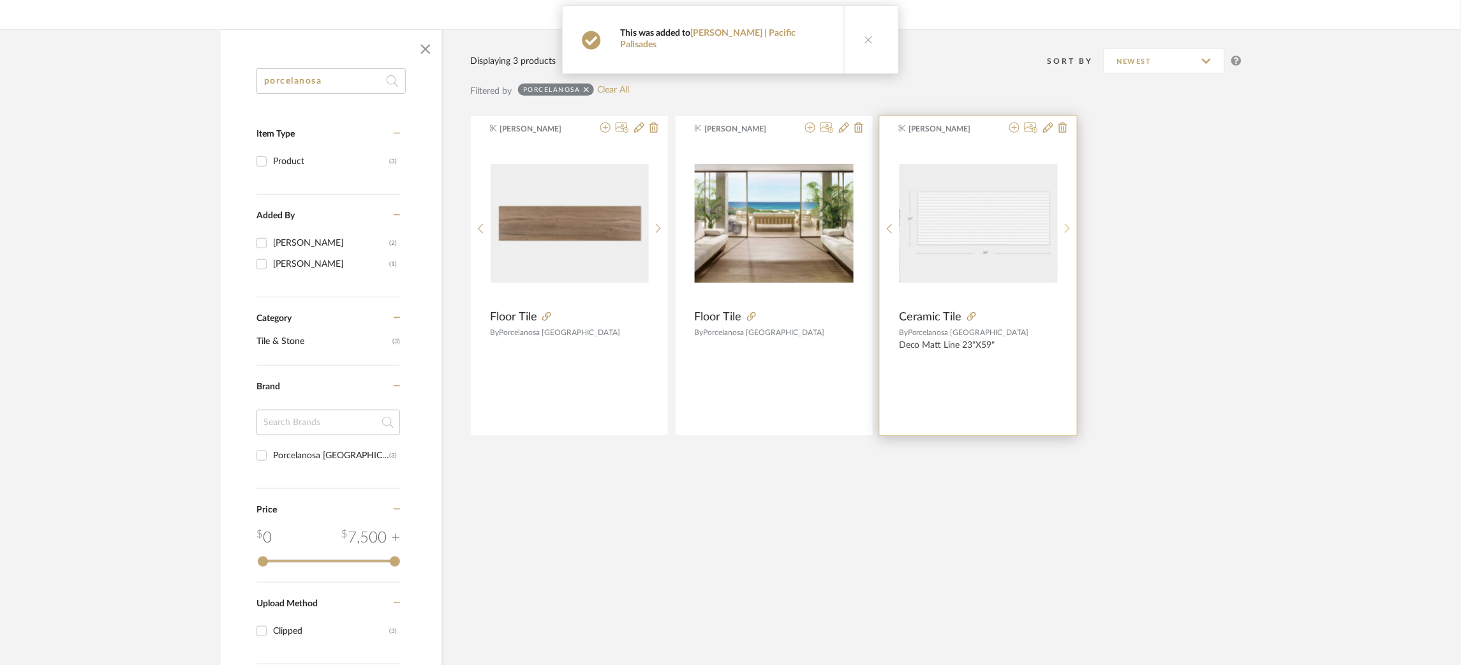
click at [1071, 229] on sr-next-btn at bounding box center [1068, 228] width 20 height 11
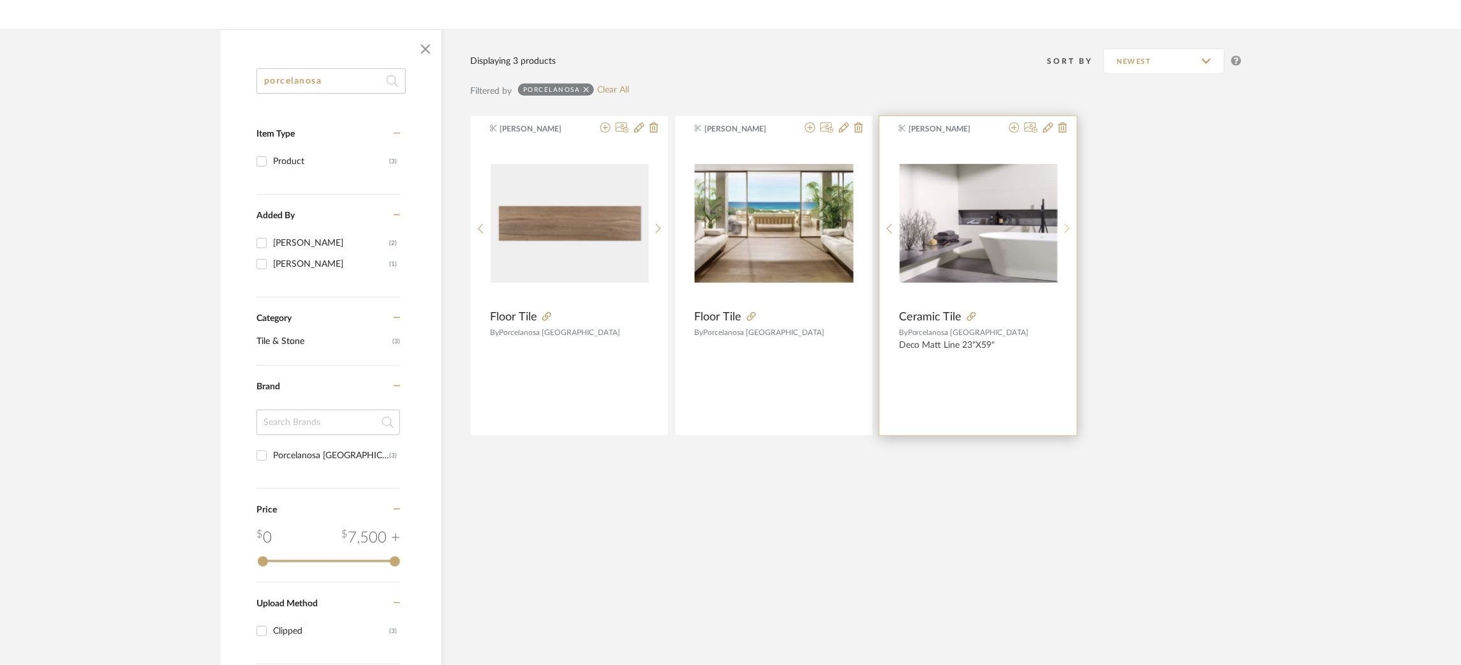
click at [1071, 229] on sr-next-btn at bounding box center [1068, 228] width 20 height 11
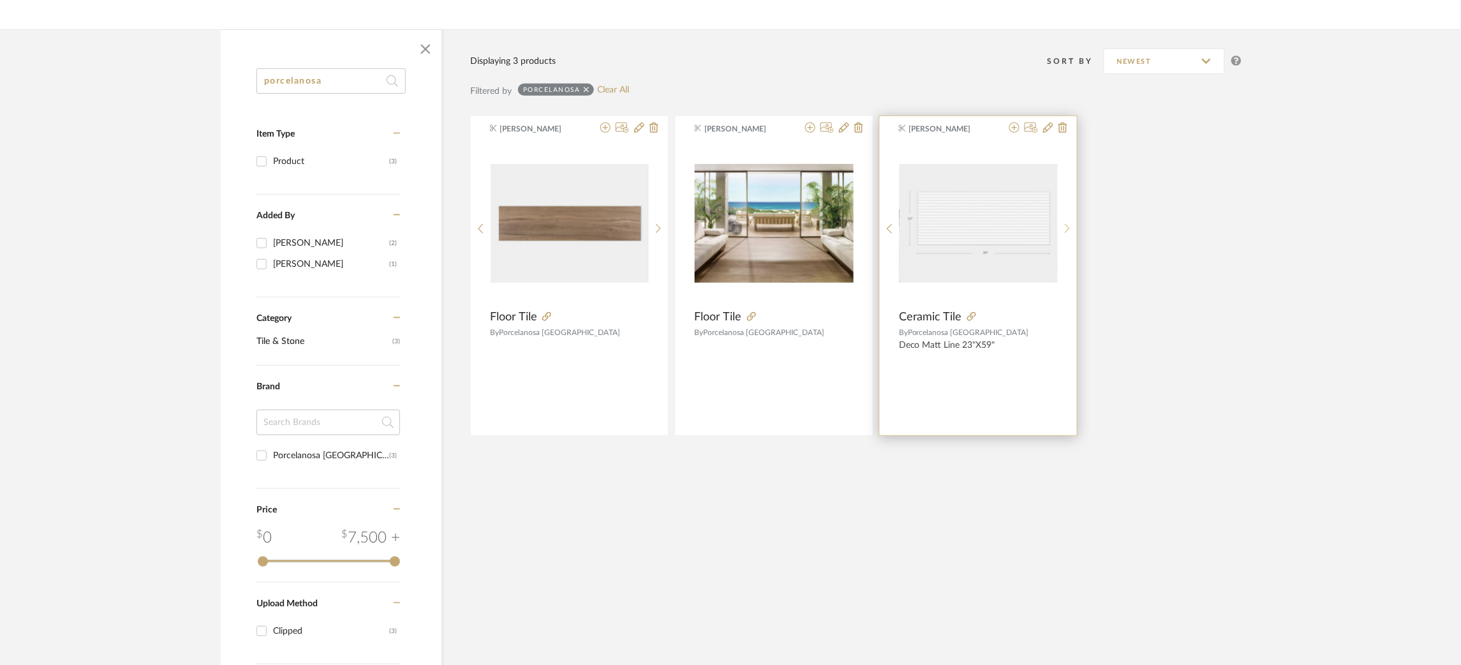
click at [1071, 229] on sr-next-btn at bounding box center [1068, 228] width 20 height 11
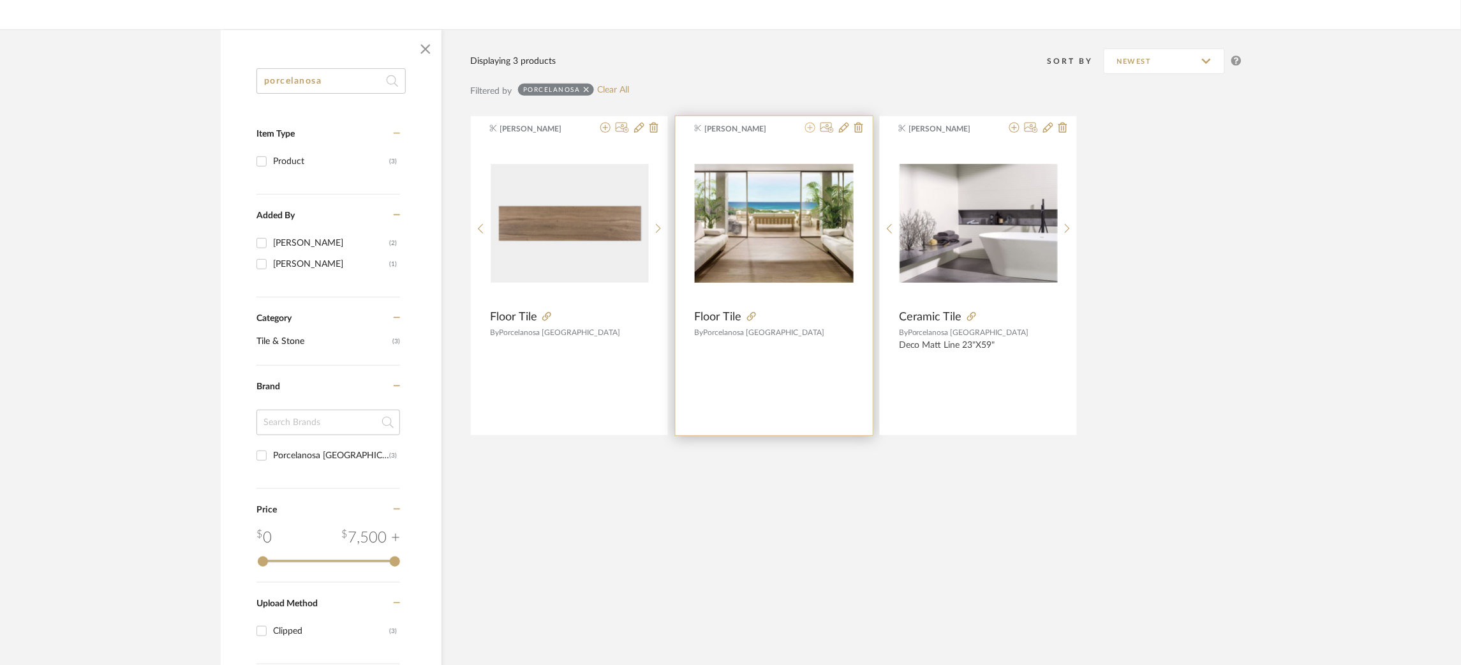
click at [810, 128] on icon at bounding box center [810, 128] width 10 height 10
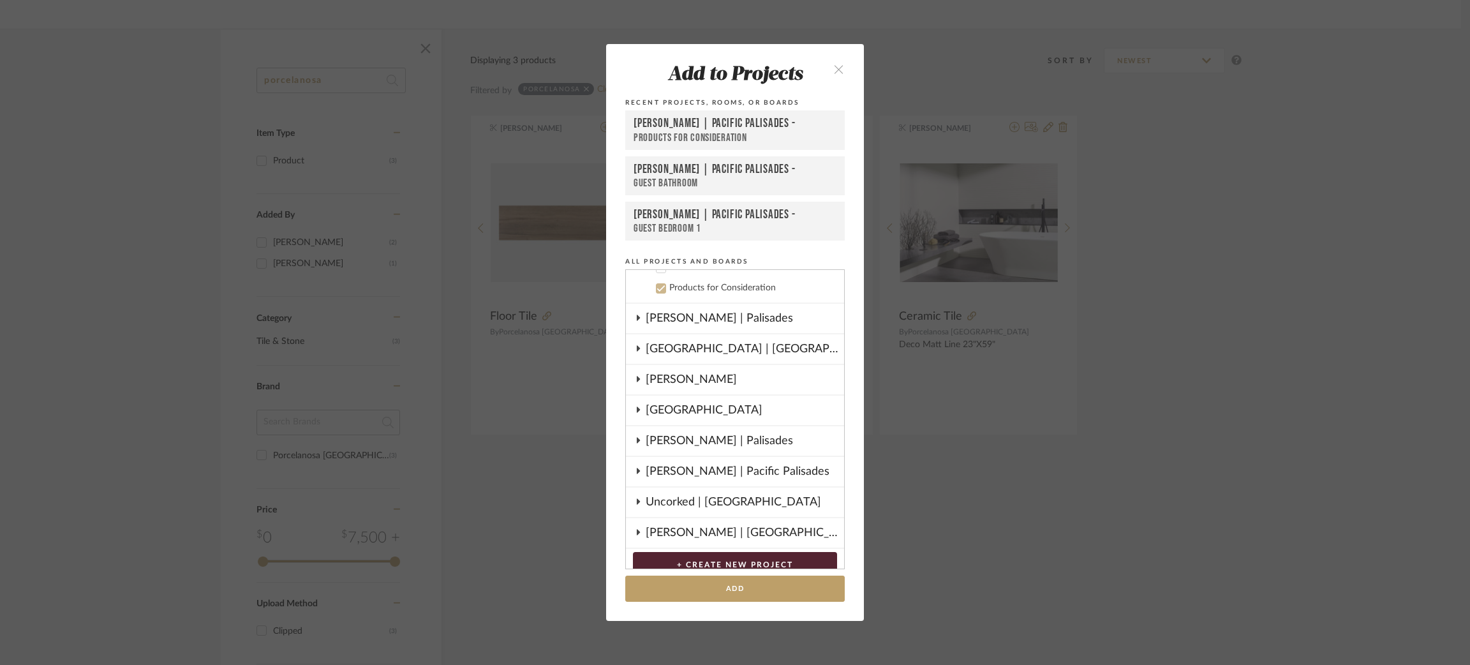
scroll to position [711, 0]
click at [729, 595] on button "Add" at bounding box center [735, 589] width 220 height 26
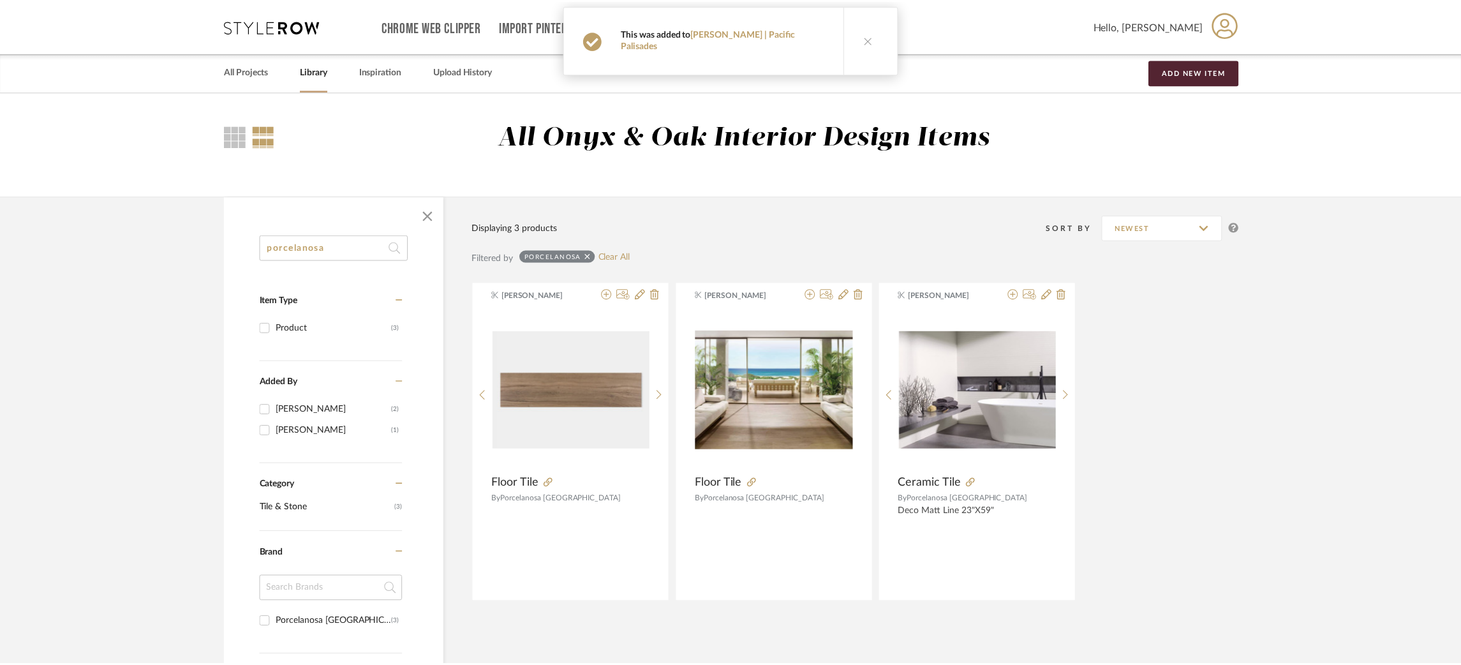
scroll to position [167, 0]
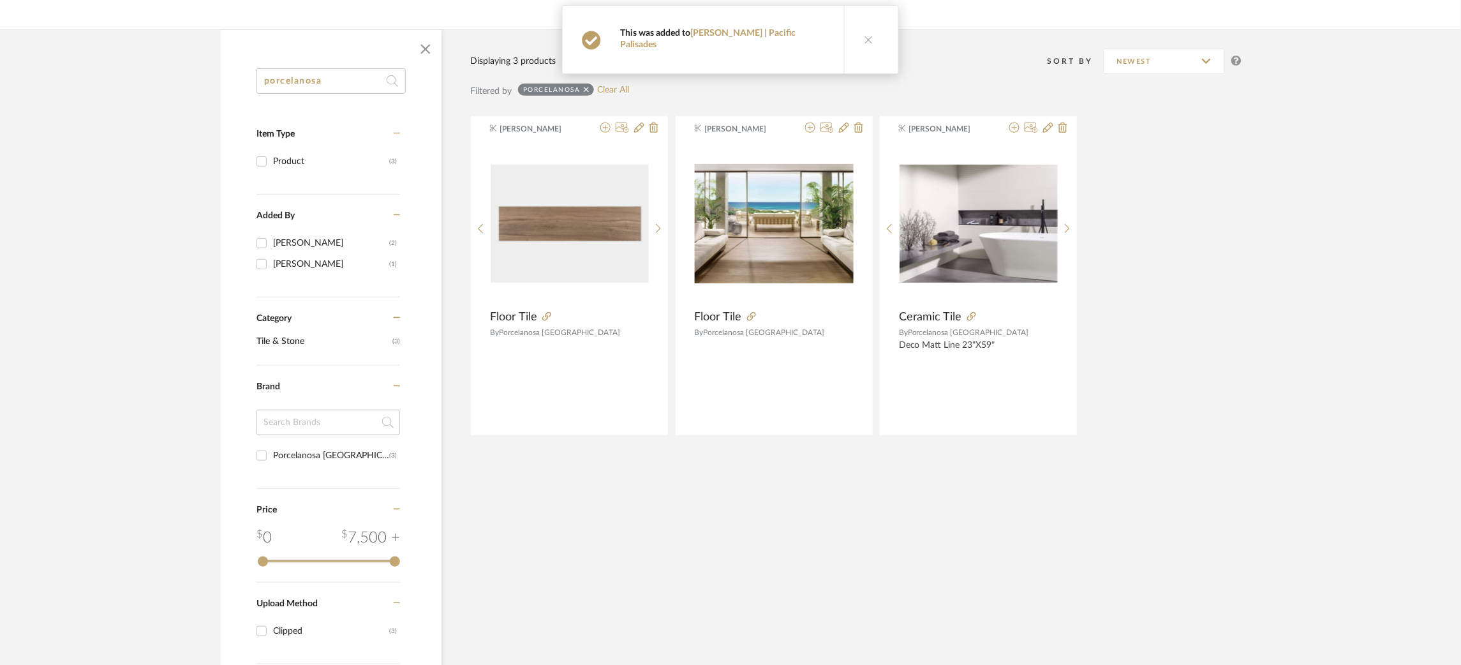
drag, startPoint x: 250, startPoint y: 70, endPoint x: 218, endPoint y: 66, distance: 32.8
click at [218, 66] on div "porcelanosa Item Type Product (3) Added By Felicia Bushman (2) Molly Schirmang …" at bounding box center [731, 407] width 1058 height 756
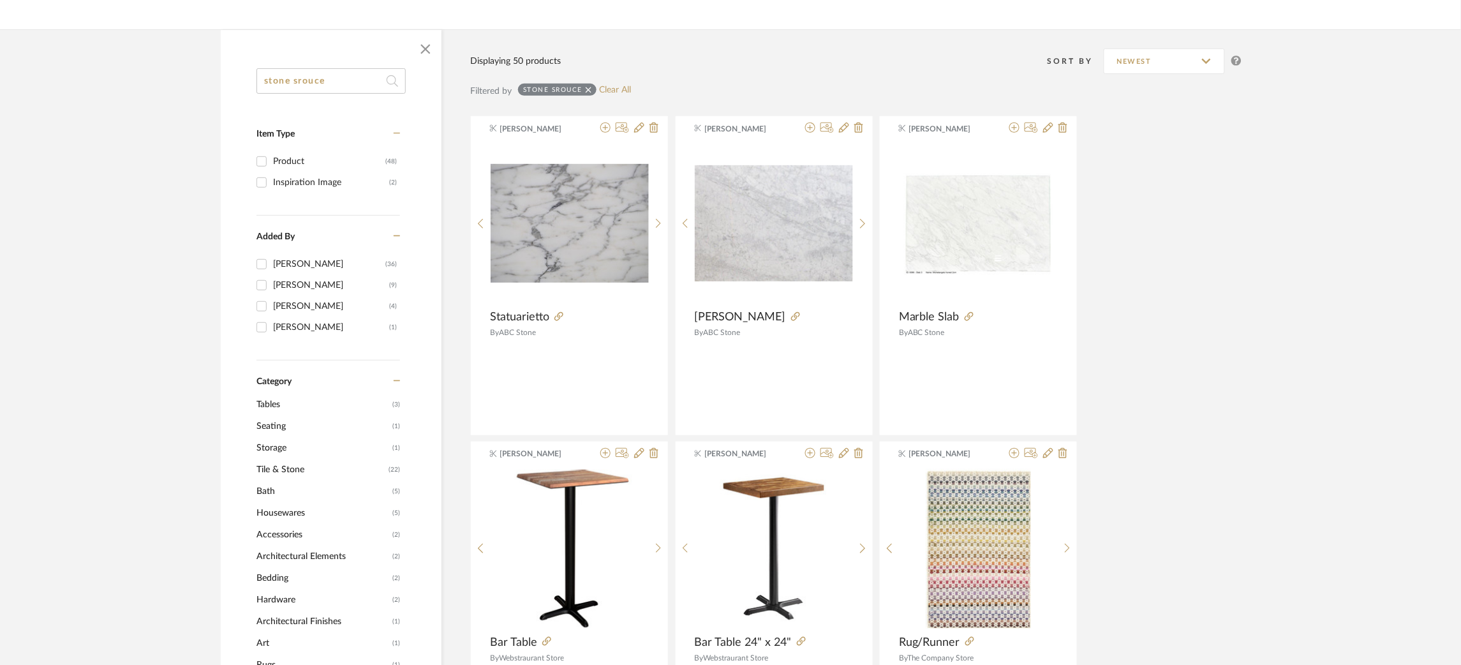
drag, startPoint x: 342, startPoint y: 82, endPoint x: 300, endPoint y: 76, distance: 42.6
click at [300, 76] on input "stone srouce" at bounding box center [331, 81] width 149 height 26
type input "stone source"
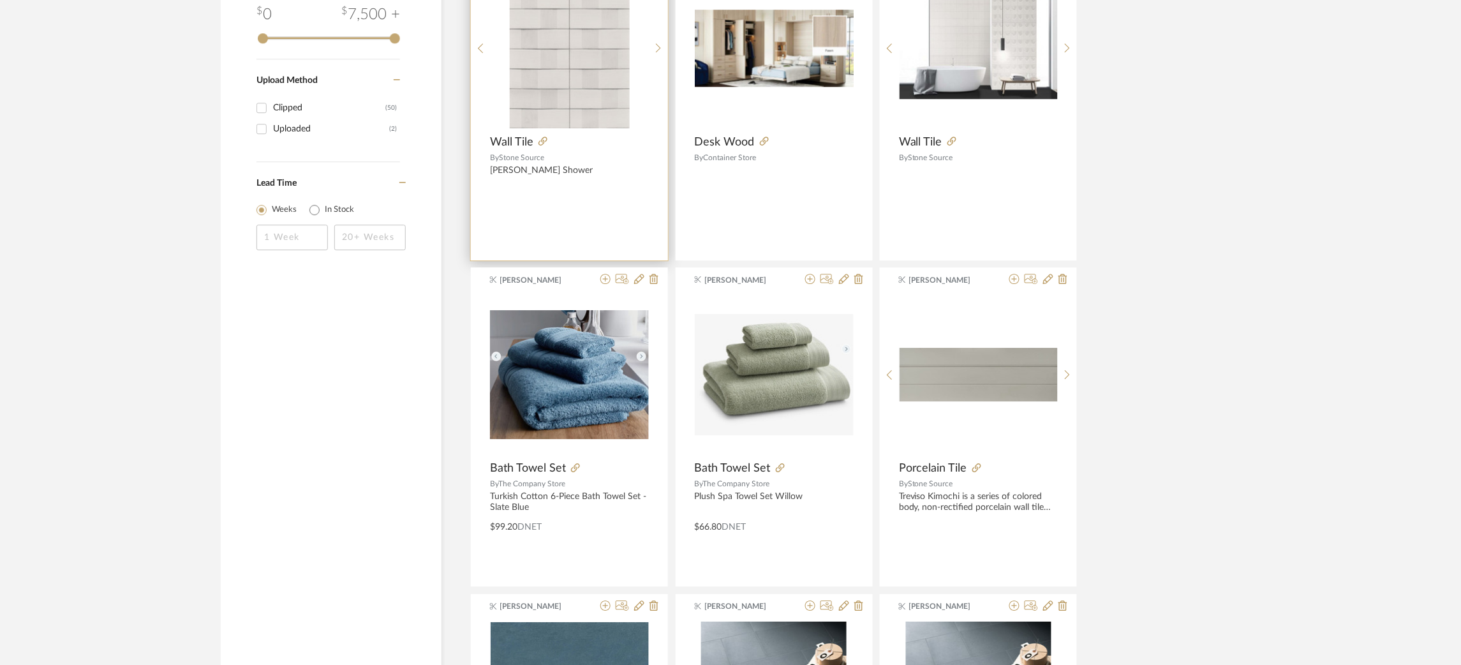
scroll to position [1184, 0]
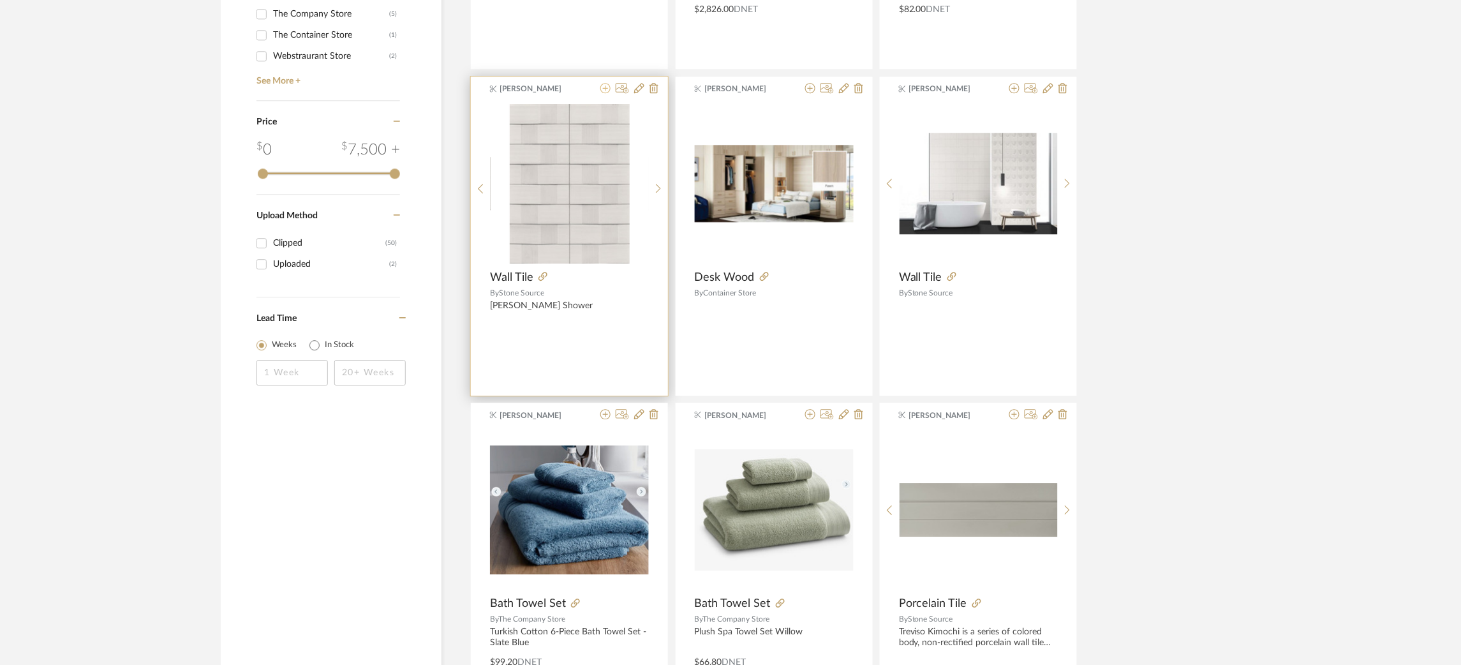
click at [604, 88] on icon at bounding box center [606, 88] width 10 height 10
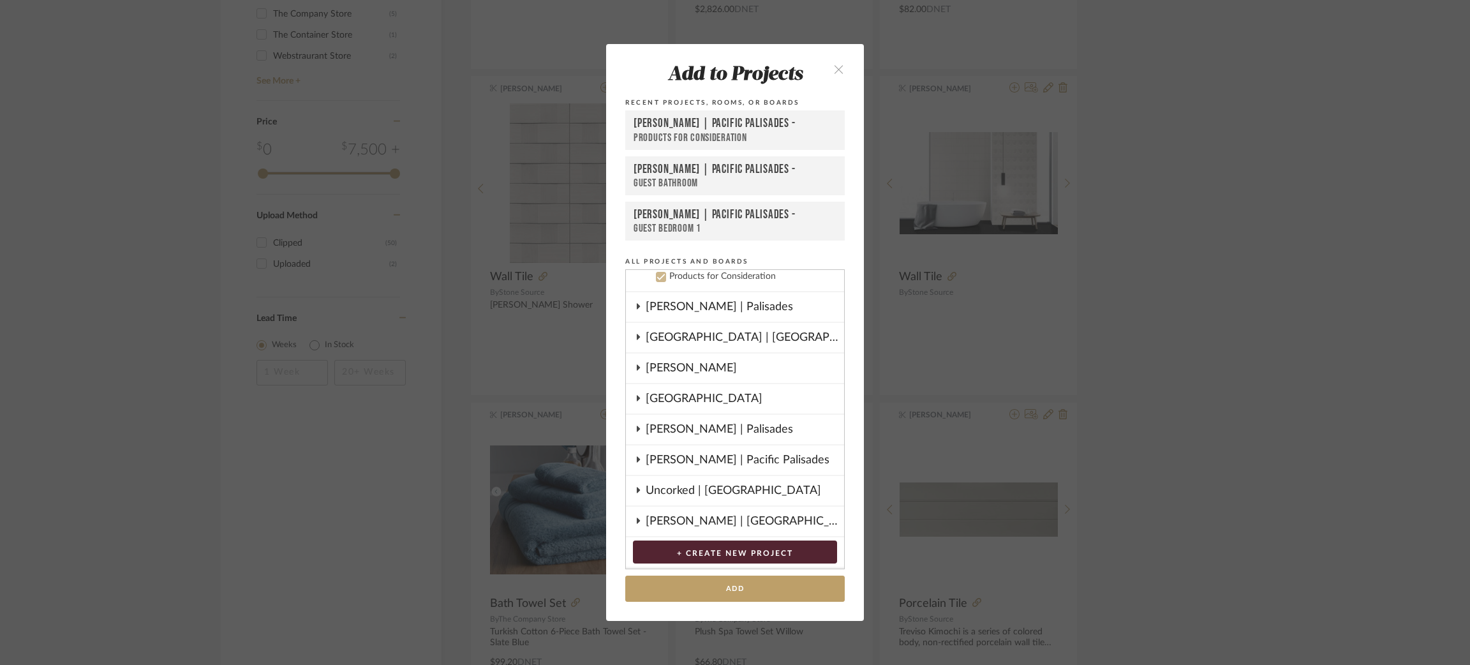
scroll to position [722, 0]
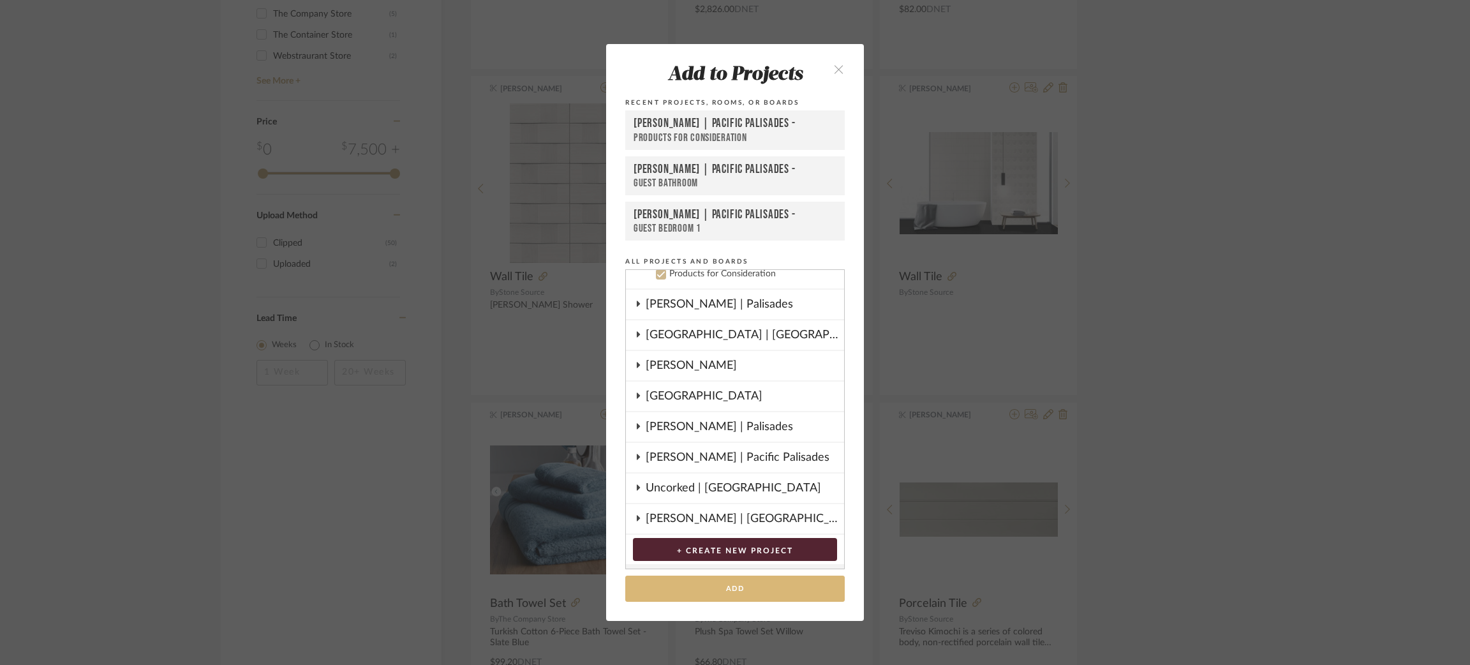
click at [727, 585] on button "Add" at bounding box center [735, 589] width 220 height 26
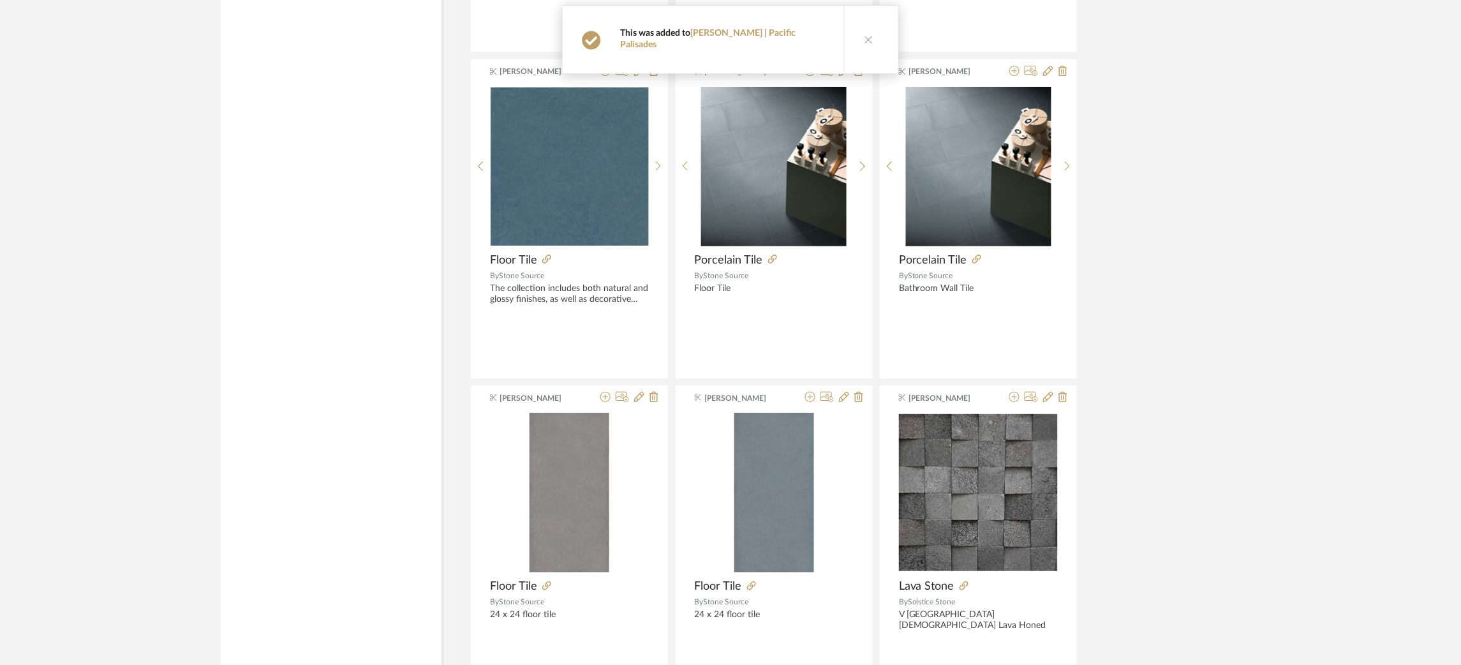
scroll to position [1855, 0]
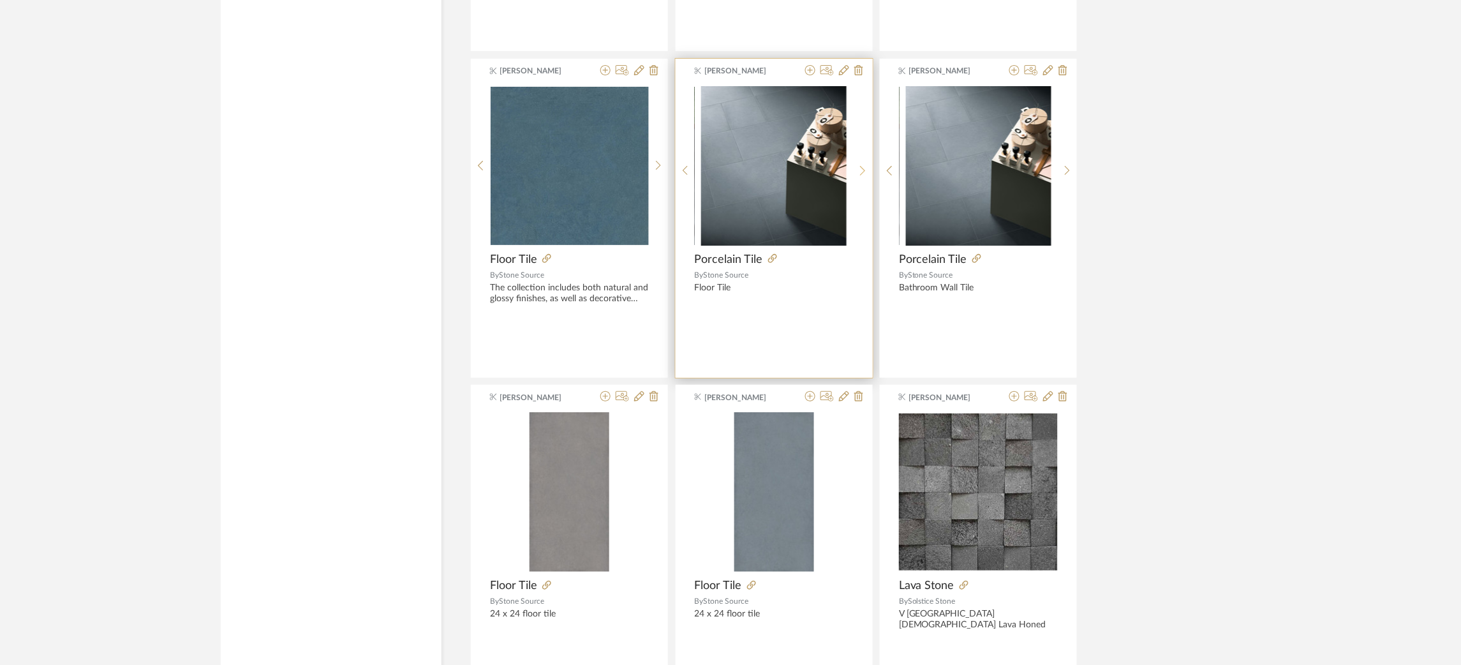
click at [863, 170] on icon at bounding box center [863, 170] width 6 height 11
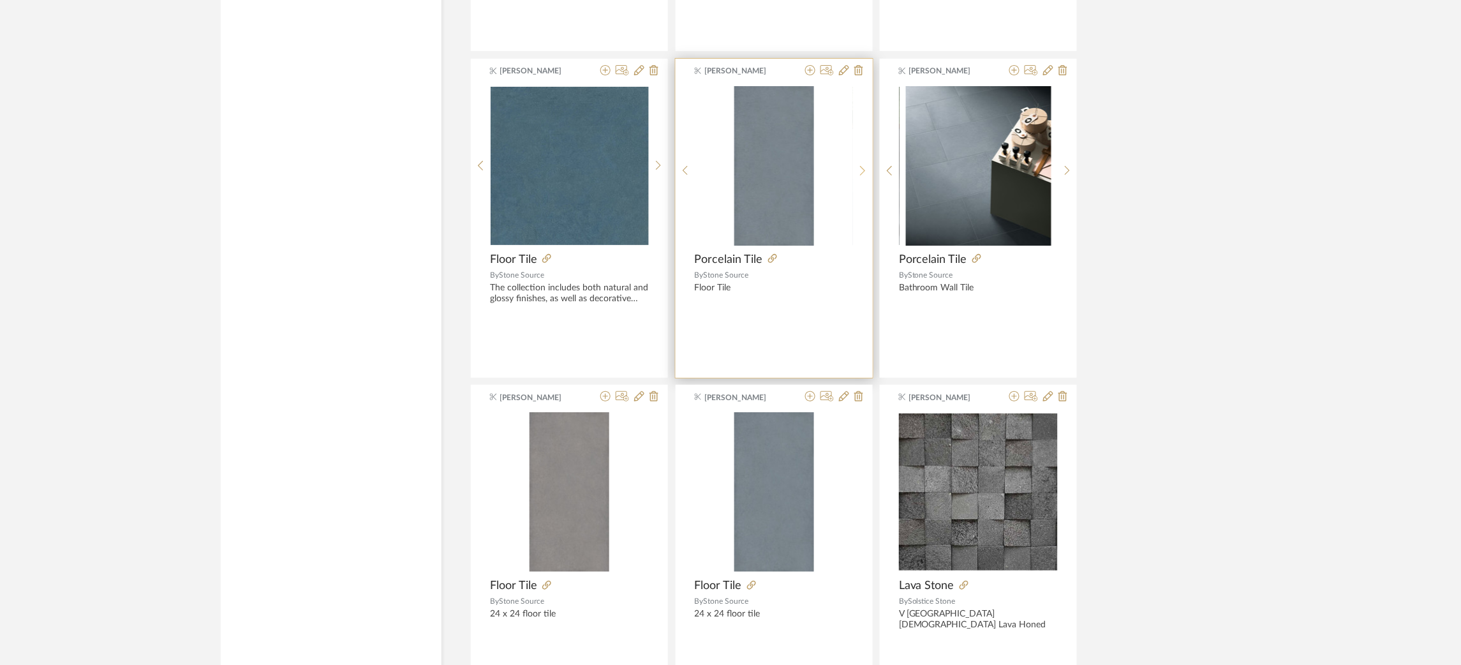
click at [863, 170] on icon at bounding box center [863, 170] width 6 height 11
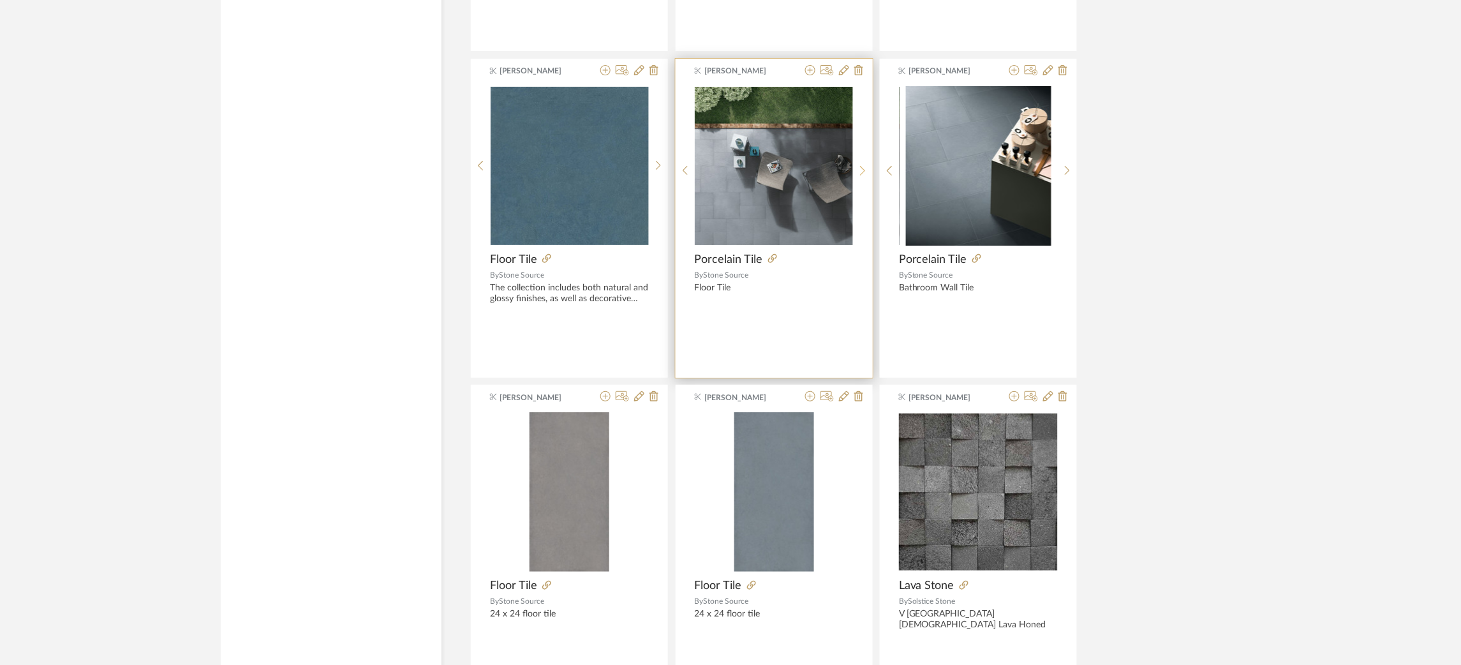
click at [863, 170] on icon at bounding box center [863, 170] width 6 height 11
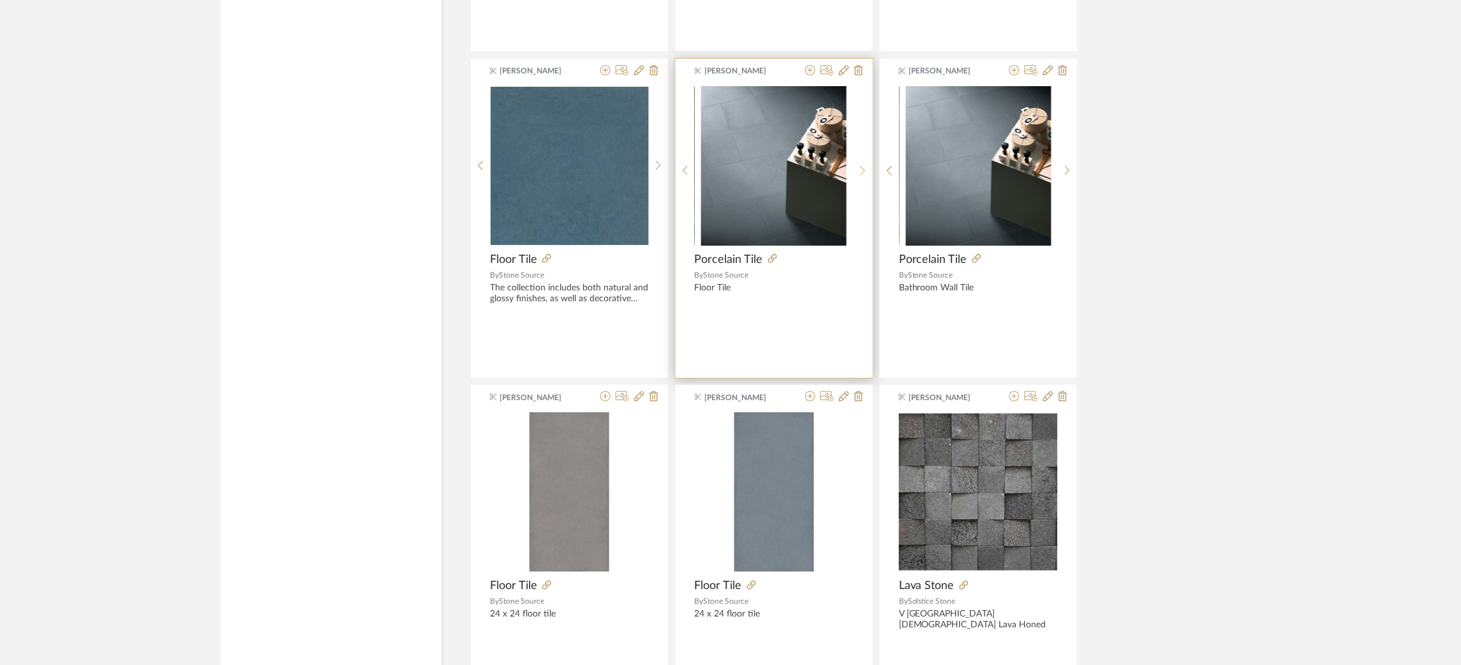
click at [863, 170] on icon at bounding box center [863, 170] width 6 height 11
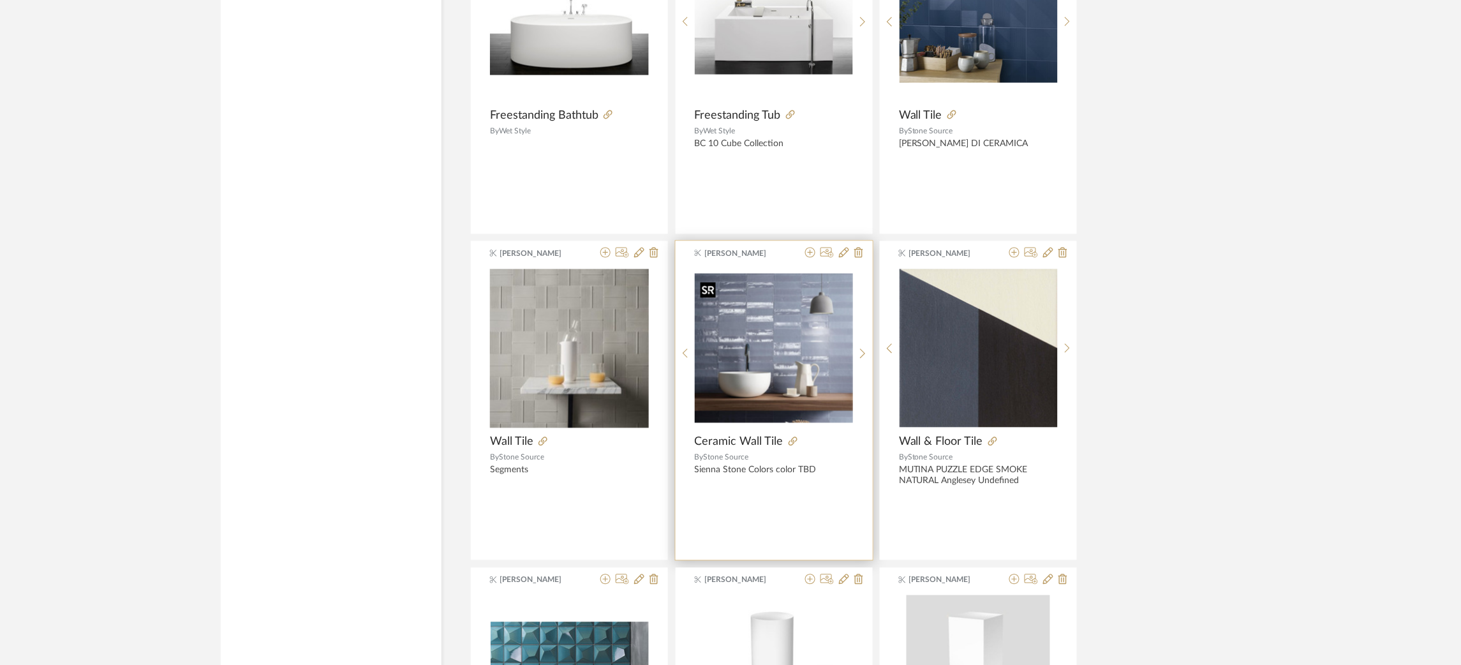
scroll to position [2650, 0]
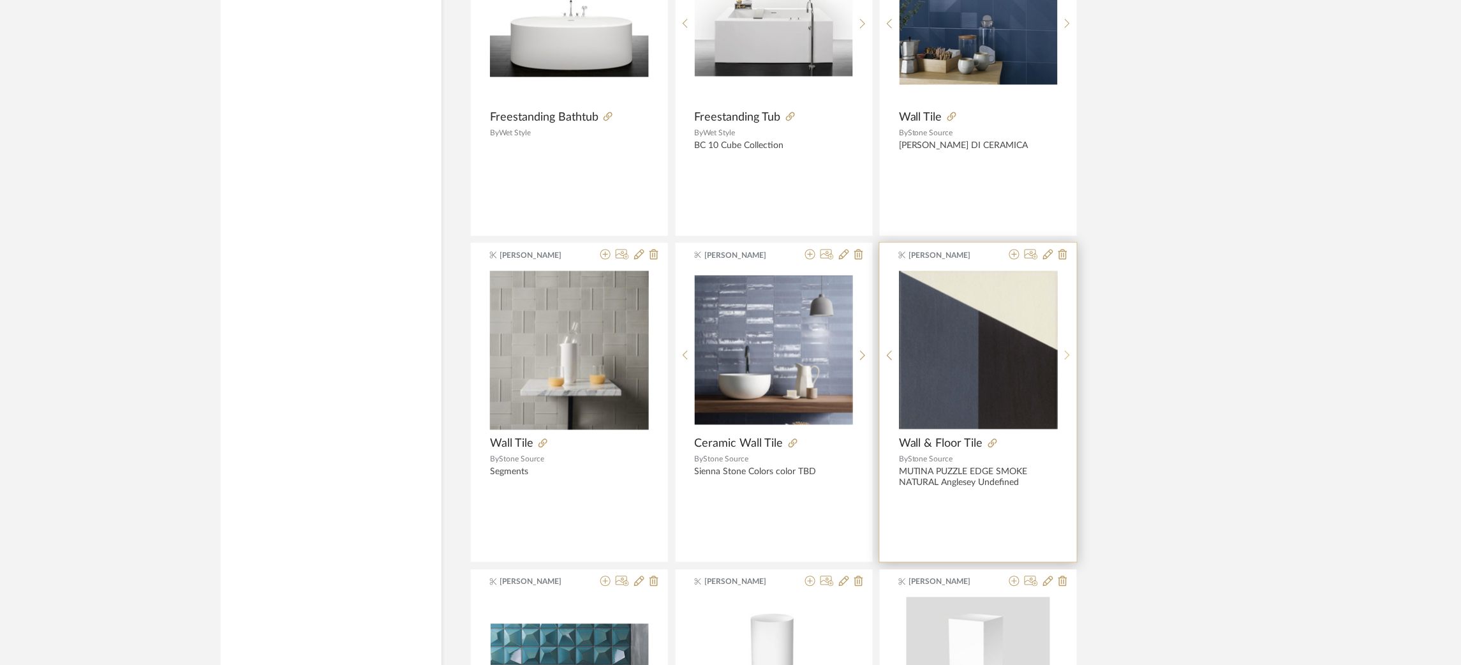
click at [1067, 352] on div at bounding box center [1068, 356] width 20 height 170
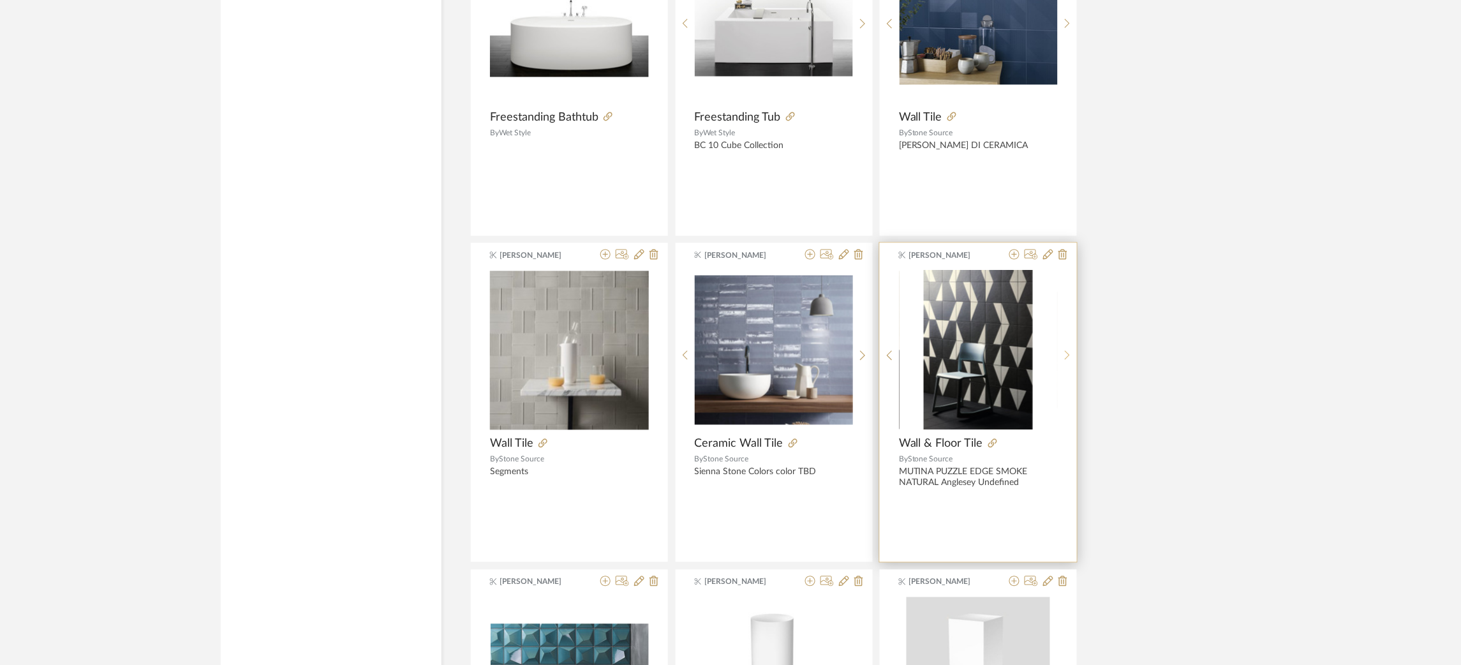
click at [1067, 352] on div at bounding box center [1068, 356] width 20 height 170
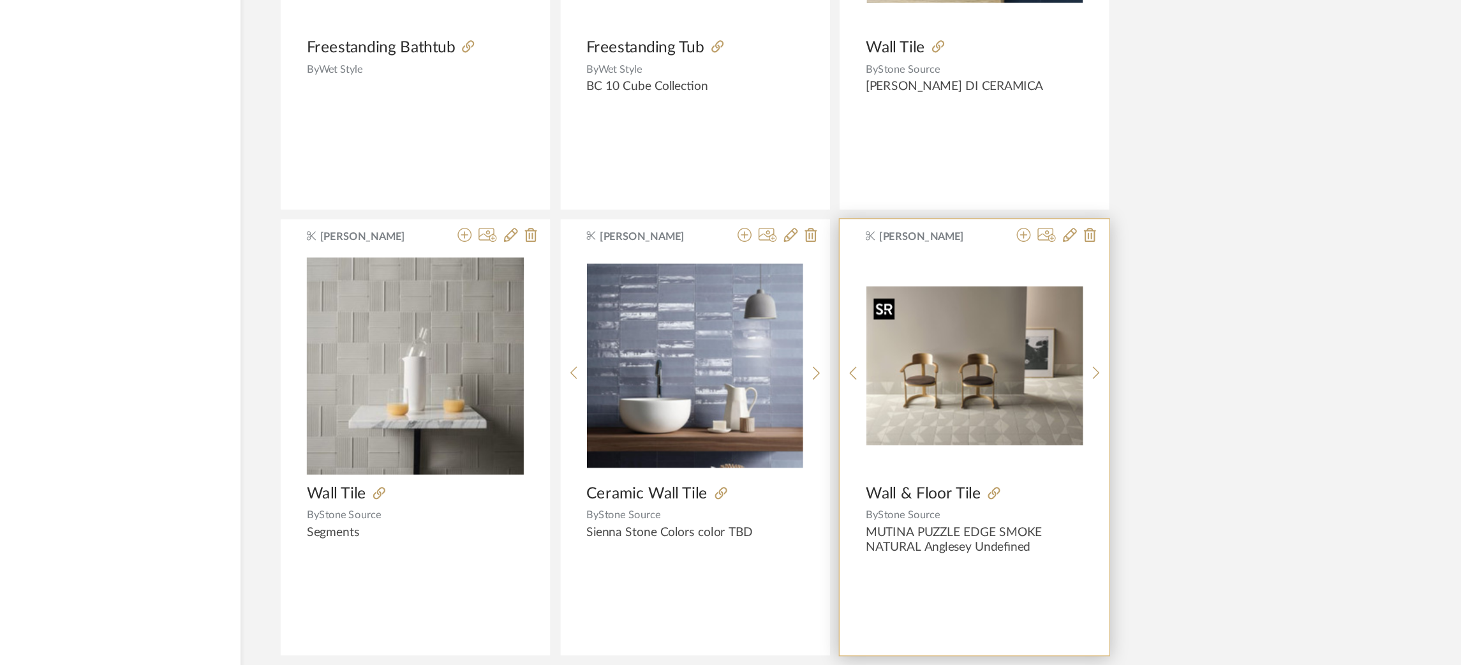
scroll to position [2622, 0]
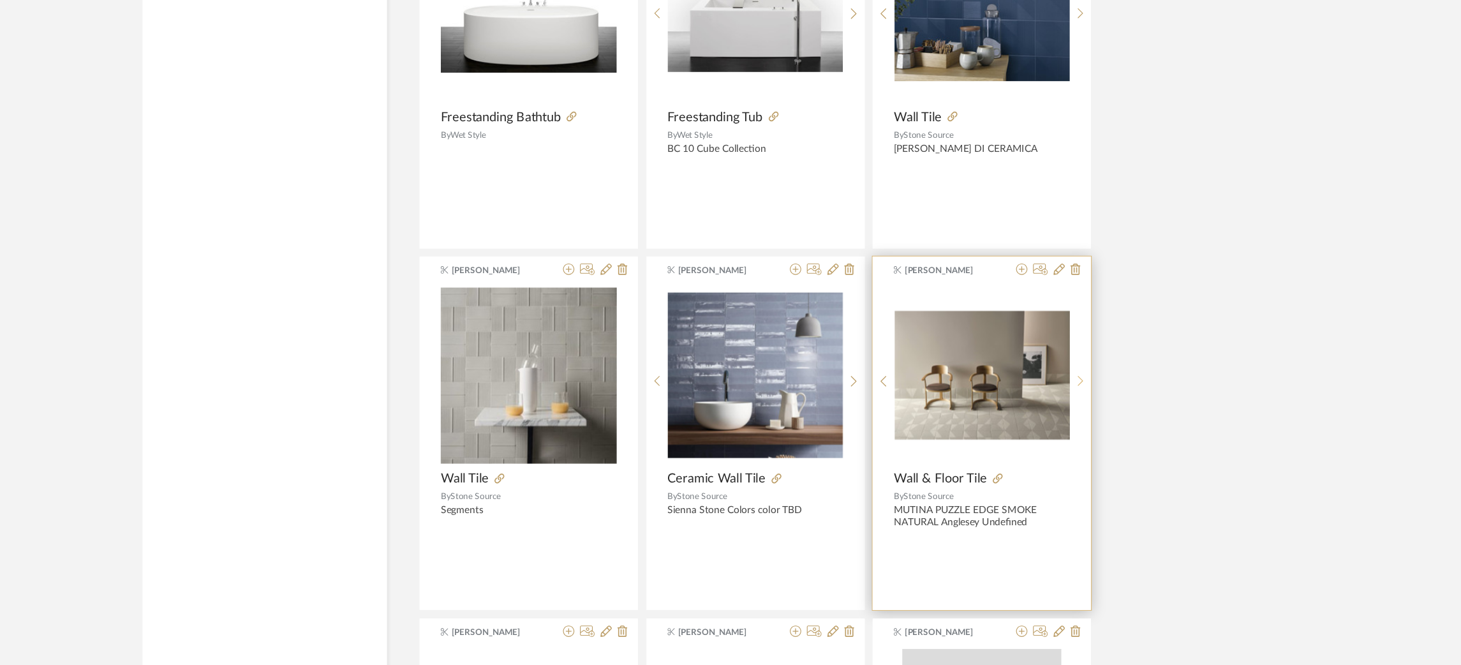
click at [1069, 385] on icon at bounding box center [1068, 383] width 6 height 11
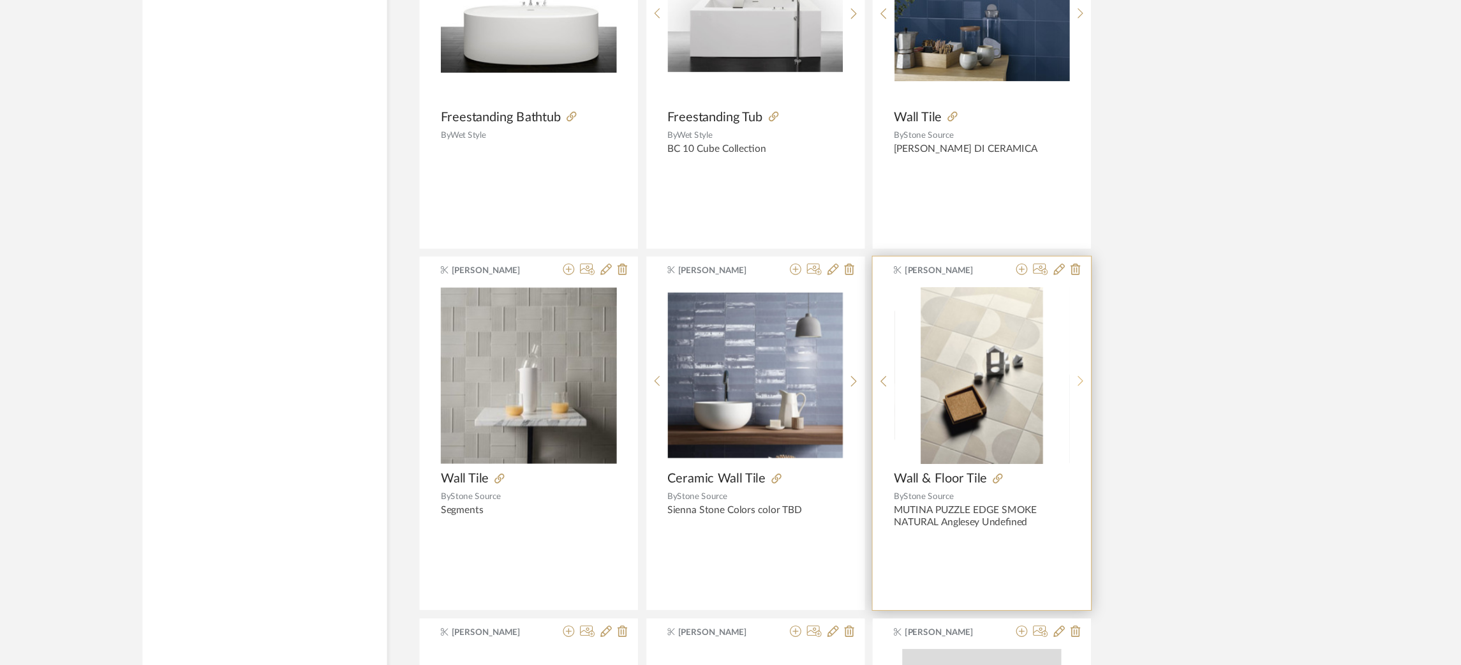
click at [1070, 385] on icon at bounding box center [1067, 384] width 5 height 10
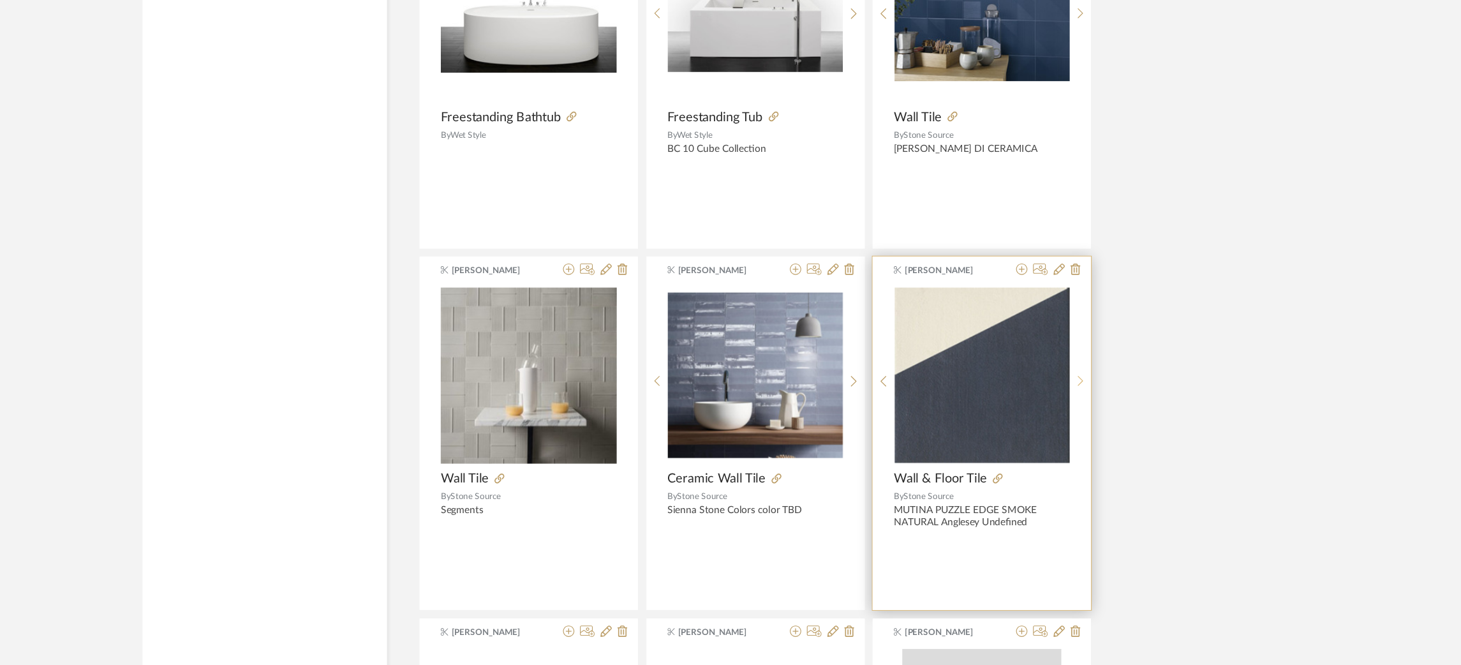
click at [1070, 385] on icon at bounding box center [1067, 384] width 5 height 10
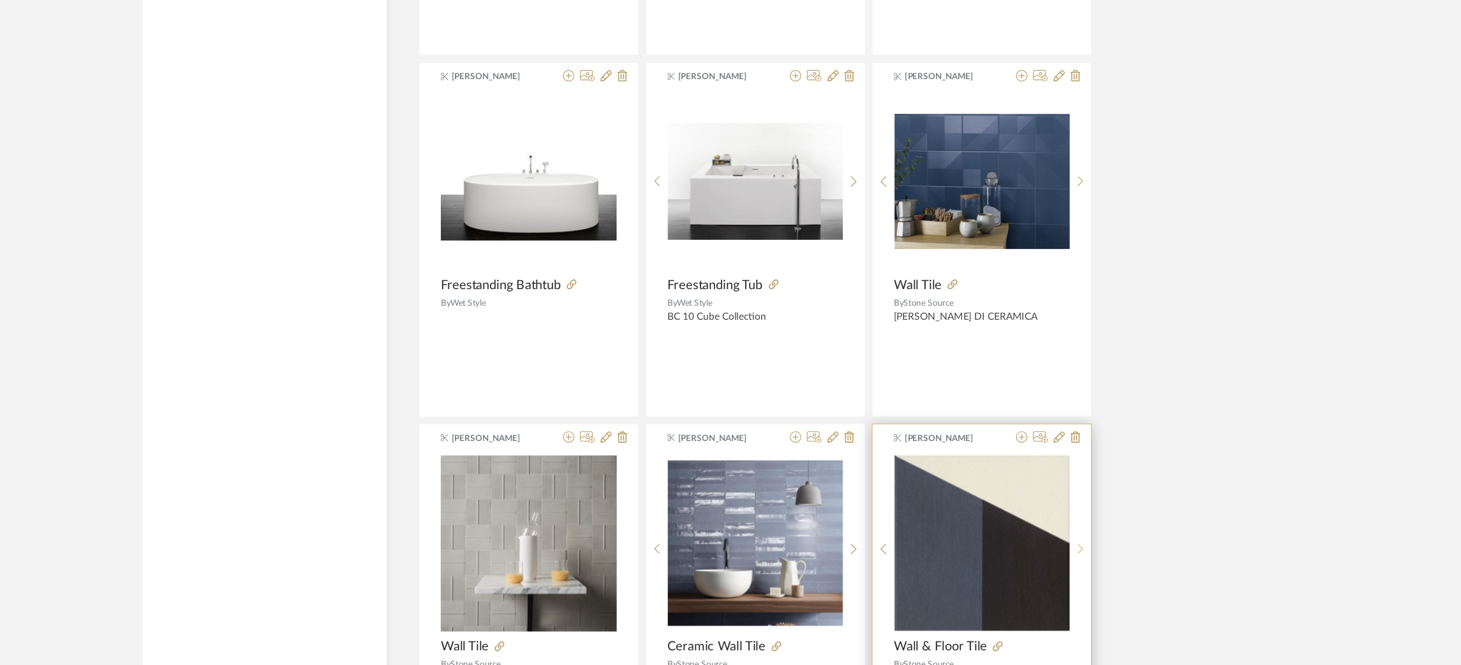
scroll to position [2496, 0]
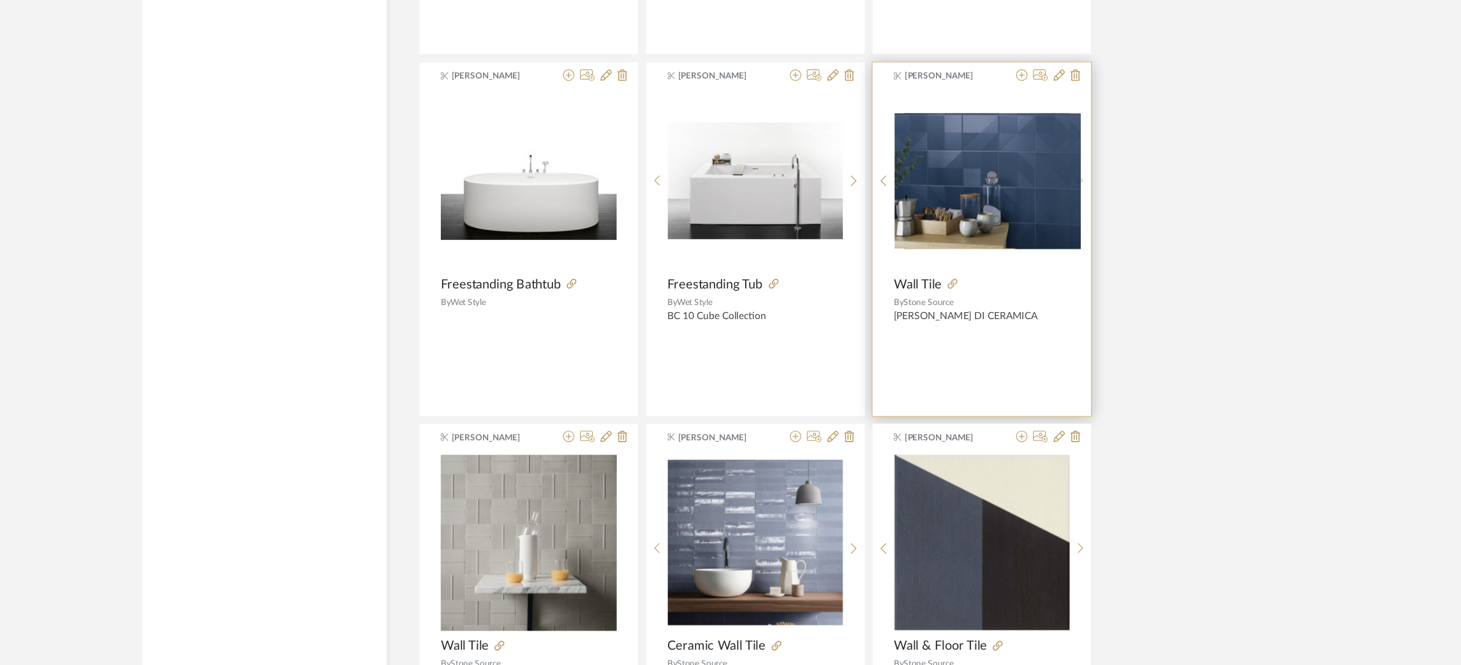
click at [1070, 175] on div at bounding box center [1068, 178] width 20 height 160
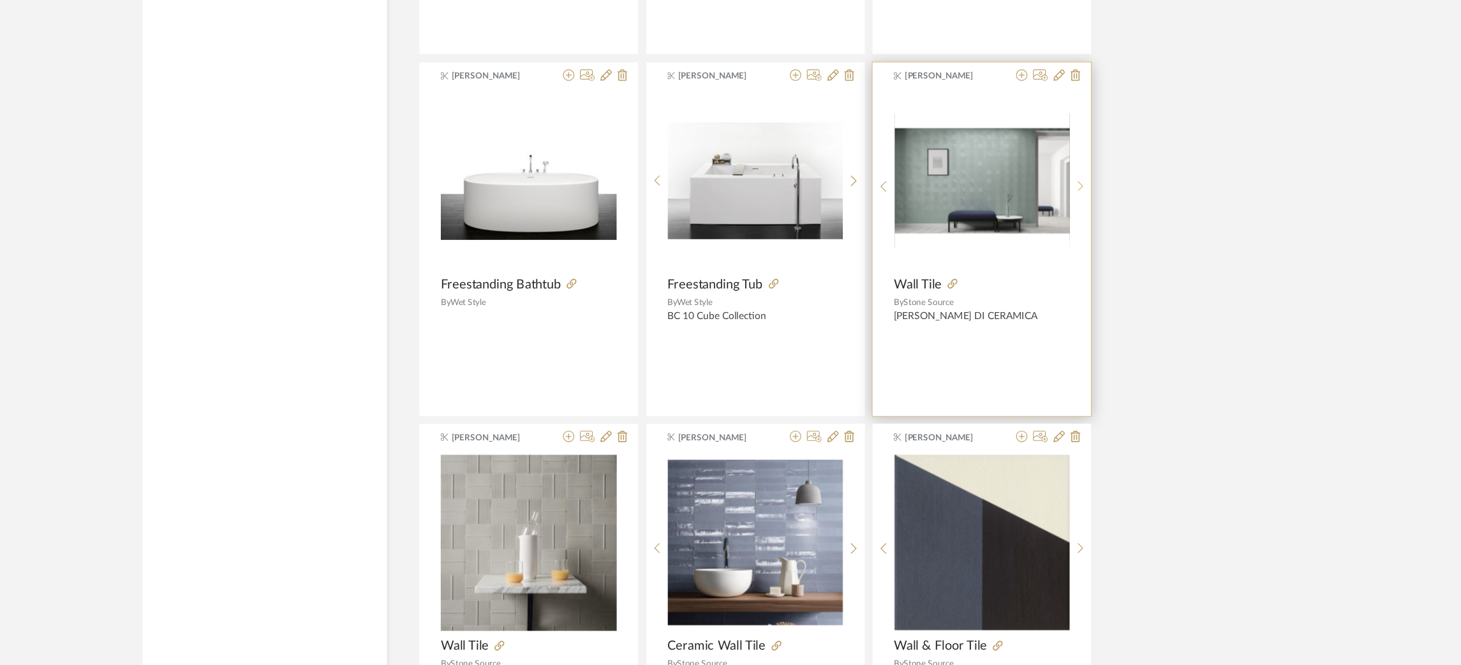
click at [1070, 175] on div at bounding box center [1068, 183] width 20 height 170
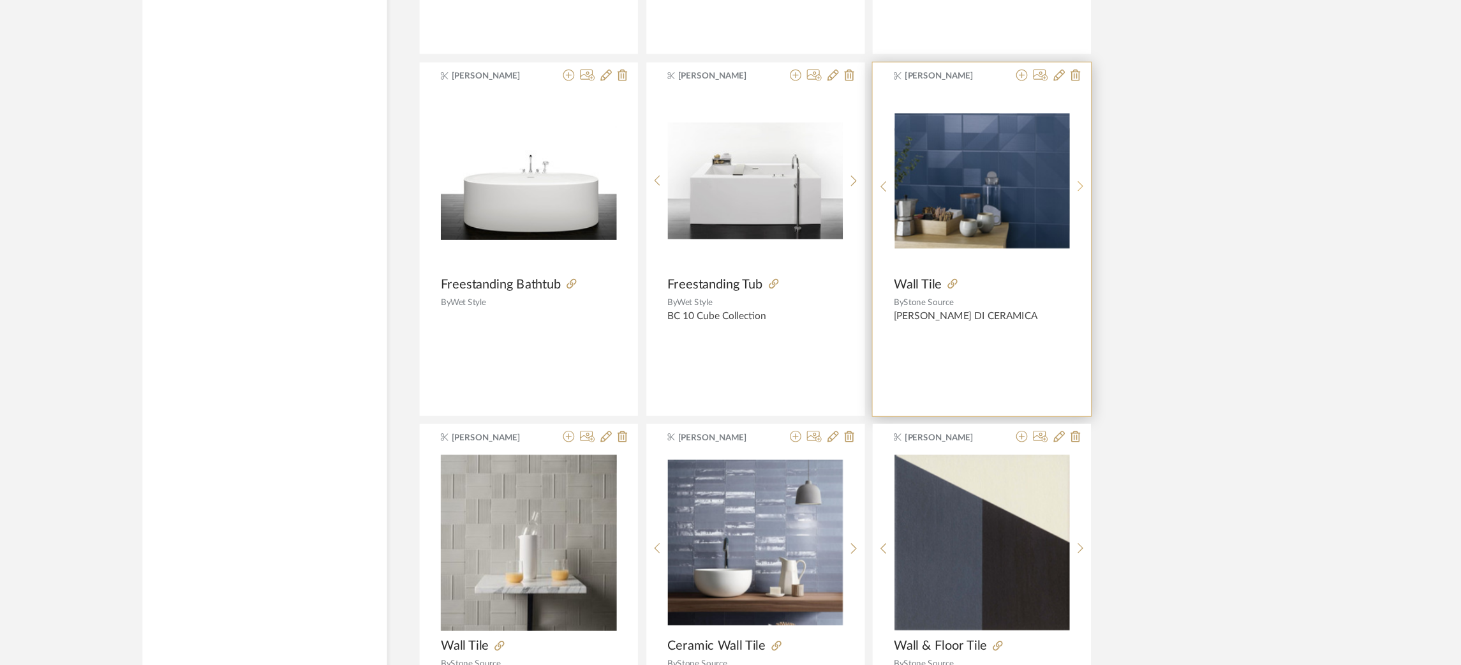
click at [1070, 175] on div at bounding box center [1068, 183] width 20 height 170
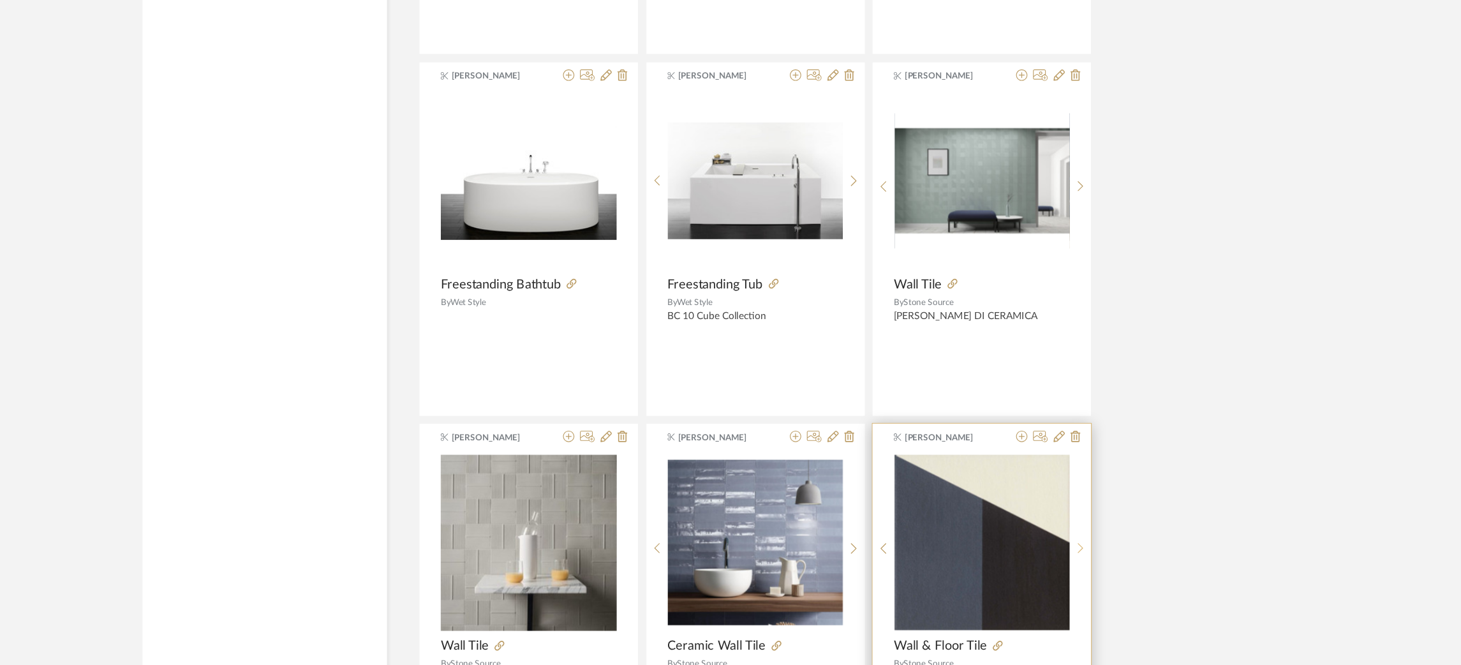
click at [1066, 509] on icon at bounding box center [1067, 510] width 5 height 10
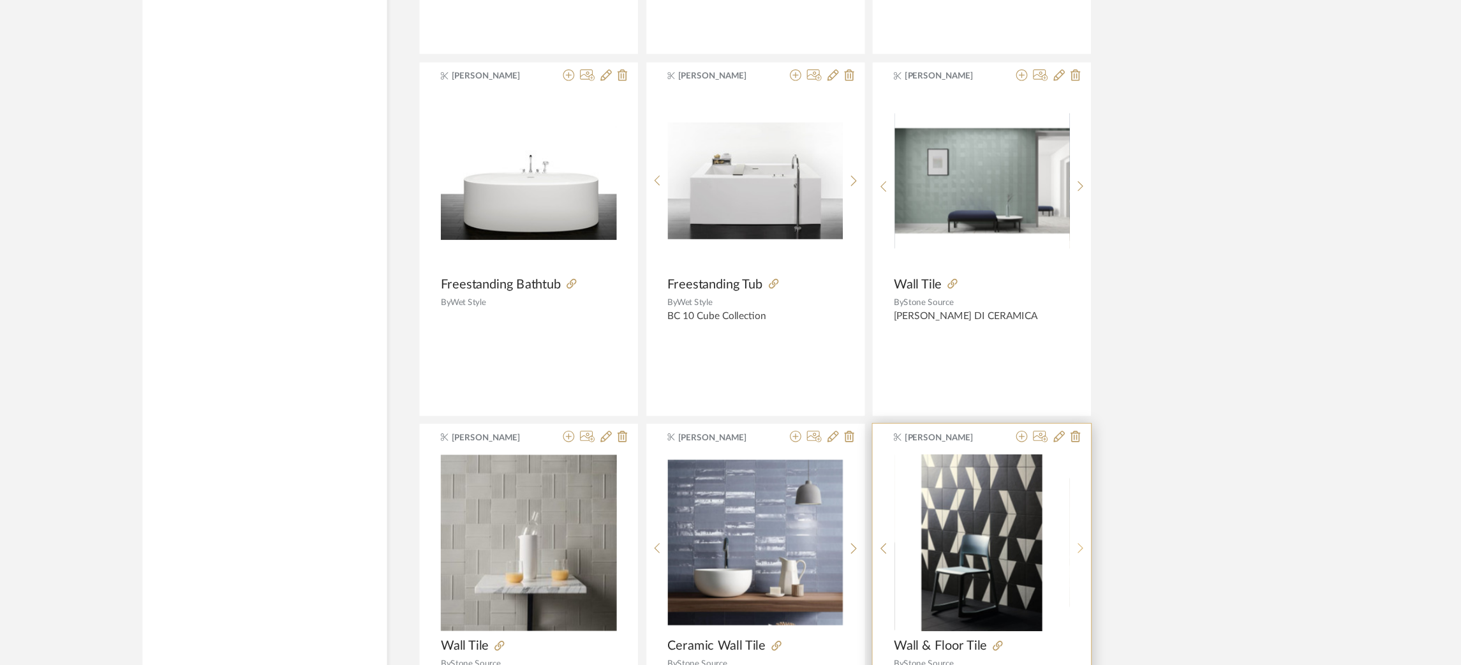
click at [1066, 509] on icon at bounding box center [1067, 510] width 5 height 10
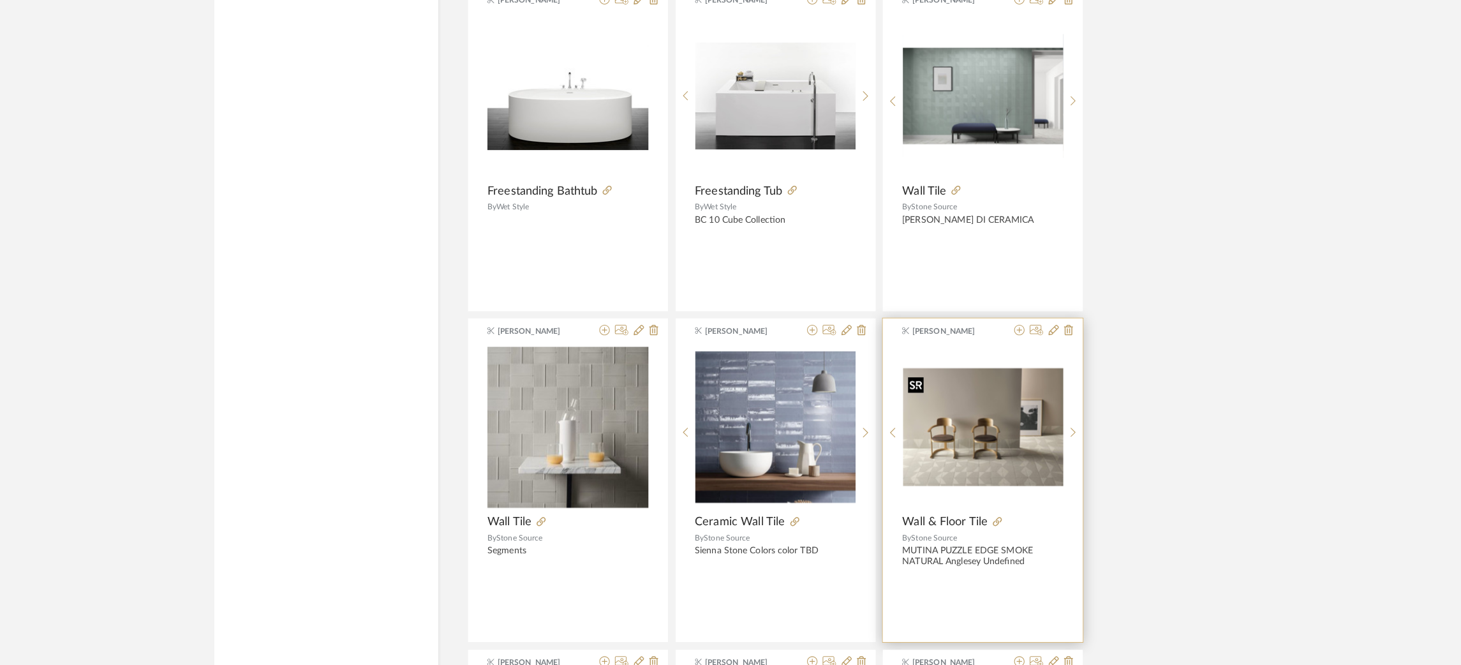
scroll to position [2571, 0]
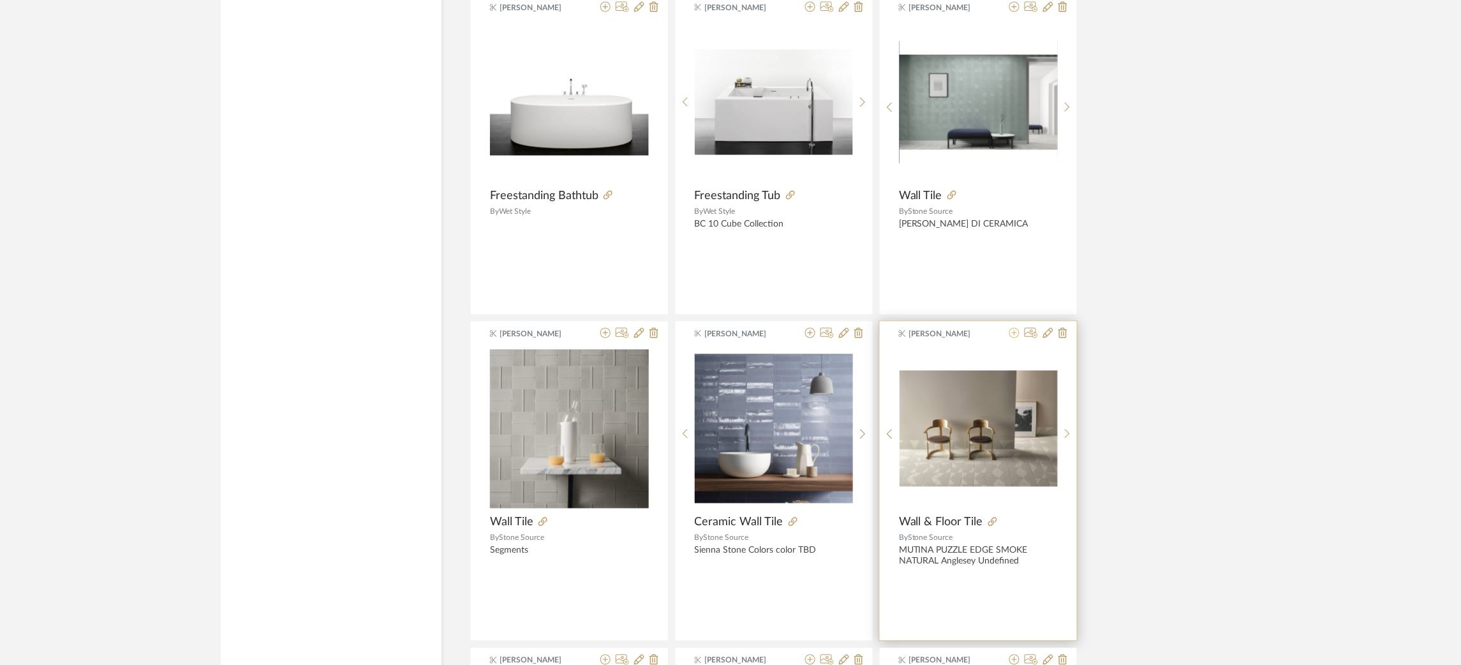
click at [1013, 336] on icon at bounding box center [1015, 333] width 10 height 10
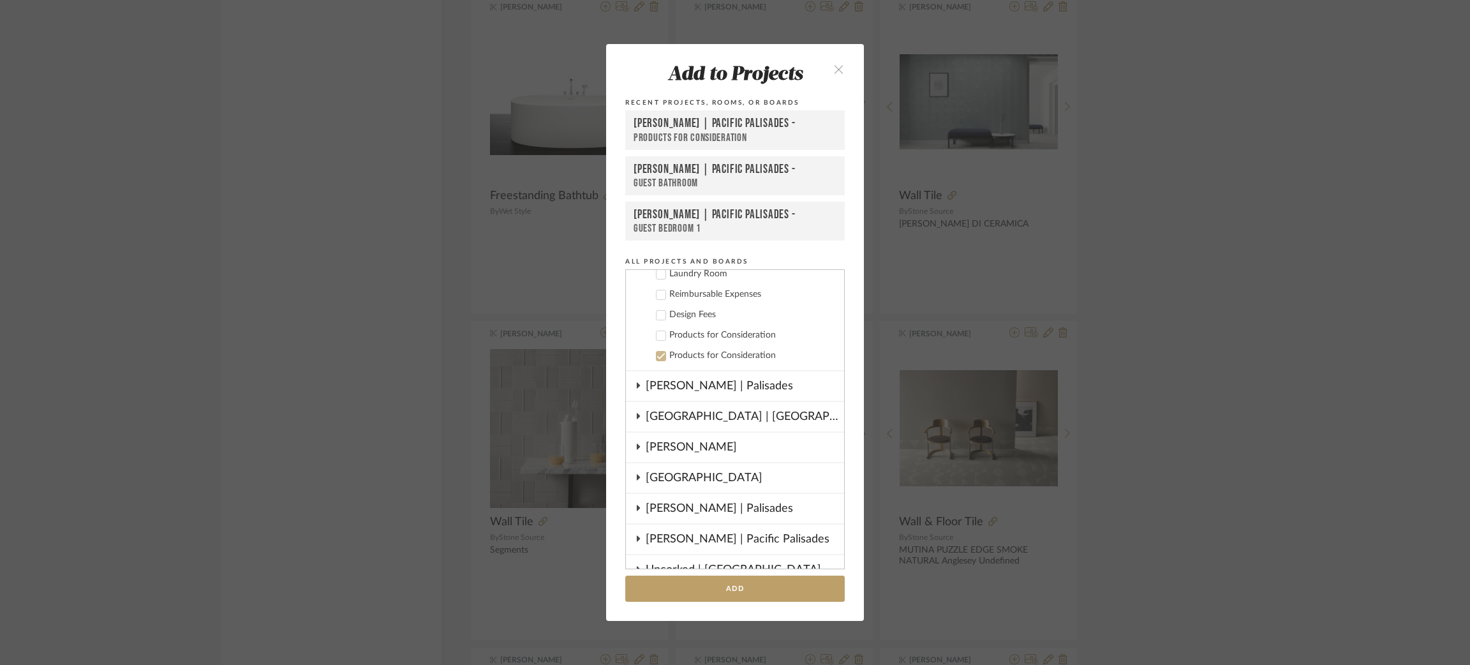
scroll to position [711, 0]
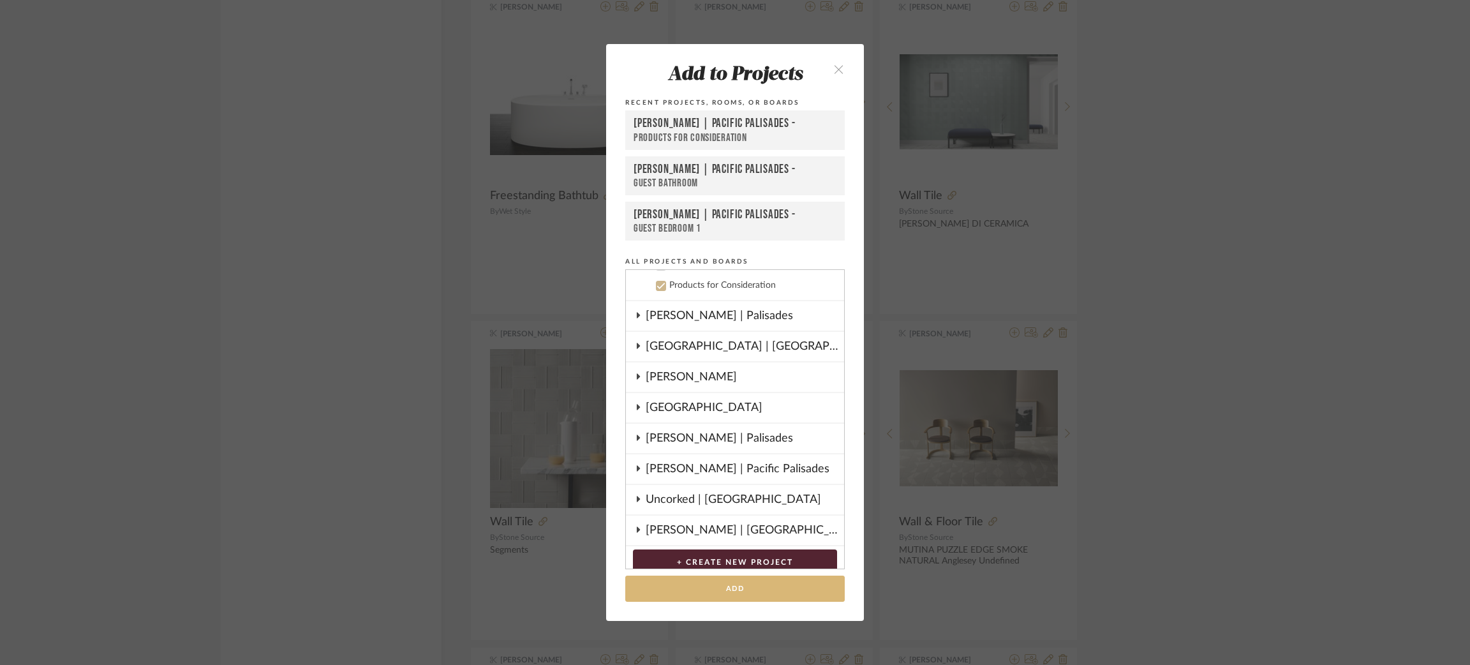
click at [752, 592] on button "Add" at bounding box center [735, 589] width 220 height 26
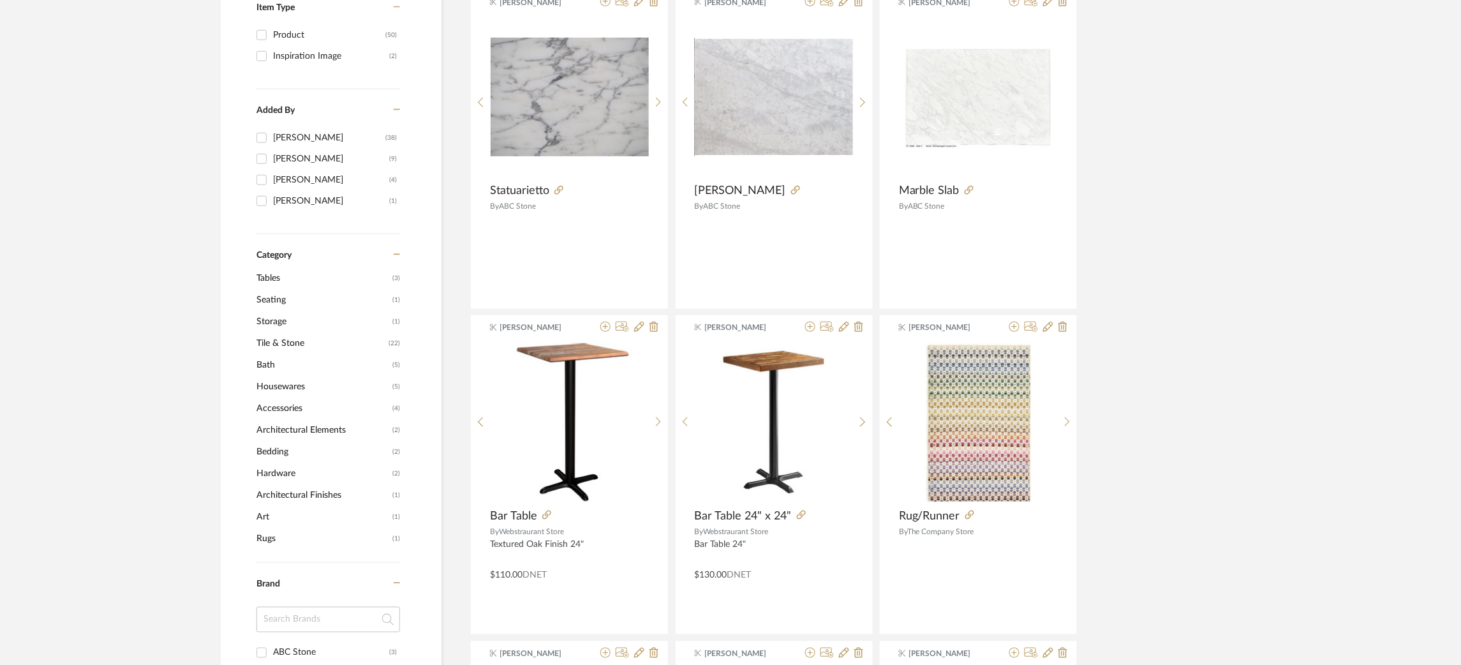
scroll to position [0, 0]
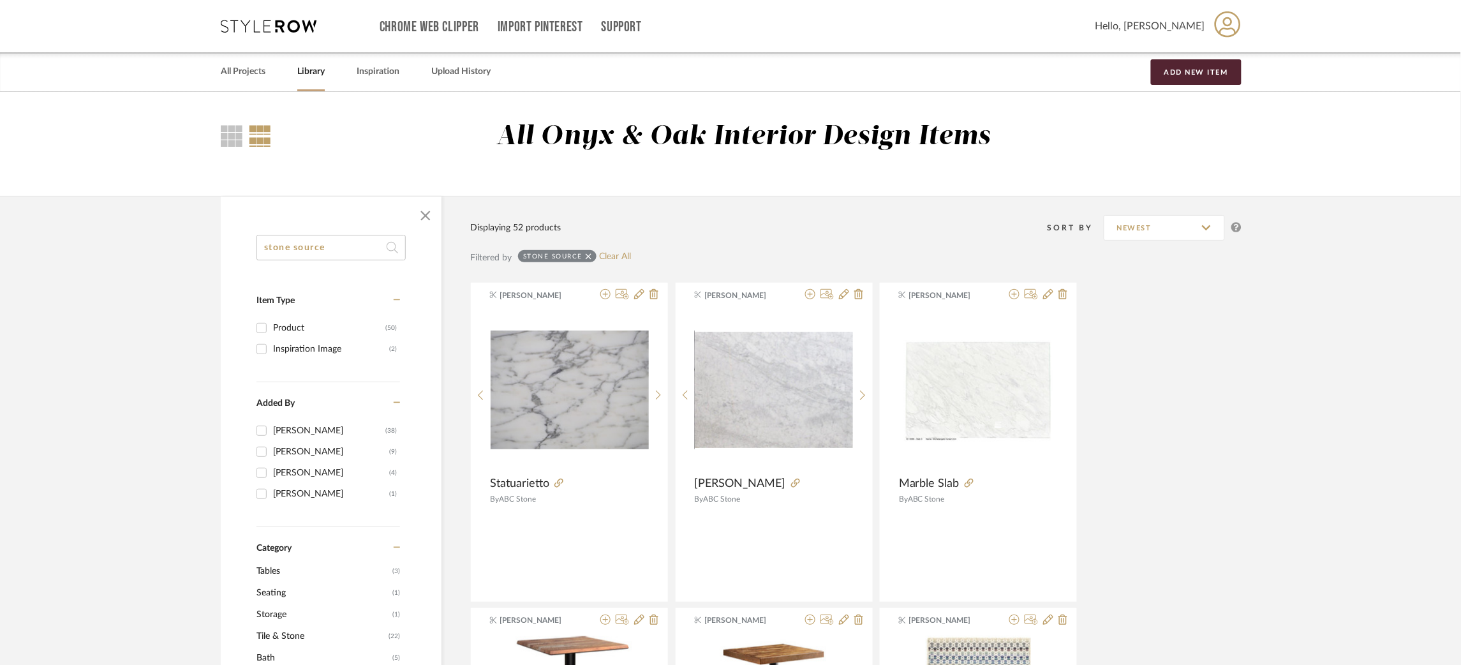
click at [280, 22] on icon at bounding box center [269, 26] width 96 height 13
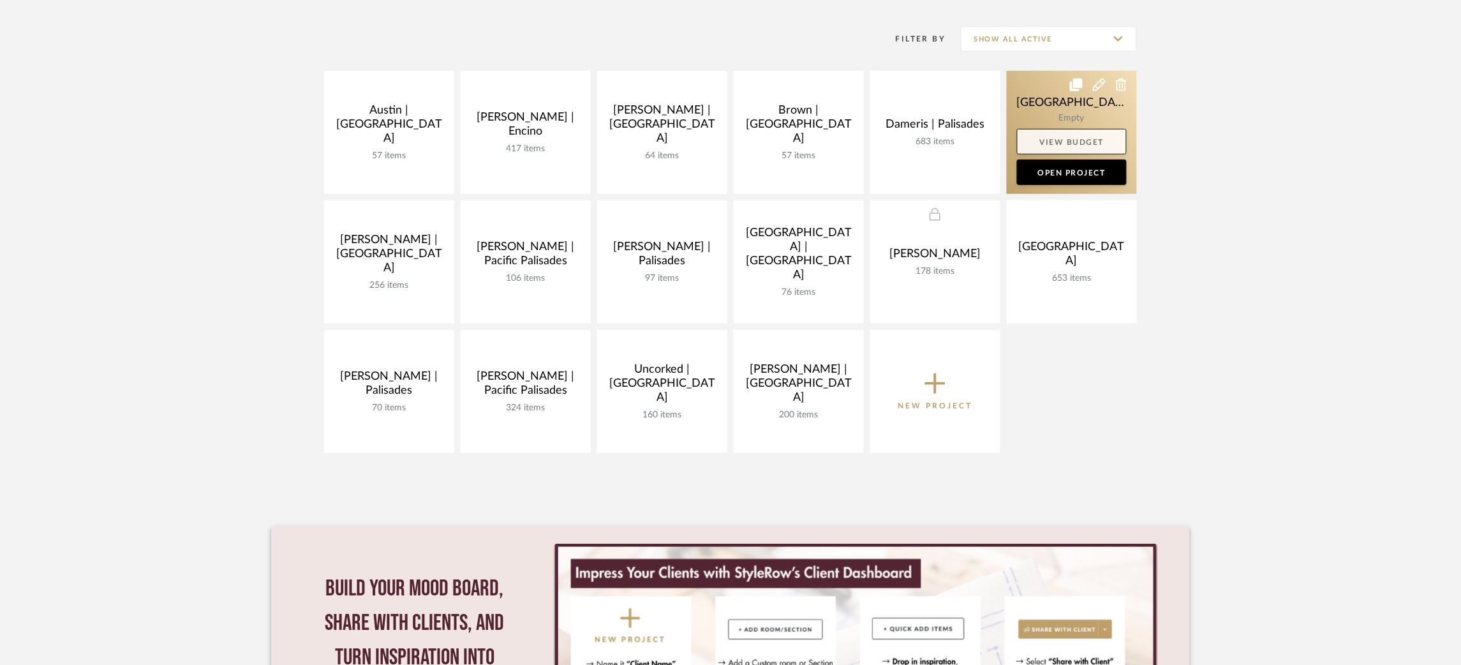
scroll to position [247, 0]
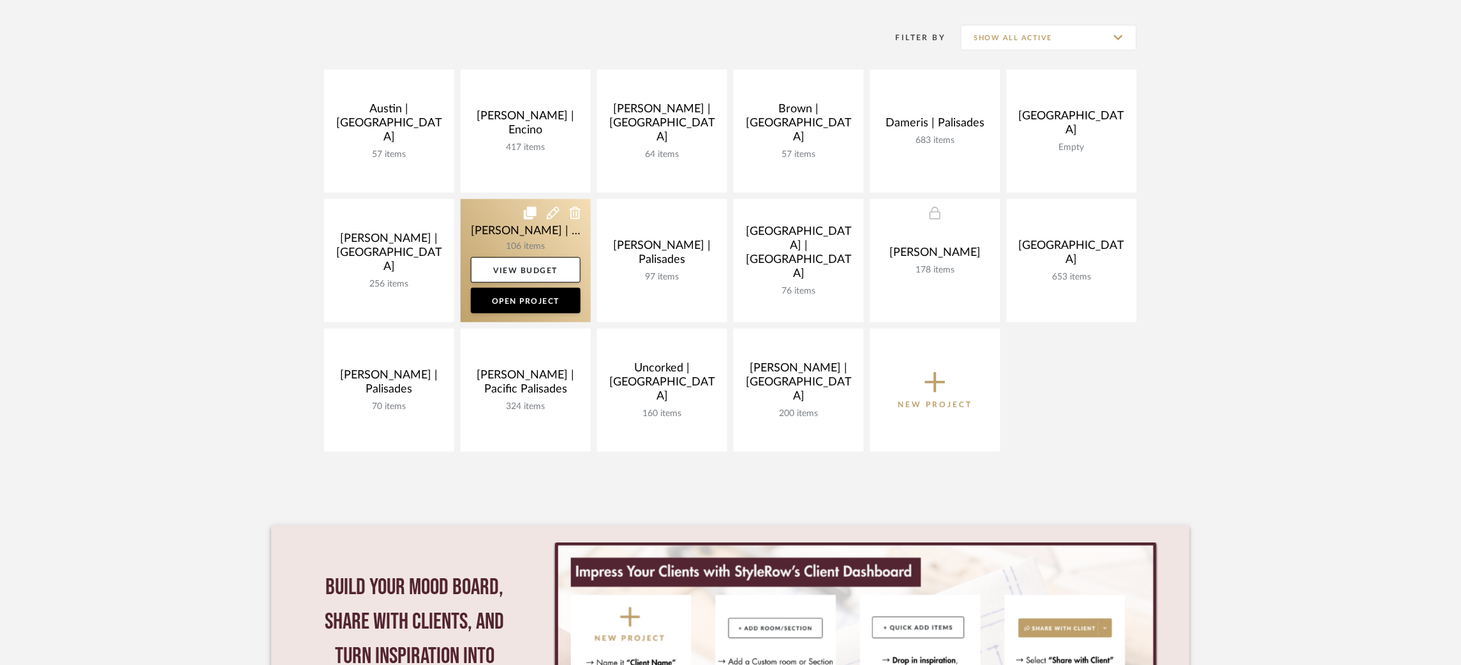
click at [487, 221] on link at bounding box center [526, 260] width 130 height 123
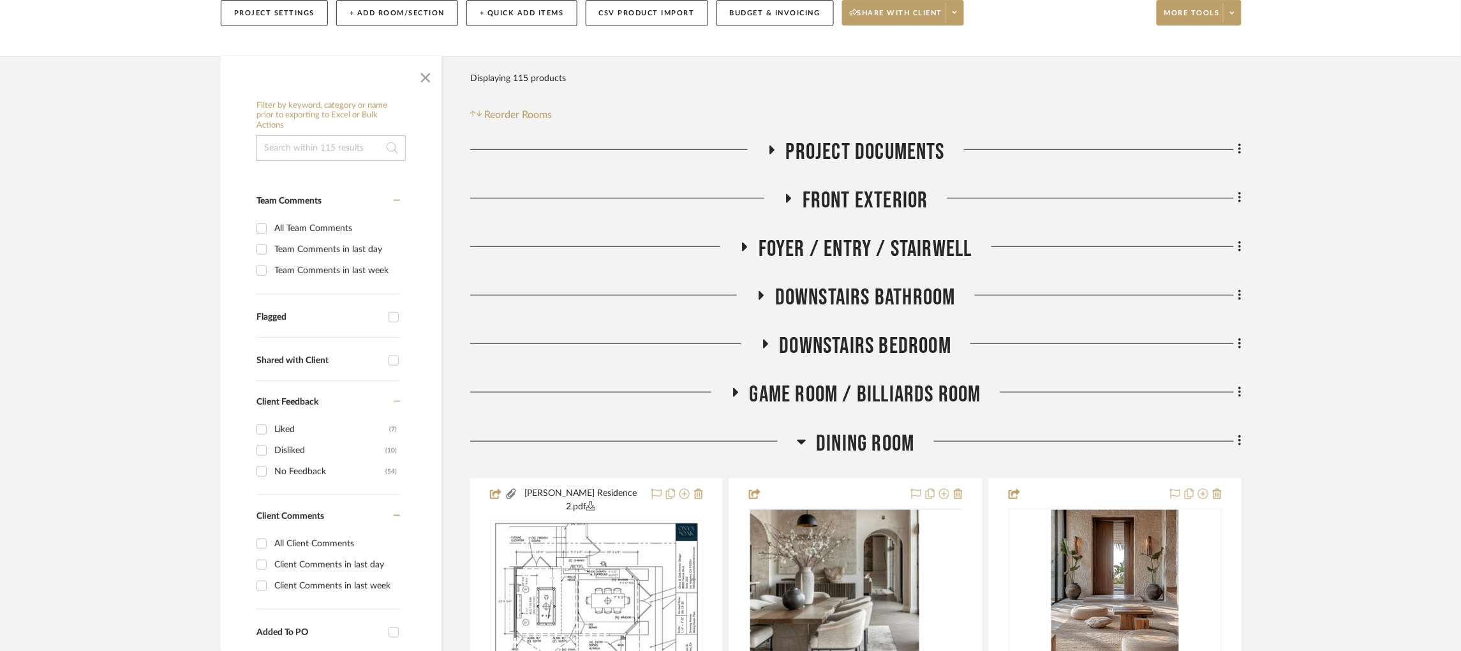
scroll to position [195, 0]
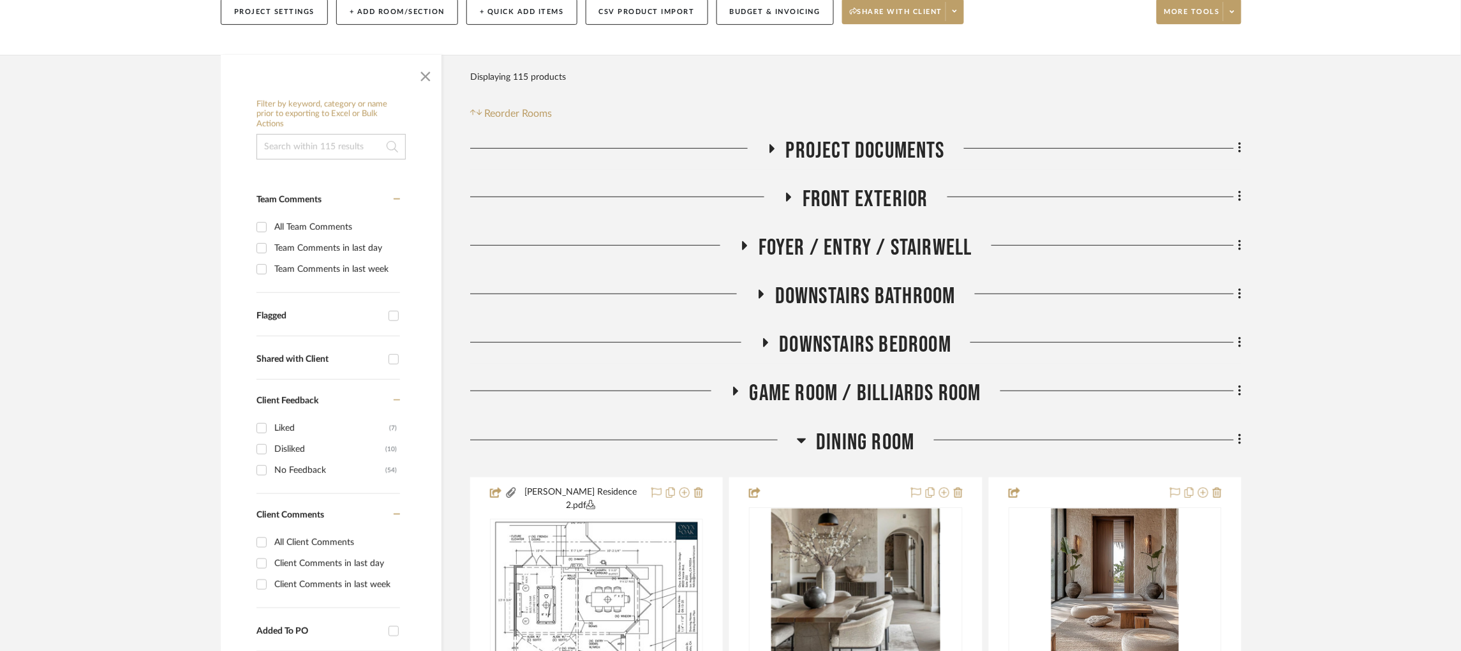
click at [805, 438] on icon at bounding box center [802, 440] width 9 height 5
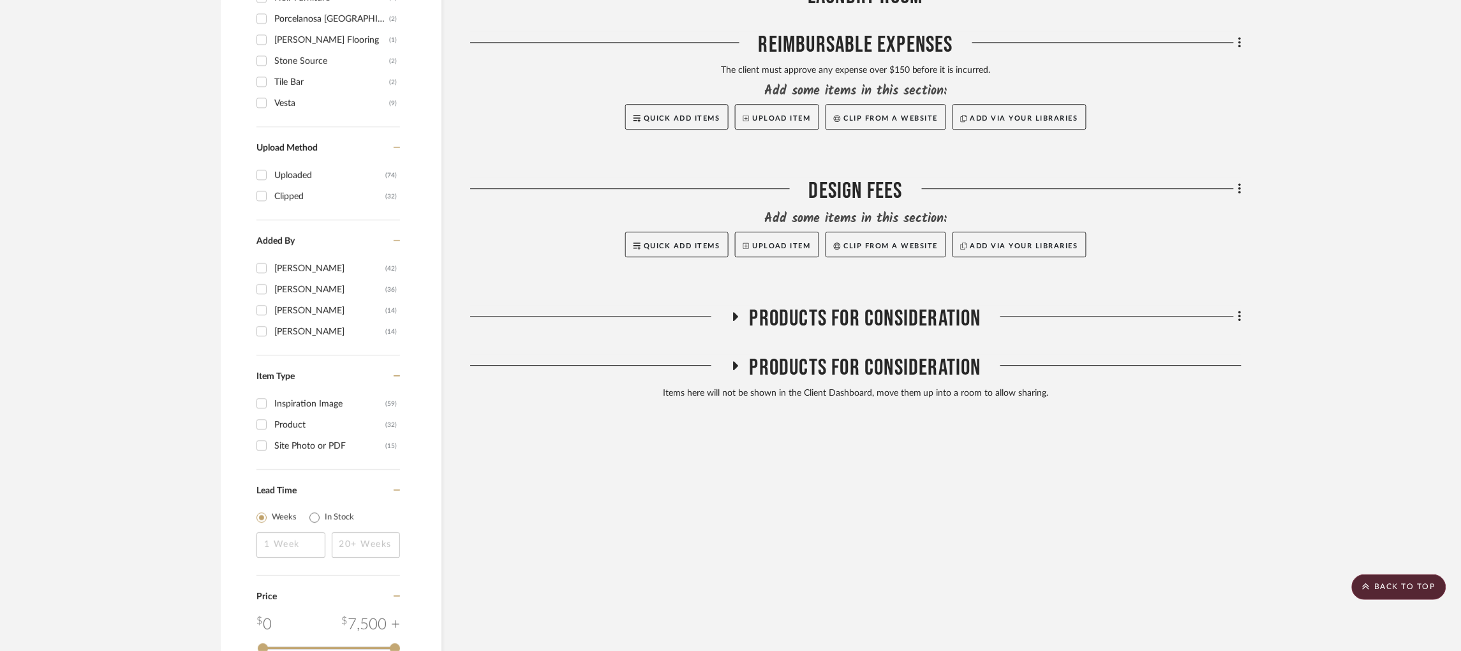
scroll to position [1299, 0]
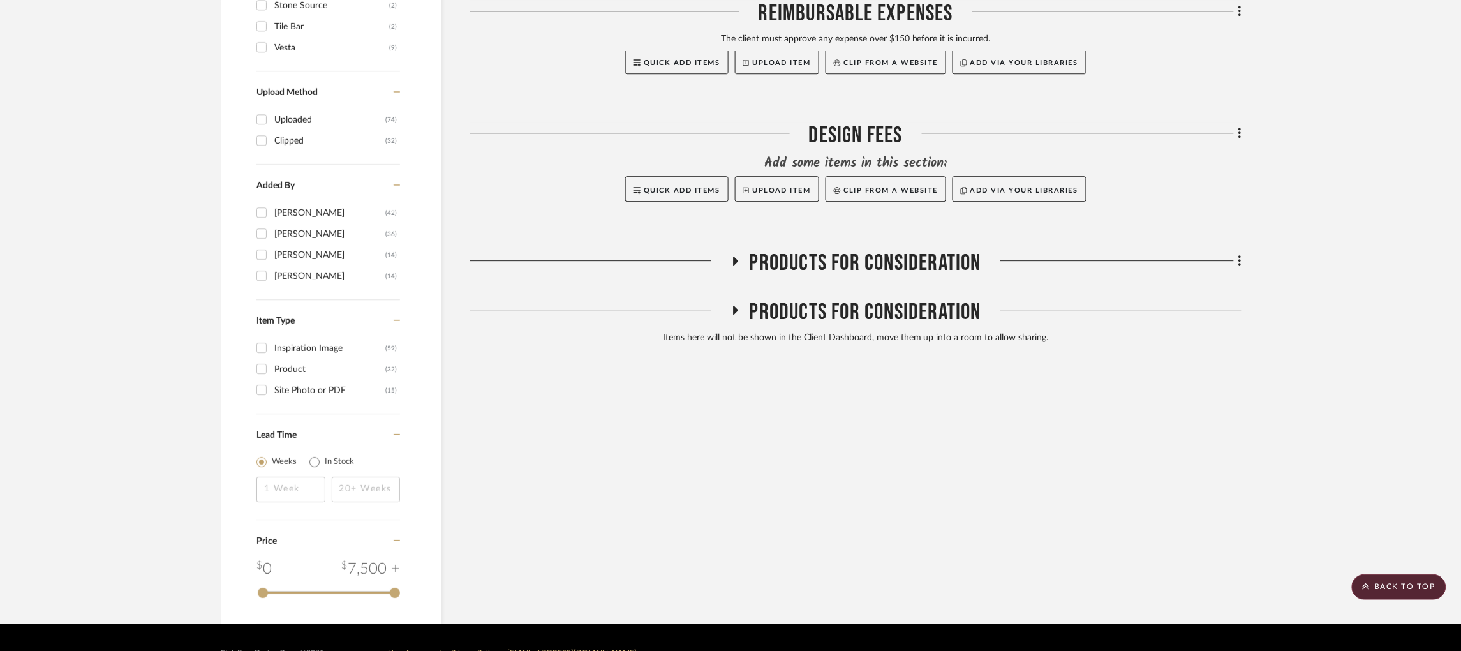
click at [742, 305] on icon at bounding box center [734, 310] width 15 height 10
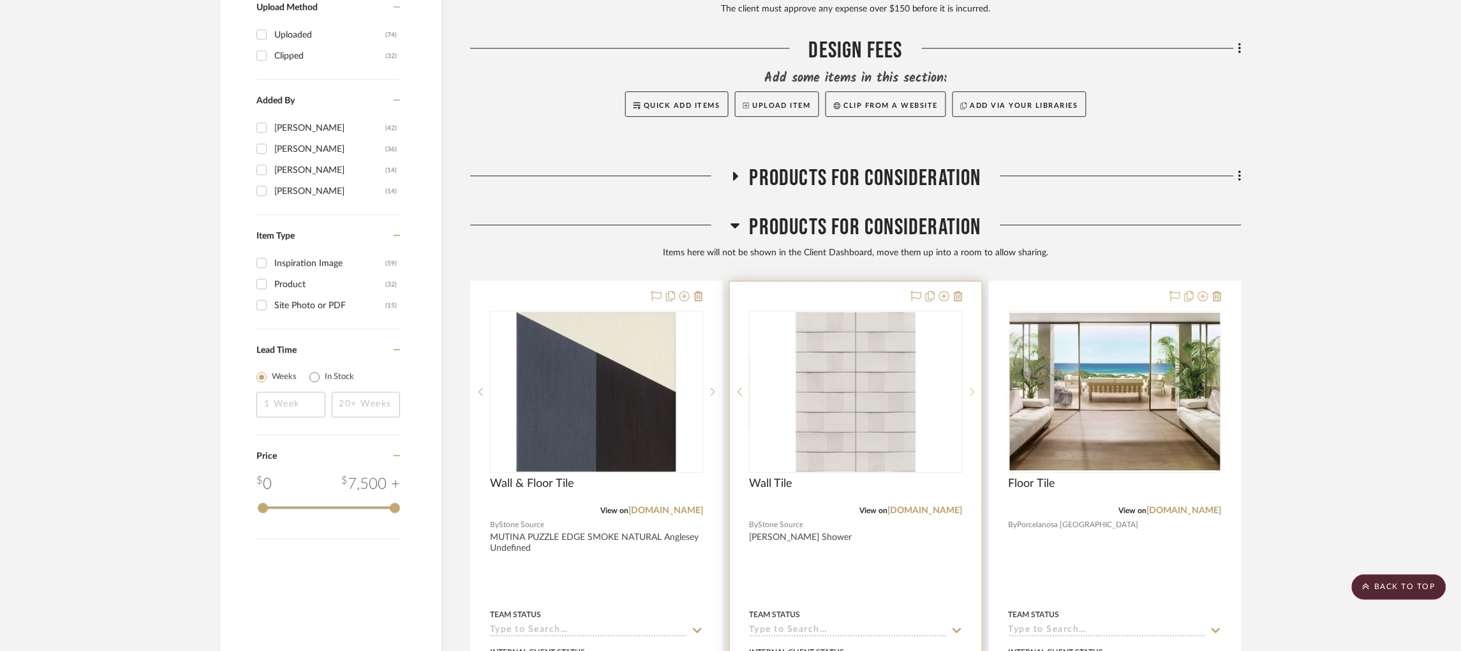
scroll to position [1488, 0]
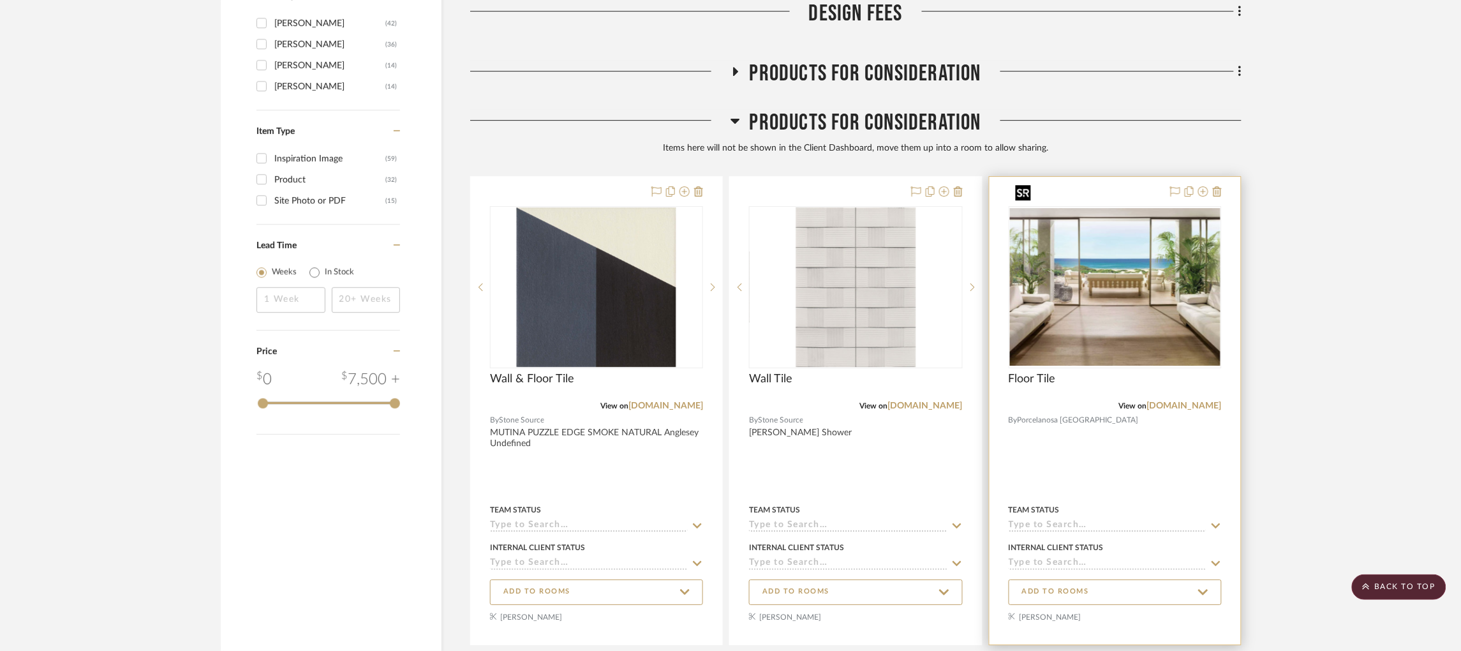
click at [1078, 267] on img "0" at bounding box center [1115, 287] width 211 height 158
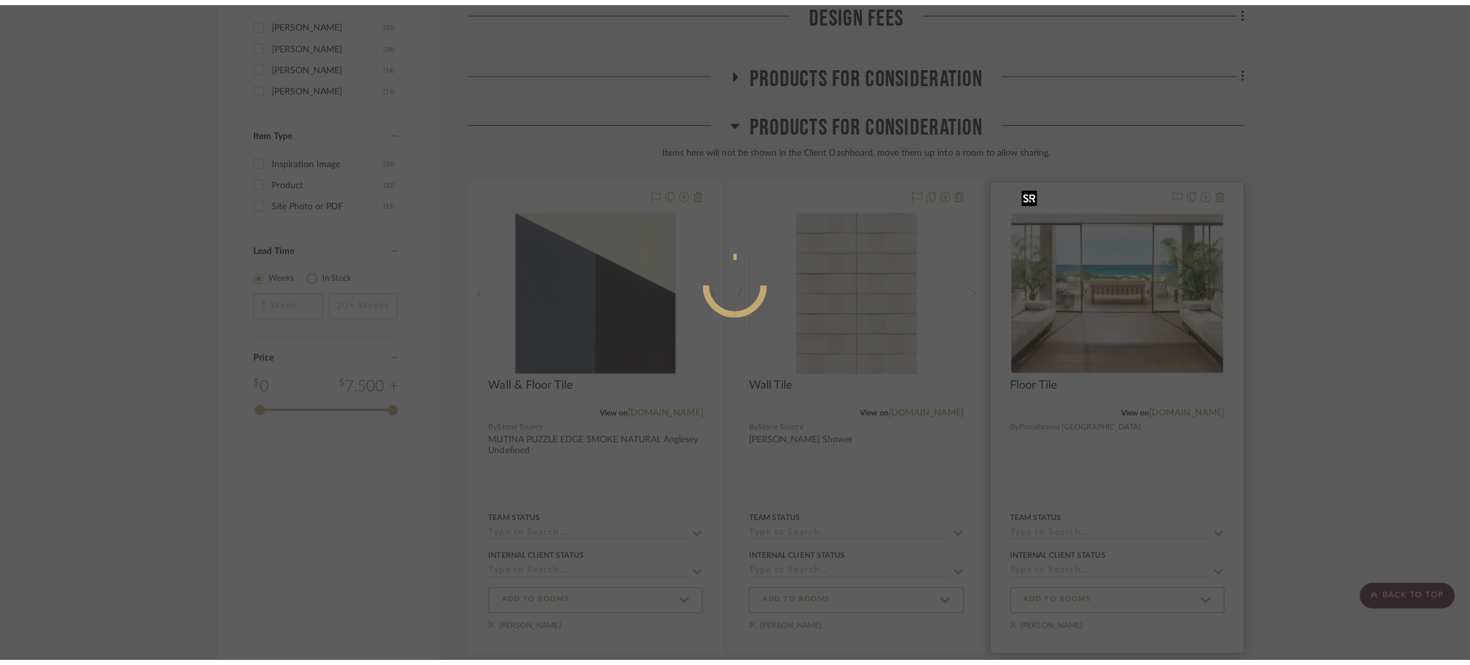
scroll to position [0, 0]
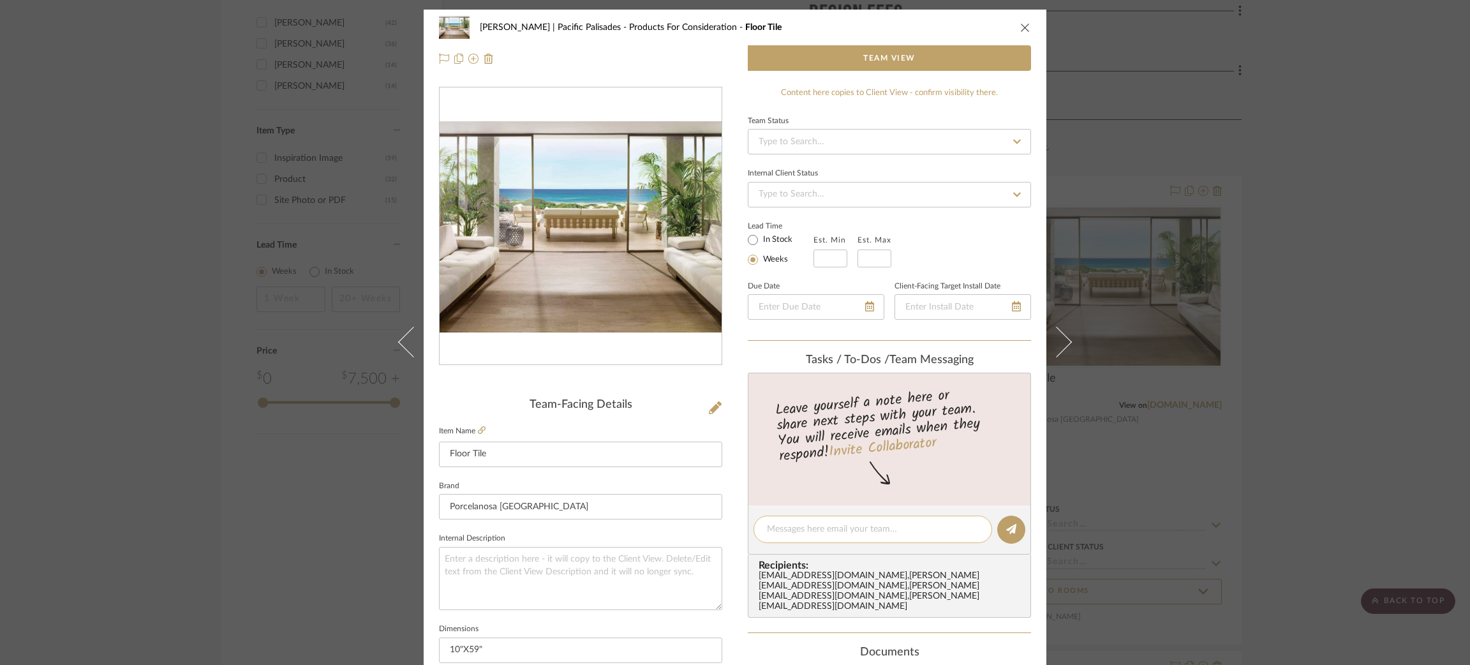
click at [803, 528] on textarea at bounding box center [873, 529] width 212 height 13
click at [887, 524] on textarea "I added a few floors & tiles to our PFC" at bounding box center [873, 529] width 212 height 13
click at [916, 524] on textarea "I added a few floors & tiles to PFC" at bounding box center [873, 529] width 212 height 13
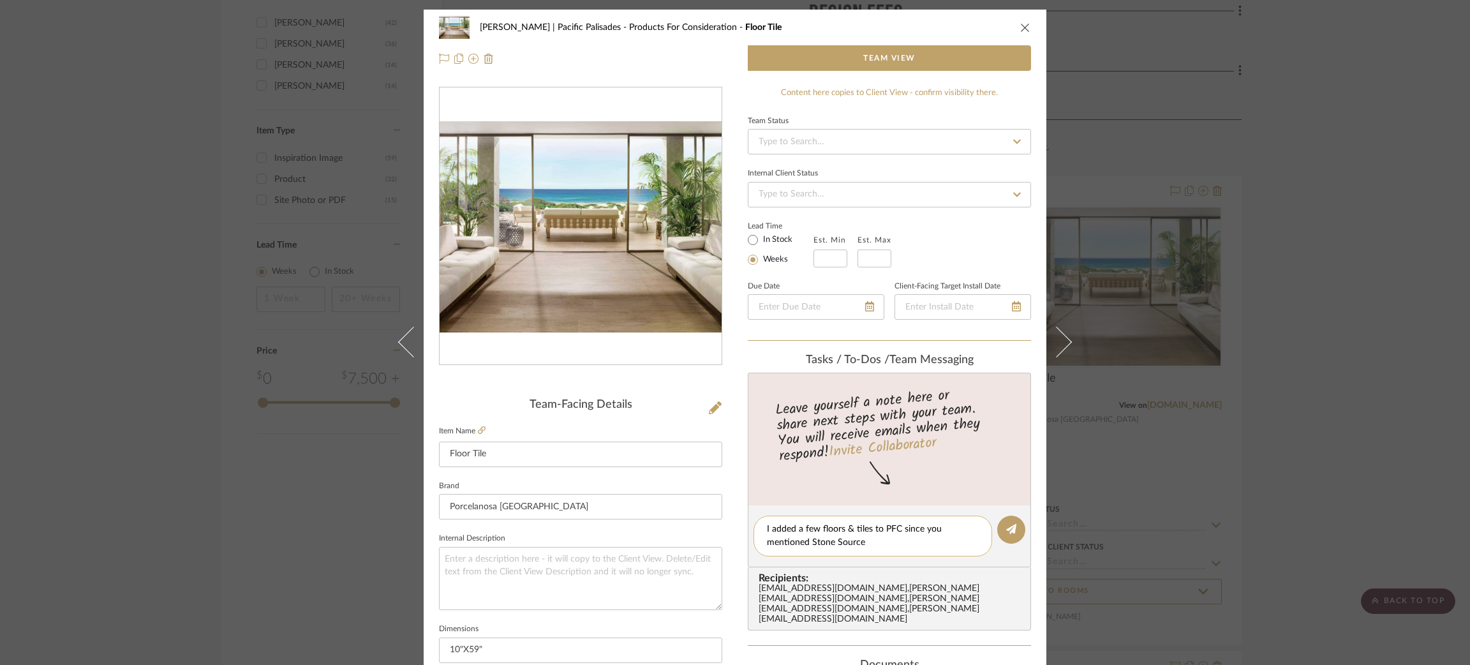
click at [867, 527] on textarea "I added a few floors & tiles to PFC since you mentioned Stone Source" at bounding box center [873, 536] width 212 height 27
click at [914, 537] on textarea "I added a few floors & tiles from our library to PFC since you mentioned Stone …" at bounding box center [873, 536] width 212 height 27
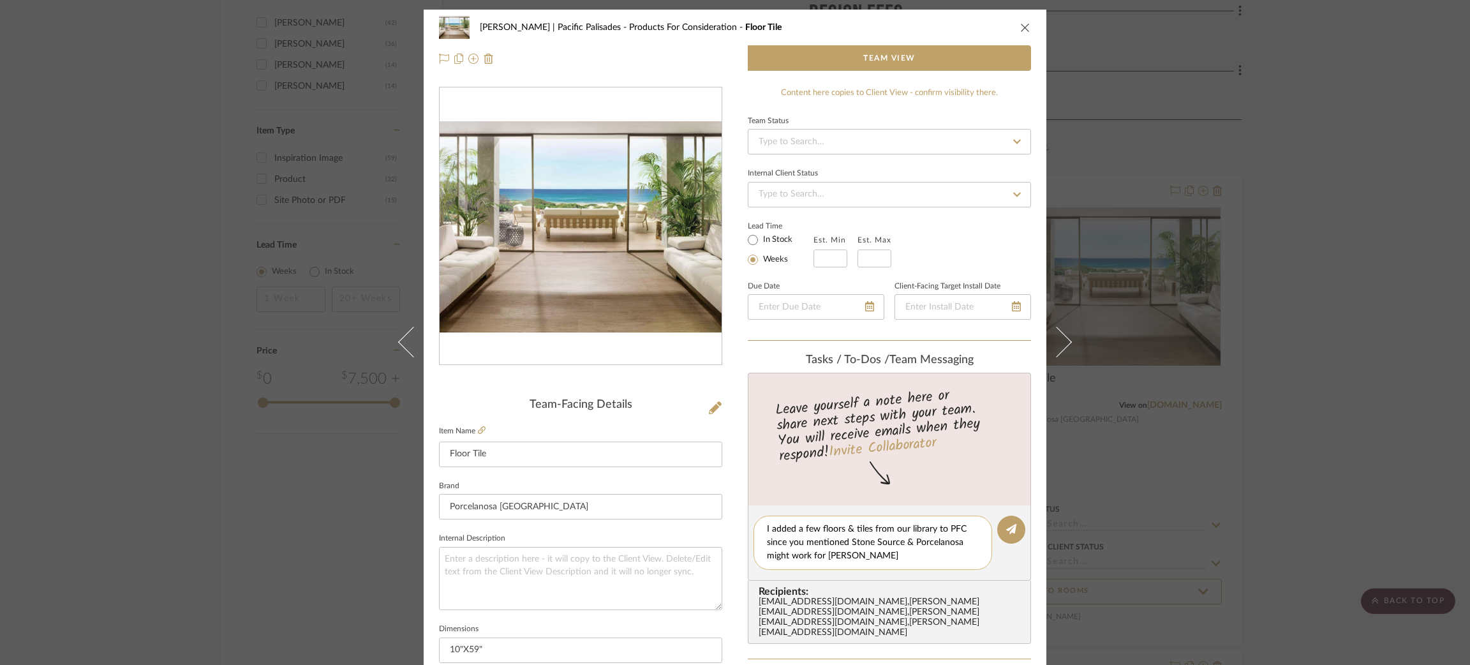
drag, startPoint x: 867, startPoint y: 550, endPoint x: 822, endPoint y: 551, distance: 44.7
click at [822, 551] on textarea "I added a few floors & tiles from our library to PFC since you mentioned Stone …" at bounding box center [873, 543] width 212 height 40
click at [847, 538] on textarea "I added a few floors & tiles from our library to PFC since you mentioned Stone …" at bounding box center [873, 543] width 212 height 40
type textarea "I added a few floors & tiles from our library to PFC since you mentioned in the…"
click at [1014, 523] on button at bounding box center [1011, 530] width 28 height 28
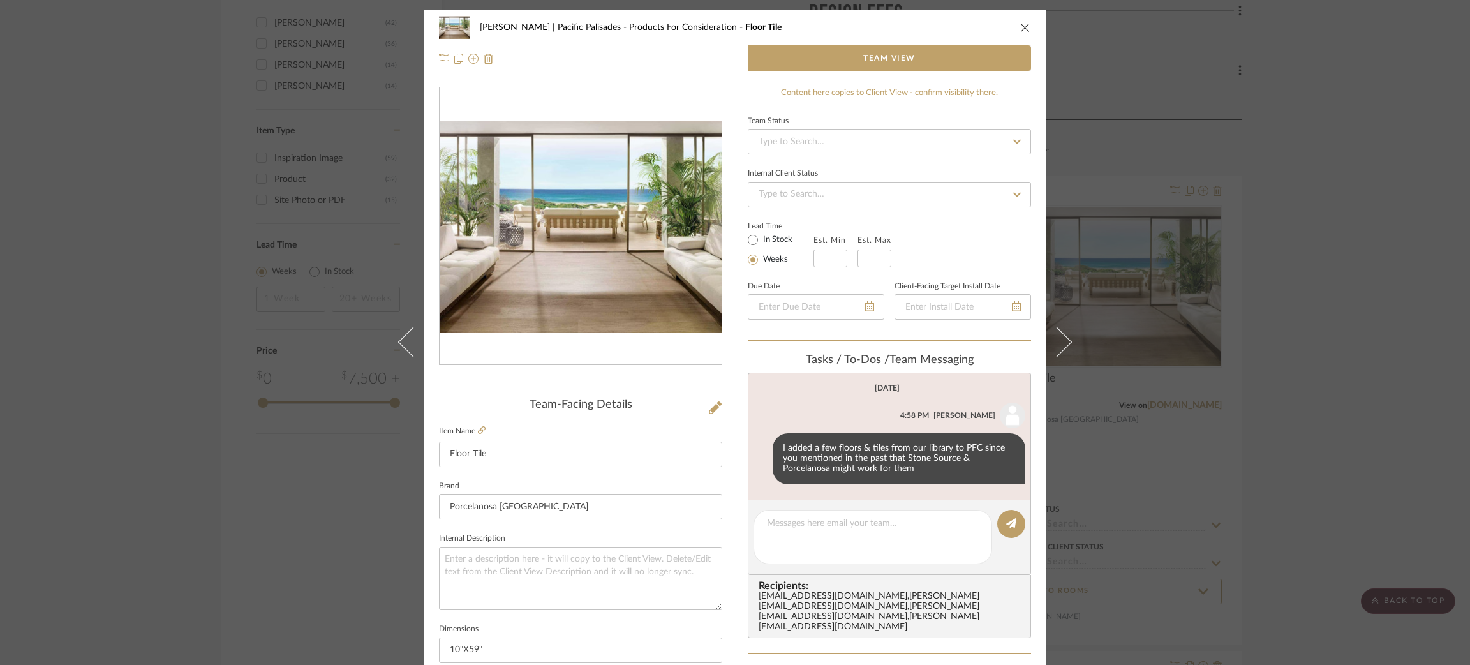
click at [184, 100] on div "Jacobs | Pacific Palisades Products For Consideration Floor Tile Team View Team…" at bounding box center [735, 332] width 1470 height 665
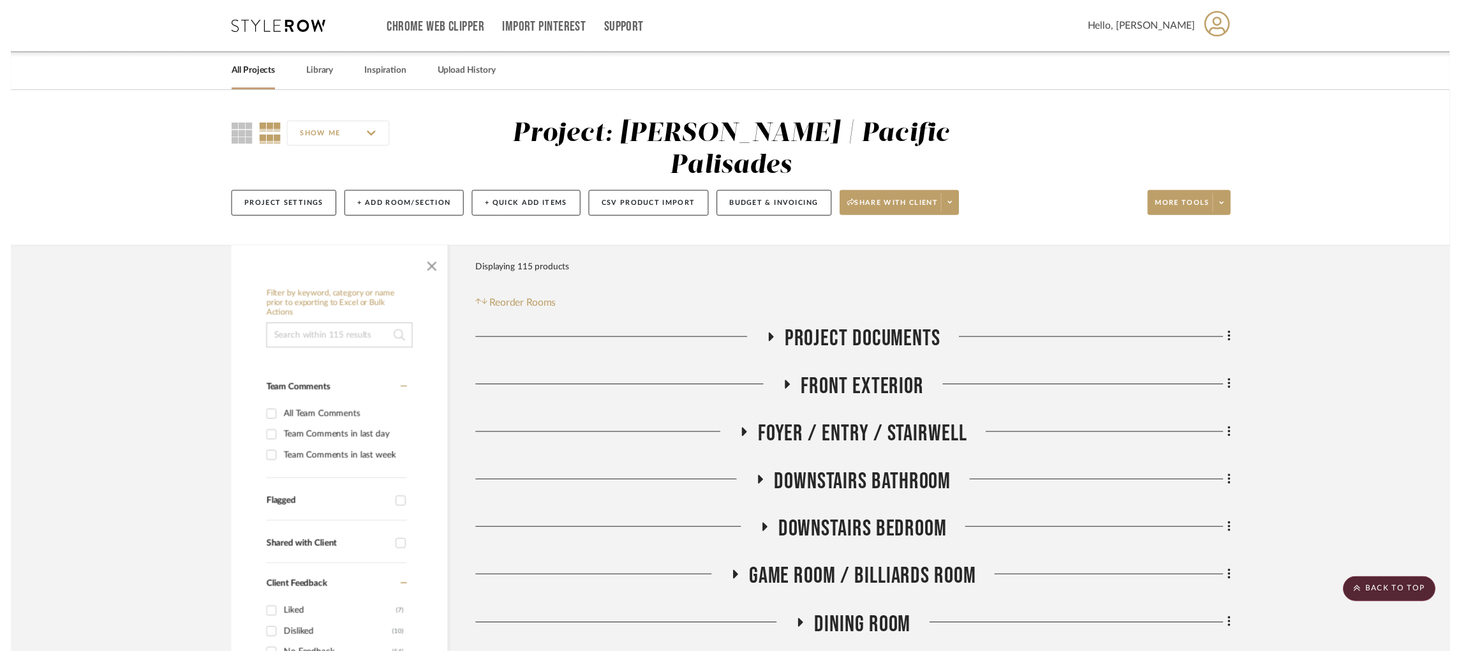
scroll to position [1488, 0]
